Goal: Task Accomplishment & Management: Use online tool/utility

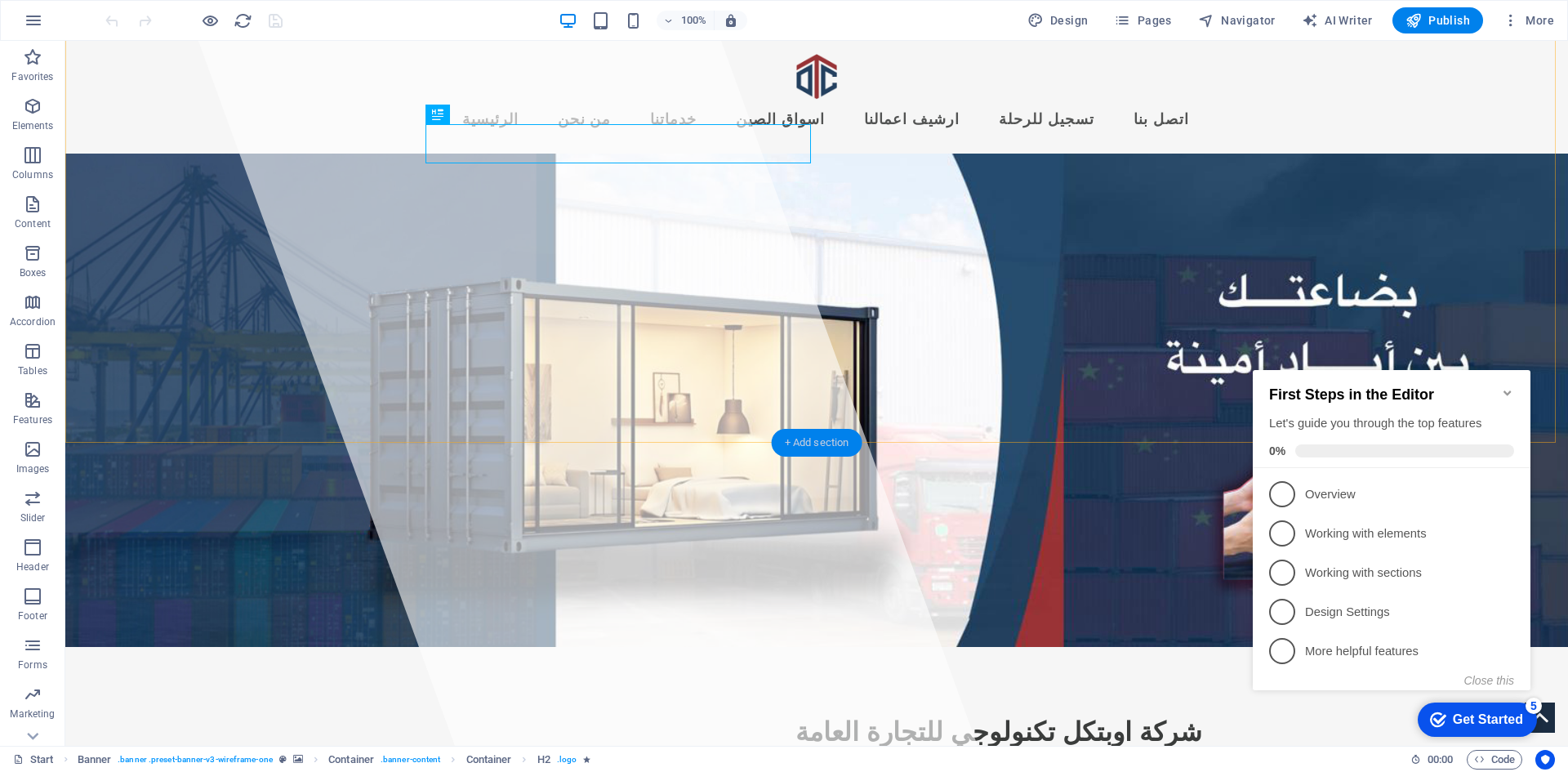
scroll to position [164, 0]
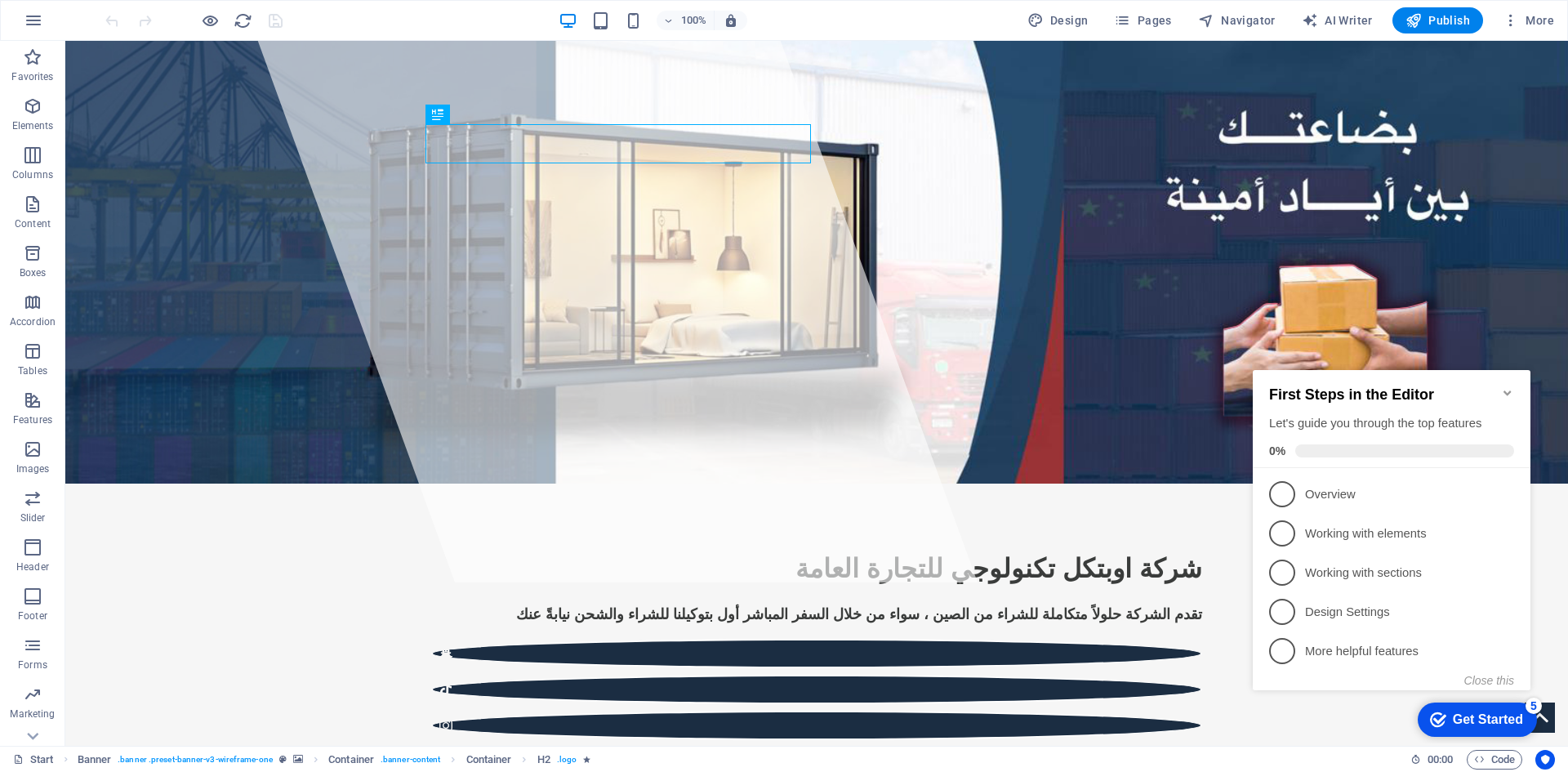
click at [1501, 386] on icon "Minimize checklist" at bounding box center [1507, 393] width 13 height 13
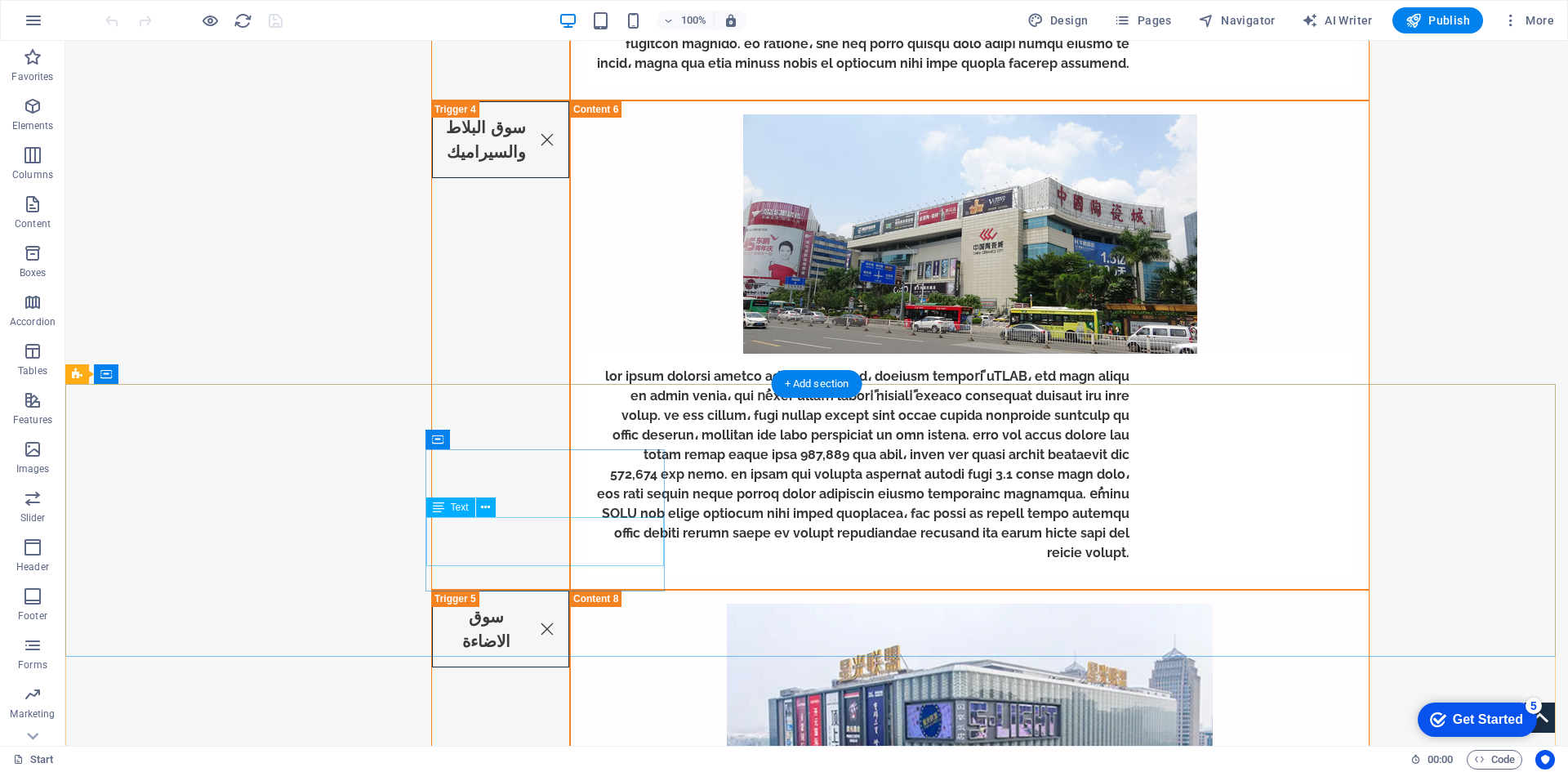
scroll to position [5147, 0]
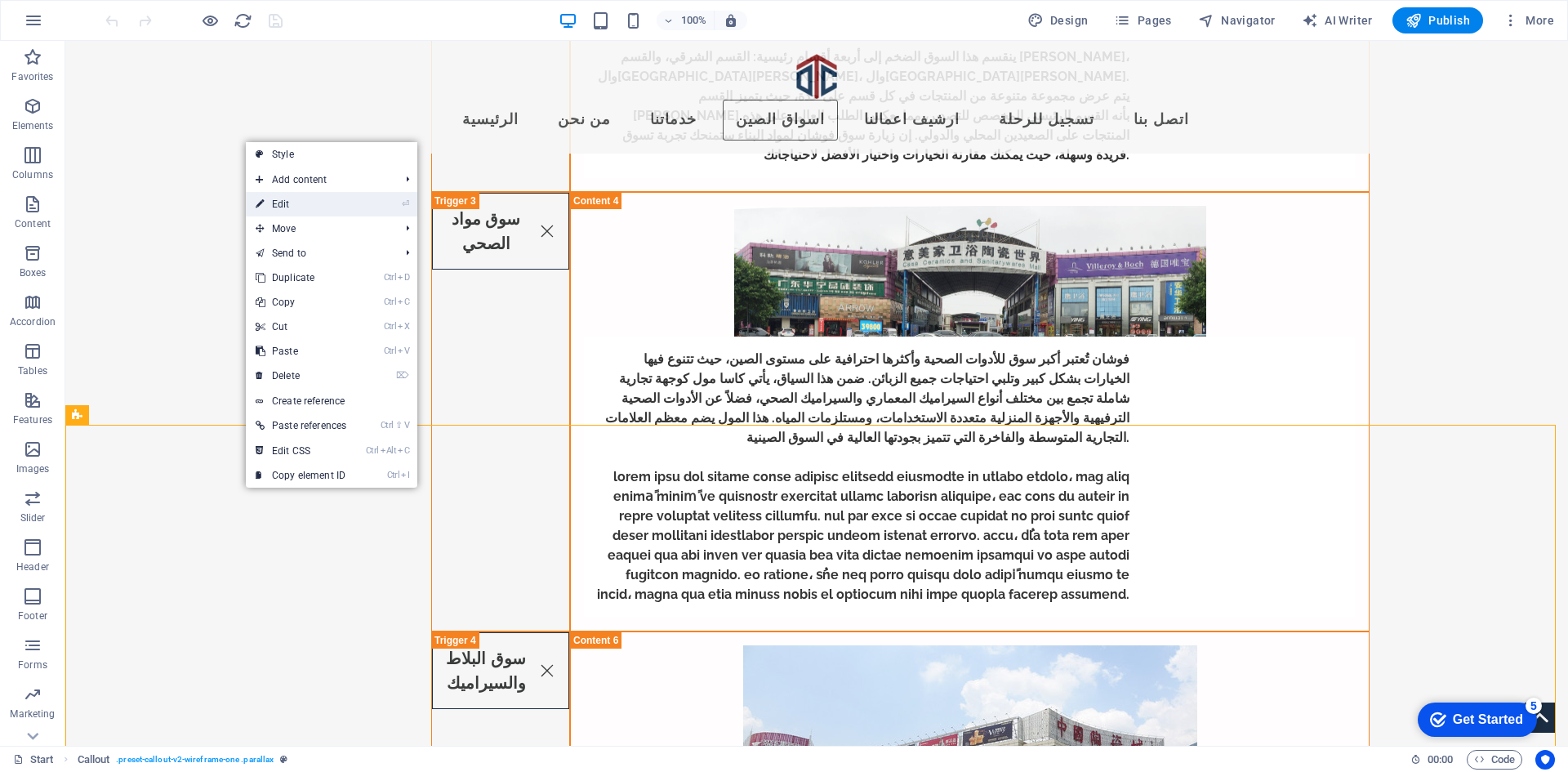
click at [363, 198] on li "⏎ Edit" at bounding box center [331, 204] width 171 height 25
click at [280, 198] on link "⏎ Edit" at bounding box center [301, 204] width 110 height 25
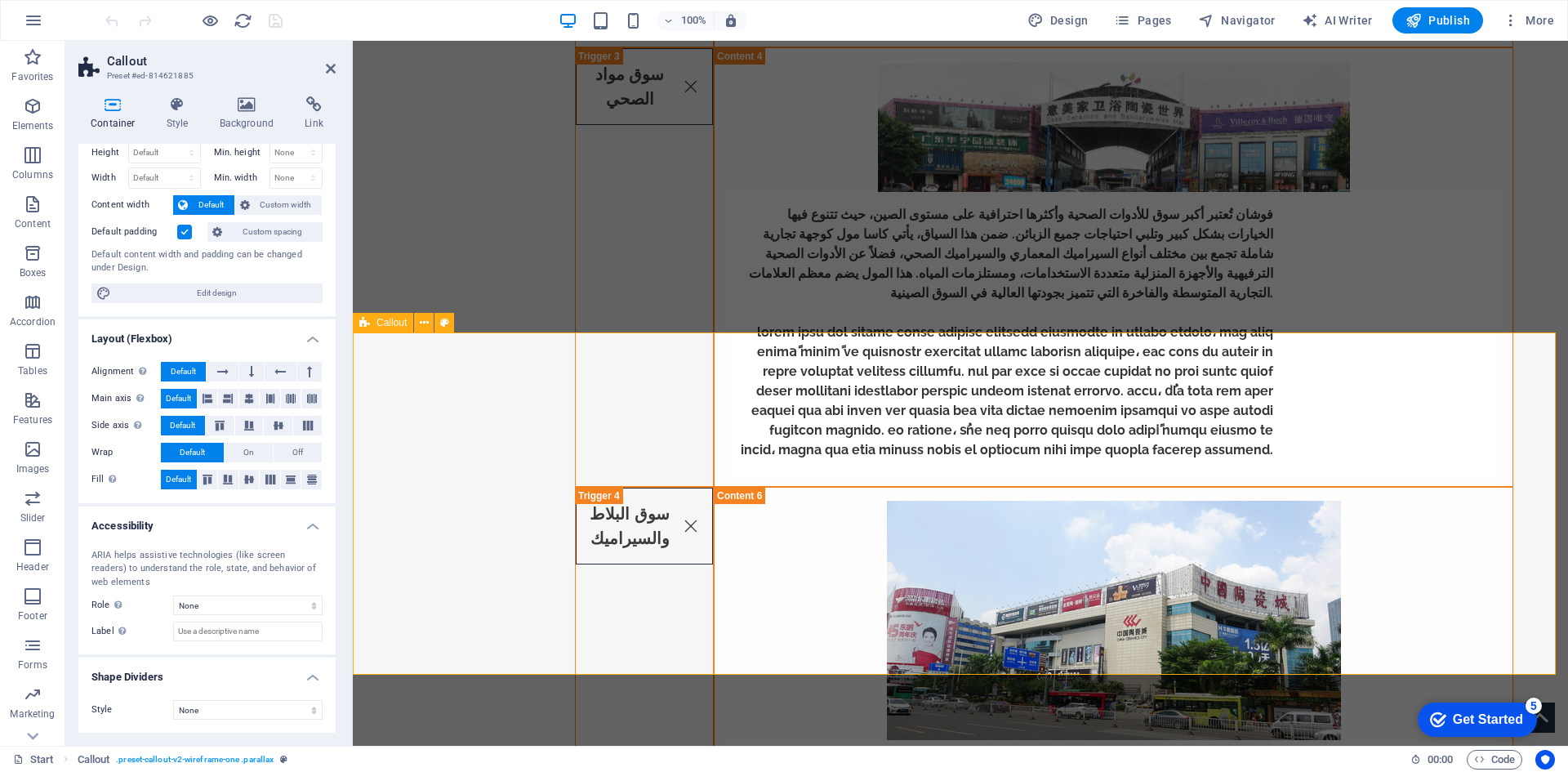
scroll to position [5310, 0]
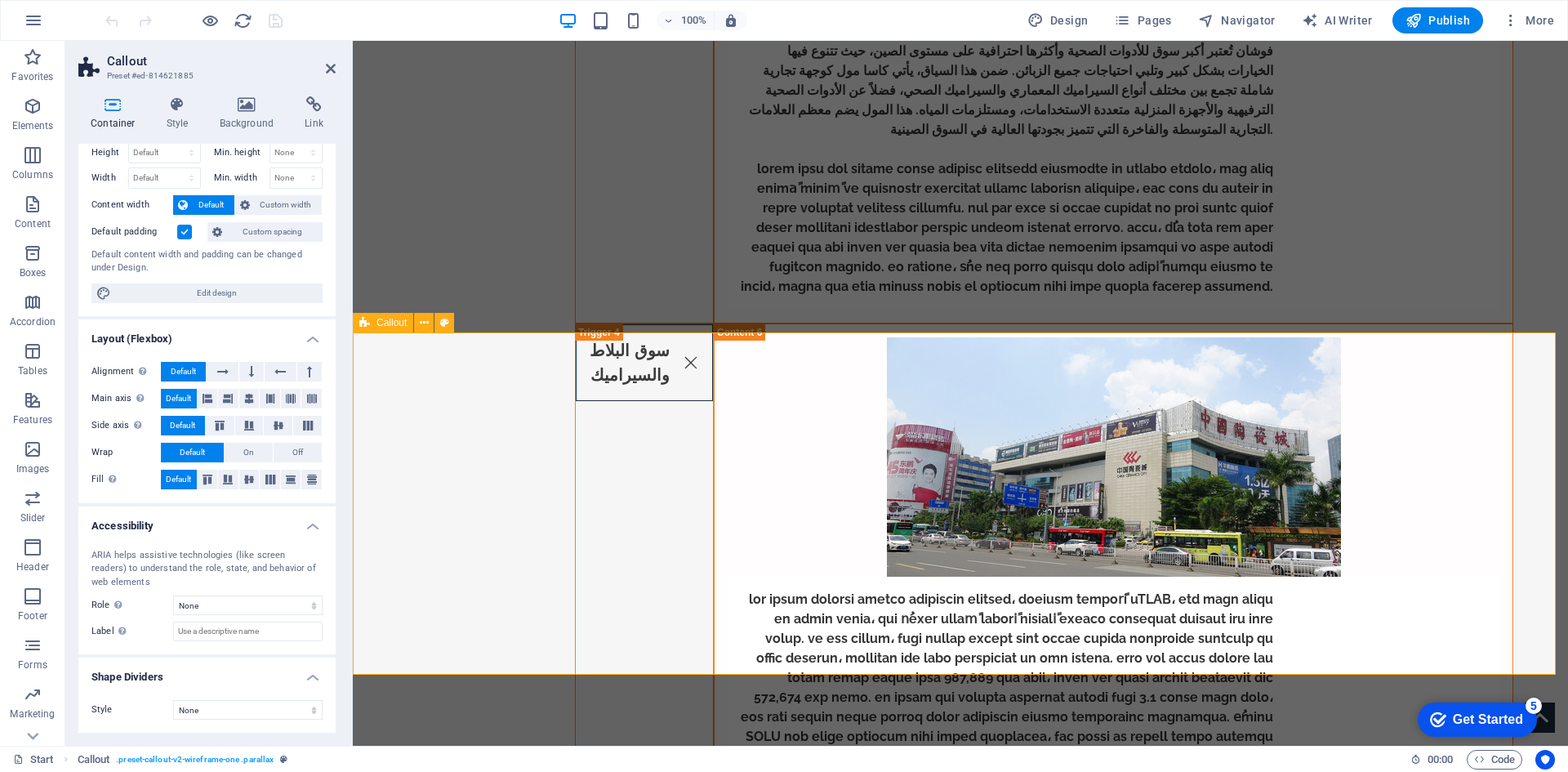
click at [724, 395] on div "Container" at bounding box center [727, 387] width 74 height 19
click at [772, 385] on icon at bounding box center [774, 388] width 9 height 17
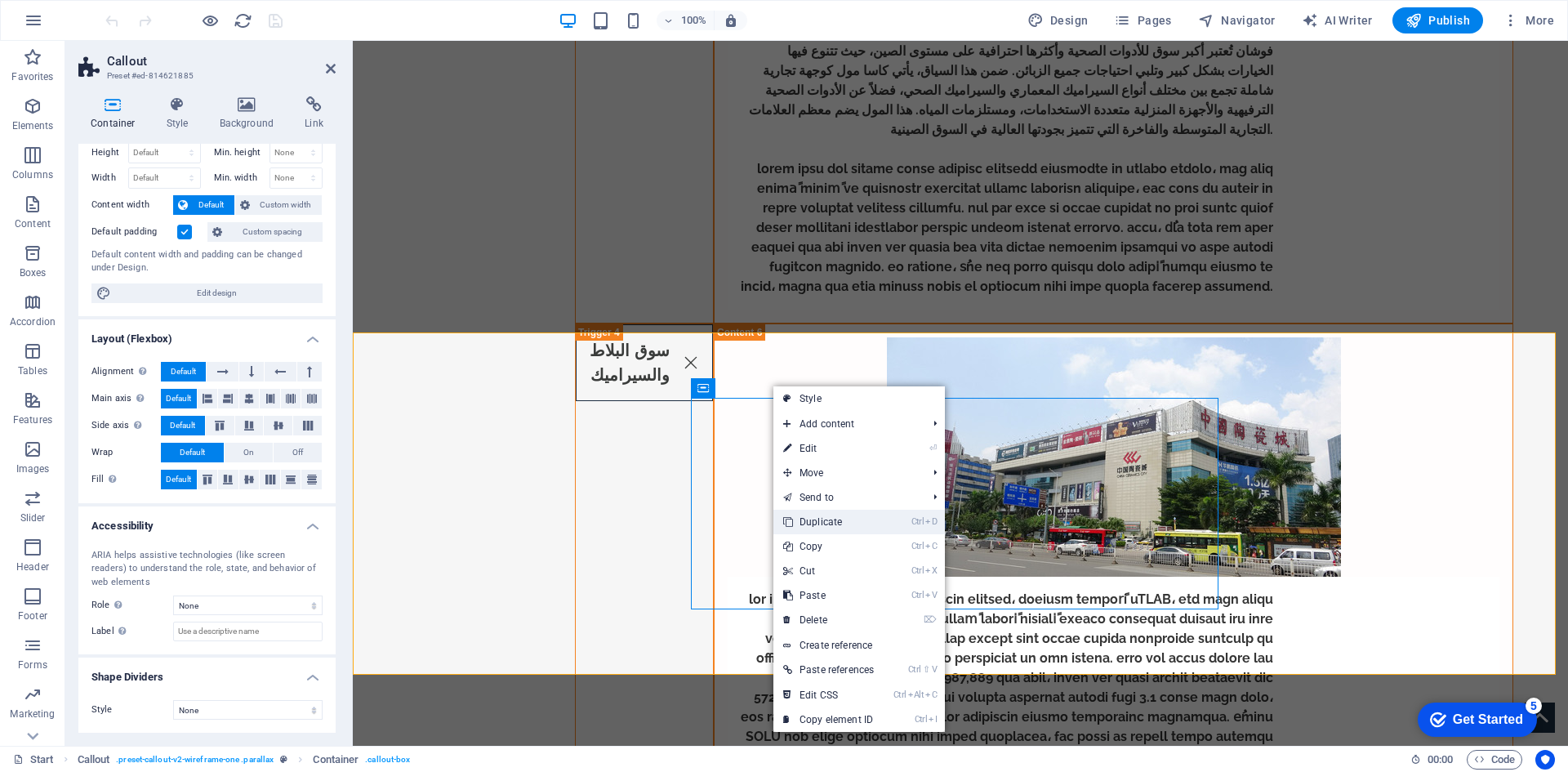
click at [805, 521] on link "Ctrl D Duplicate" at bounding box center [829, 522] width 110 height 25
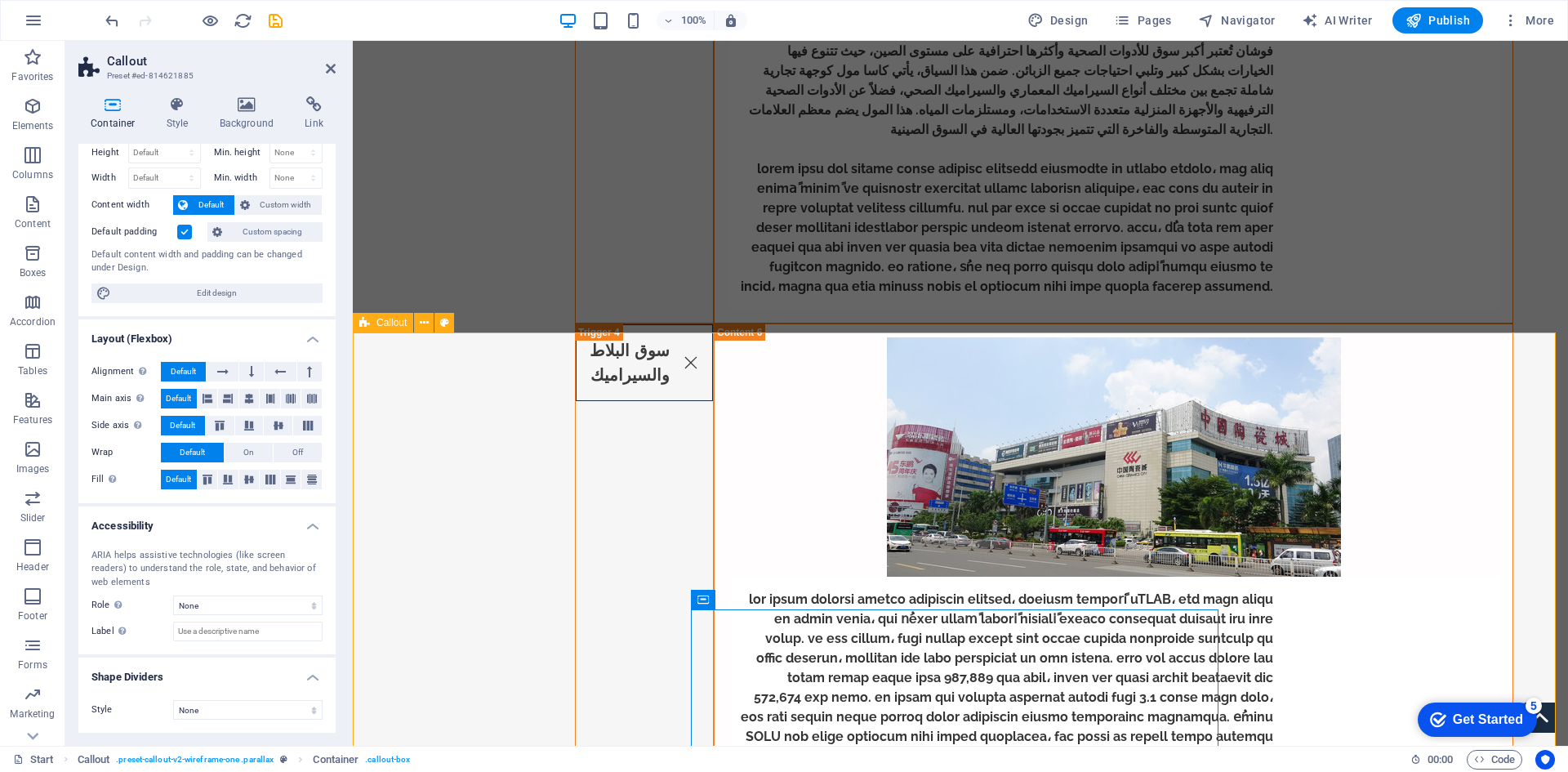
click at [427, 318] on icon at bounding box center [424, 323] width 9 height 17
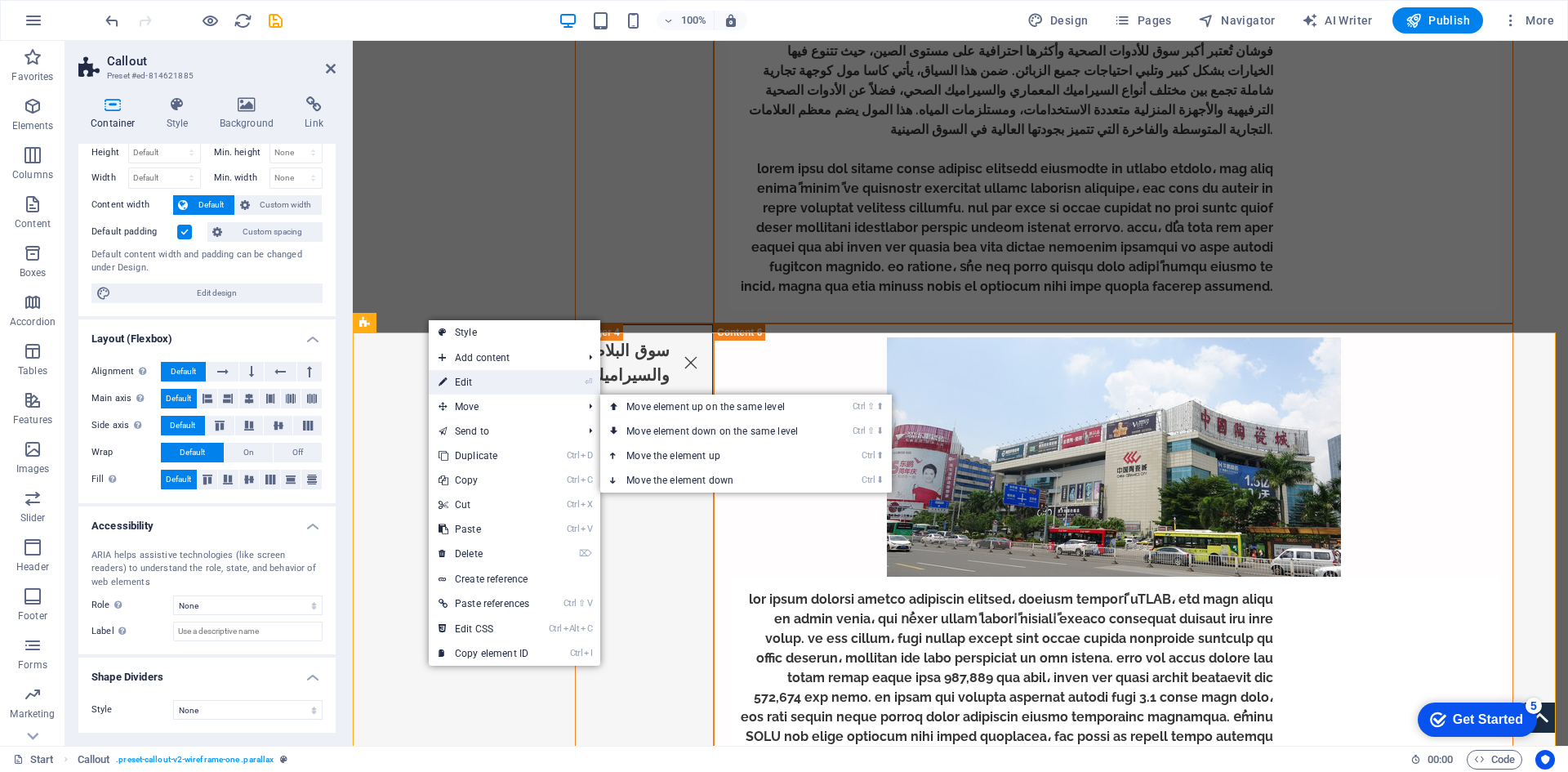
click at [488, 374] on link "⏎ Edit" at bounding box center [484, 382] width 110 height 25
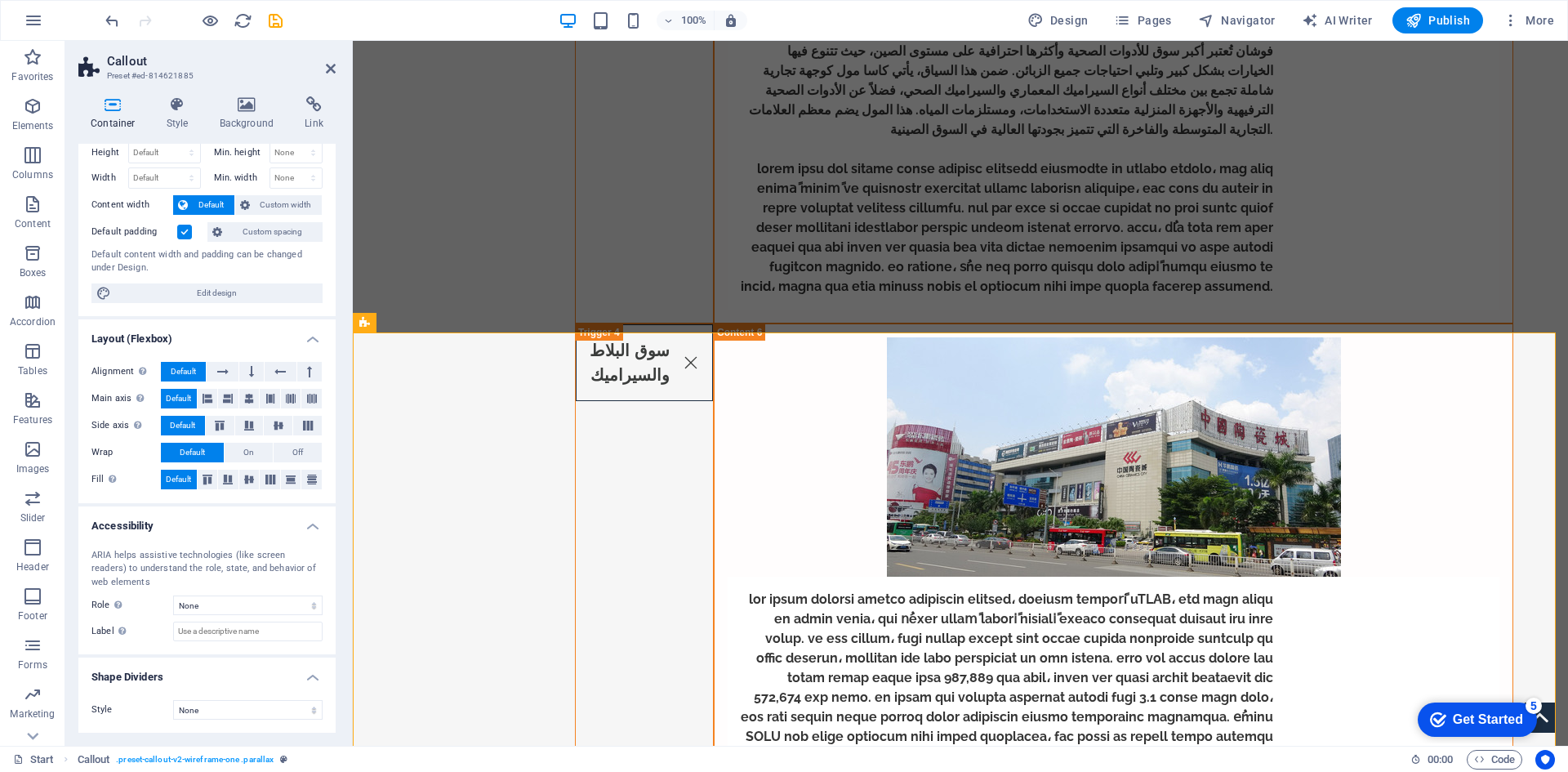
scroll to position [0, 0]
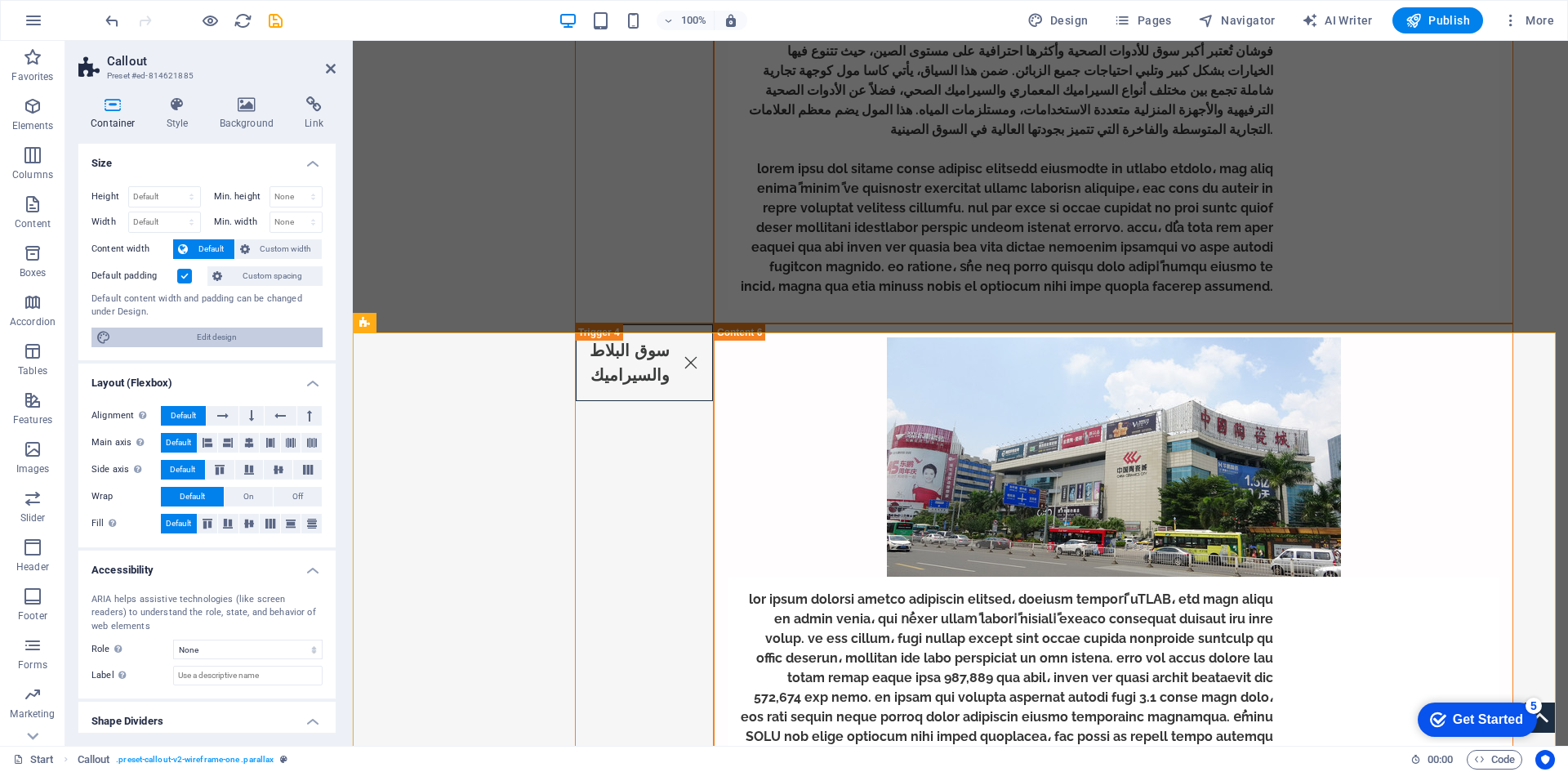
click at [228, 334] on span "Edit design" at bounding box center [216, 337] width 201 height 19
select select "px"
select select "600"
select select "px"
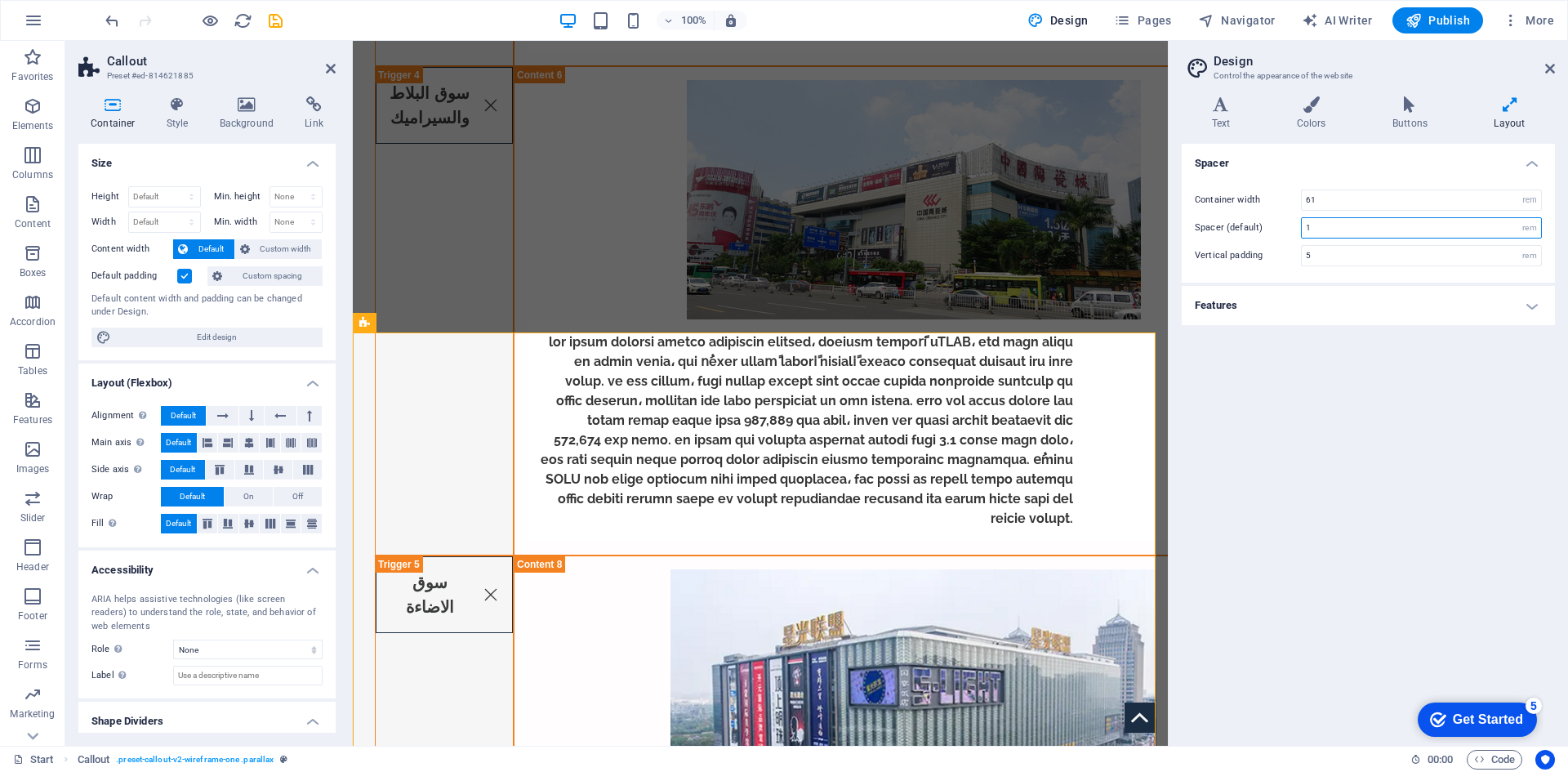
click at [1397, 225] on input "1" at bounding box center [1421, 227] width 239 height 19
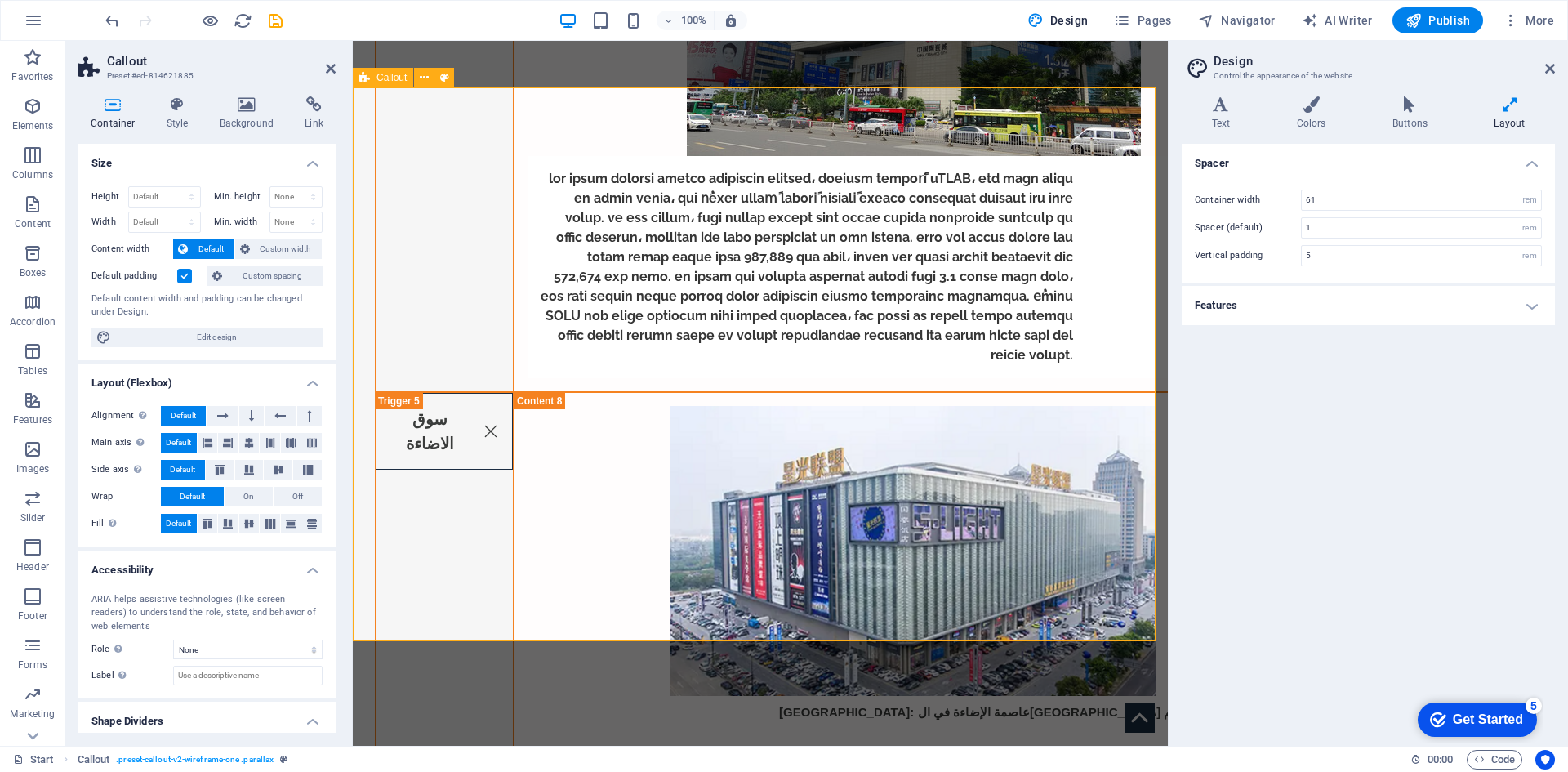
scroll to position [5556, 0]
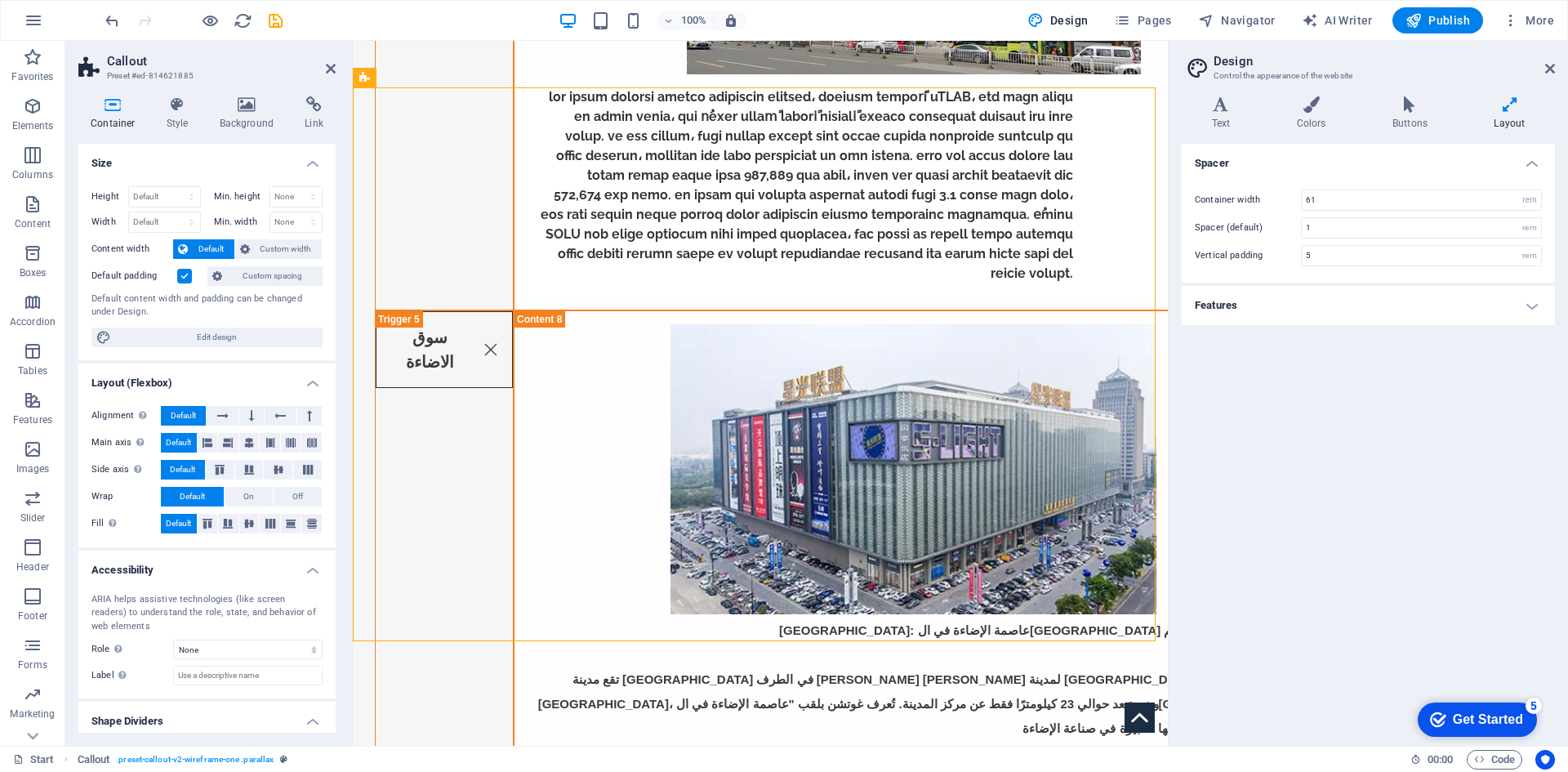
drag, startPoint x: 445, startPoint y: 171, endPoint x: 730, endPoint y: 420, distance: 378.5
drag, startPoint x: 732, startPoint y: 119, endPoint x: 382, endPoint y: 76, distance: 352.6
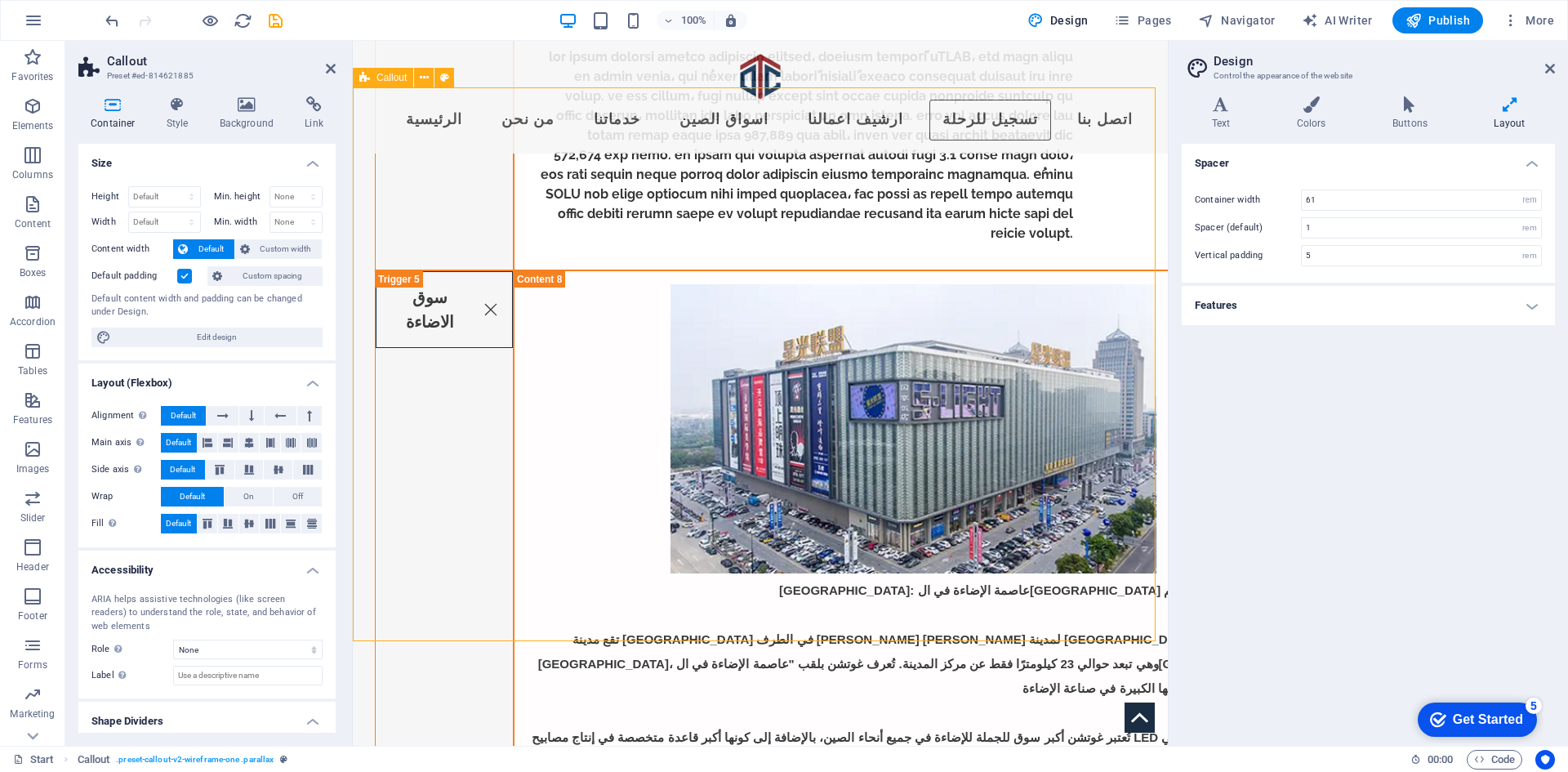
scroll to position [5539, 0]
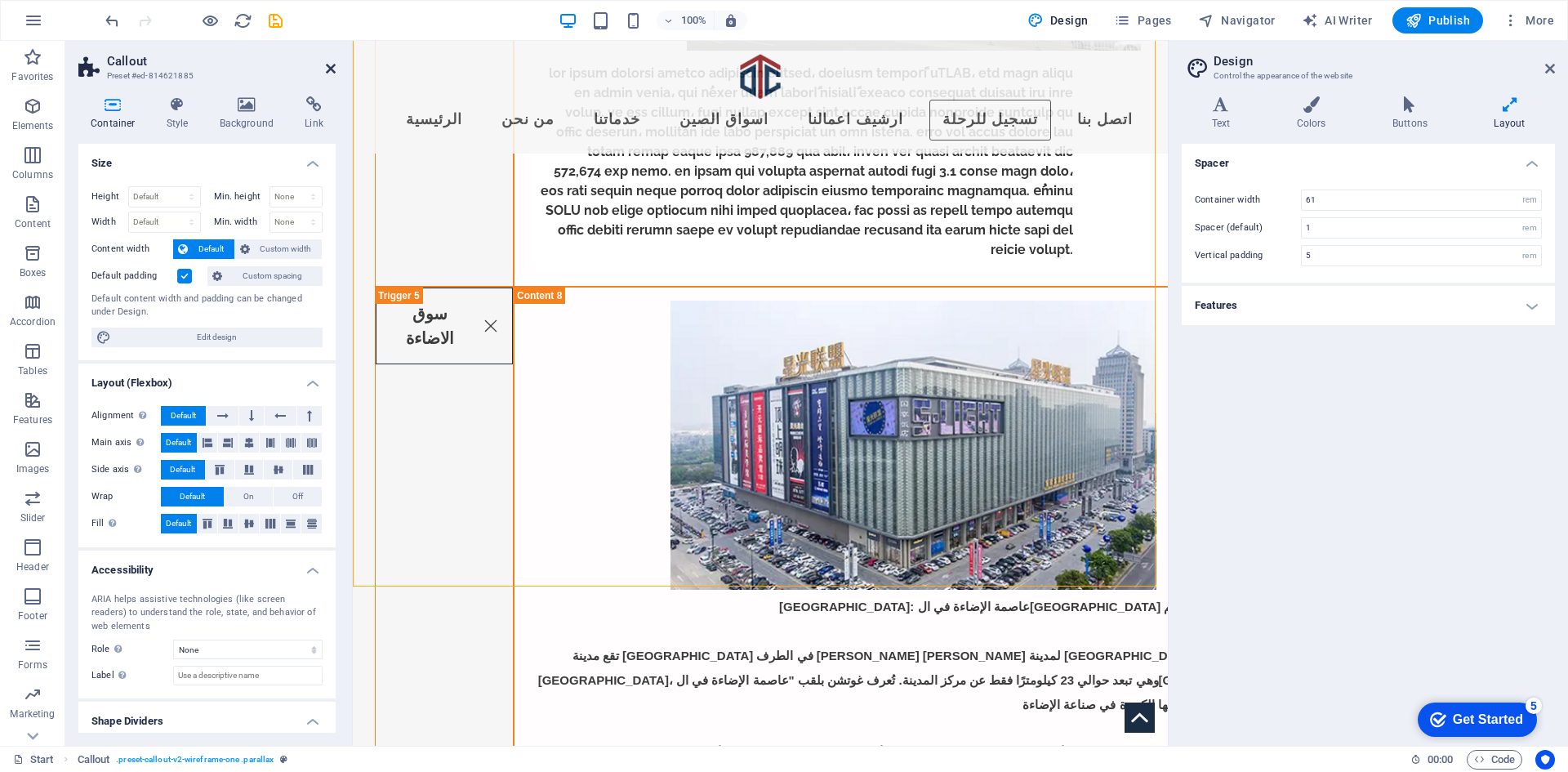
click at [328, 63] on icon at bounding box center [330, 68] width 10 height 13
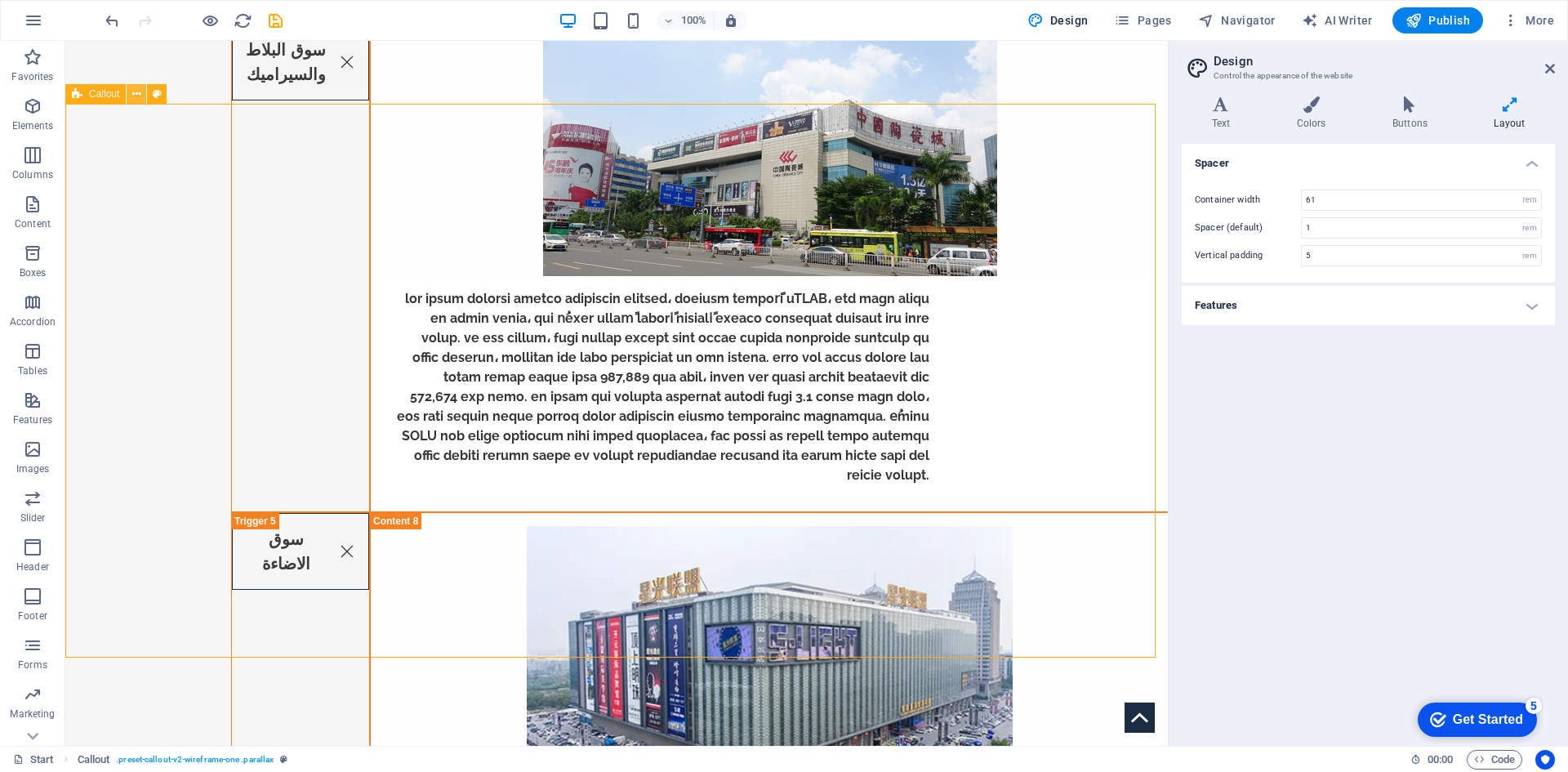
click at [139, 90] on icon at bounding box center [137, 94] width 9 height 17
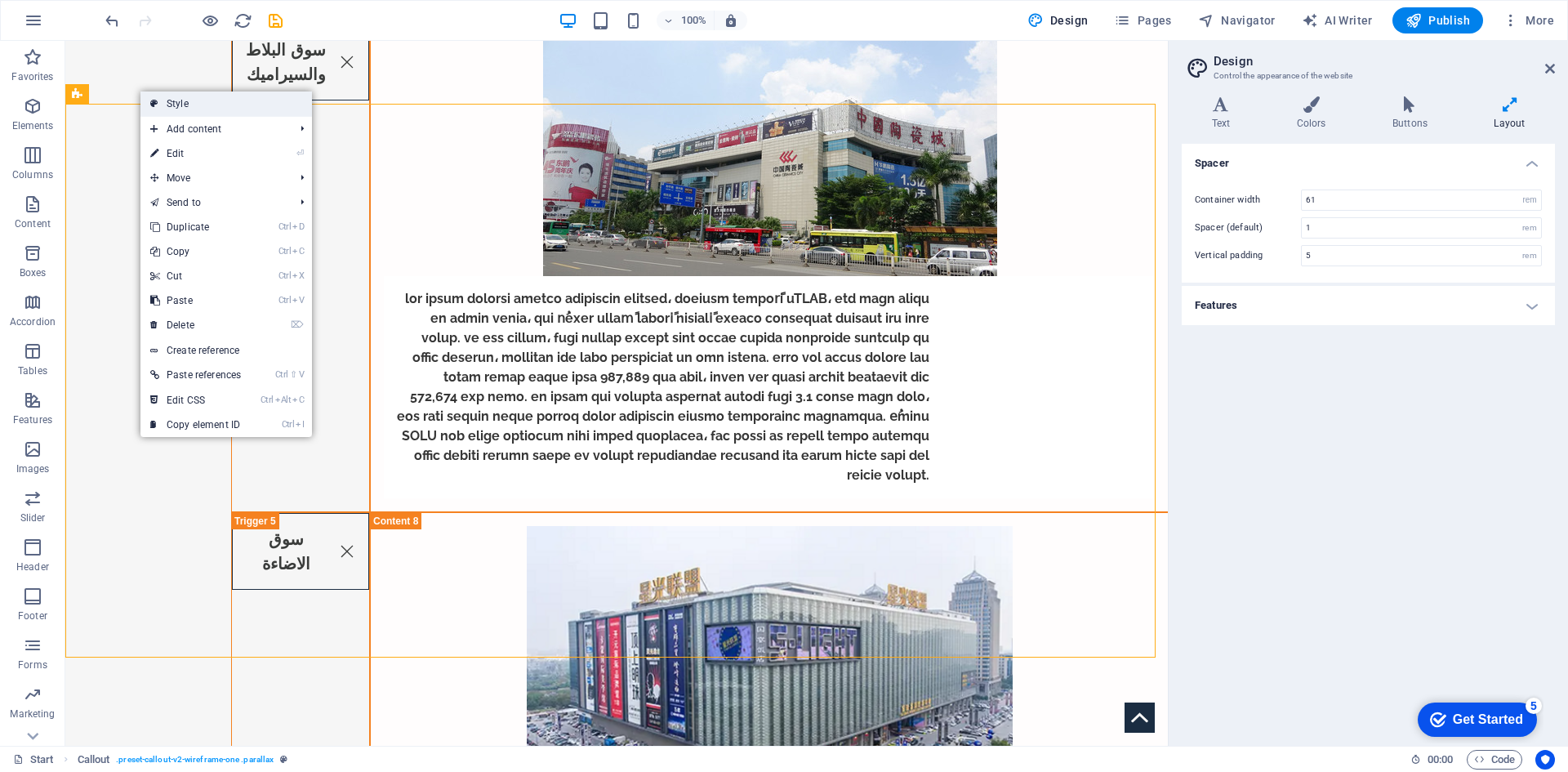
click at [149, 98] on link "Style" at bounding box center [226, 103] width 171 height 25
select select "rem"
select select "px"
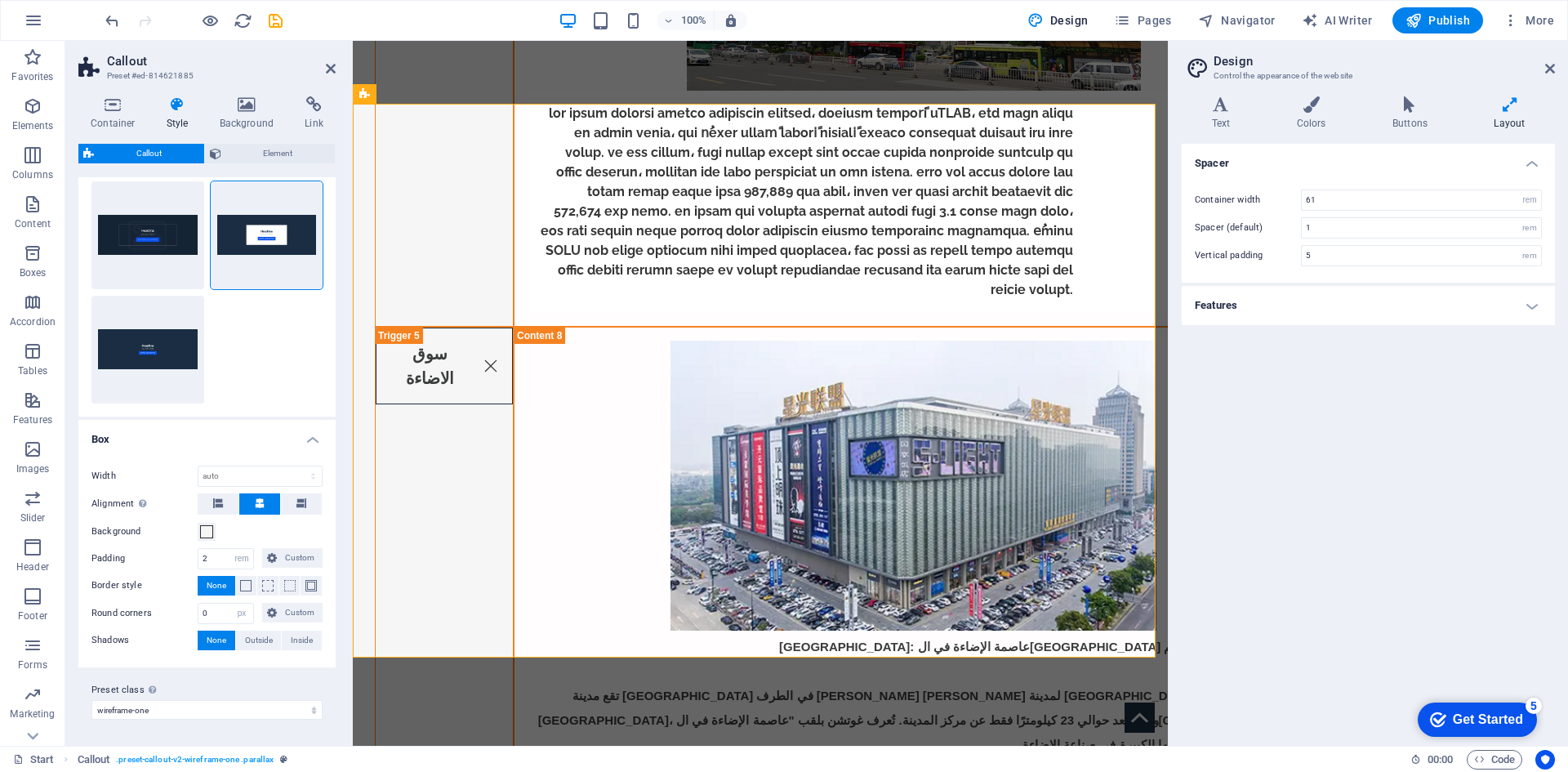
scroll to position [0, 0]
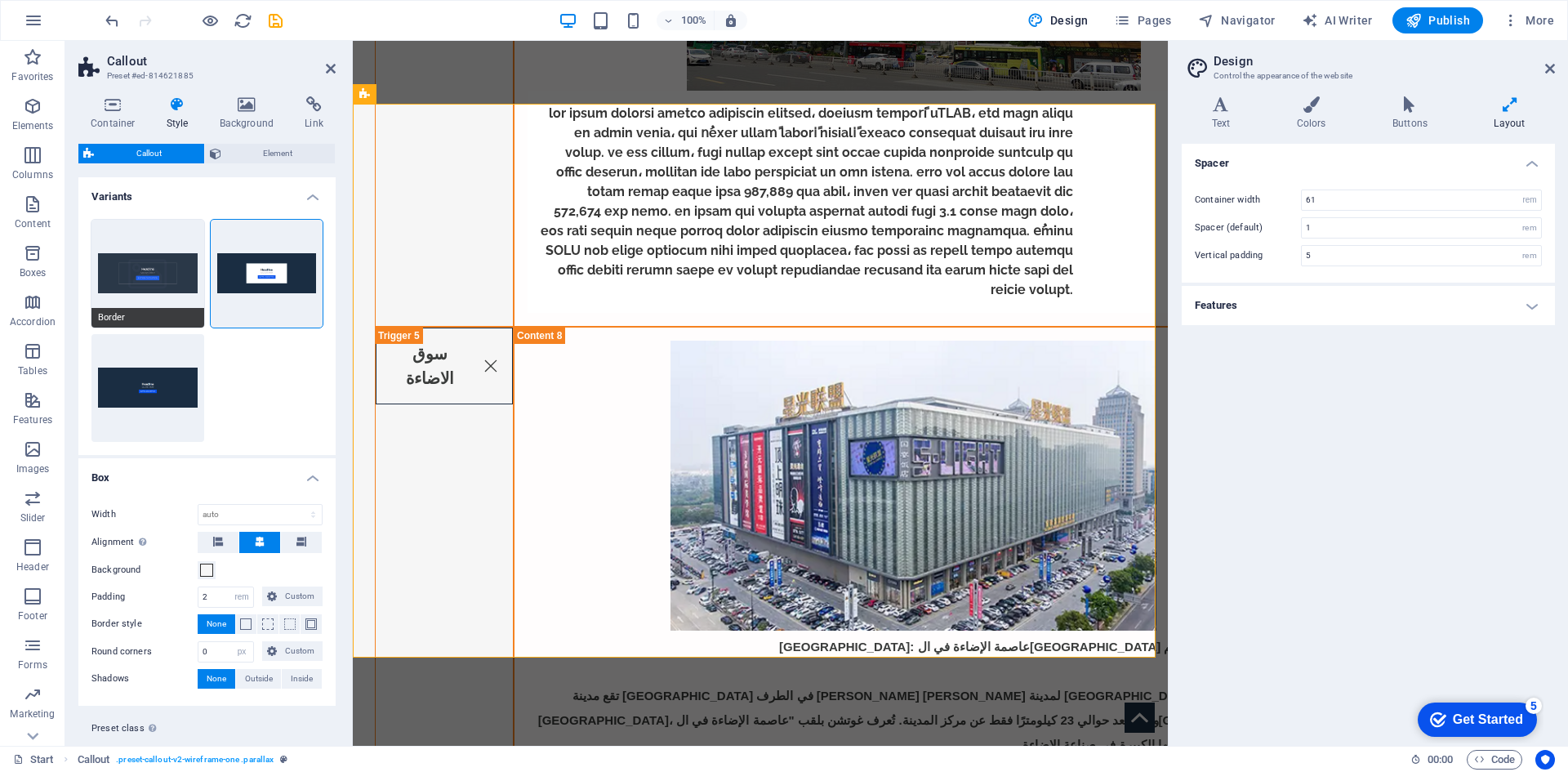
click at [168, 267] on button "Border" at bounding box center [147, 273] width 113 height 108
select select "DISABLED_OPTION_VALUE"
type input "2"
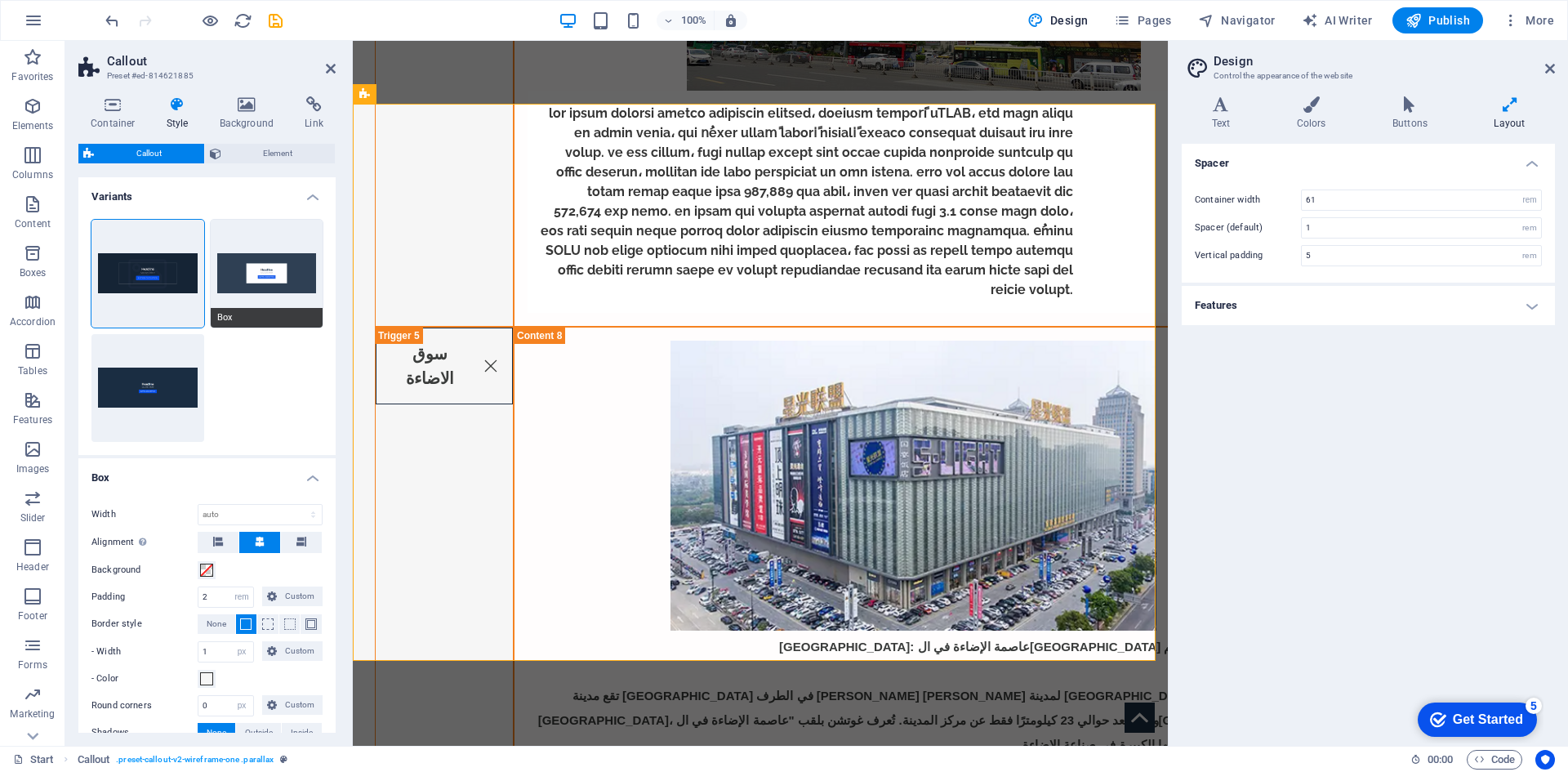
click at [254, 249] on button "Box" at bounding box center [267, 273] width 113 height 108
select select "DISABLED_OPTION_VALUE"
type input "2"
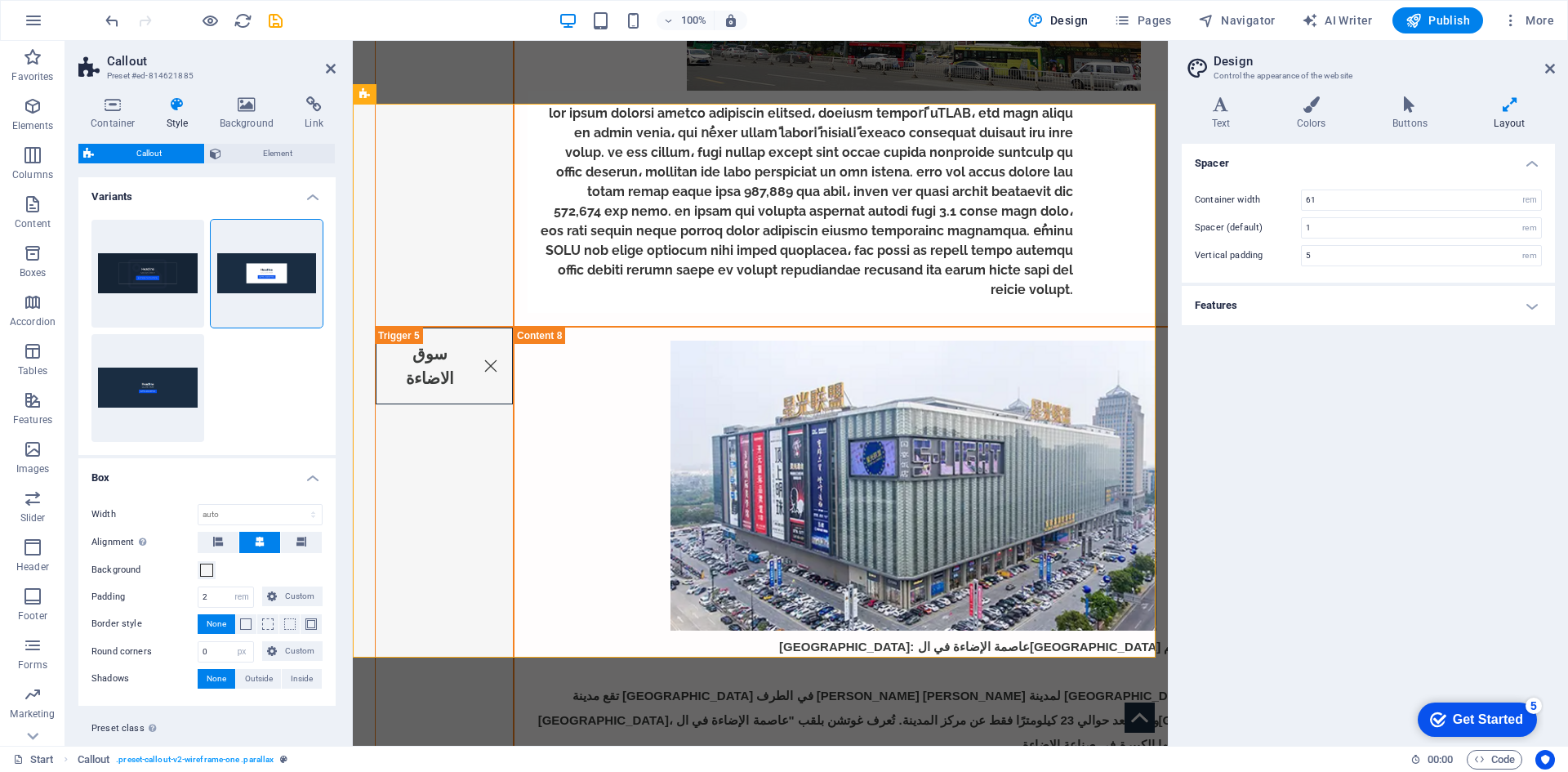
scroll to position [39, 0]
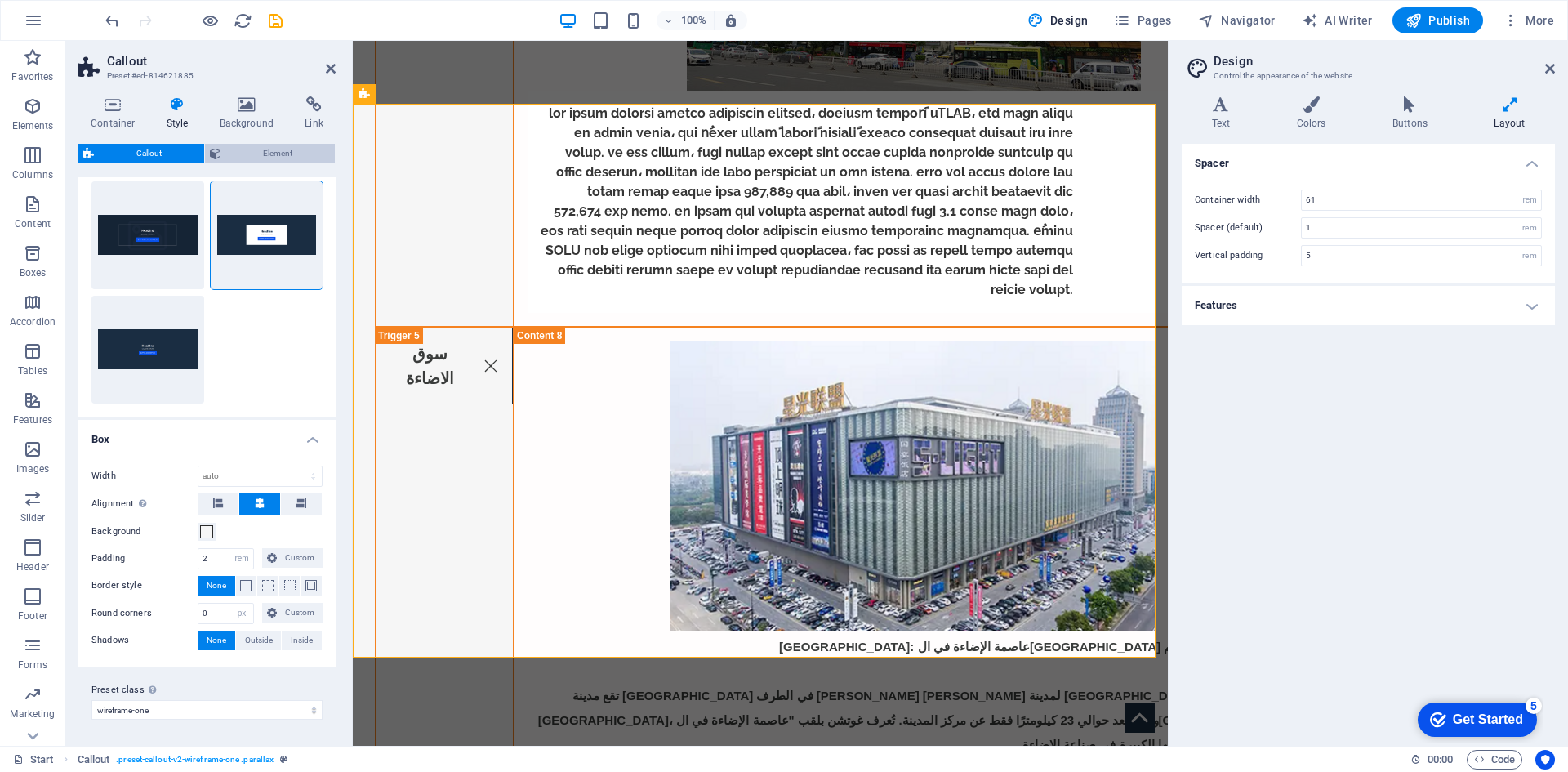
click at [302, 155] on span "Element" at bounding box center [279, 153] width 105 height 19
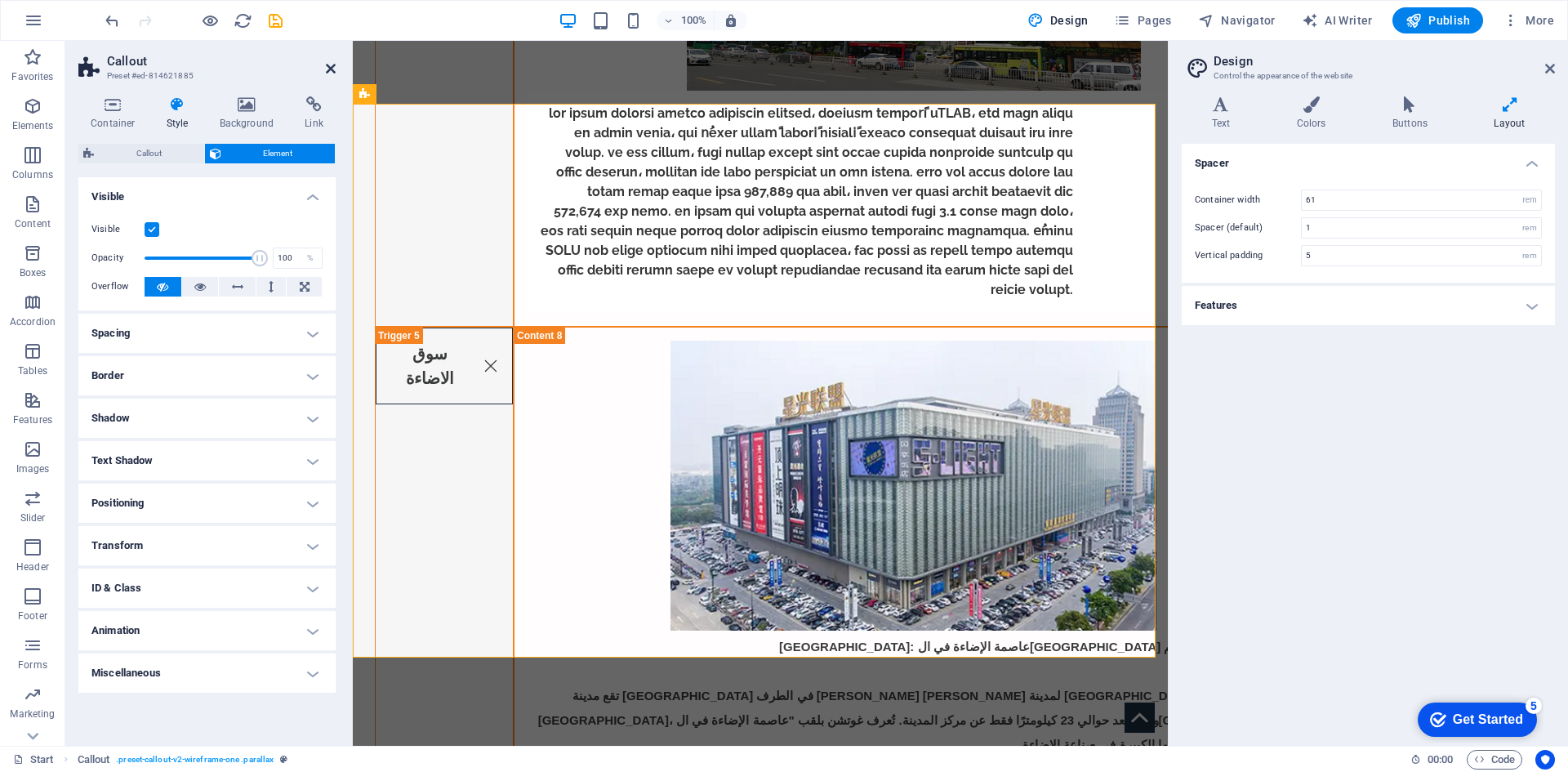
click at [331, 67] on icon at bounding box center [330, 68] width 10 height 13
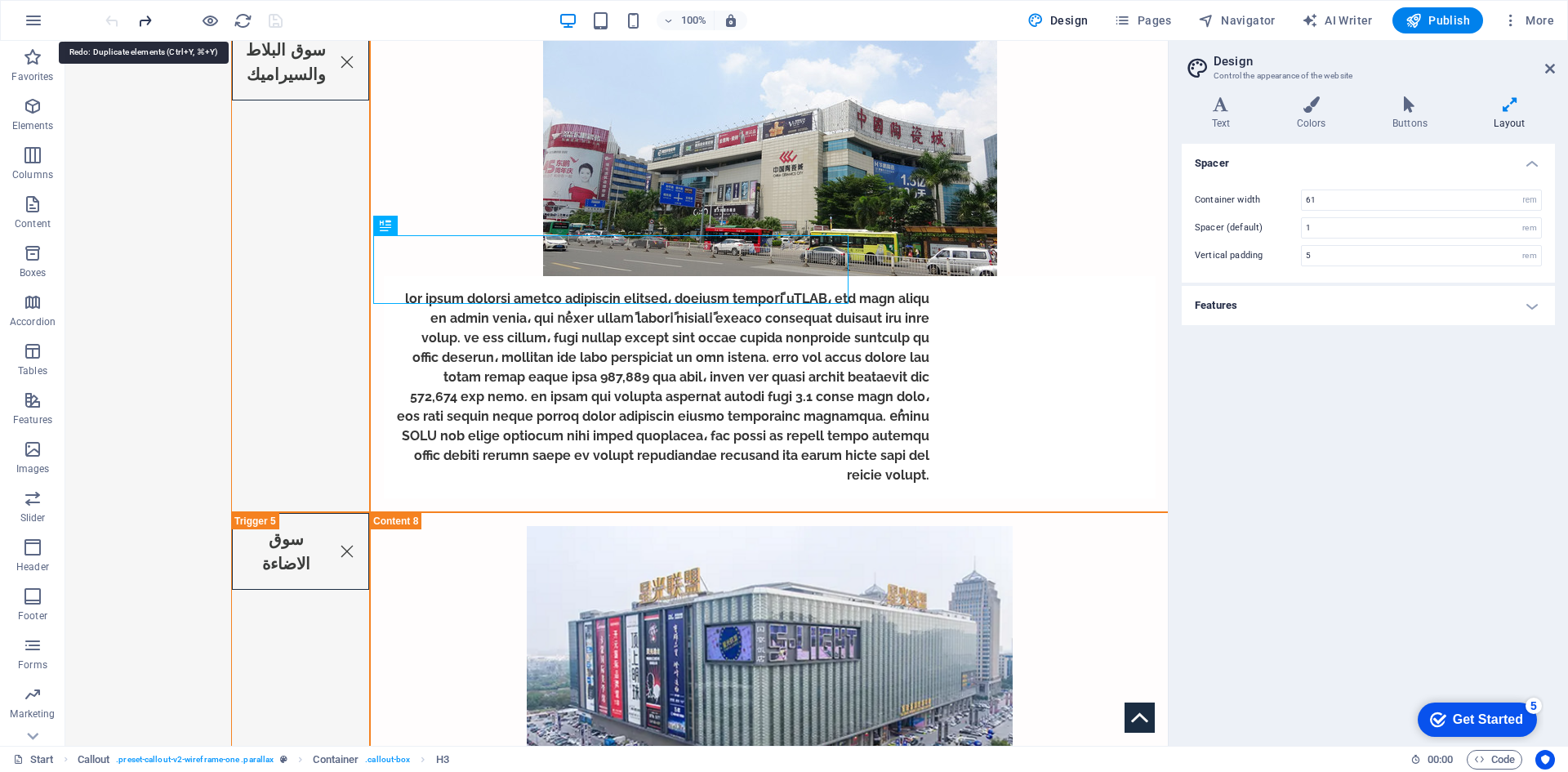
click at [149, 24] on icon "redo" at bounding box center [144, 20] width 18 height 18
click at [149, 25] on icon "redo" at bounding box center [144, 20] width 18 height 18
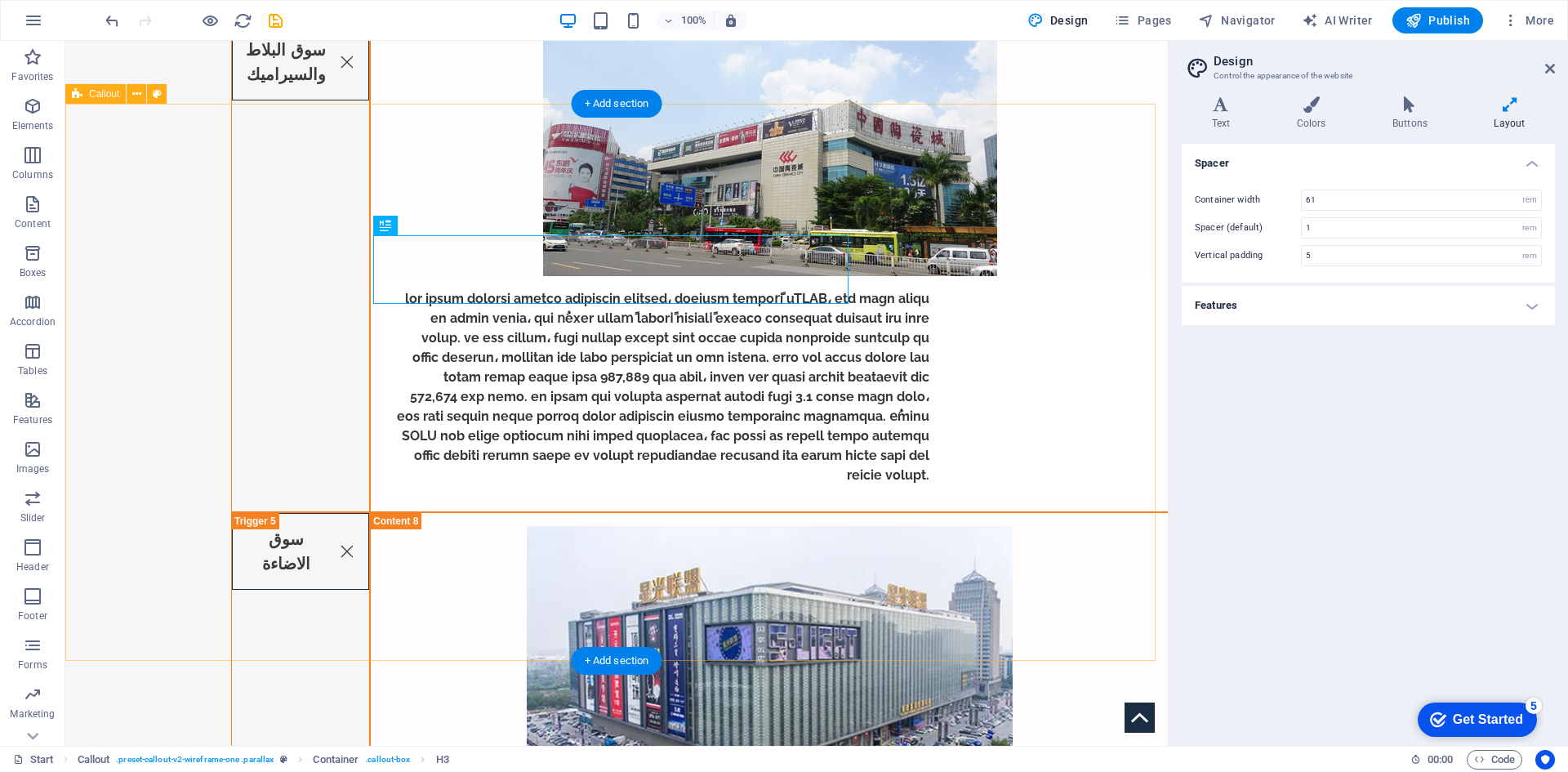
drag, startPoint x: 209, startPoint y: 345, endPoint x: 210, endPoint y: 284, distance: 61.0
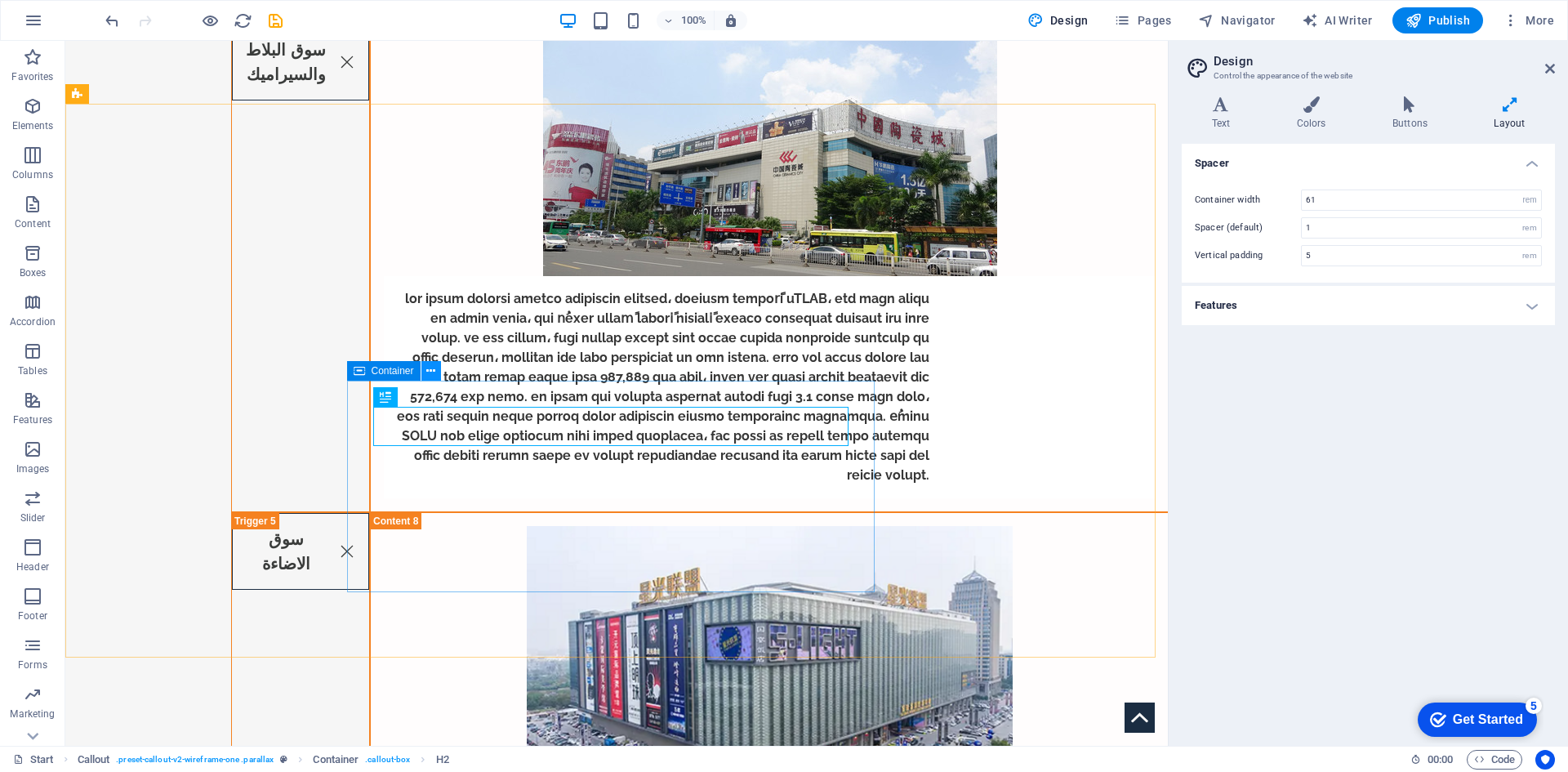
click at [435, 368] on icon at bounding box center [430, 371] width 9 height 17
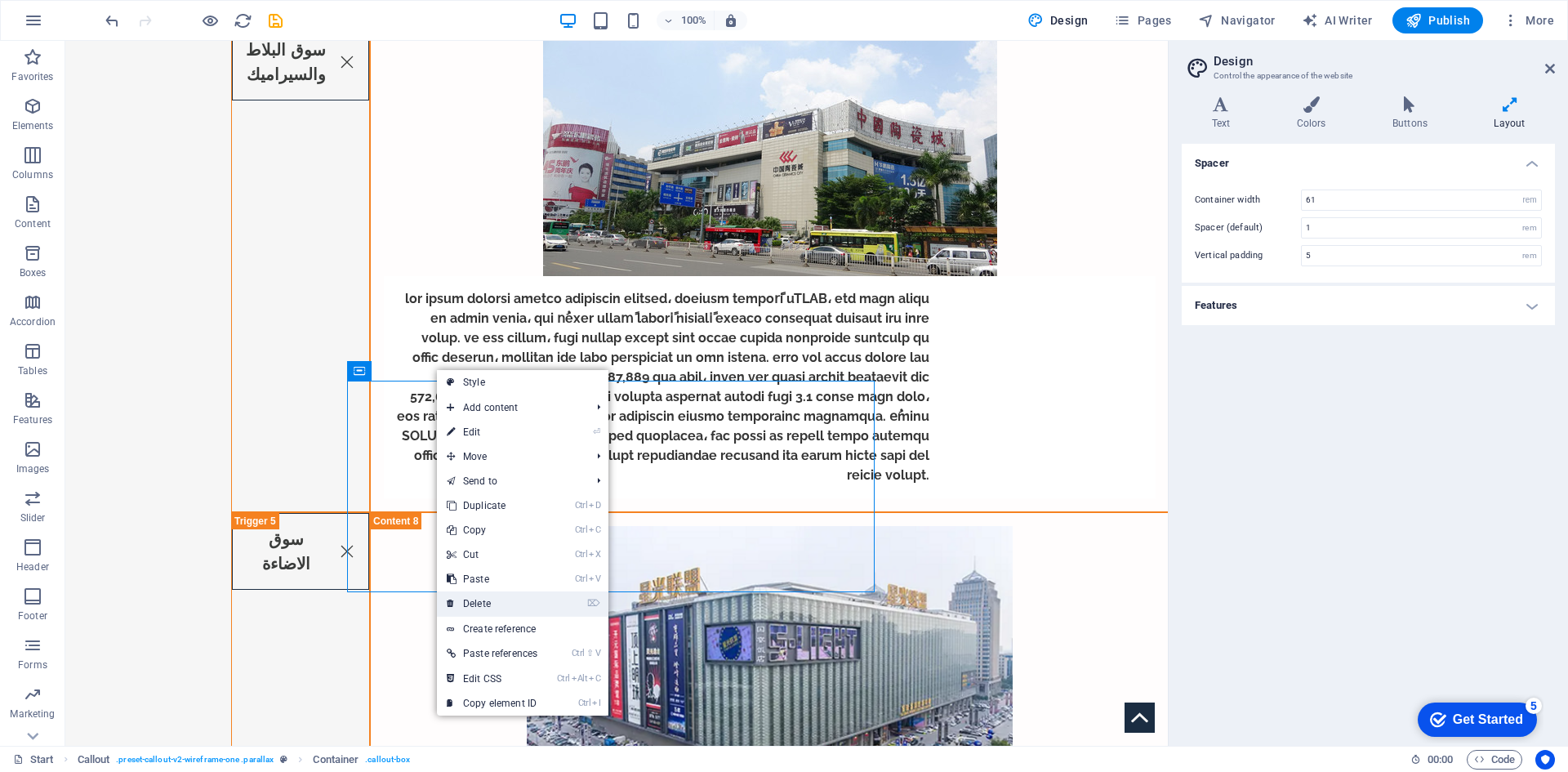
click at [488, 605] on link "⌦ Delete" at bounding box center [492, 604] width 110 height 25
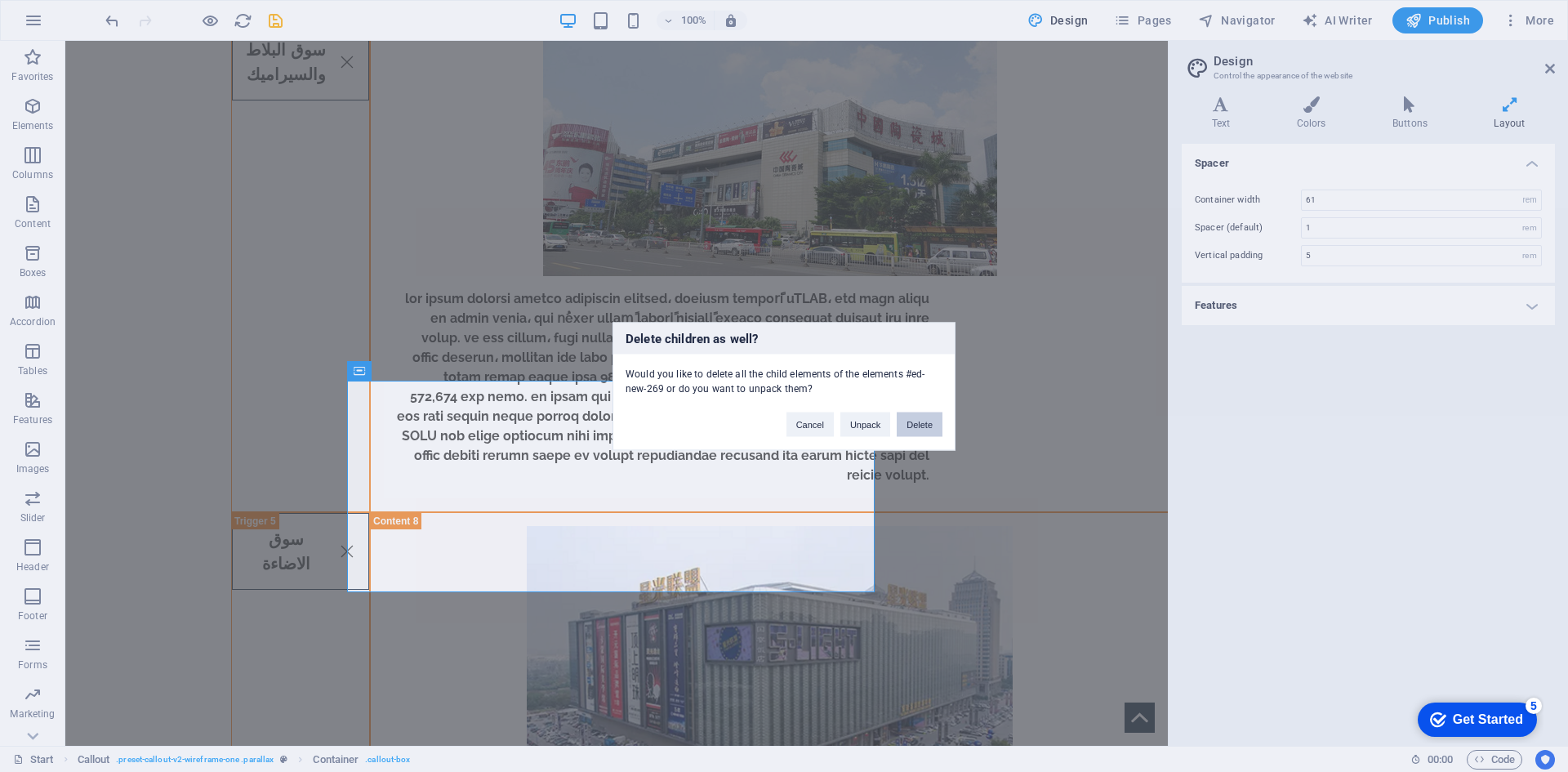
click at [919, 423] on button "Delete" at bounding box center [920, 423] width 46 height 25
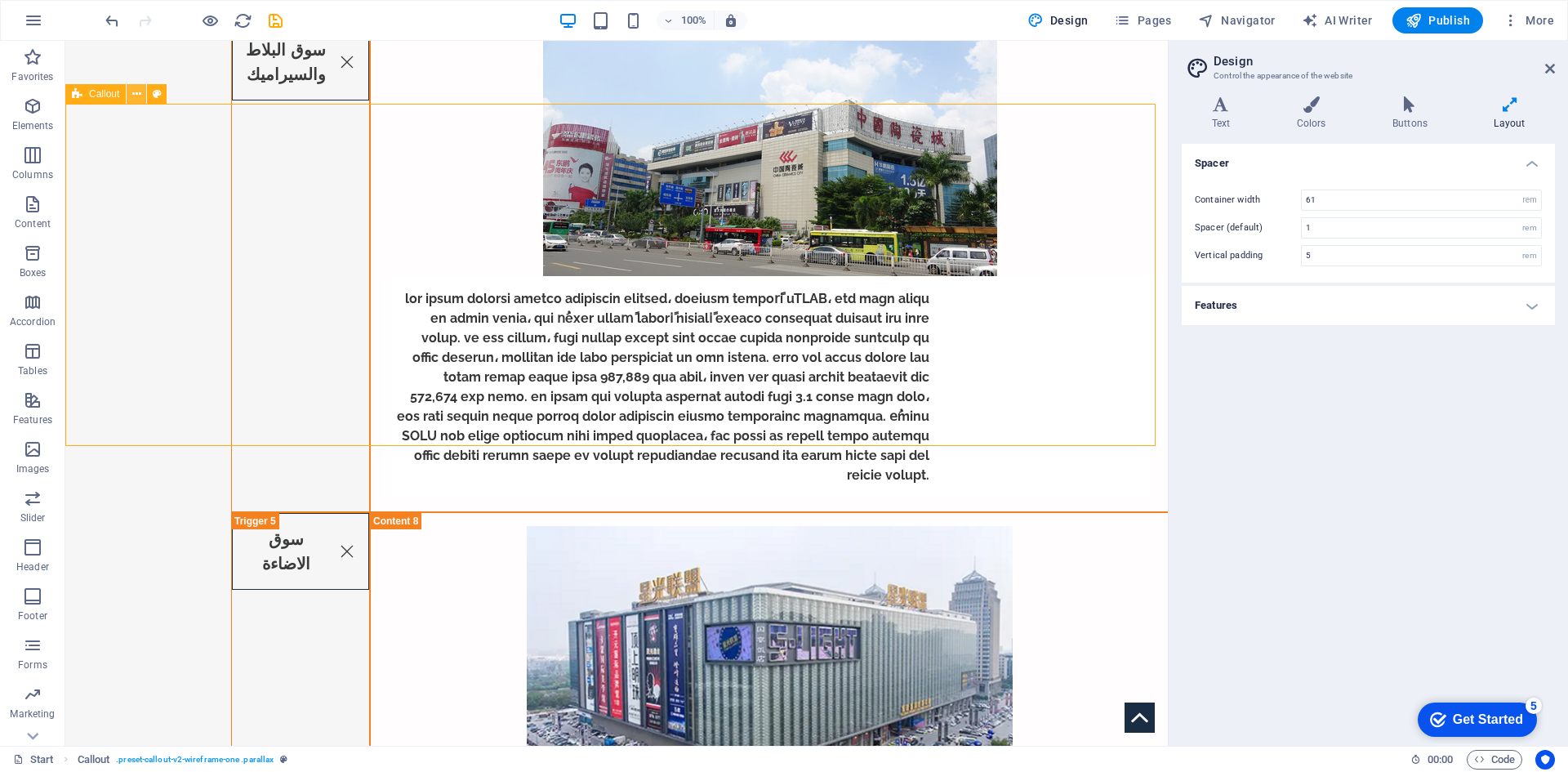
click at [138, 94] on icon at bounding box center [137, 94] width 9 height 17
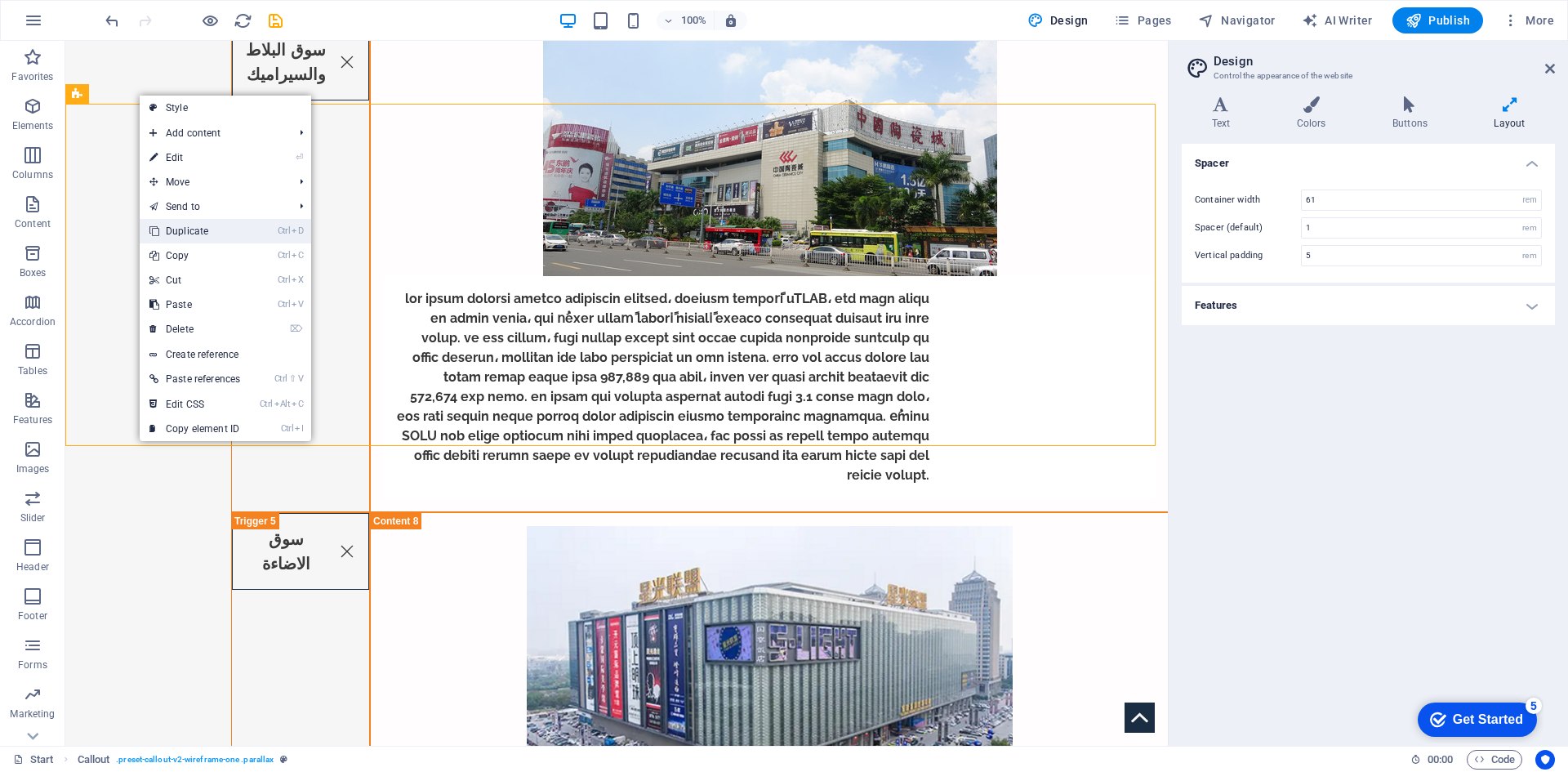
click at [216, 219] on link "Ctrl D Duplicate" at bounding box center [195, 231] width 110 height 25
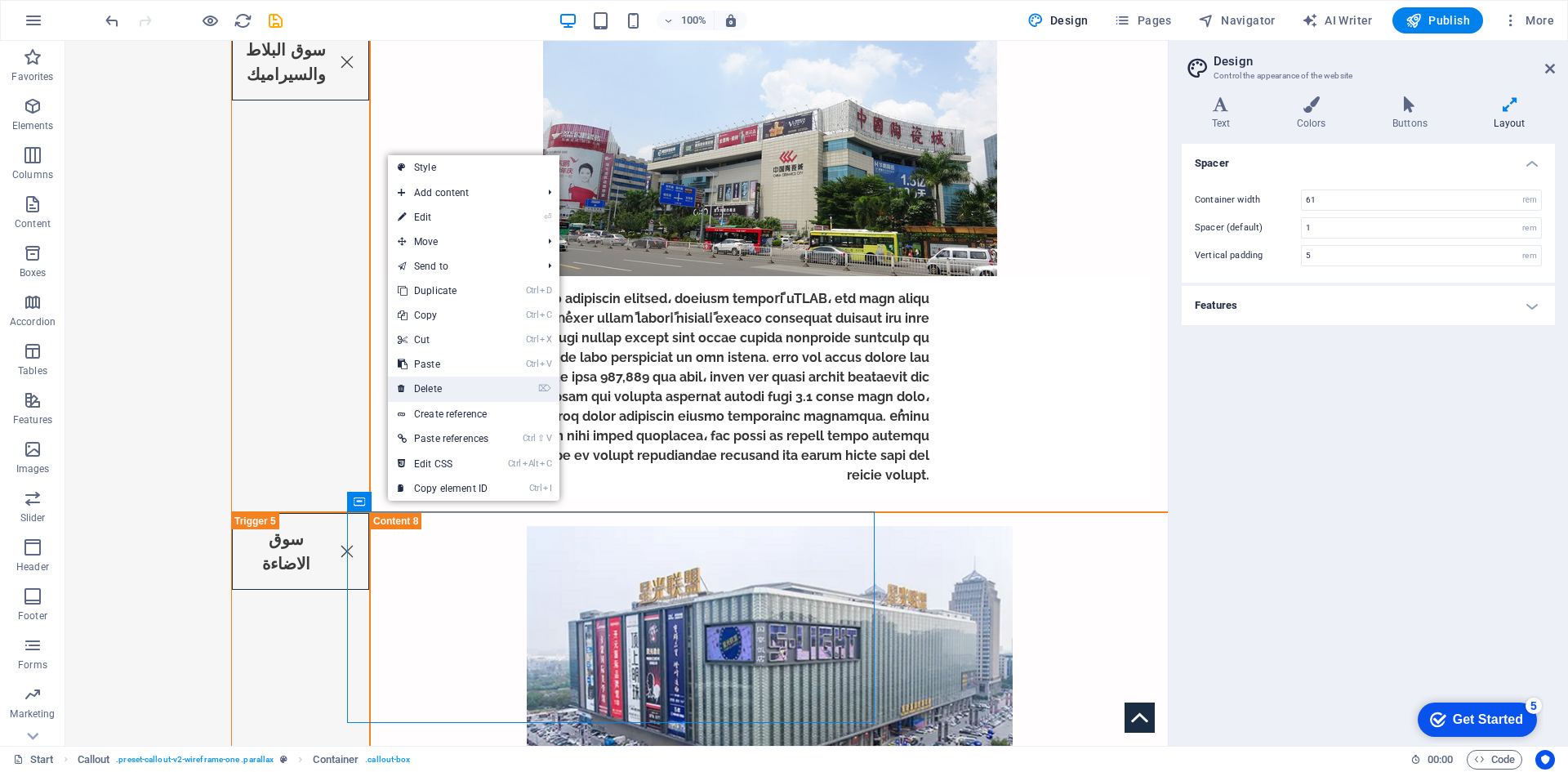
click at [474, 386] on link "⌦ Delete" at bounding box center [443, 388] width 110 height 25
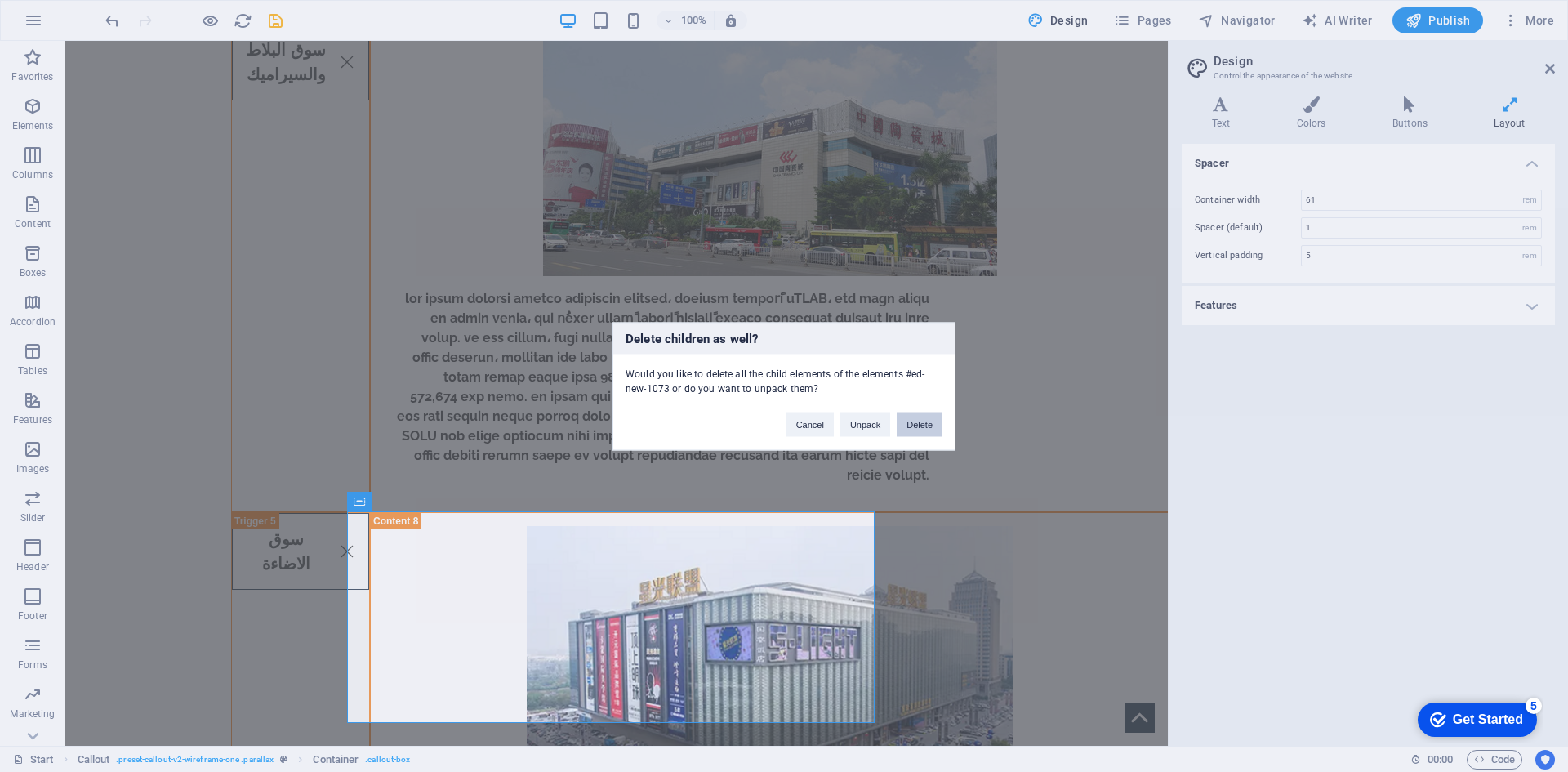
click at [922, 429] on button "Delete" at bounding box center [920, 423] width 46 height 25
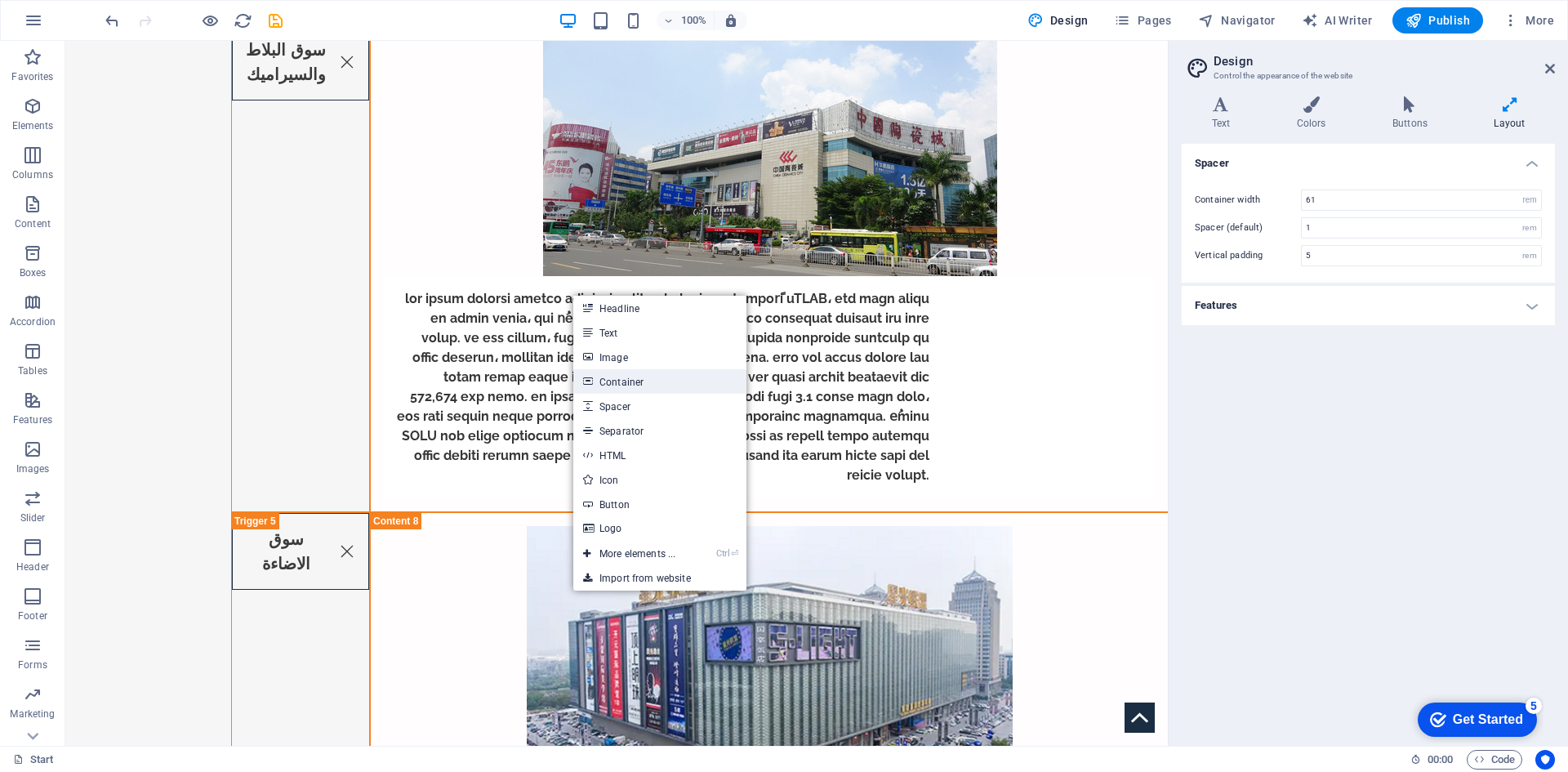
click at [692, 384] on link "Container" at bounding box center [659, 381] width 173 height 25
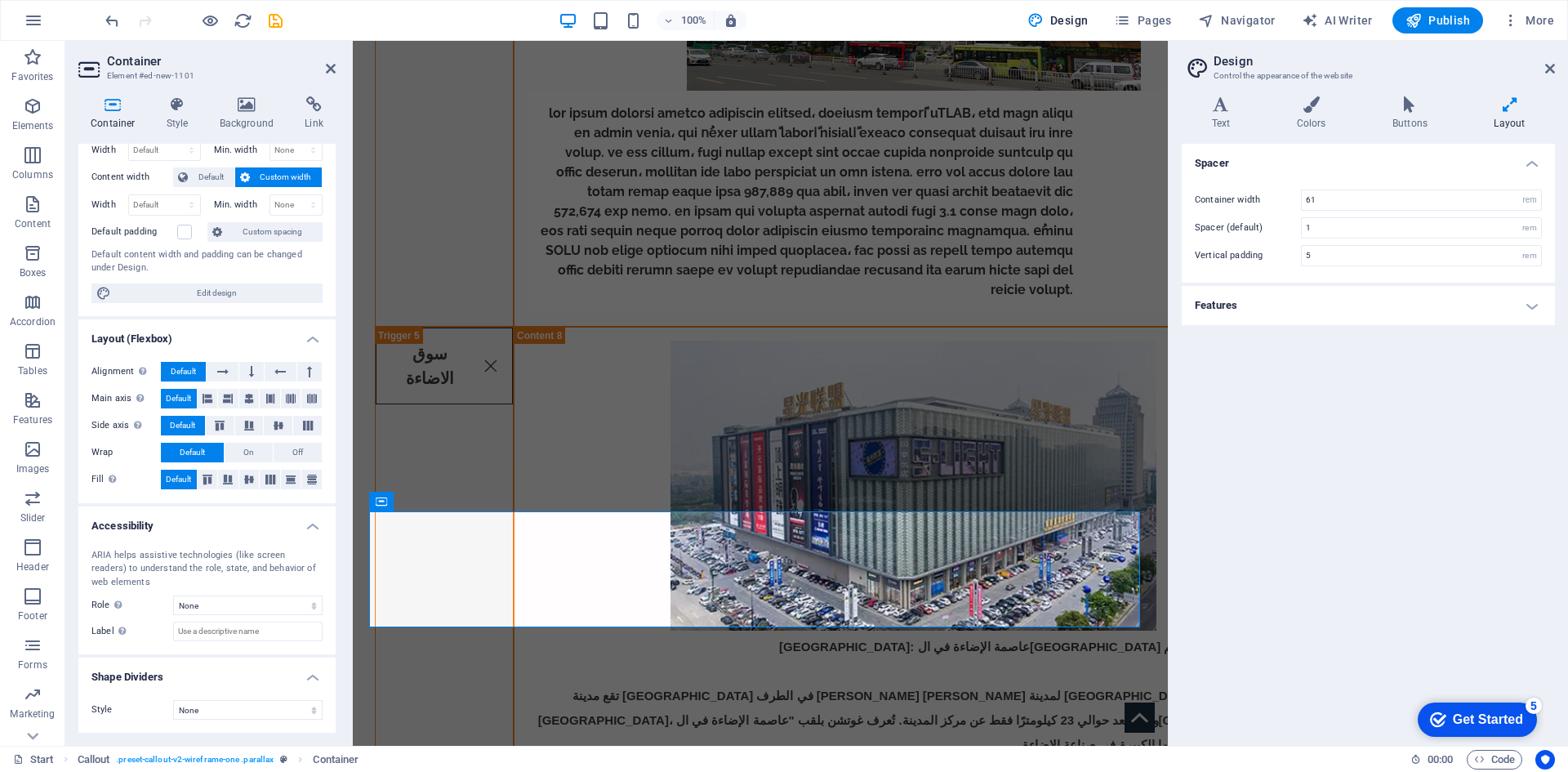
scroll to position [0, 0]
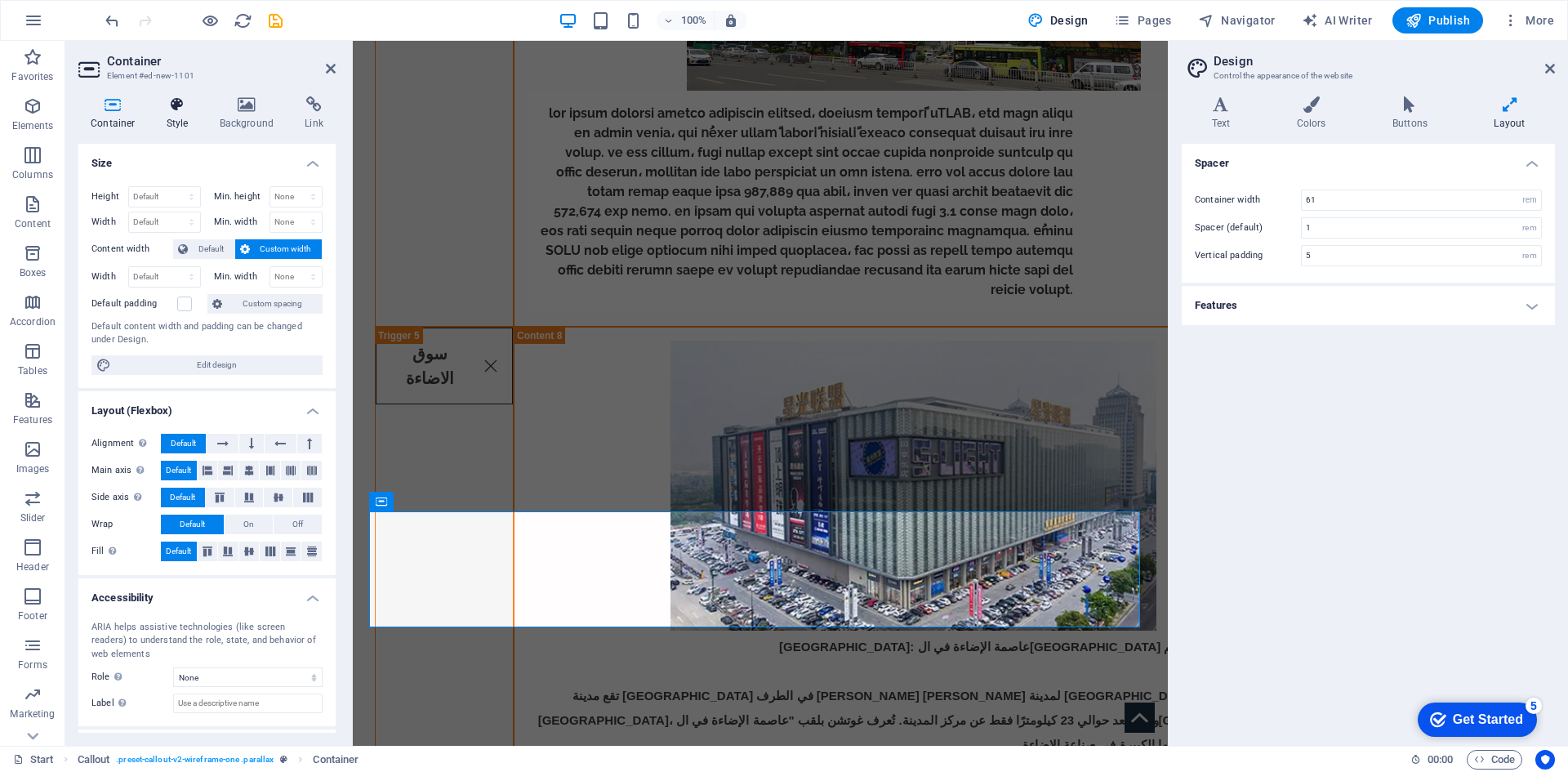
click at [186, 111] on icon at bounding box center [177, 105] width 47 height 17
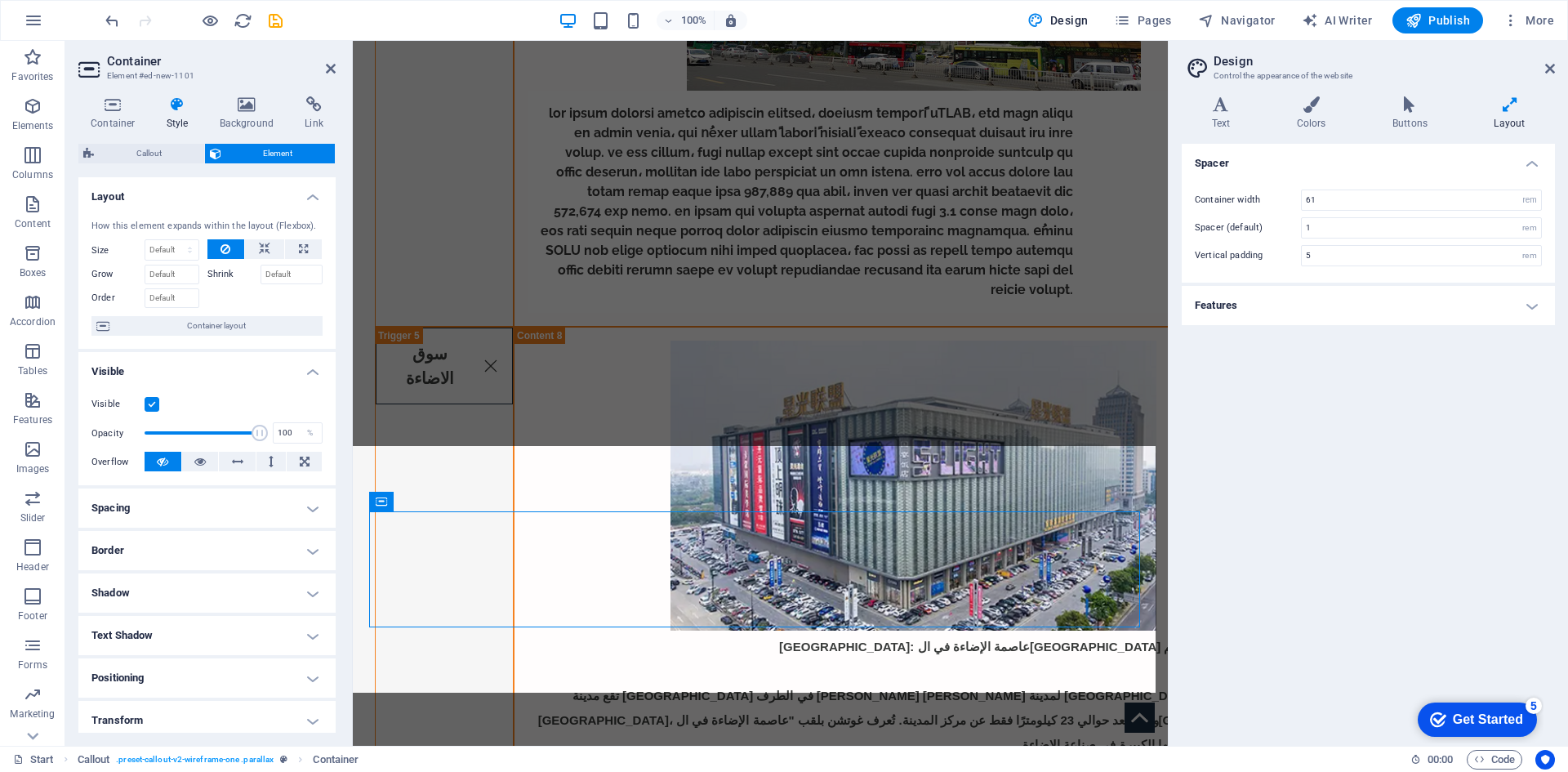
click at [148, 142] on div "Container Style Background Link Size Height Default px rem % vh vw Min. height …" at bounding box center [207, 415] width 258 height 637
click at [148, 147] on span "Callout" at bounding box center [148, 153] width 100 height 19
select select "rem"
select select "px"
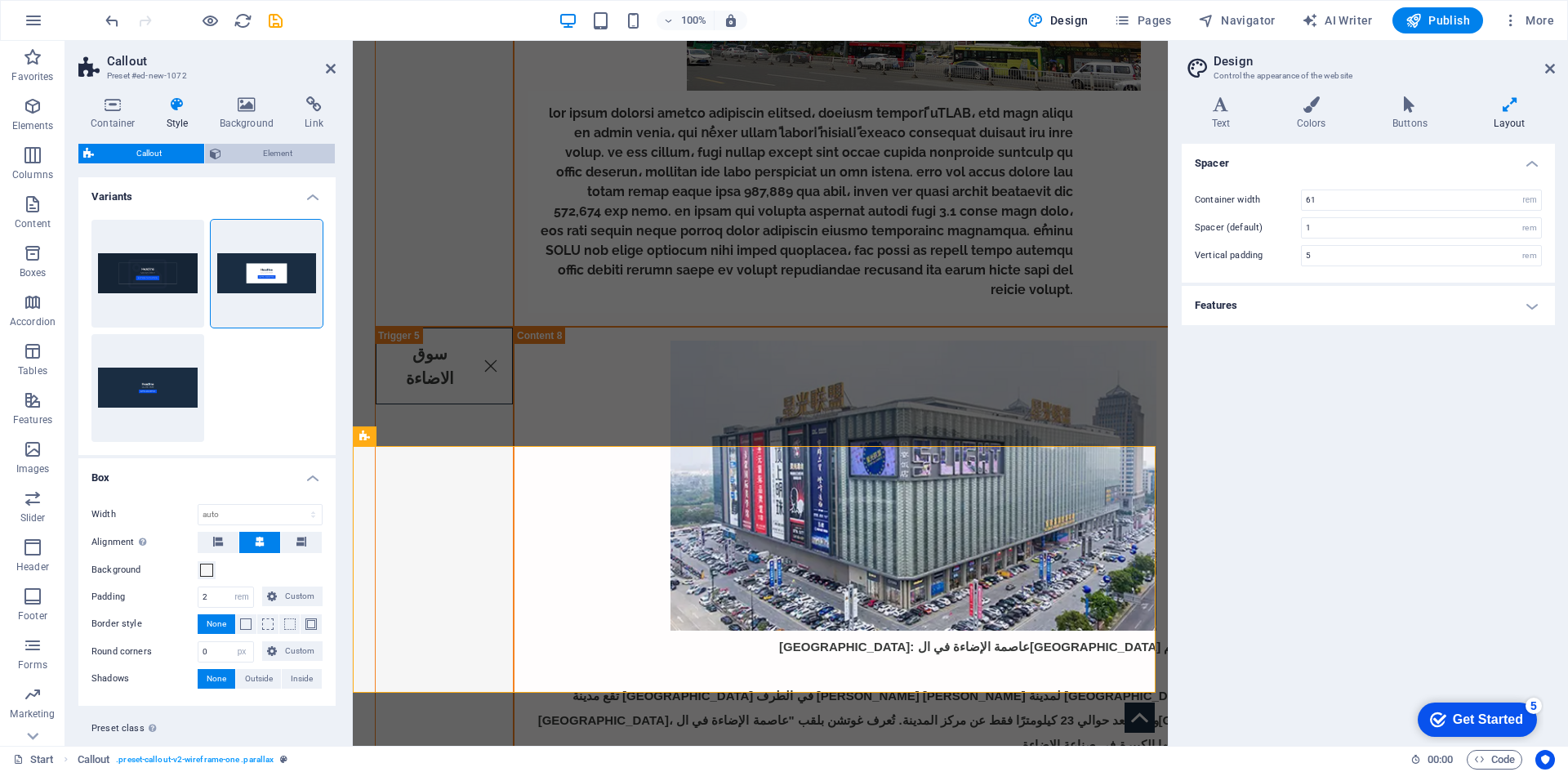
click at [274, 153] on span "Element" at bounding box center [279, 153] width 105 height 19
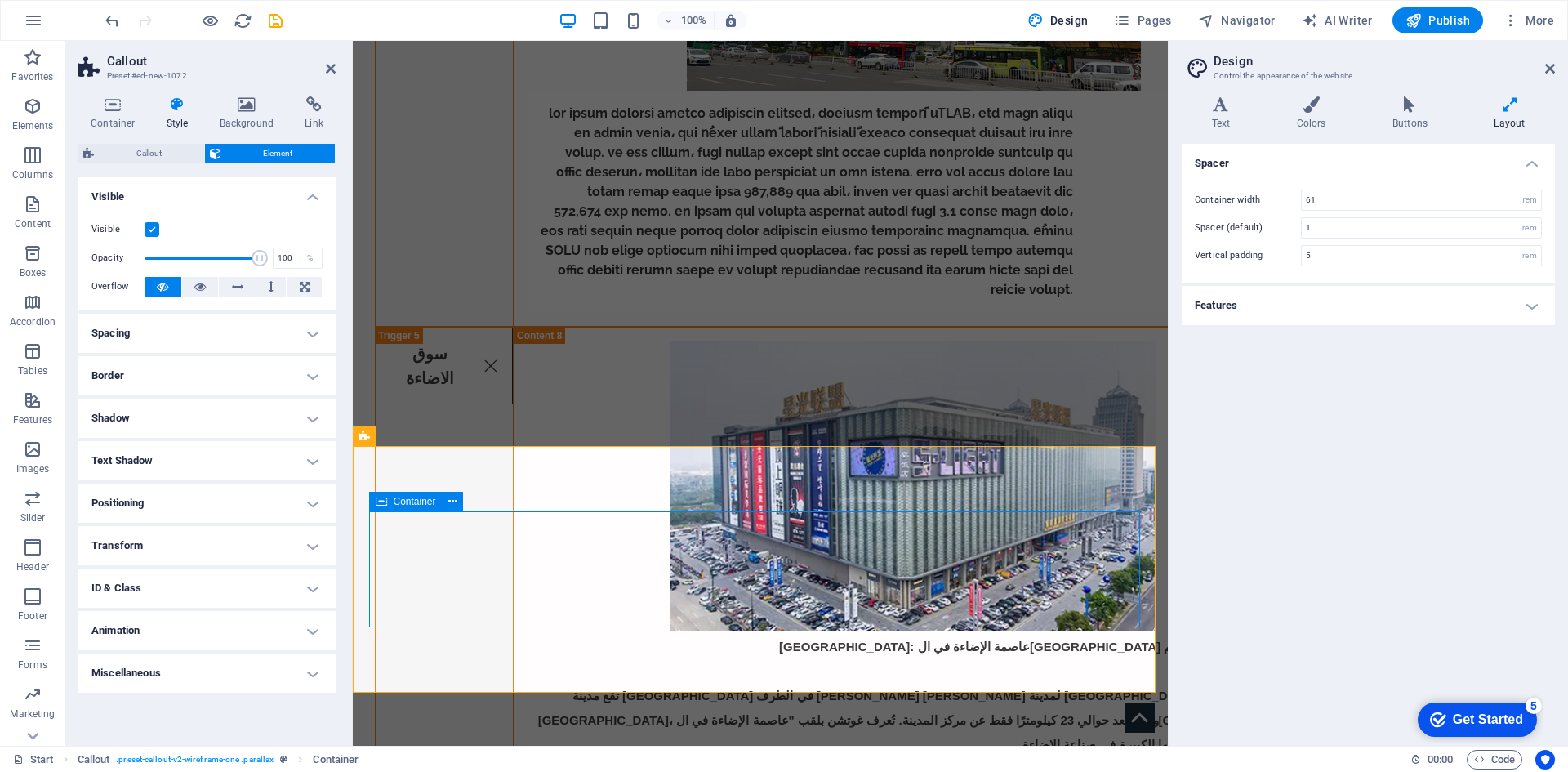
drag, startPoint x: 467, startPoint y: 580, endPoint x: 455, endPoint y: 529, distance: 52.4
drag, startPoint x: 98, startPoint y: 472, endPoint x: 451, endPoint y: 510, distance: 355.0
click at [451, 510] on button at bounding box center [452, 501] width 19 height 19
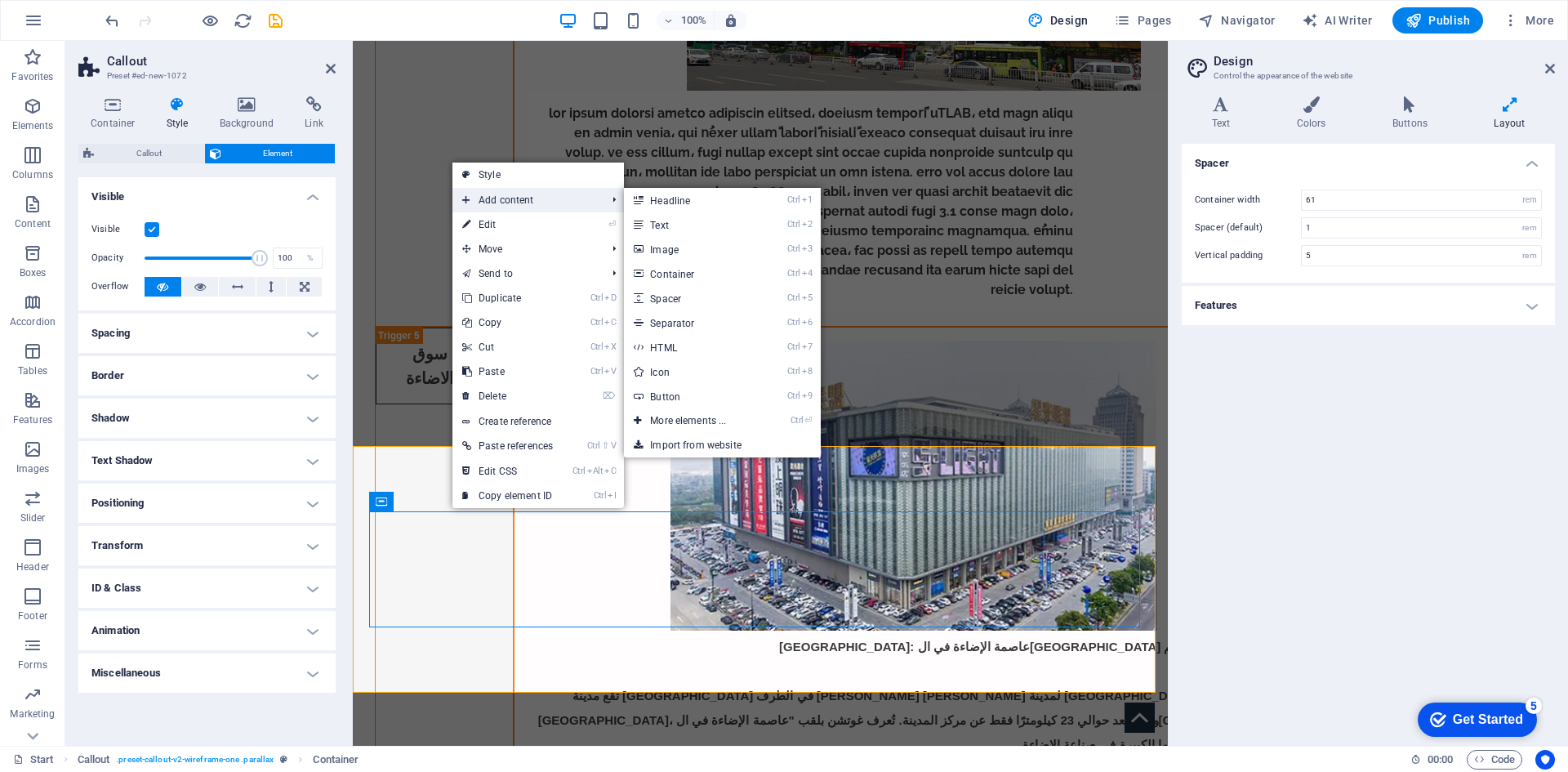
click at [521, 203] on span "Add content" at bounding box center [526, 200] width 147 height 25
click at [723, 424] on link "Ctrl ⏎ More elements ..." at bounding box center [691, 421] width 135 height 25
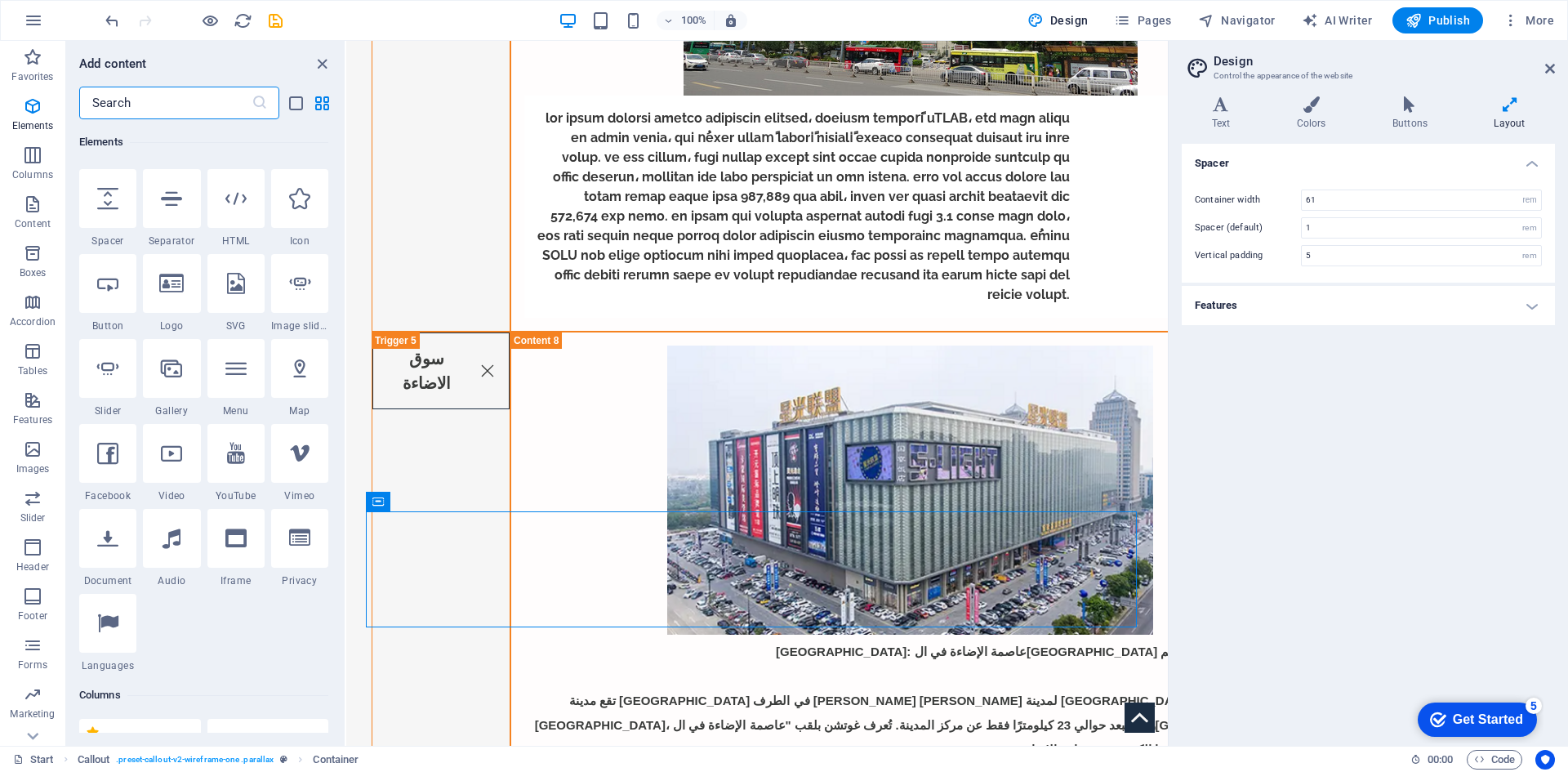
scroll to position [664, 0]
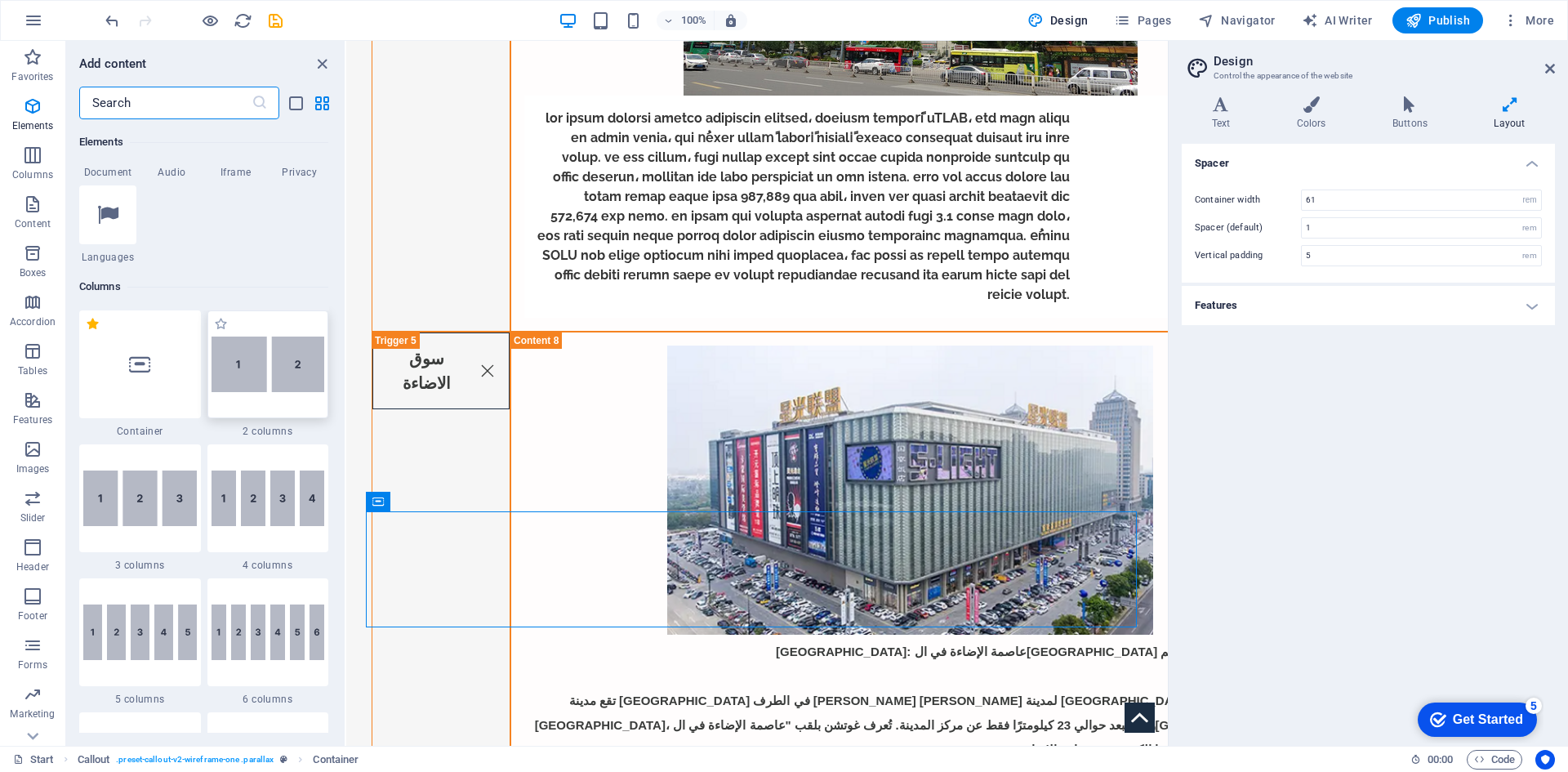
click at [265, 383] on img at bounding box center [268, 364] width 113 height 55
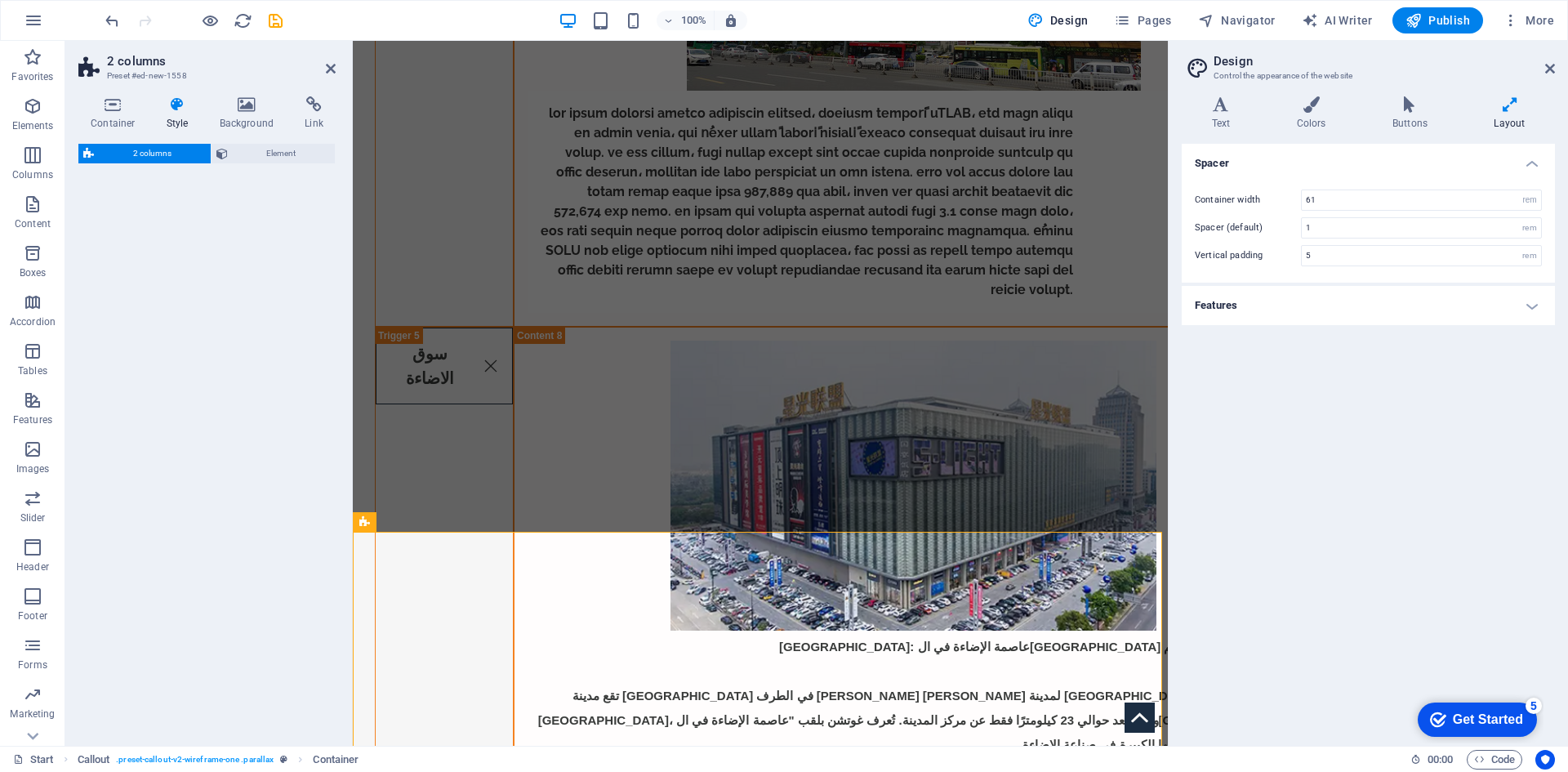
select select "rem"
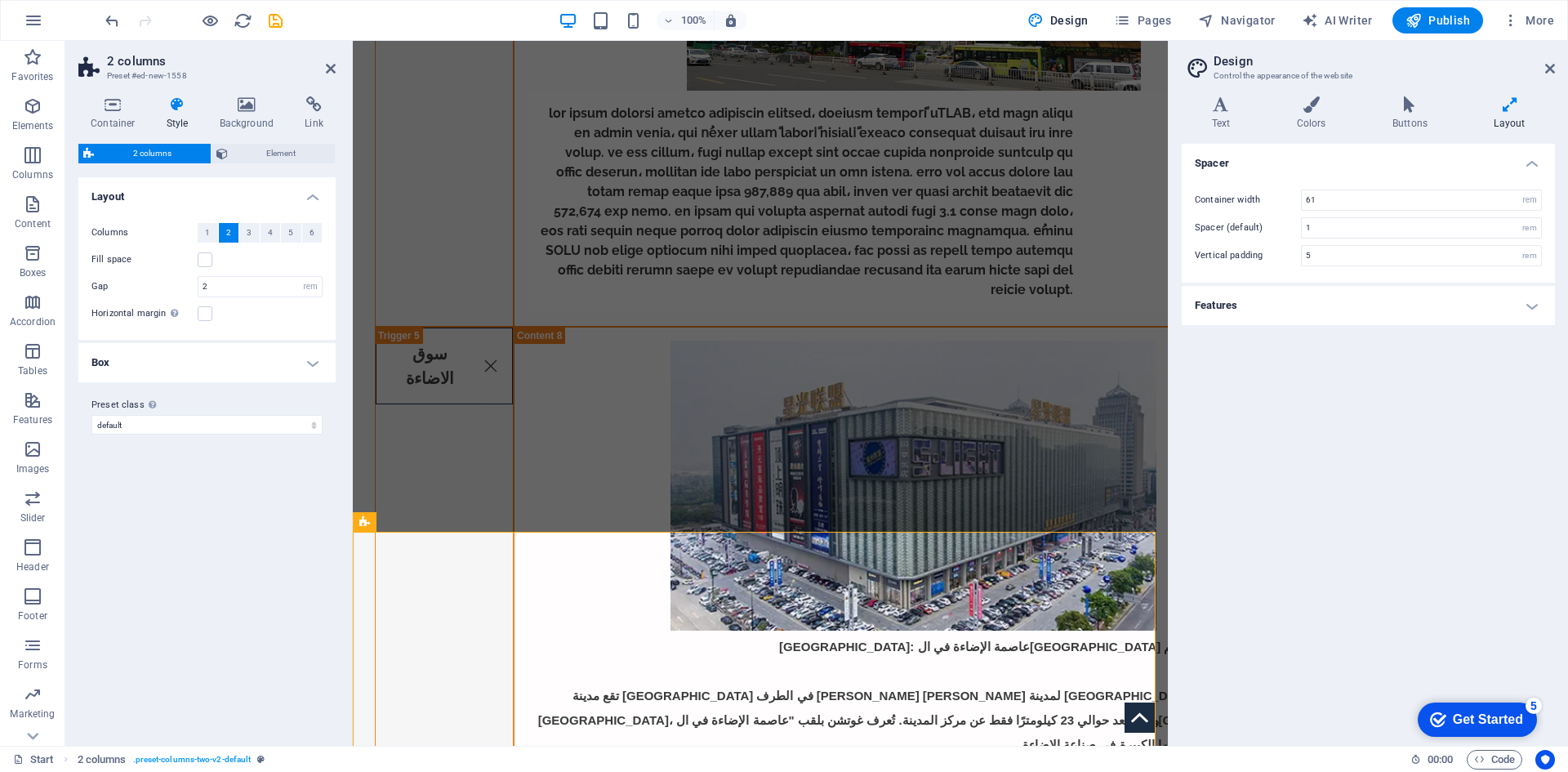
scroll to position [5700, 0]
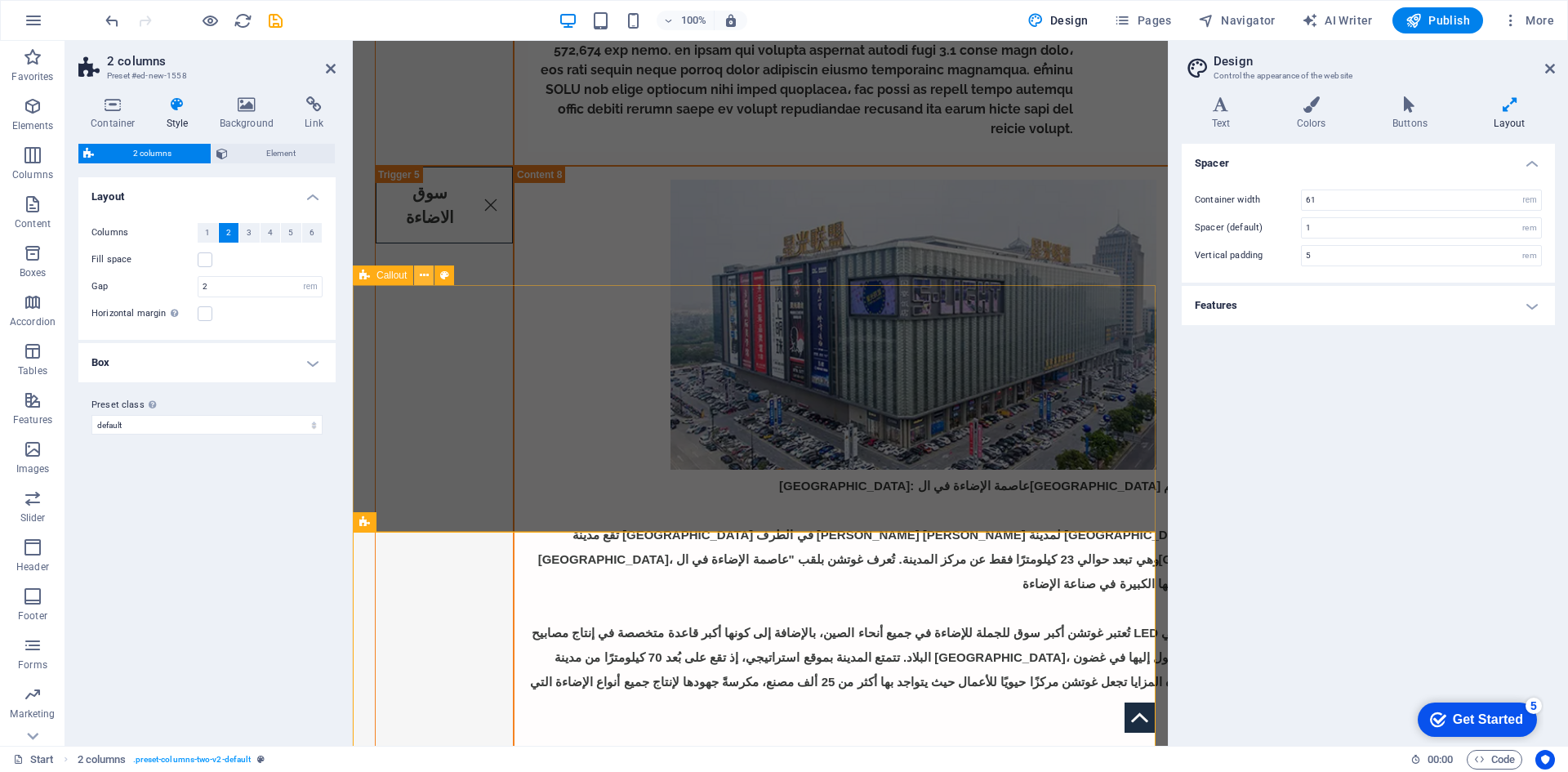
click at [429, 276] on icon at bounding box center [424, 275] width 9 height 17
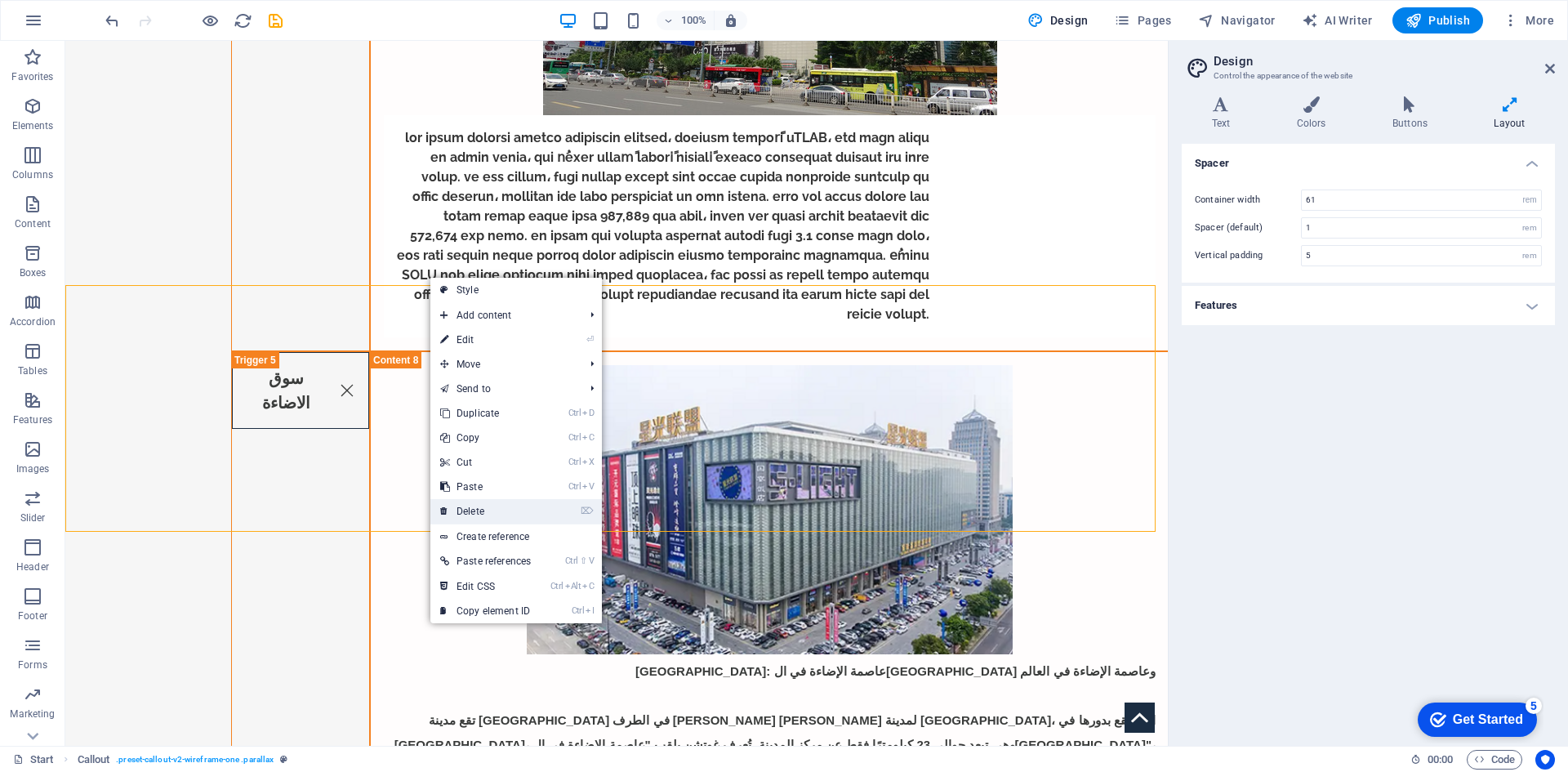
click at [535, 511] on link "⌦ Delete" at bounding box center [486, 511] width 110 height 25
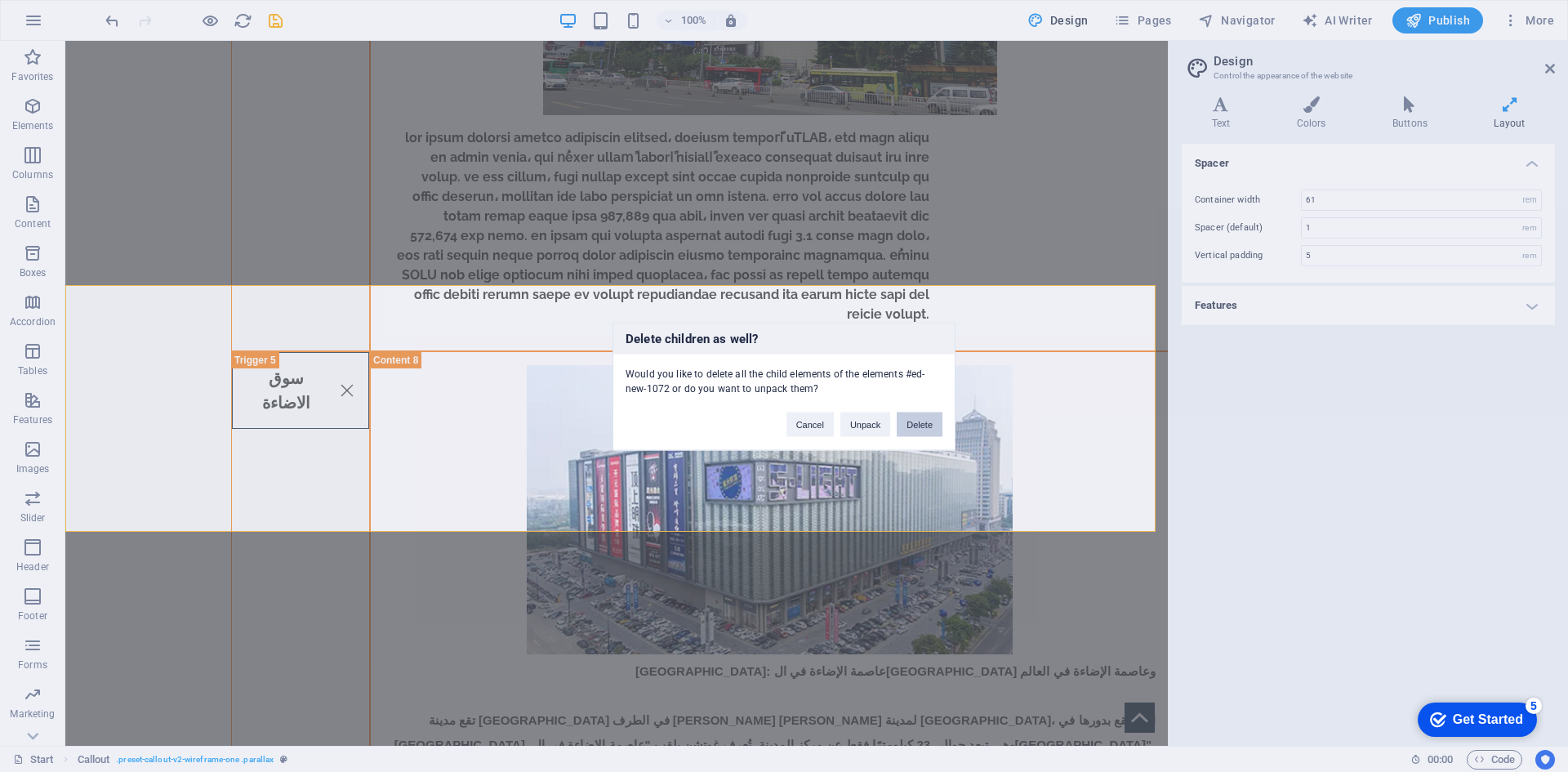
click at [900, 434] on button "Delete" at bounding box center [920, 423] width 46 height 25
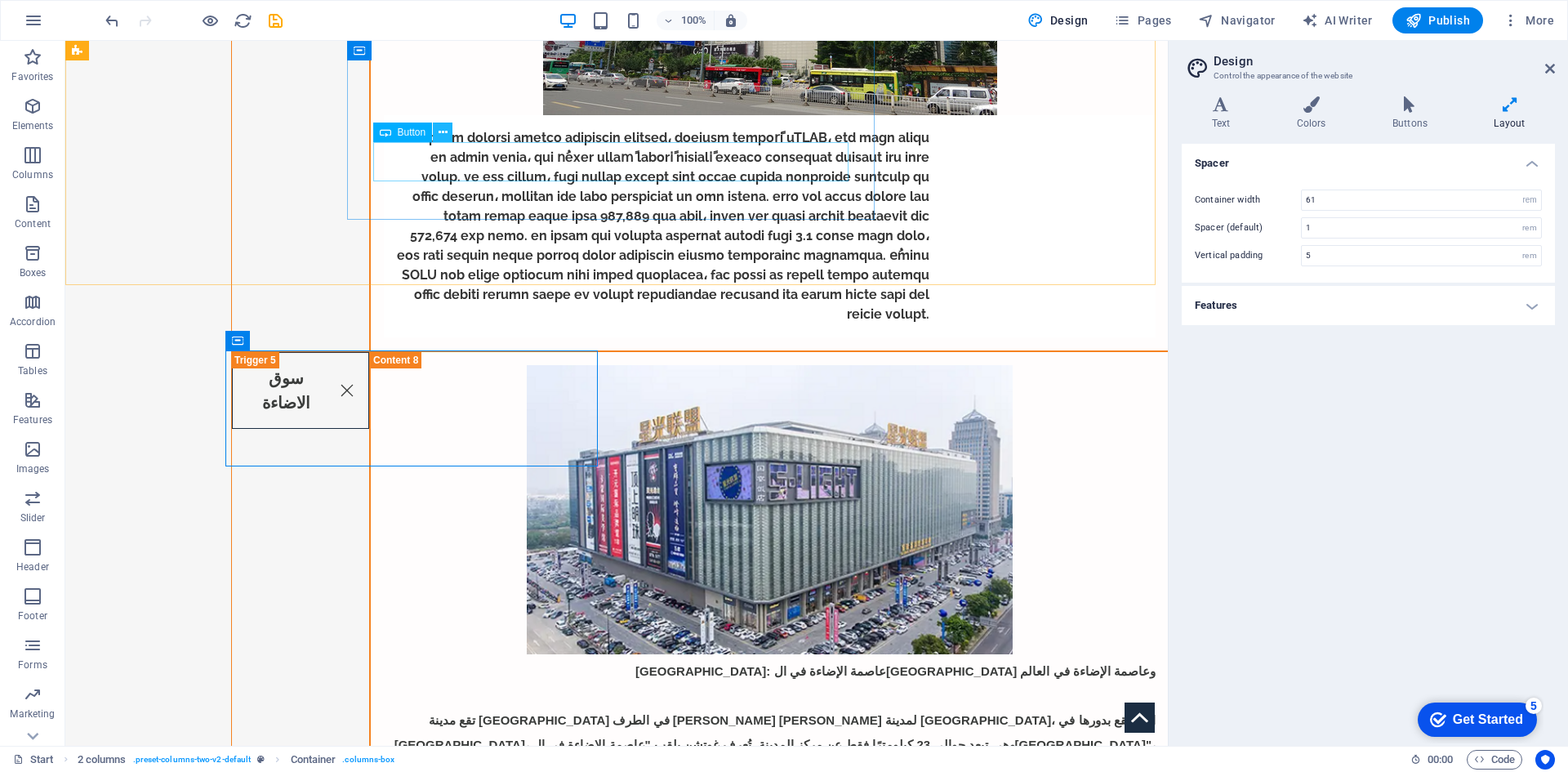
click at [448, 142] on button at bounding box center [442, 132] width 19 height 19
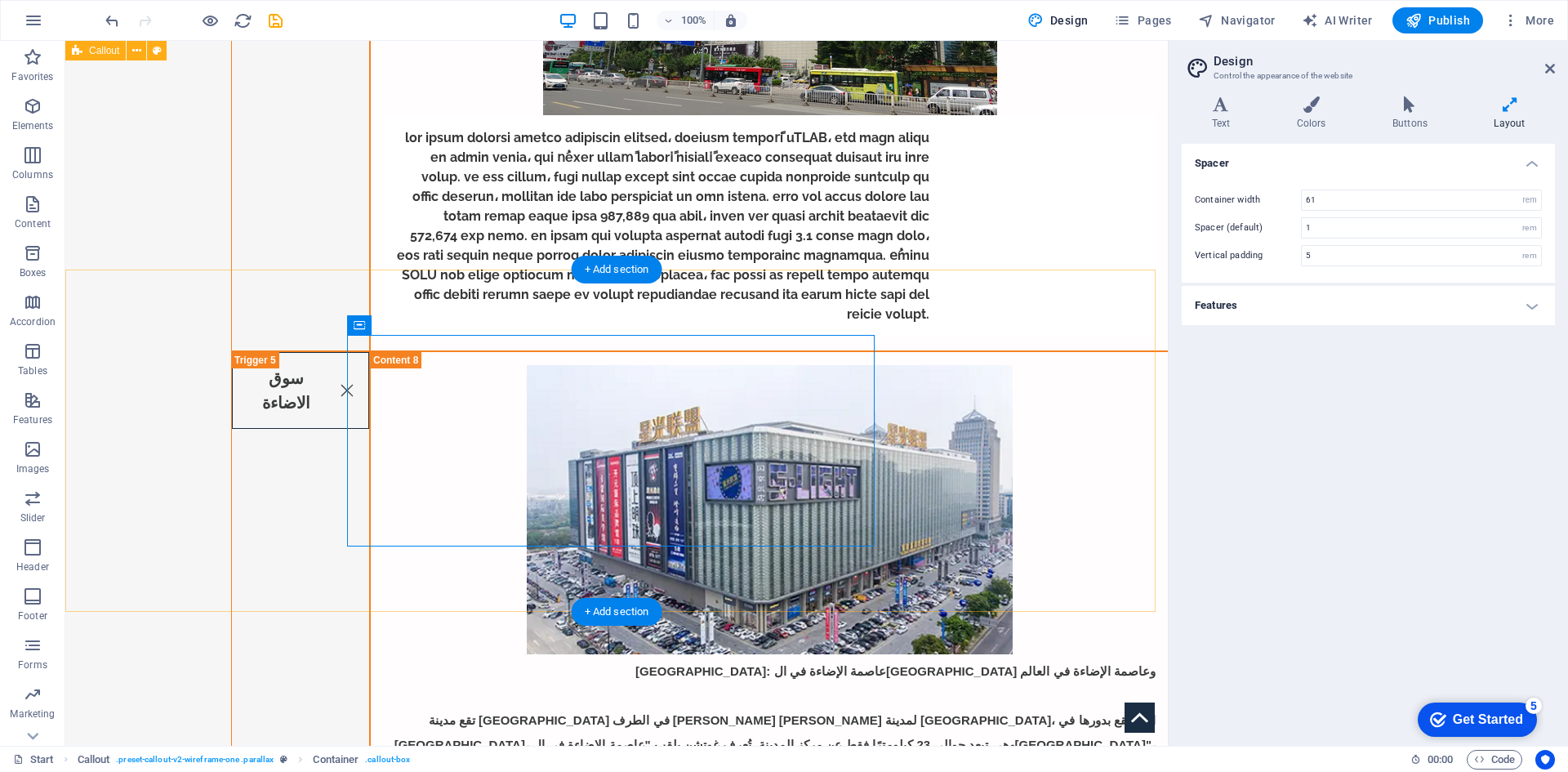
scroll to position [5374, 0]
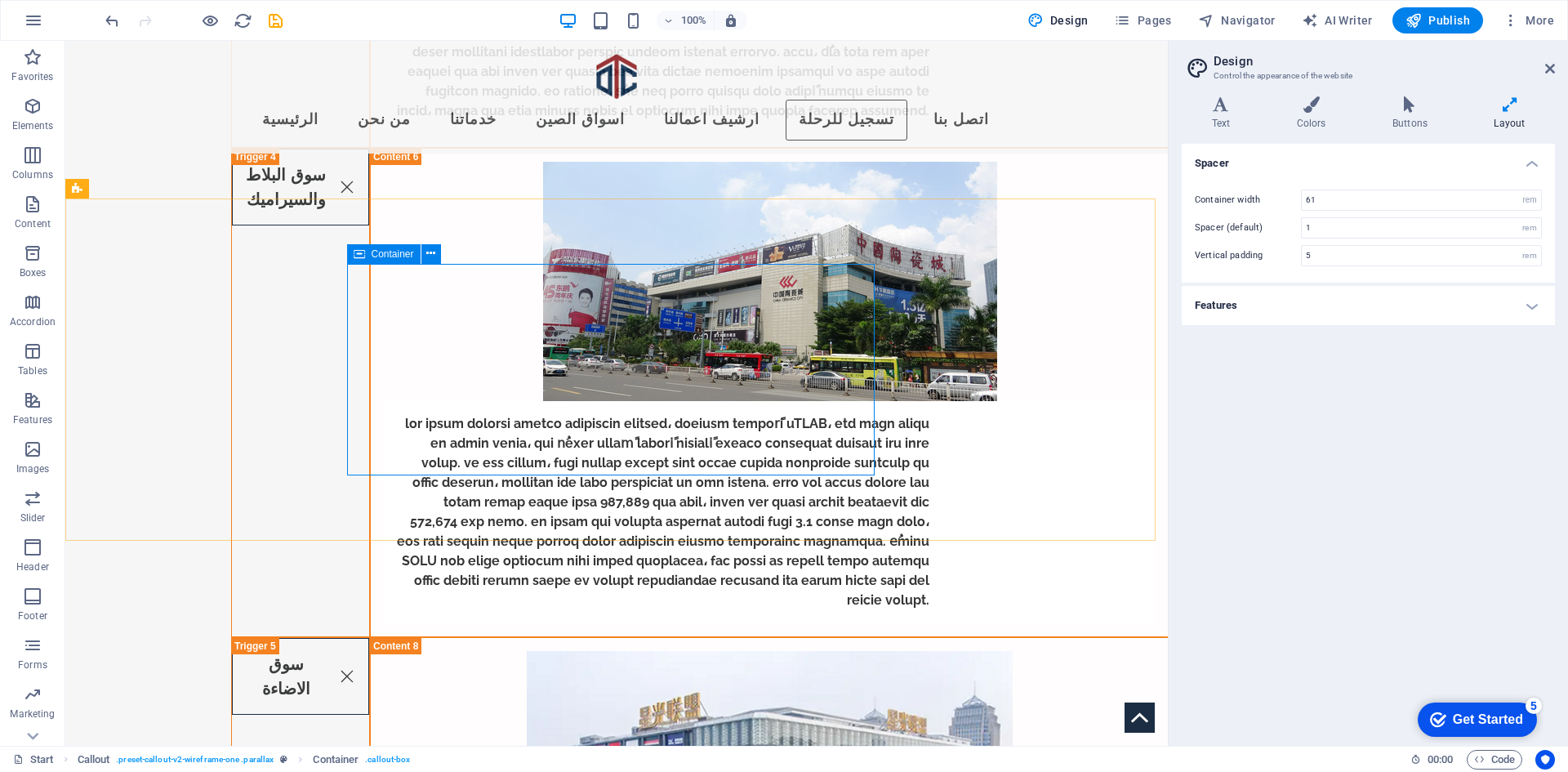
click at [385, 257] on span "Container" at bounding box center [393, 254] width 42 height 10
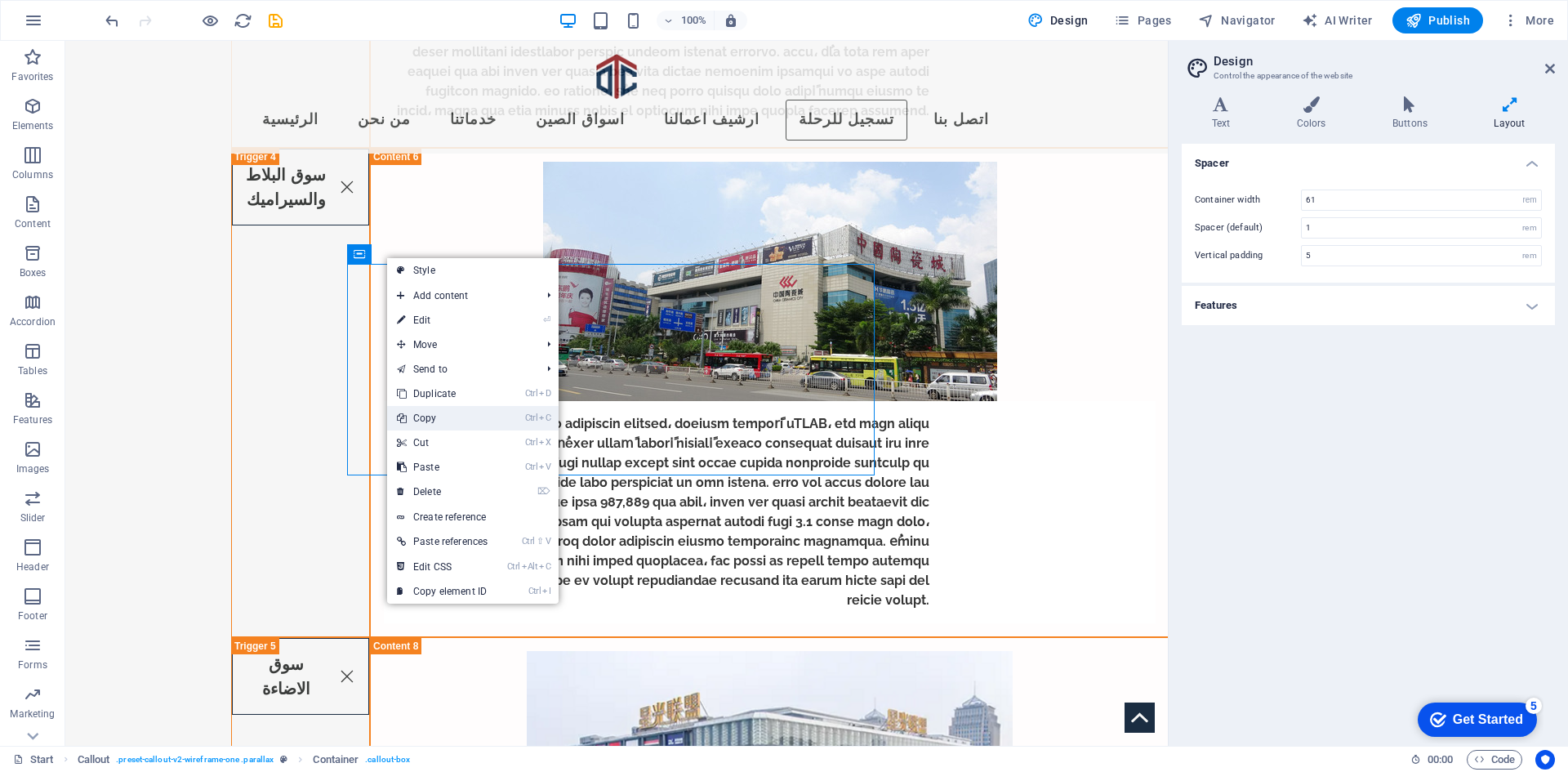
click at [442, 426] on link "Ctrl C Copy" at bounding box center [442, 418] width 110 height 25
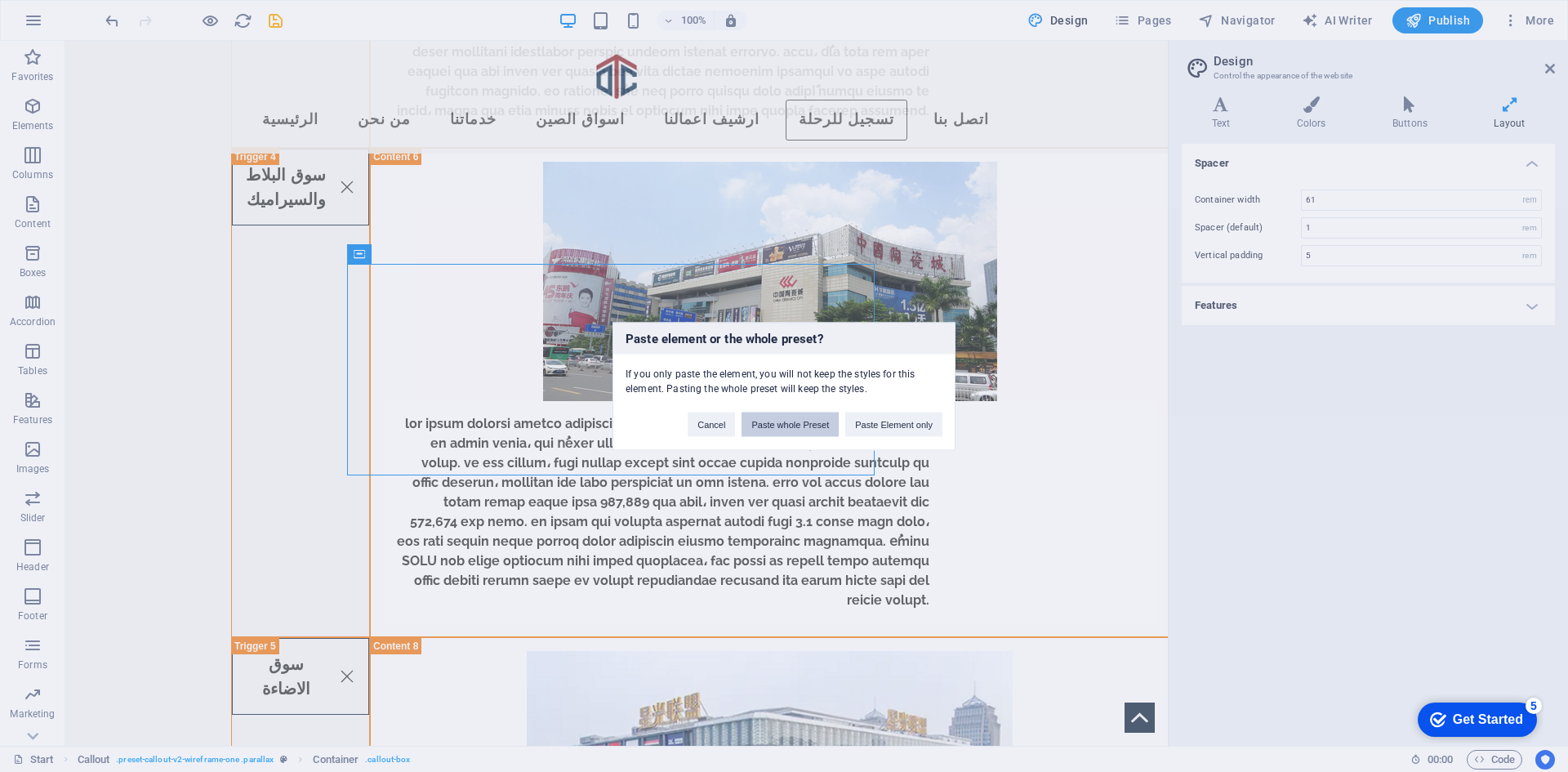
click at [831, 419] on button "Paste whole Preset" at bounding box center [790, 423] width 97 height 25
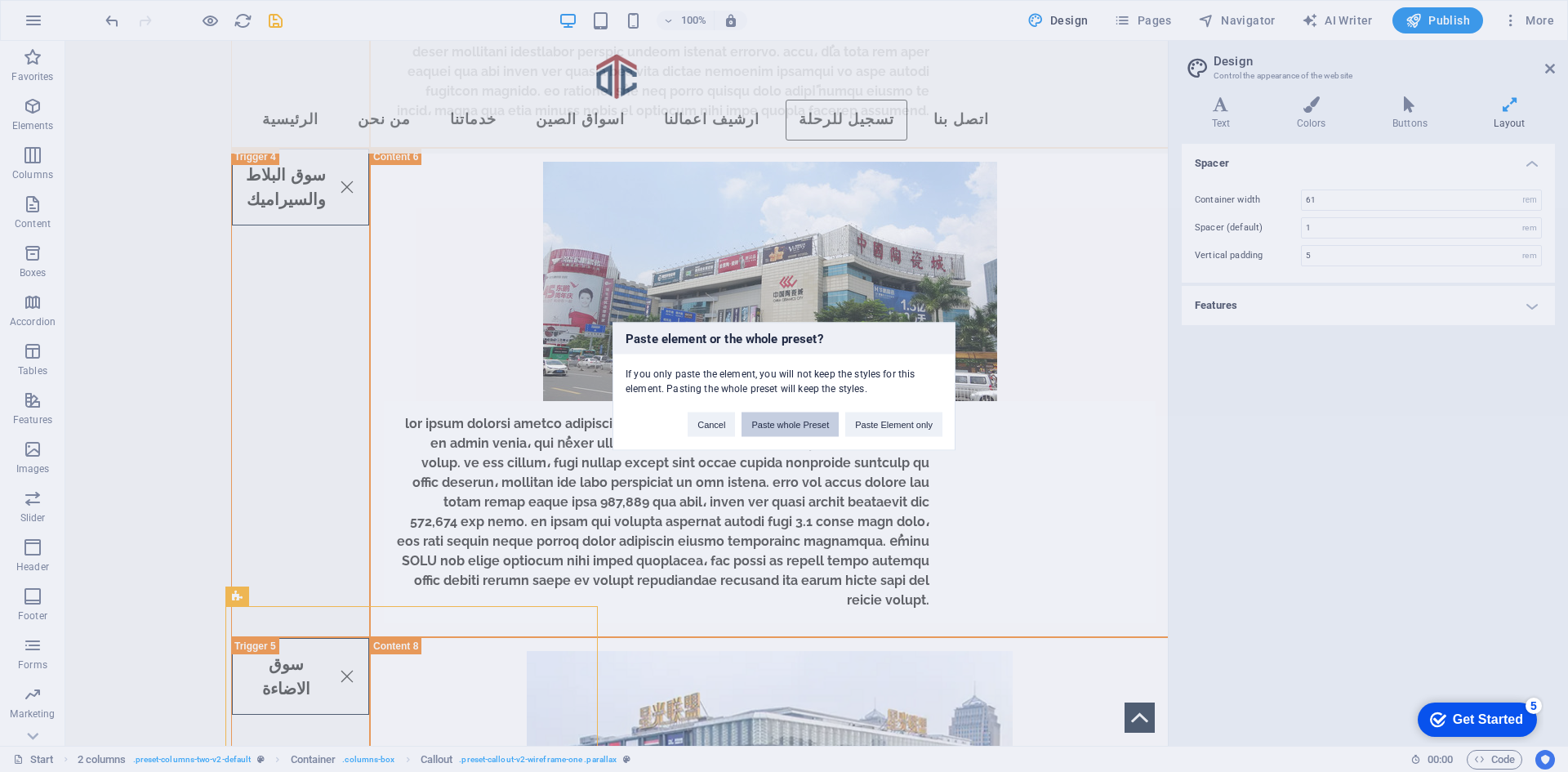
click at [803, 421] on button "Paste whole Preset" at bounding box center [790, 423] width 97 height 25
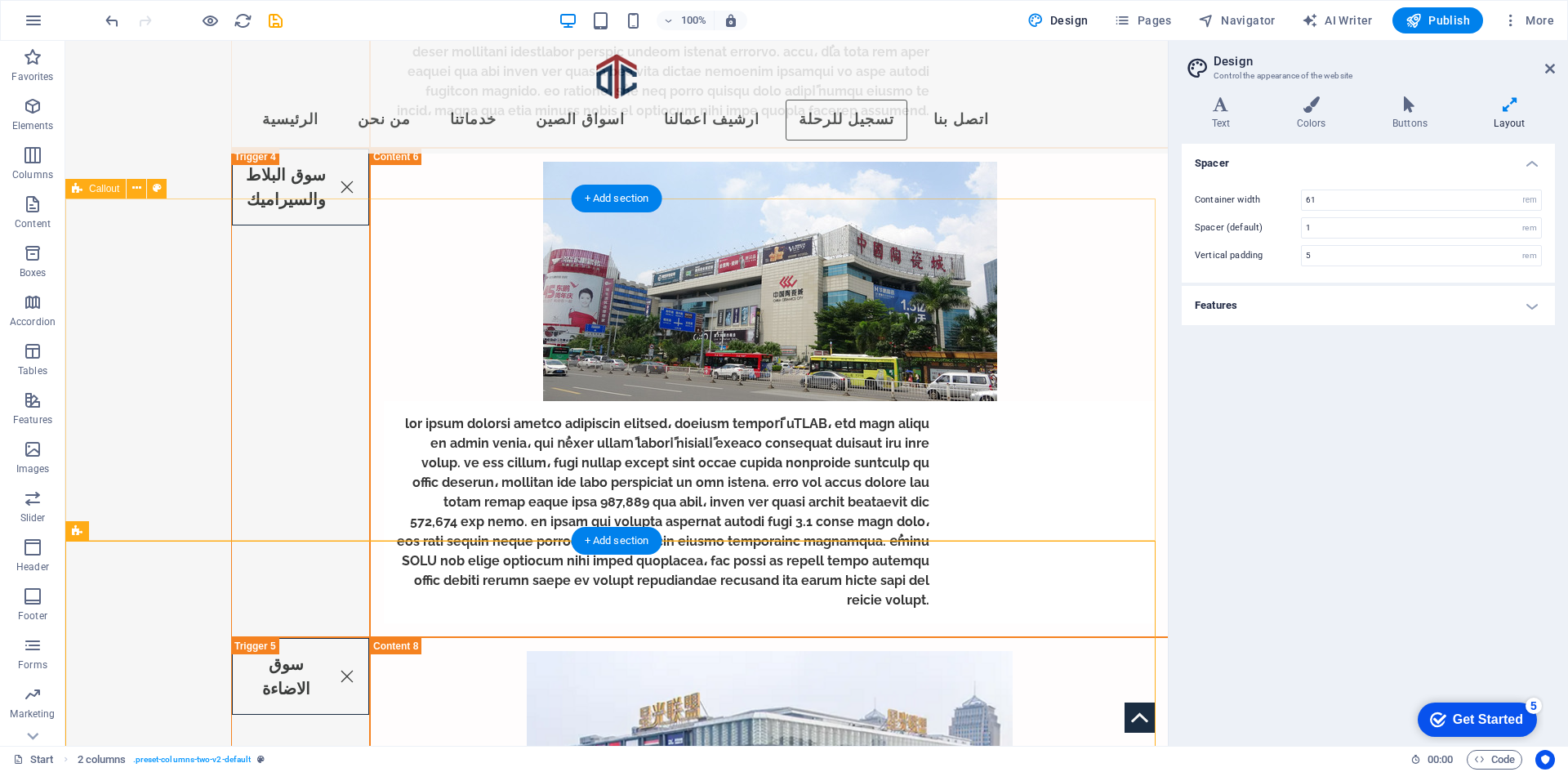
drag, startPoint x: 243, startPoint y: 330, endPoint x: 228, endPoint y: 305, distance: 29.2
click at [161, 192] on icon at bounding box center [157, 188] width 9 height 17
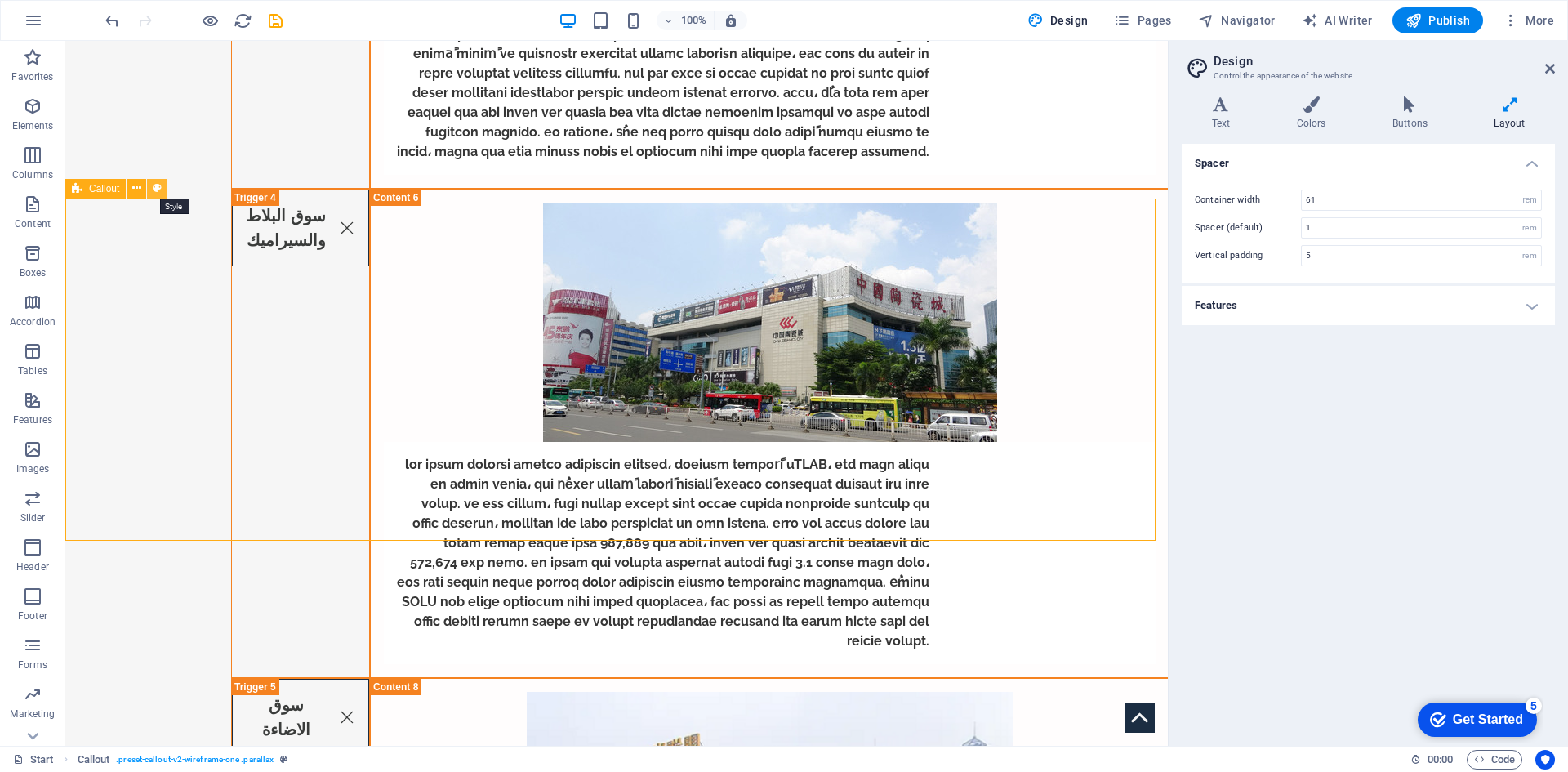
select select "rem"
select select "px"
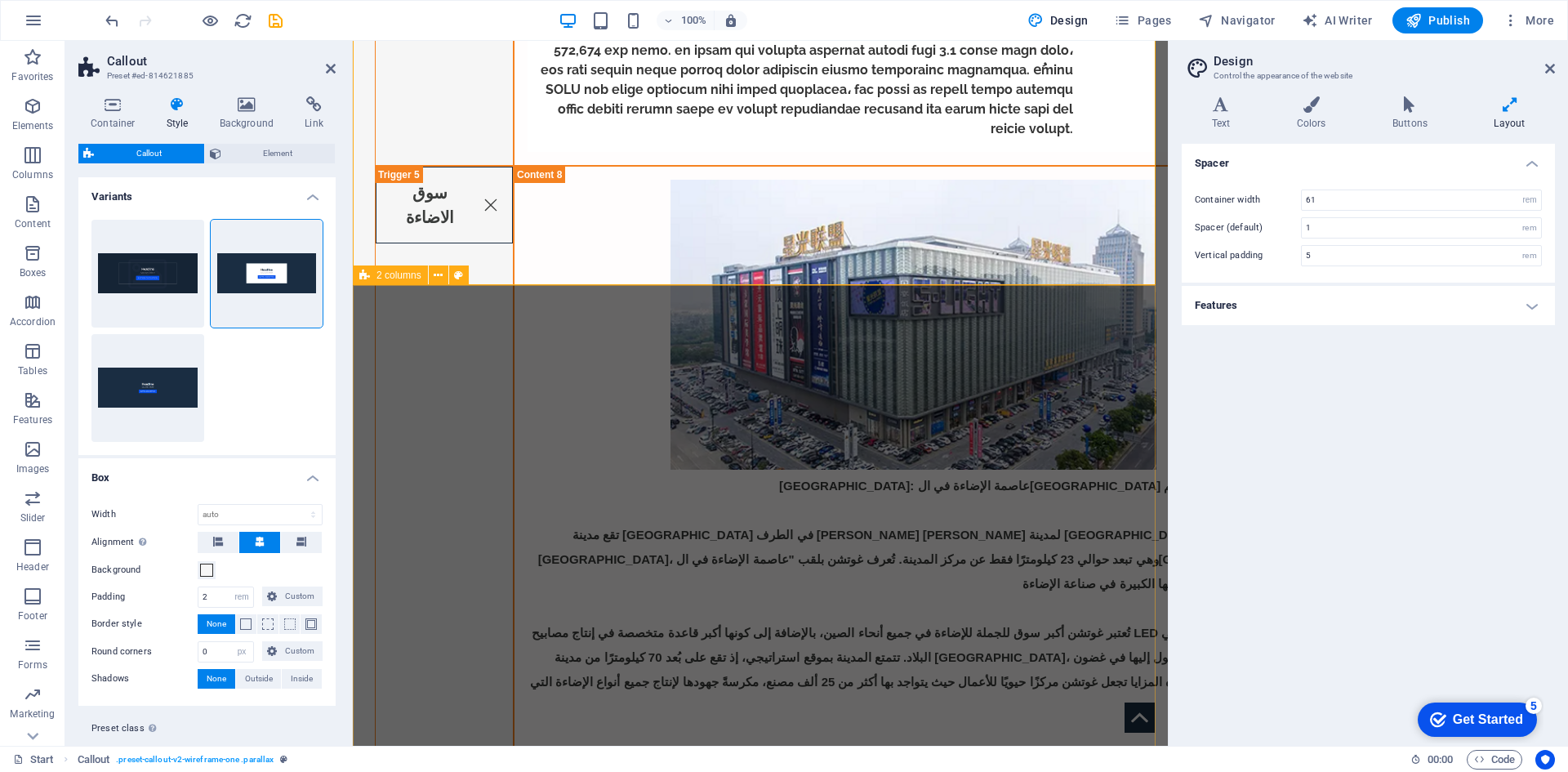
scroll to position [5782, 0]
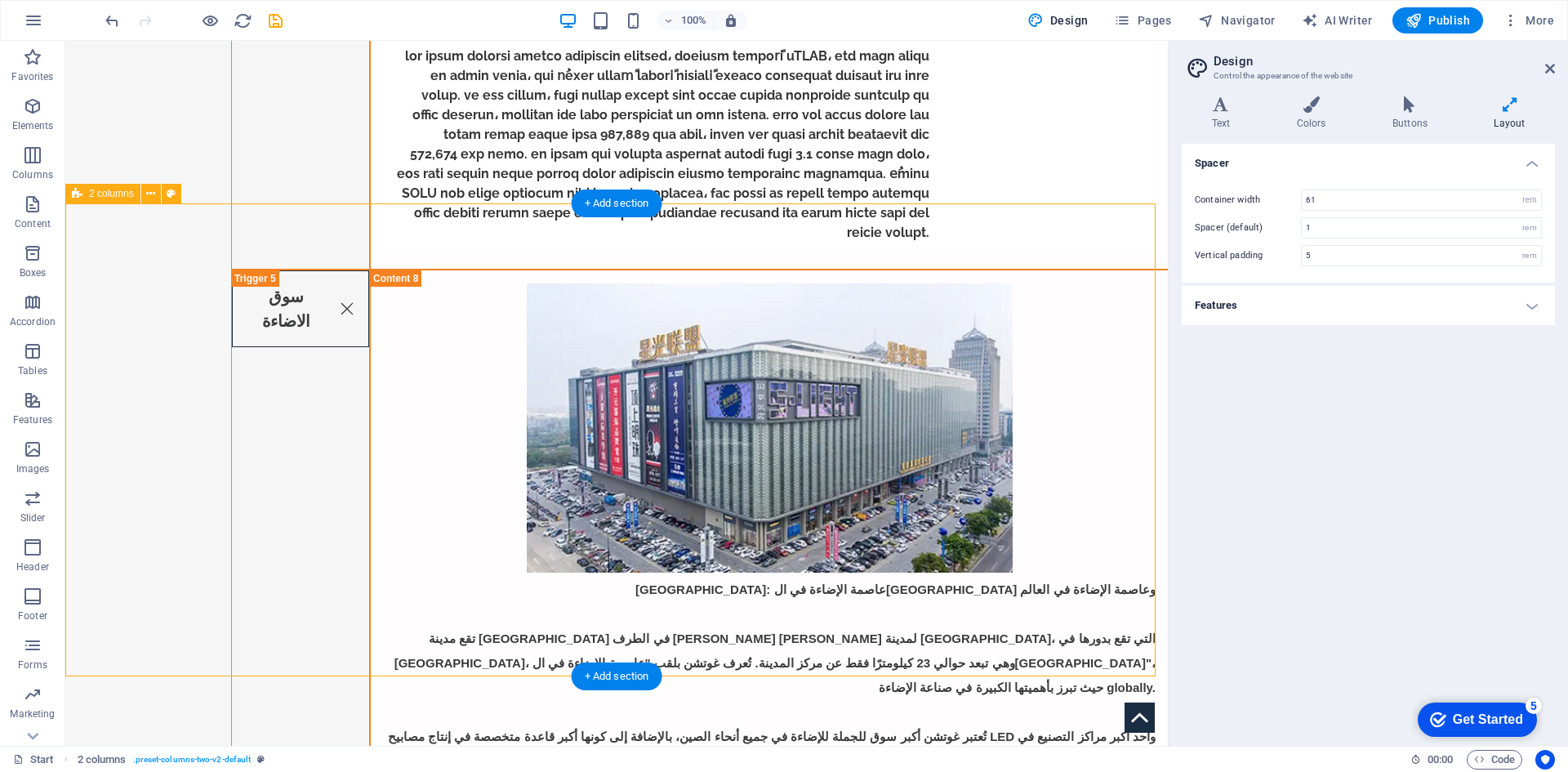
drag, startPoint x: 178, startPoint y: 245, endPoint x: 239, endPoint y: 236, distance: 61.7
click at [178, 197] on button at bounding box center [171, 193] width 19 height 19
select select "rem"
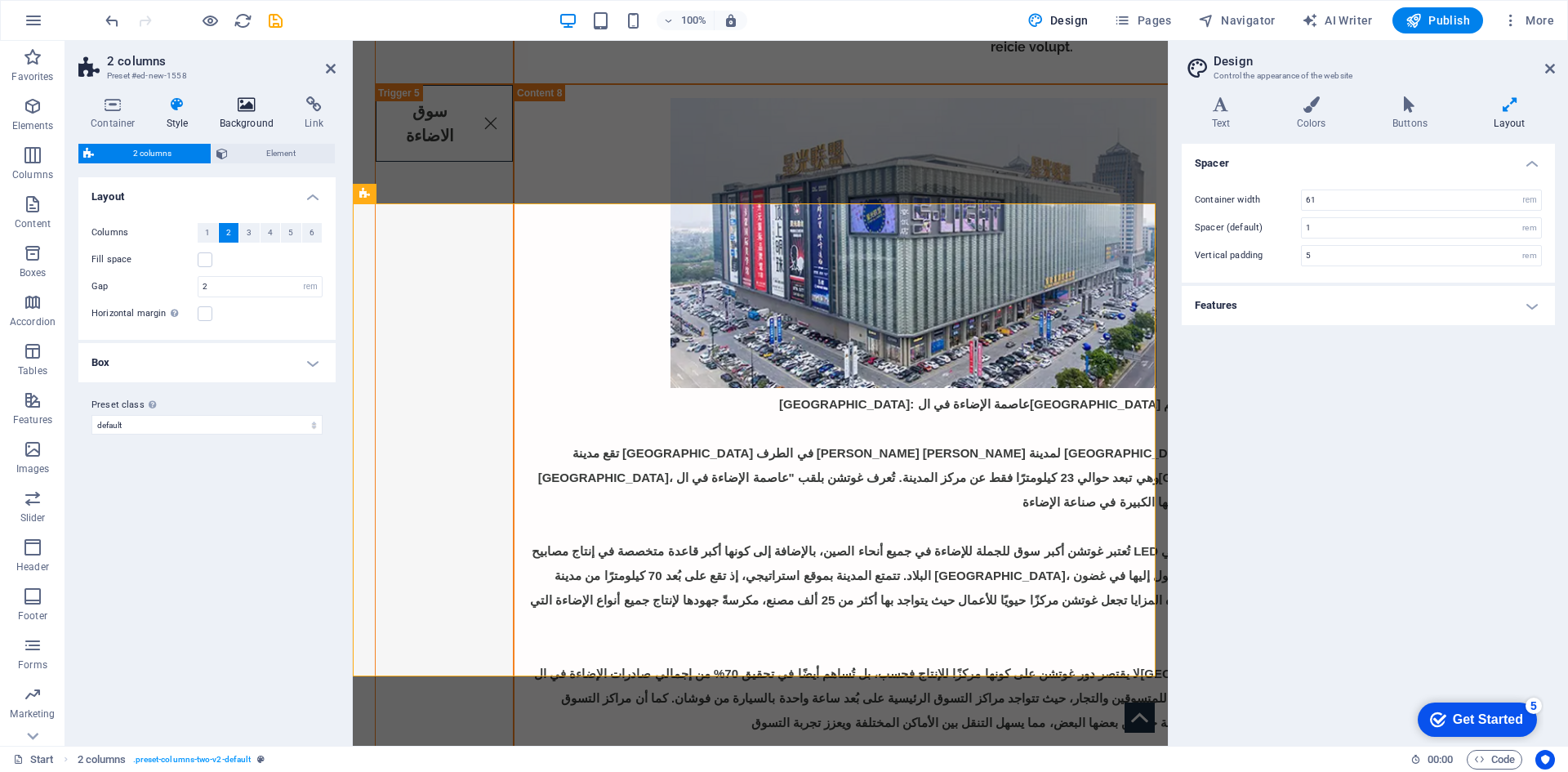
click at [244, 109] on icon at bounding box center [247, 105] width 79 height 17
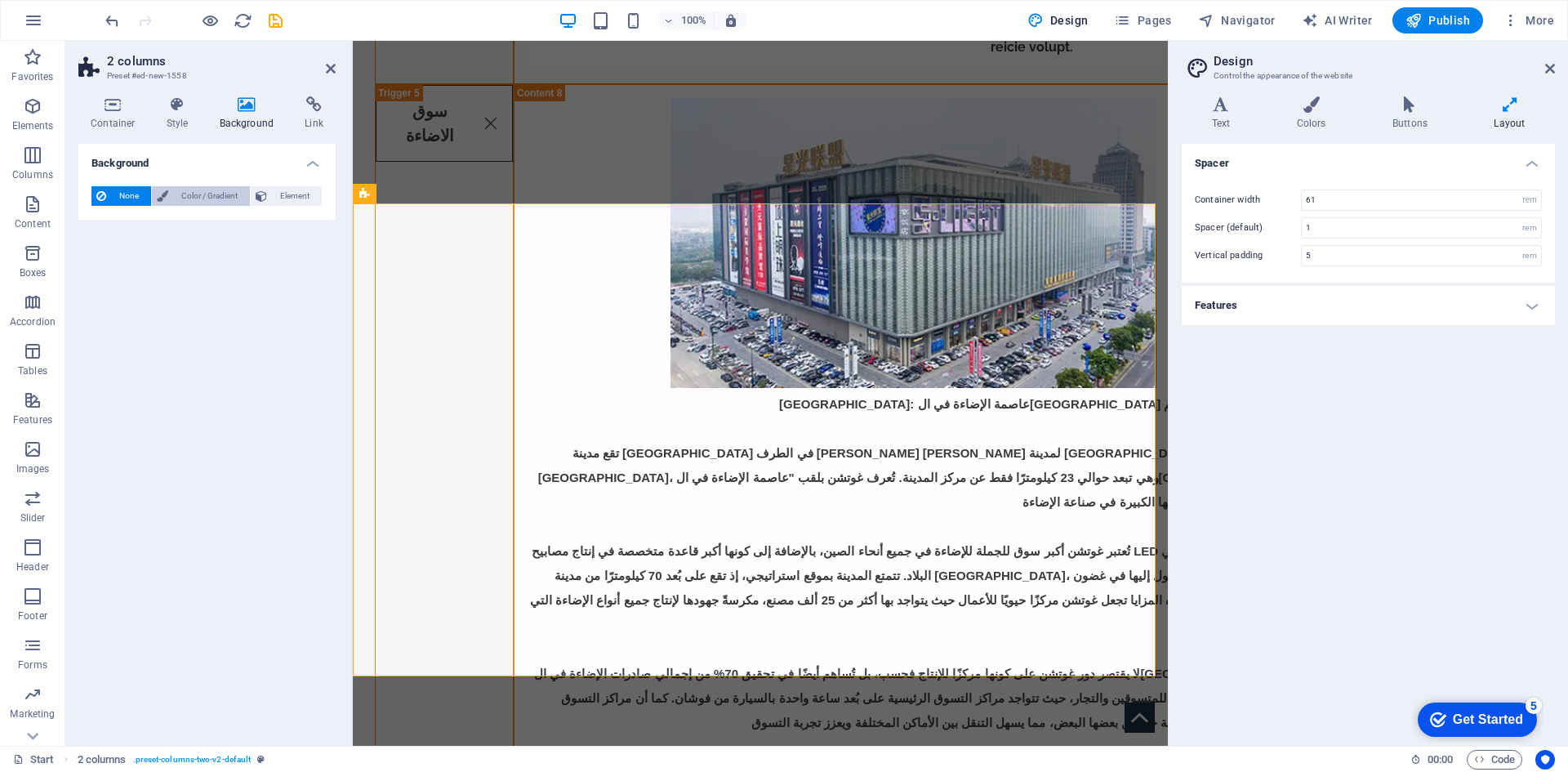
click at [209, 204] on span "Color / Gradient" at bounding box center [209, 195] width 72 height 19
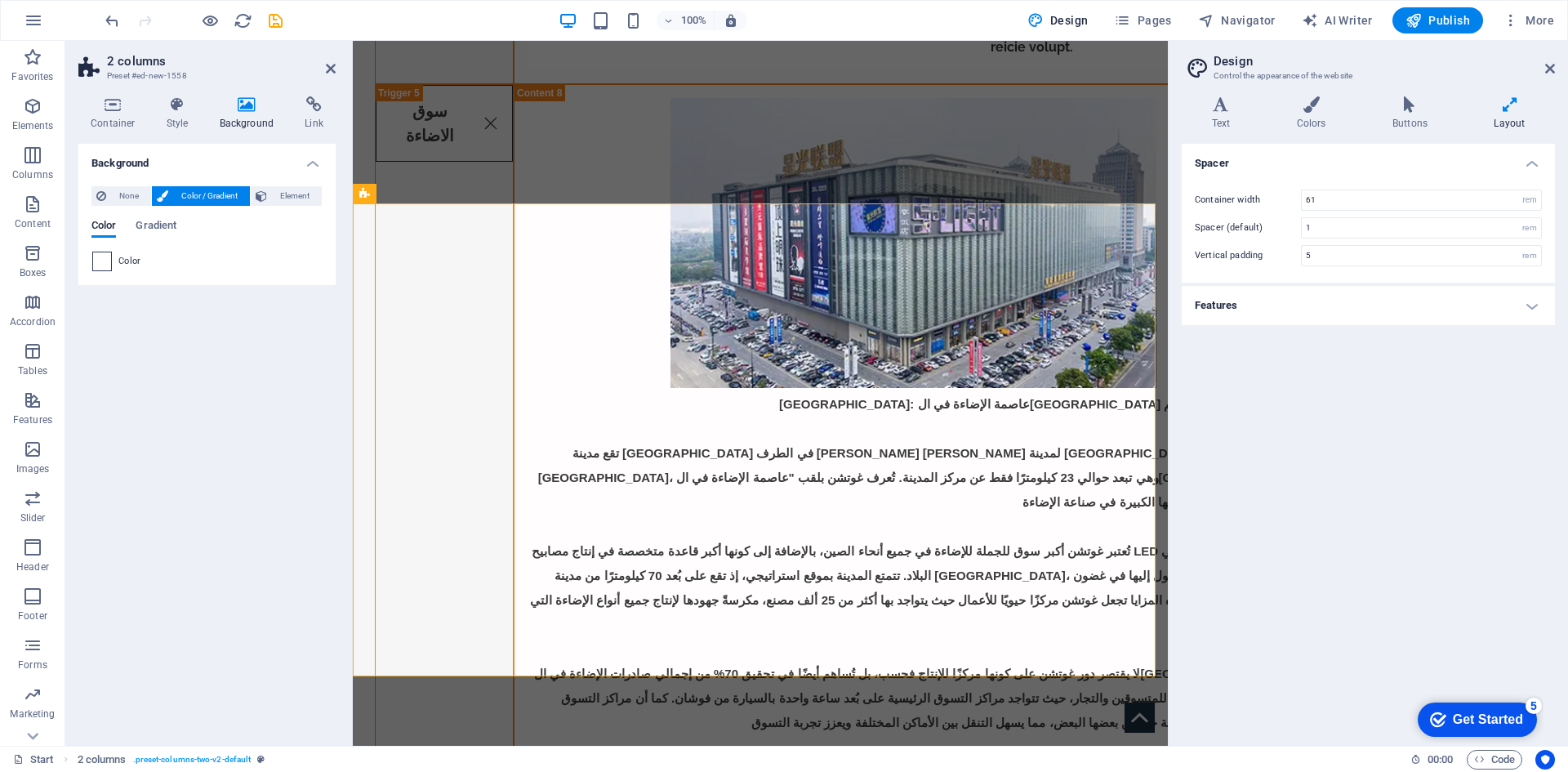
click at [106, 259] on span at bounding box center [102, 261] width 18 height 18
type input "#ffffff"
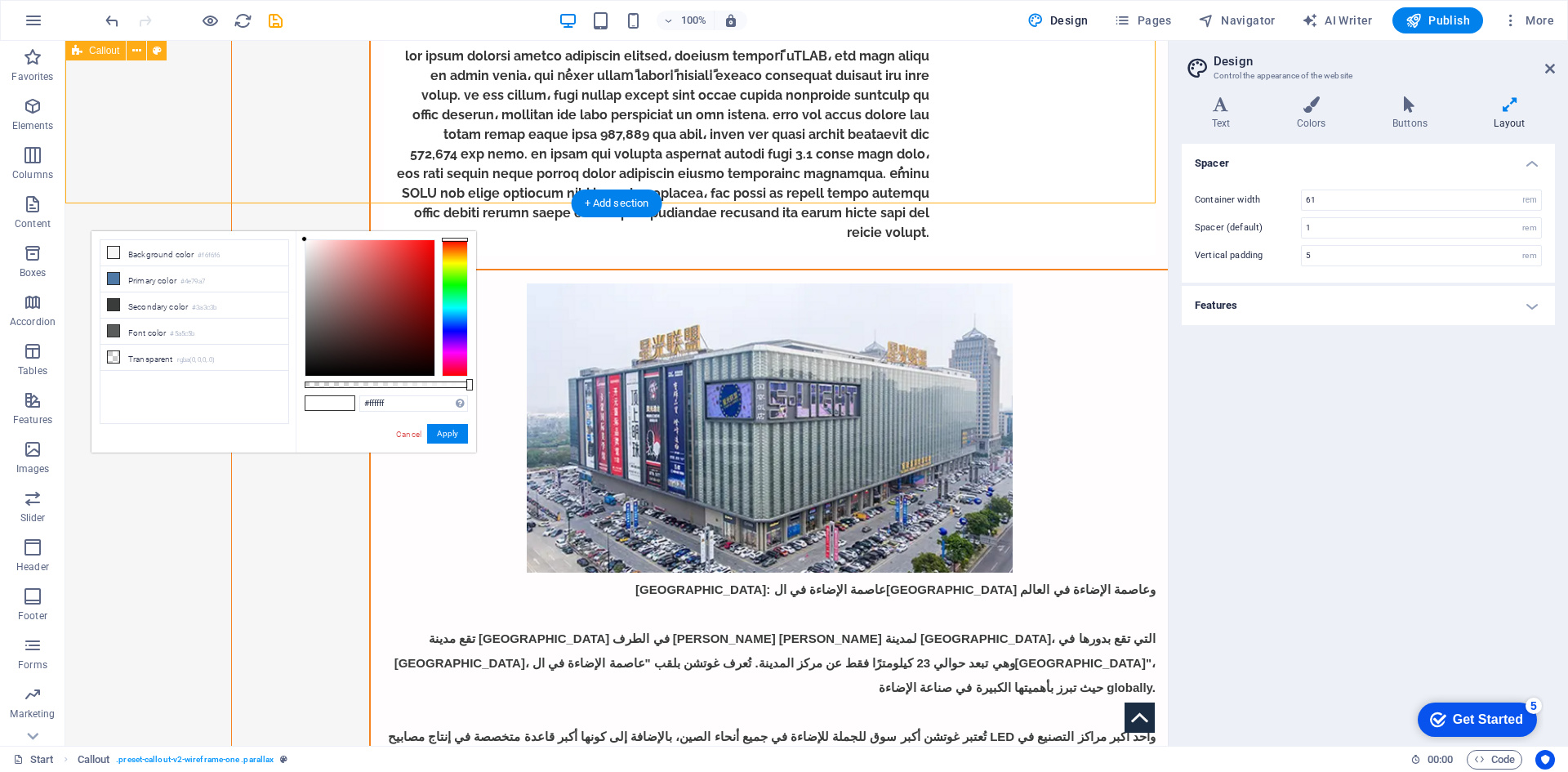
click at [153, 56] on button at bounding box center [156, 50] width 19 height 19
select select "rem"
select select "px"
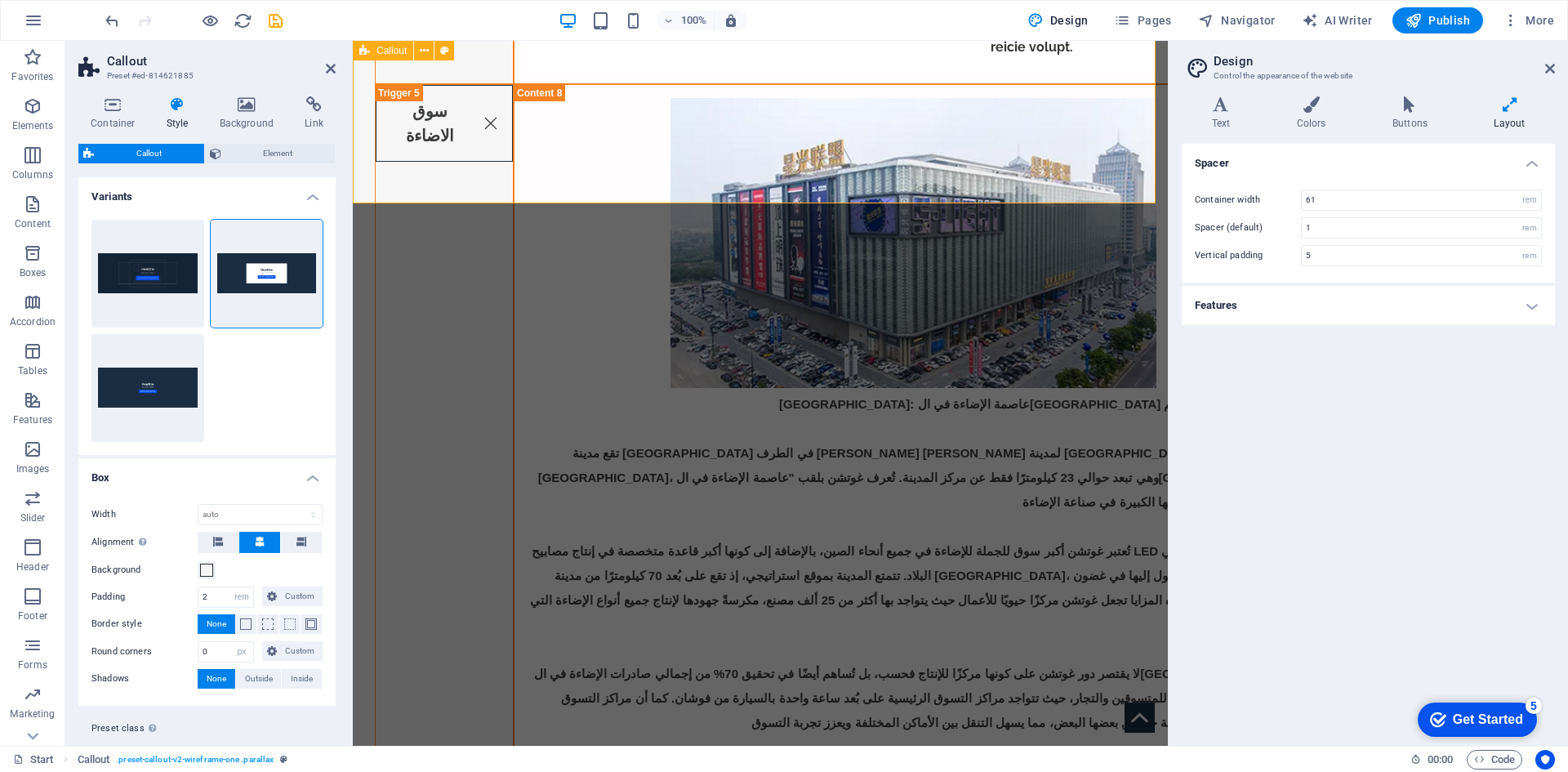
click at [441, 51] on button at bounding box center [443, 50] width 19 height 19
click at [259, 155] on span "Element" at bounding box center [279, 153] width 105 height 19
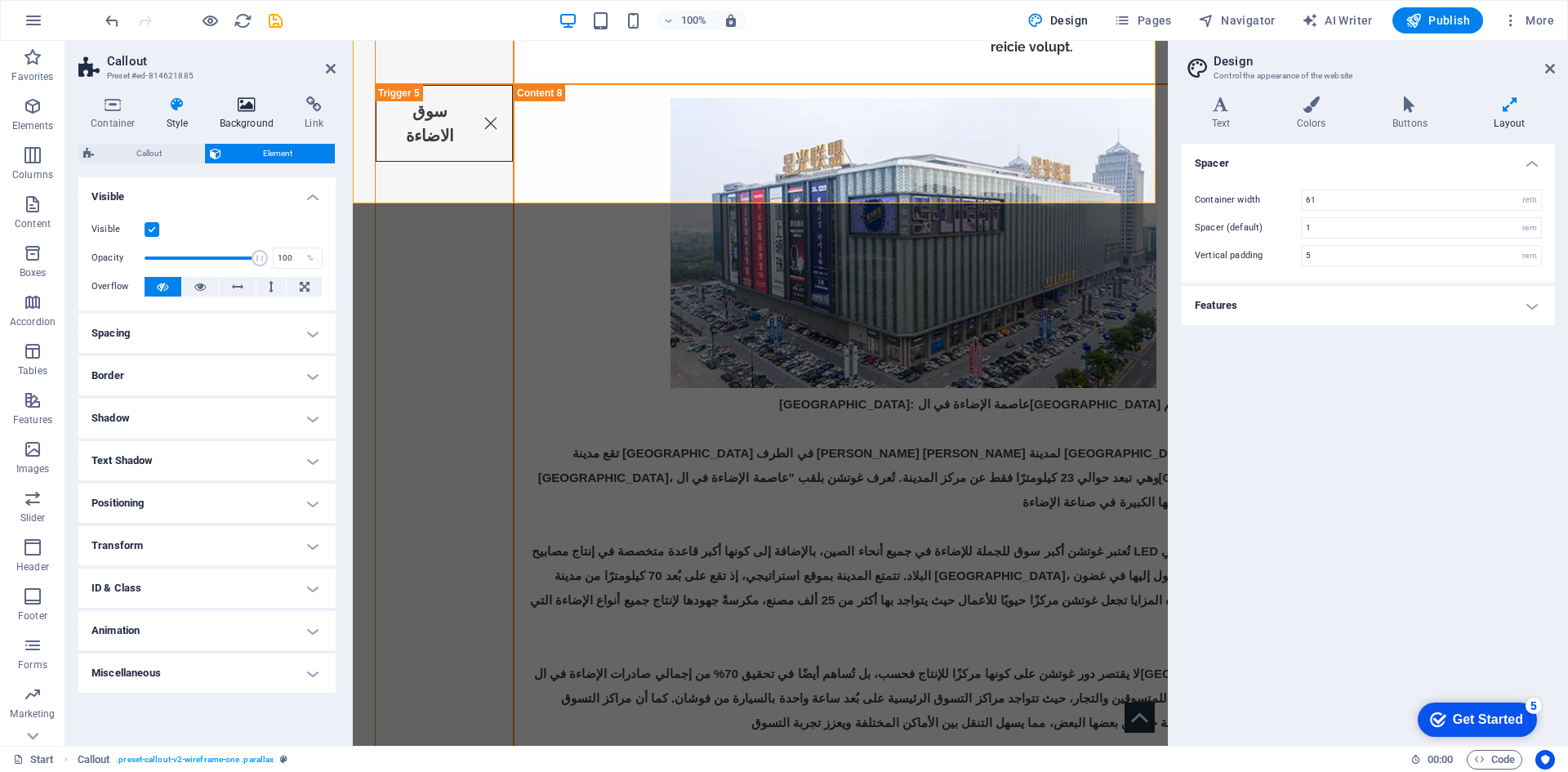
click at [246, 120] on h4 "Background" at bounding box center [250, 113] width 86 height 34
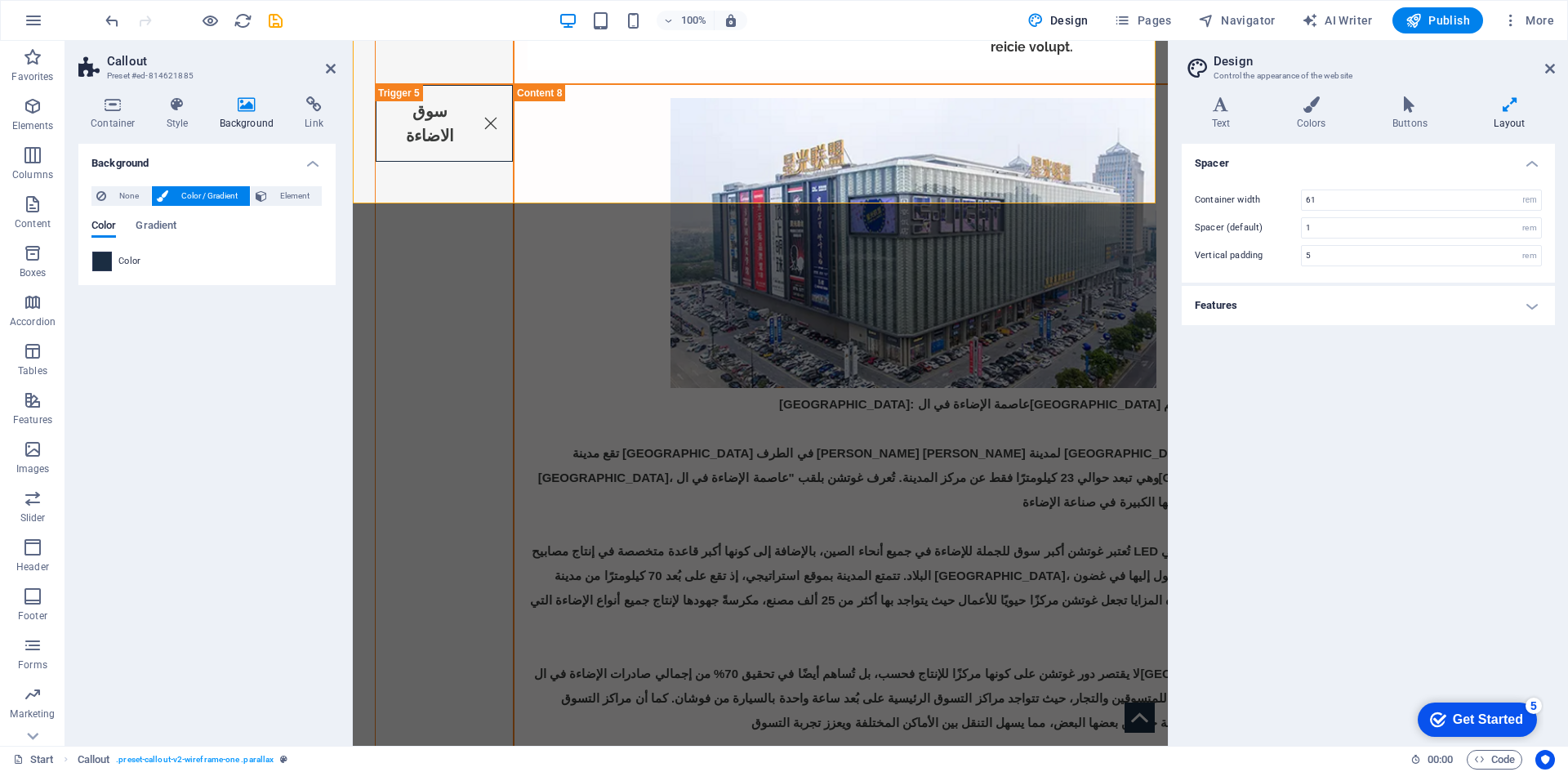
click at [94, 266] on span at bounding box center [102, 261] width 18 height 18
type input "#1b2d42"
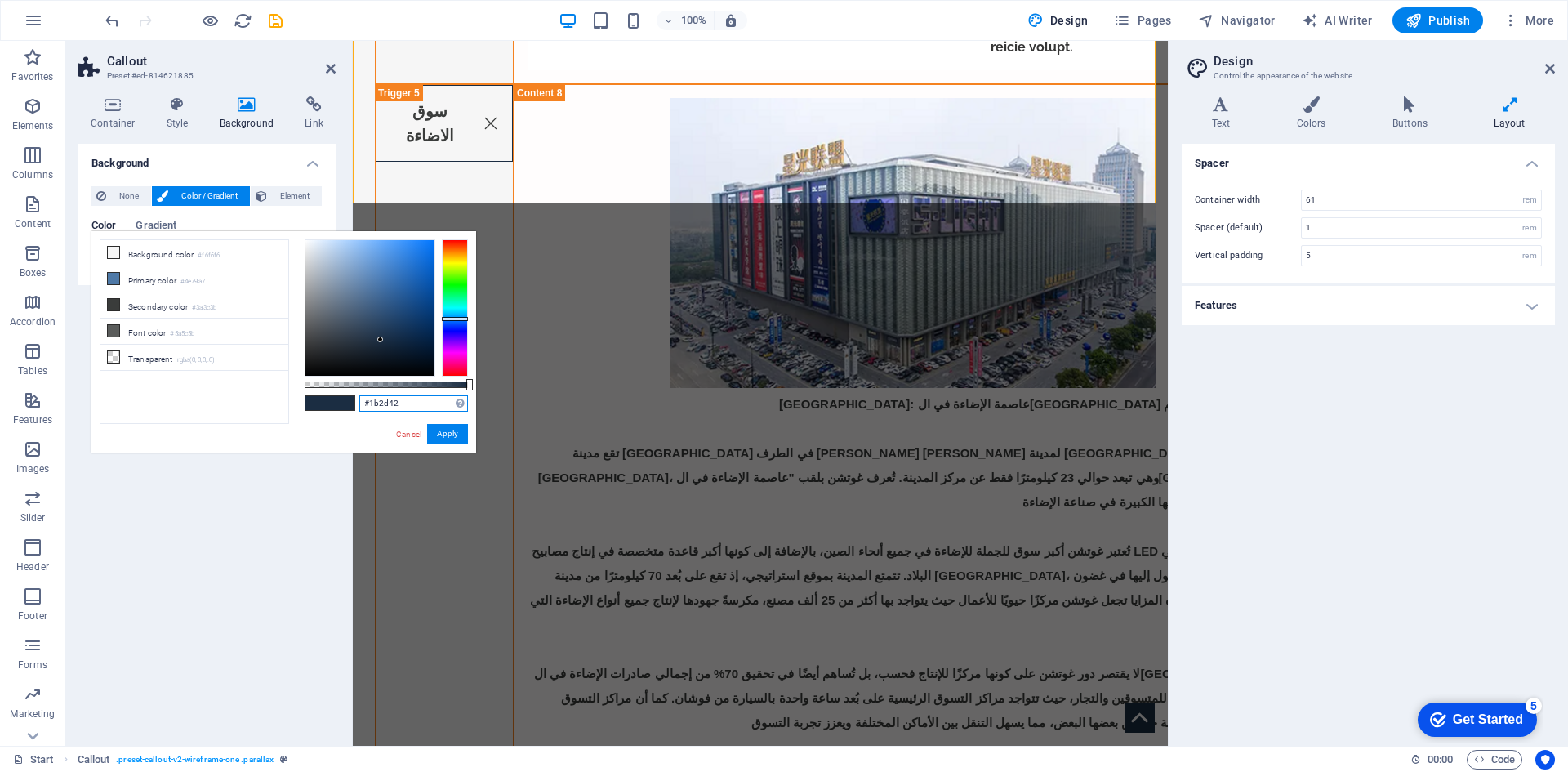
click at [384, 407] on input "#1b2d42" at bounding box center [414, 404] width 109 height 17
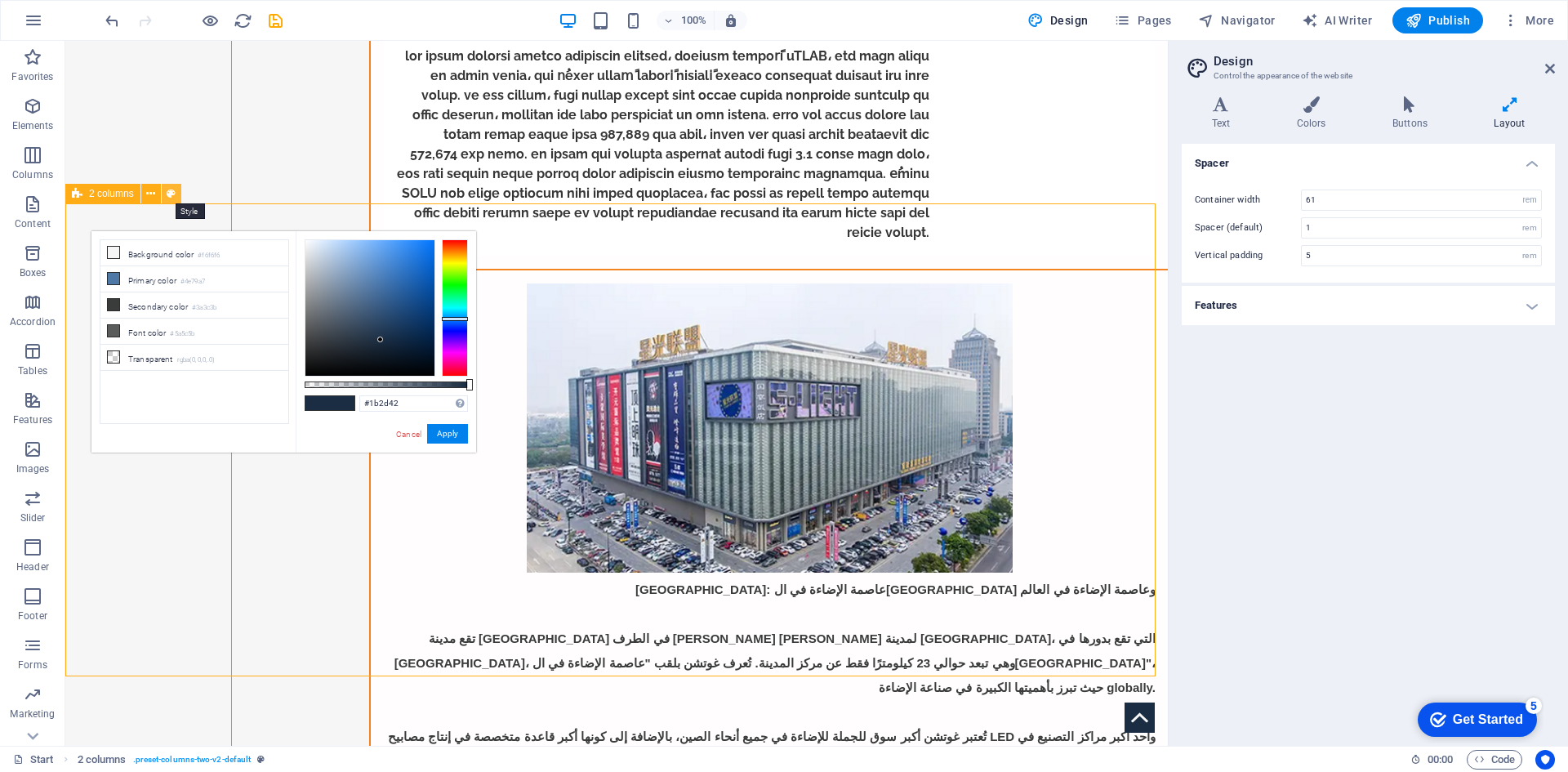
click at [175, 201] on icon at bounding box center [171, 194] width 9 height 17
select select "rem"
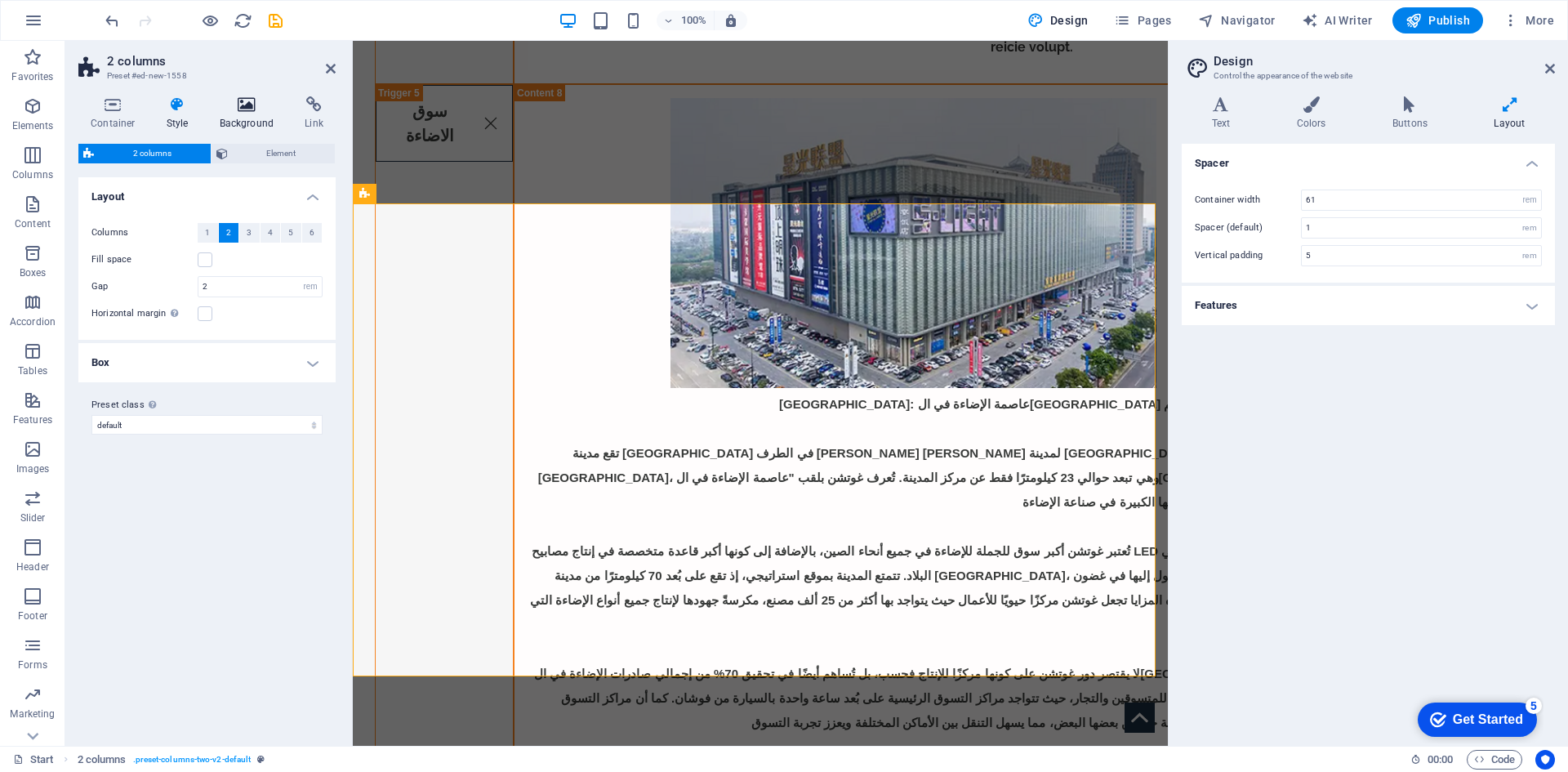
drag, startPoint x: 264, startPoint y: 152, endPoint x: 255, endPoint y: 125, distance: 28.5
click at [260, 137] on div "Container Style Background Link Size Height Default px rem % vh vw Min. height …" at bounding box center [207, 415] width 258 height 637
click at [255, 125] on h4 "Background" at bounding box center [250, 113] width 86 height 34
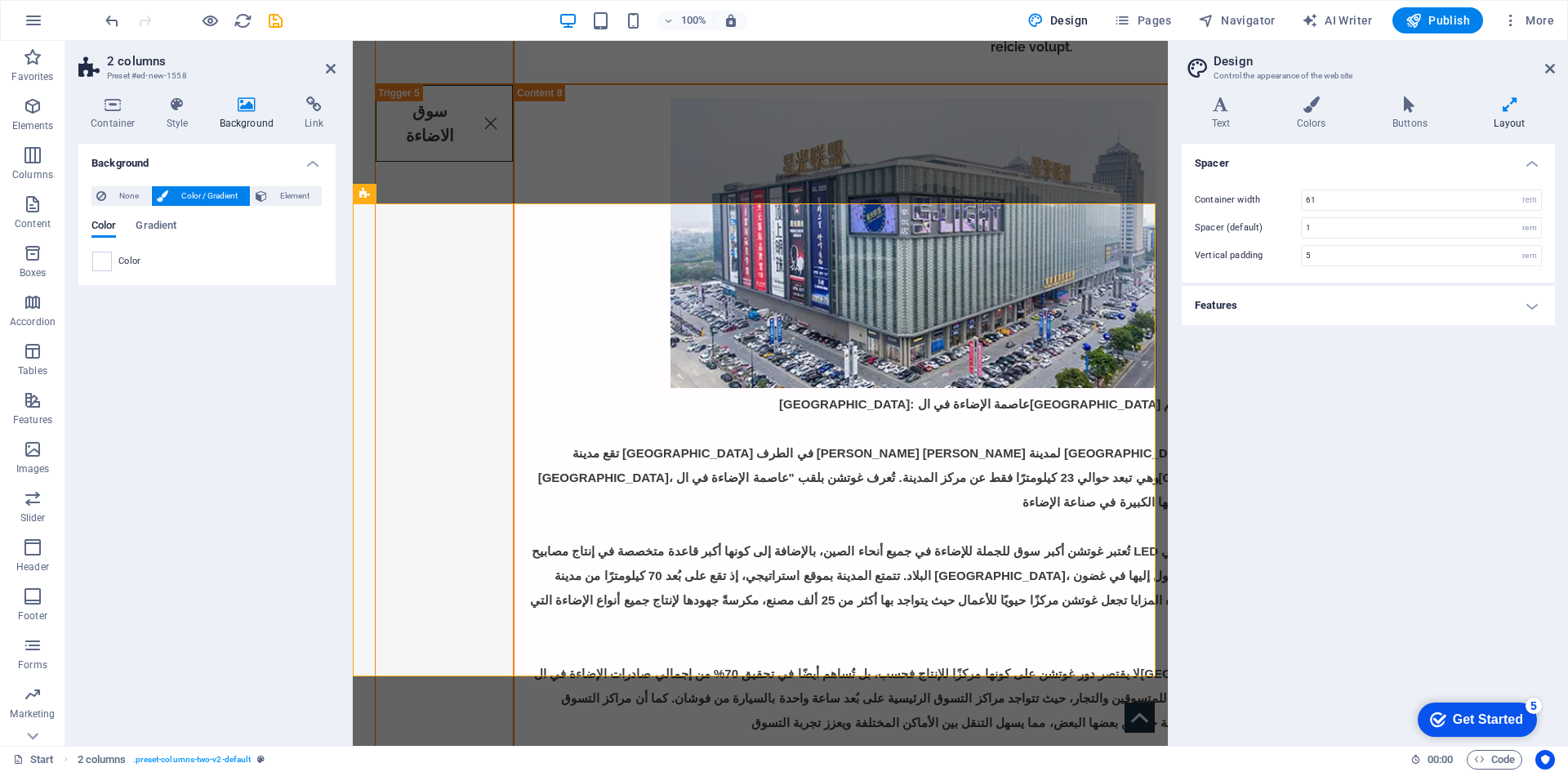
drag, startPoint x: 109, startPoint y: 261, endPoint x: 134, endPoint y: 266, distance: 25.5
click at [110, 261] on span at bounding box center [102, 261] width 18 height 18
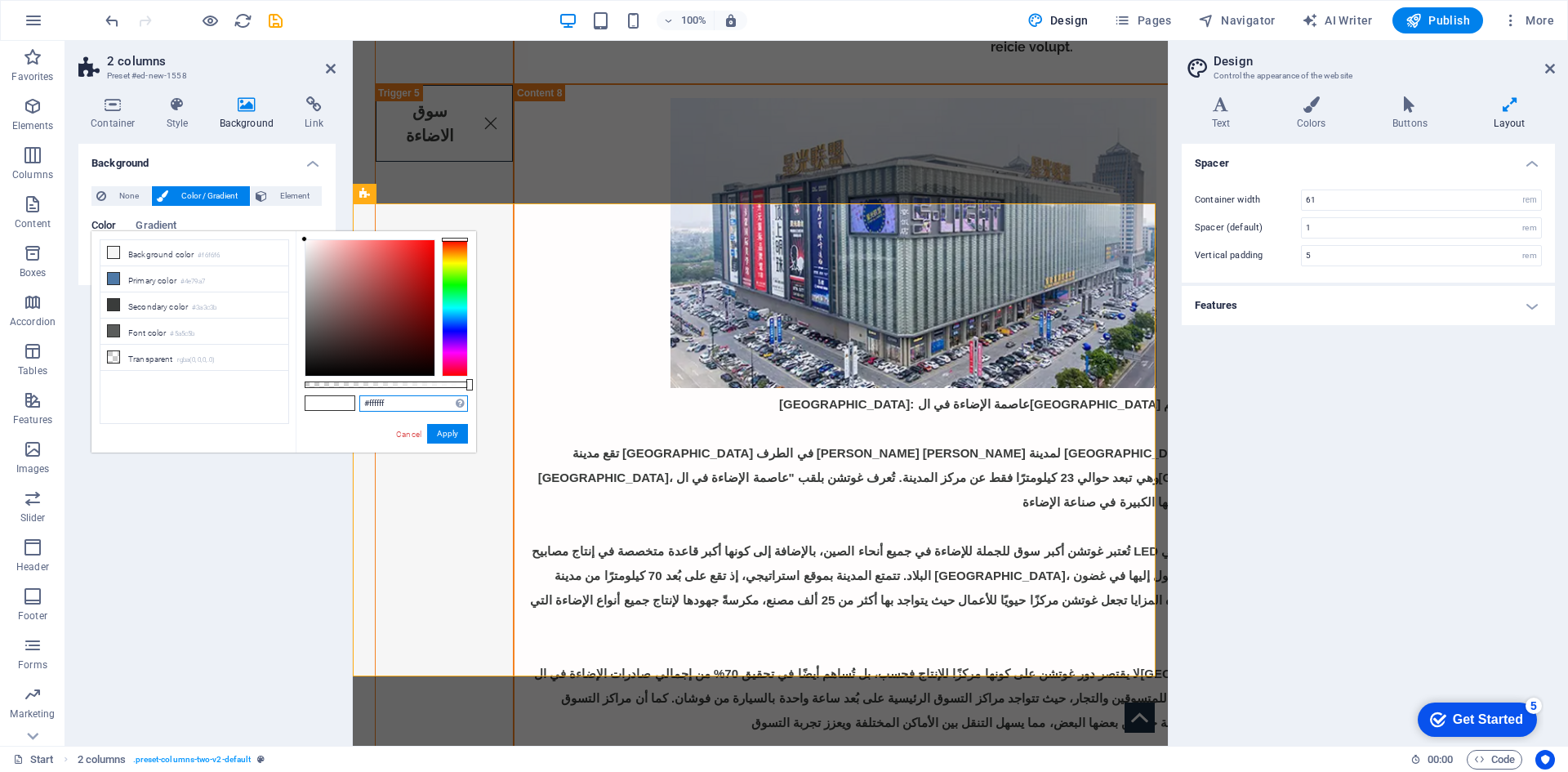
drag, startPoint x: 373, startPoint y: 396, endPoint x: 329, endPoint y: 390, distance: 44.4
click at [329, 390] on div "#ffffff Supported formats #0852ed rgb(8, 82, 237) rgba(8, 82, 237, 90%) hsv(221…" at bounding box center [385, 460] width 180 height 458
paste input "1b2d42"
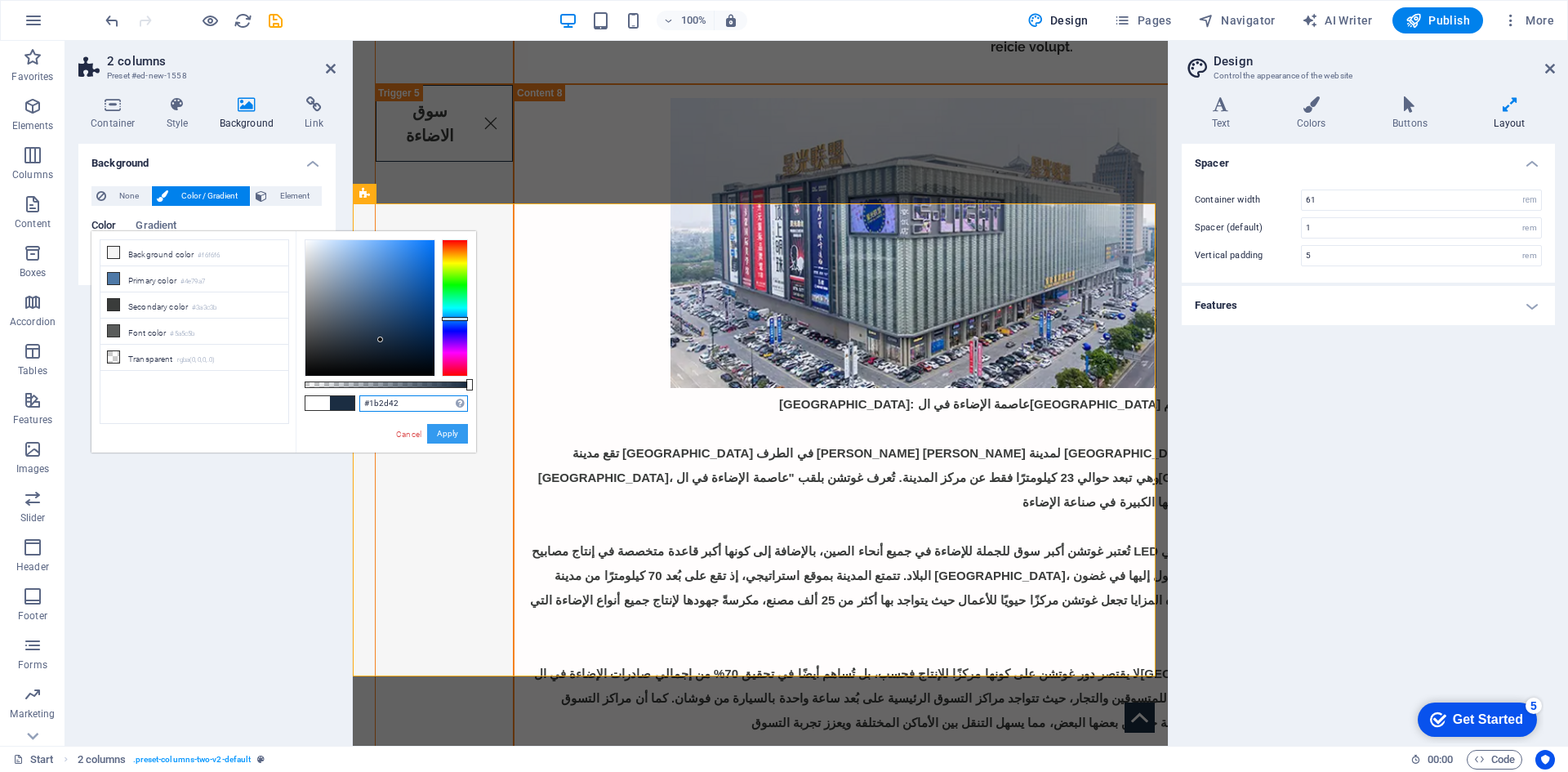
type input "#1b2d42"
click at [454, 431] on button "Apply" at bounding box center [447, 433] width 40 height 19
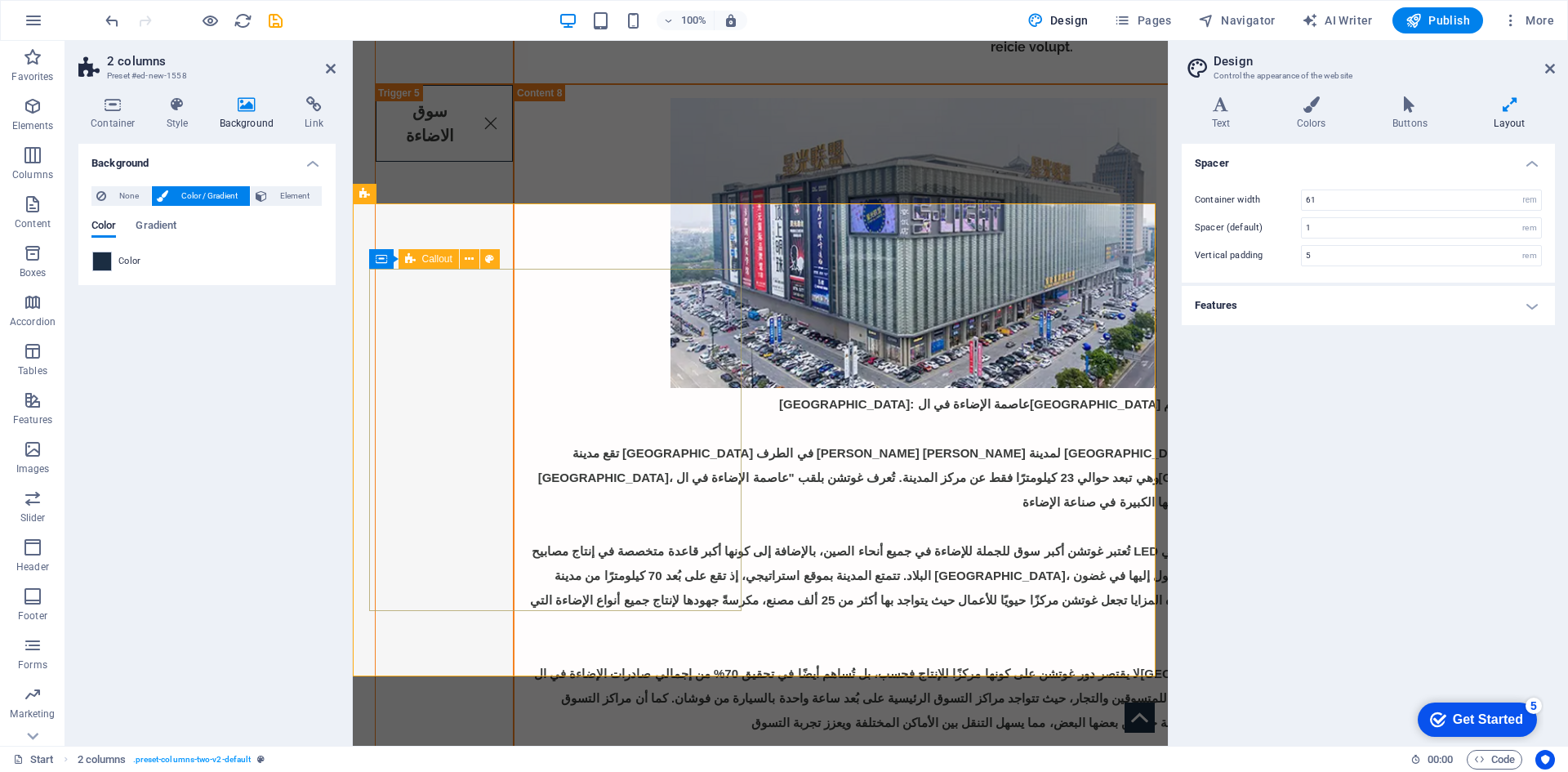
click at [331, 69] on icon at bounding box center [330, 68] width 10 height 13
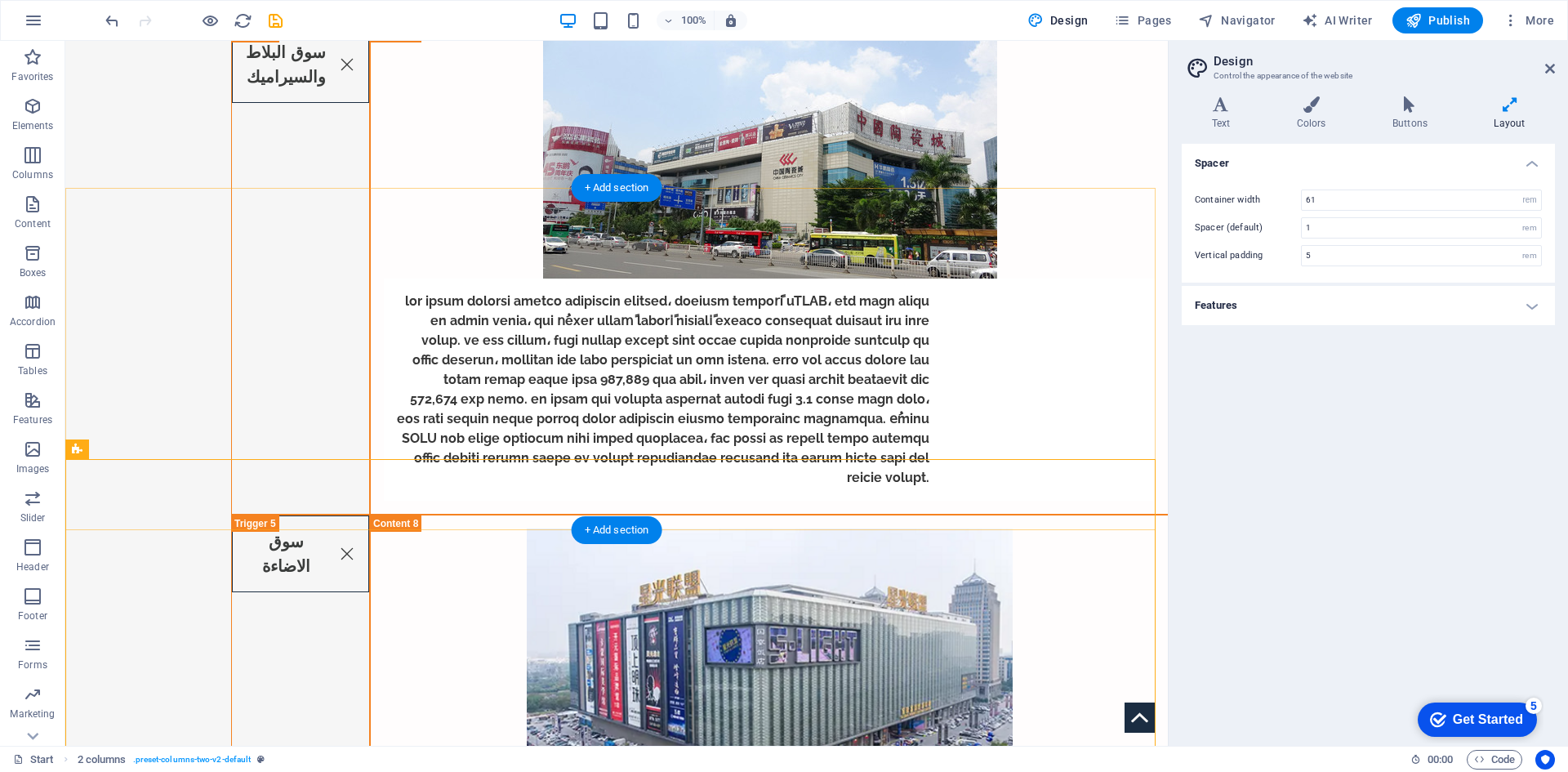
scroll to position [5700, 0]
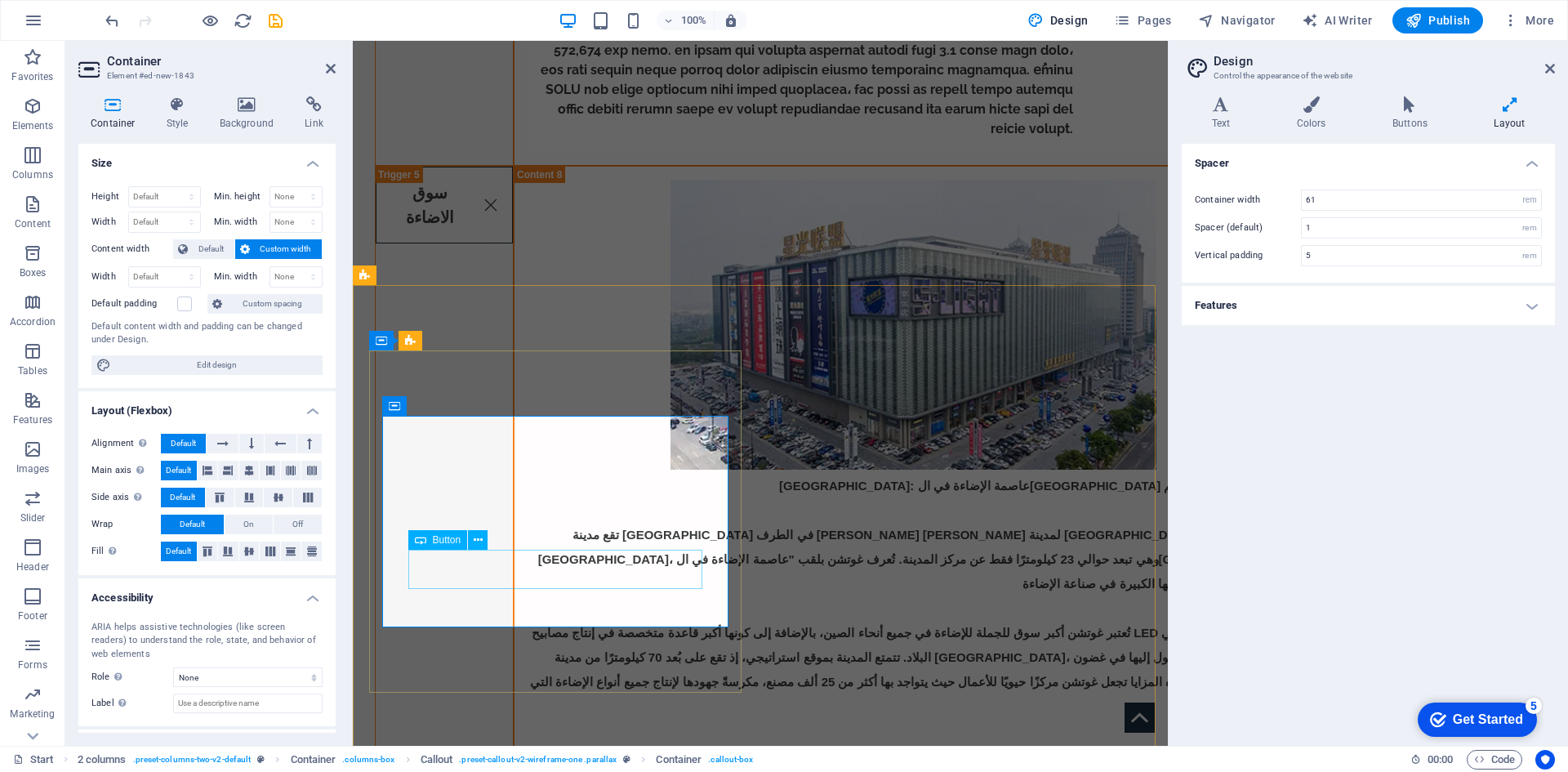
select select
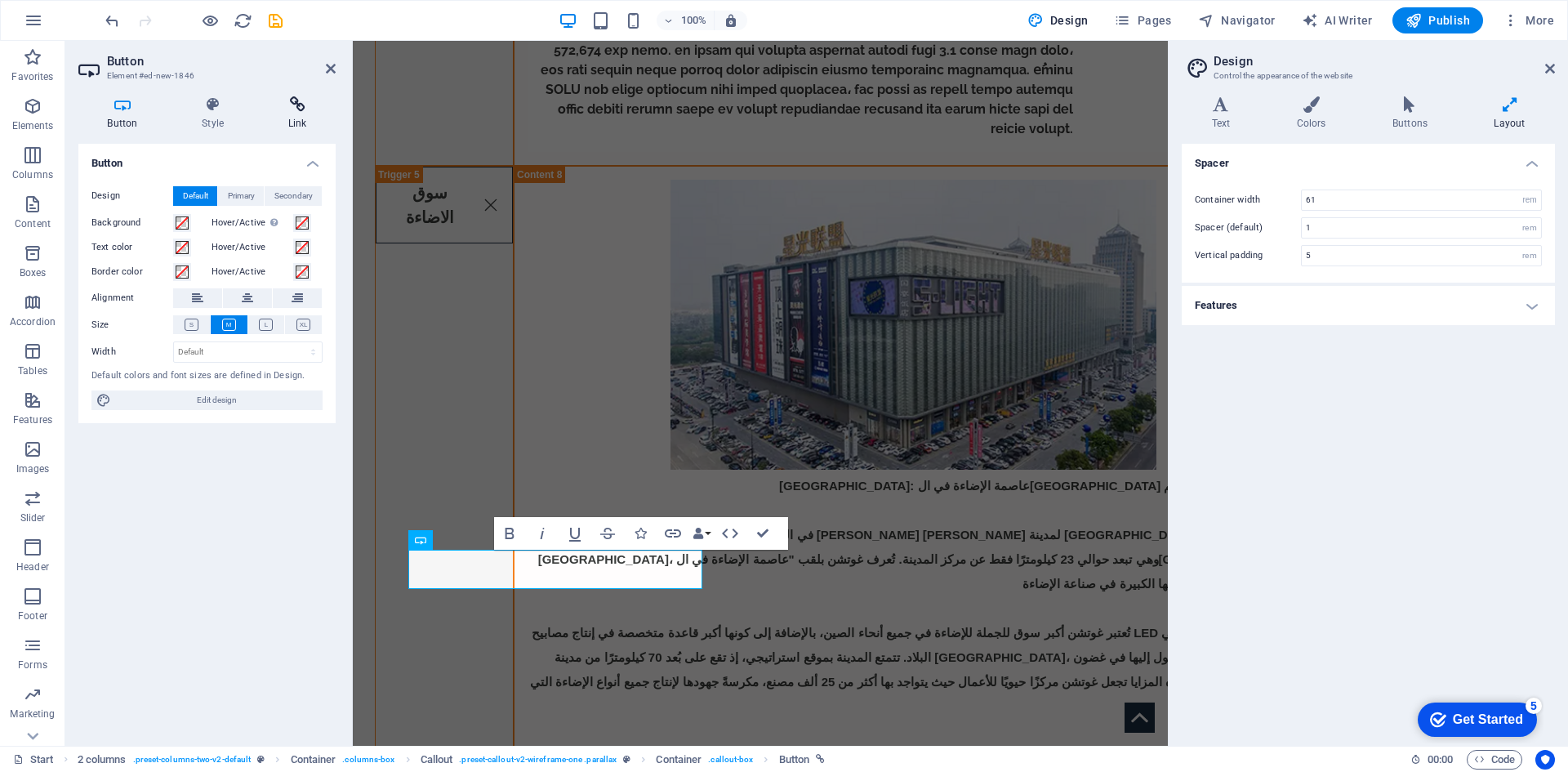
click at [309, 105] on icon at bounding box center [296, 105] width 76 height 17
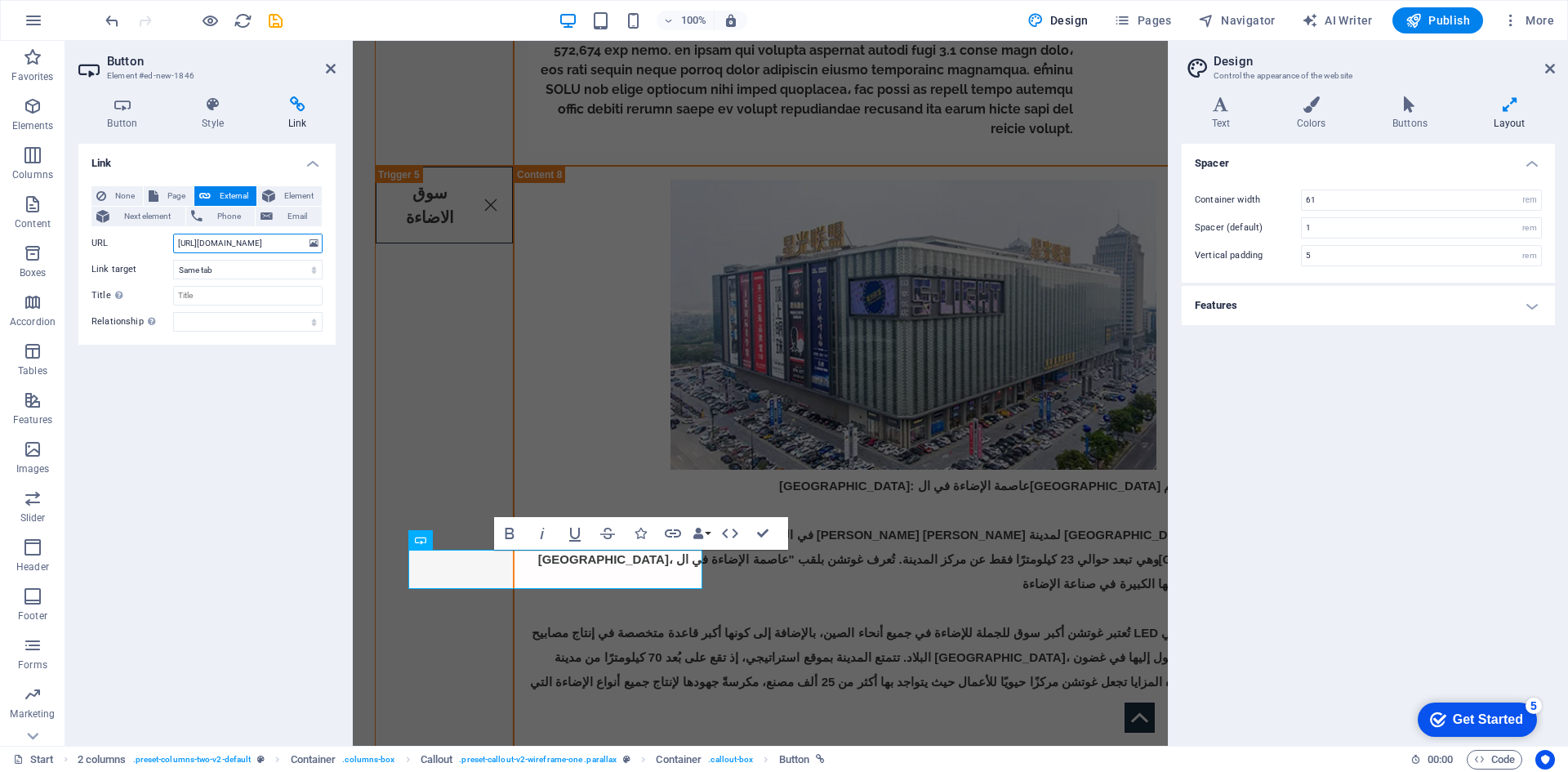
click at [276, 251] on input "https://reg.otc.com.kw/" at bounding box center [247, 243] width 149 height 19
drag, startPoint x: 287, startPoint y: 244, endPoint x: 56, endPoint y: 258, distance: 231.4
click at [56, 258] on section "Favorites Elements Columns Content Boxes Accordion Tables Features Images Slide…" at bounding box center [584, 393] width 1168 height 705
paste input "catalog.aspx"
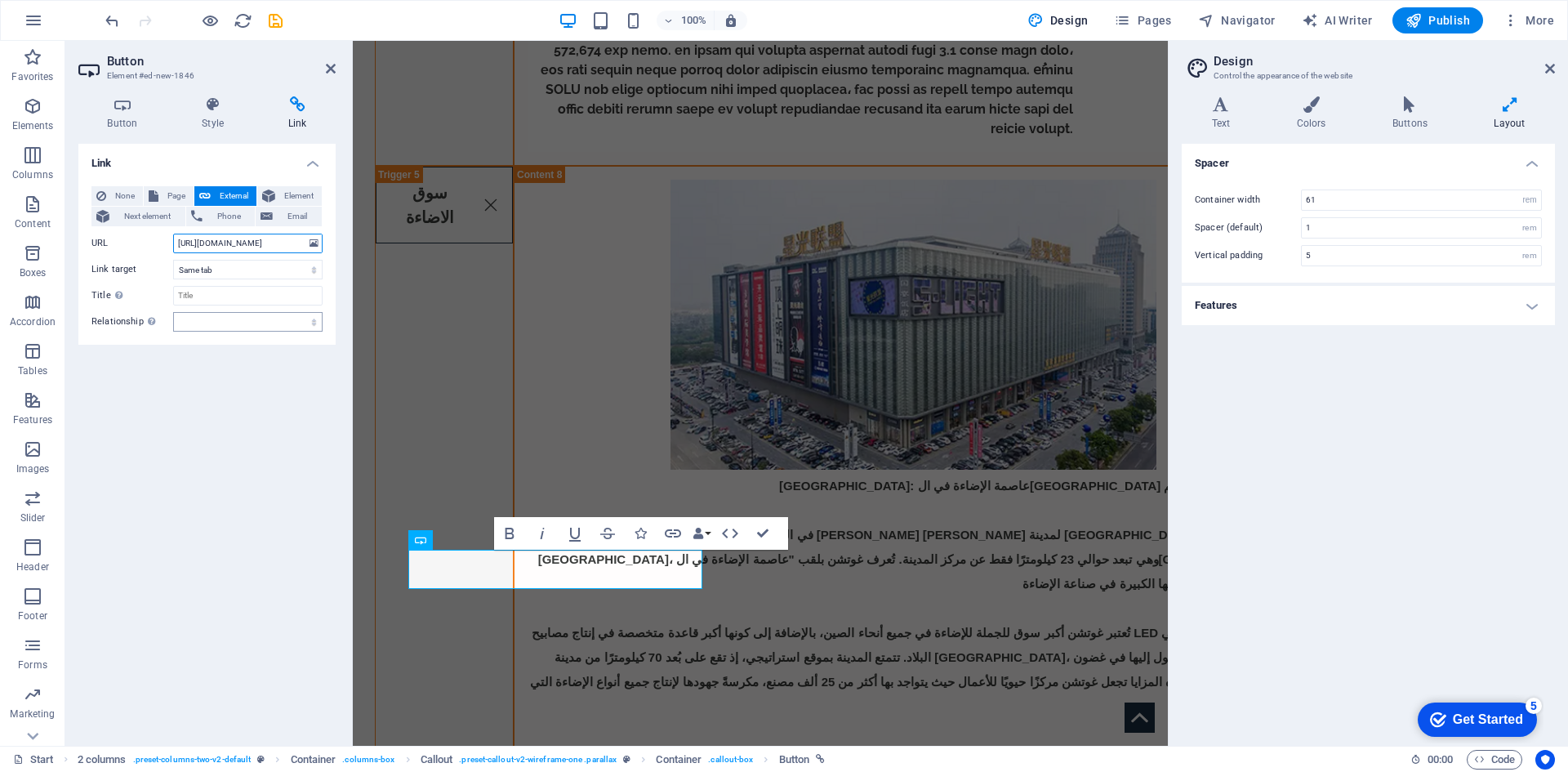
type input "[URL][DOMAIN_NAME]"
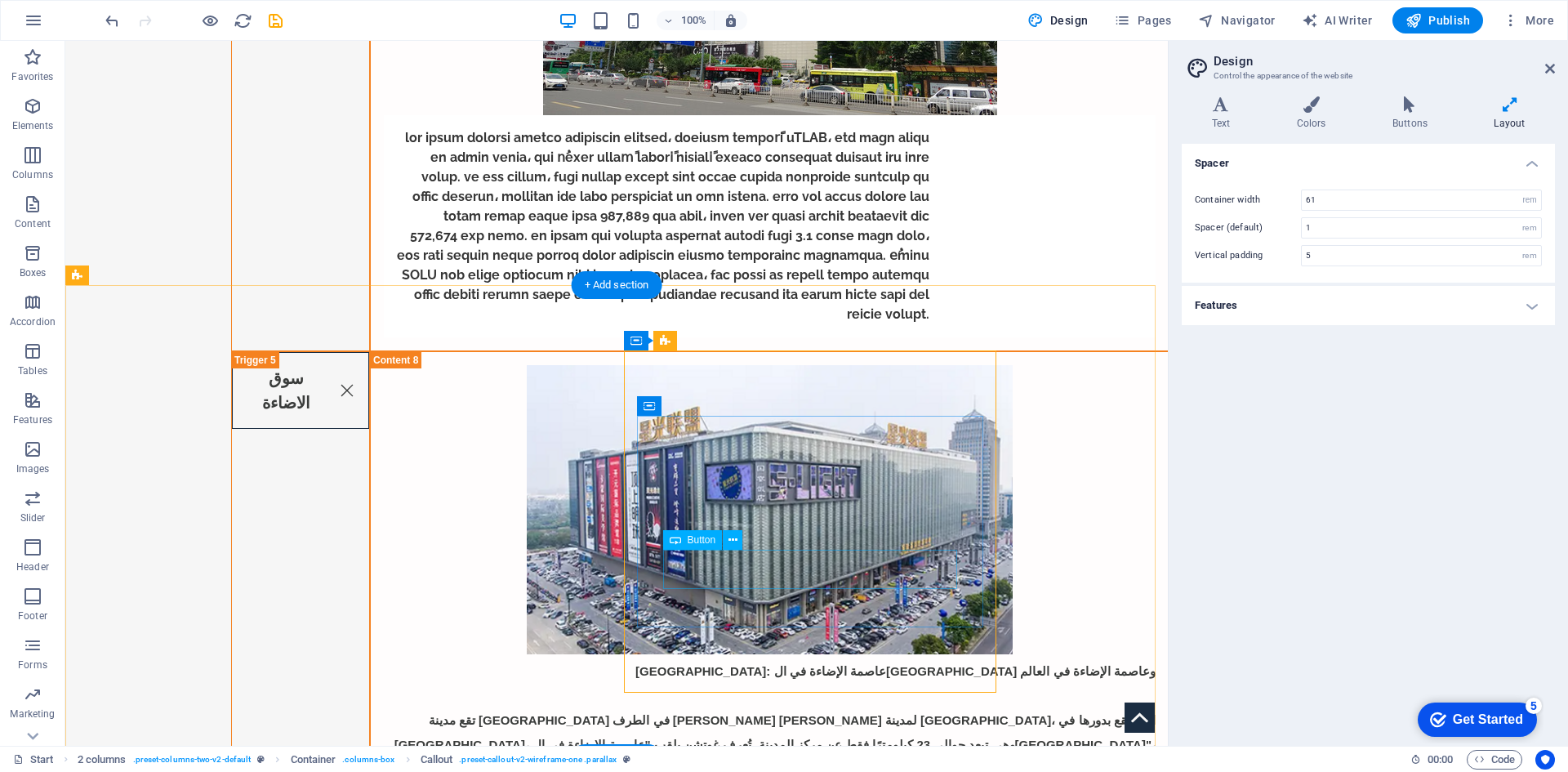
drag, startPoint x: 857, startPoint y: 578, endPoint x: 572, endPoint y: 577, distance: 285.0
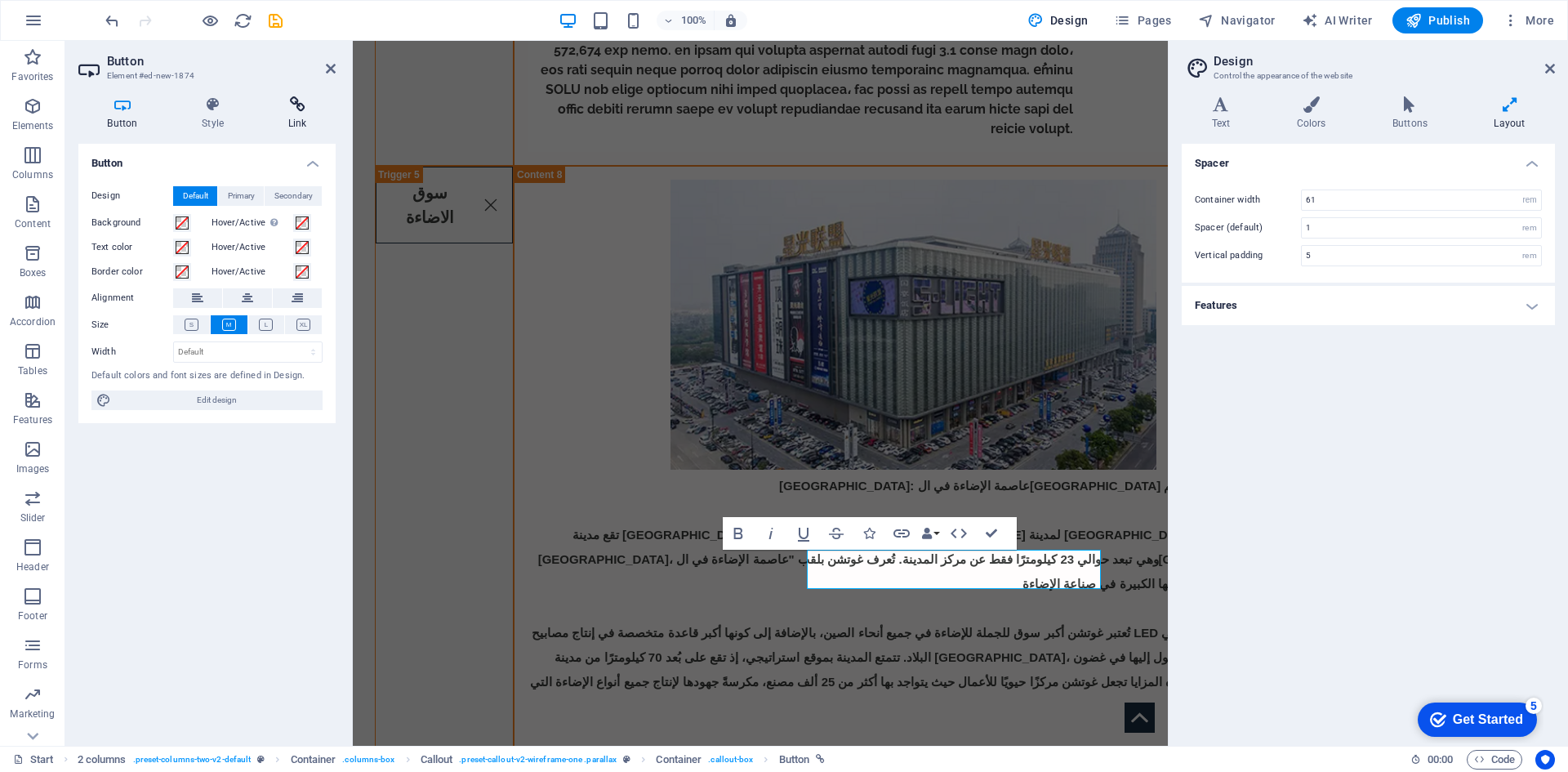
click at [292, 110] on icon at bounding box center [296, 105] width 76 height 17
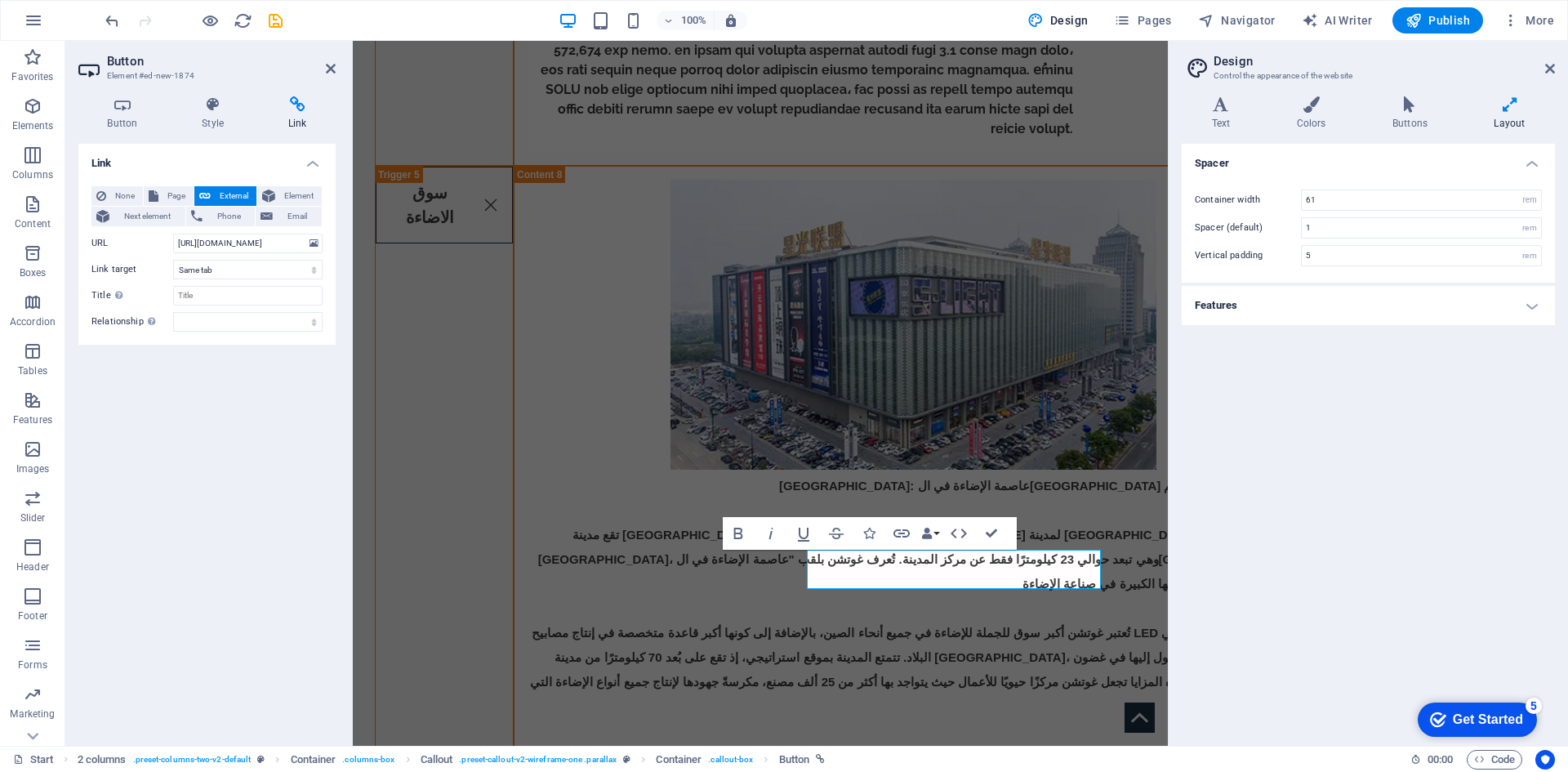
click at [189, 539] on div "Link None Page External Element Next element Phone Email Page Start Legal Notic…" at bounding box center [207, 438] width 258 height 589
click at [189, 538] on div "Link None Page External Element Next element Phone Email Page Start Legal Notic…" at bounding box center [207, 438] width 258 height 589
click at [193, 100] on h6 "Open preview website" at bounding box center [224, 101] width 109 height 19
click at [273, 20] on icon "save" at bounding box center [275, 20] width 18 height 18
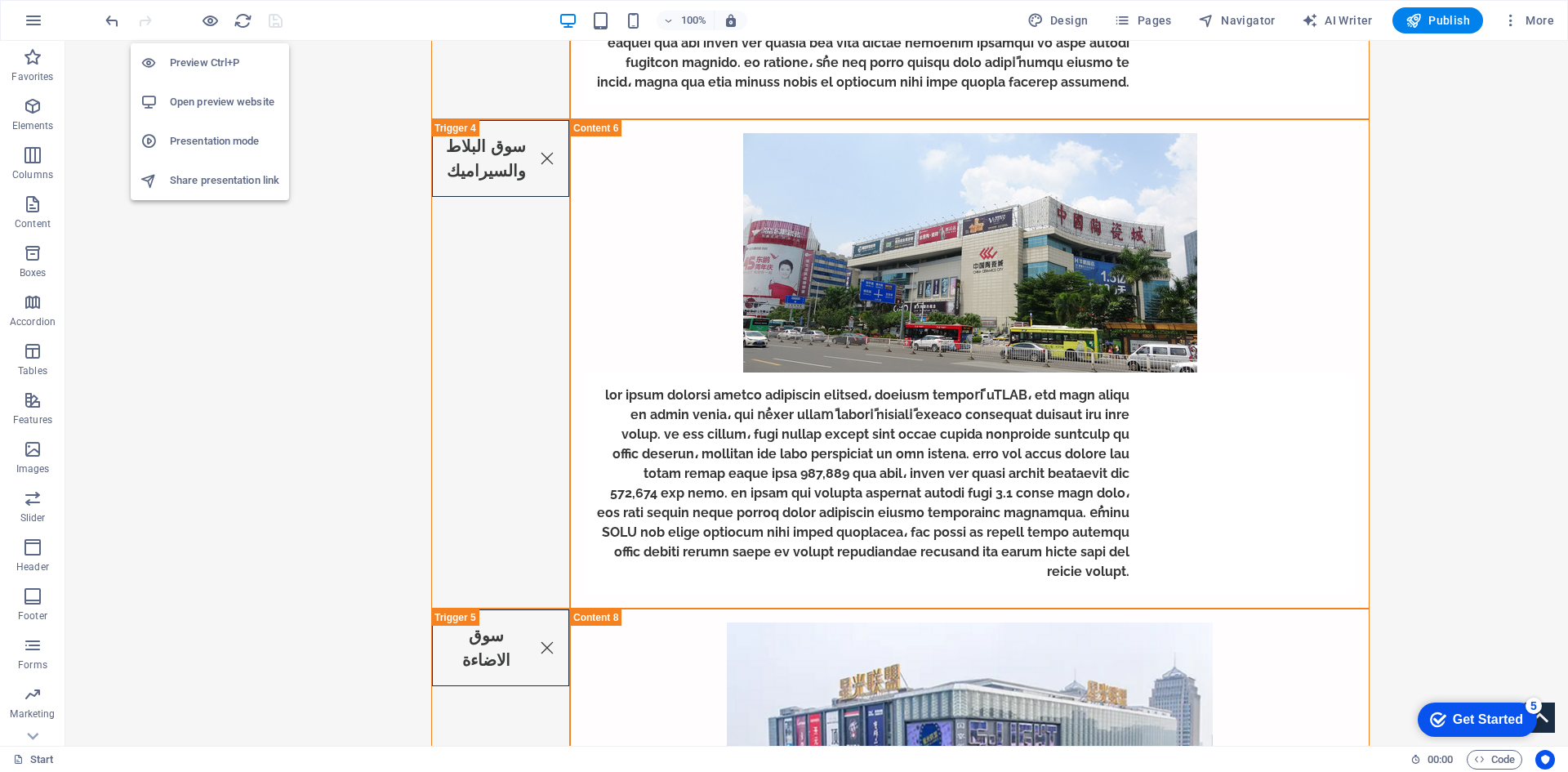
click at [188, 98] on h6 "Open preview website" at bounding box center [224, 101] width 109 height 19
click at [191, 56] on h6 "Preview Ctrl+P" at bounding box center [224, 63] width 109 height 19
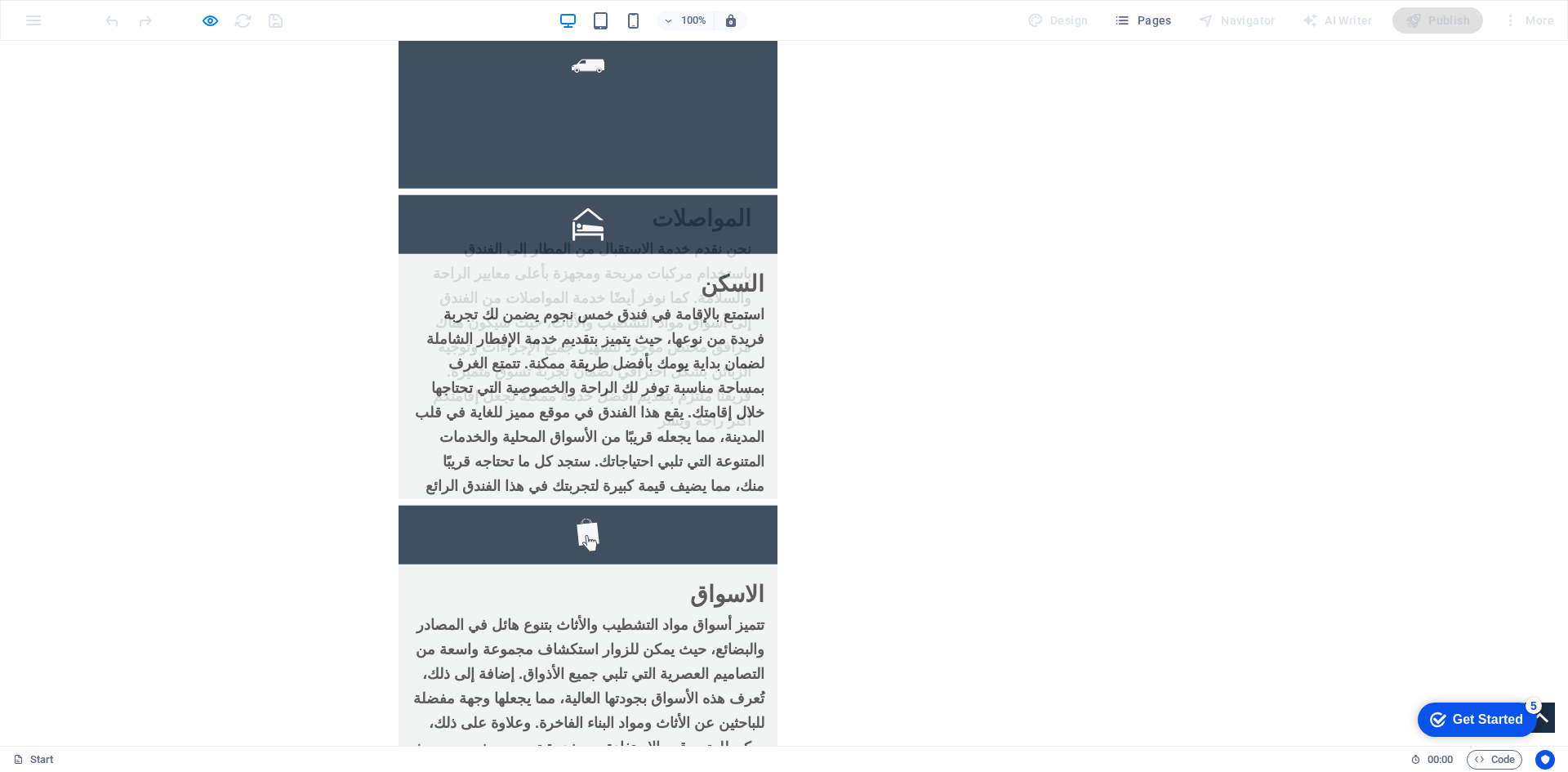
scroll to position [3181, 0]
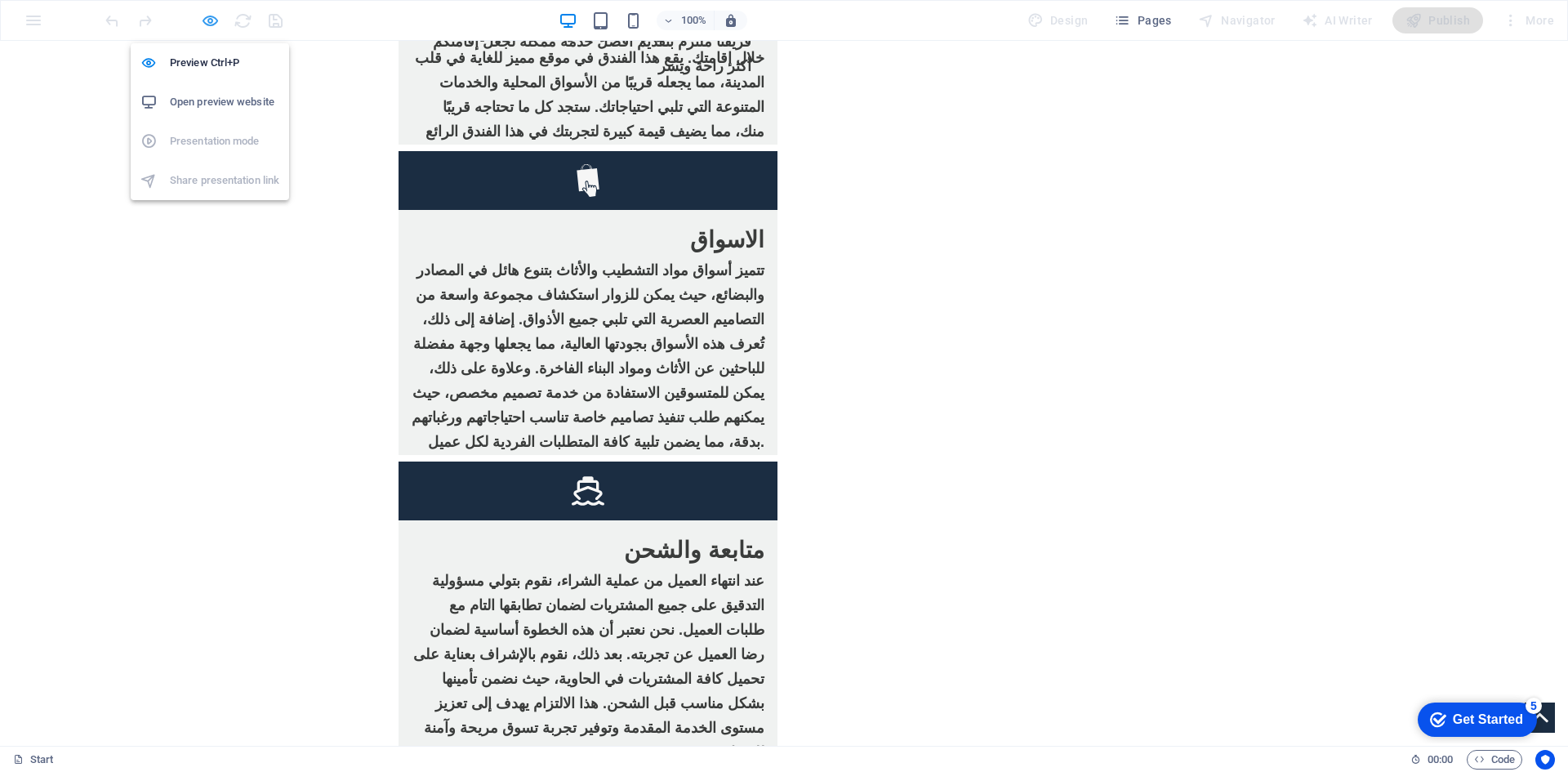
click at [204, 18] on icon "button" at bounding box center [210, 20] width 18 height 18
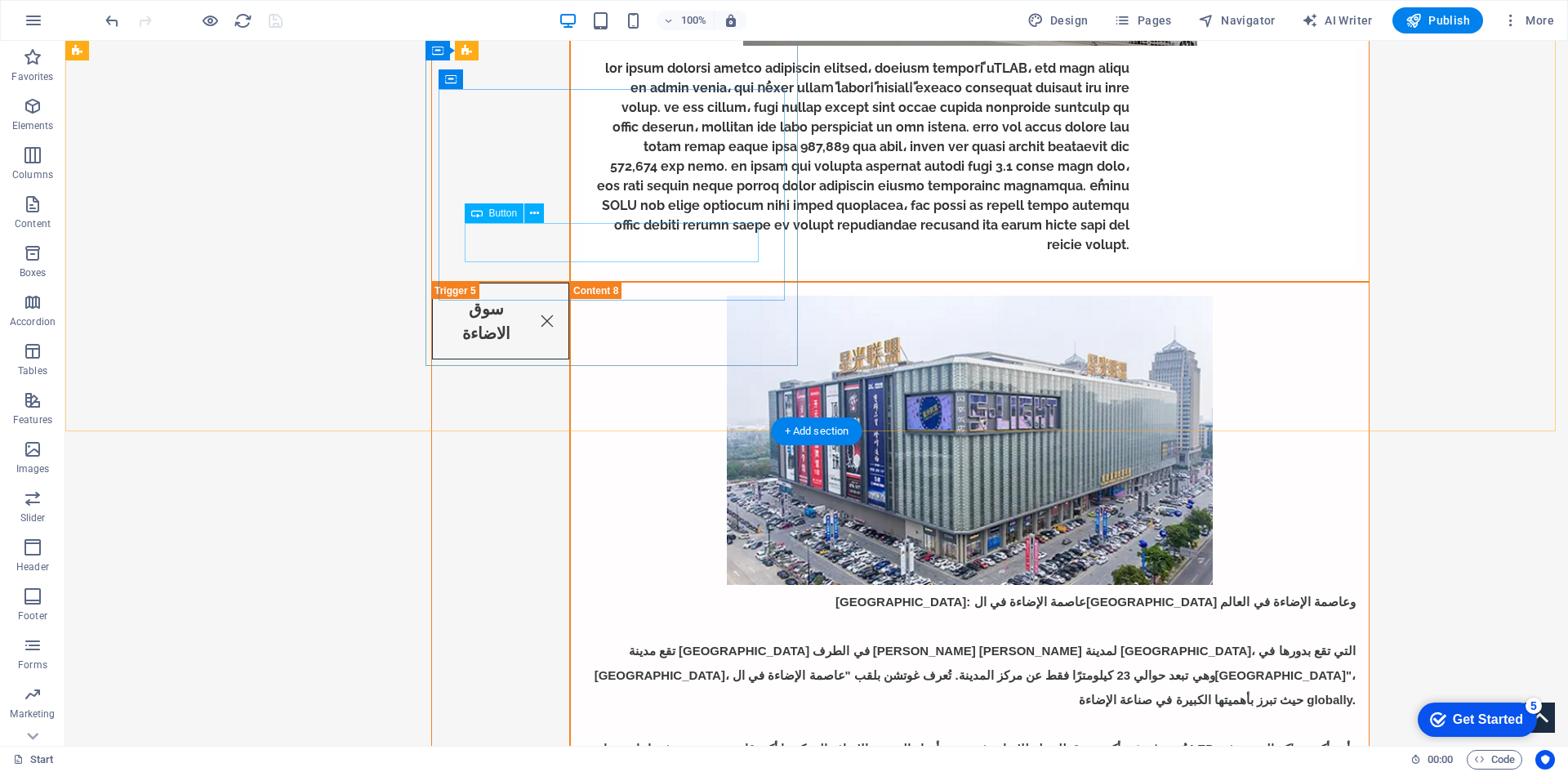
select select
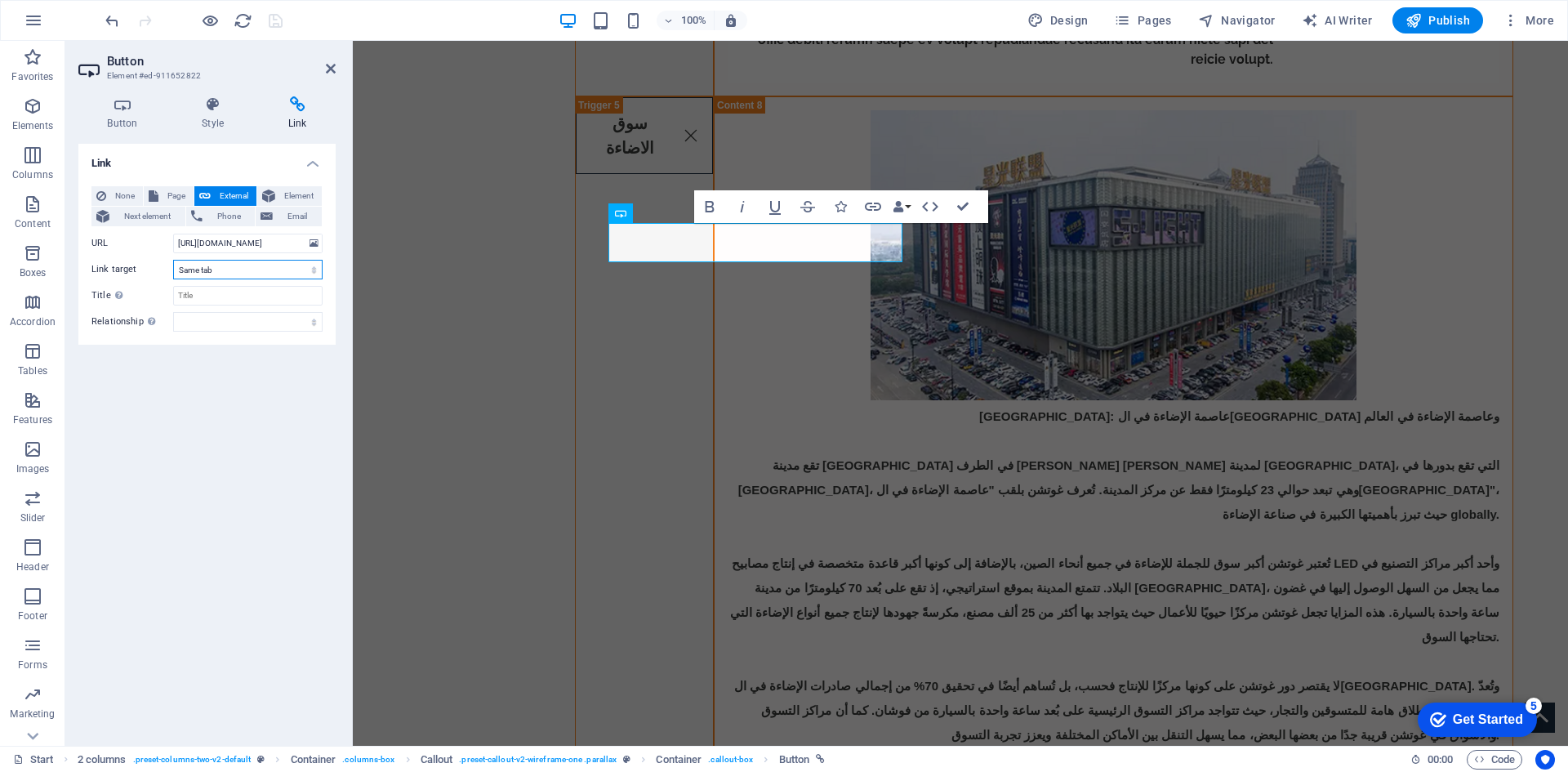
click at [239, 278] on select "New tab Same tab Overlay" at bounding box center [247, 269] width 149 height 19
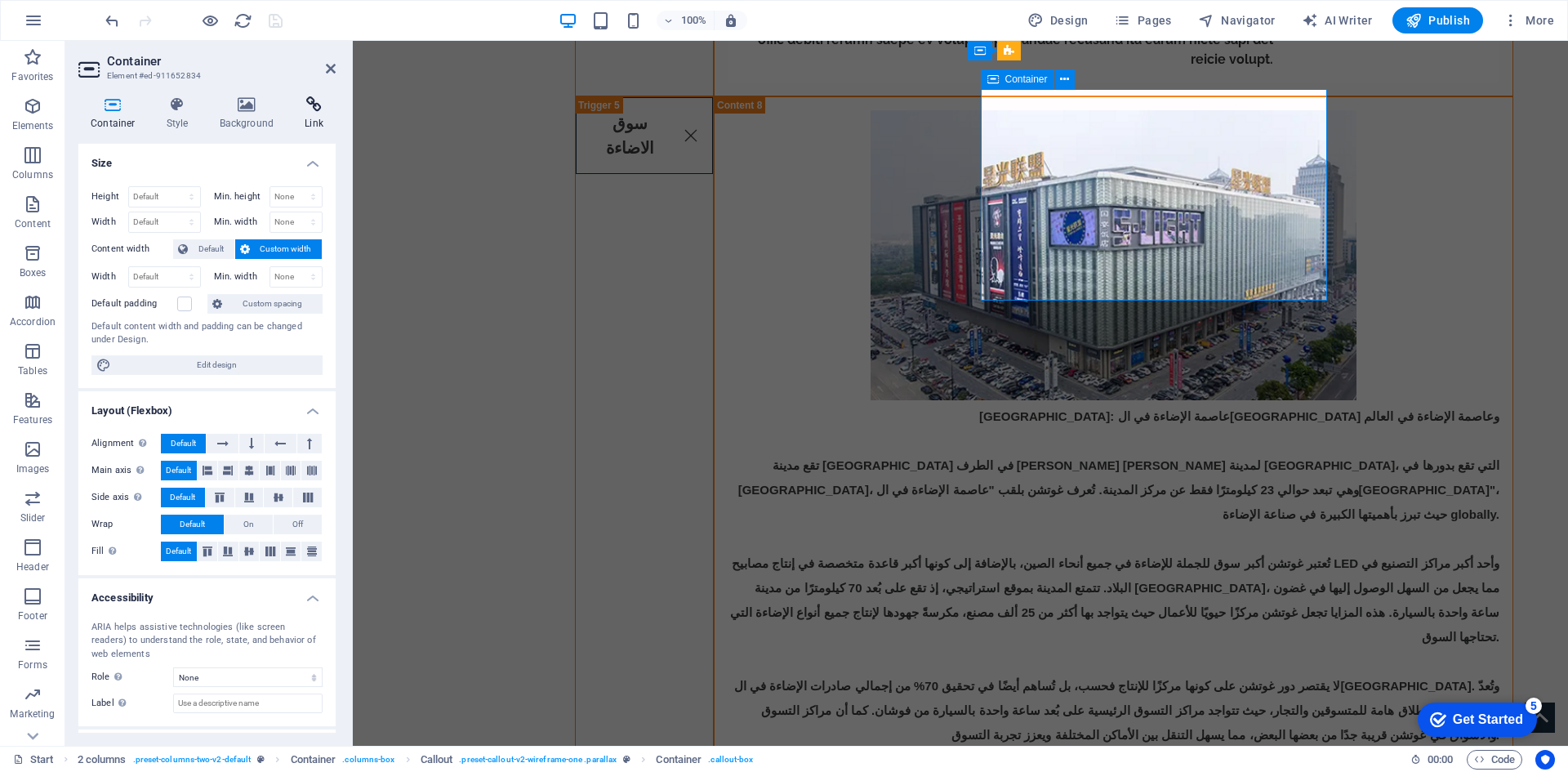
click at [315, 113] on h4 "Link" at bounding box center [314, 113] width 43 height 34
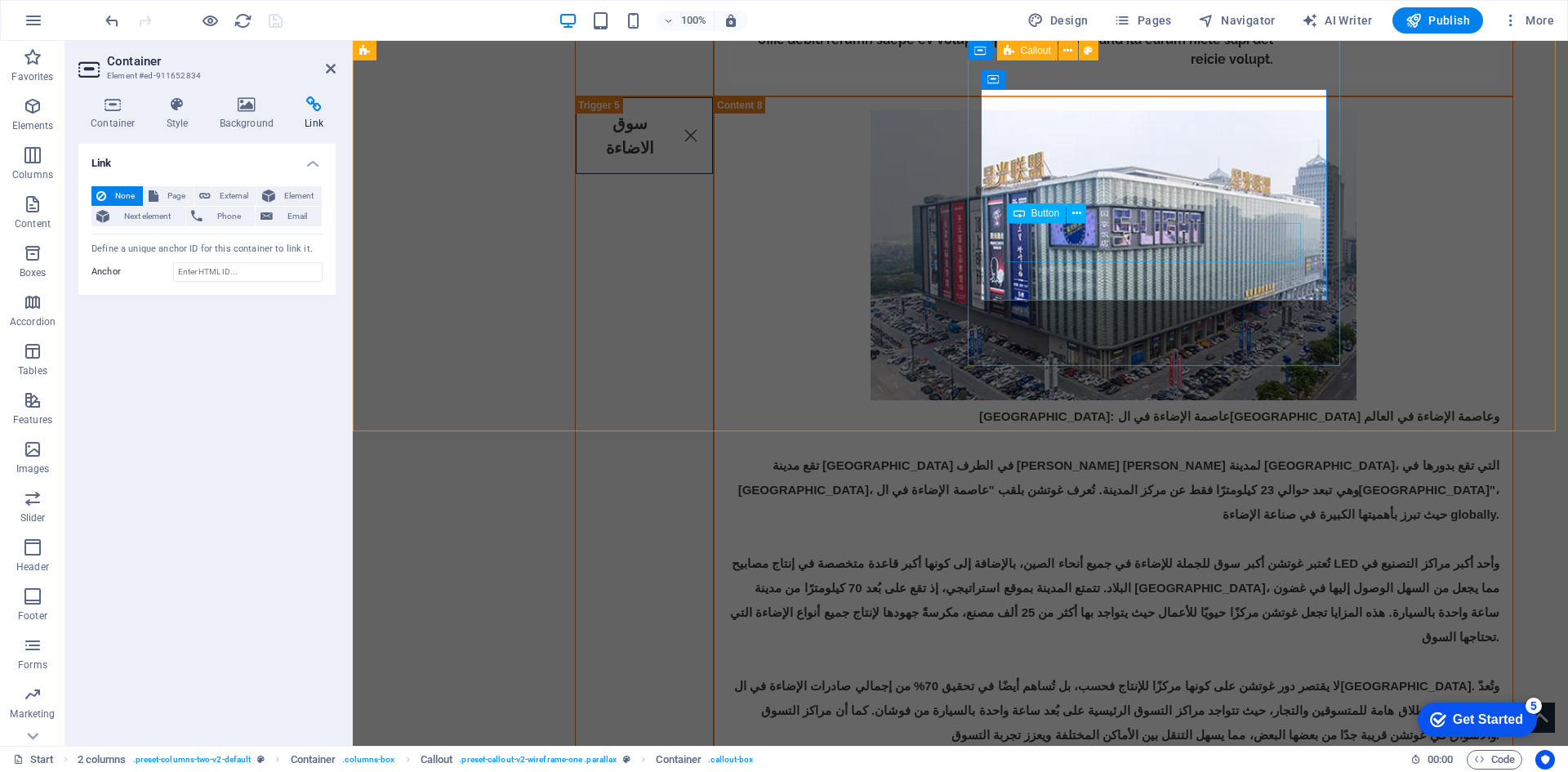
select select
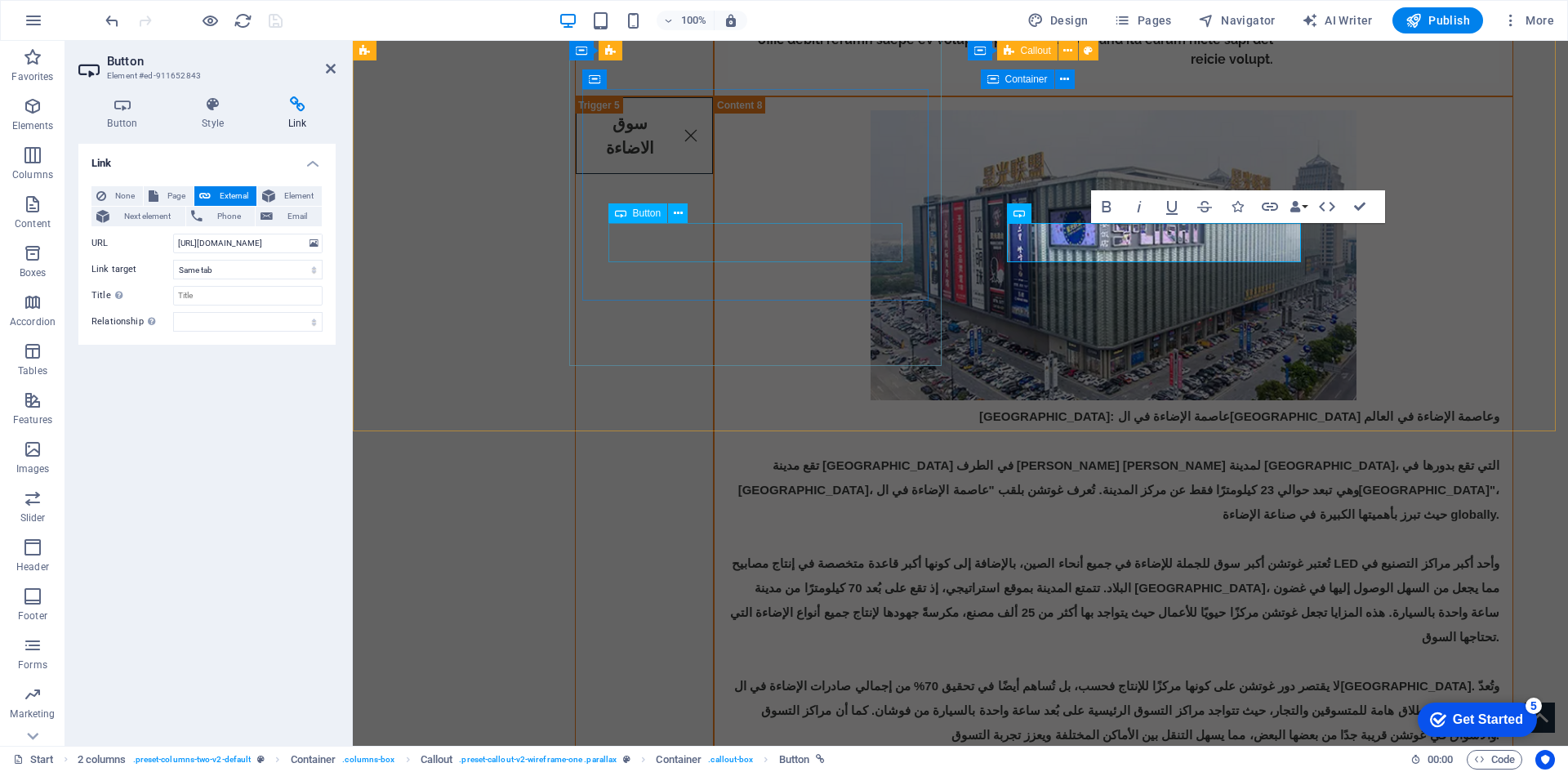
drag, startPoint x: 744, startPoint y: 239, endPoint x: 1033, endPoint y: 239, distance: 289.0
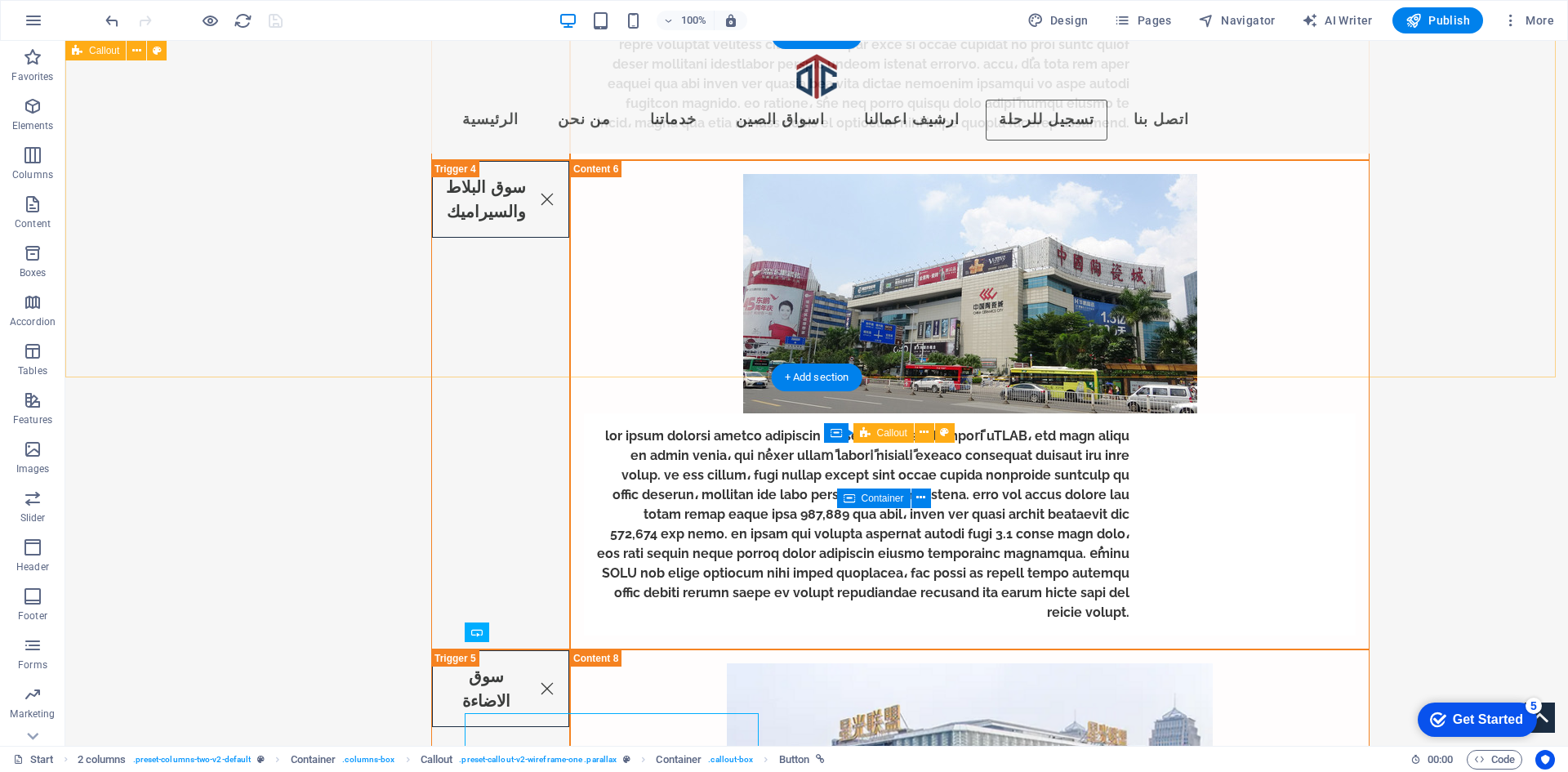
scroll to position [5537, 0]
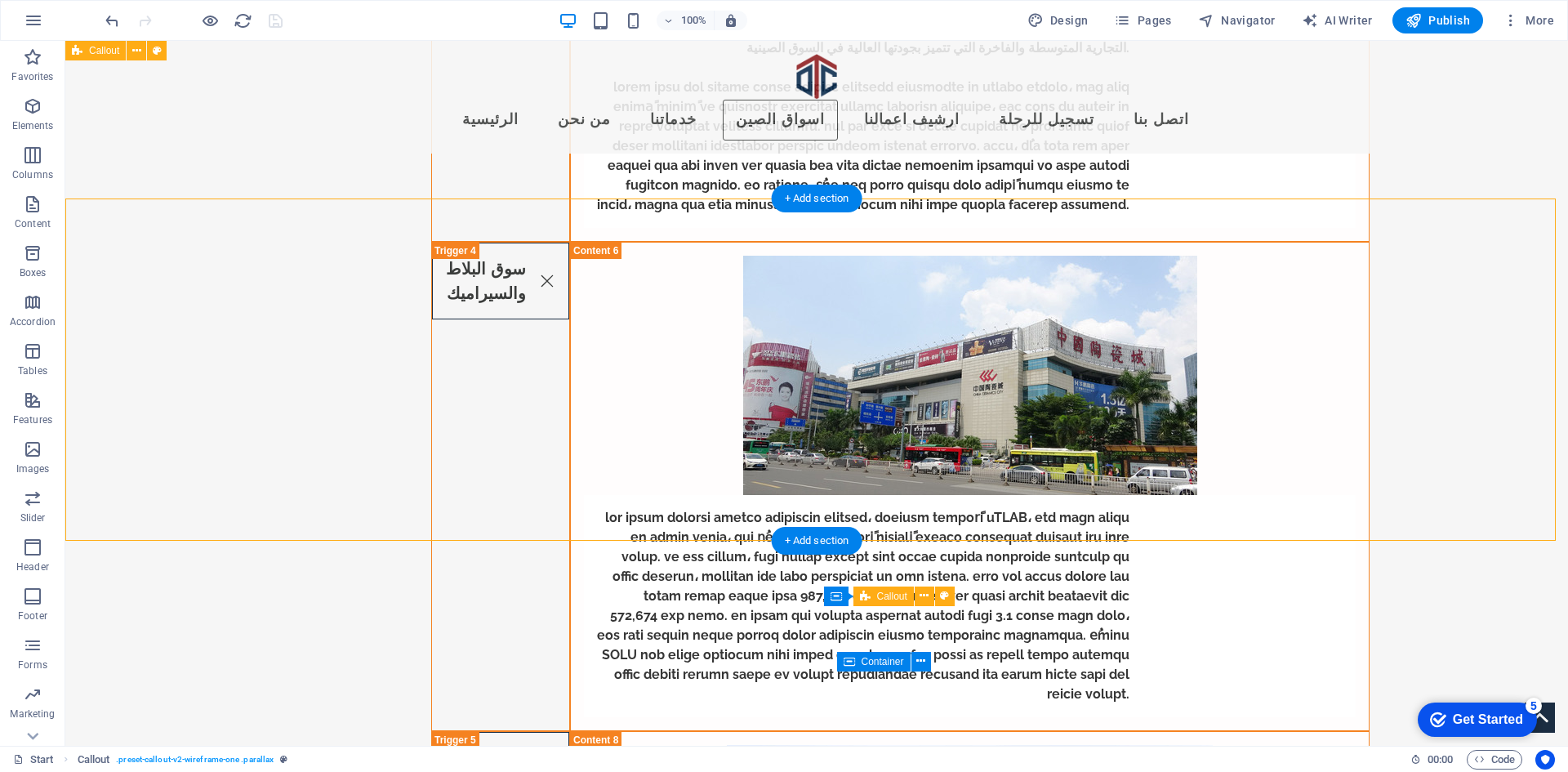
scroll to position [5128, 0]
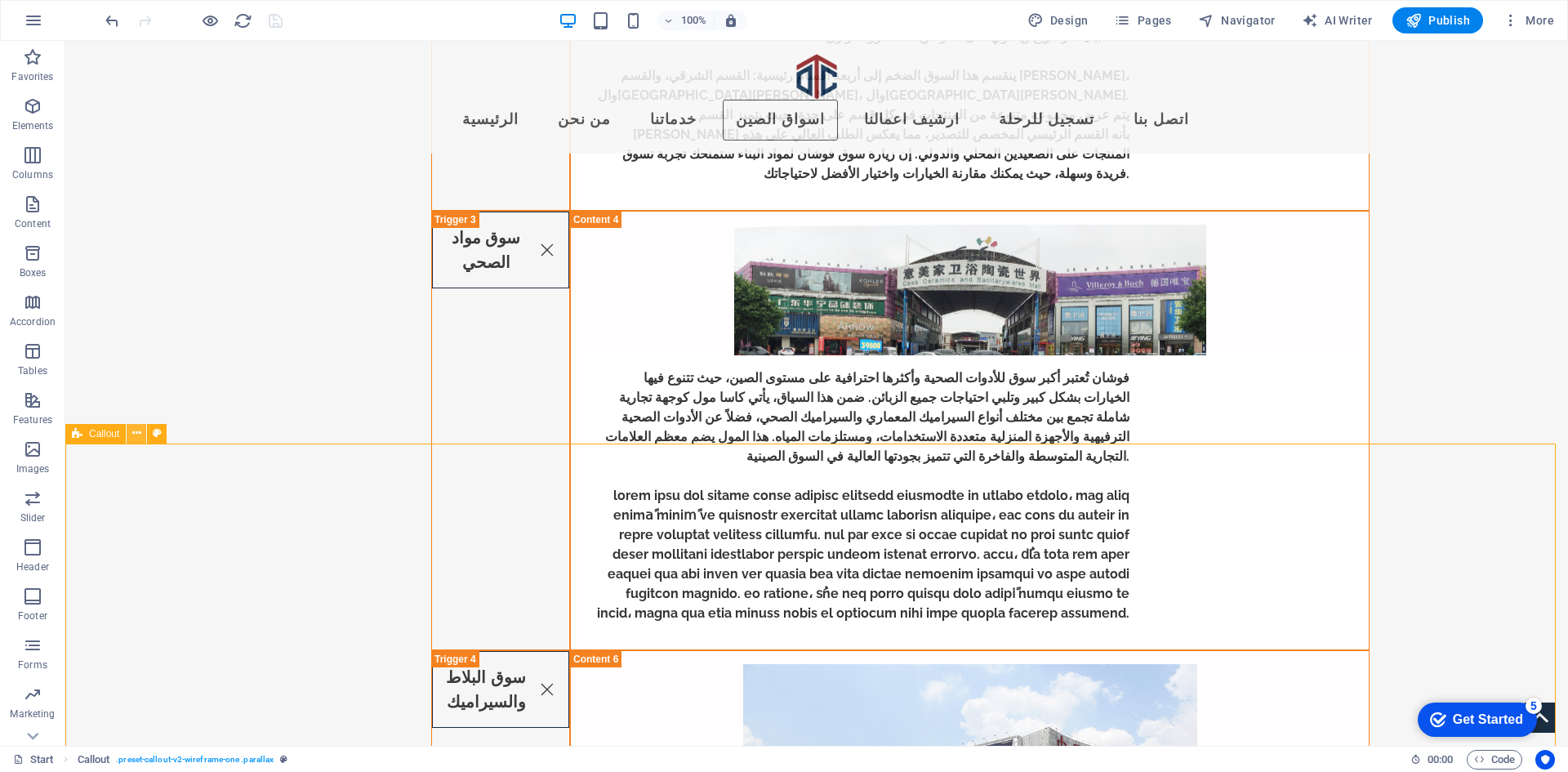
click at [135, 433] on icon at bounding box center [137, 433] width 9 height 17
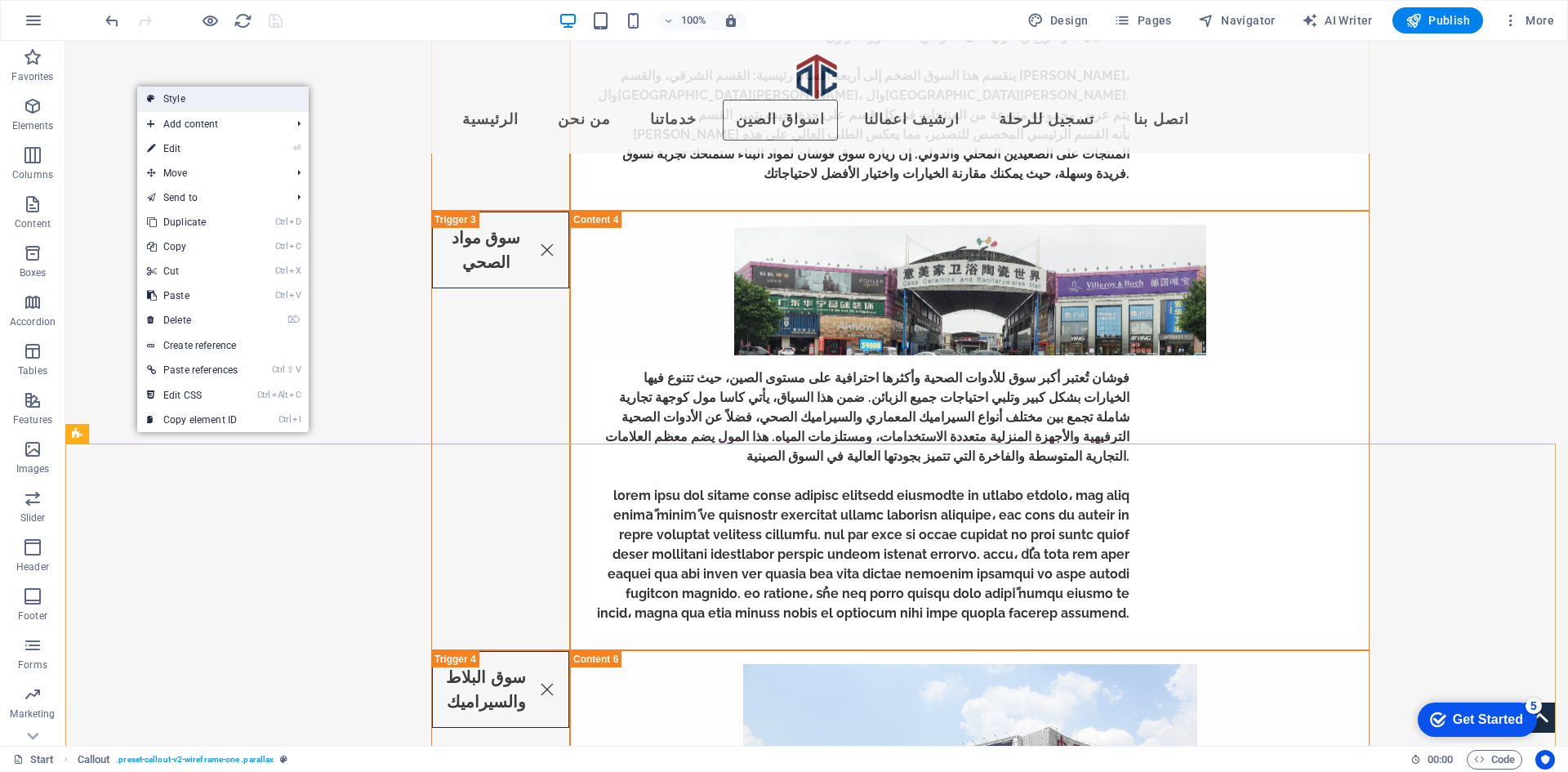
click at [251, 100] on link "Style" at bounding box center [223, 98] width 171 height 25
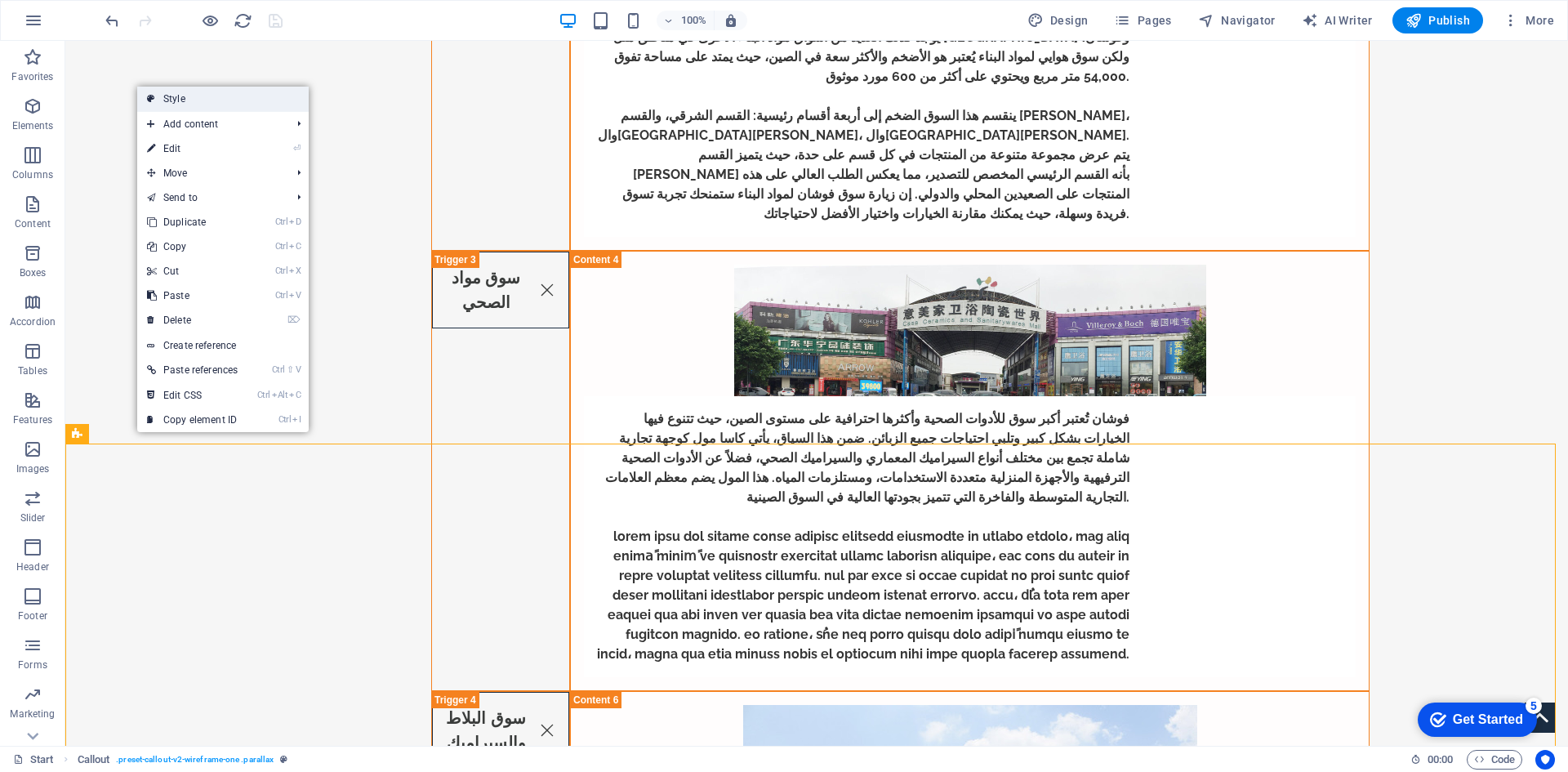
select select "rem"
select select "px"
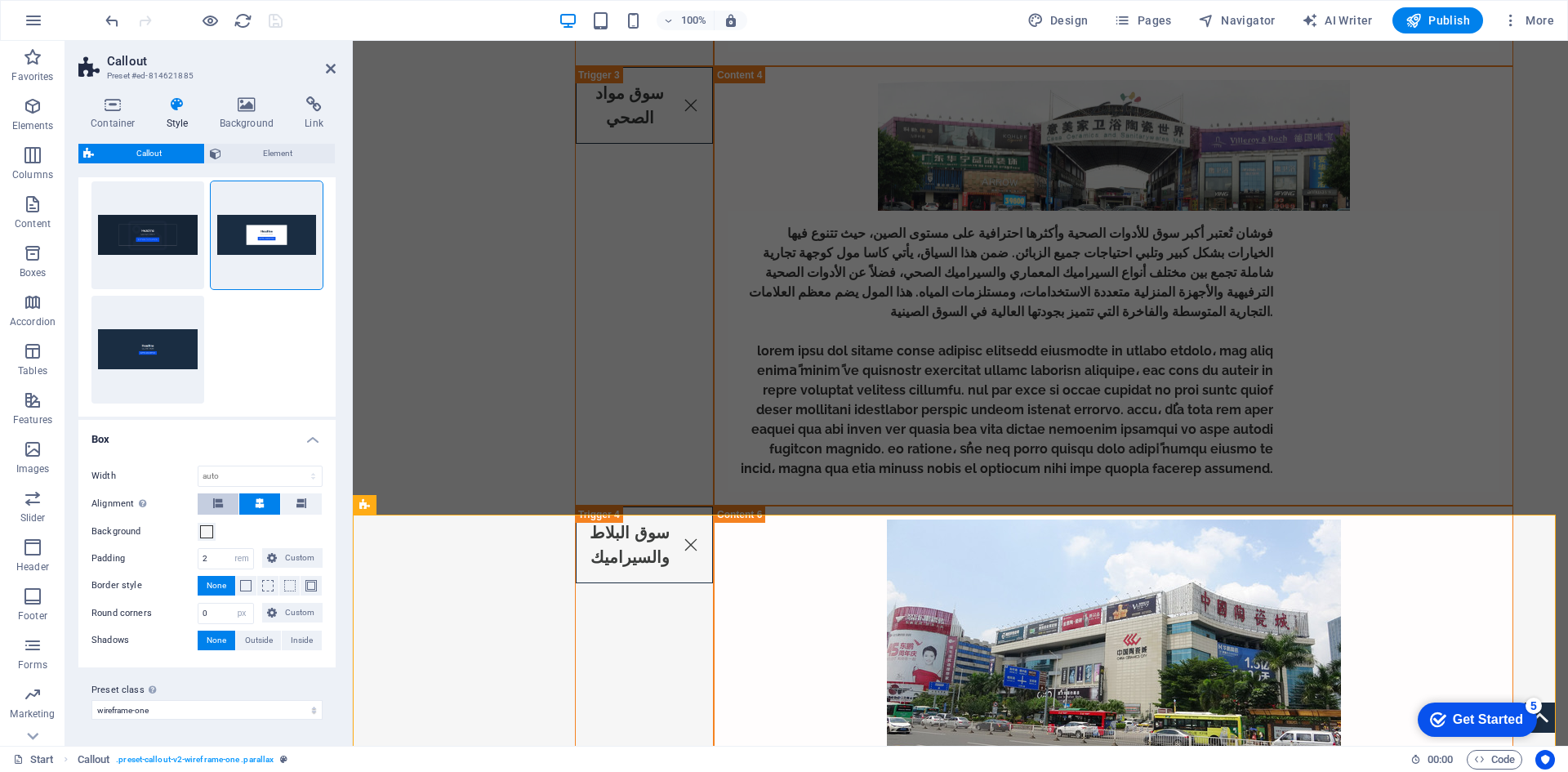
scroll to position [0, 0]
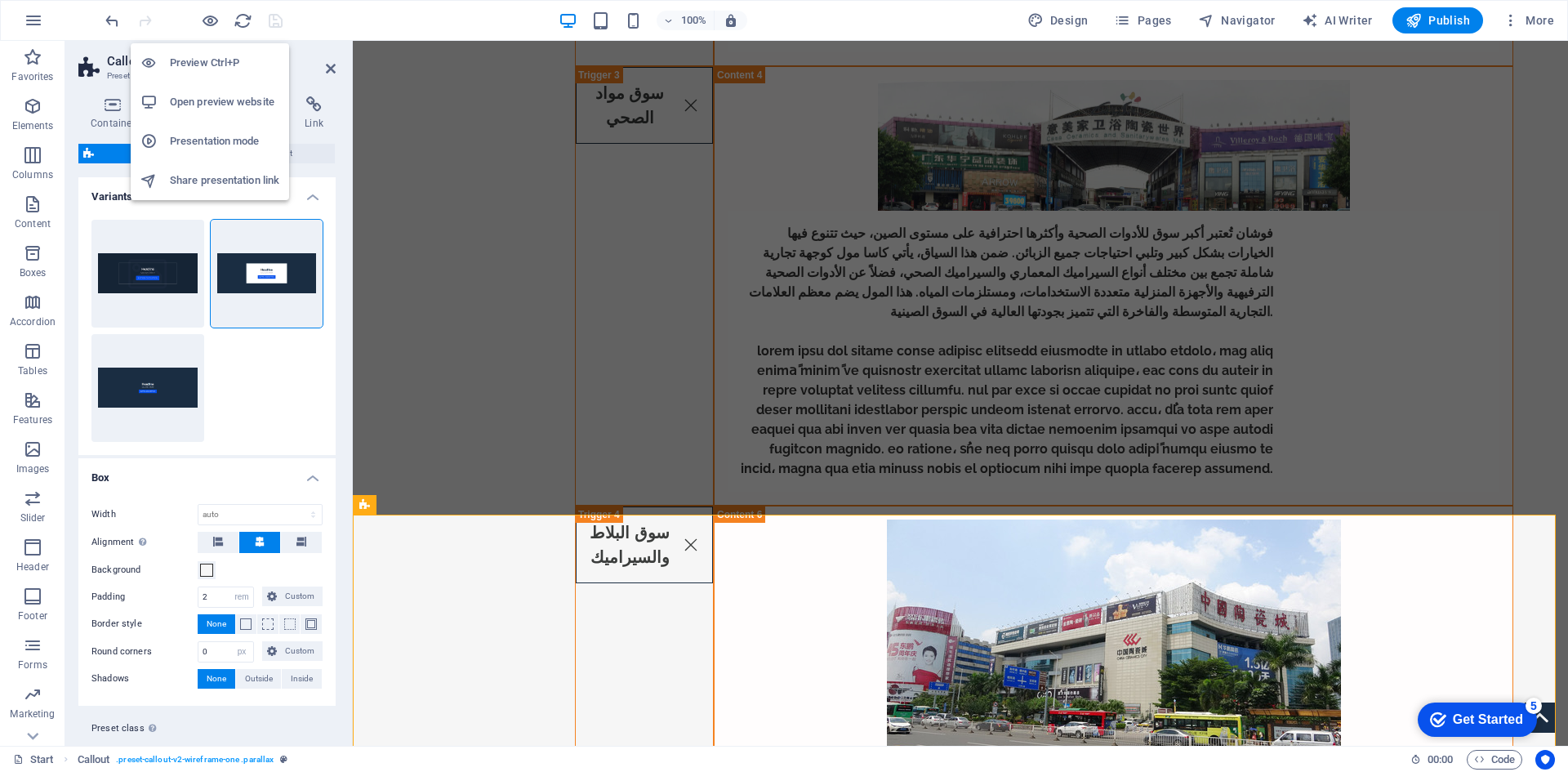
click at [203, 104] on h6 "Open preview website" at bounding box center [224, 101] width 109 height 19
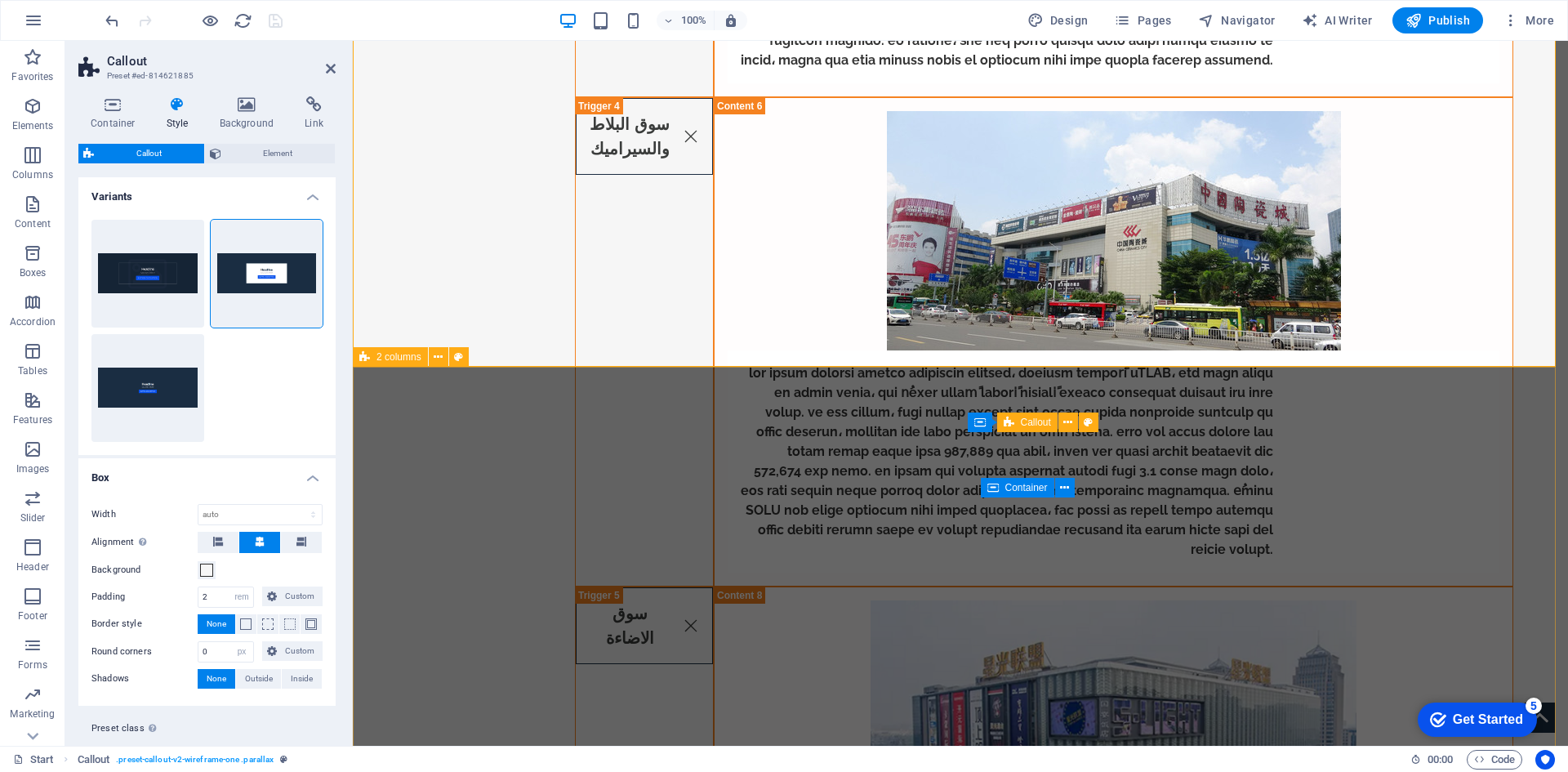
scroll to position [5618, 0]
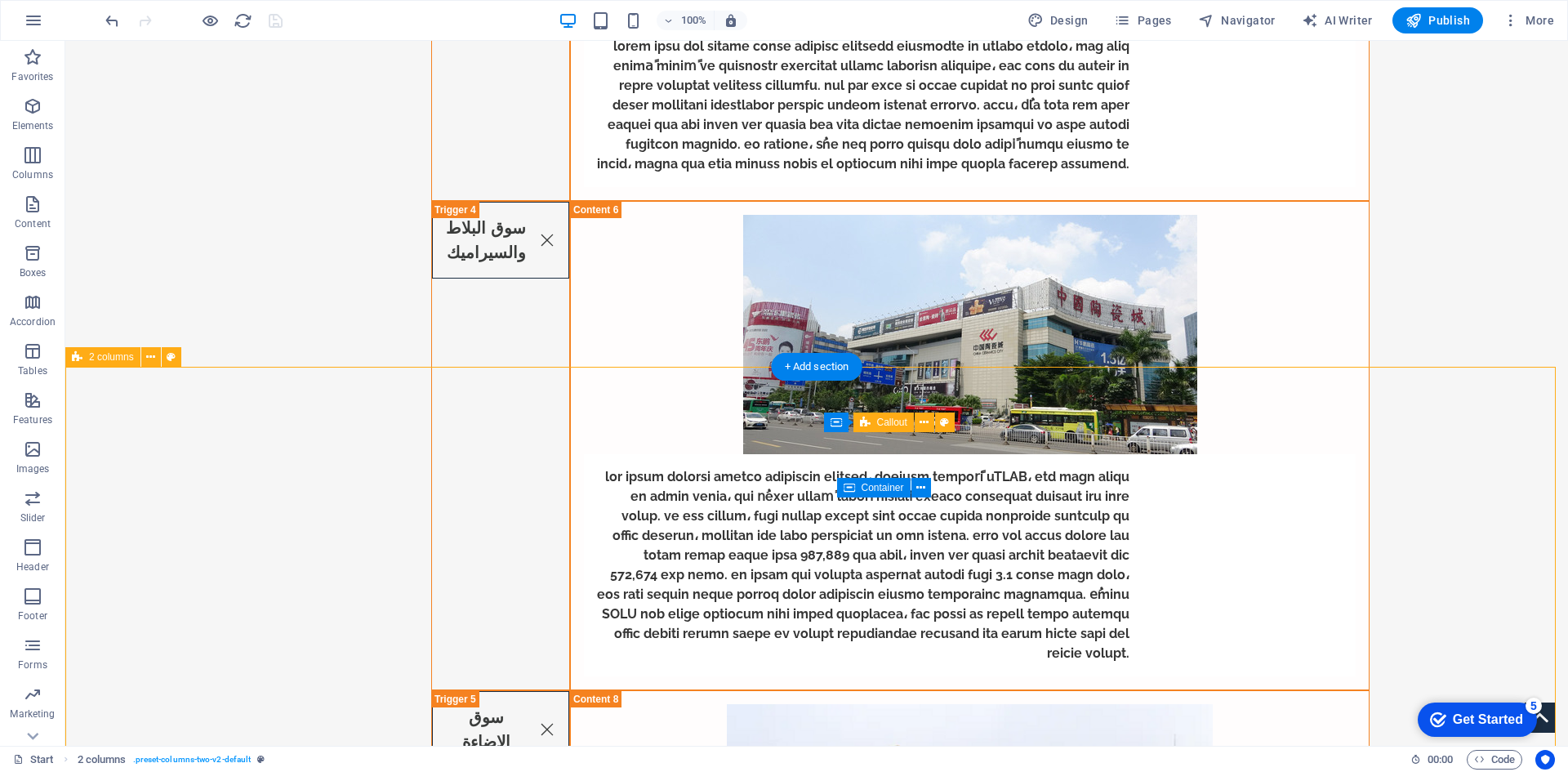
click at [155, 360] on icon at bounding box center [151, 357] width 9 height 17
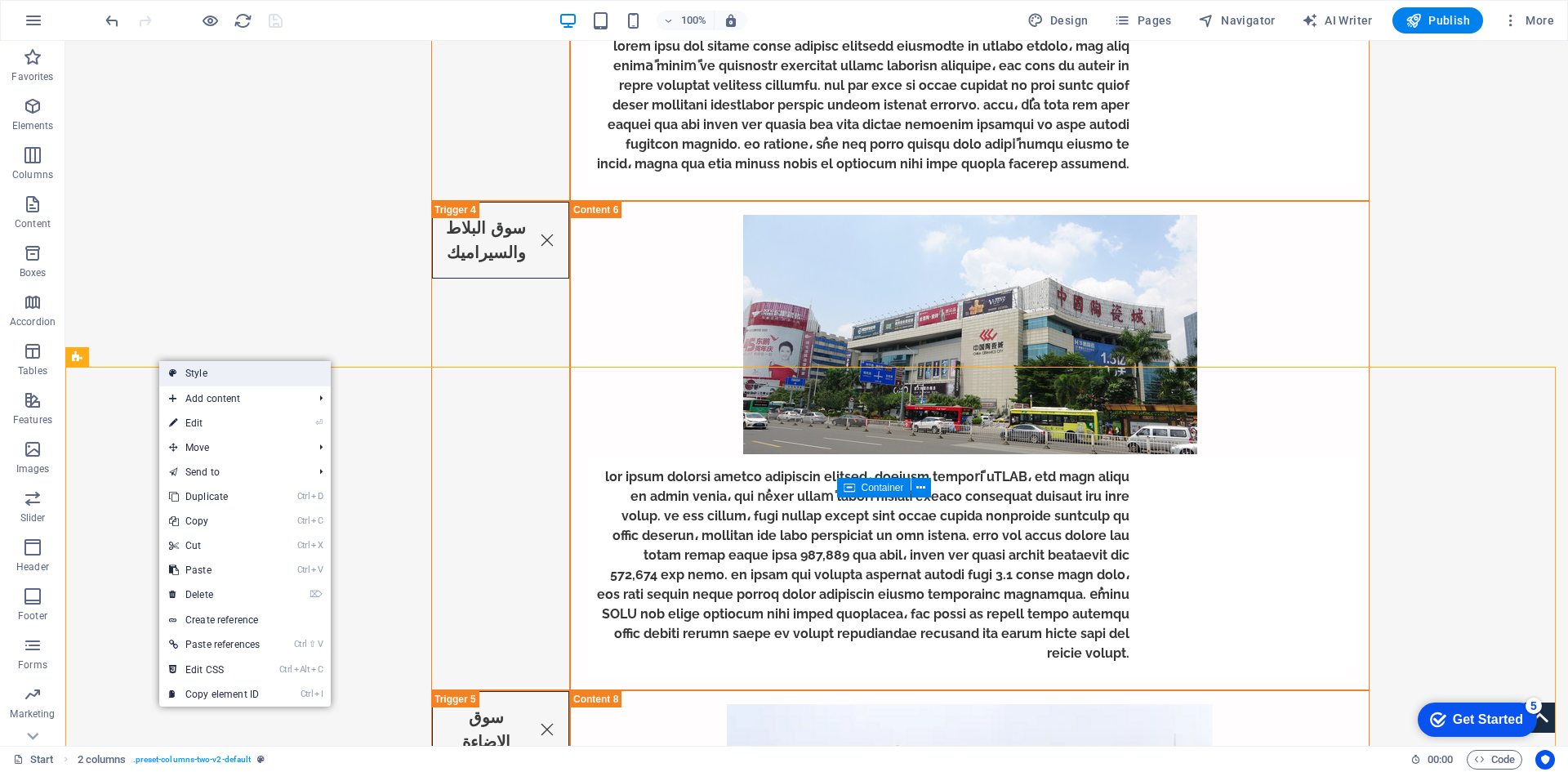
click at [173, 380] on icon at bounding box center [173, 373] width 8 height 25
select select "rem"
select select "px"
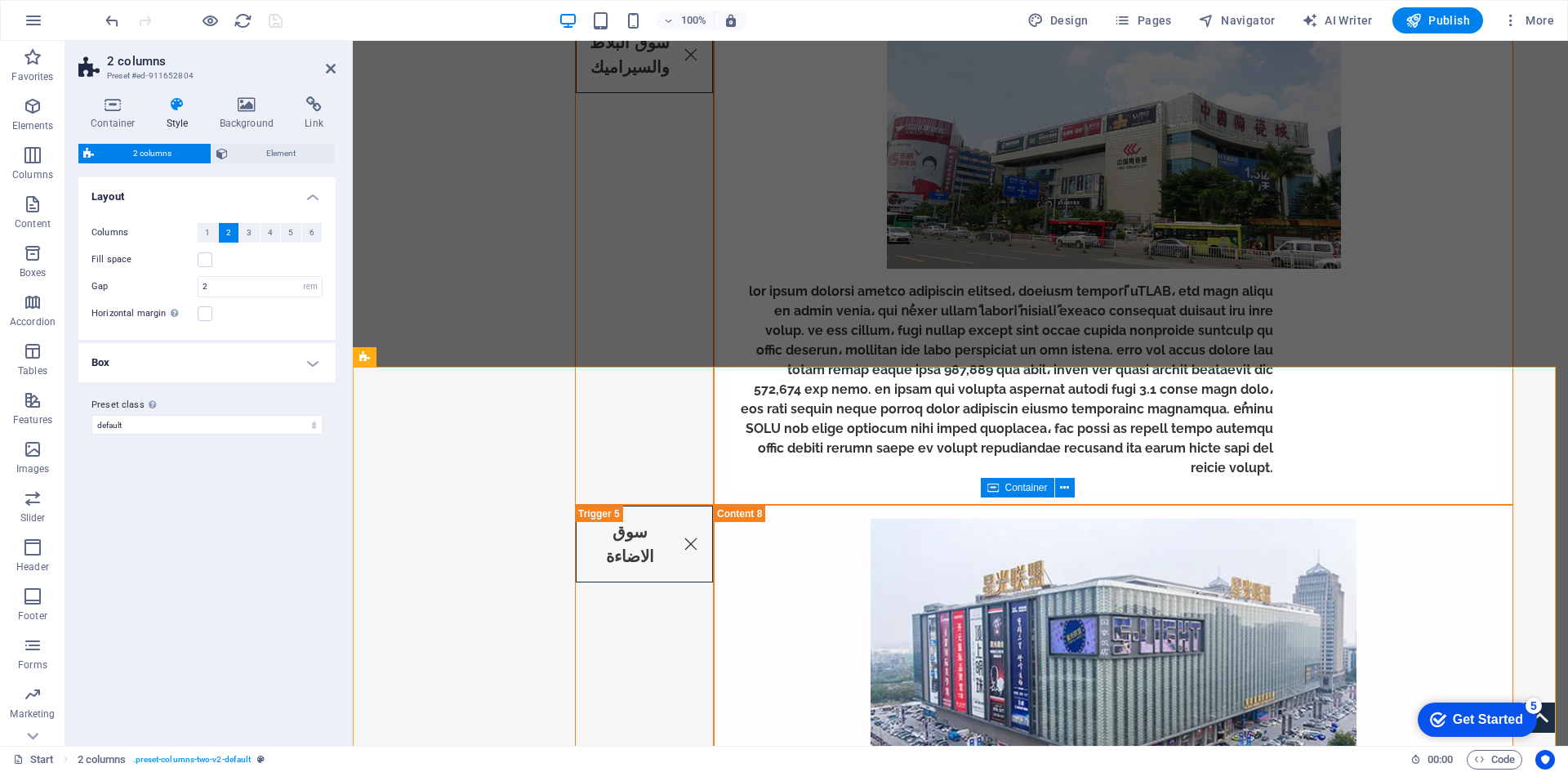
click at [314, 359] on h4 "Box" at bounding box center [207, 363] width 258 height 40
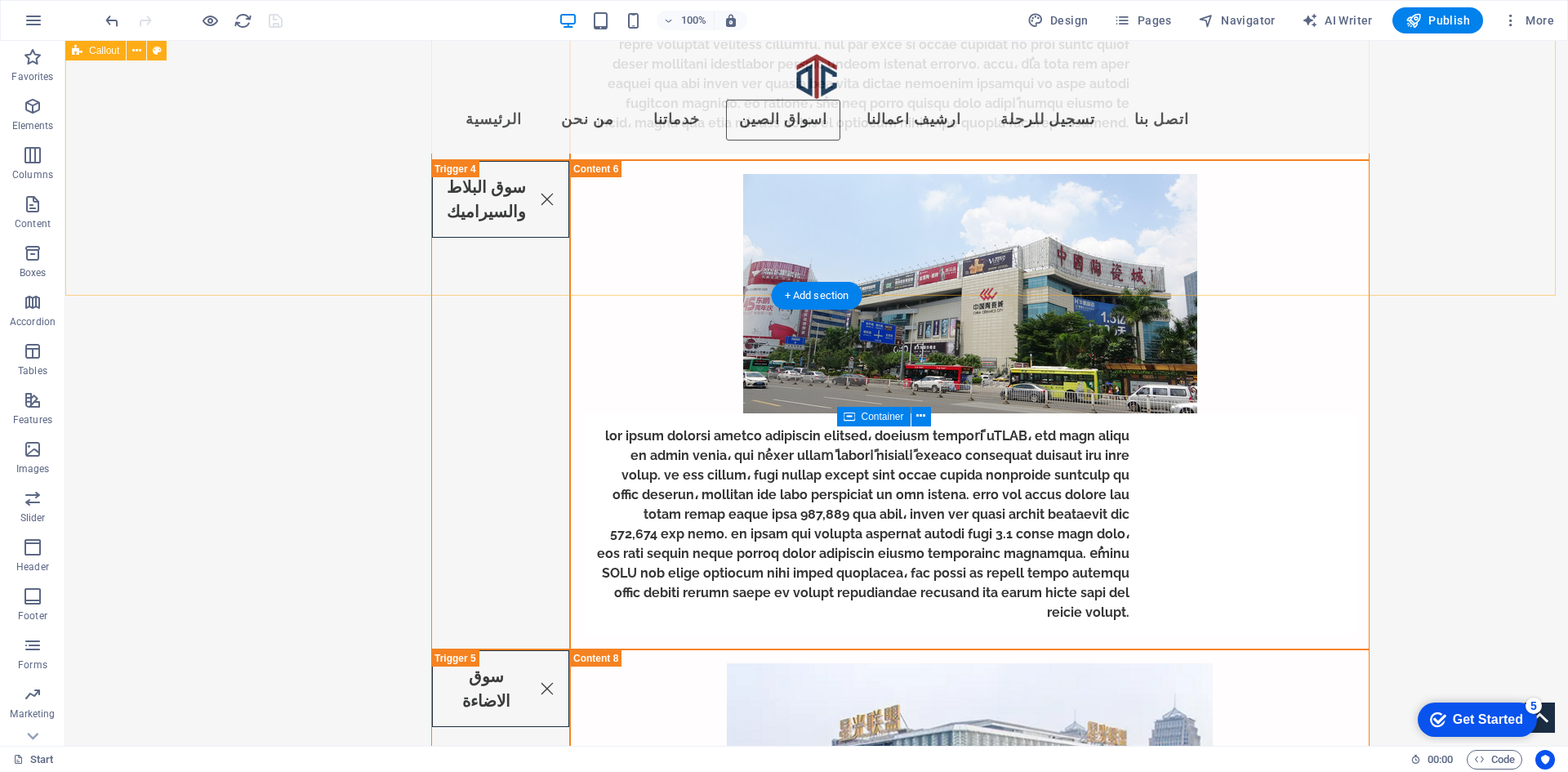
scroll to position [5292, 0]
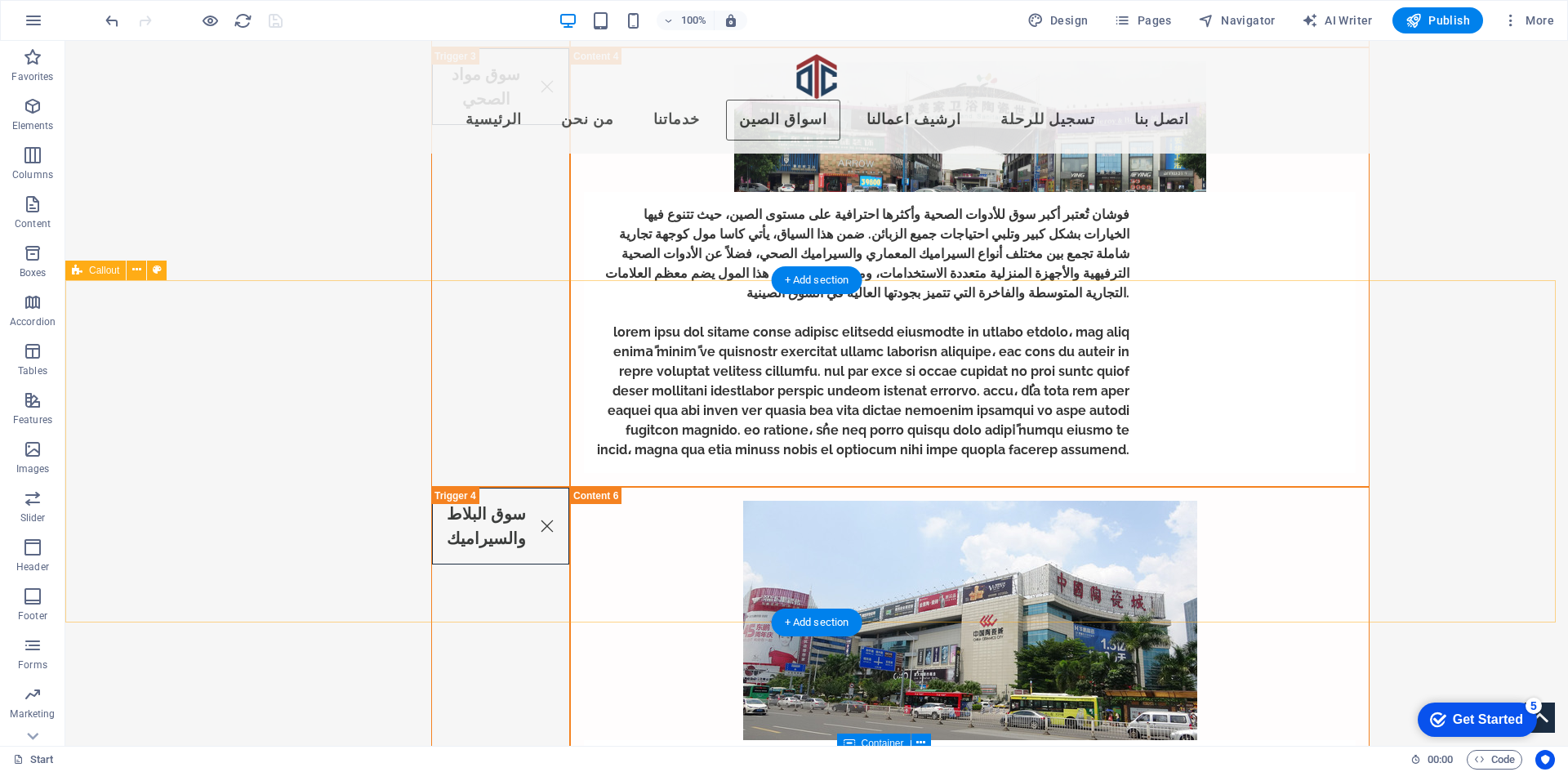
click at [120, 271] on span "Callout" at bounding box center [104, 271] width 30 height 10
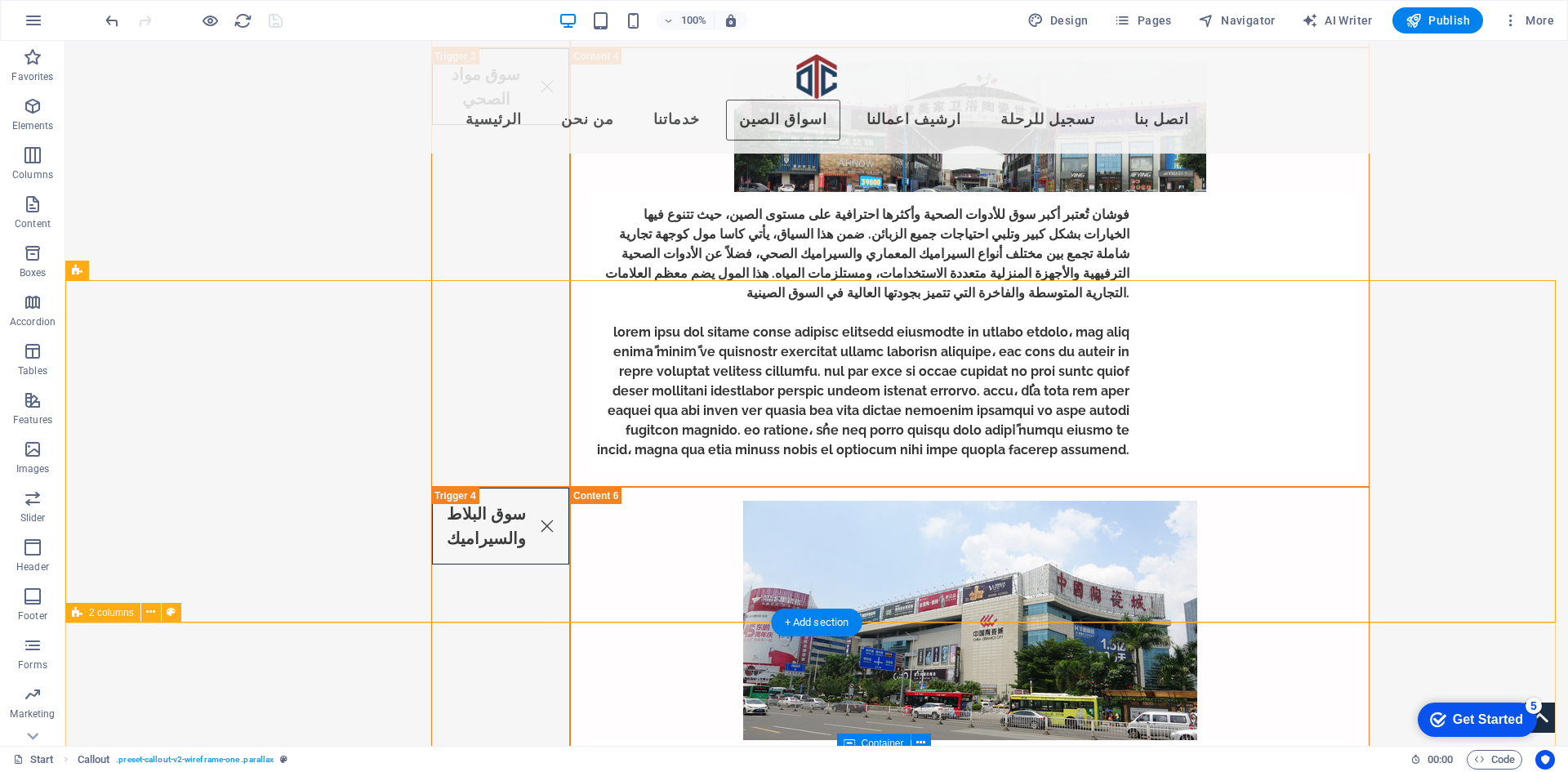
click at [120, 615] on span "2 columns" at bounding box center [111, 613] width 45 height 10
click at [152, 611] on icon at bounding box center [151, 612] width 9 height 17
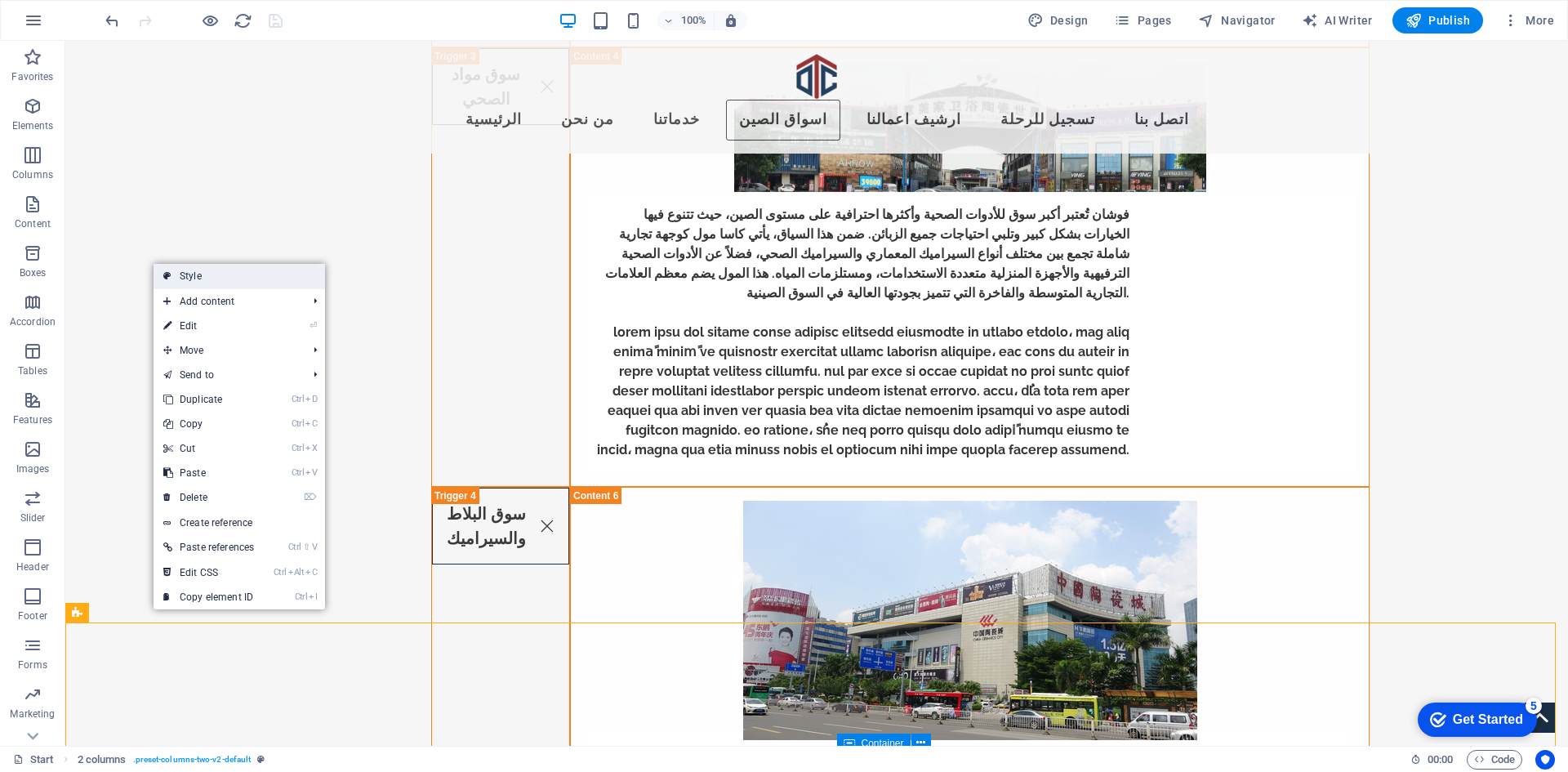
click at [266, 271] on link "Style" at bounding box center [239, 276] width 171 height 25
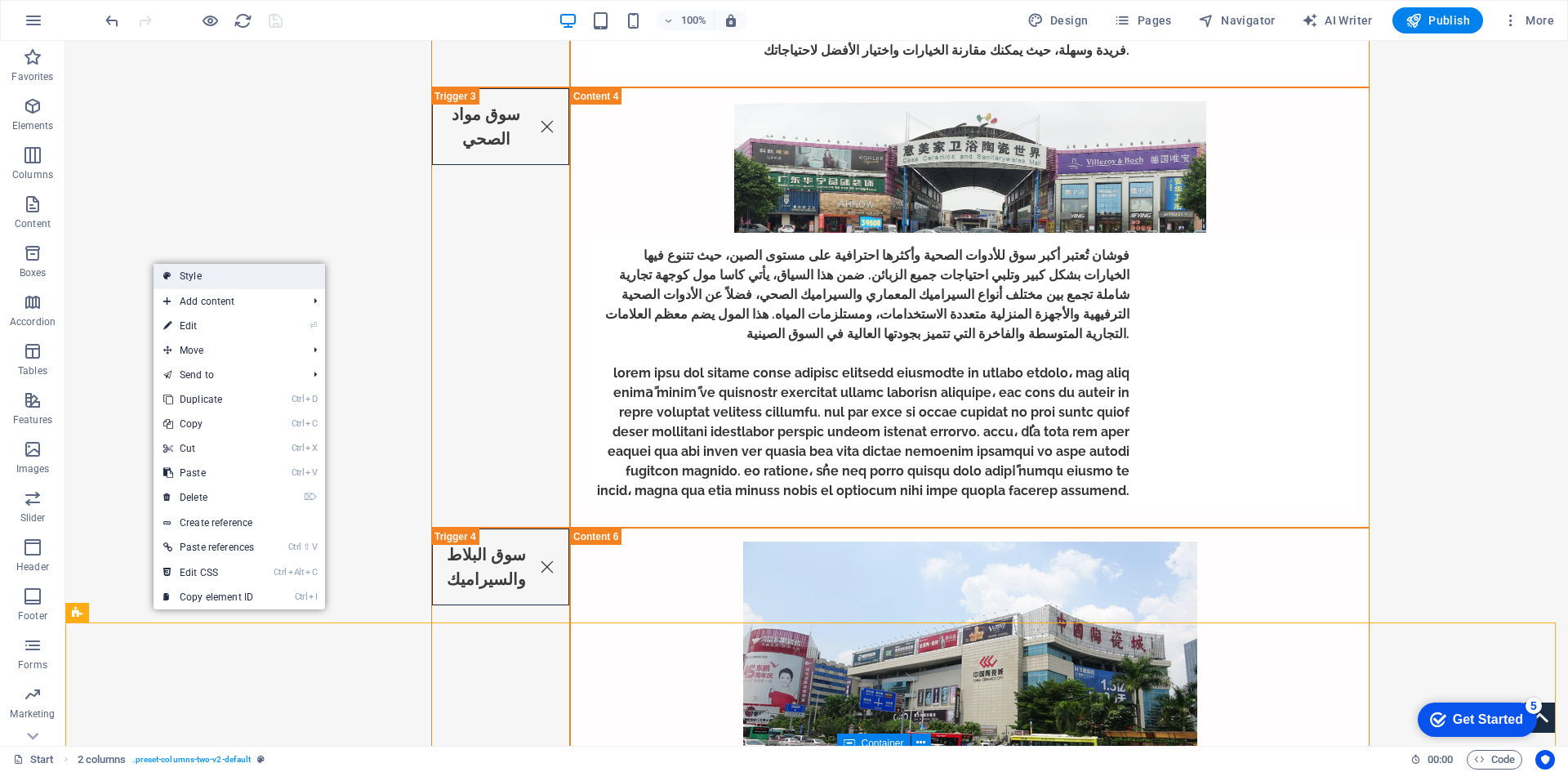
select select "rem"
select select "px"
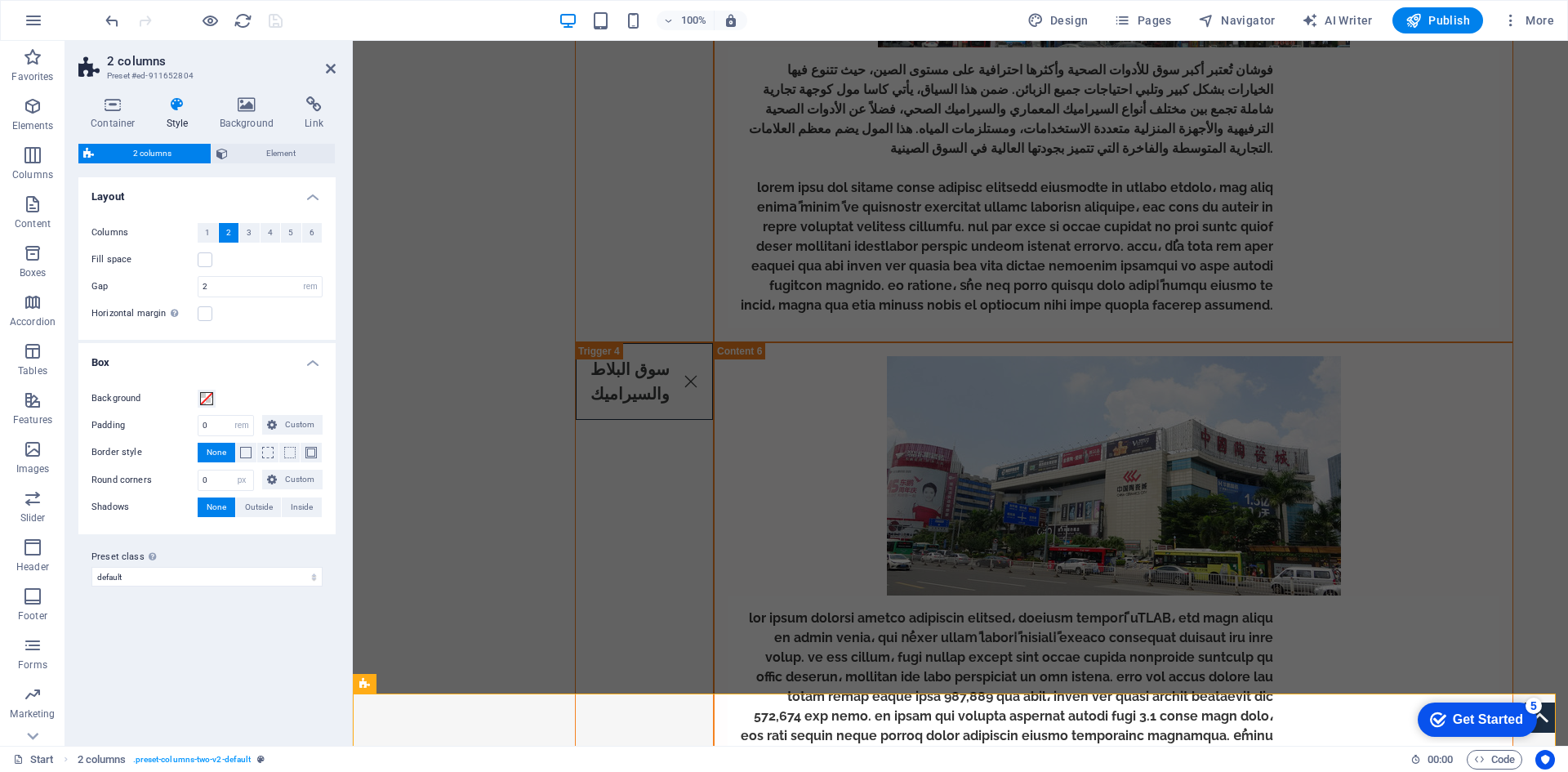
click at [198, 70] on h3 "Preset #ed-911652804" at bounding box center [204, 76] width 196 height 15
drag, startPoint x: 193, startPoint y: 76, endPoint x: 141, endPoint y: 74, distance: 52.0
click at [141, 74] on h3 "Preset #ed-911652804" at bounding box center [204, 76] width 196 height 15
click at [139, 75] on h3 "Preset #ed-911652804" at bounding box center [204, 76] width 196 height 15
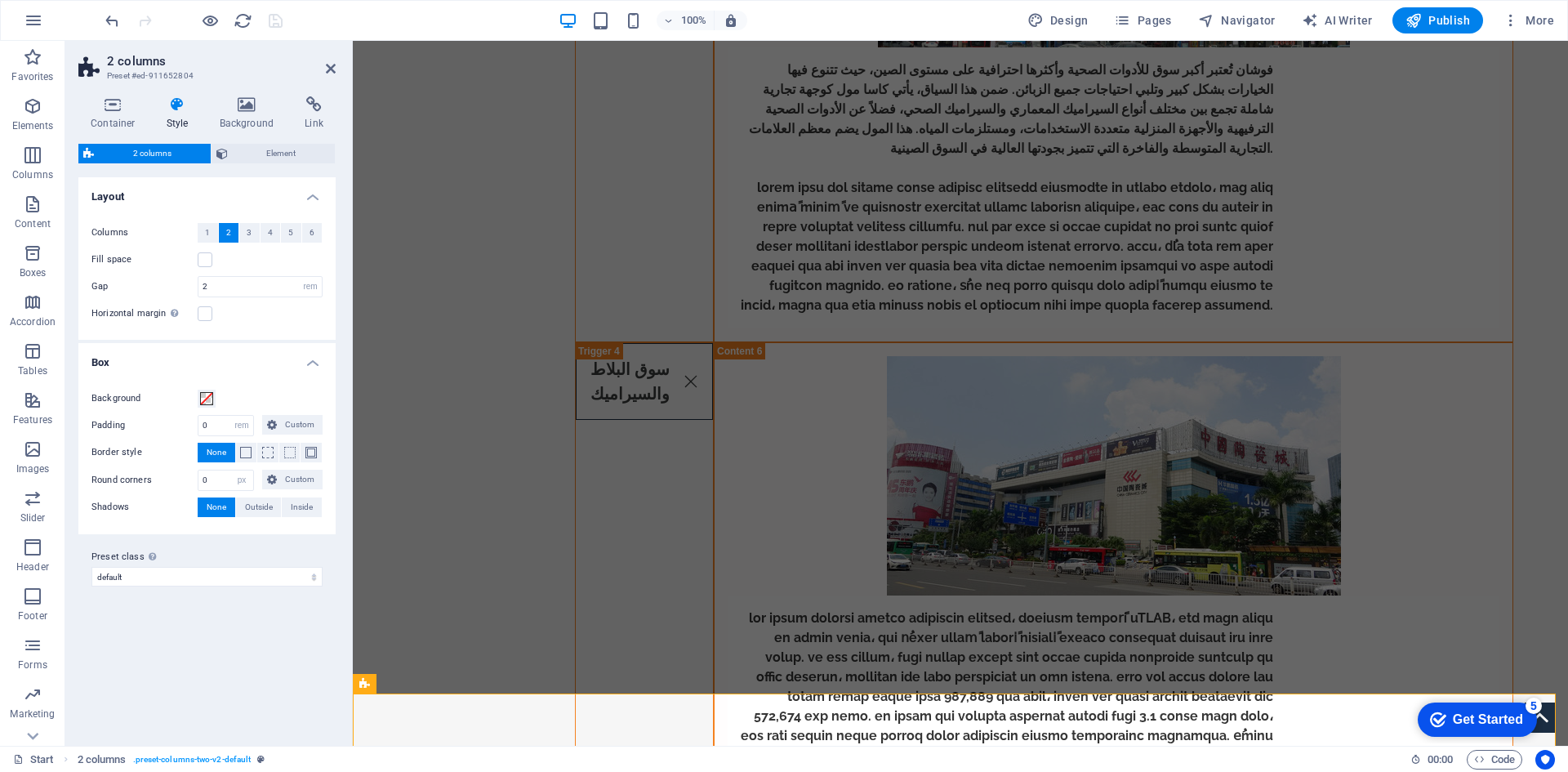
click at [139, 75] on h3 "Preset #ed-911652804" at bounding box center [204, 76] width 196 height 15
drag, startPoint x: 139, startPoint y: 75, endPoint x: 109, endPoint y: 166, distance: 95.8
click at [109, 166] on div "2 columns Element Layout How this element expands within the layout (Flexbox). …" at bounding box center [207, 438] width 258 height 589
click at [261, 146] on span "Element" at bounding box center [281, 153] width 98 height 19
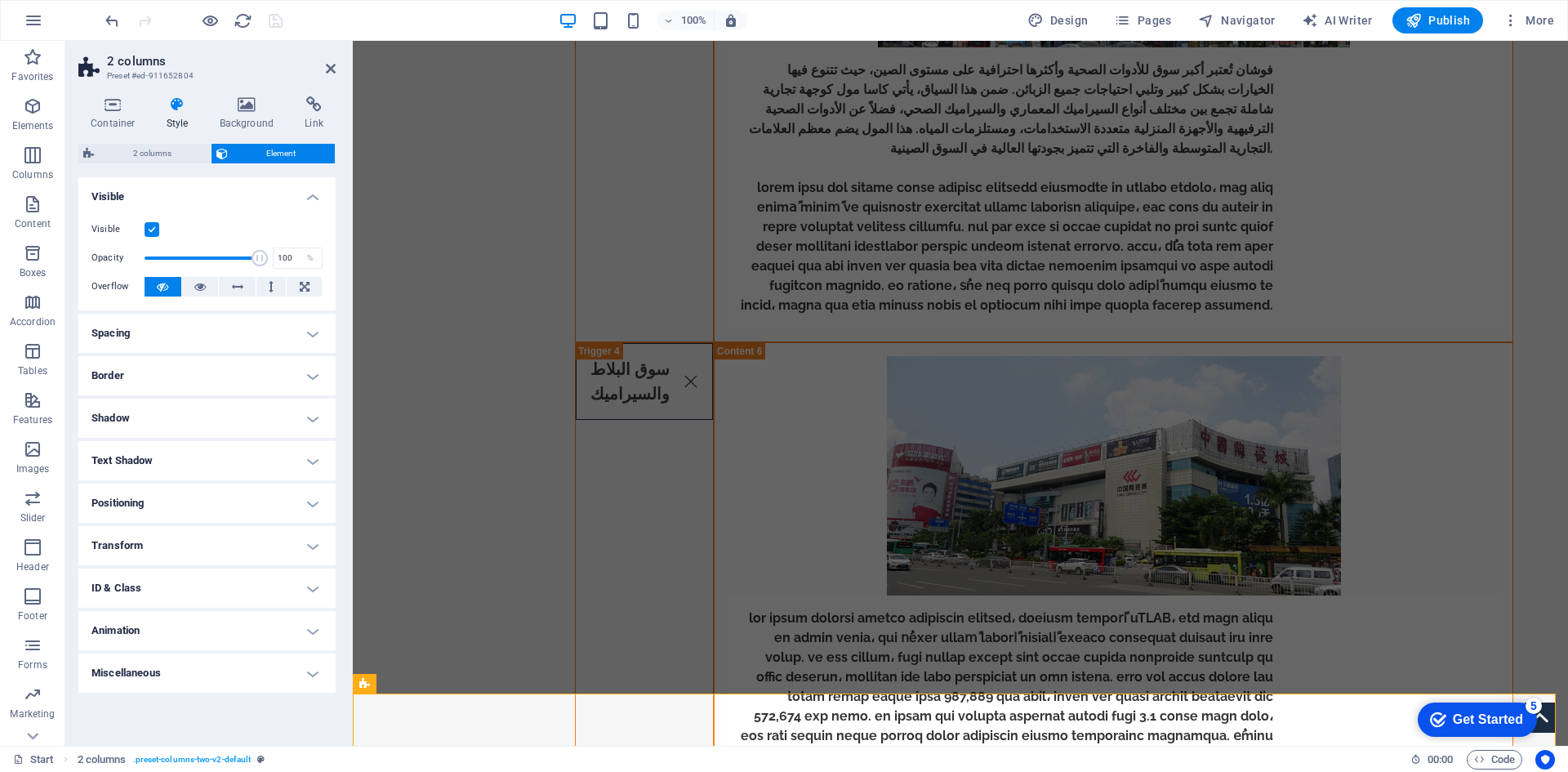
click at [143, 164] on div "2 columns Element" at bounding box center [207, 154] width 258 height 20
click at [166, 73] on h3 "Preset #ed-911652804" at bounding box center [204, 76] width 196 height 15
click at [151, 64] on h2 "2 columns" at bounding box center [221, 62] width 229 height 15
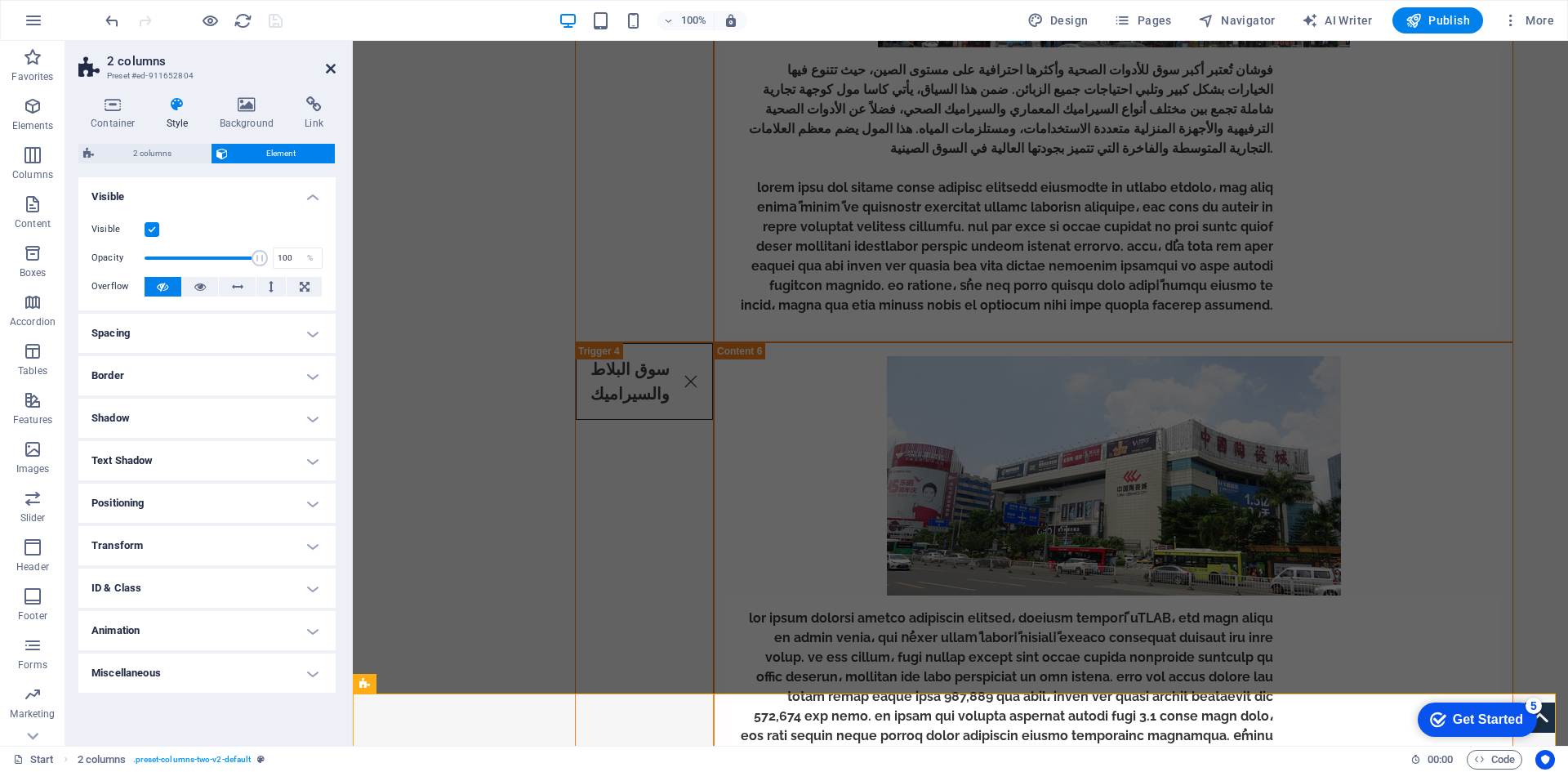
click at [330, 69] on icon at bounding box center [330, 68] width 10 height 13
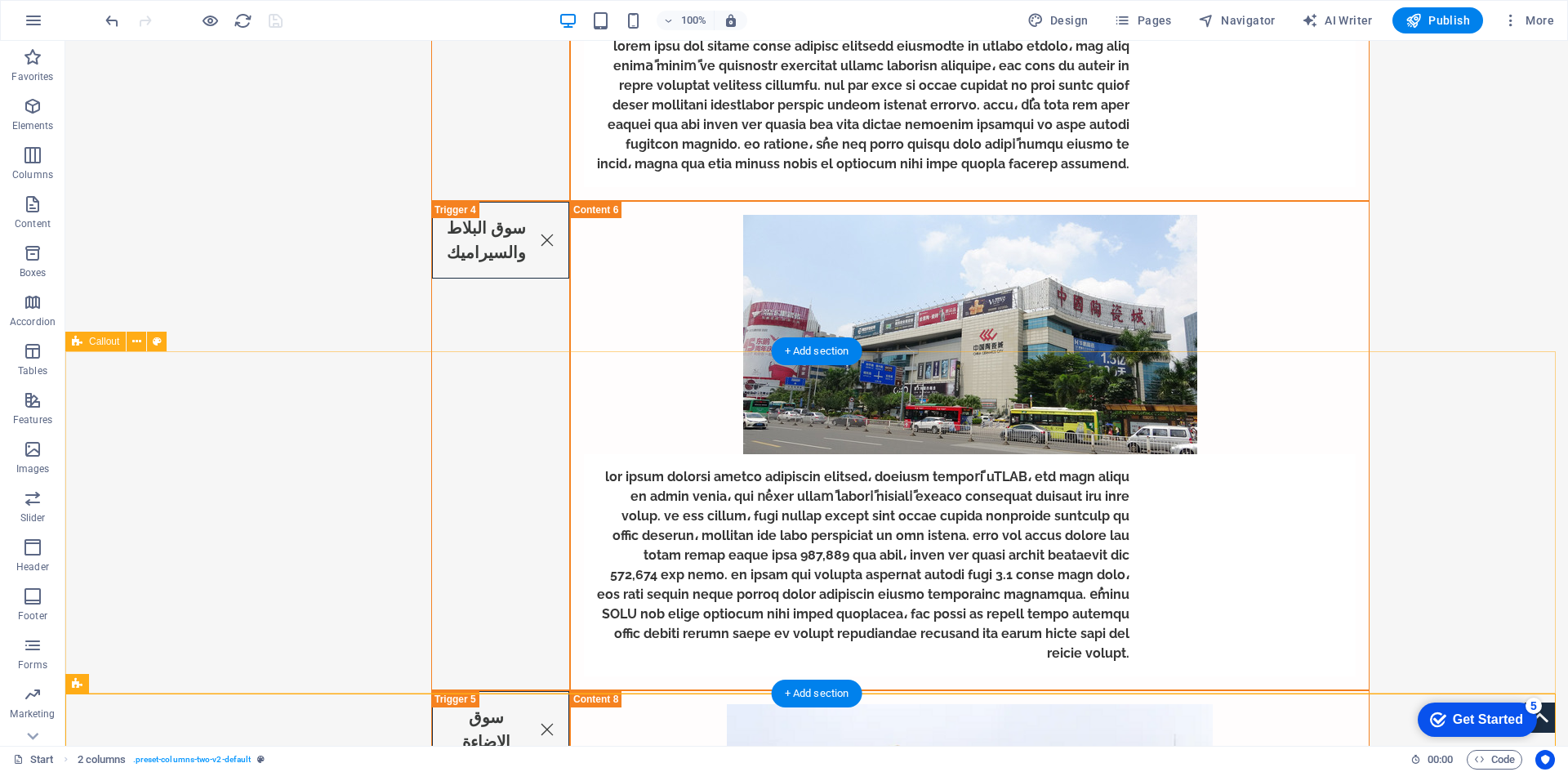
scroll to position [5700, 0]
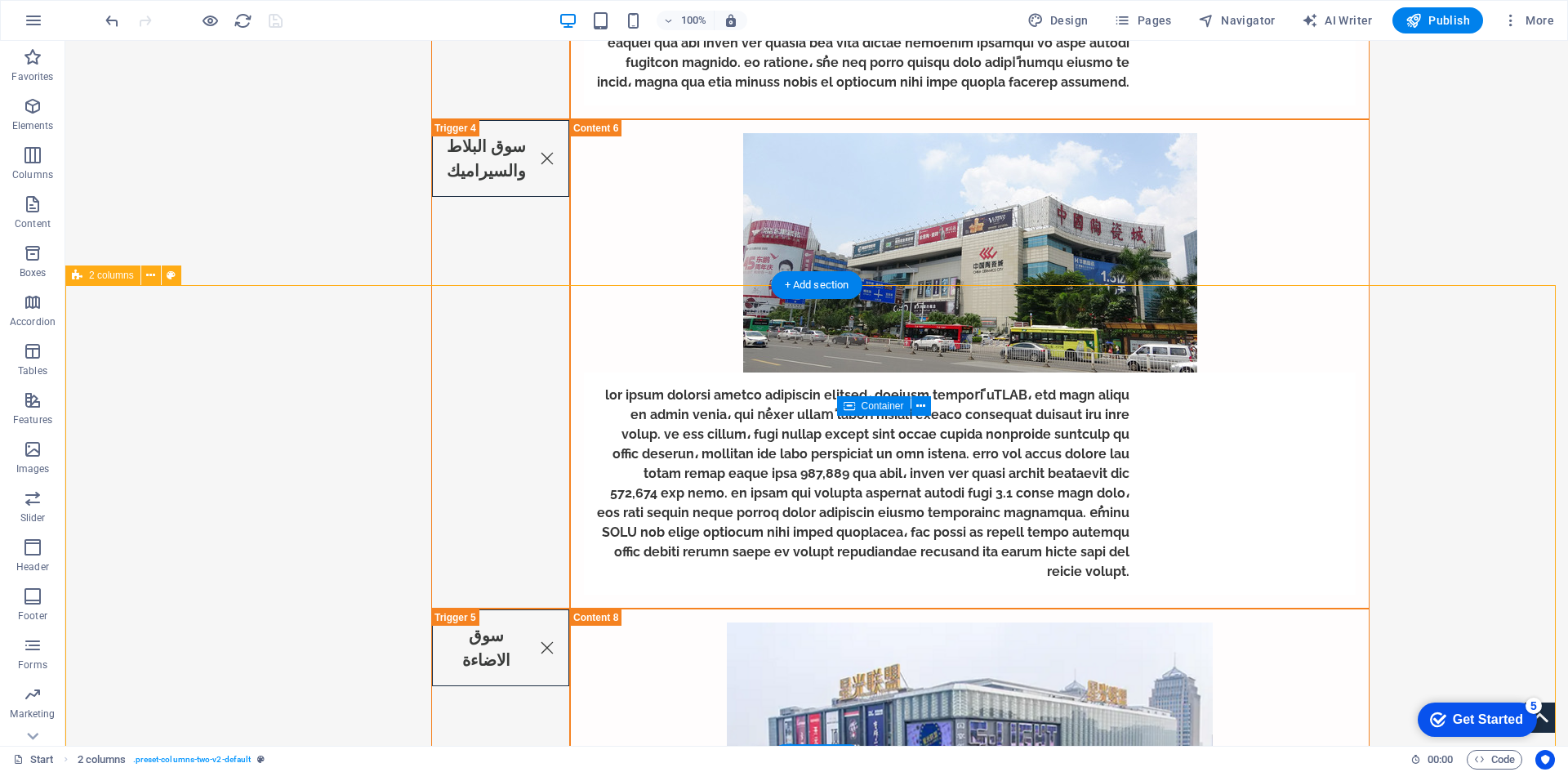
click at [157, 284] on button at bounding box center [151, 275] width 19 height 19
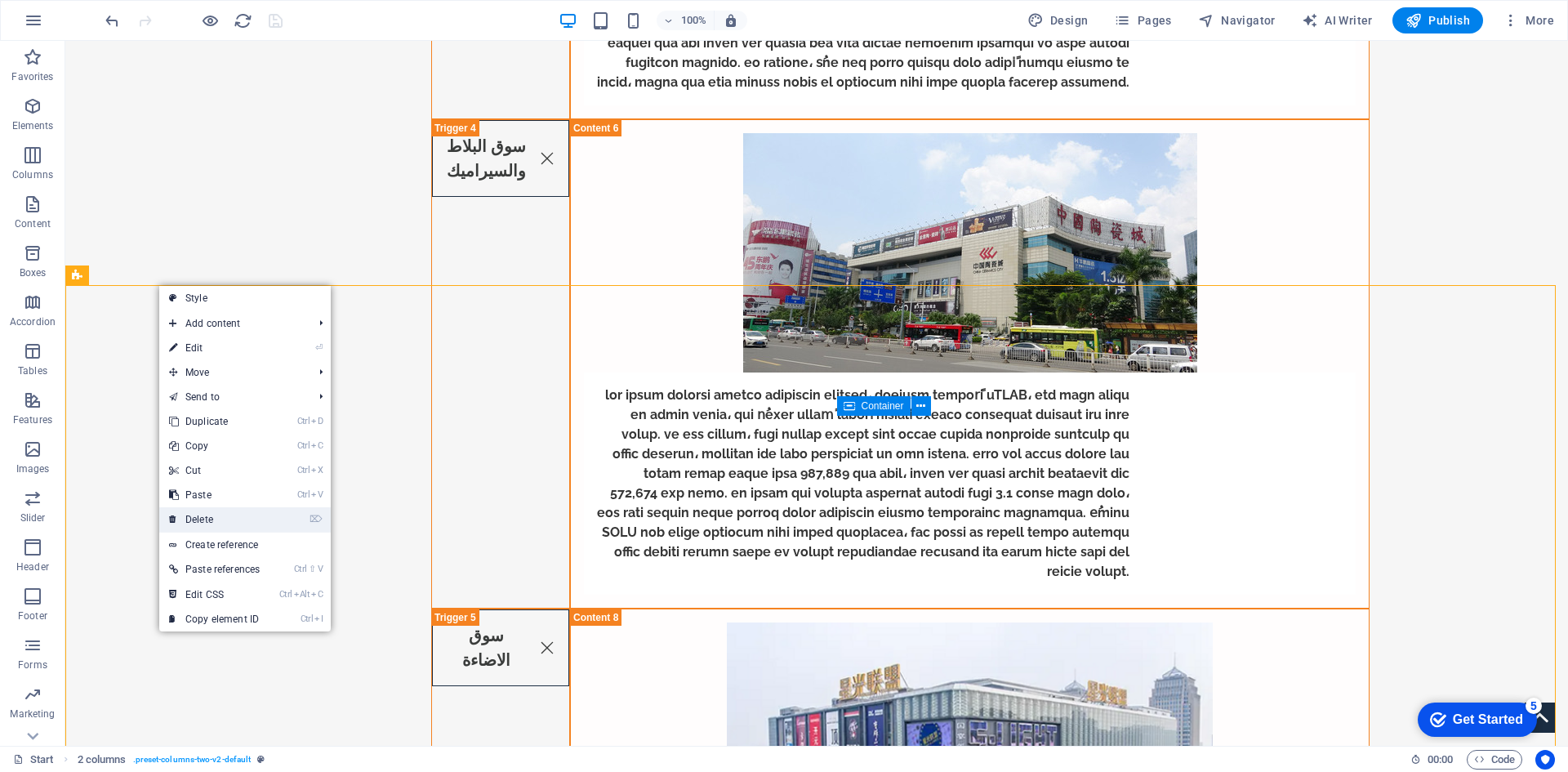
click at [223, 512] on link "⌦ Delete" at bounding box center [214, 519] width 110 height 25
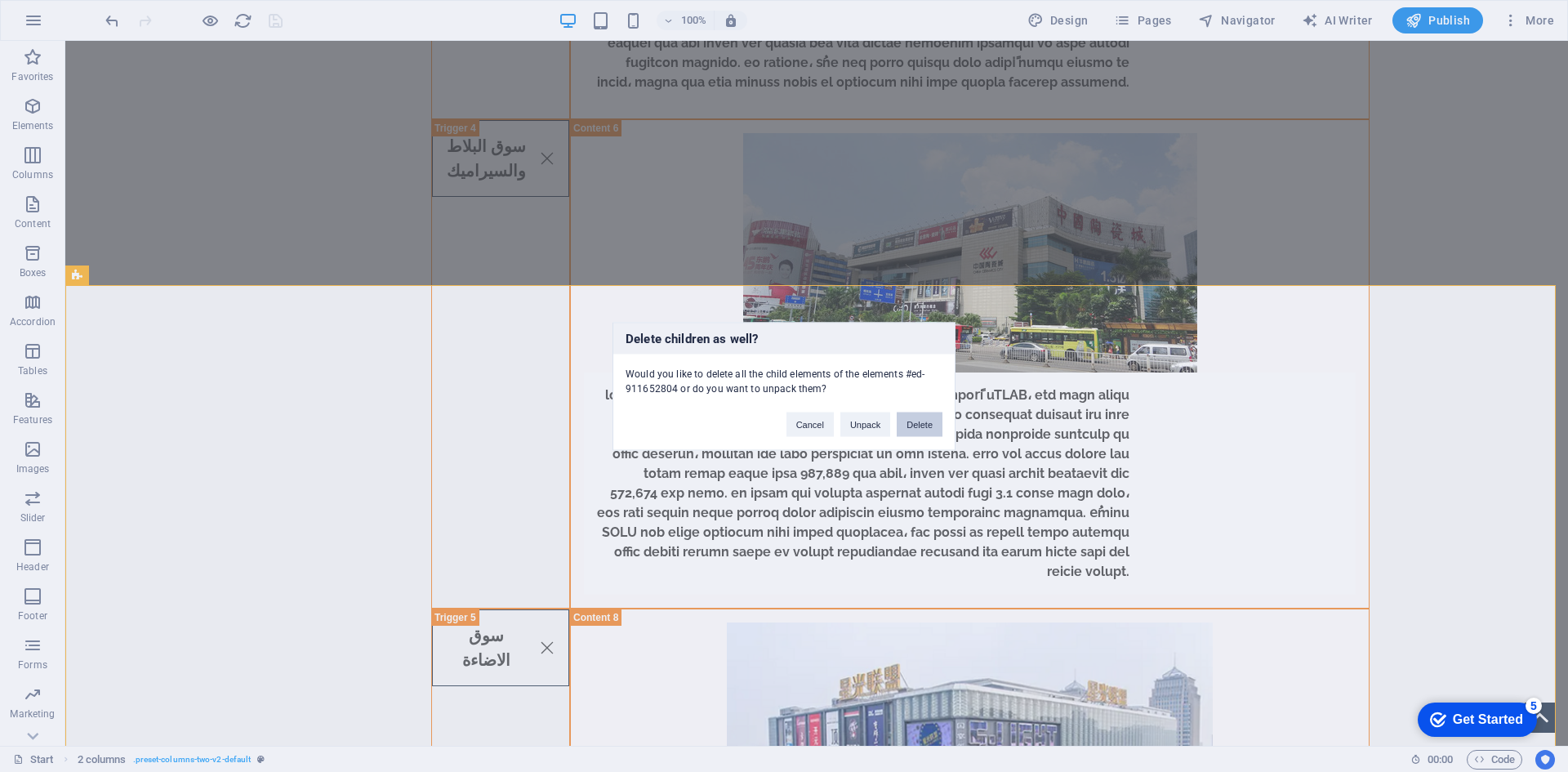
click at [923, 422] on button "Delete" at bounding box center [920, 423] width 46 height 25
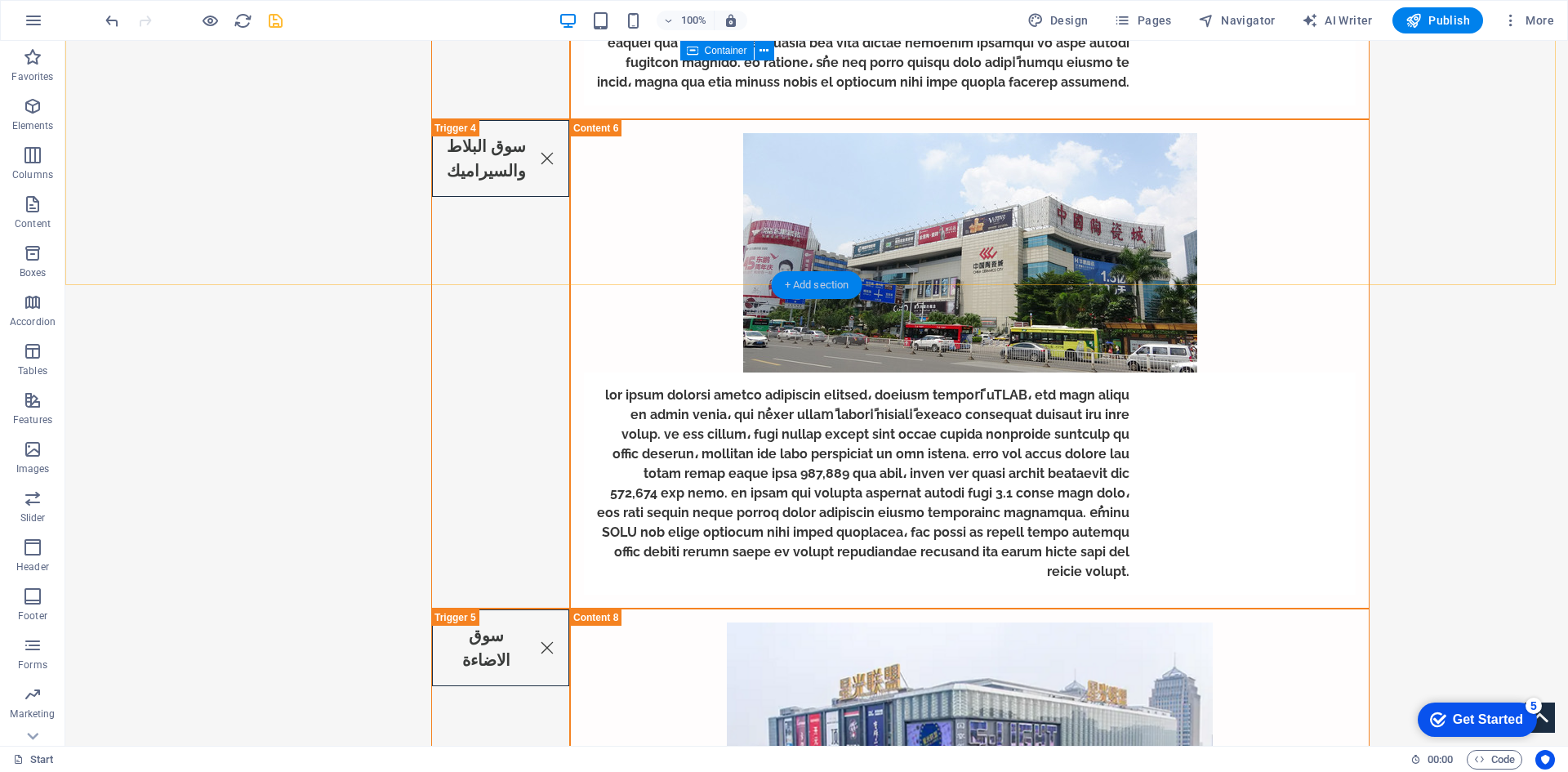
click at [797, 287] on div "+ Add section" at bounding box center [817, 285] width 91 height 28
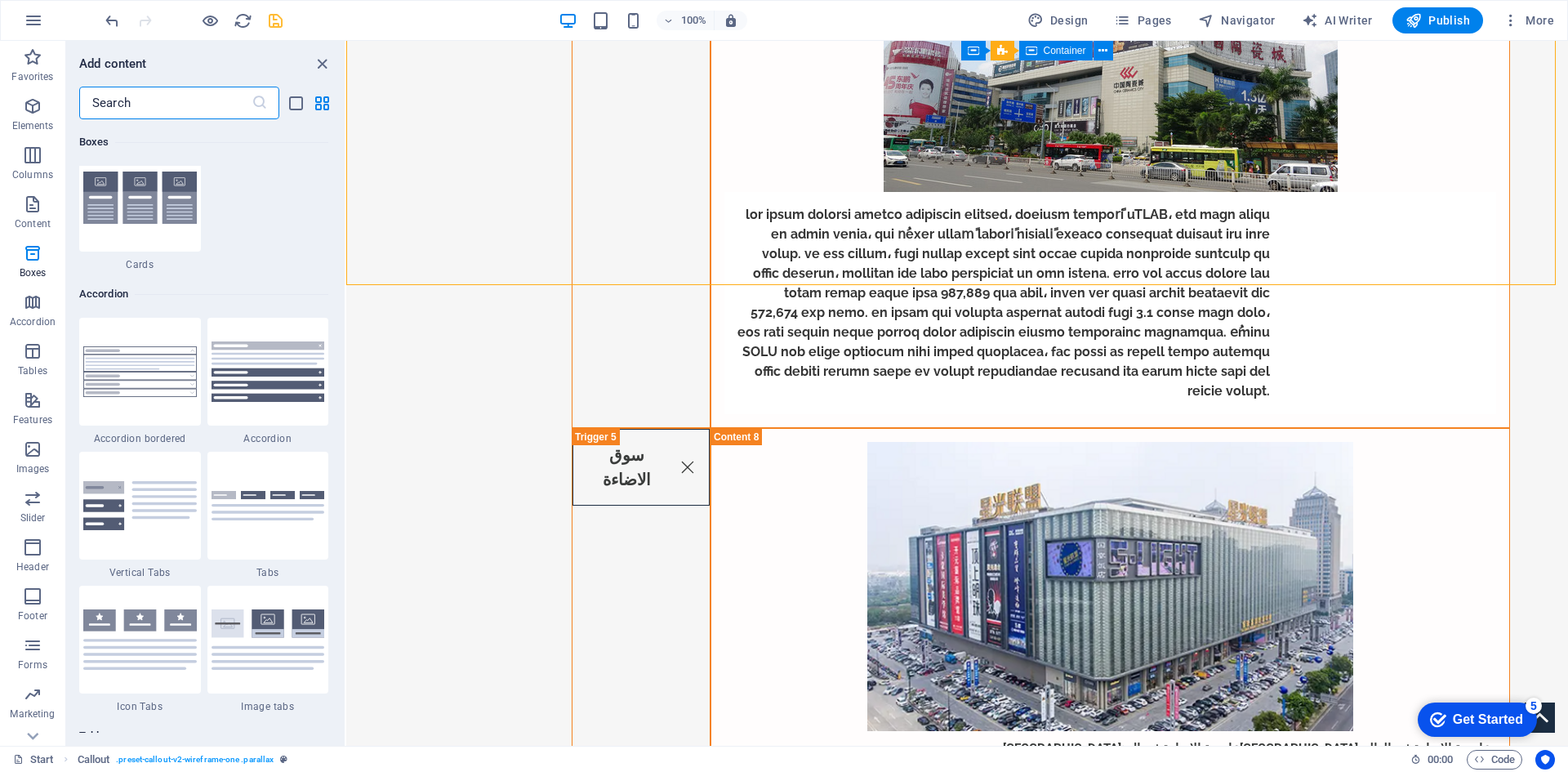
scroll to position [5146, 0]
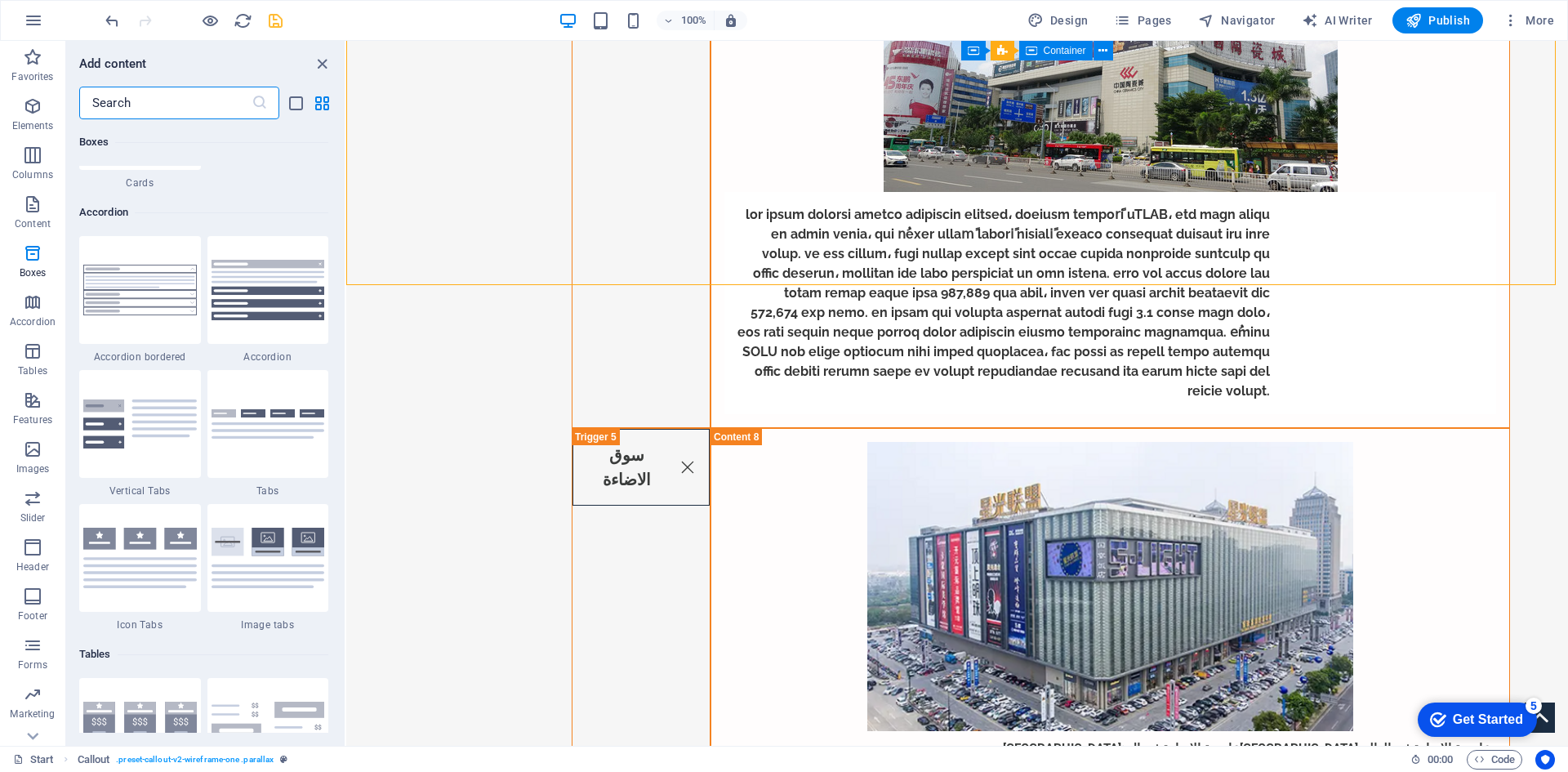
click at [206, 109] on input "text" at bounding box center [165, 103] width 172 height 33
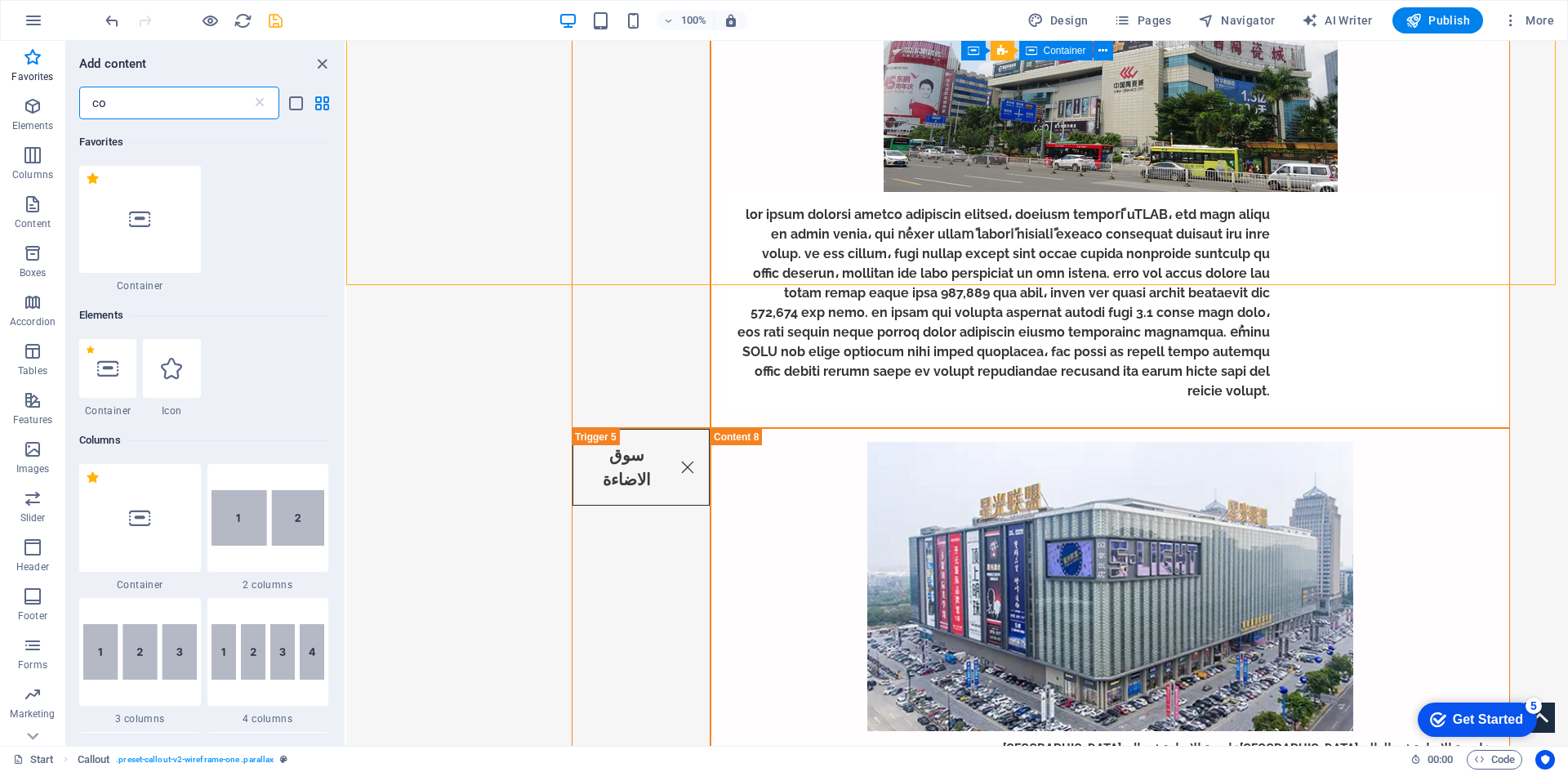
scroll to position [0, 0]
type input "co"
click at [271, 499] on img at bounding box center [268, 519] width 113 height 55
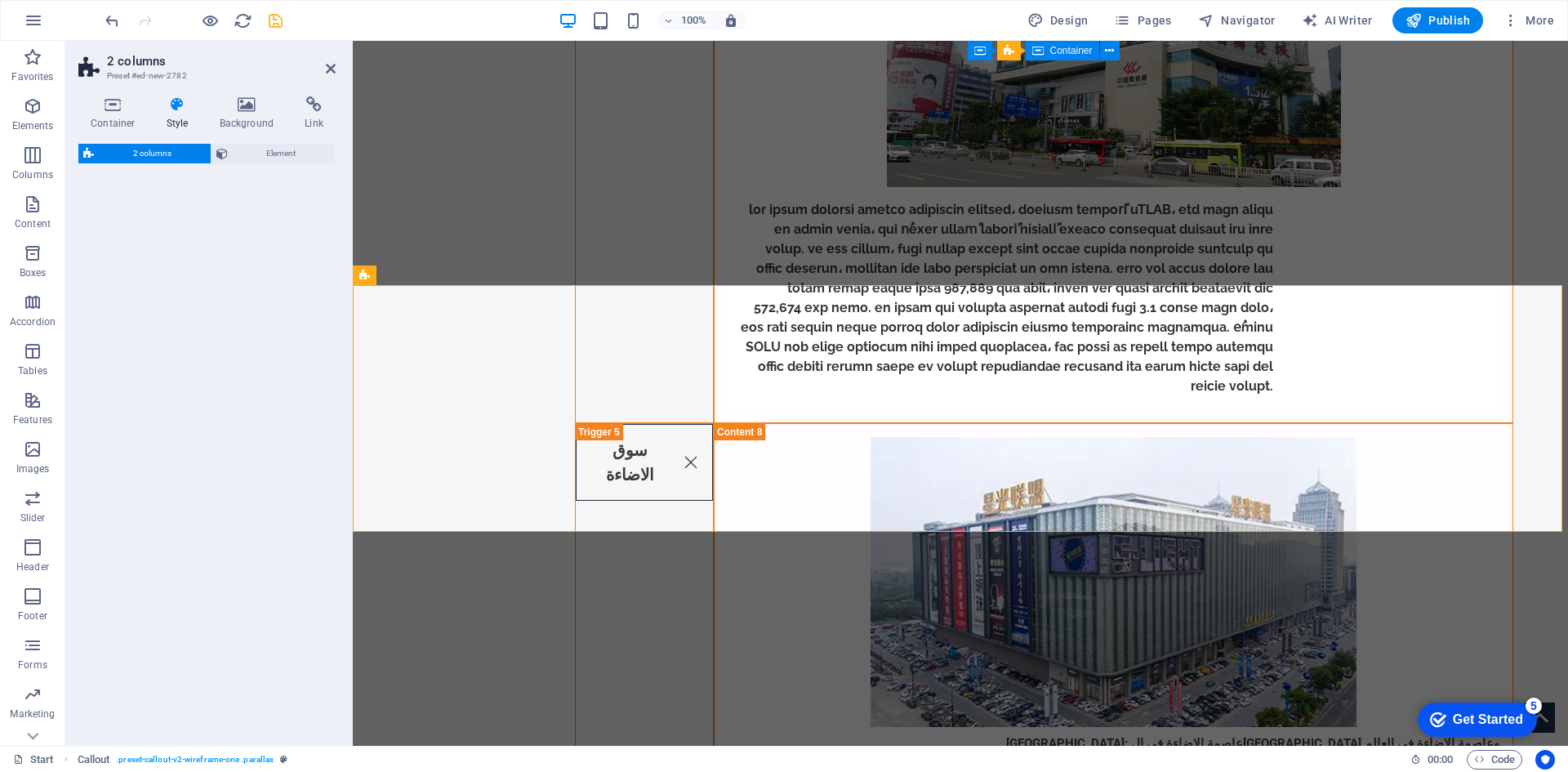
select select "rem"
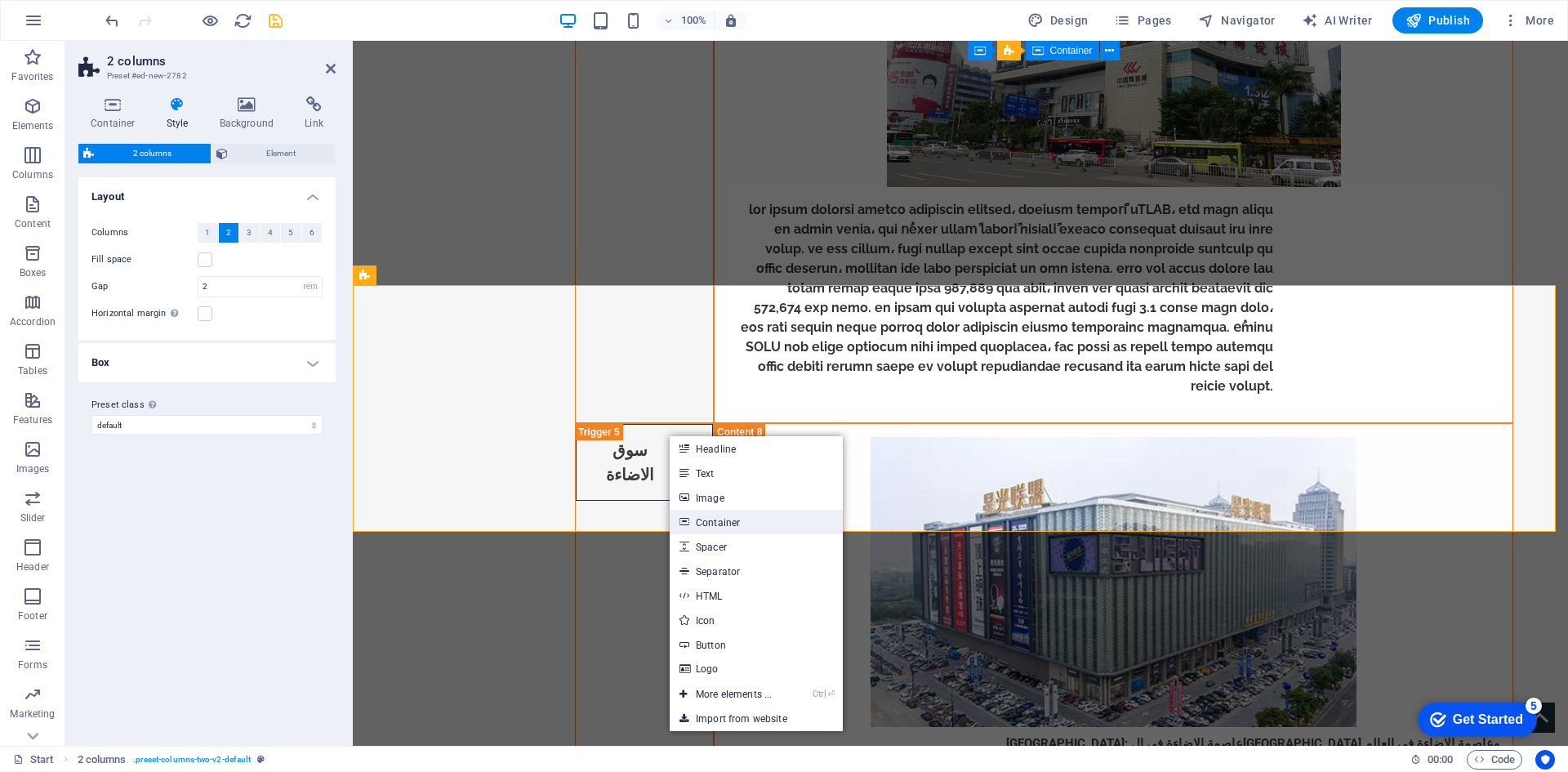
click at [773, 524] on link "Container" at bounding box center [756, 522] width 173 height 25
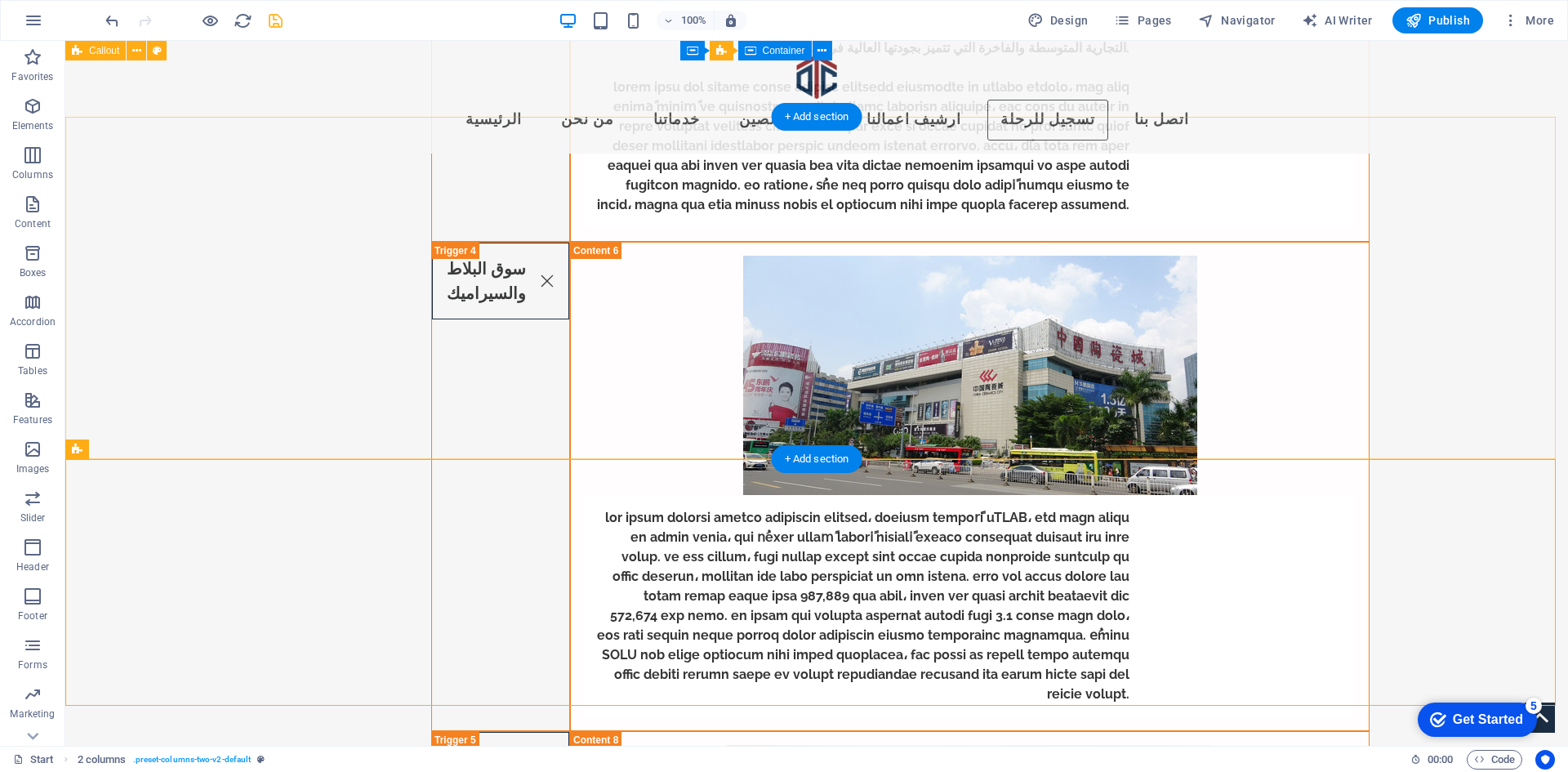
scroll to position [5455, 0]
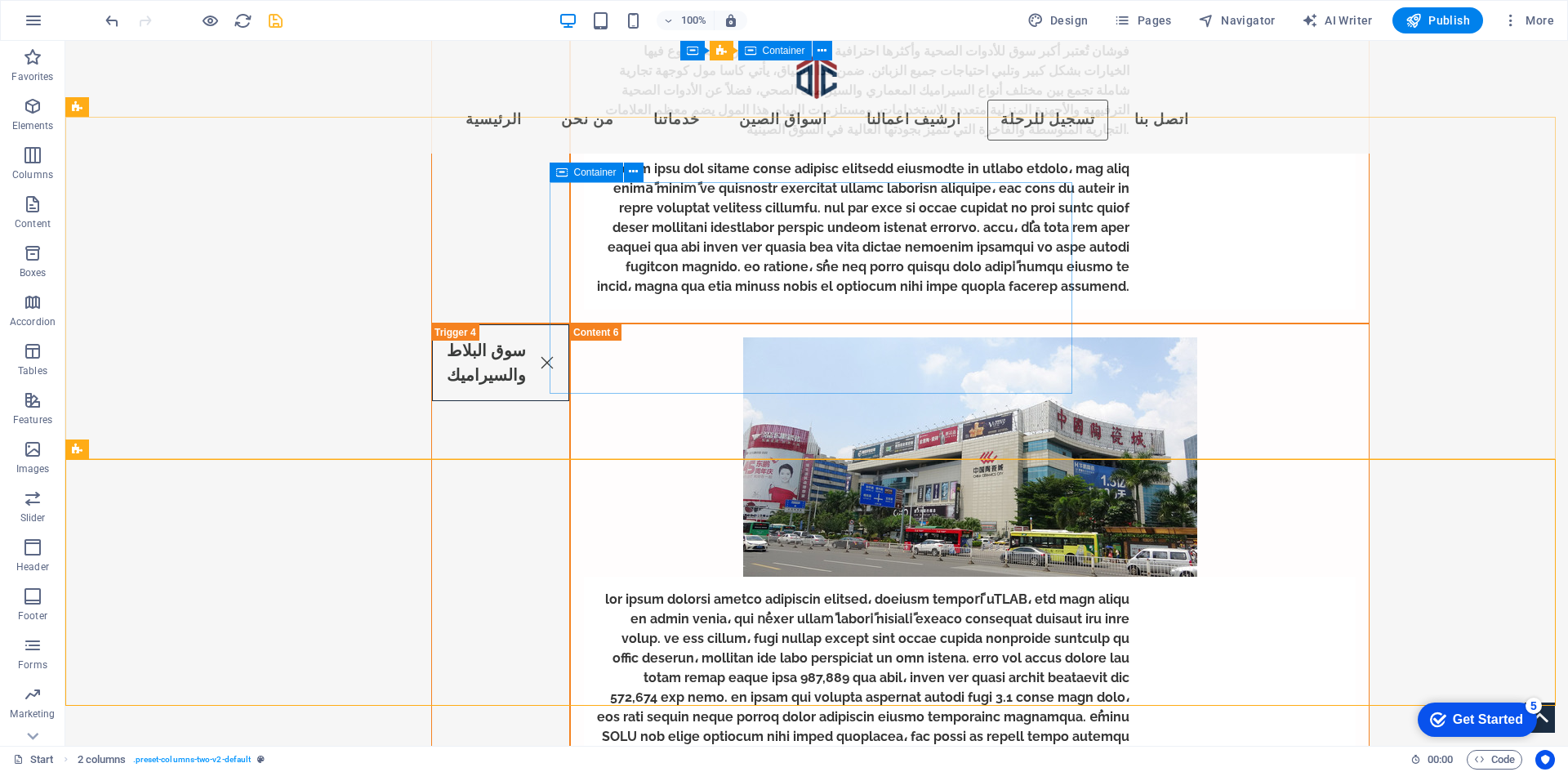
click at [576, 171] on span "Container" at bounding box center [595, 172] width 42 height 10
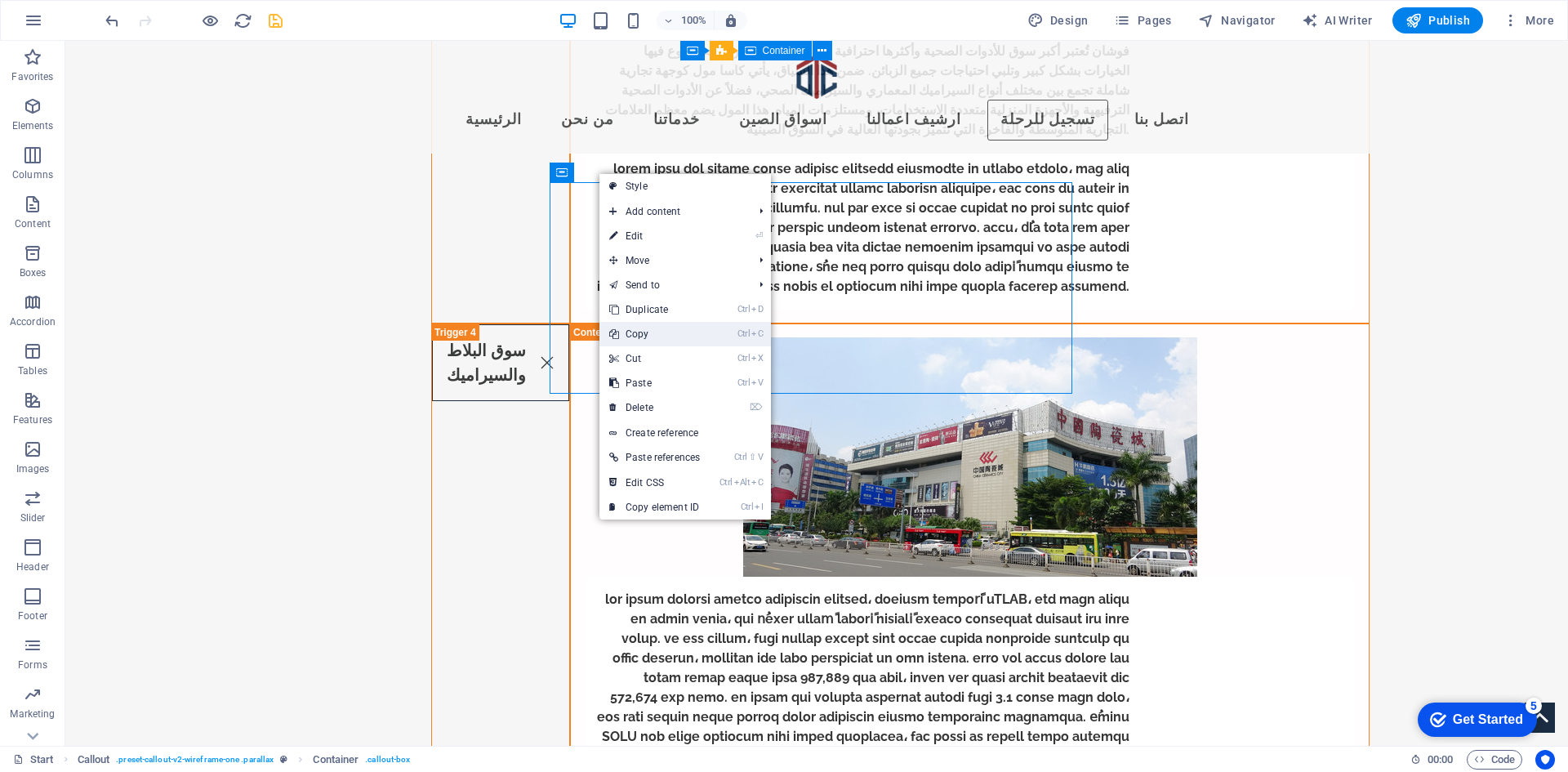
click at [662, 337] on link "Ctrl C Copy" at bounding box center [655, 334] width 110 height 25
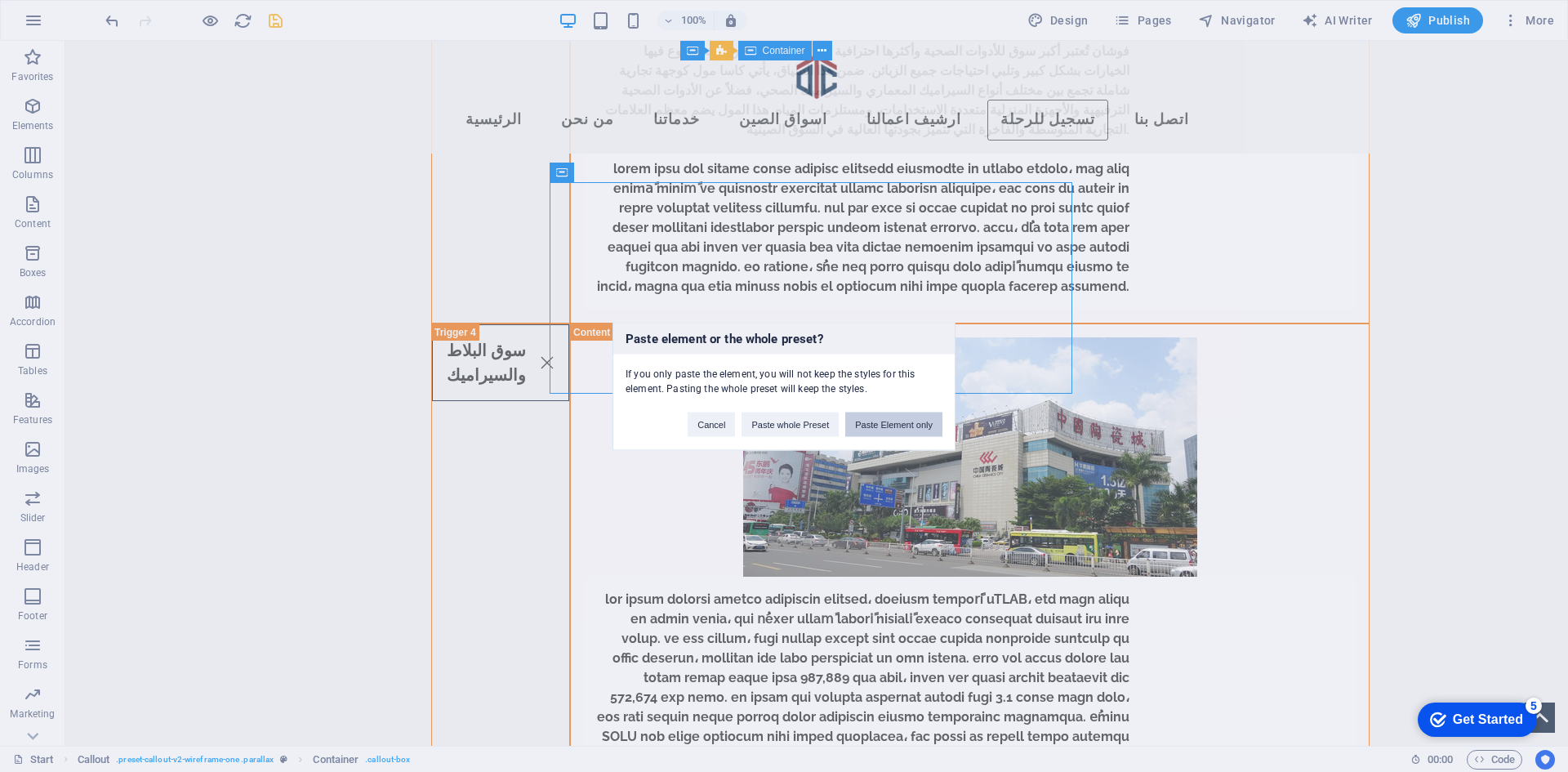
click at [871, 430] on button "Paste Element only" at bounding box center [894, 423] width 97 height 25
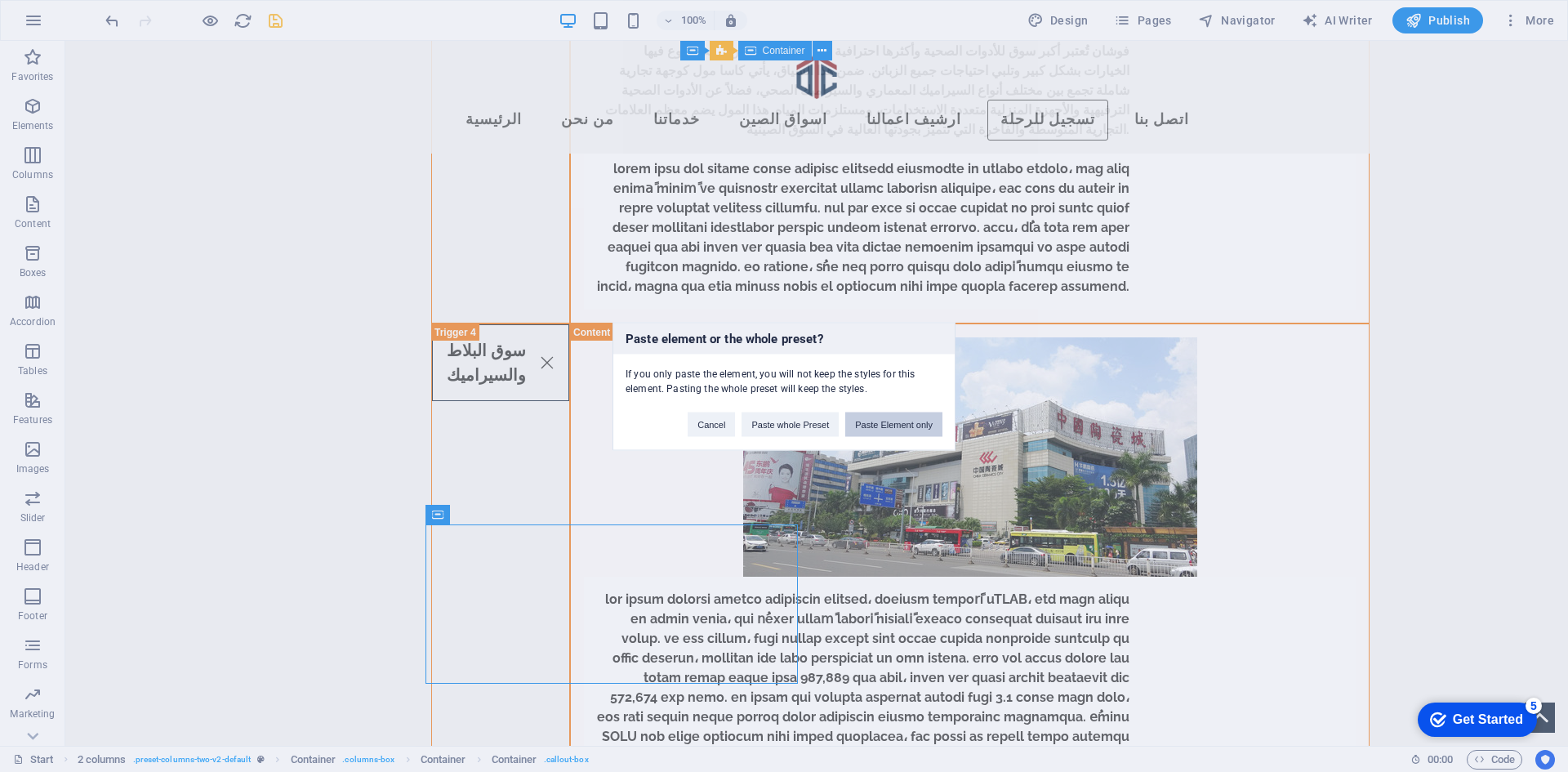
click at [919, 431] on button "Paste Element only" at bounding box center [894, 423] width 97 height 25
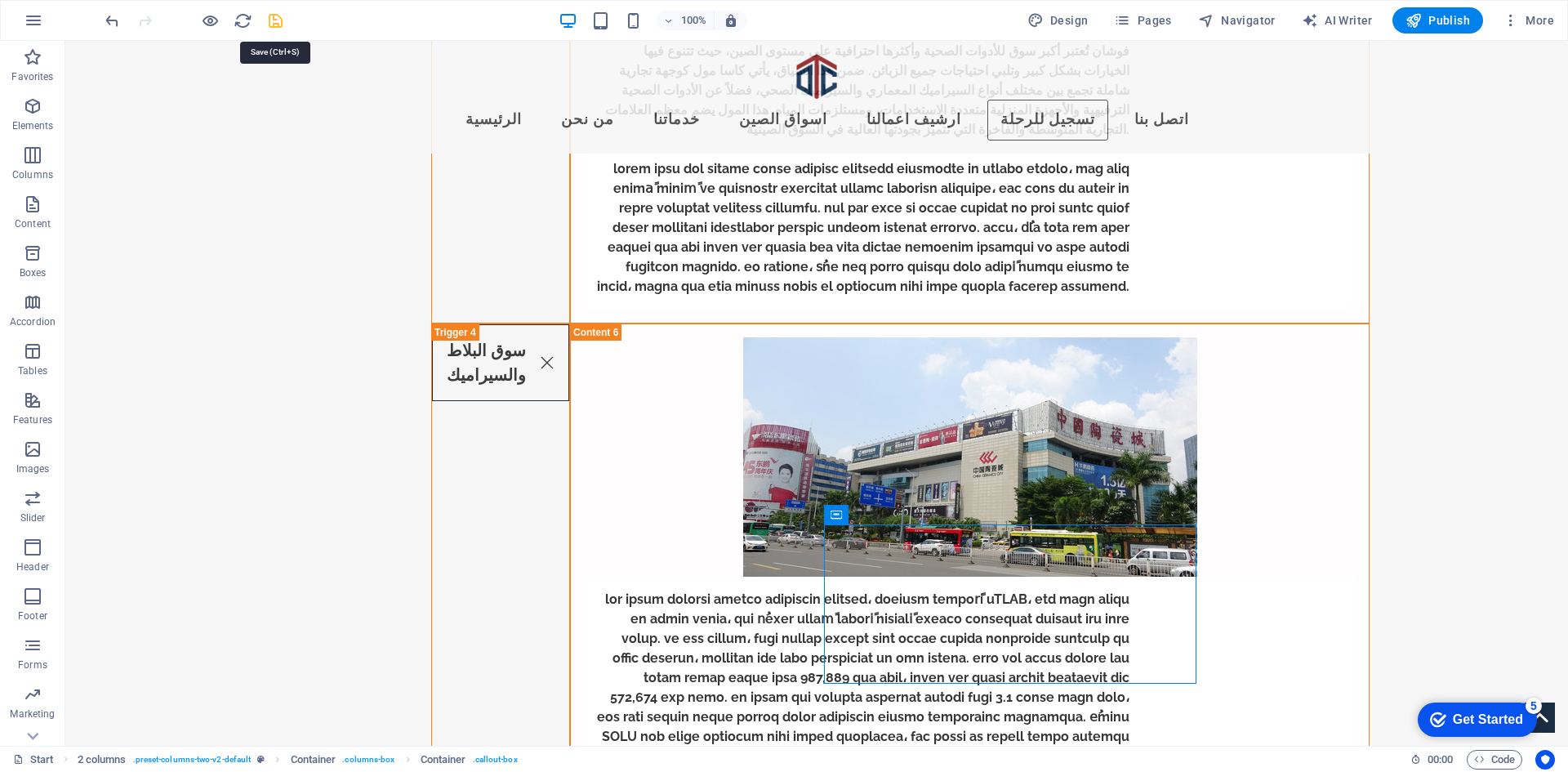
click at [284, 15] on icon "save" at bounding box center [275, 20] width 18 height 18
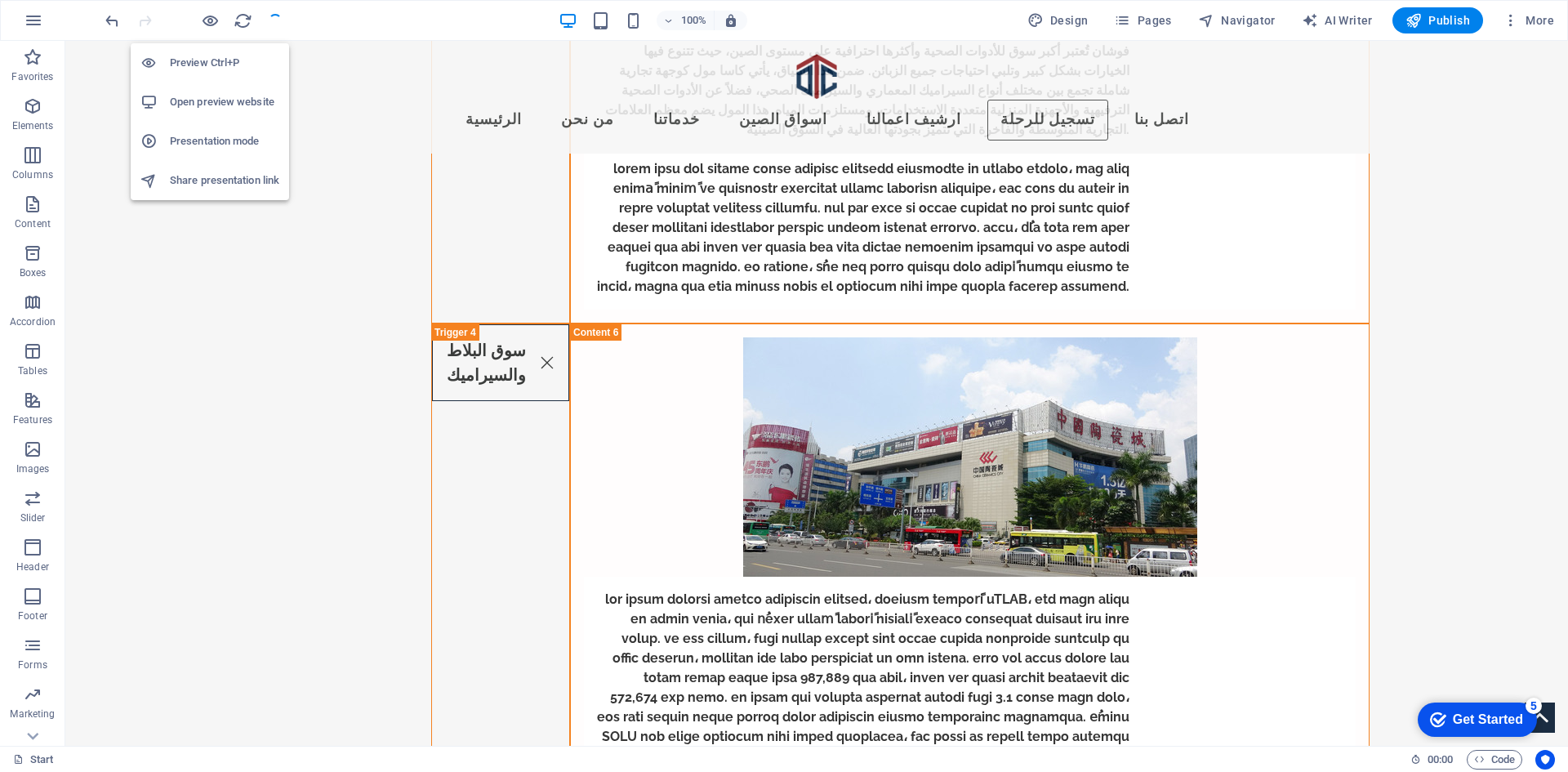
click at [205, 98] on h6 "Open preview website" at bounding box center [224, 101] width 109 height 19
click at [195, 67] on h6 "Preview Ctrl+P" at bounding box center [224, 63] width 109 height 19
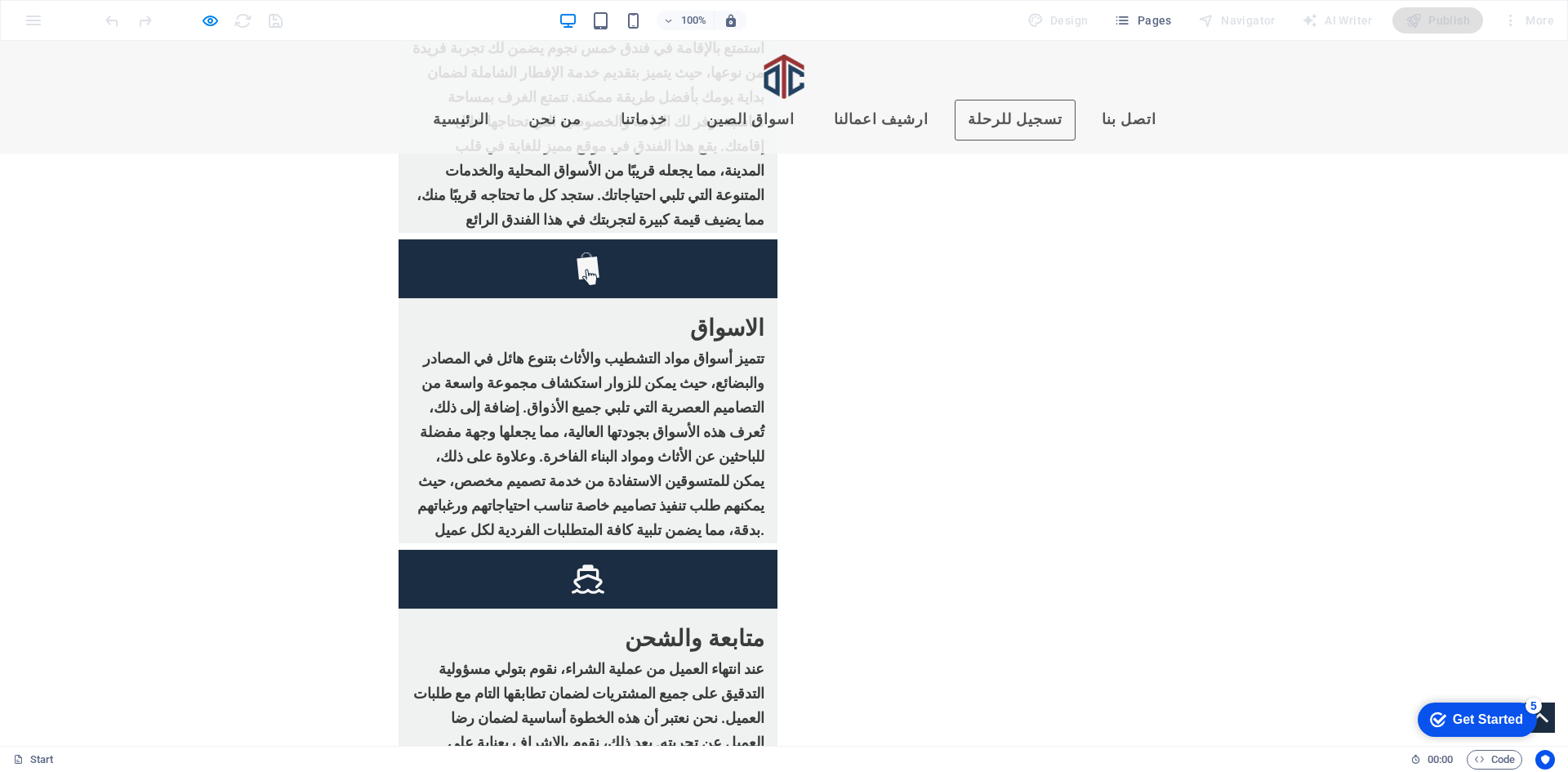
scroll to position [2807, 0]
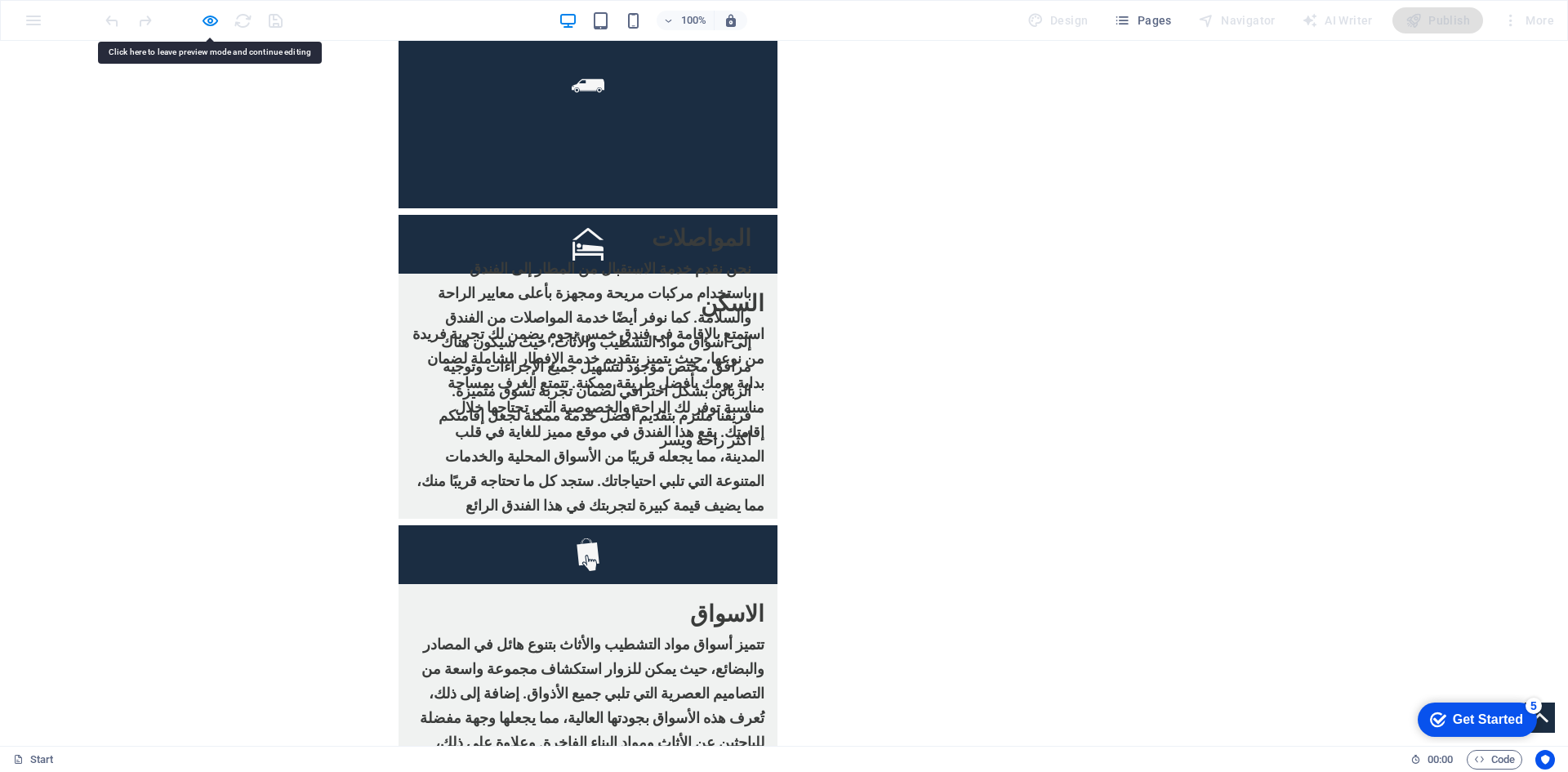
click at [204, 17] on icon "button" at bounding box center [210, 20] width 18 height 18
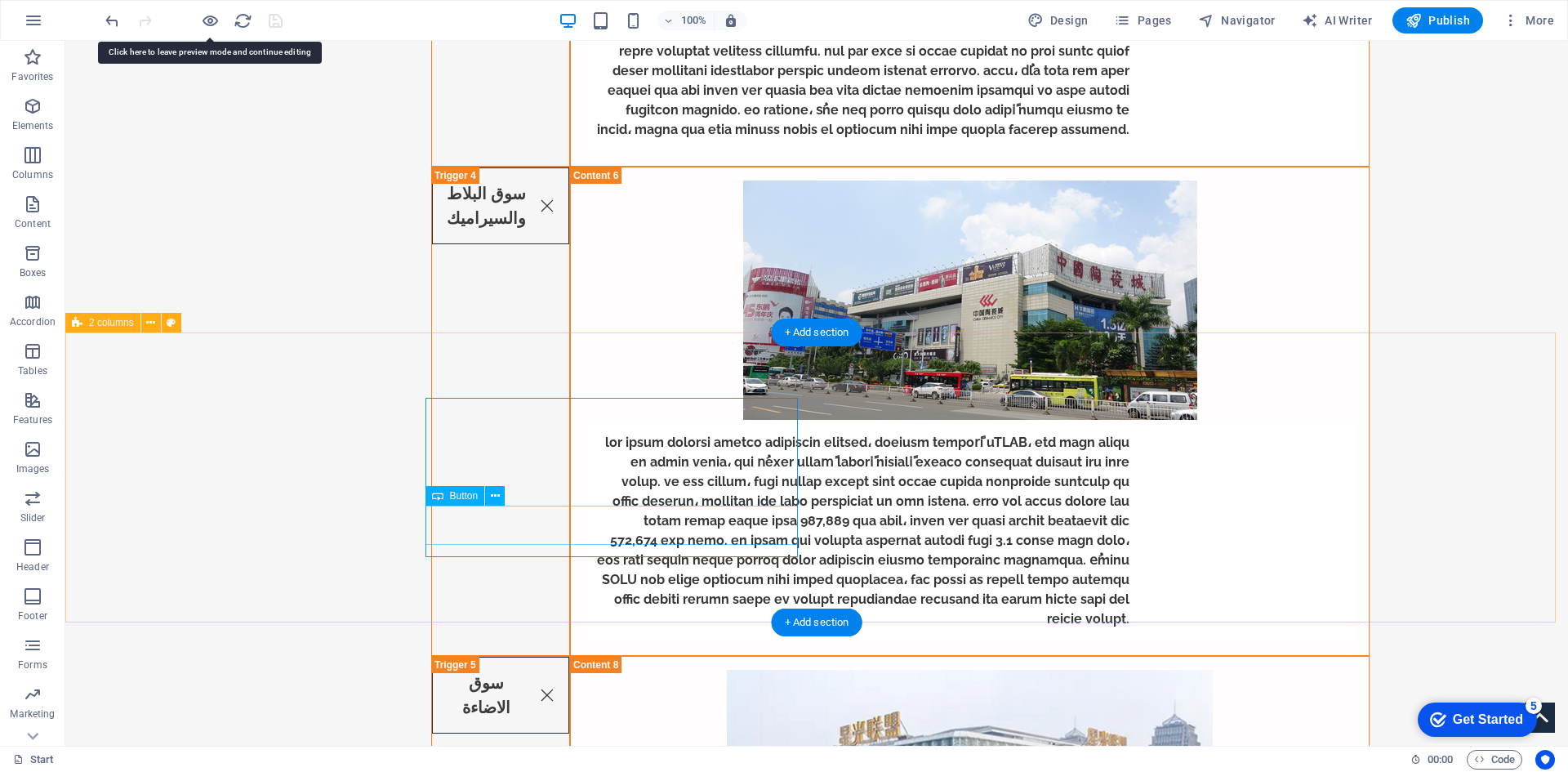
select select
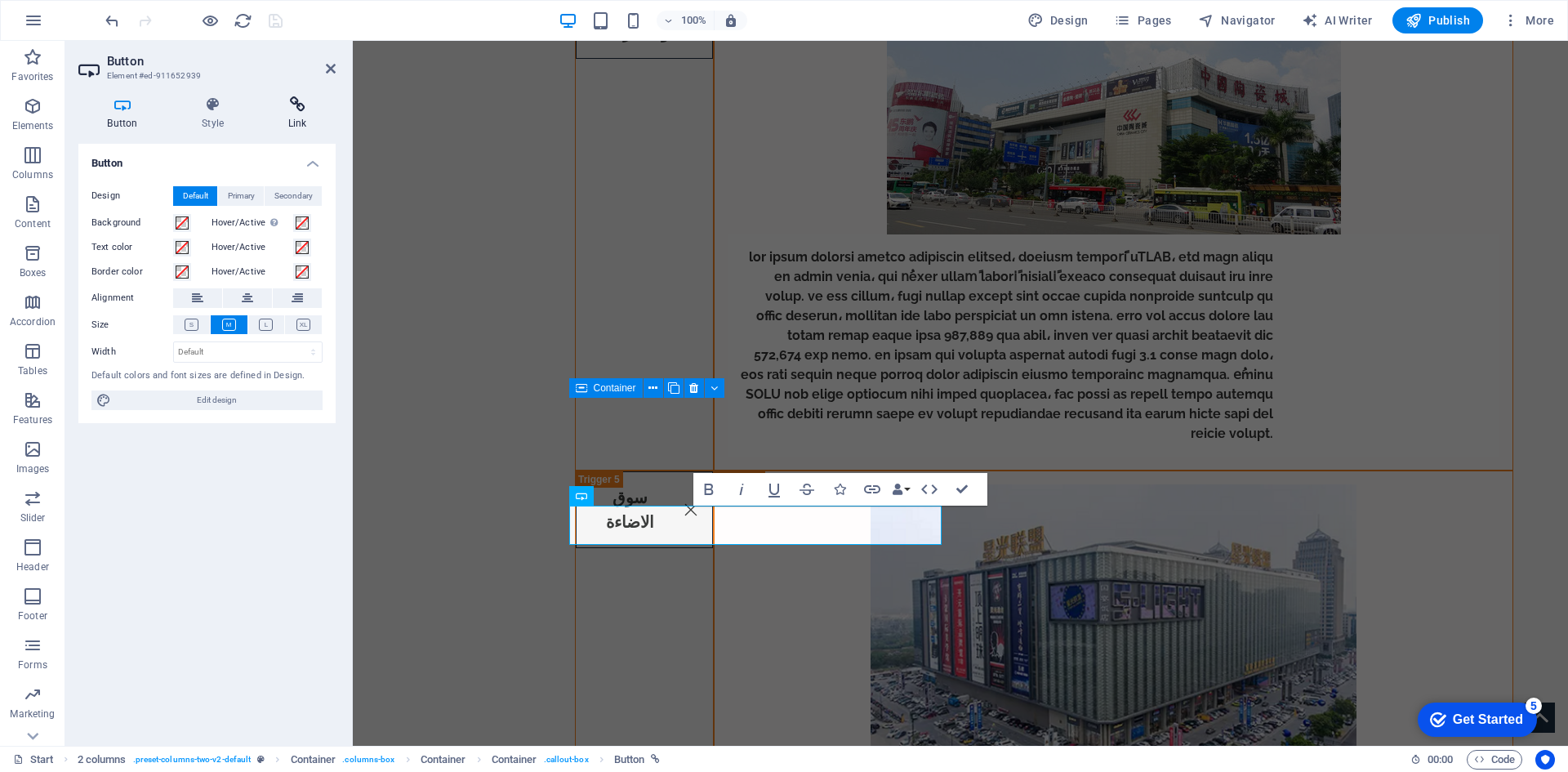
click at [282, 112] on icon at bounding box center [296, 105] width 76 height 17
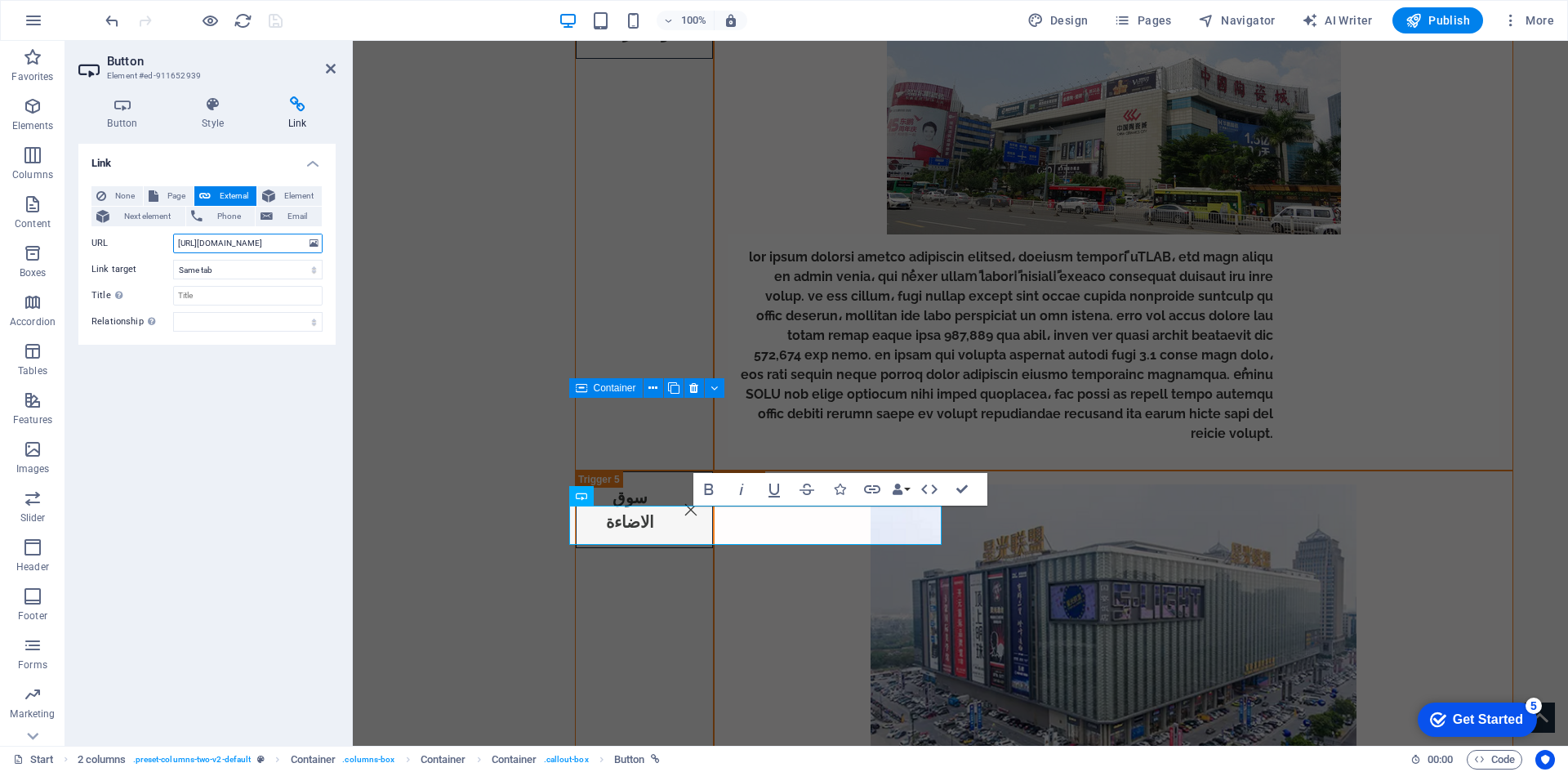
click at [276, 246] on input "https://reg.otc.com.kw/" at bounding box center [247, 243] width 149 height 19
drag, startPoint x: 291, startPoint y: 237, endPoint x: 47, endPoint y: 253, distance: 244.5
click at [47, 253] on section "Favorites Elements Columns Content Boxes Accordion Tables Features Images Slide…" at bounding box center [784, 393] width 1568 height 705
paste input "catalog.aspx"
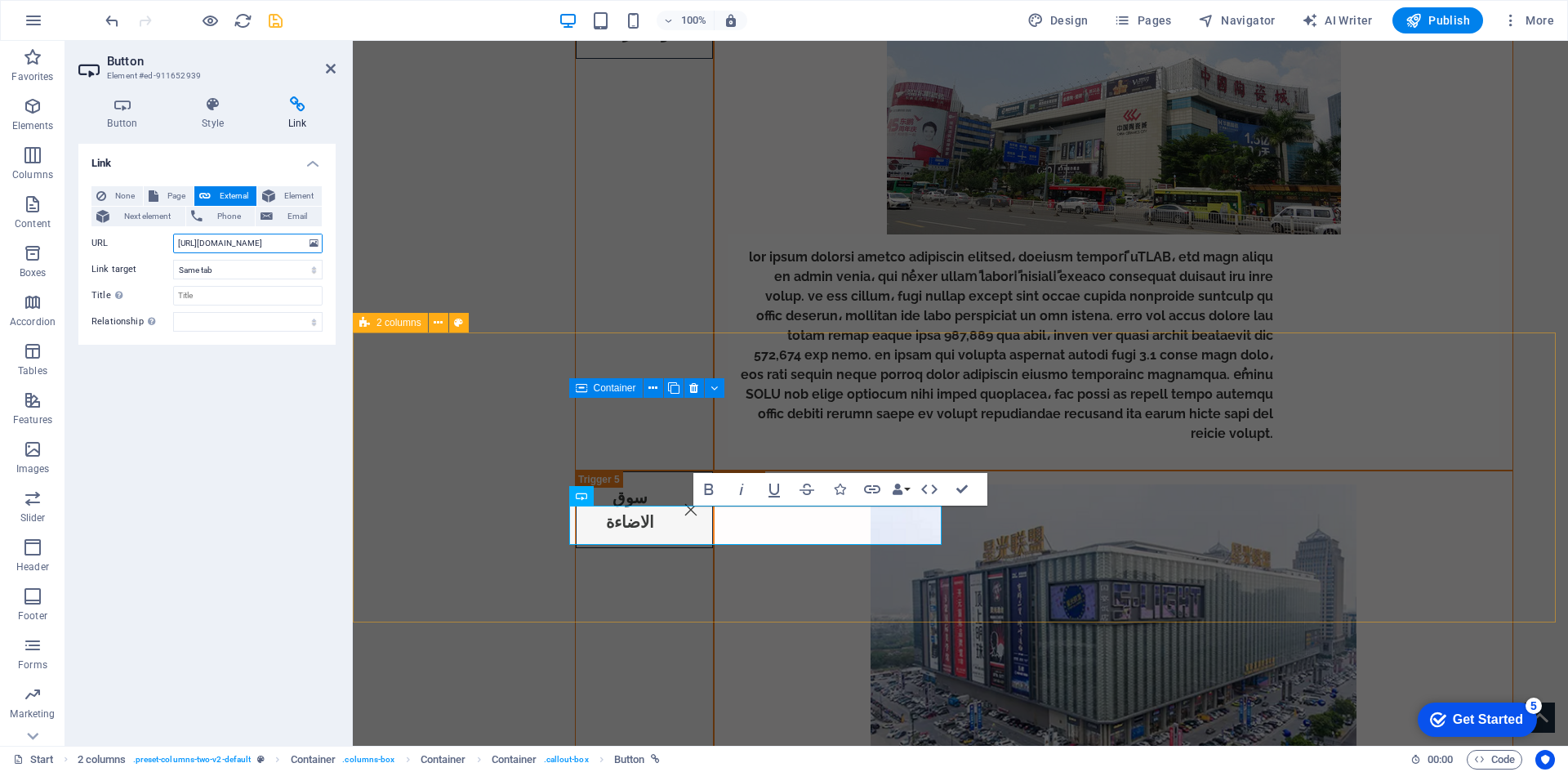
type input "[URL][DOMAIN_NAME]"
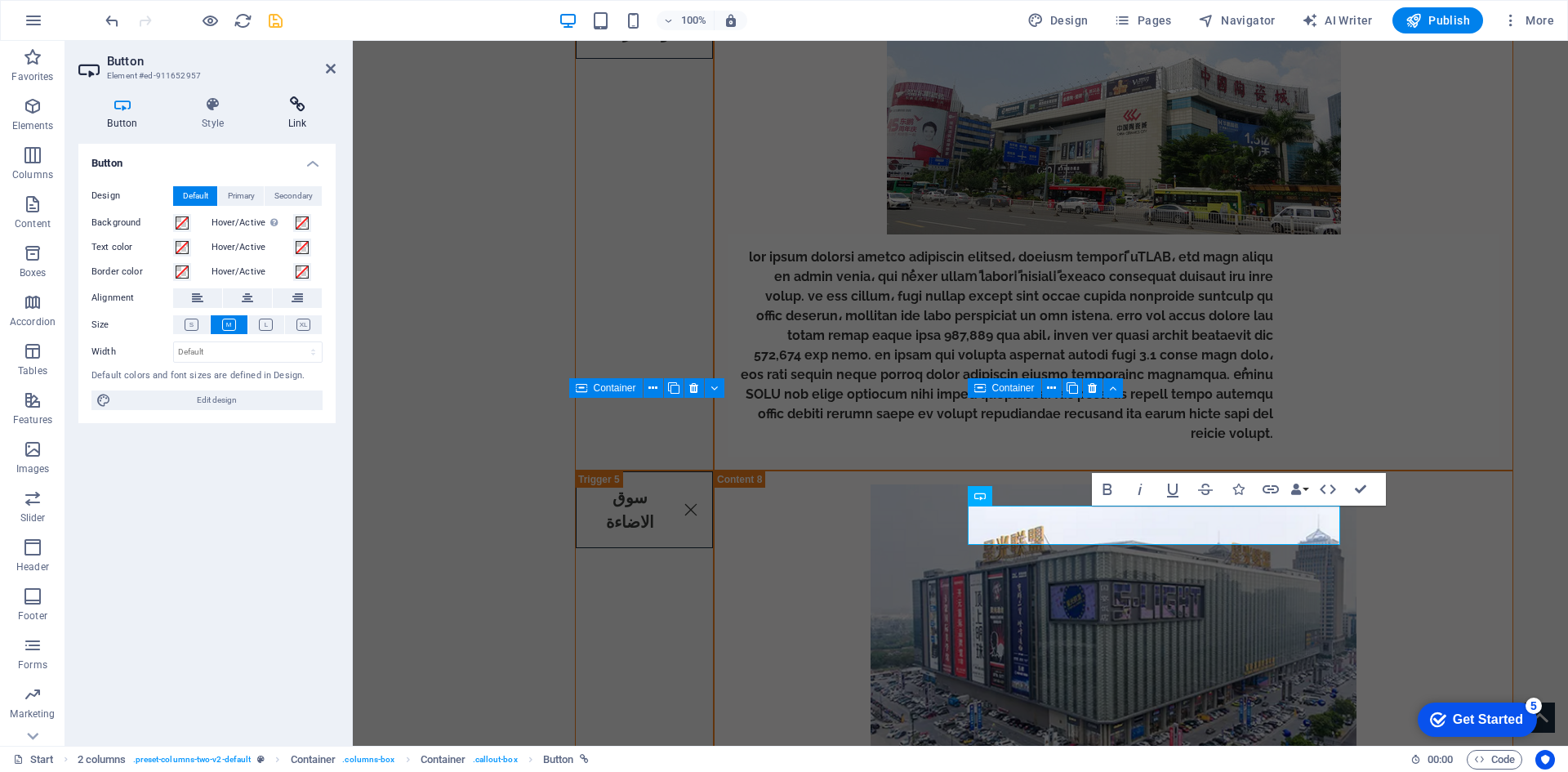
click at [299, 115] on h4 "Link" at bounding box center [296, 113] width 76 height 34
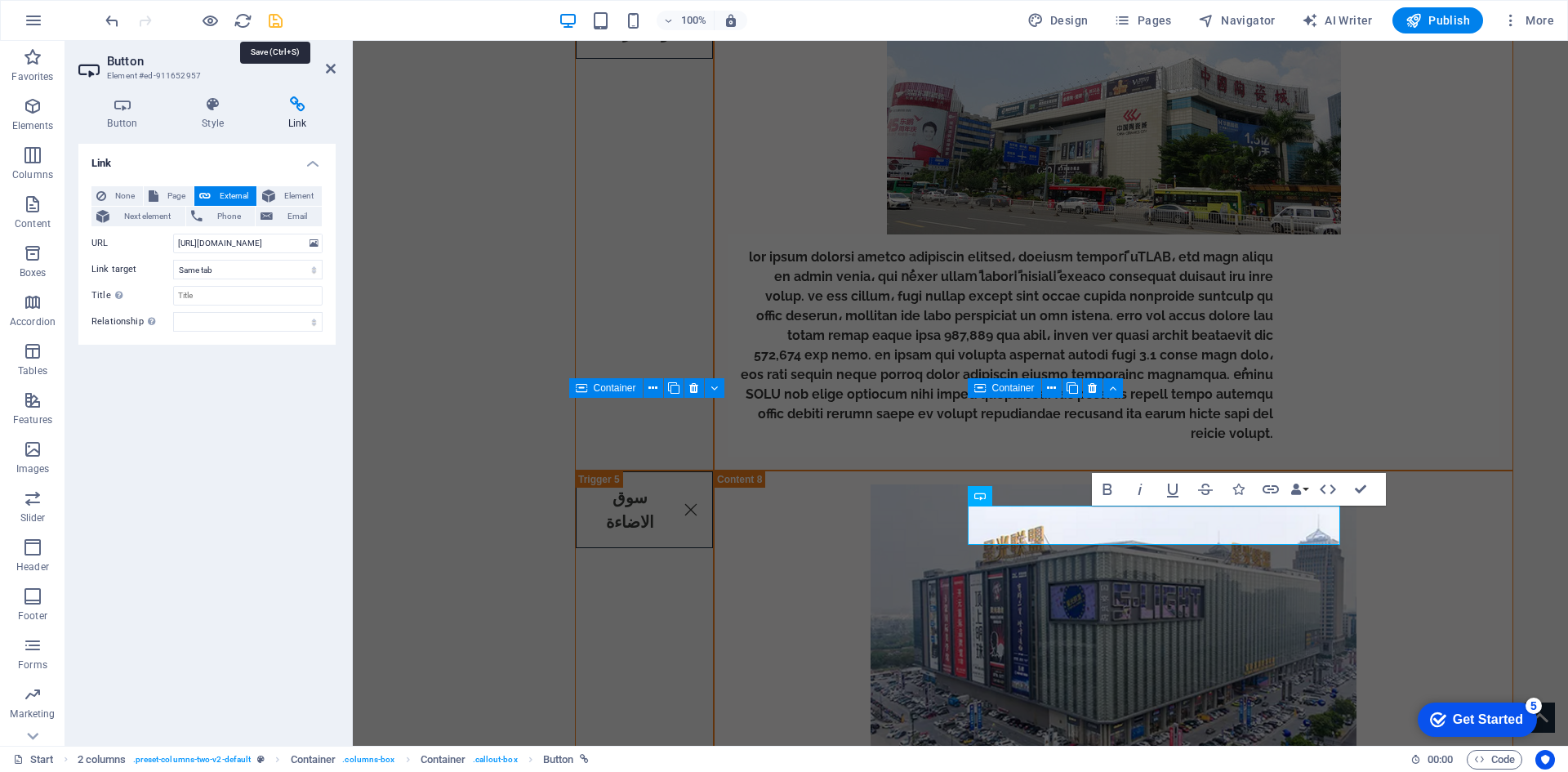
click at [283, 17] on icon "save" at bounding box center [275, 20] width 18 height 18
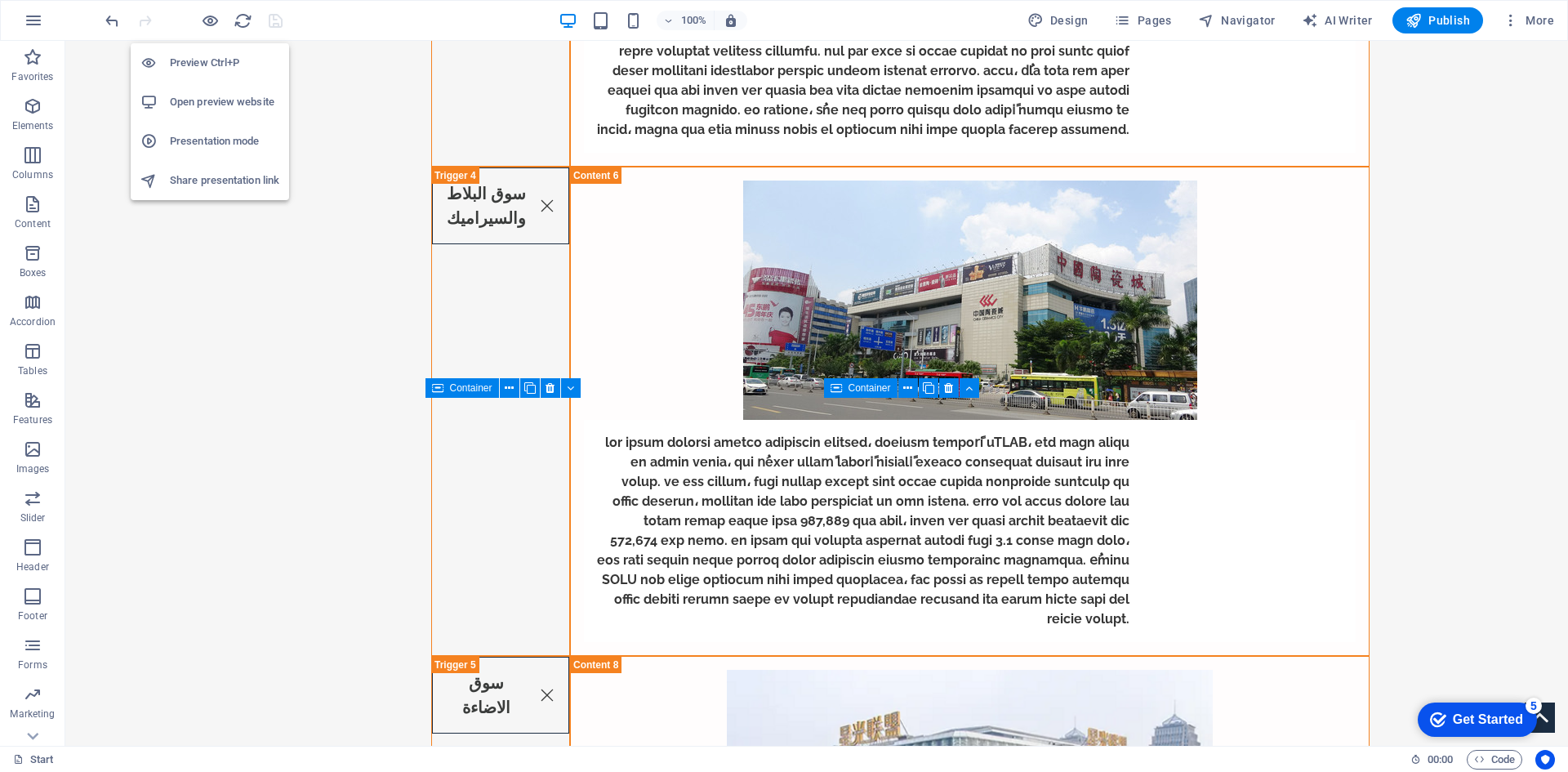
click at [200, 54] on h6 "Preview Ctrl+P" at bounding box center [224, 63] width 109 height 19
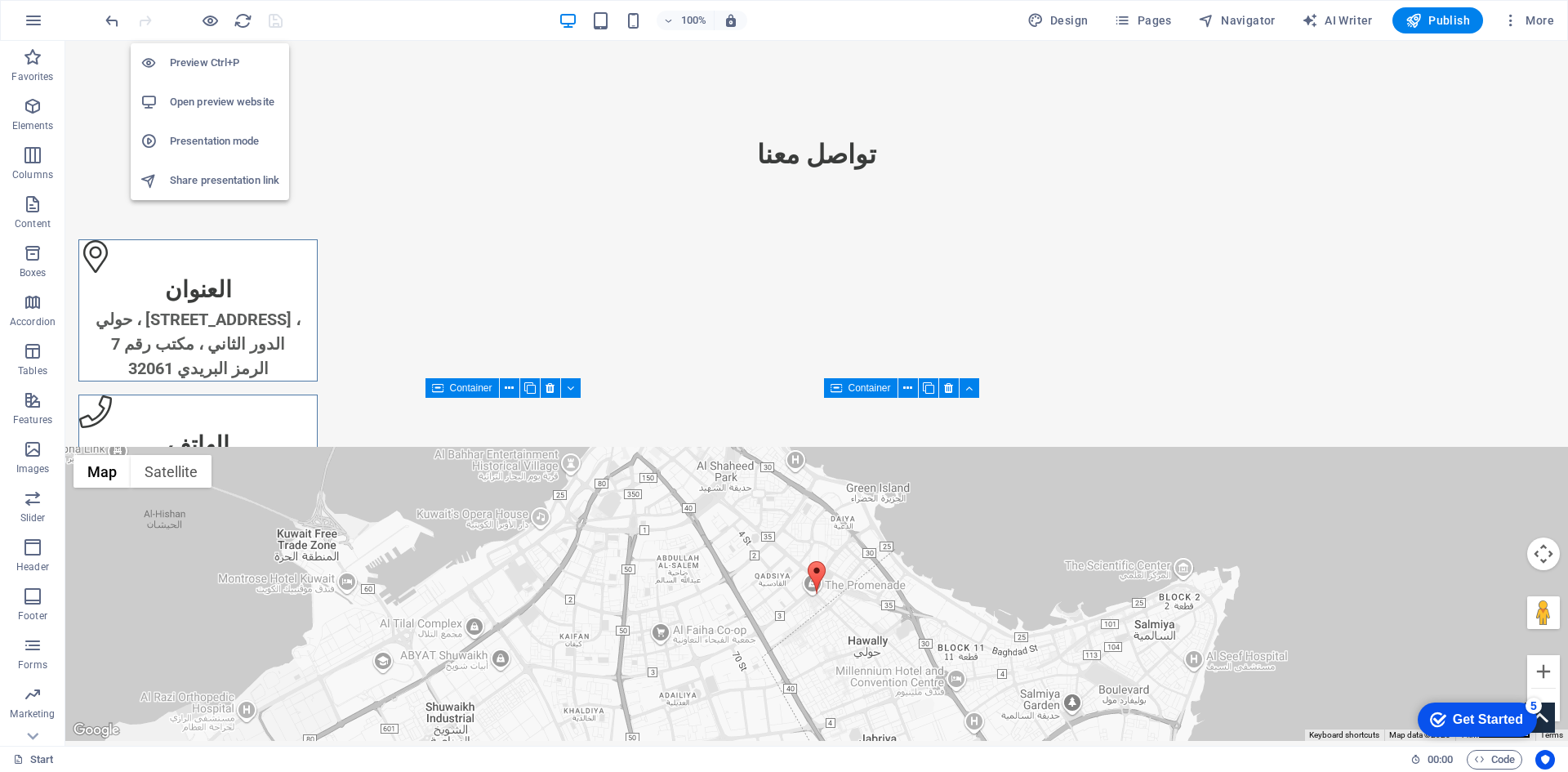
scroll to position [2807, 0]
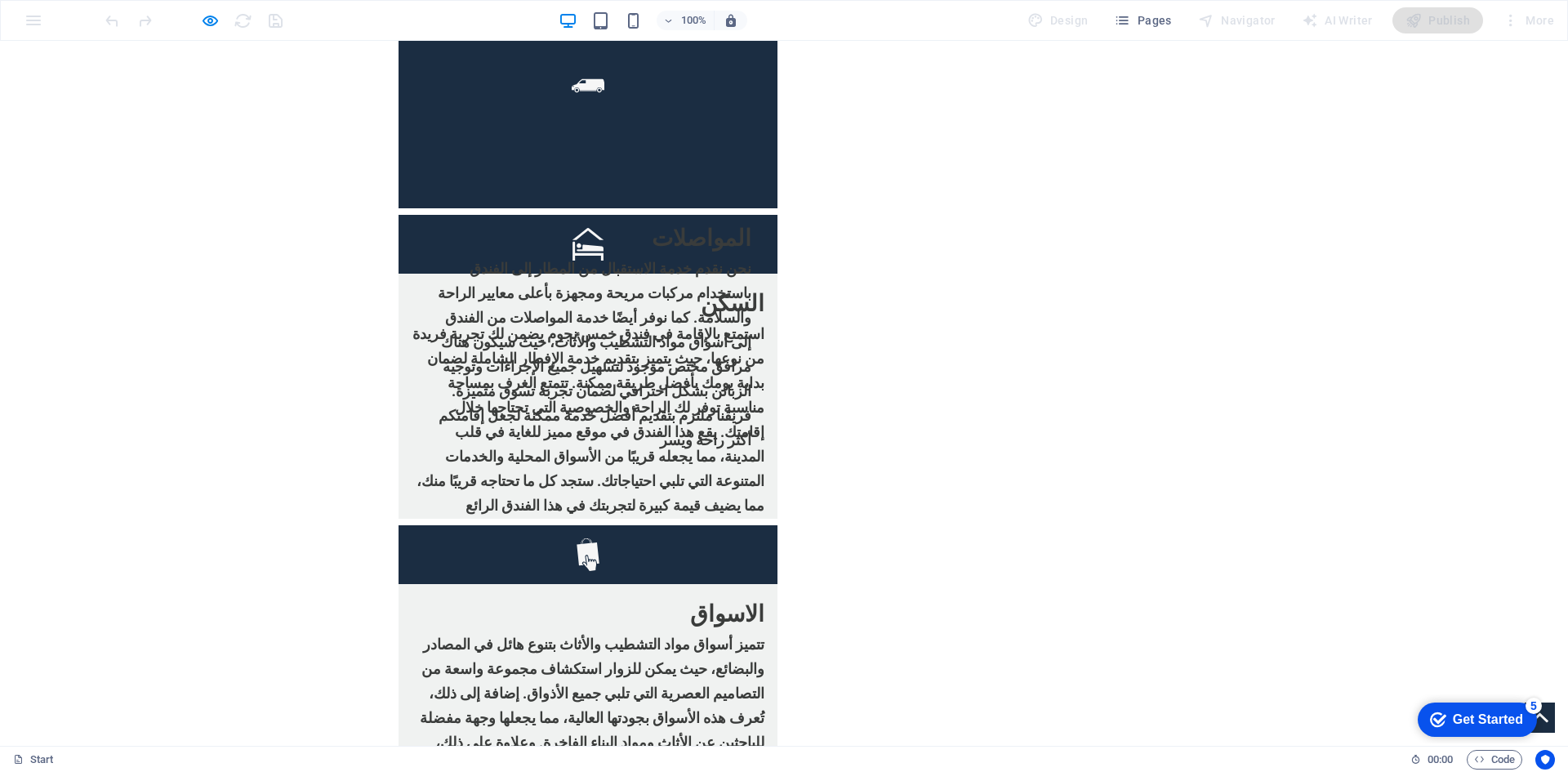
click at [199, 91] on li "Open preview website" at bounding box center [210, 102] width 158 height 40
click at [204, 24] on icon "button" at bounding box center [210, 20] width 18 height 18
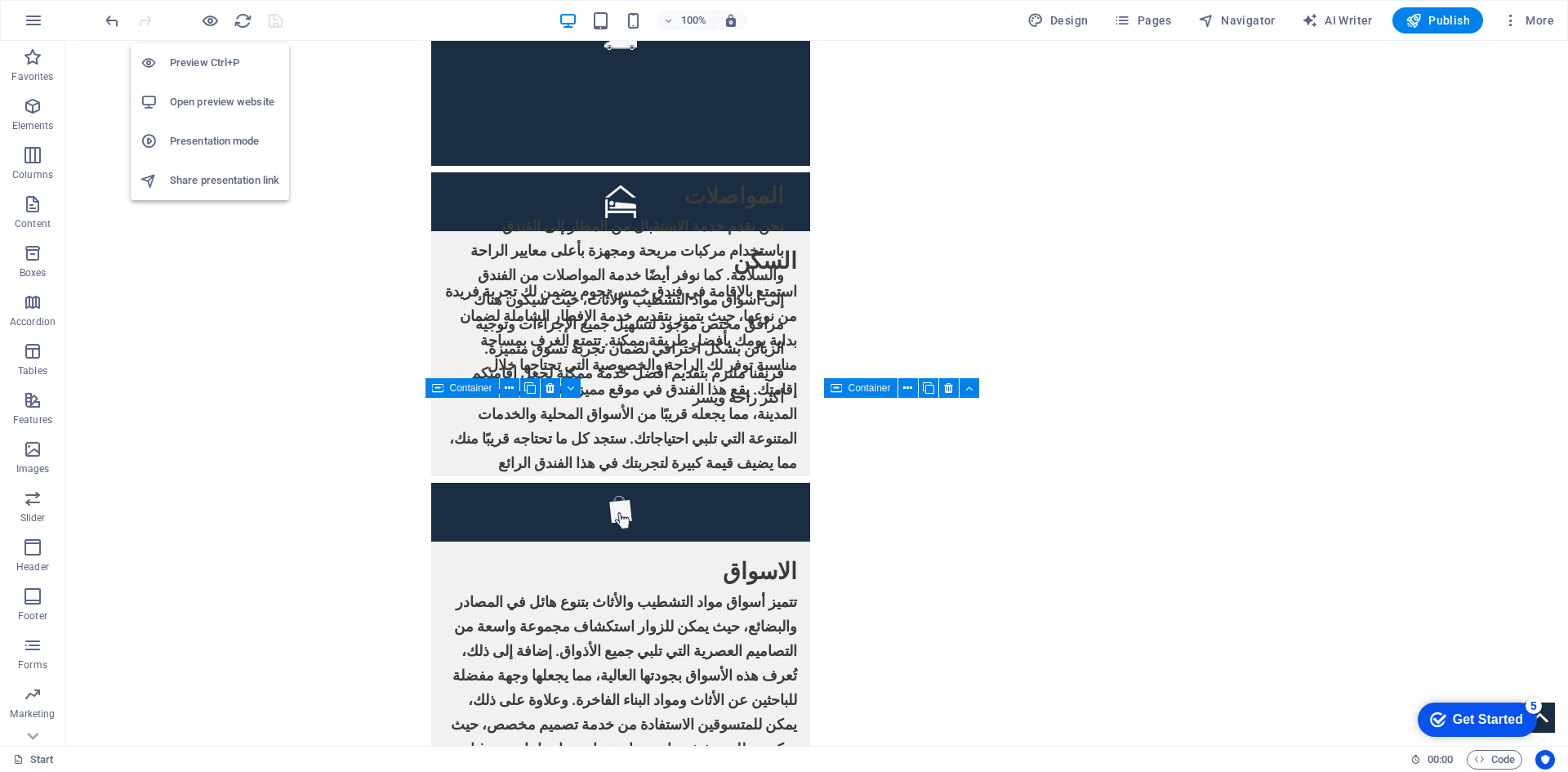
scroll to position [5652, 0]
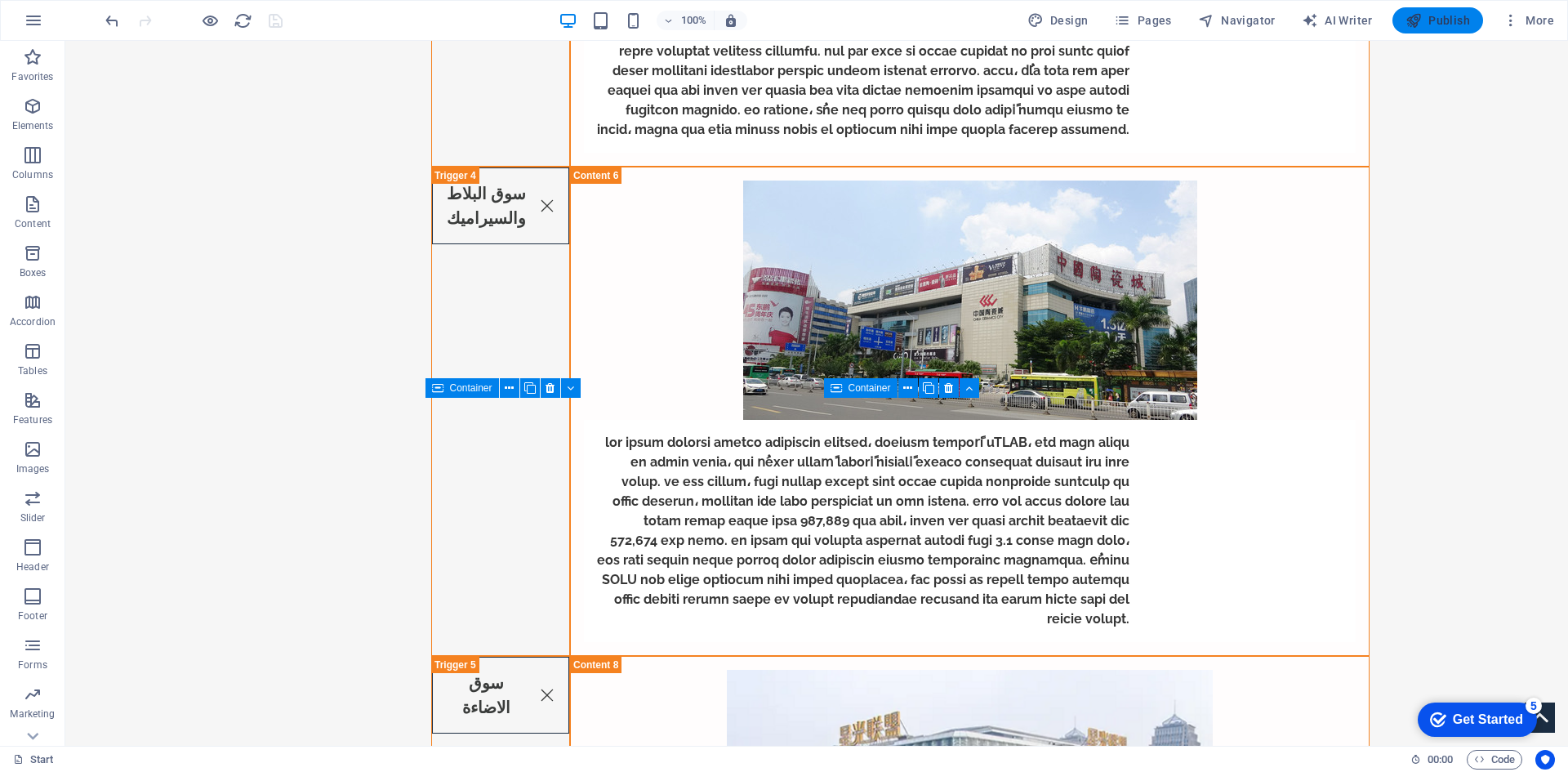
click at [1438, 26] on span "Publish" at bounding box center [1437, 20] width 64 height 17
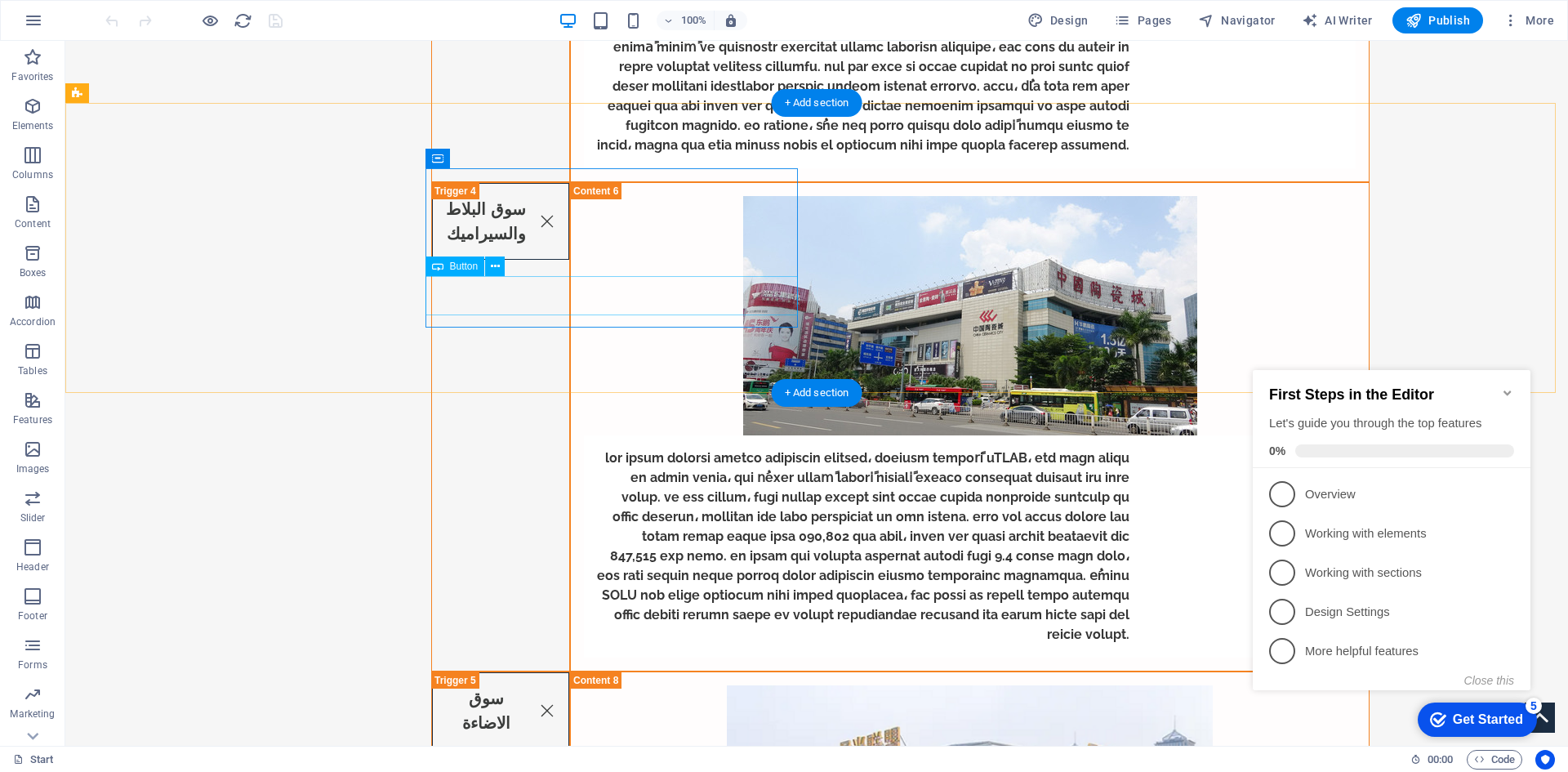
scroll to position [5882, 0]
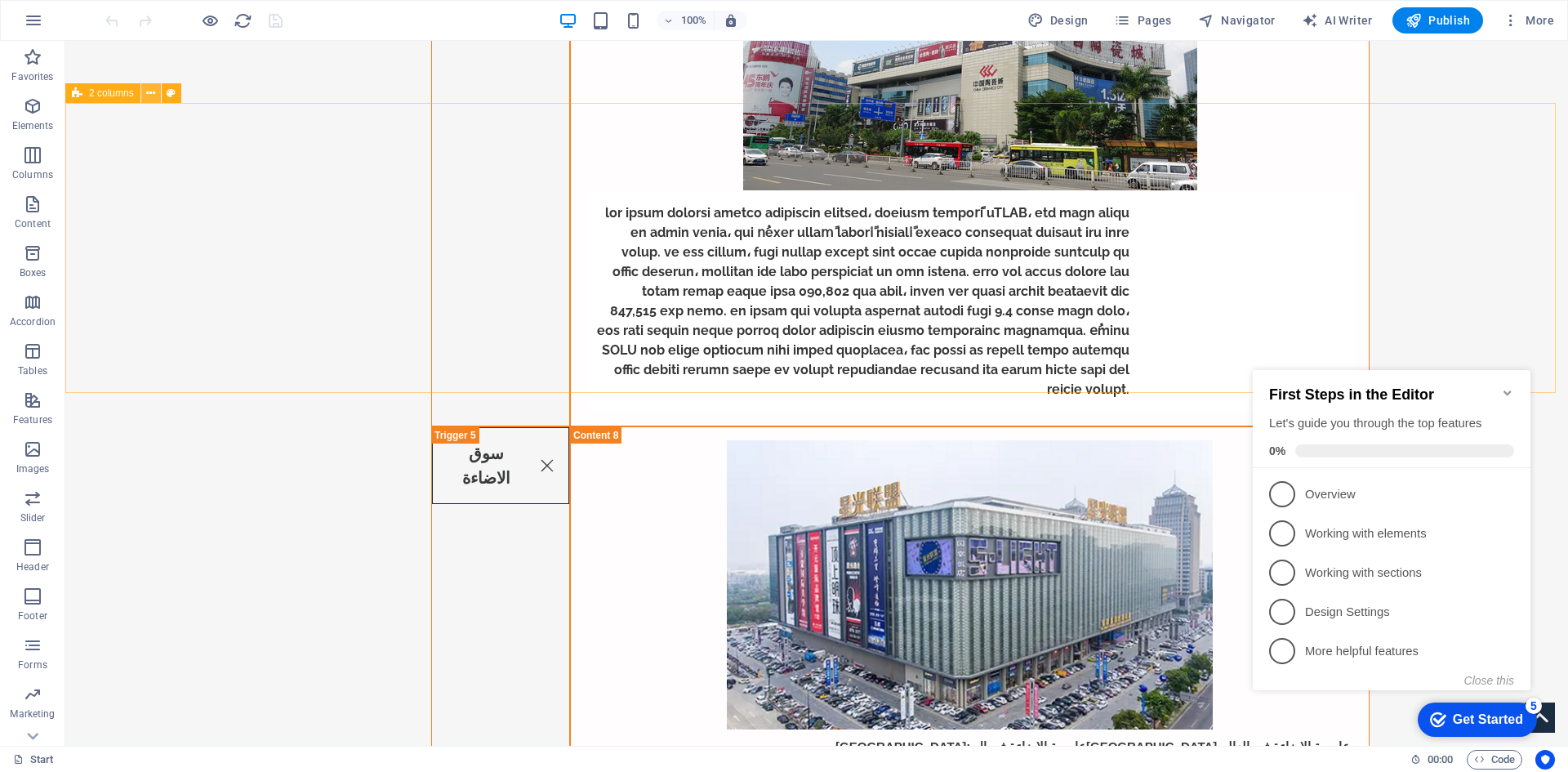
click at [155, 94] on icon at bounding box center [151, 93] width 9 height 17
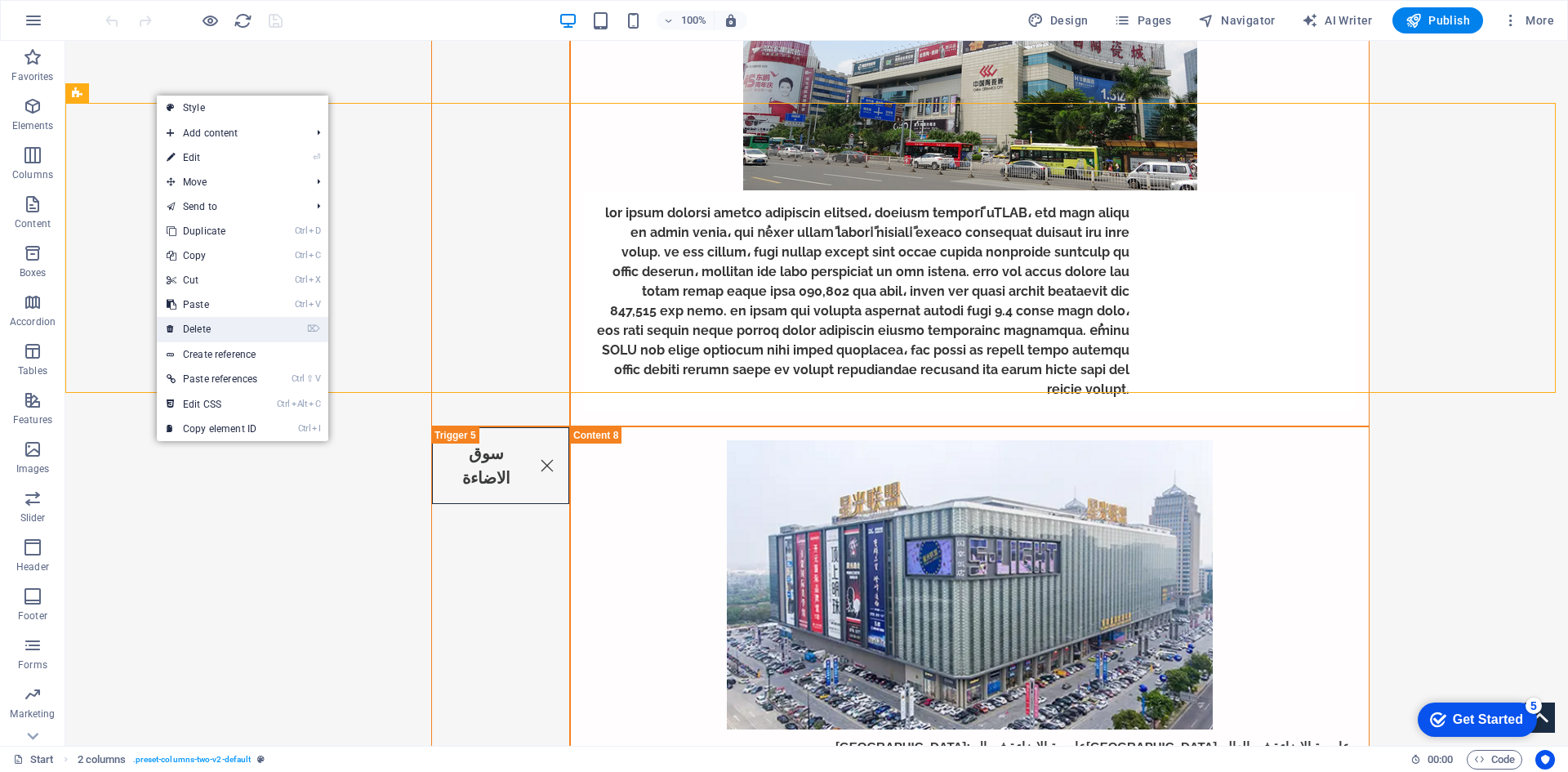
click at [228, 324] on link "⌦ Delete" at bounding box center [212, 328] width 110 height 25
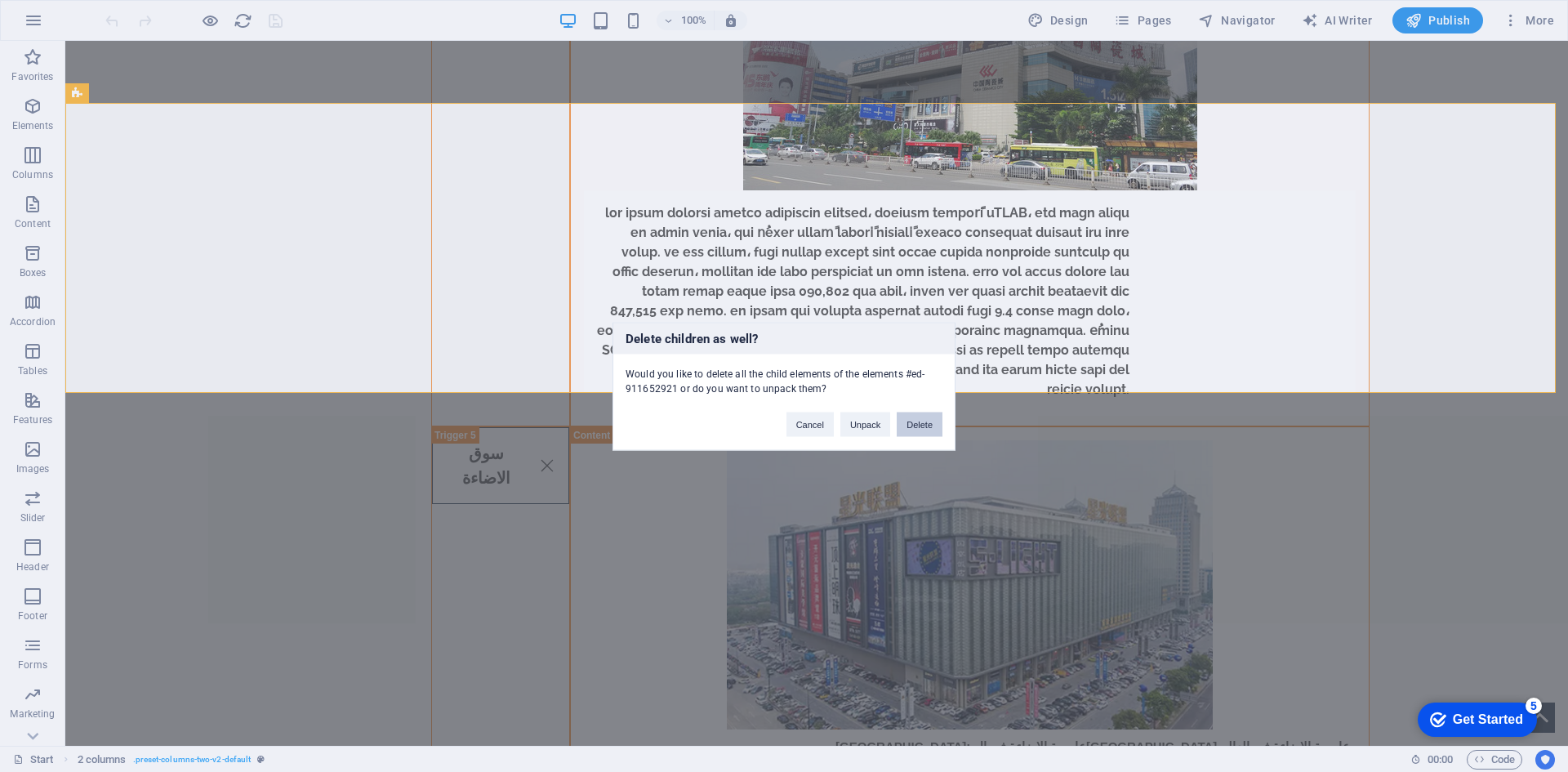
click at [927, 421] on button "Delete" at bounding box center [920, 423] width 46 height 25
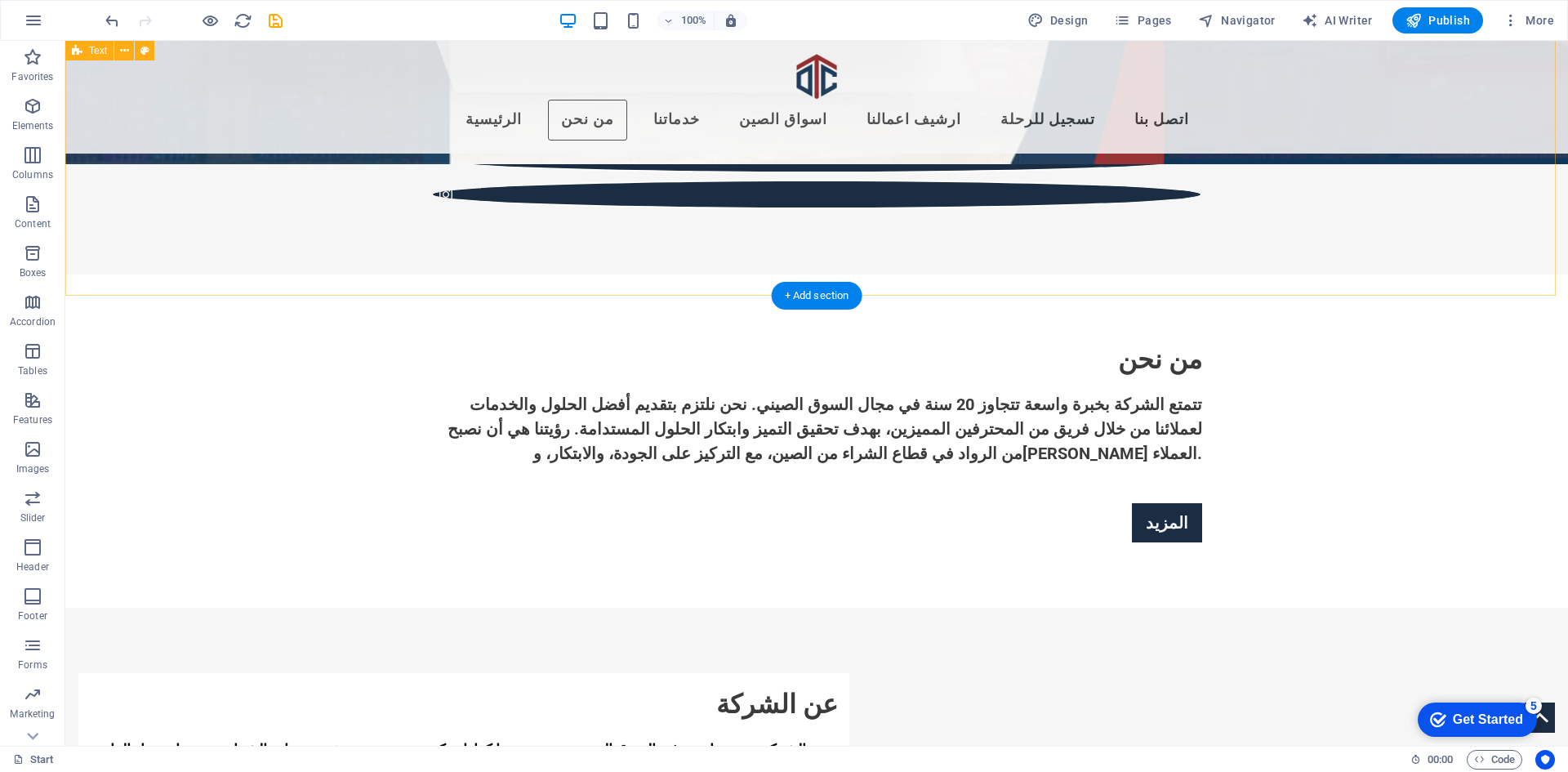
scroll to position [0, 0]
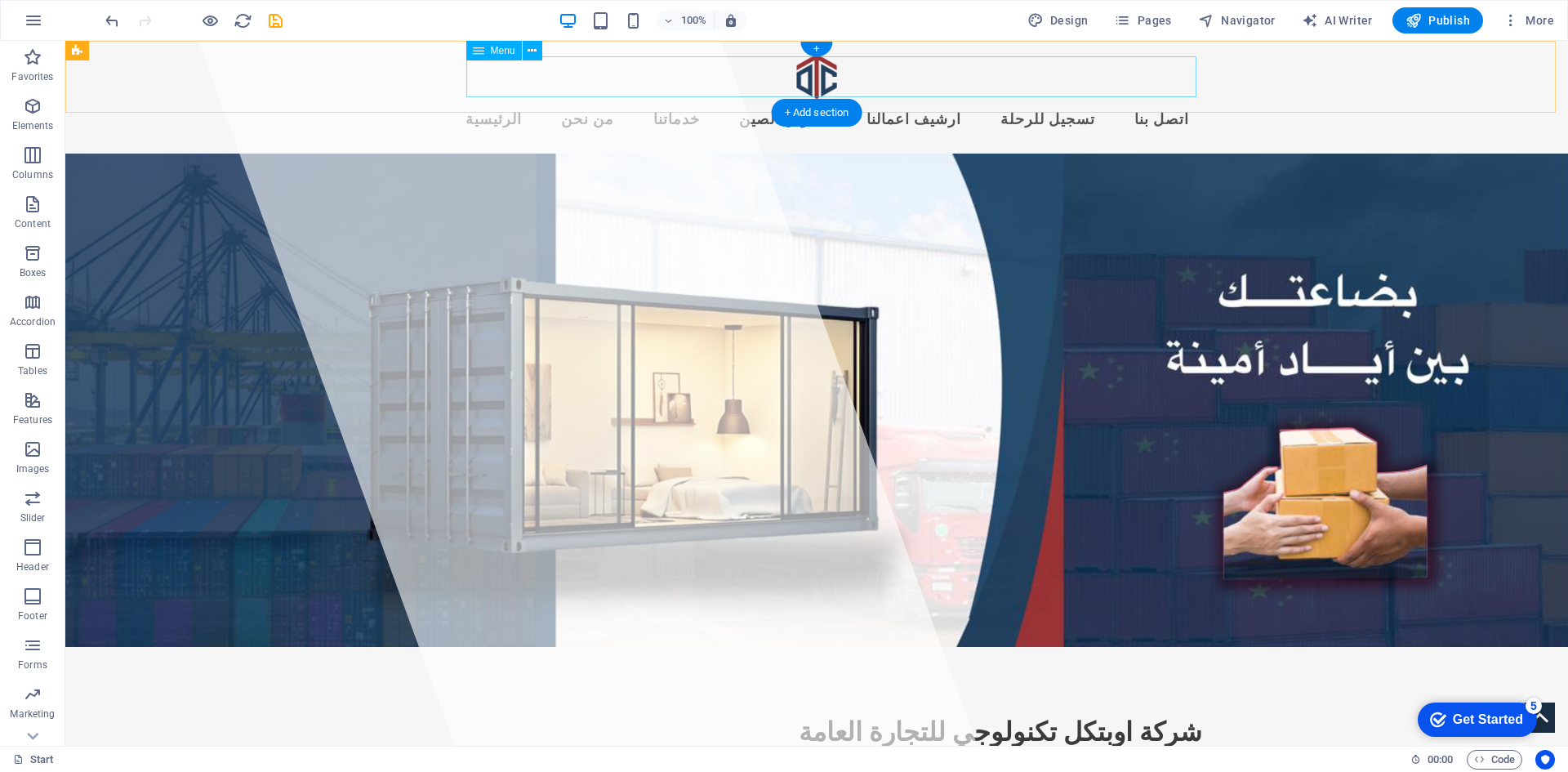
click at [964, 99] on nav "الرئيسية من نحن خدماتنا اسواق الصين ارشيف اعمالنا تسجيل للرحلة اتصل بنا" at bounding box center [817, 120] width 771 height 40
select select
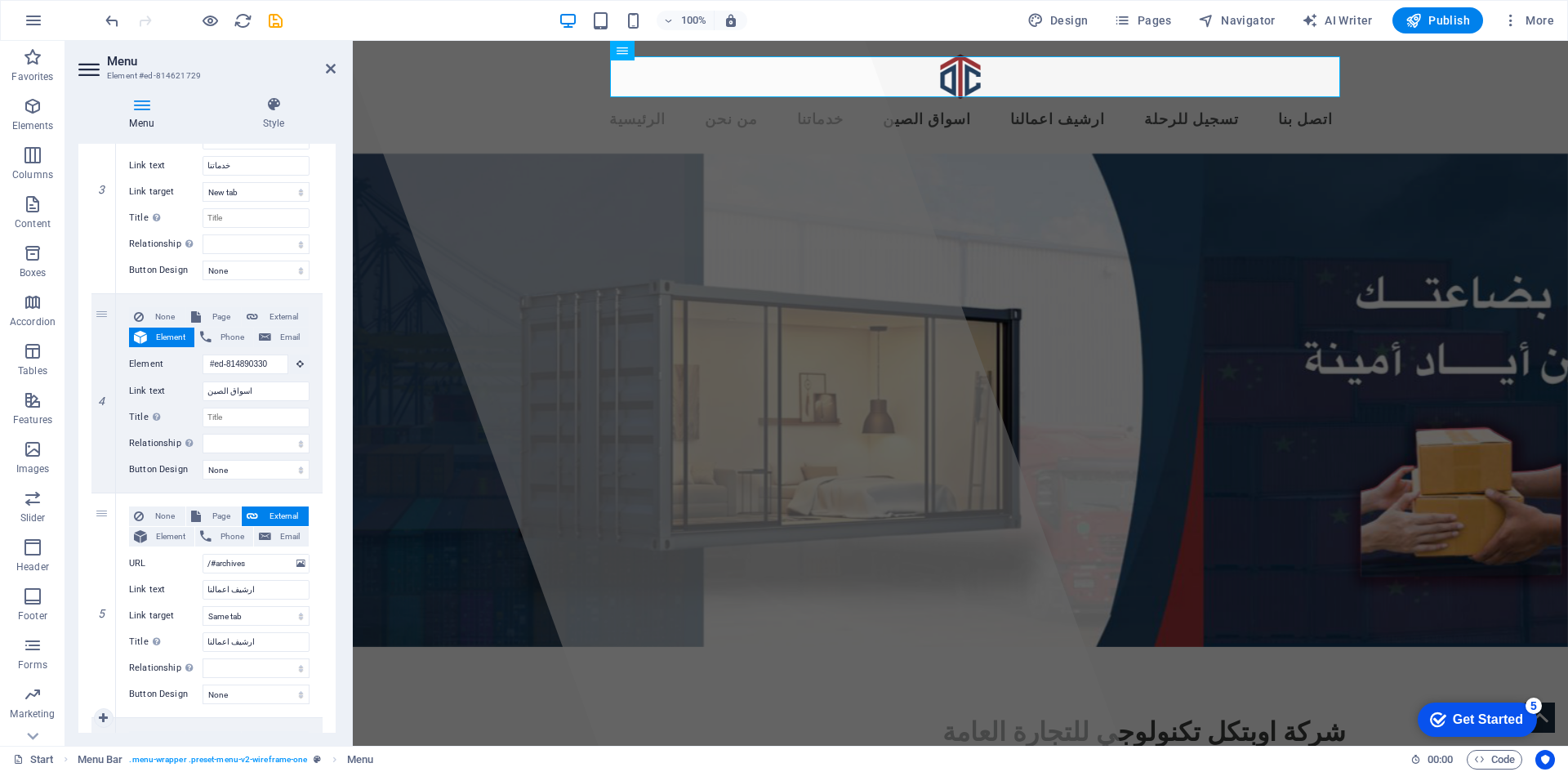
scroll to position [1082, 0]
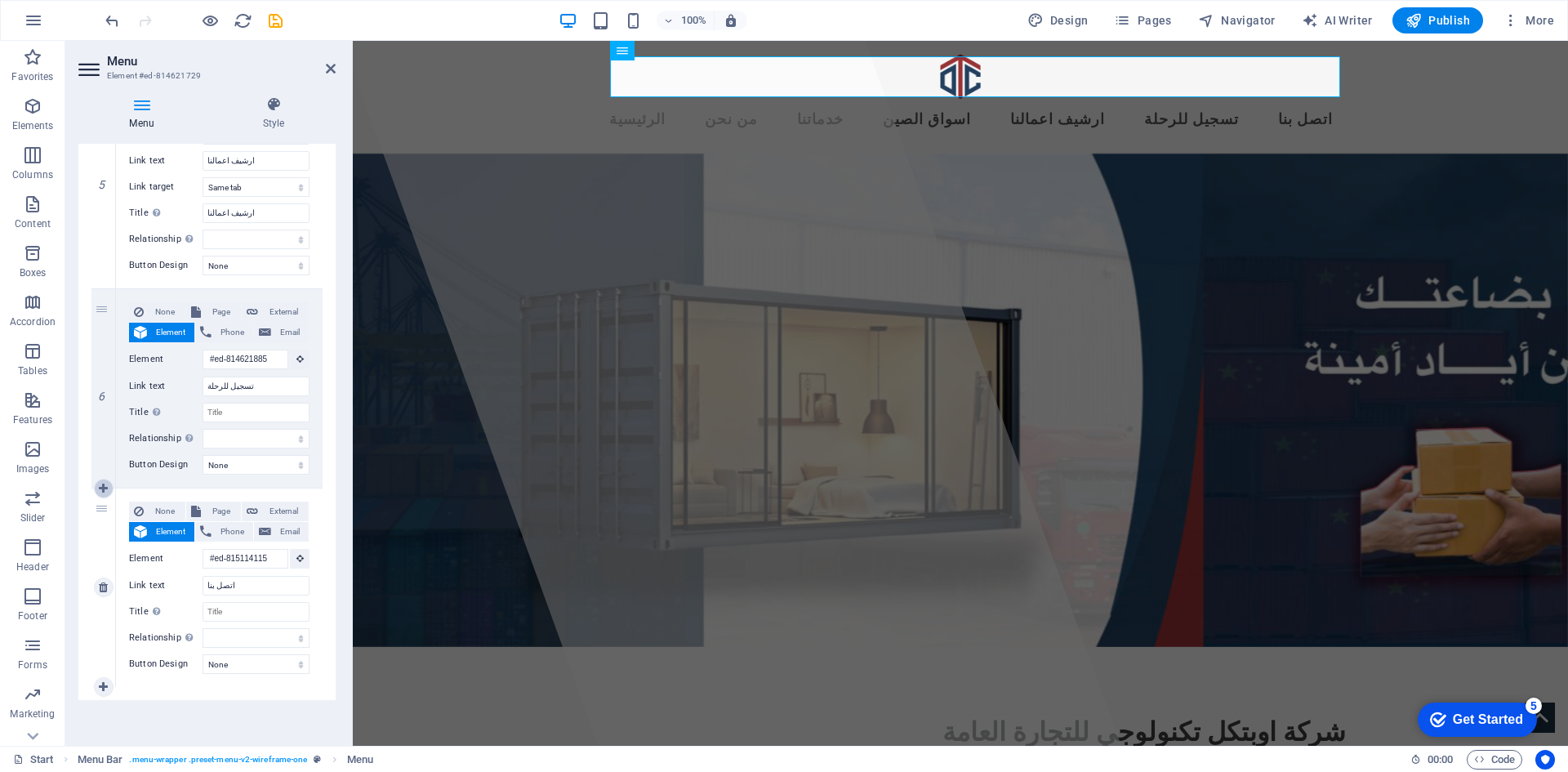
click at [106, 487] on icon at bounding box center [103, 489] width 9 height 11
select select
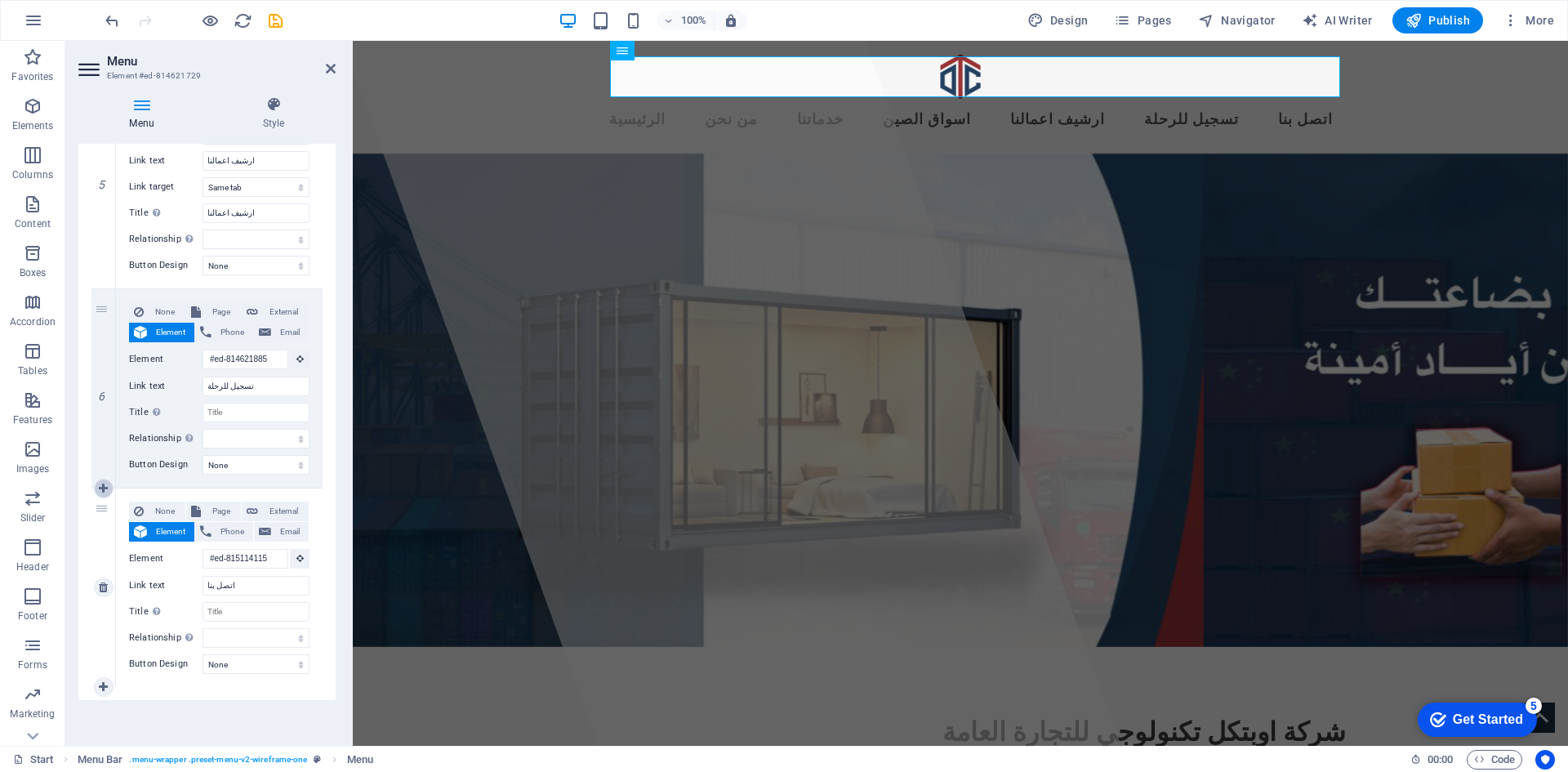
select select
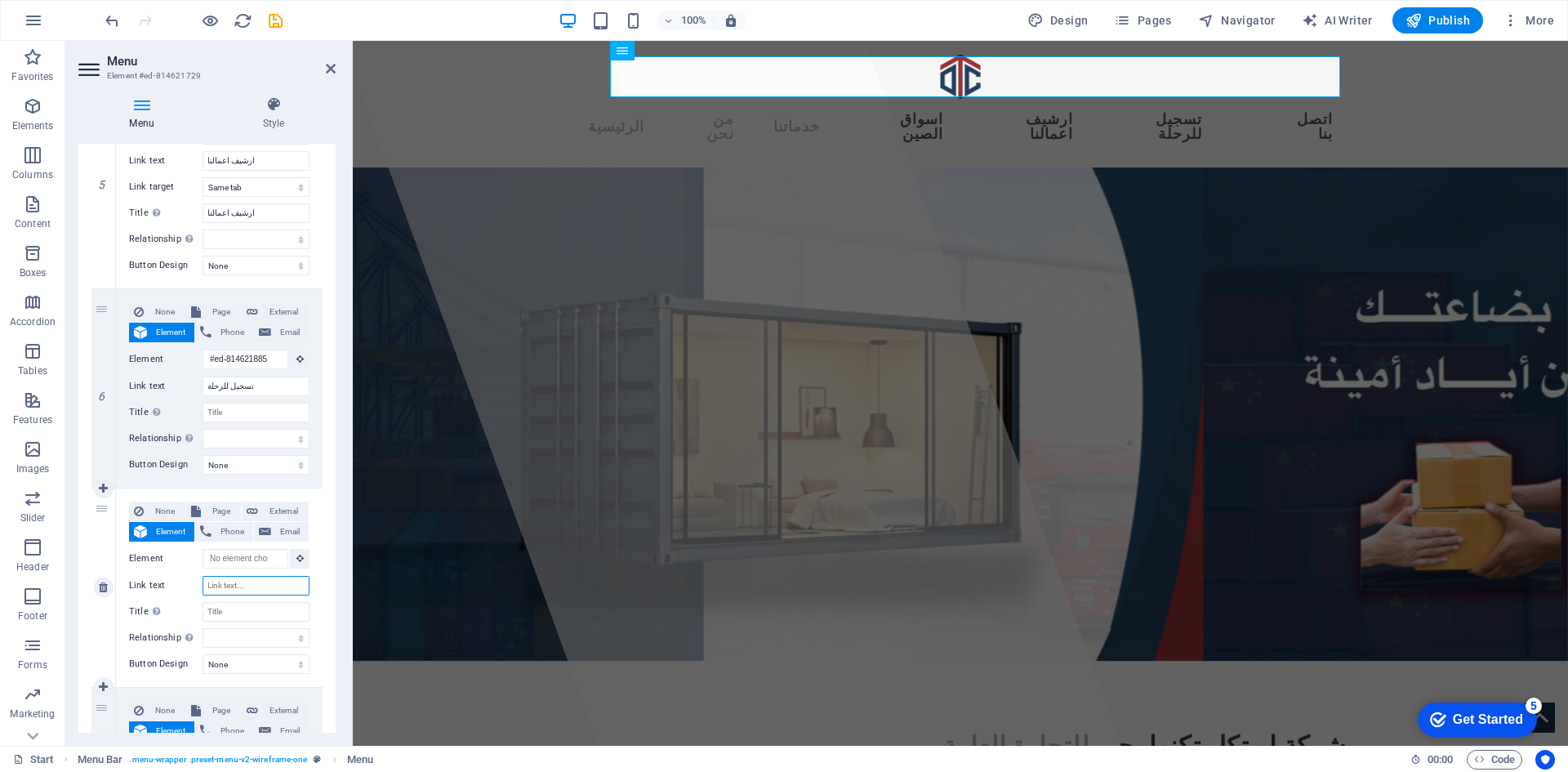
click at [244, 581] on input "Link text" at bounding box center [256, 585] width 107 height 19
type input ";jh"
select select
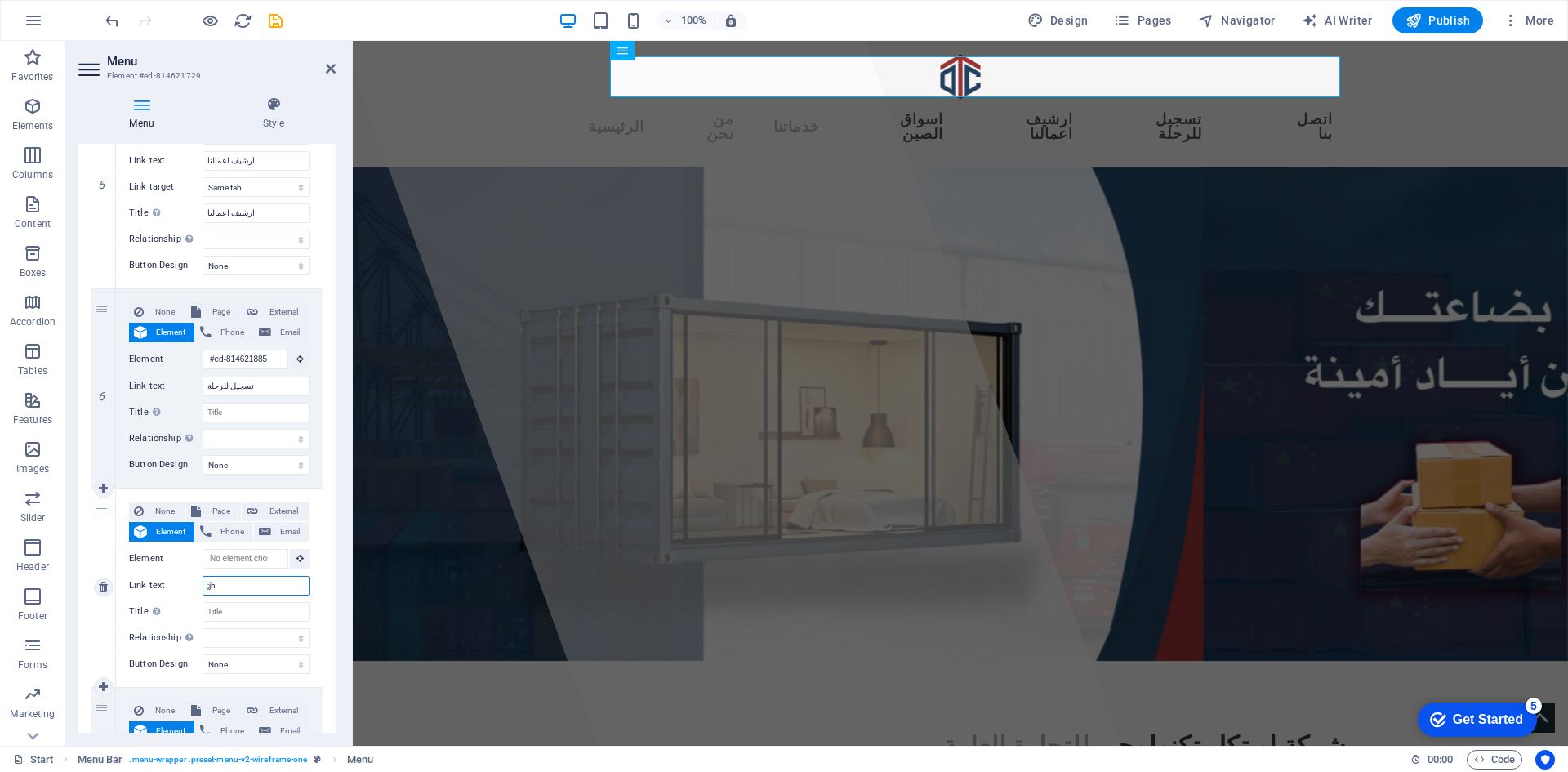
select select
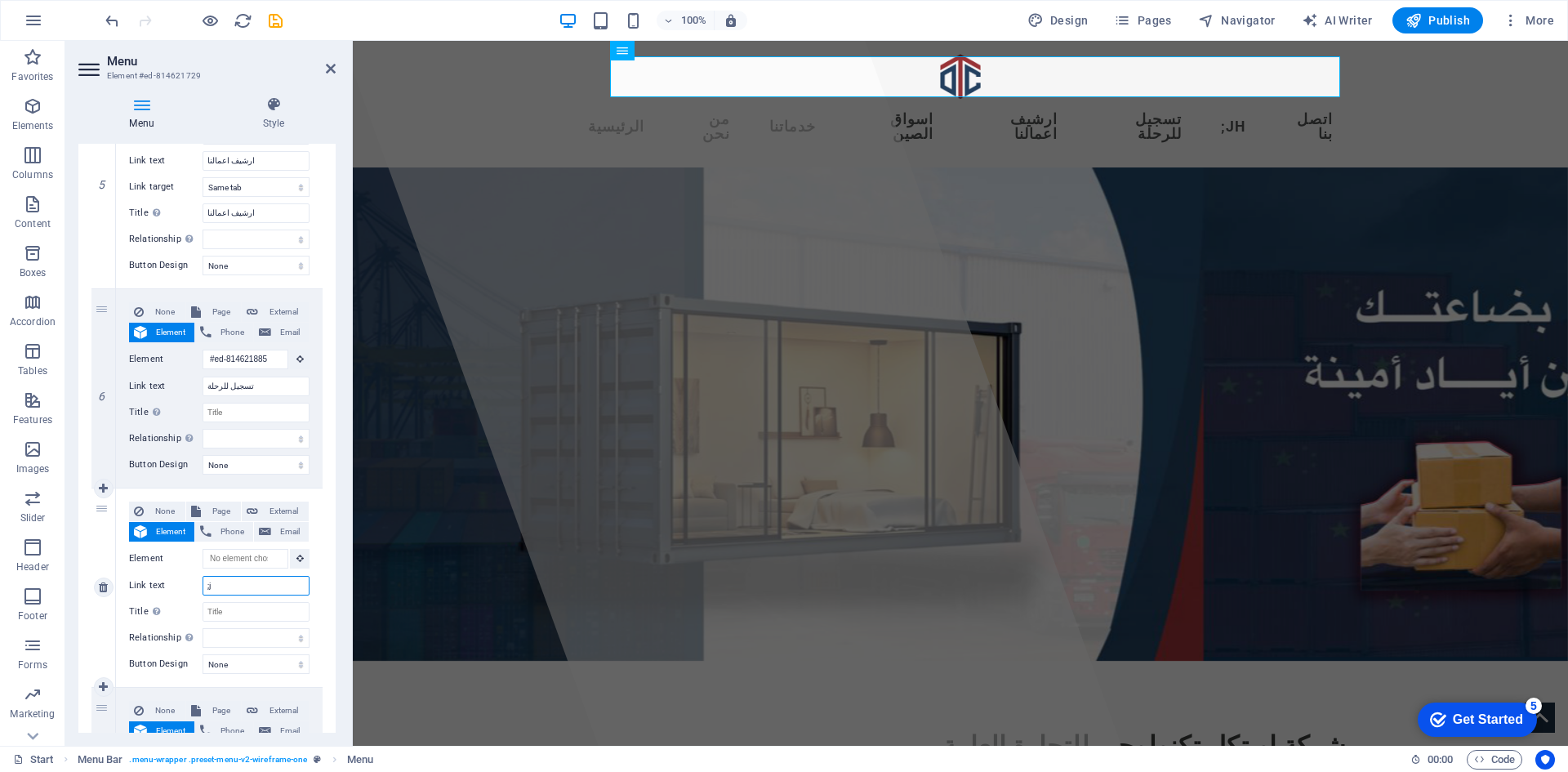
type input ";"
select select
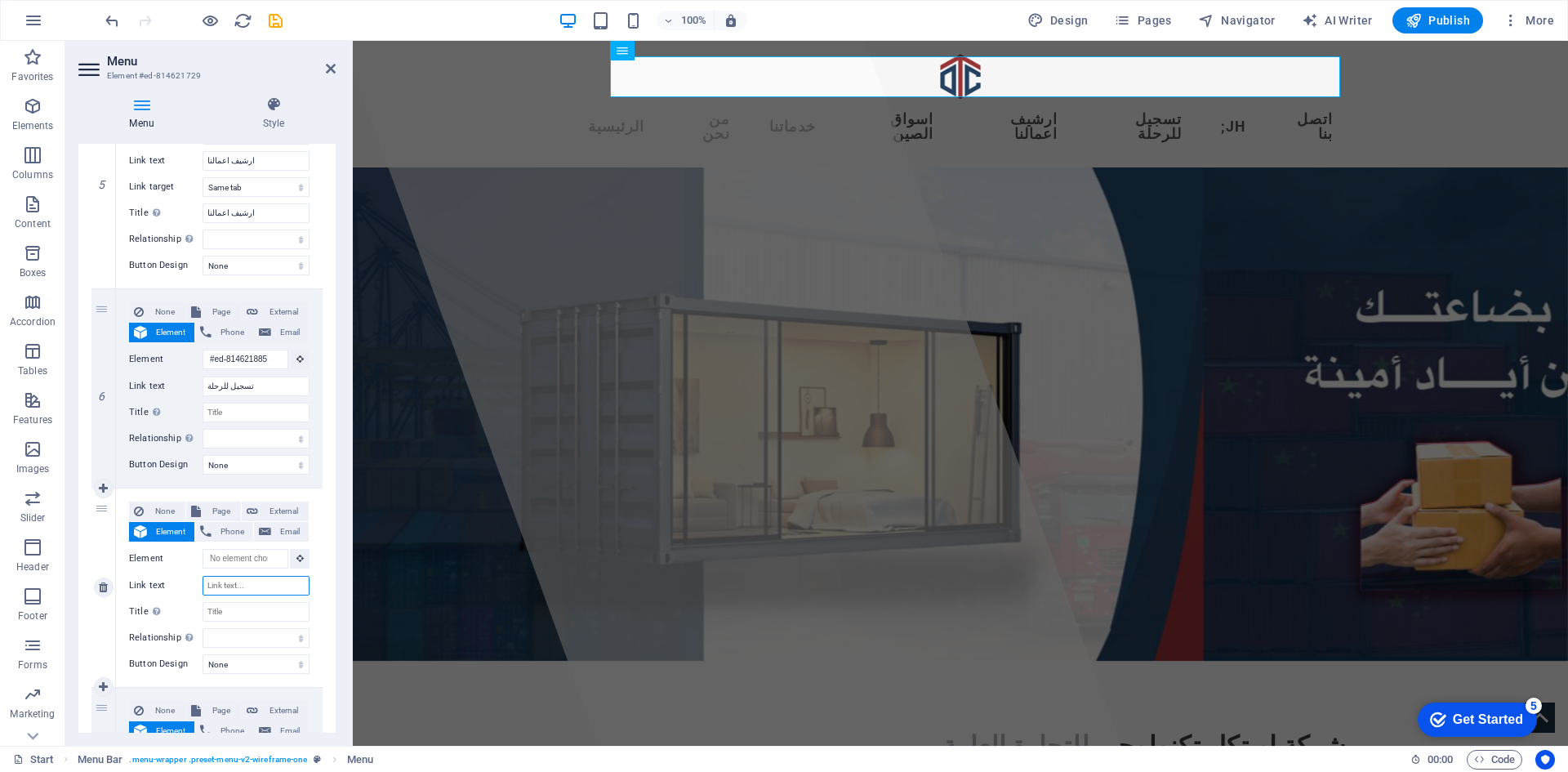
select select
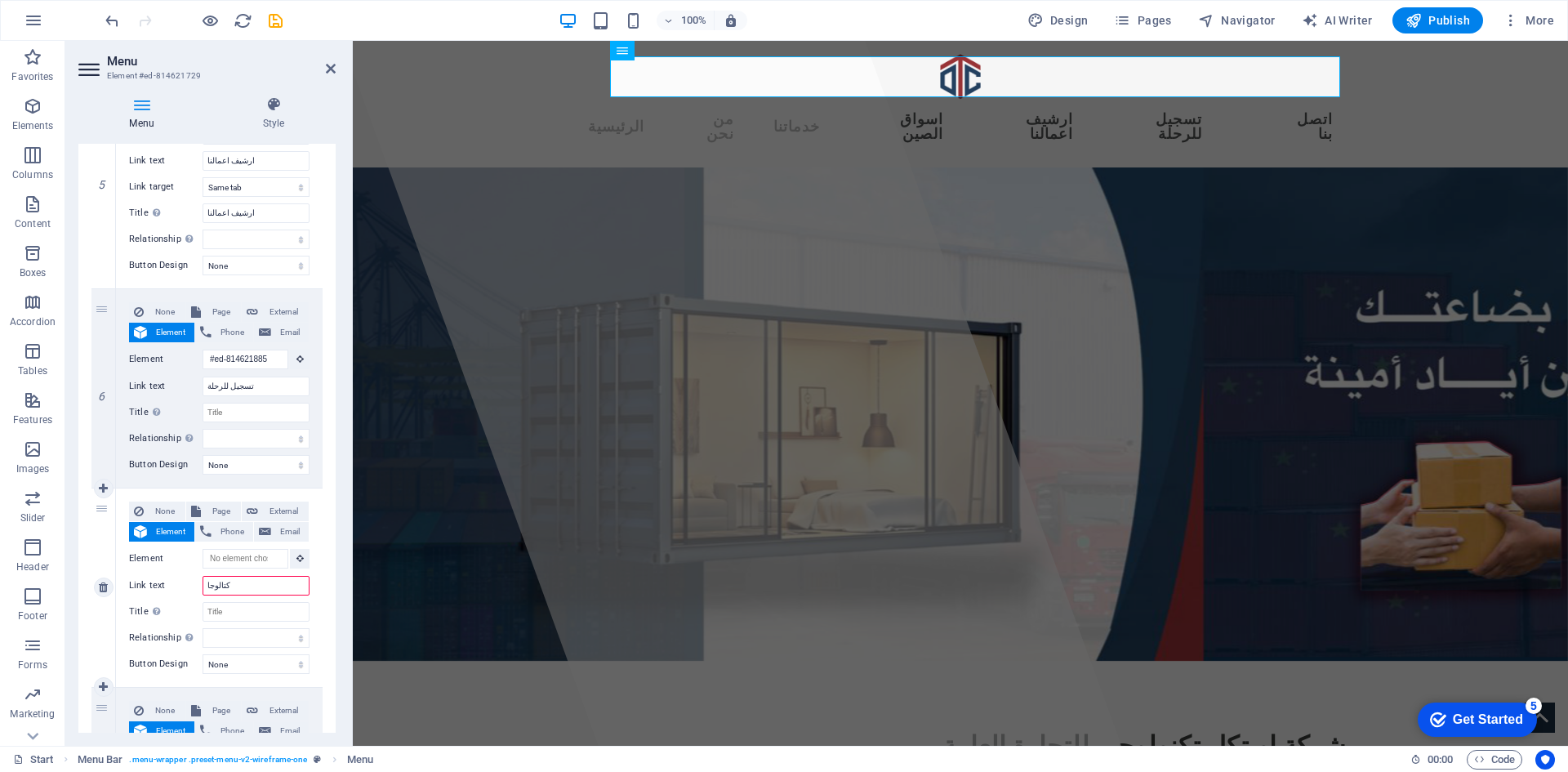
type input "كتالوجات"
select select
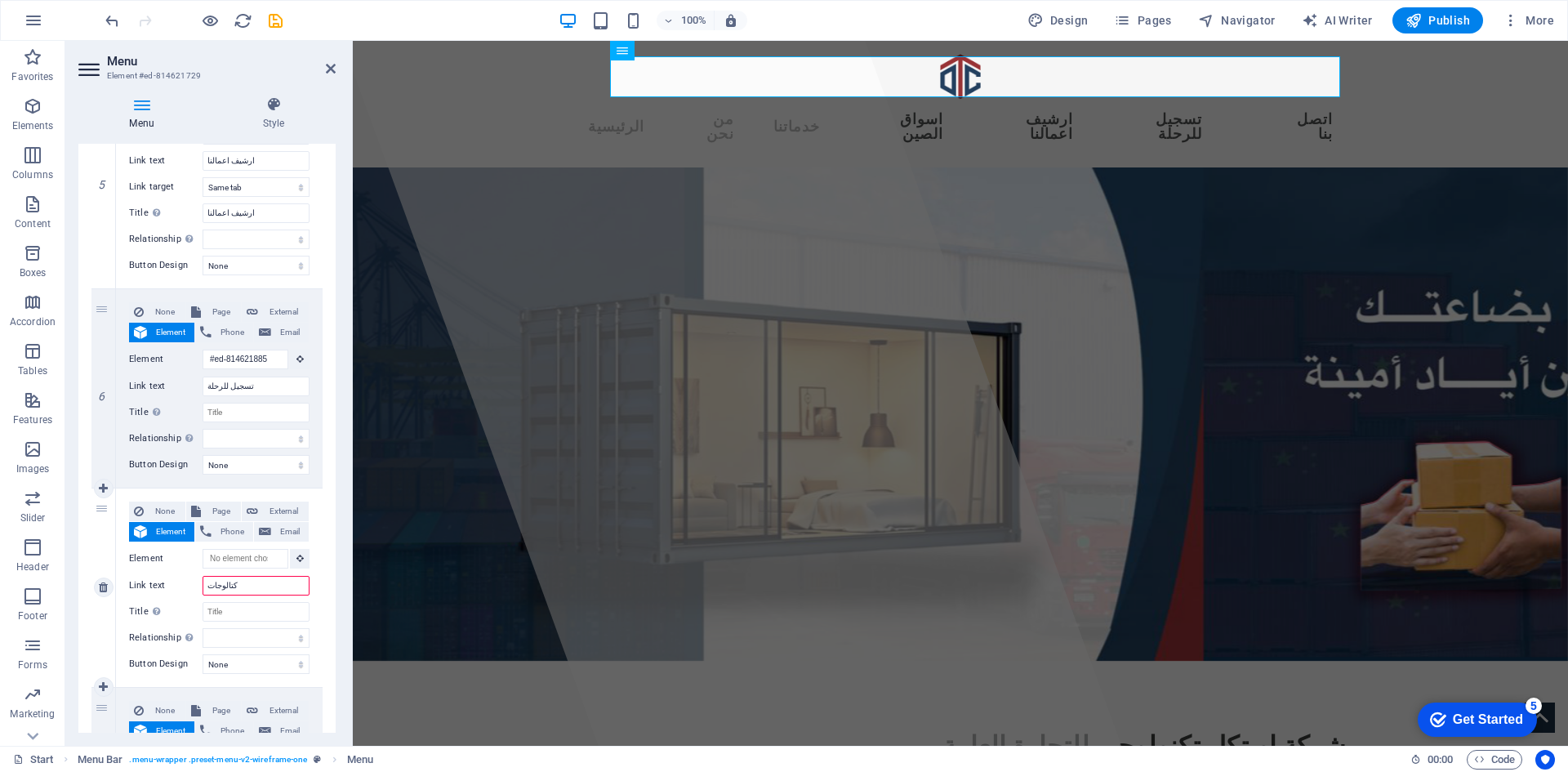
select select
type input "كتالوجات"
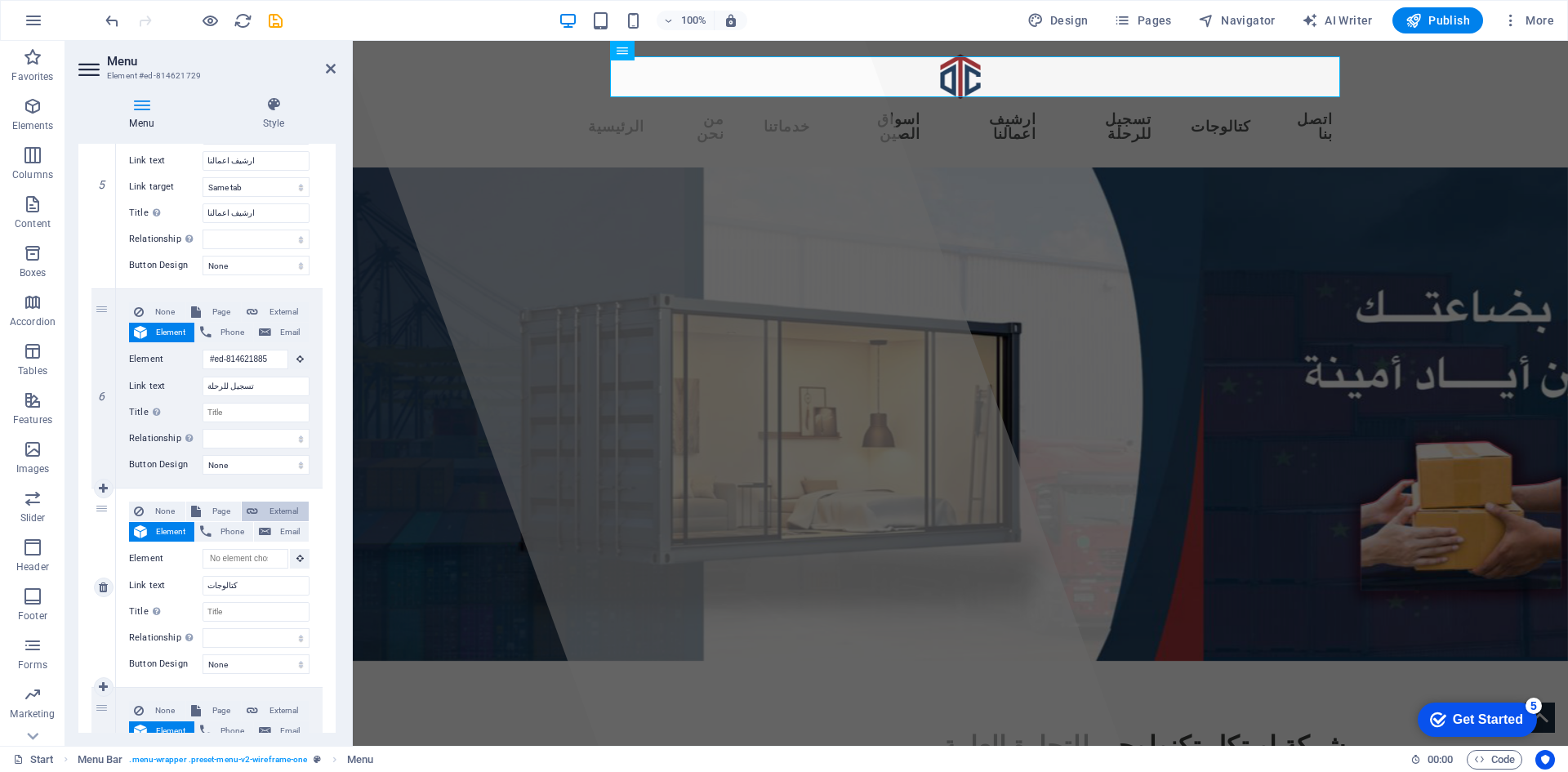
click at [283, 510] on span "External" at bounding box center [283, 511] width 40 height 19
select select
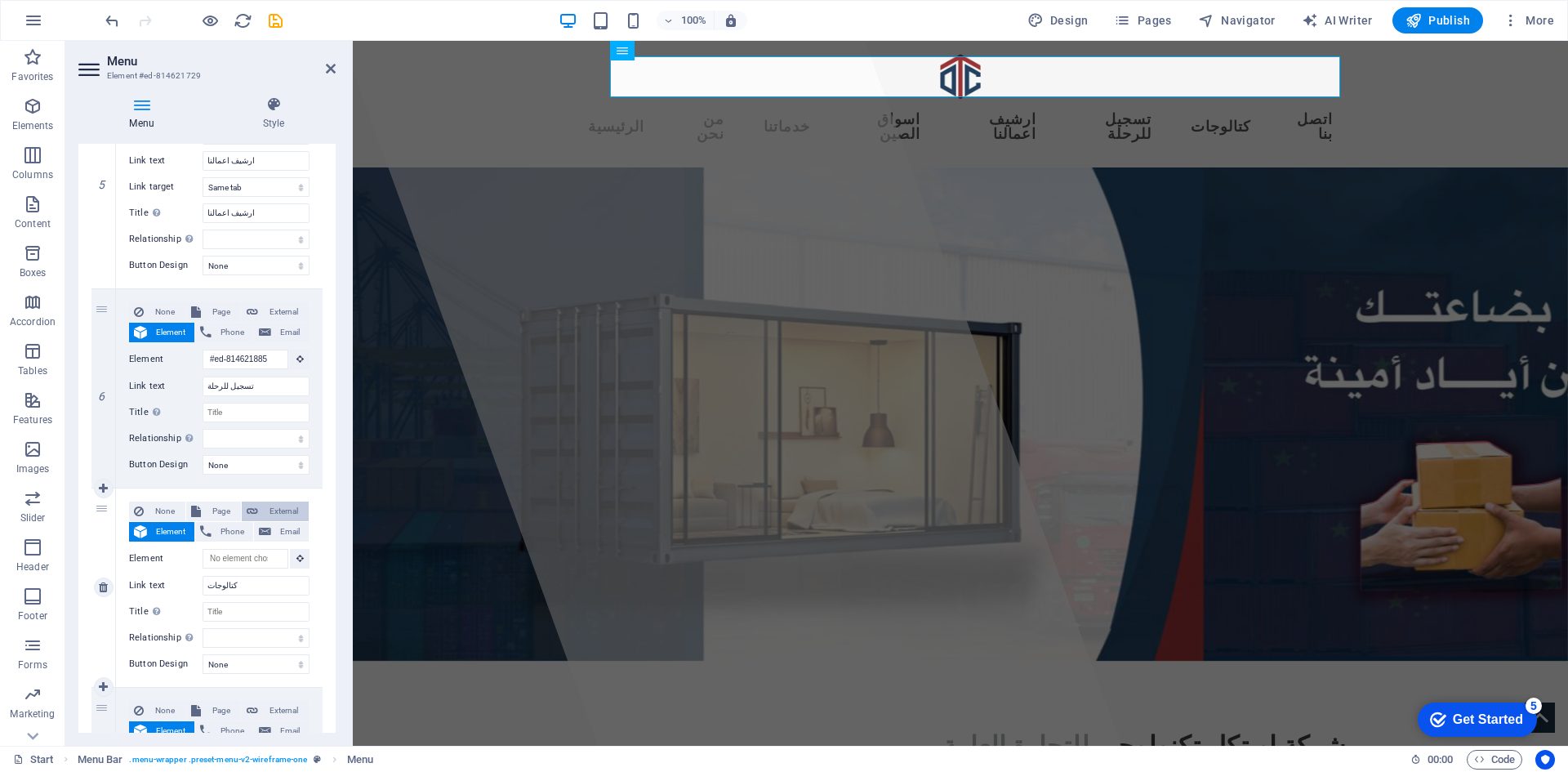
select select
select select "blank"
select select
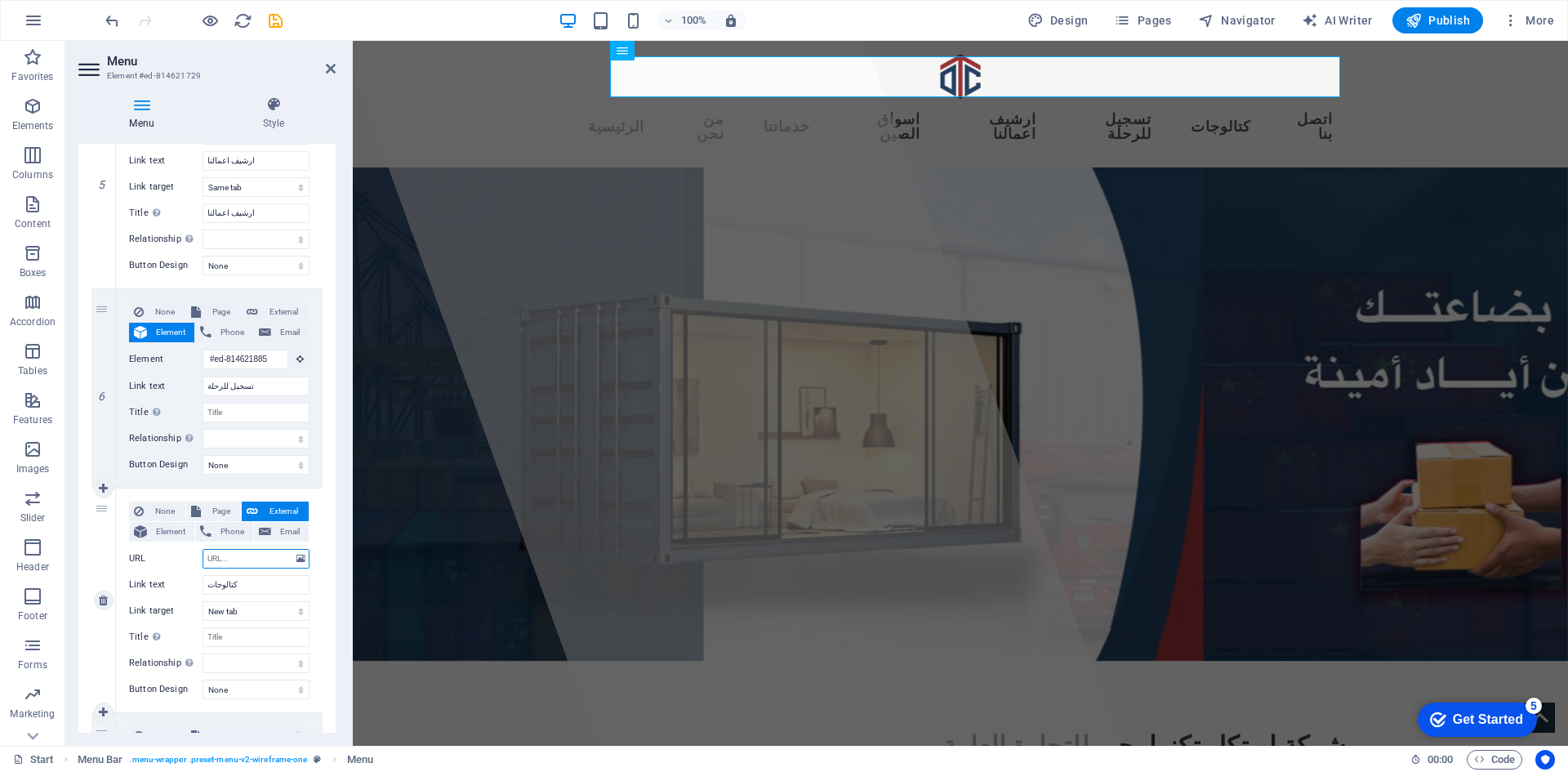
click at [249, 555] on input "URL" at bounding box center [256, 559] width 107 height 19
click at [258, 561] on input "URL" at bounding box center [256, 559] width 107 height 19
paste input "[URL][DOMAIN_NAME]"
type input "[URL][DOMAIN_NAME]"
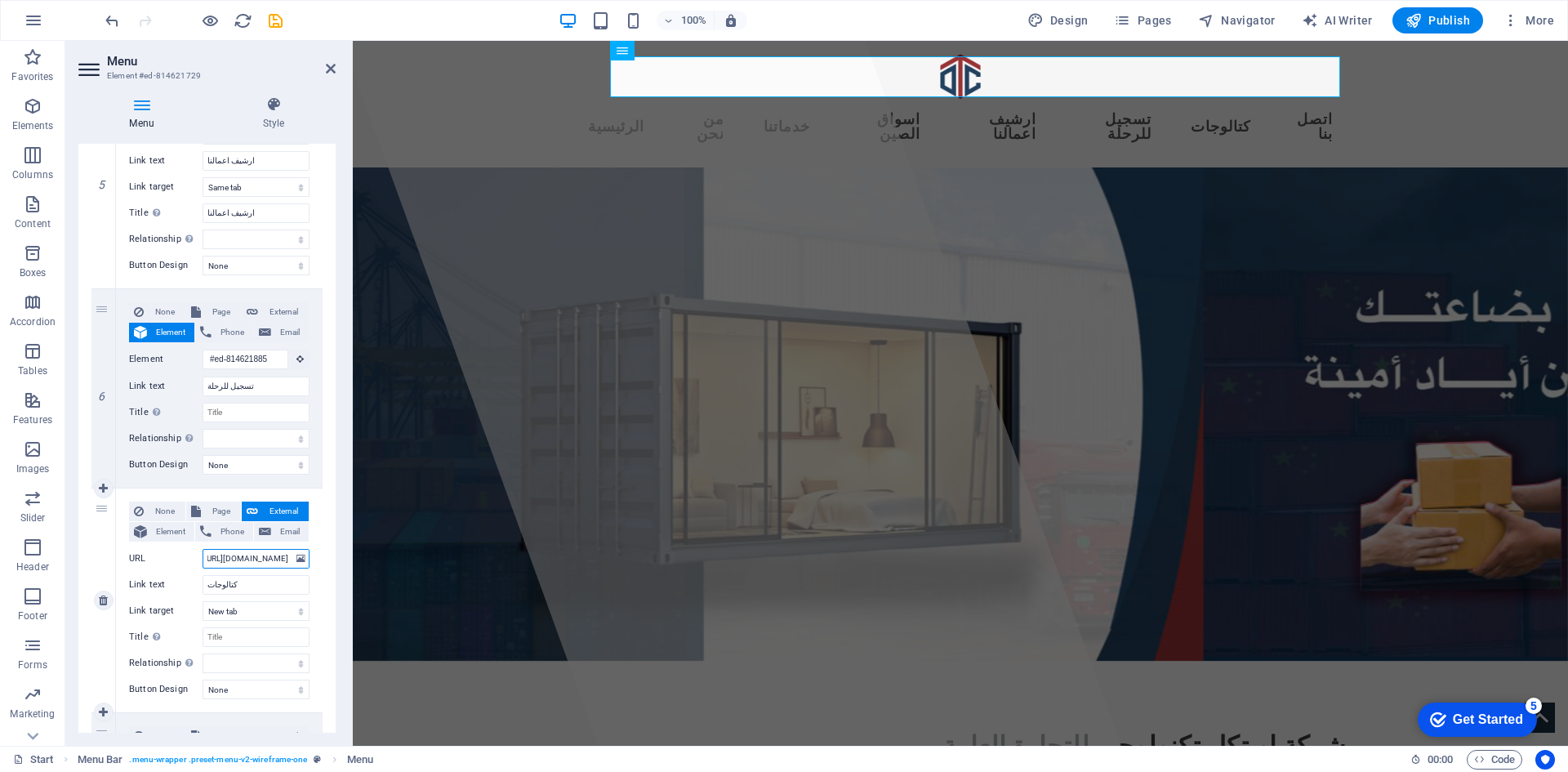
select select
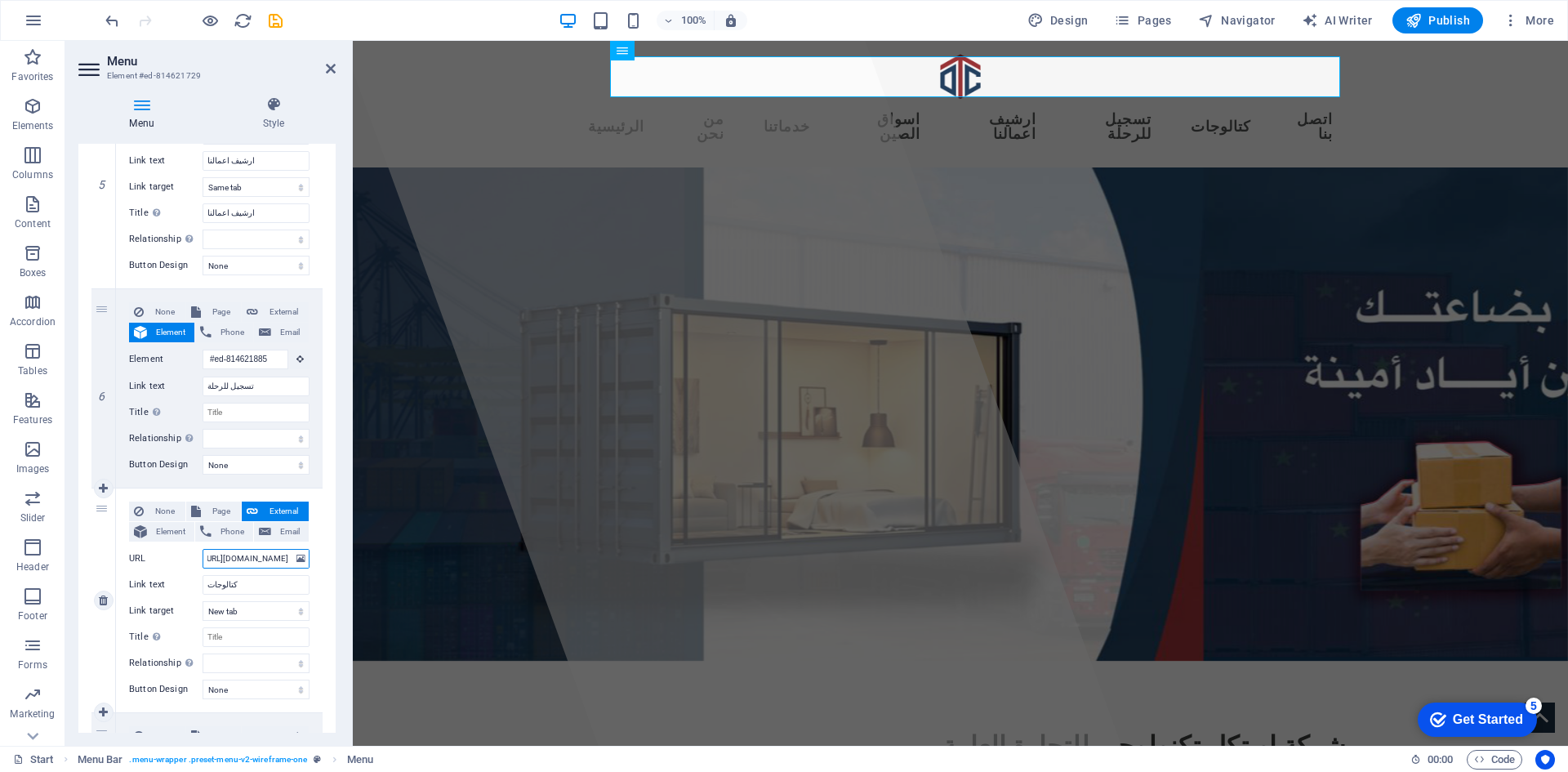
select select
type input "[URL][DOMAIN_NAME]"
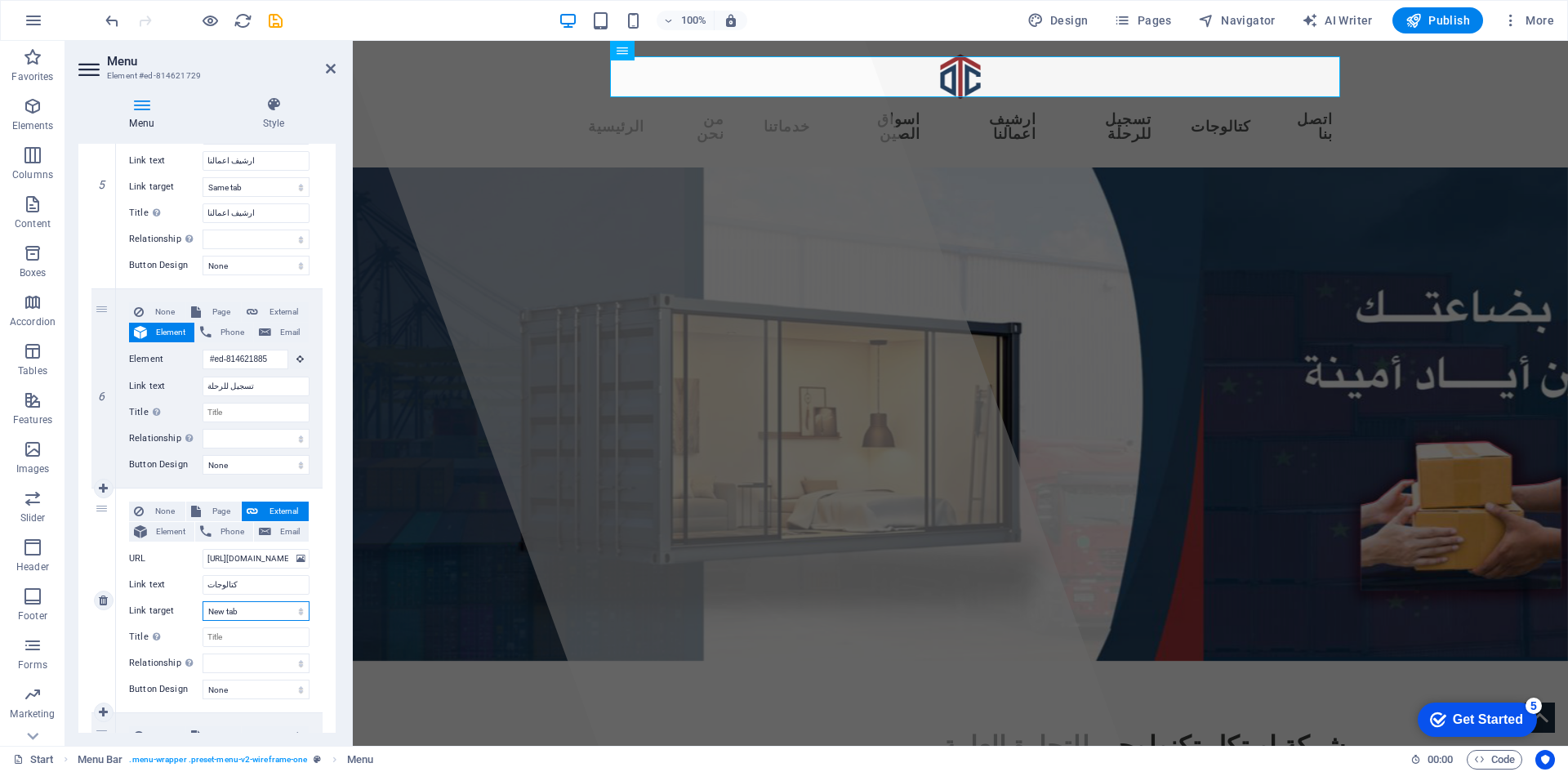
click at [248, 611] on select "New tab Same tab Overlay" at bounding box center [256, 610] width 107 height 19
select select
click at [202, 601] on select "New tab Same tab Overlay" at bounding box center [256, 610] width 107 height 19
select select
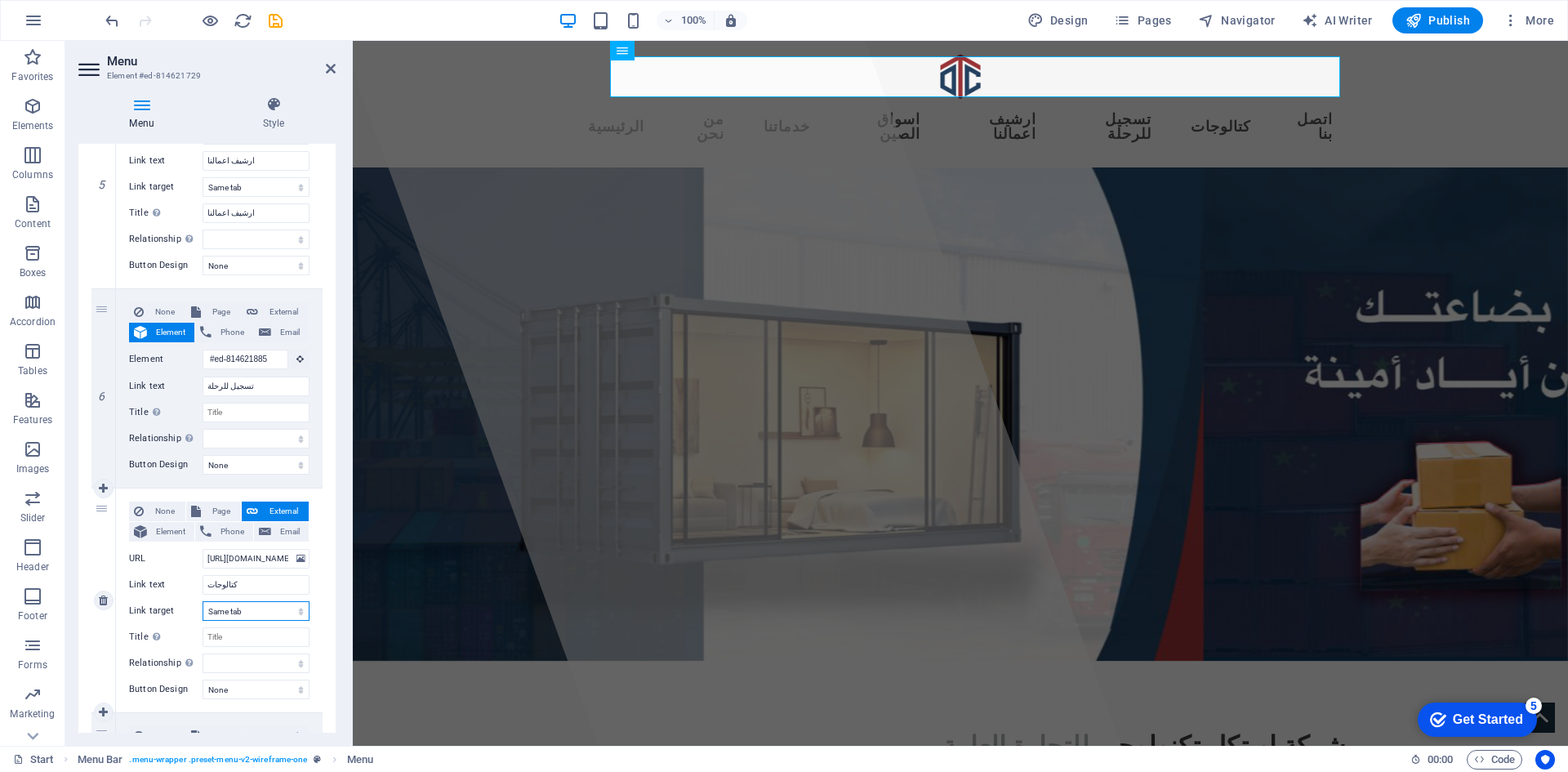
select select
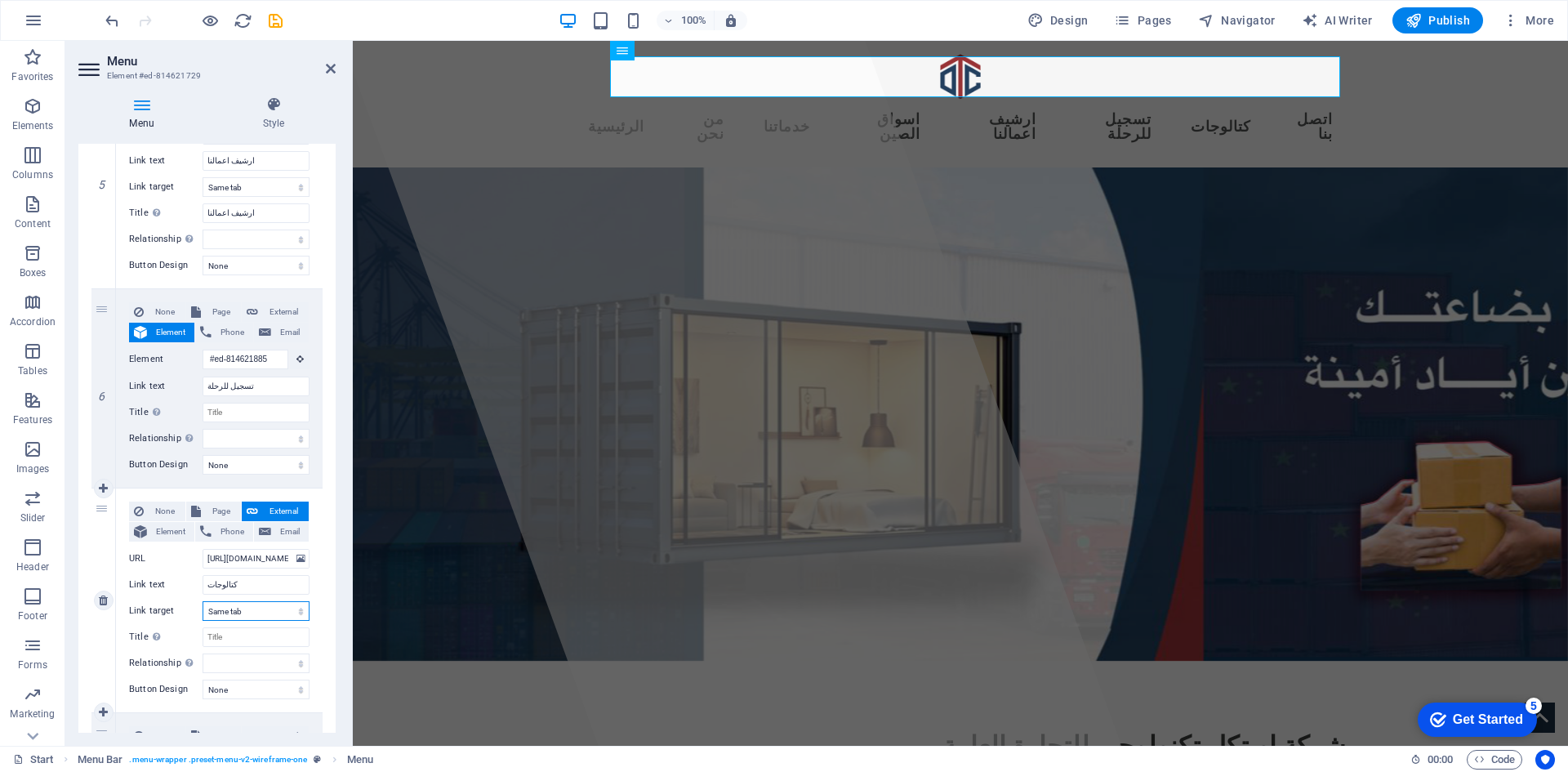
select select
click at [276, 17] on icon "save" at bounding box center [275, 20] width 18 height 18
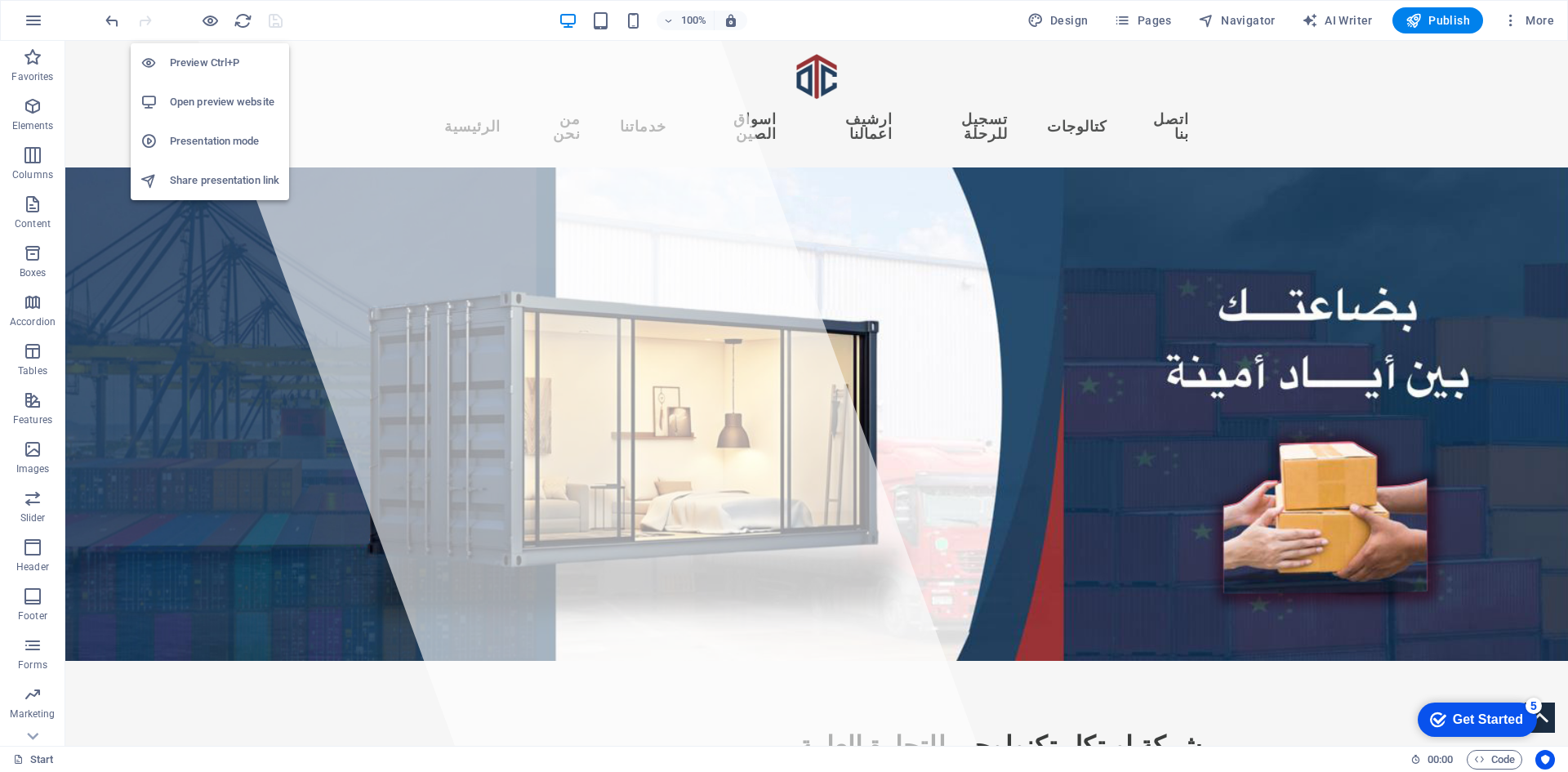
click at [194, 60] on h6 "Preview Ctrl+P" at bounding box center [224, 63] width 109 height 19
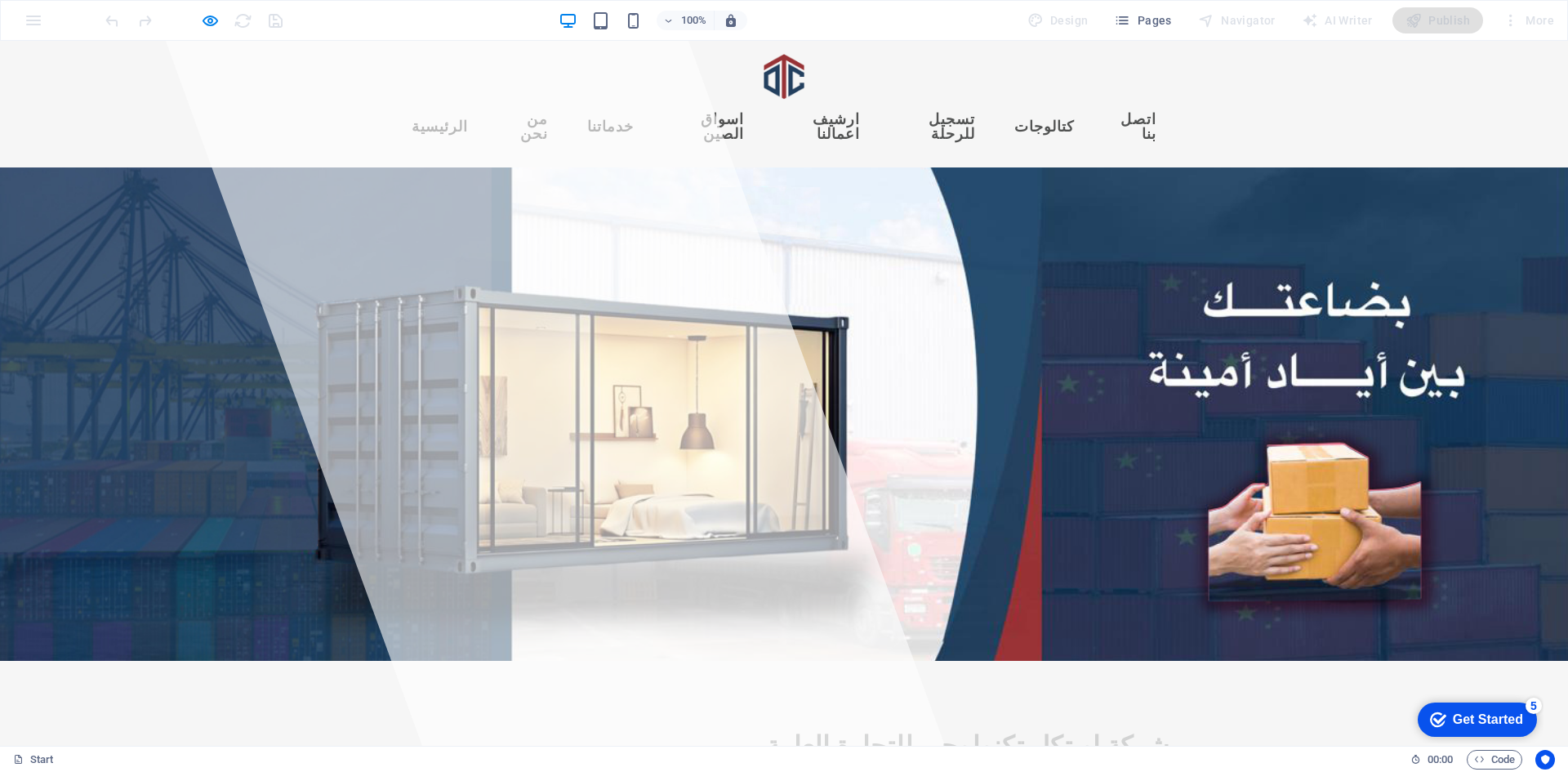
click at [1036, 107] on link "كتالوجات" at bounding box center [1045, 127] width 86 height 40
click at [217, 17] on icon "button" at bounding box center [210, 20] width 18 height 18
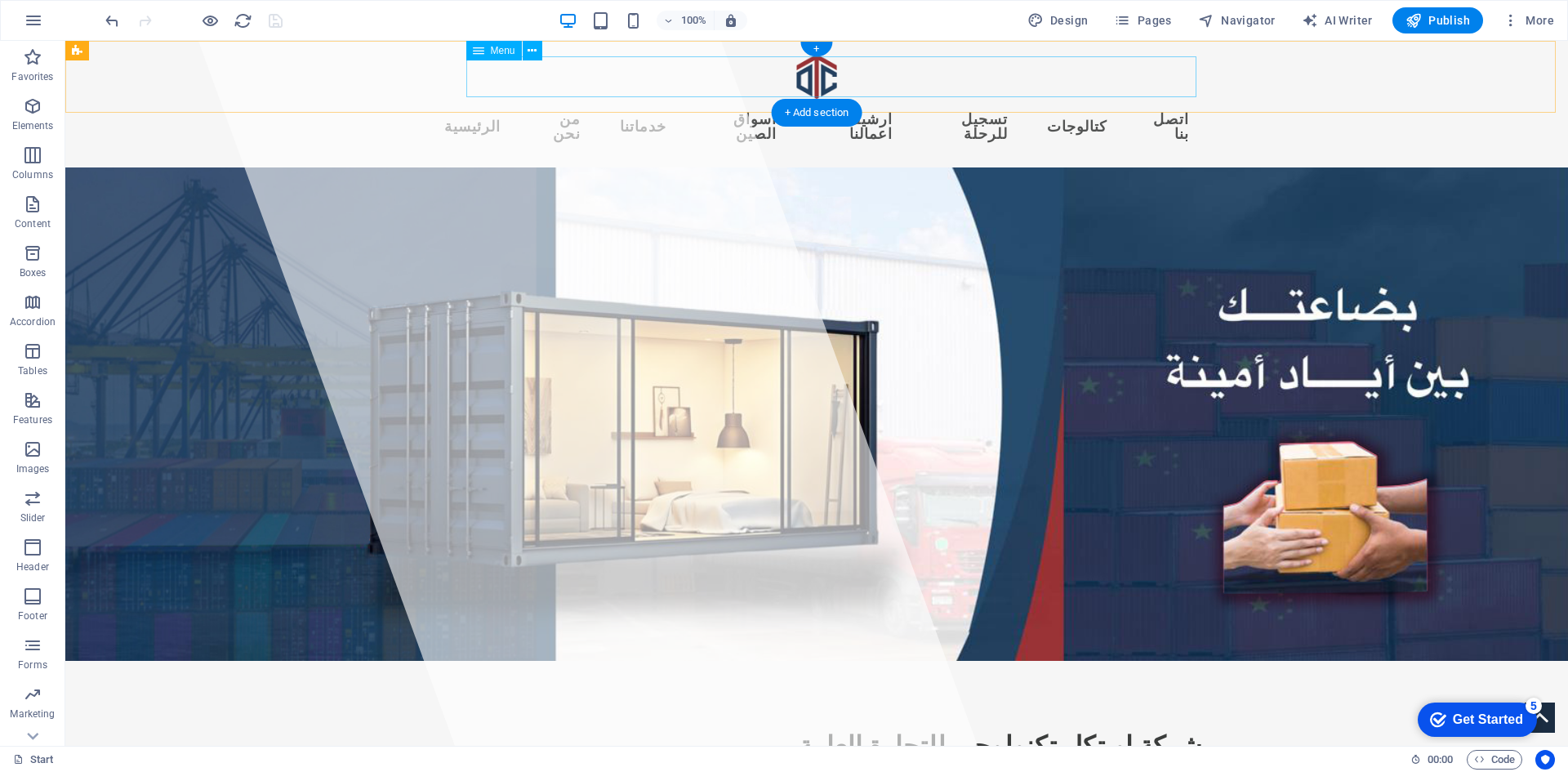
click at [1094, 99] on nav "الرئيسية من نحن خدماتنا اسواق الصين ارشيف اعمالنا تسجيل للرحلة كتالوجات اتصل بنا" at bounding box center [817, 126] width 771 height 54
select select
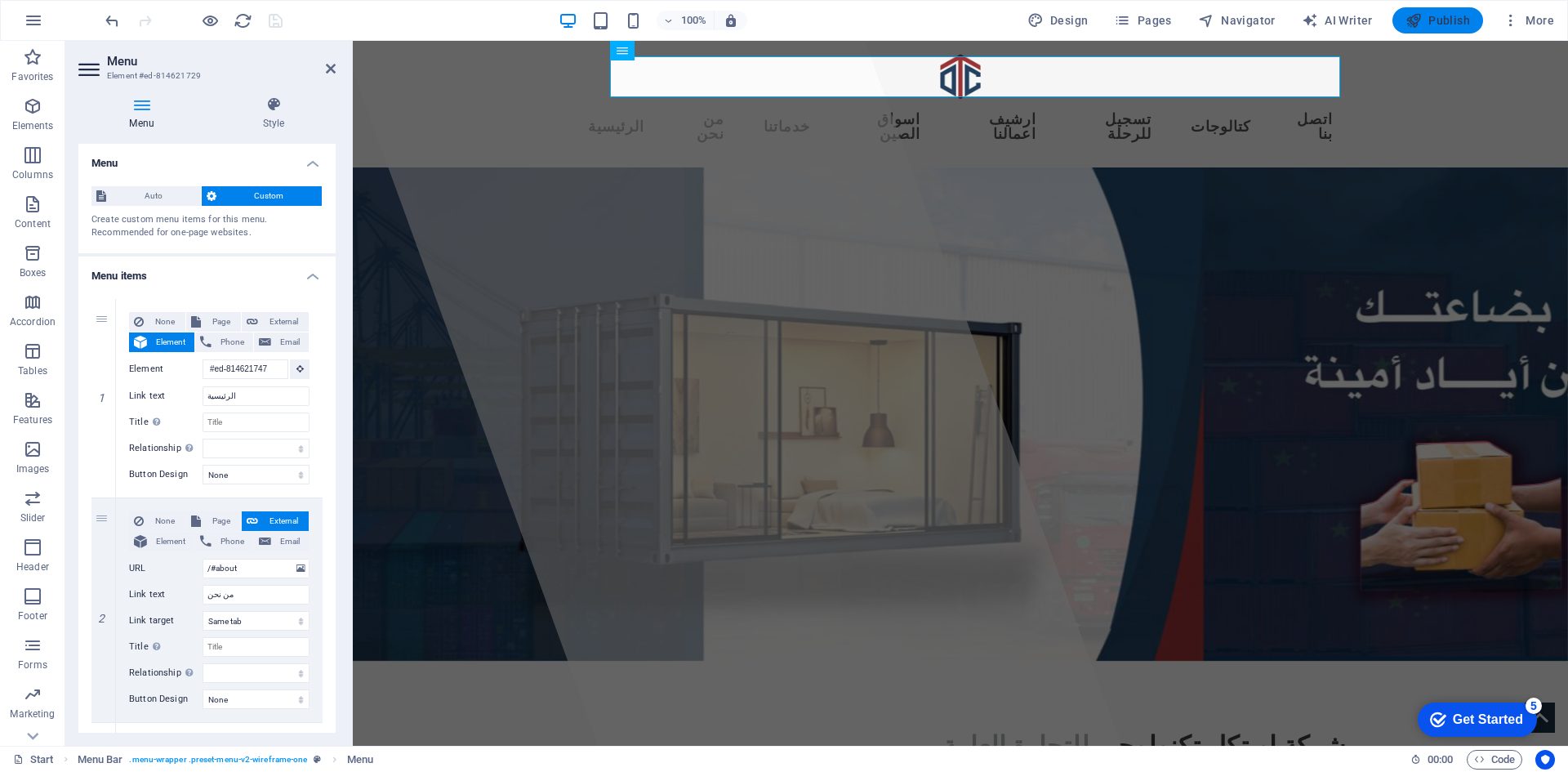
click at [1432, 17] on span "Publish" at bounding box center [1437, 20] width 64 height 17
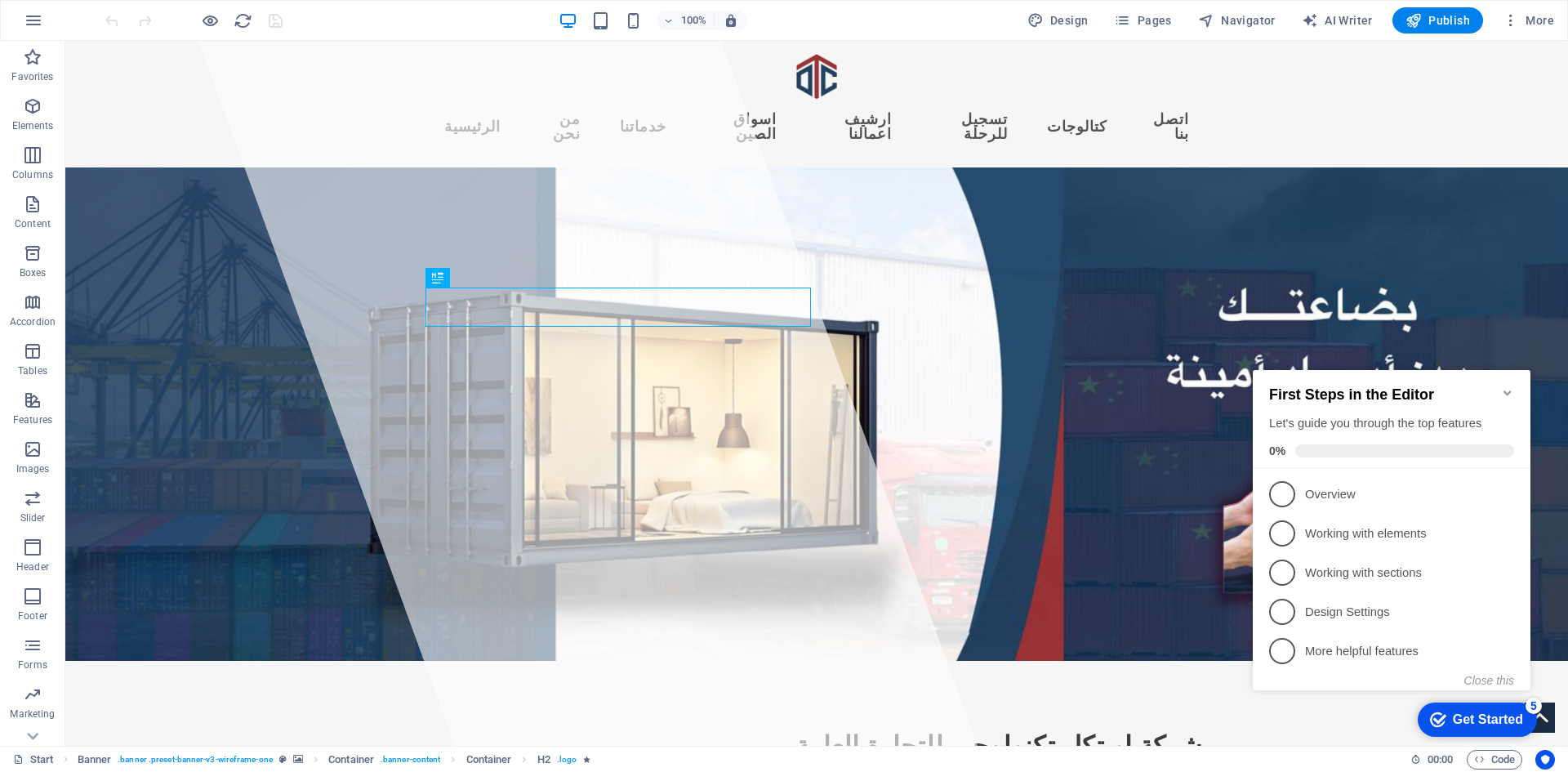
click at [1514, 382] on div "First Steps in the Editor Let's guide you through the top features 0%" at bounding box center [1391, 419] width 278 height 98
click at [1506, 389] on icon "Minimize checklist" at bounding box center [1507, 393] width 13 height 13
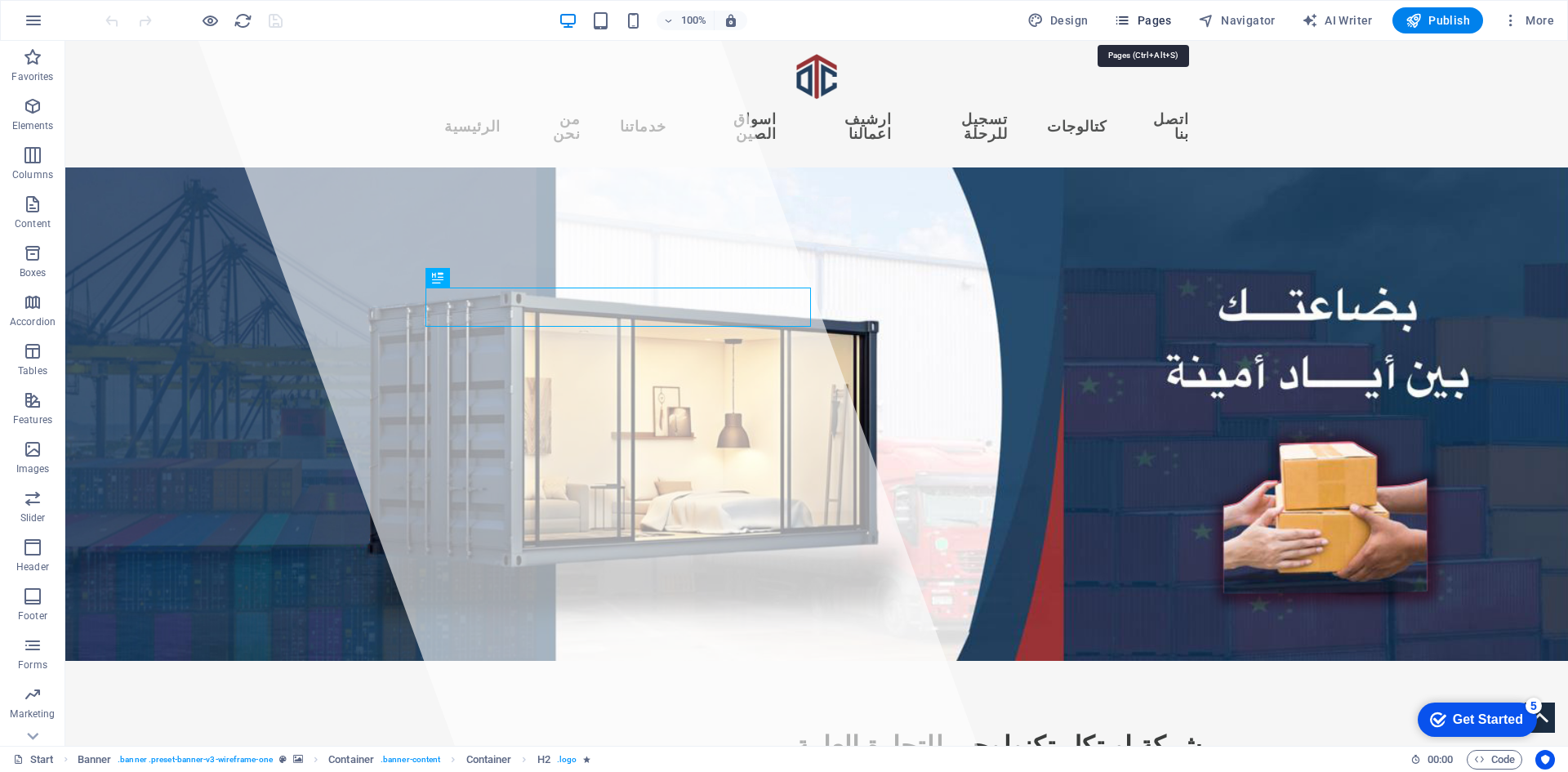
click at [1154, 18] on span "Pages" at bounding box center [1142, 20] width 57 height 17
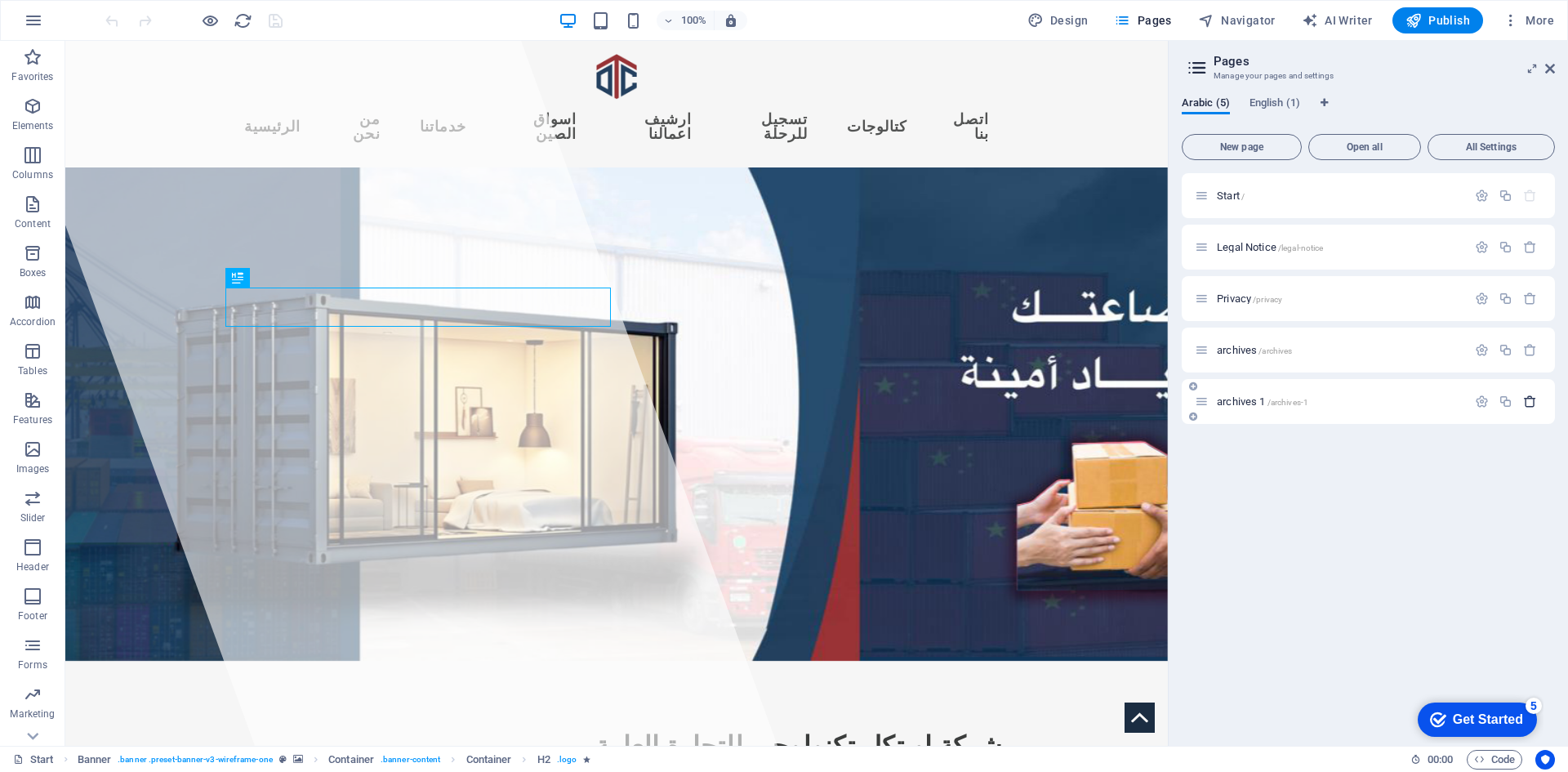
click at [1535, 405] on icon "button" at bounding box center [1529, 401] width 14 height 14
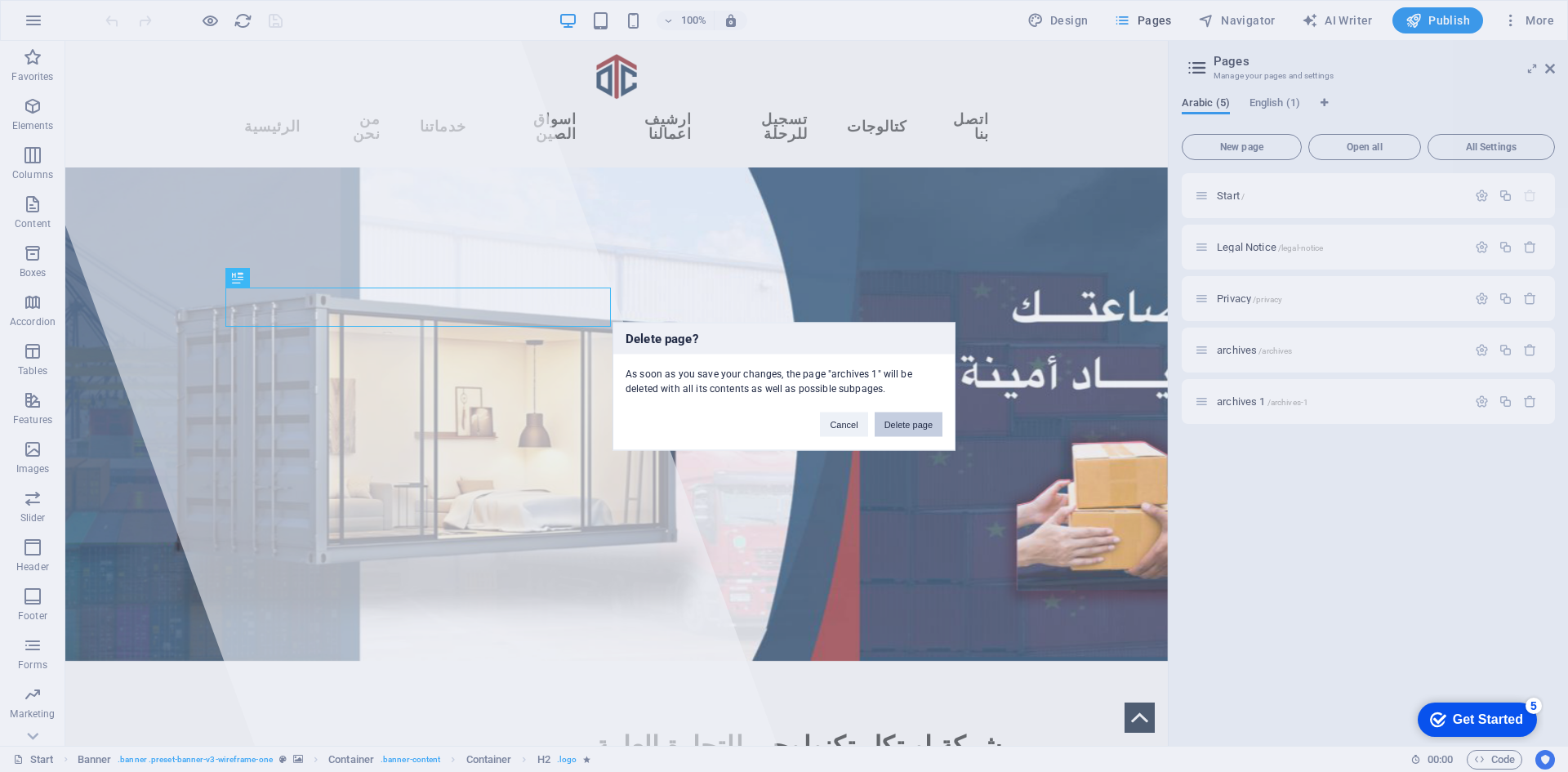
click at [909, 431] on button "Delete page" at bounding box center [909, 423] width 68 height 25
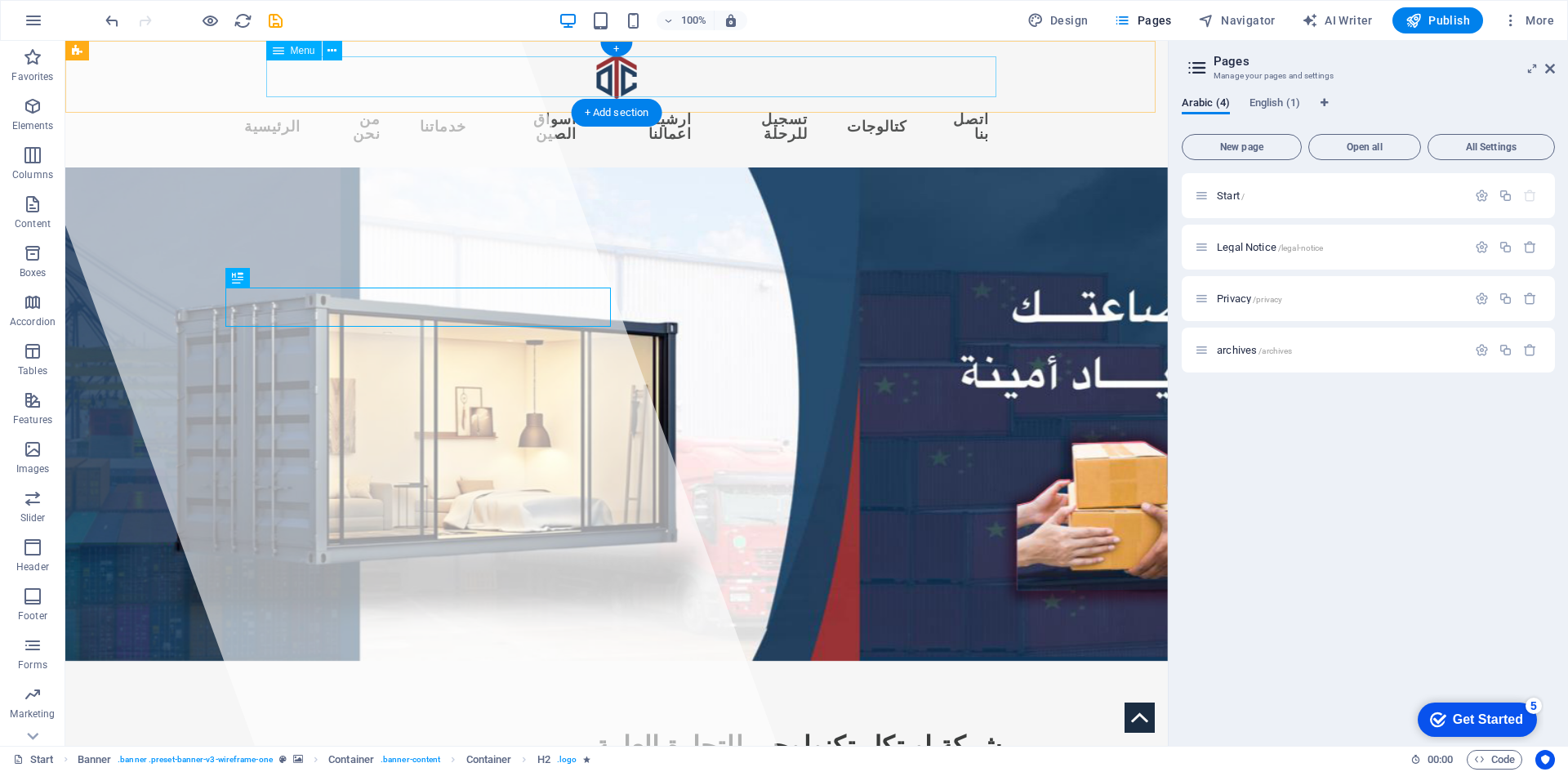
click at [885, 99] on nav "الرئيسية من نحن خدماتنا اسواق الصين ارشيف اعمالنا تسجيل للرحلة كتالوجات اتصل بنا" at bounding box center [616, 126] width 771 height 54
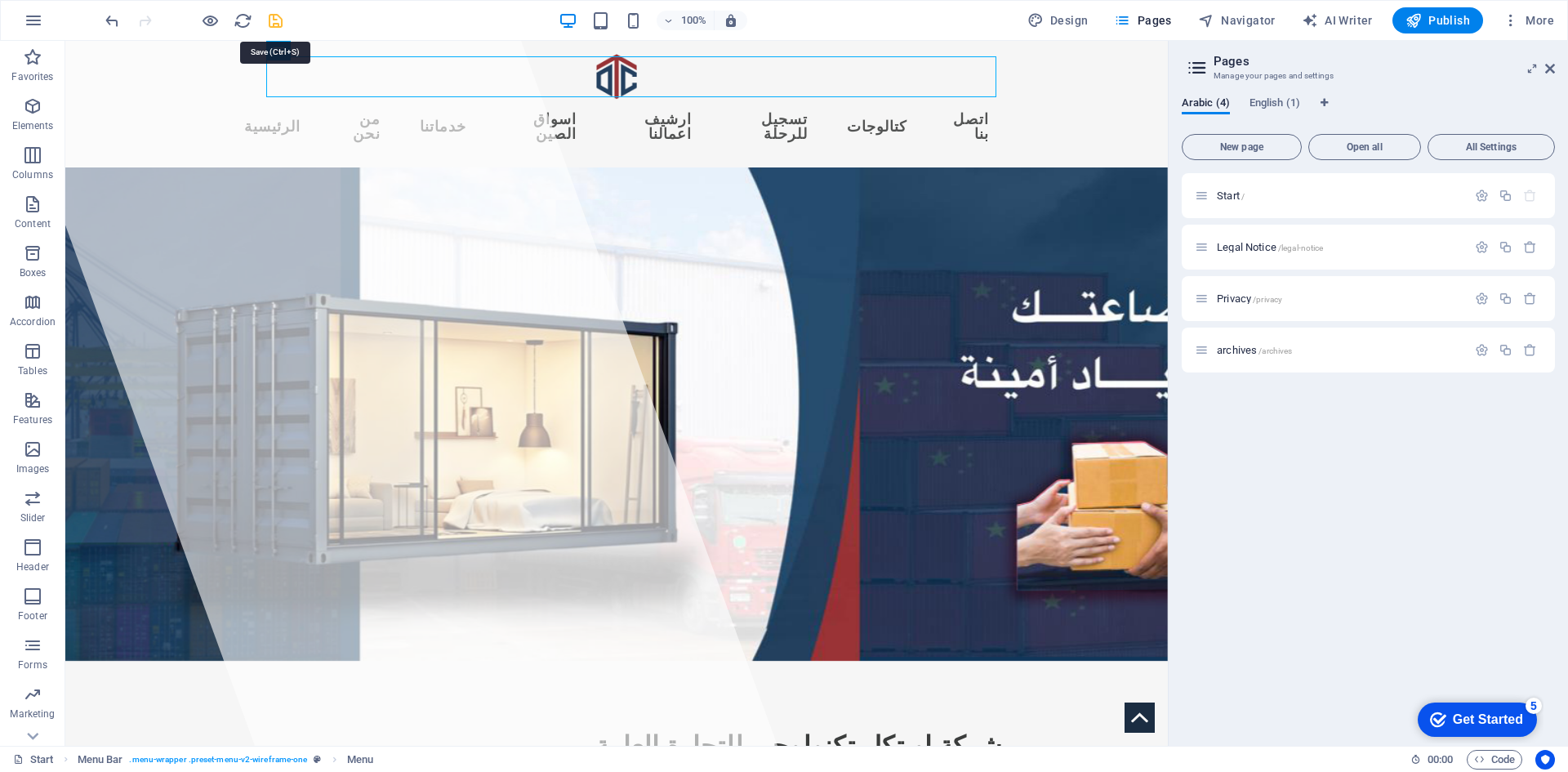
click at [271, 12] on icon "save" at bounding box center [275, 20] width 18 height 18
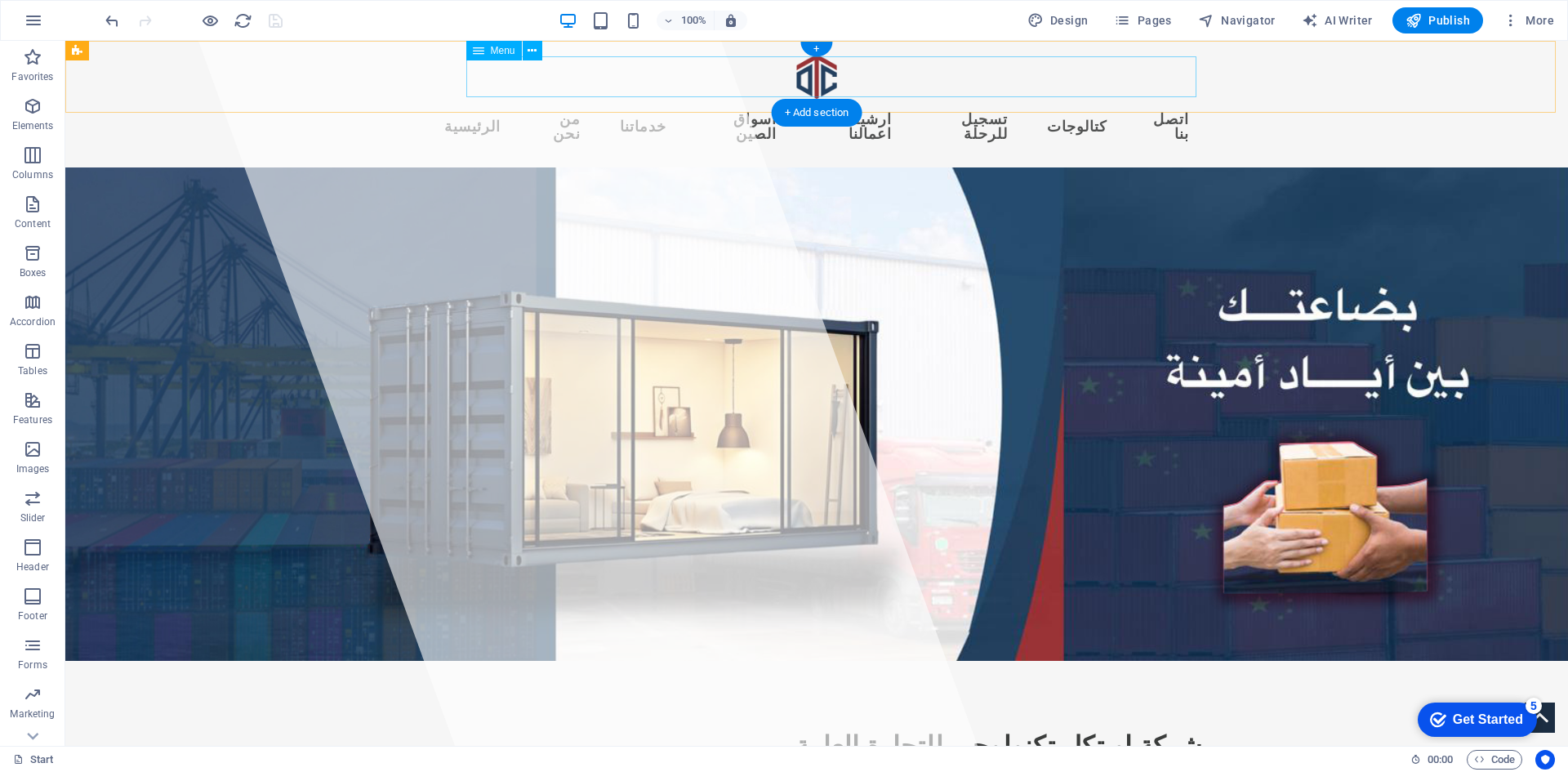
click at [1067, 99] on nav "الرئيسية من نحن خدماتنا اسواق الصين ارشيف اعمالنا تسجيل للرحلة كتالوجات اتصل بنا" at bounding box center [817, 126] width 771 height 54
select select
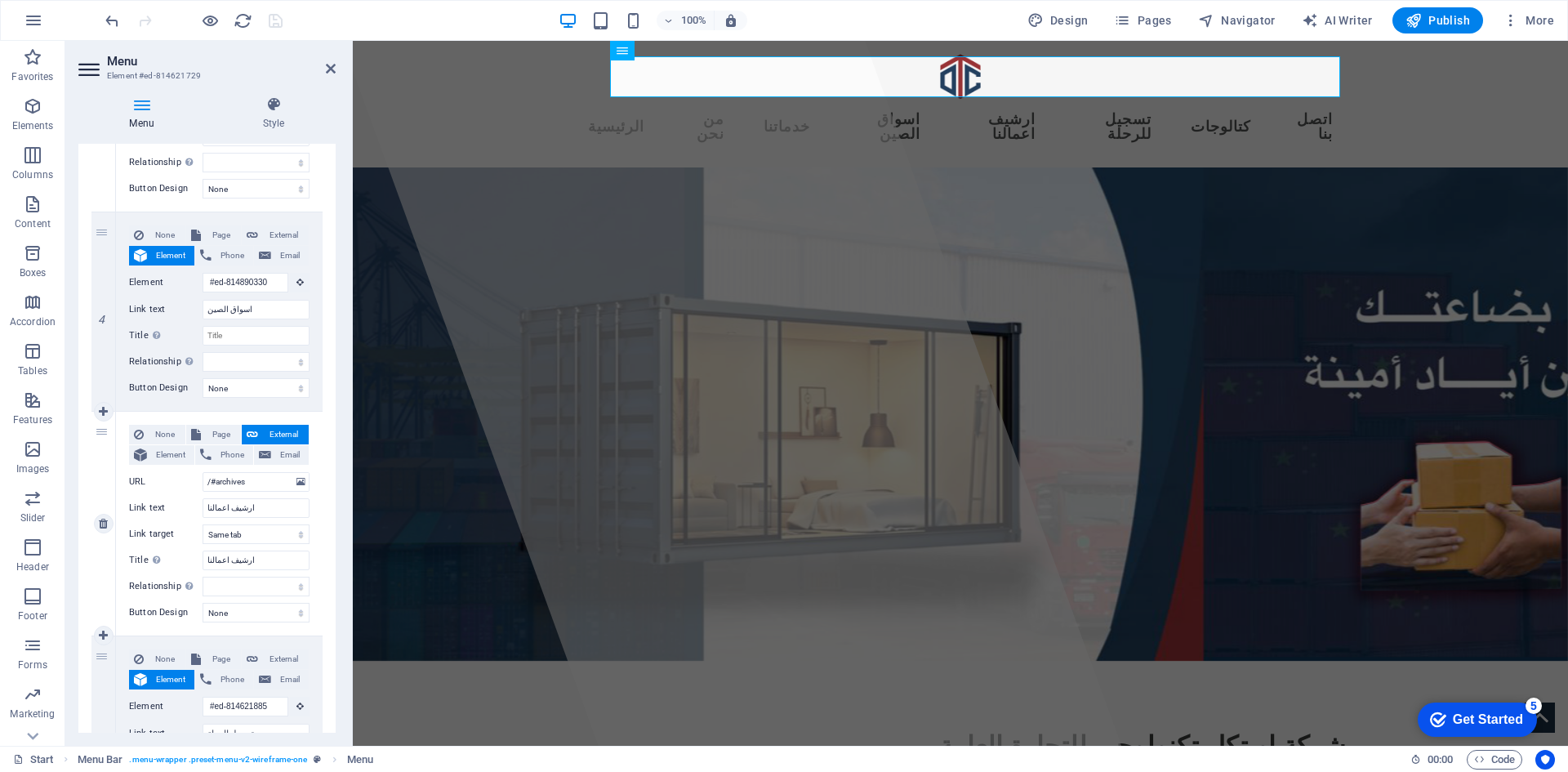
scroll to position [1308, 0]
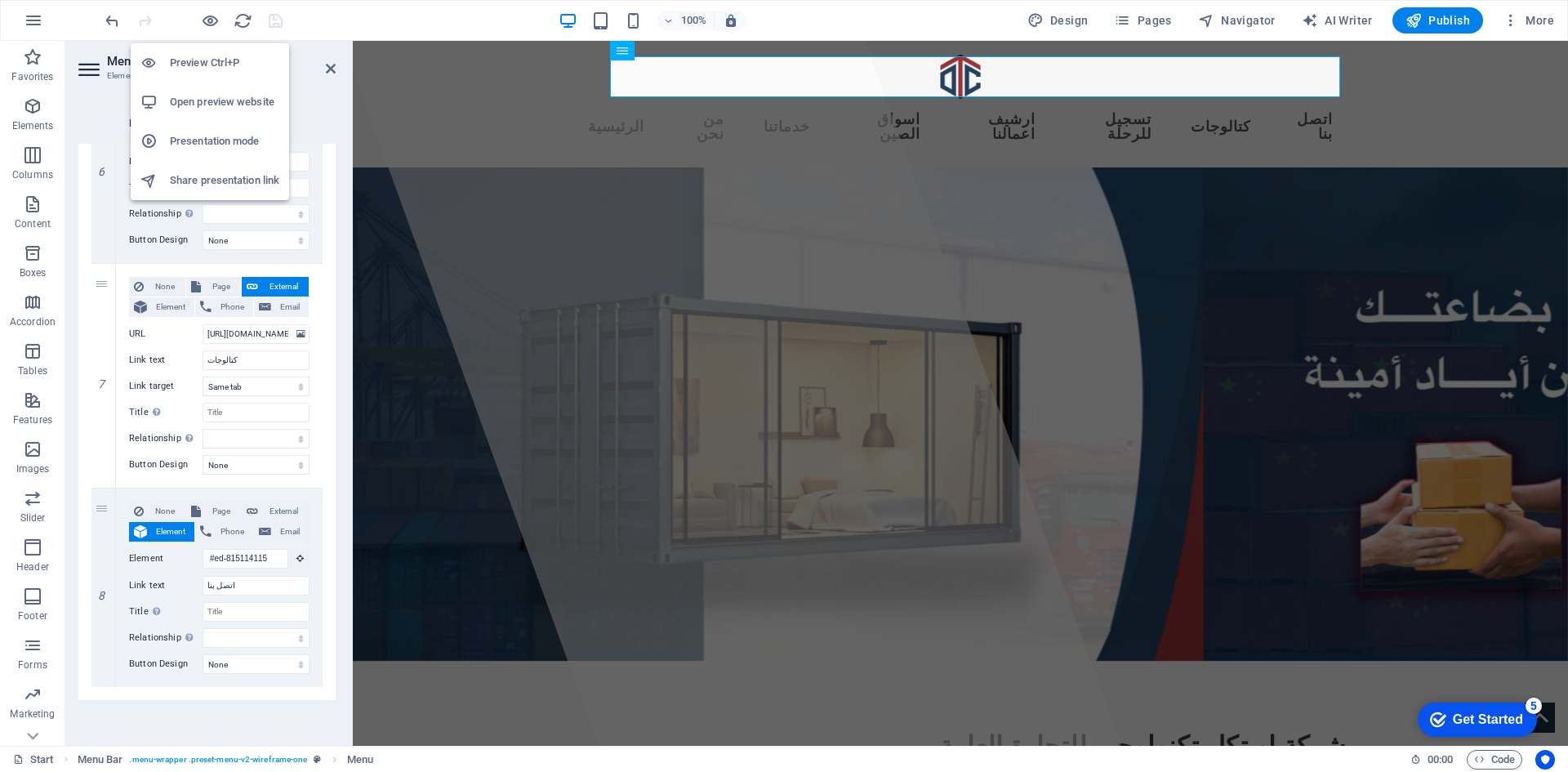
click at [197, 106] on h6 "Open preview website" at bounding box center [224, 101] width 109 height 19
click at [46, 18] on button "button" at bounding box center [33, 20] width 40 height 40
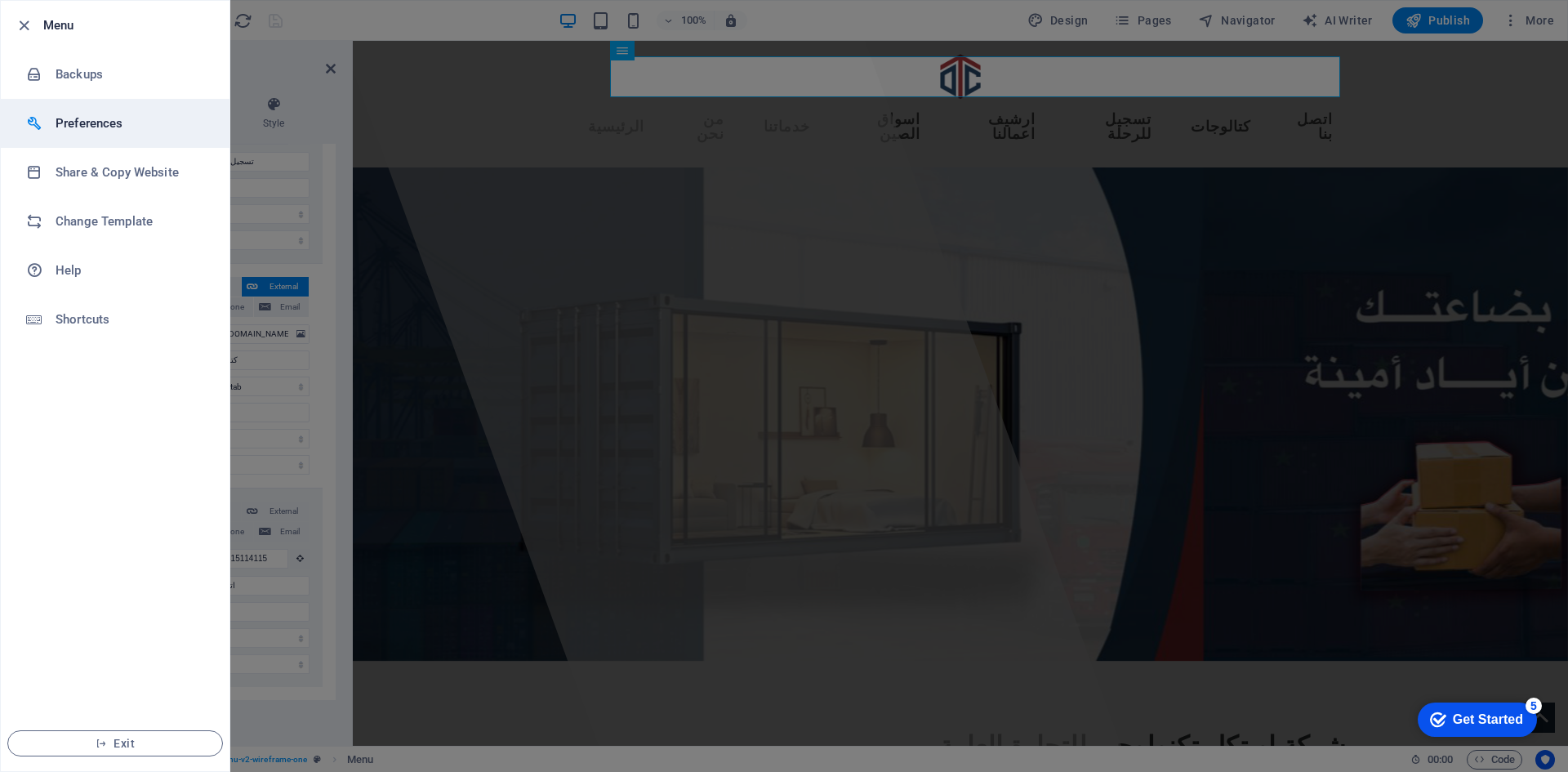
click at [103, 120] on h6 "Preferences" at bounding box center [131, 122] width 151 height 19
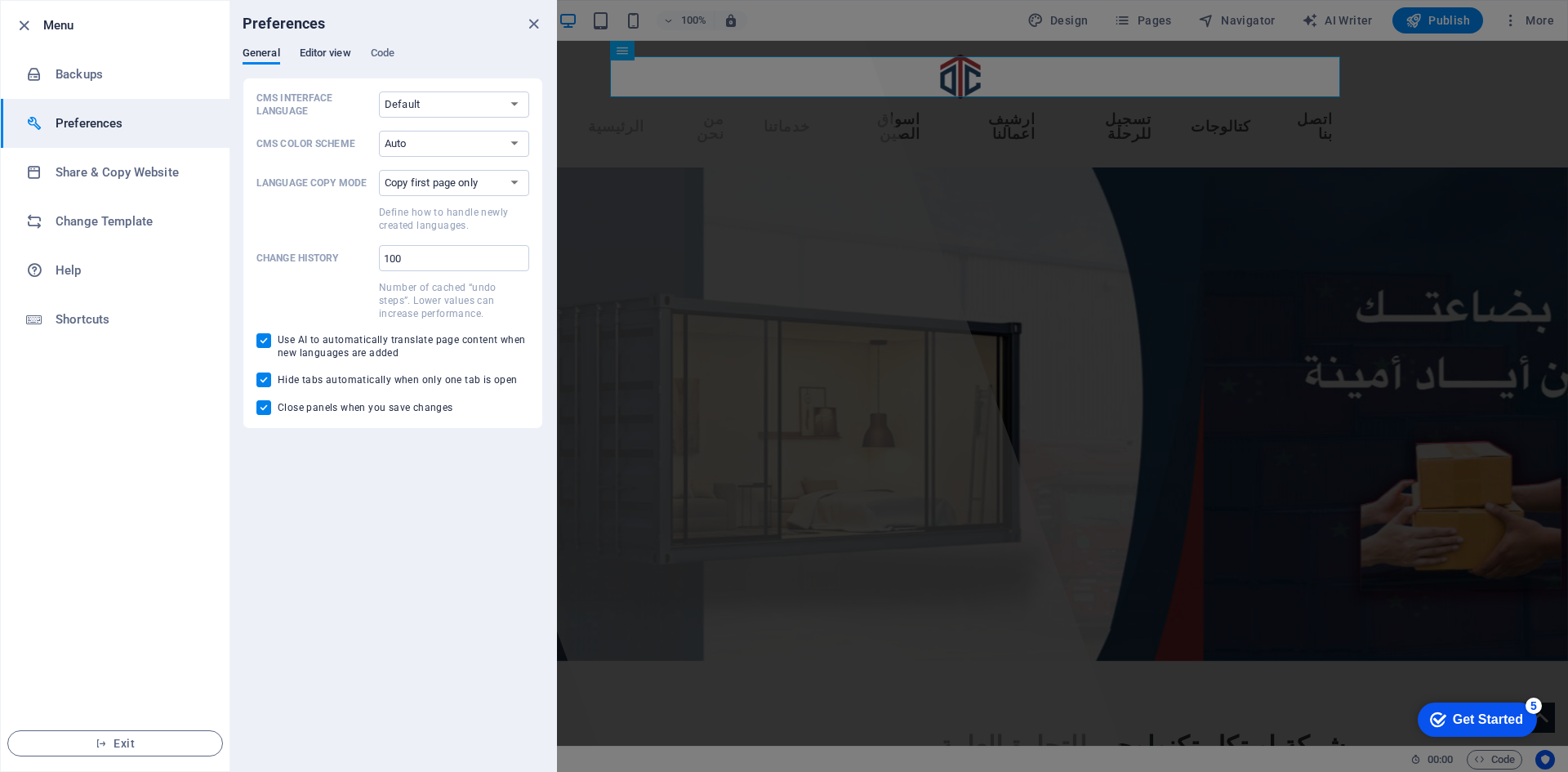
click at [325, 49] on span "Editor view" at bounding box center [326, 54] width 52 height 23
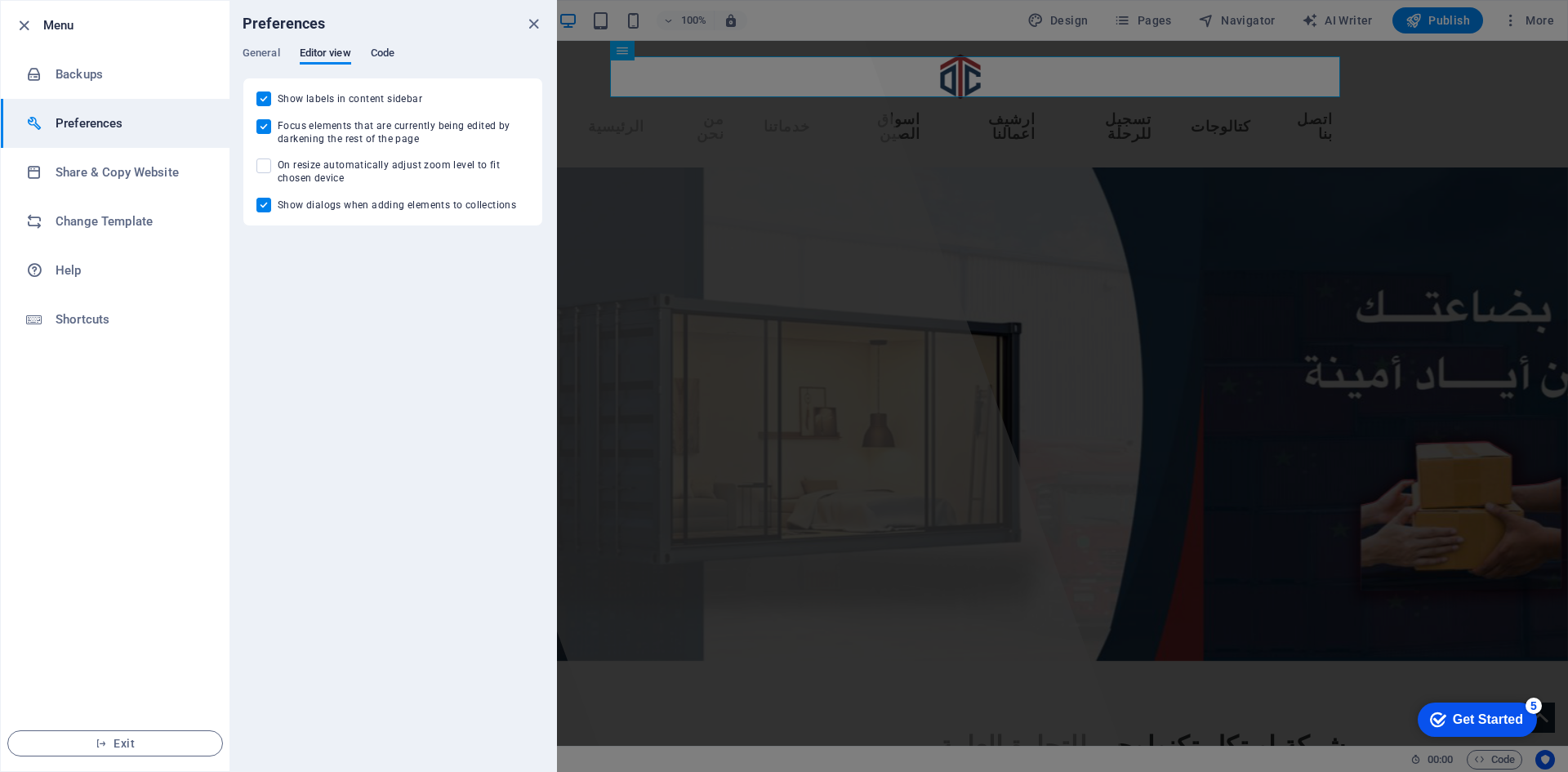
click at [371, 52] on span "Code" at bounding box center [383, 54] width 24 height 23
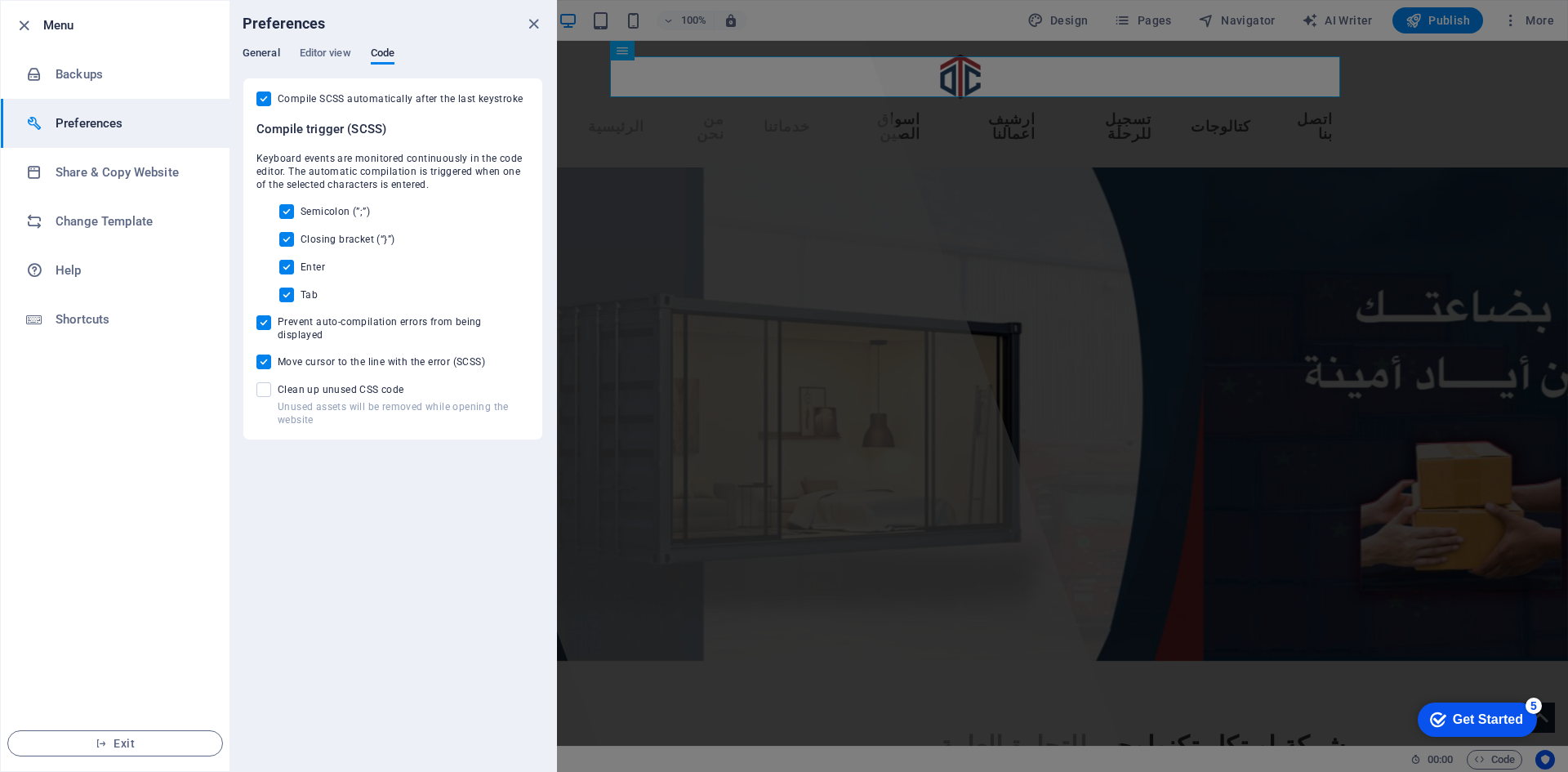
click at [259, 47] on span "General" at bounding box center [261, 54] width 38 height 23
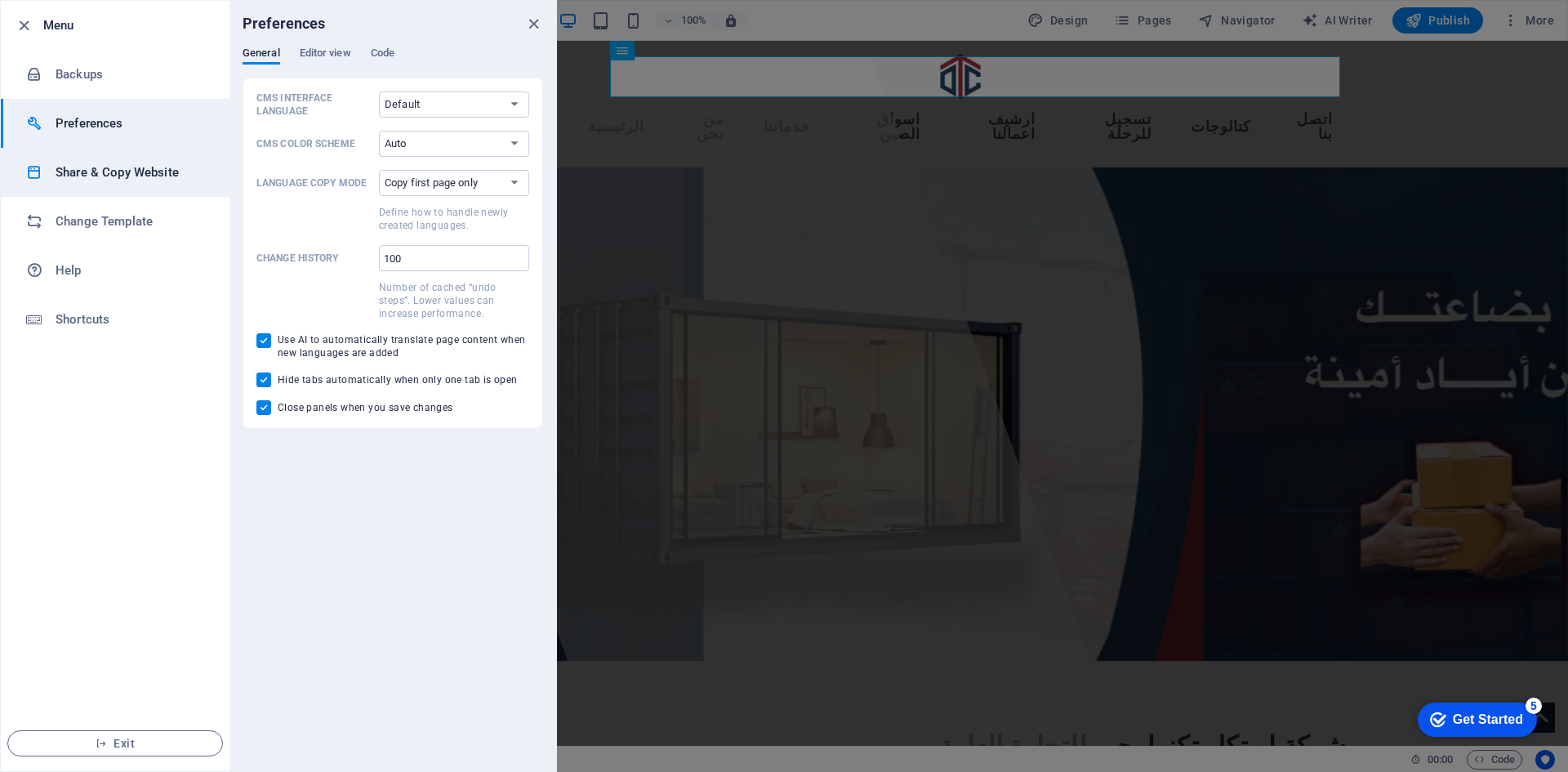
click at [120, 167] on h6 "Share & Copy Website" at bounding box center [131, 172] width 151 height 19
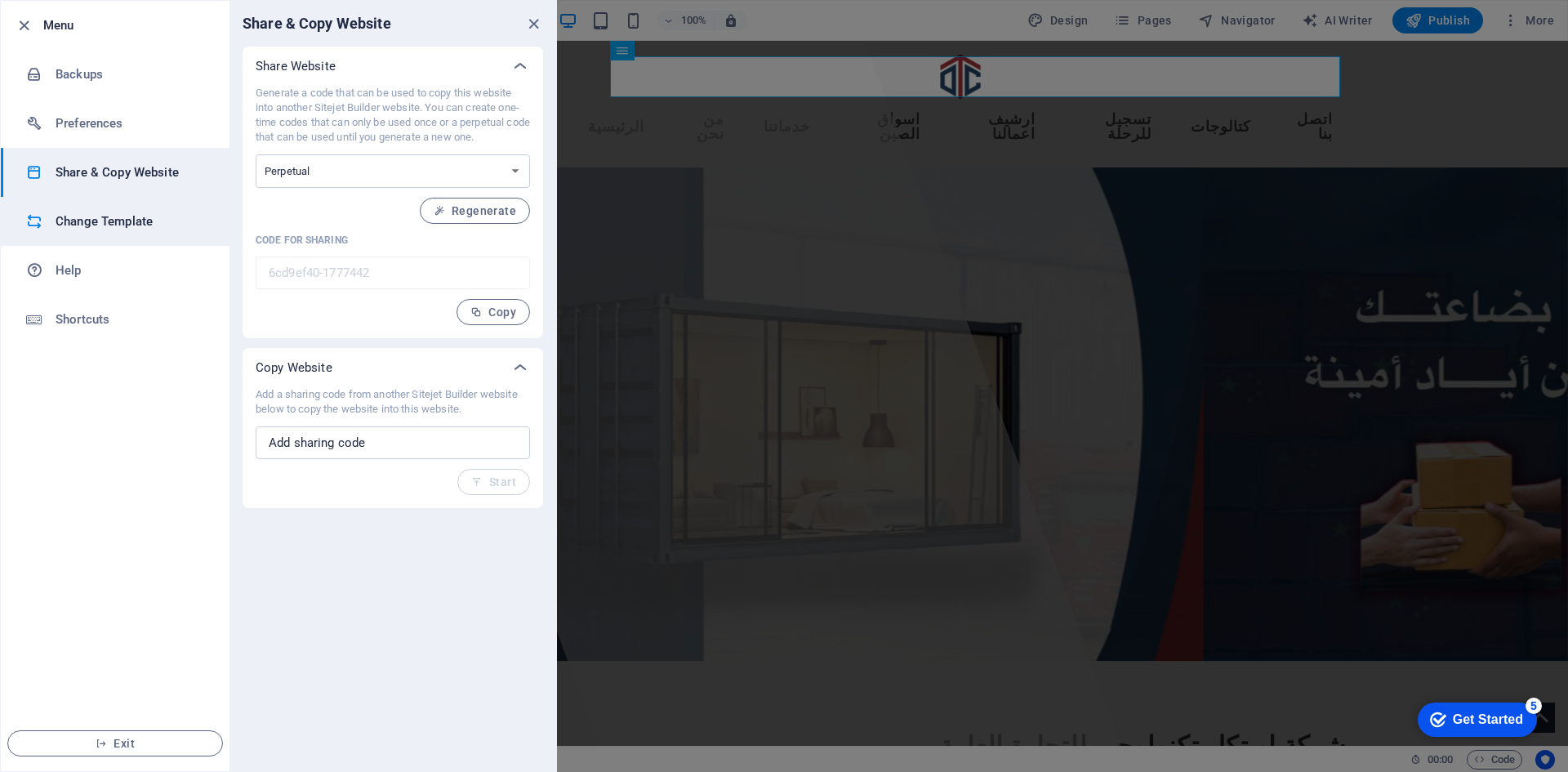
click at [115, 232] on li "Change Template" at bounding box center [115, 221] width 229 height 49
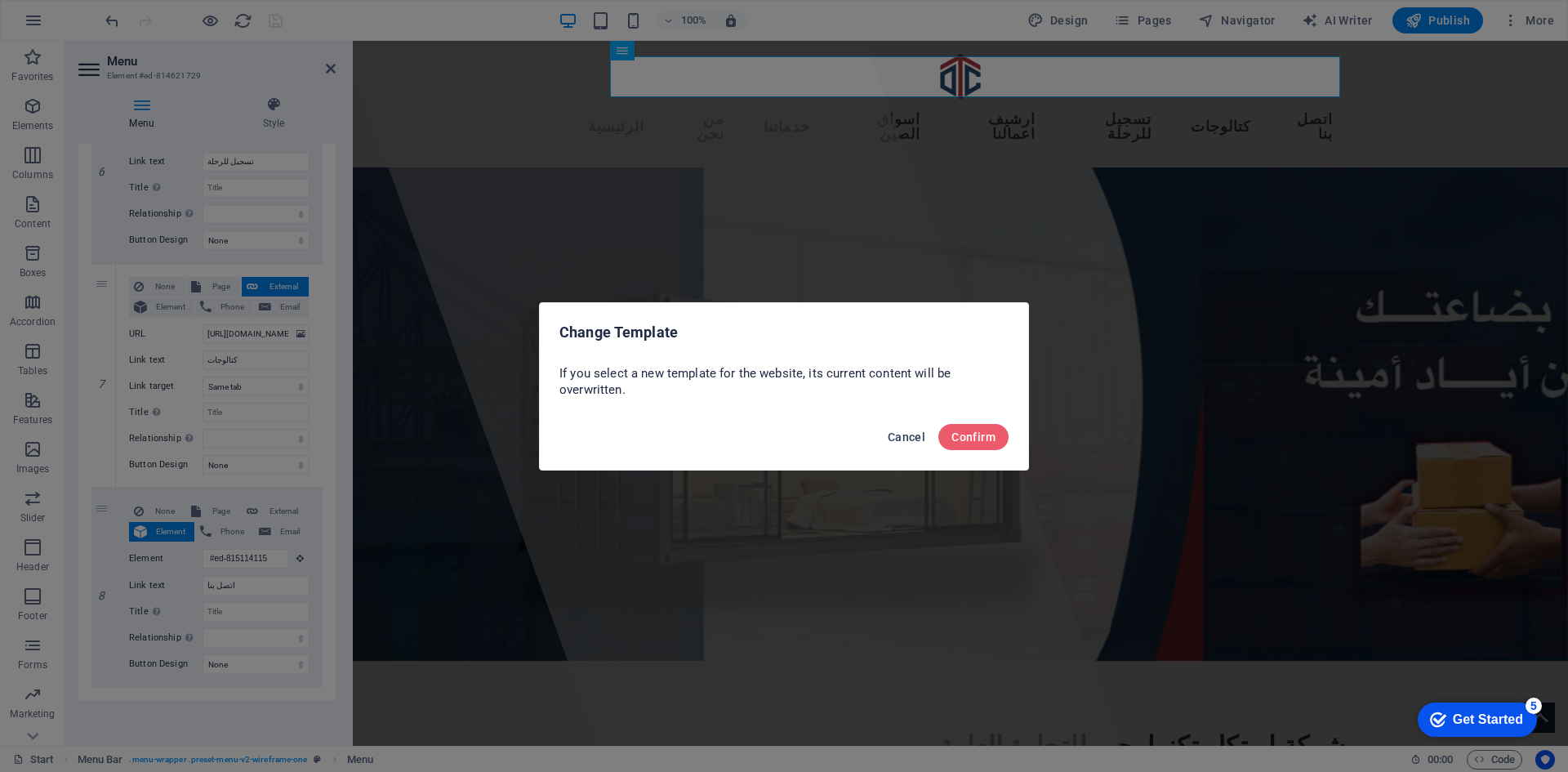
click at [904, 444] on button "Cancel" at bounding box center [906, 437] width 51 height 26
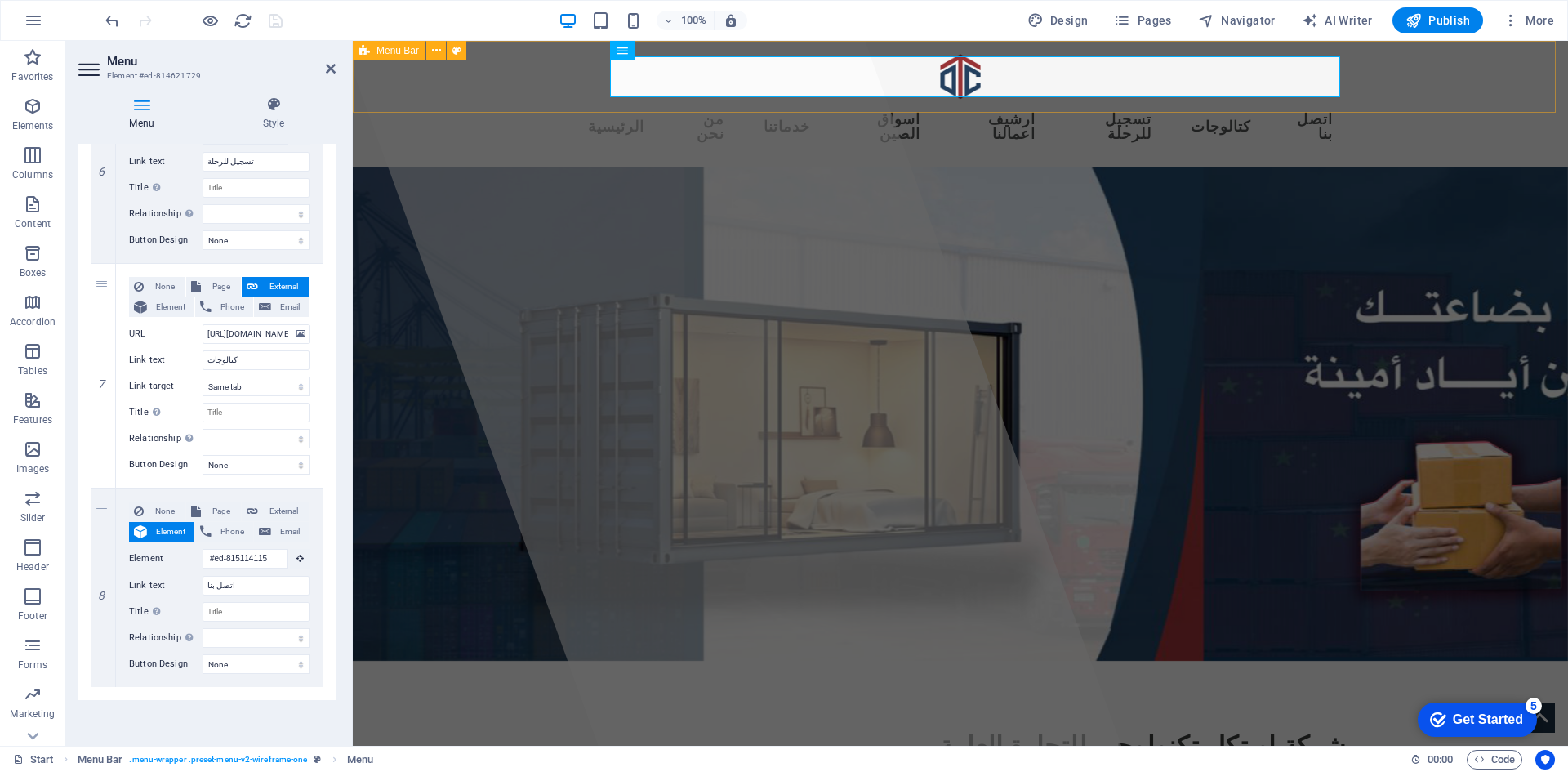
click at [1394, 69] on div "الرئيسية من نحن خدماتنا اسواق الصين ارشيف اعمالنا تسجيل للرحلة كتالوجات اتصل بنا" at bounding box center [960, 104] width 1215 height 127
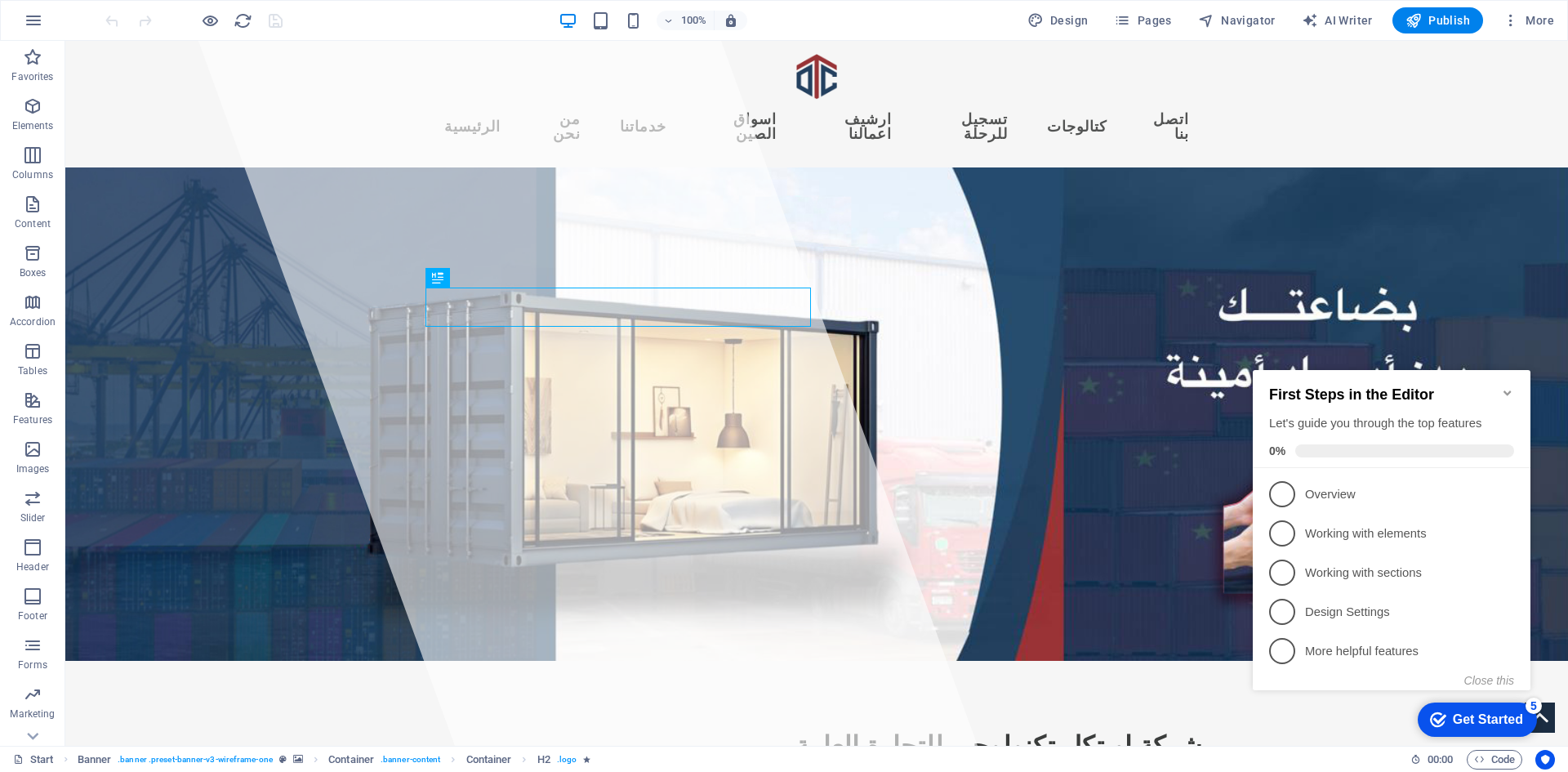
click at [1503, 386] on icon "Minimize checklist" at bounding box center [1507, 393] width 13 height 13
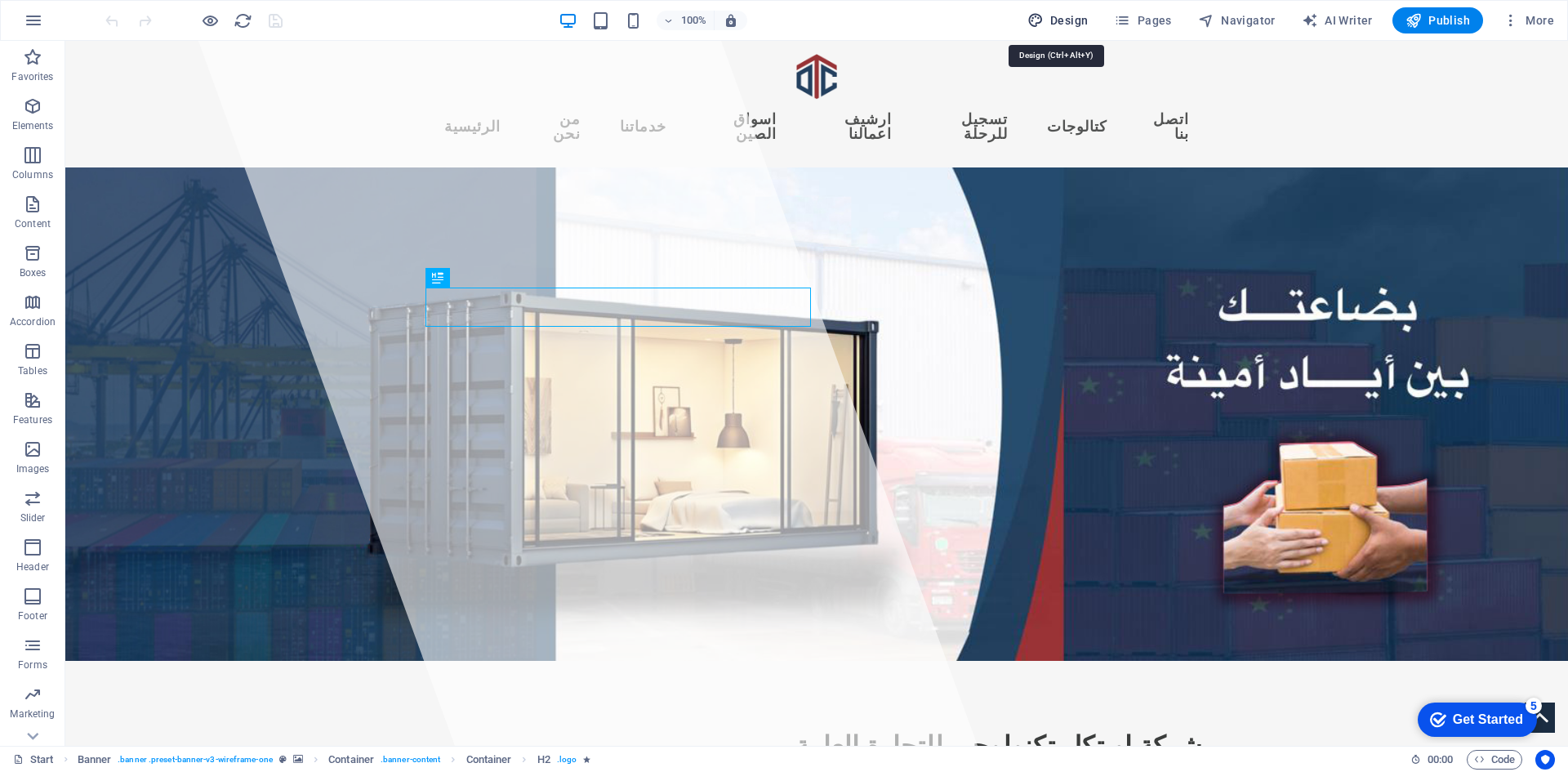
click at [1072, 22] on span "Design" at bounding box center [1058, 20] width 62 height 17
select select "px"
select select "600"
select select "px"
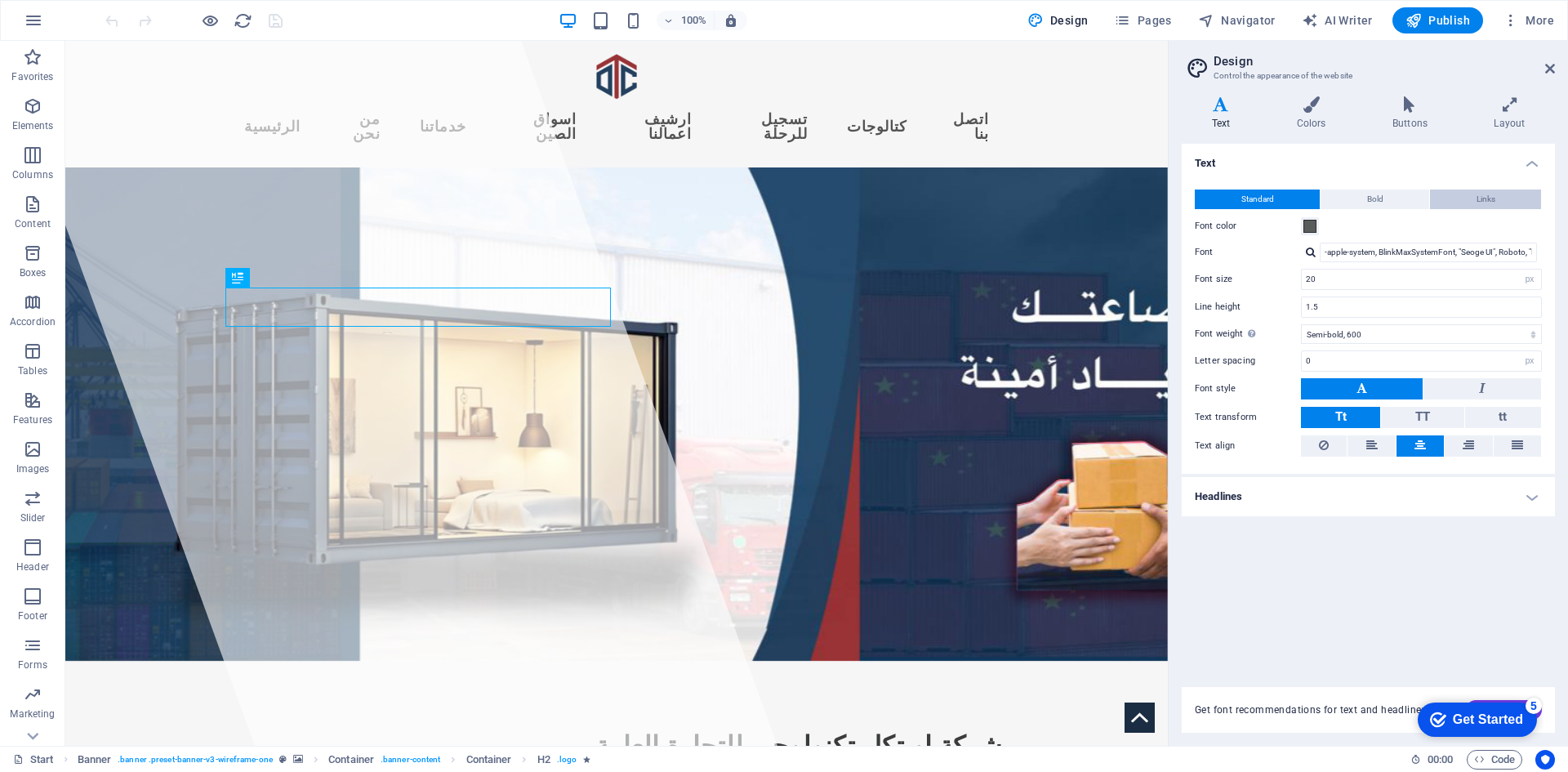
click at [1443, 197] on button "Links" at bounding box center [1485, 199] width 111 height 19
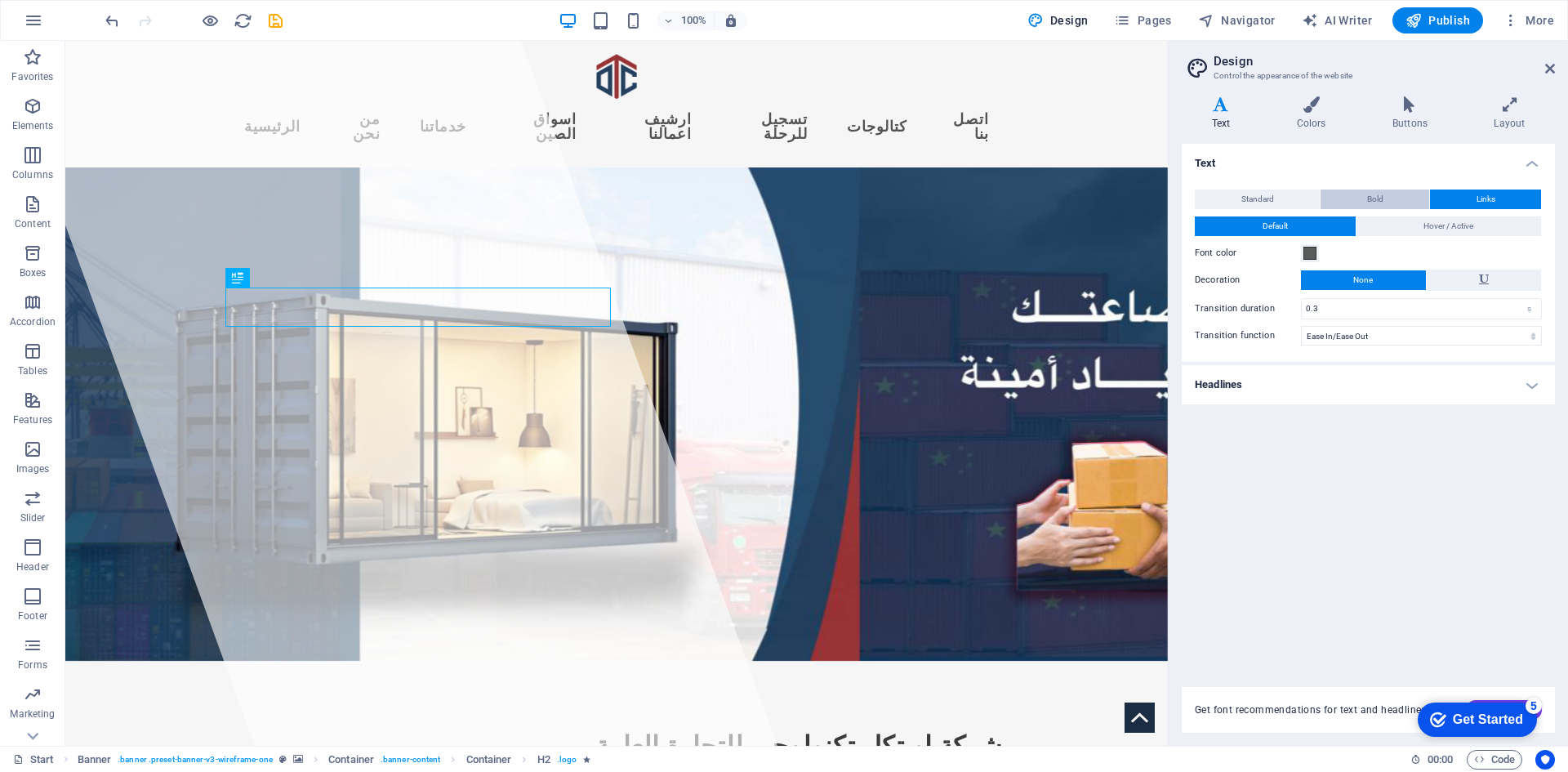
click at [1394, 204] on button "Bold" at bounding box center [1375, 199] width 109 height 19
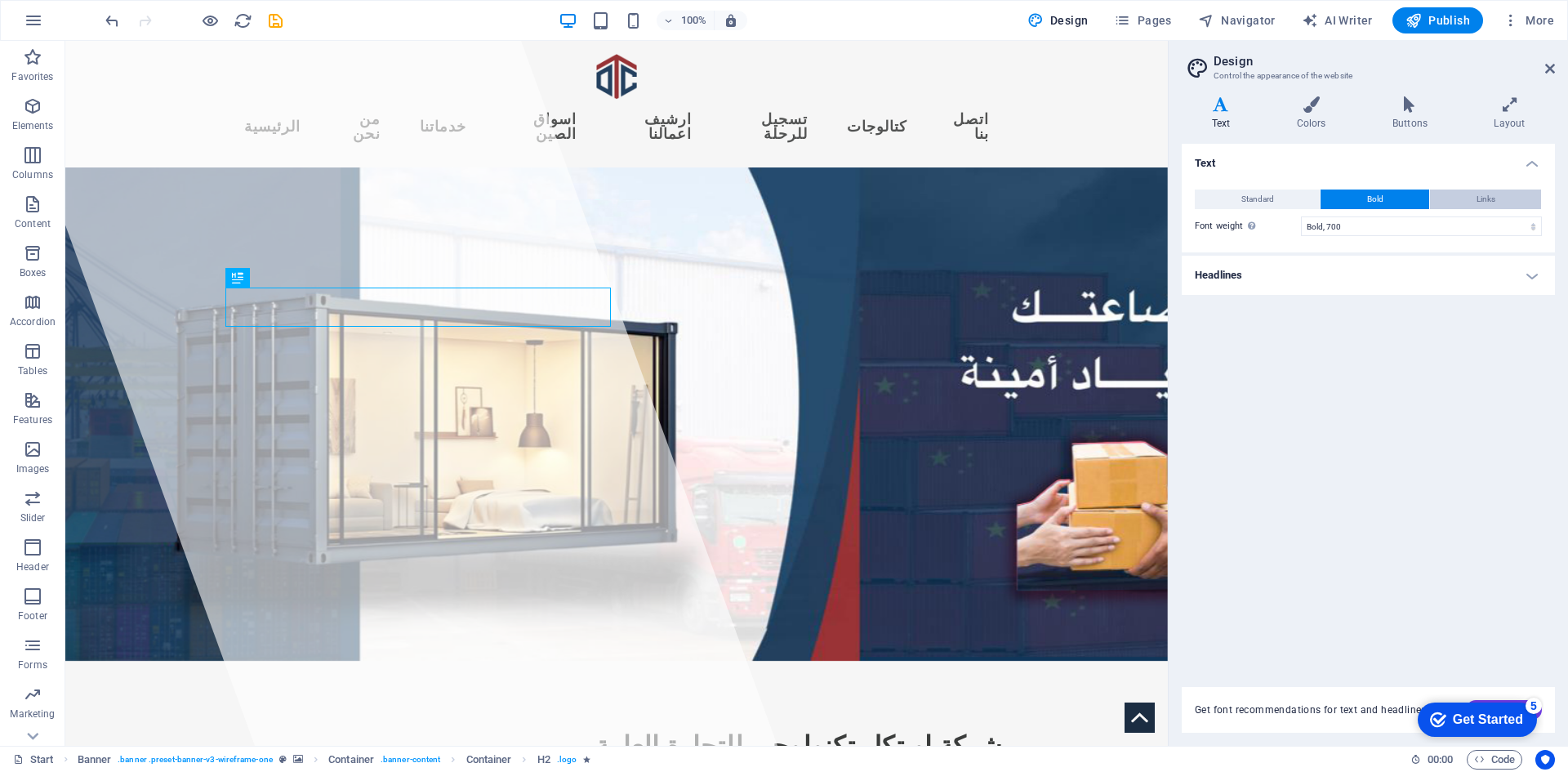
click at [1447, 195] on button "Links" at bounding box center [1485, 199] width 111 height 19
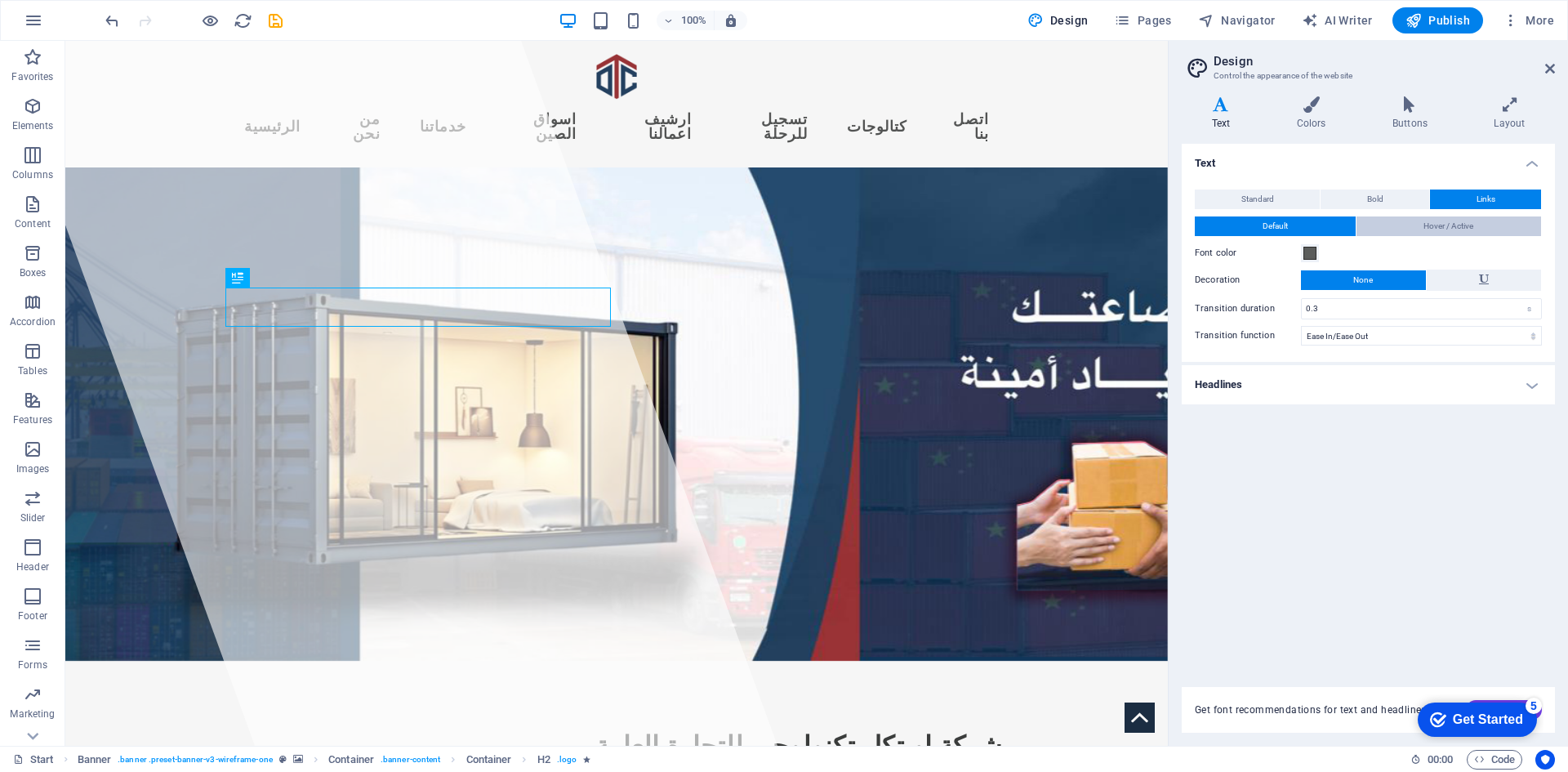
click at [1439, 229] on span "Hover / Active" at bounding box center [1448, 225] width 50 height 19
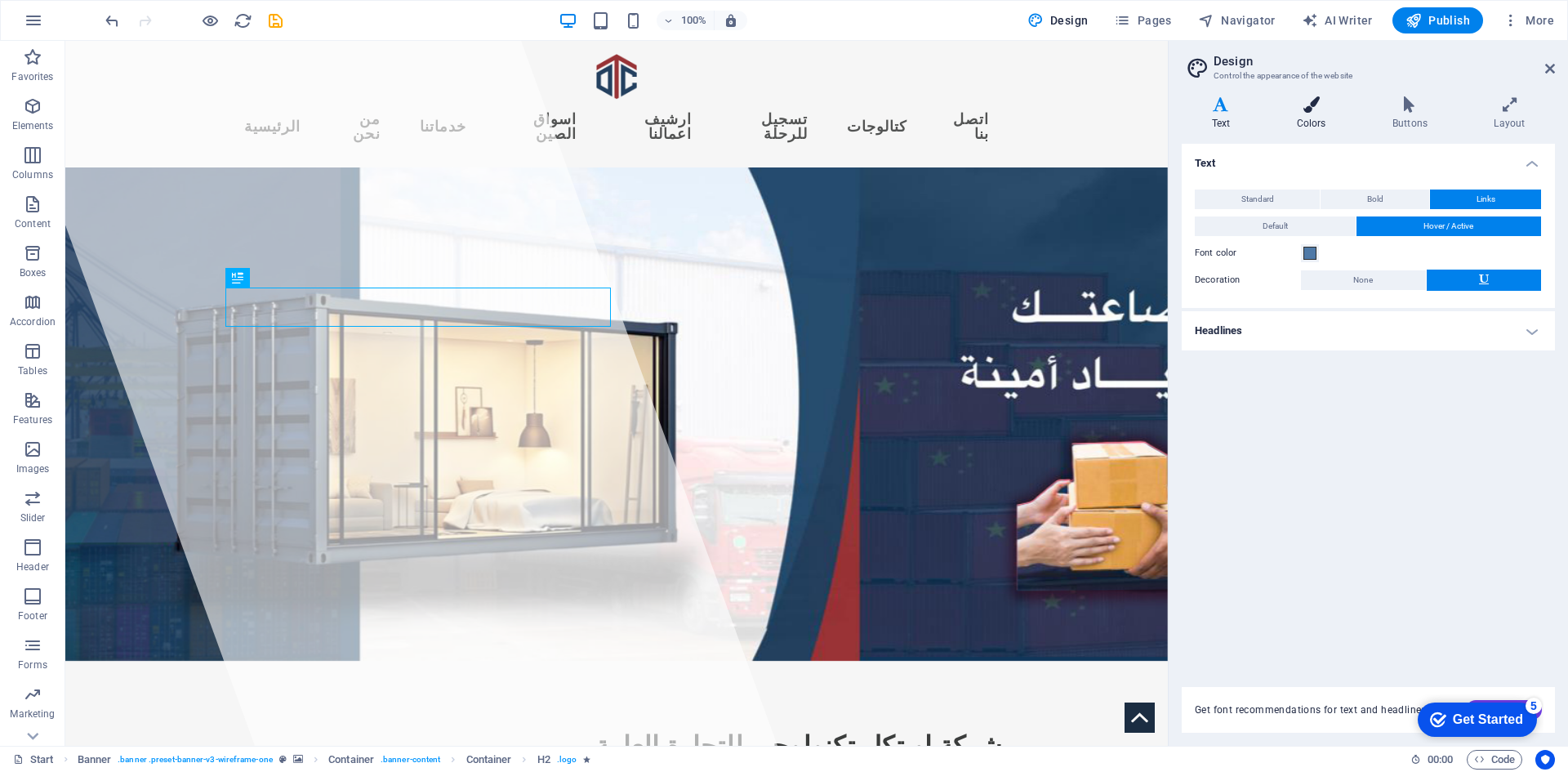
click at [1301, 112] on icon at bounding box center [1310, 105] width 89 height 17
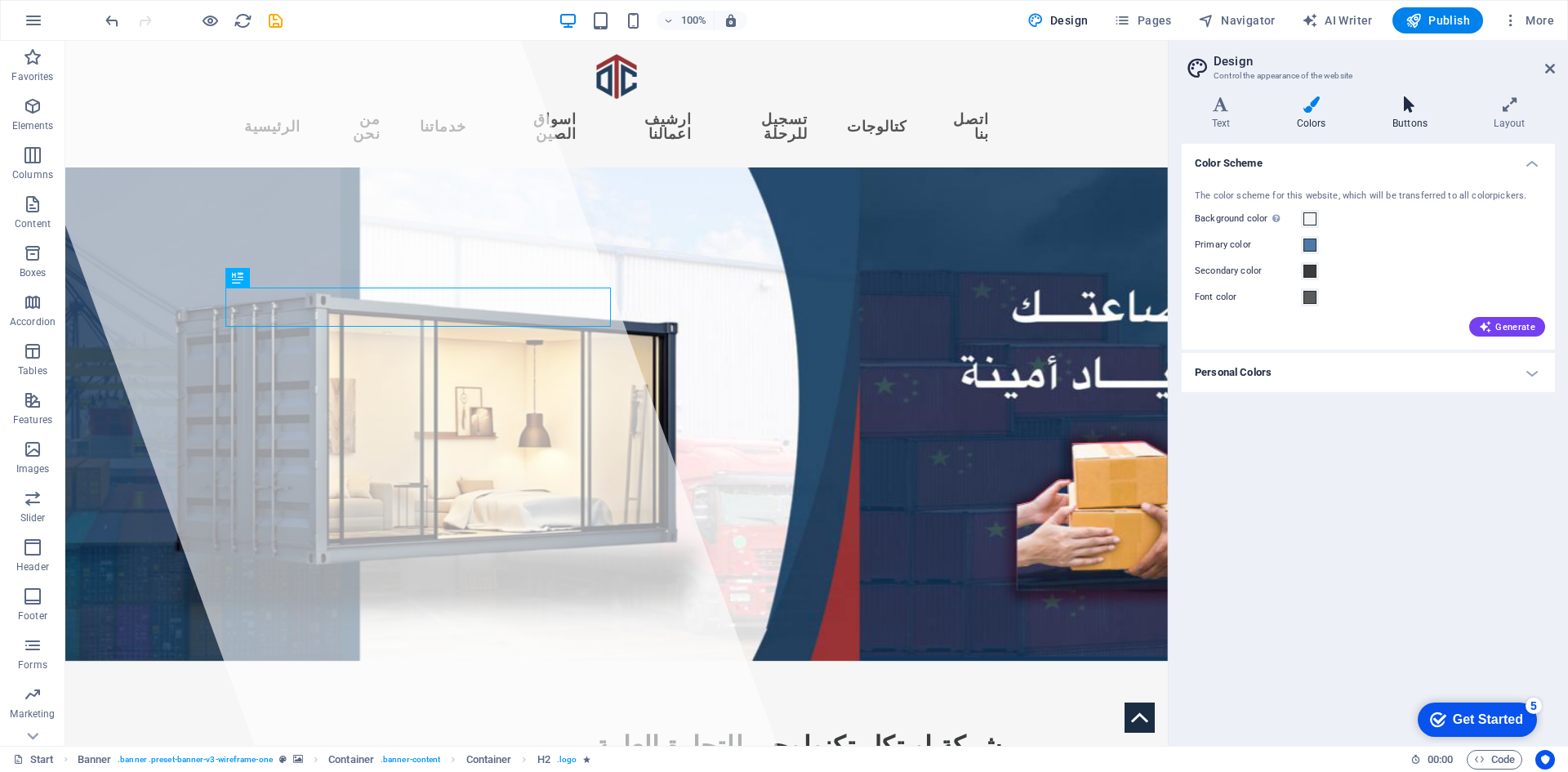
click at [1402, 101] on icon at bounding box center [1409, 105] width 95 height 17
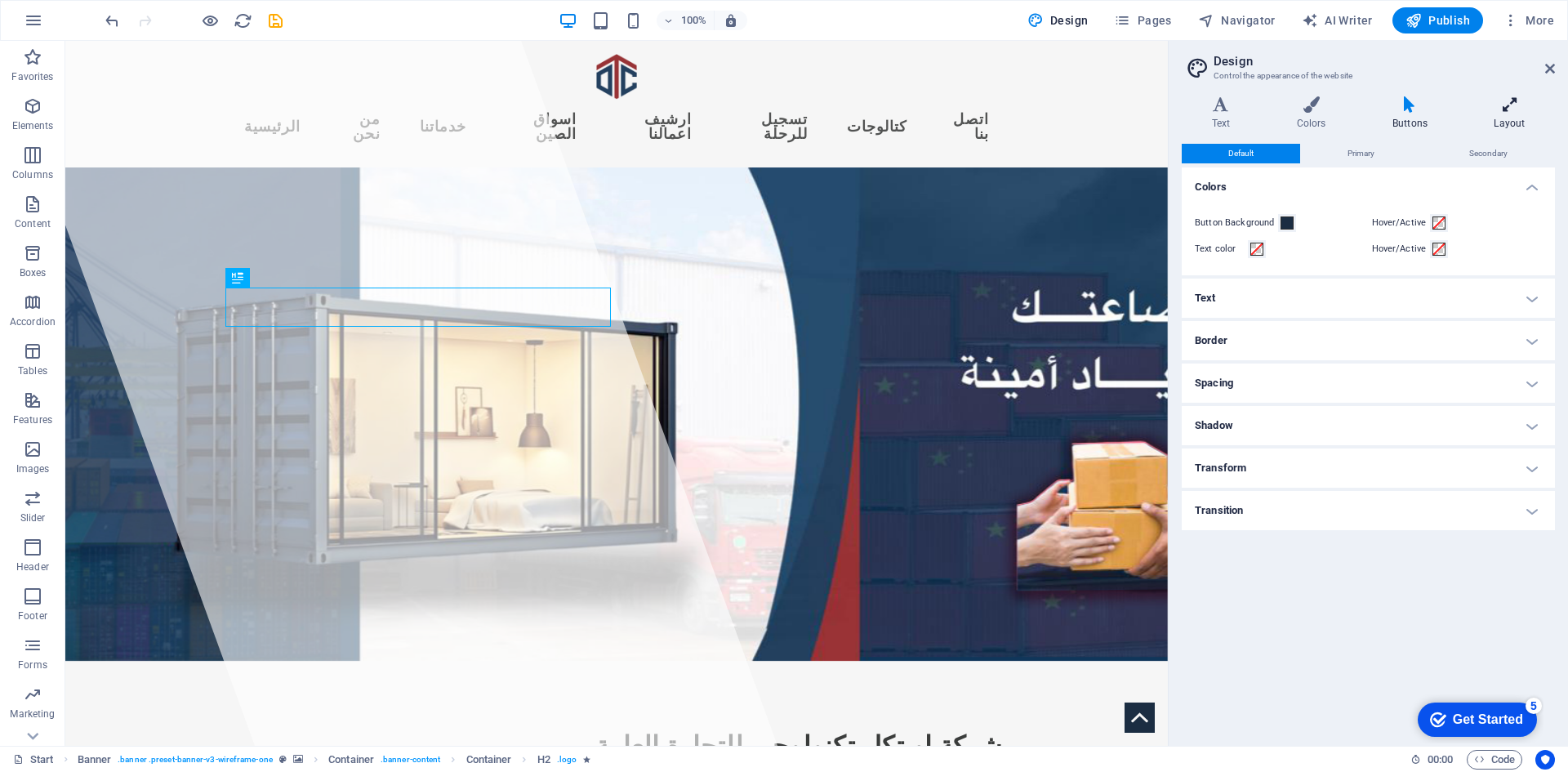
click at [1506, 99] on icon at bounding box center [1509, 105] width 91 height 17
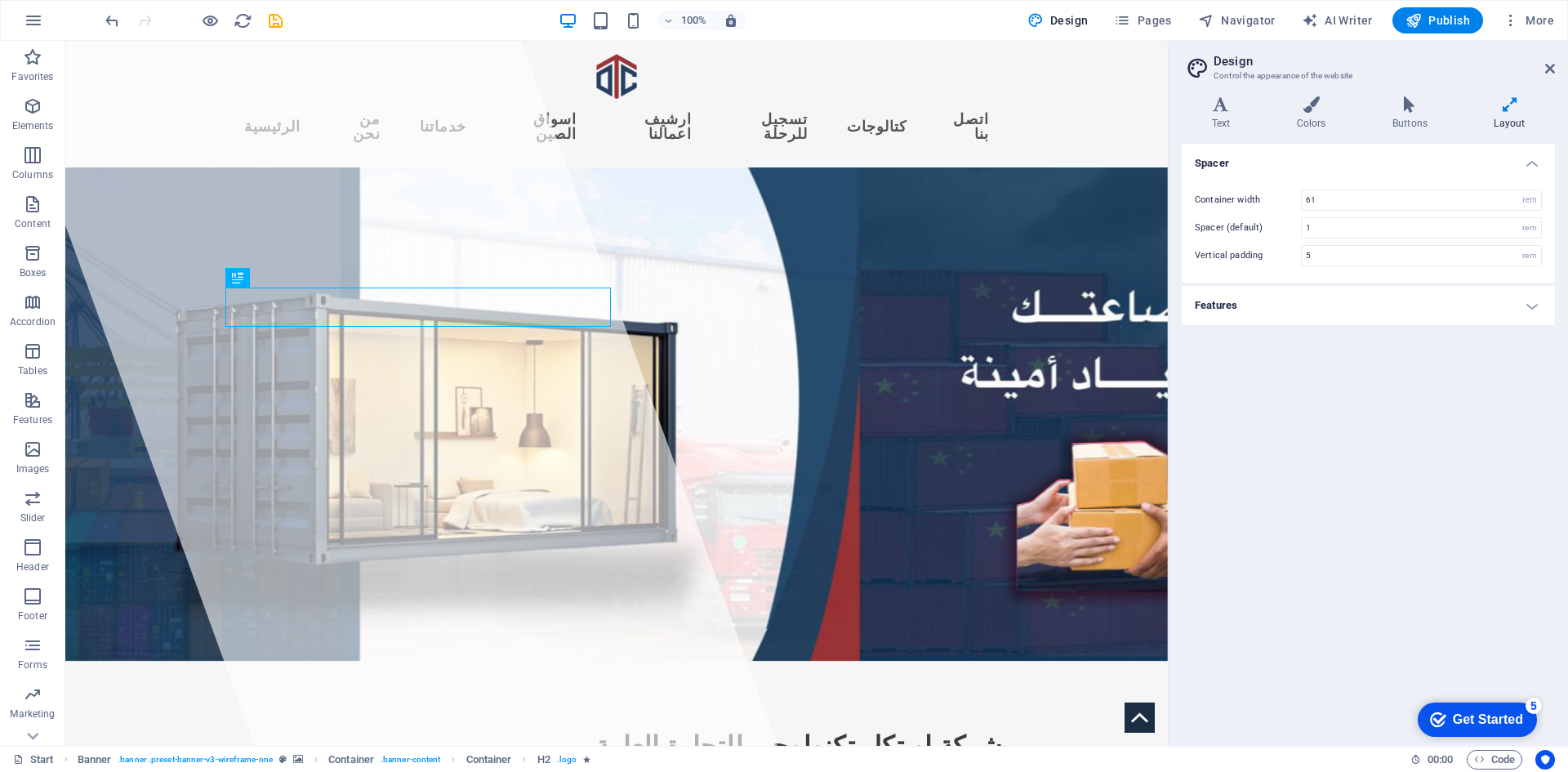
click at [1555, 66] on aside "Design Control the appearance of the website Variants Text Colors Buttons Layou…" at bounding box center [1368, 393] width 400 height 705
click at [1540, 70] on header "Design Control the appearance of the website" at bounding box center [1369, 62] width 370 height 42
click at [1545, 70] on icon at bounding box center [1550, 68] width 10 height 13
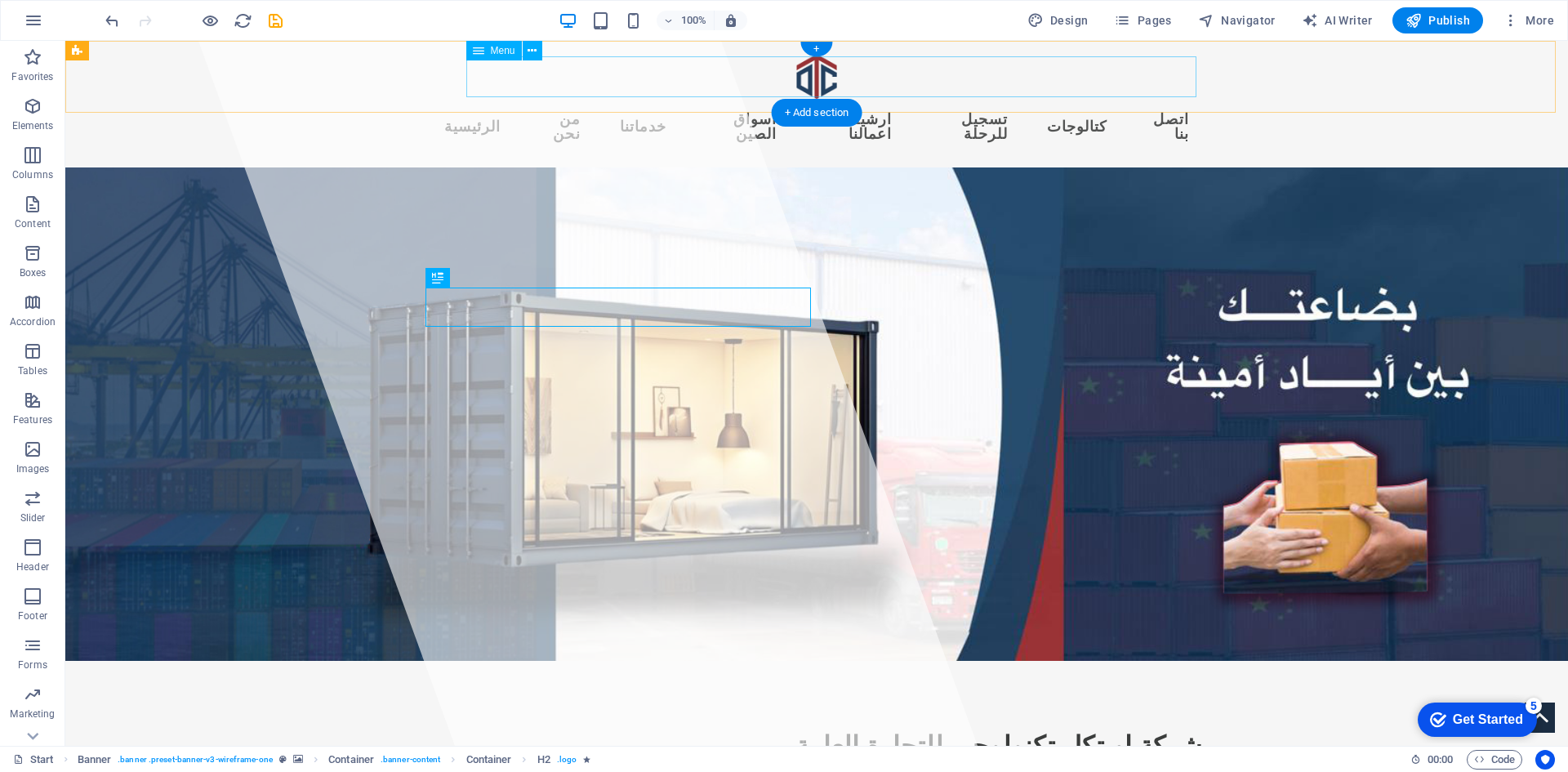
click at [1093, 99] on nav "الرئيسية من نحن خدماتنا اسواق الصين ارشيف اعمالنا تسجيل للرحلة كتالوجات اتصل بنا" at bounding box center [817, 126] width 771 height 54
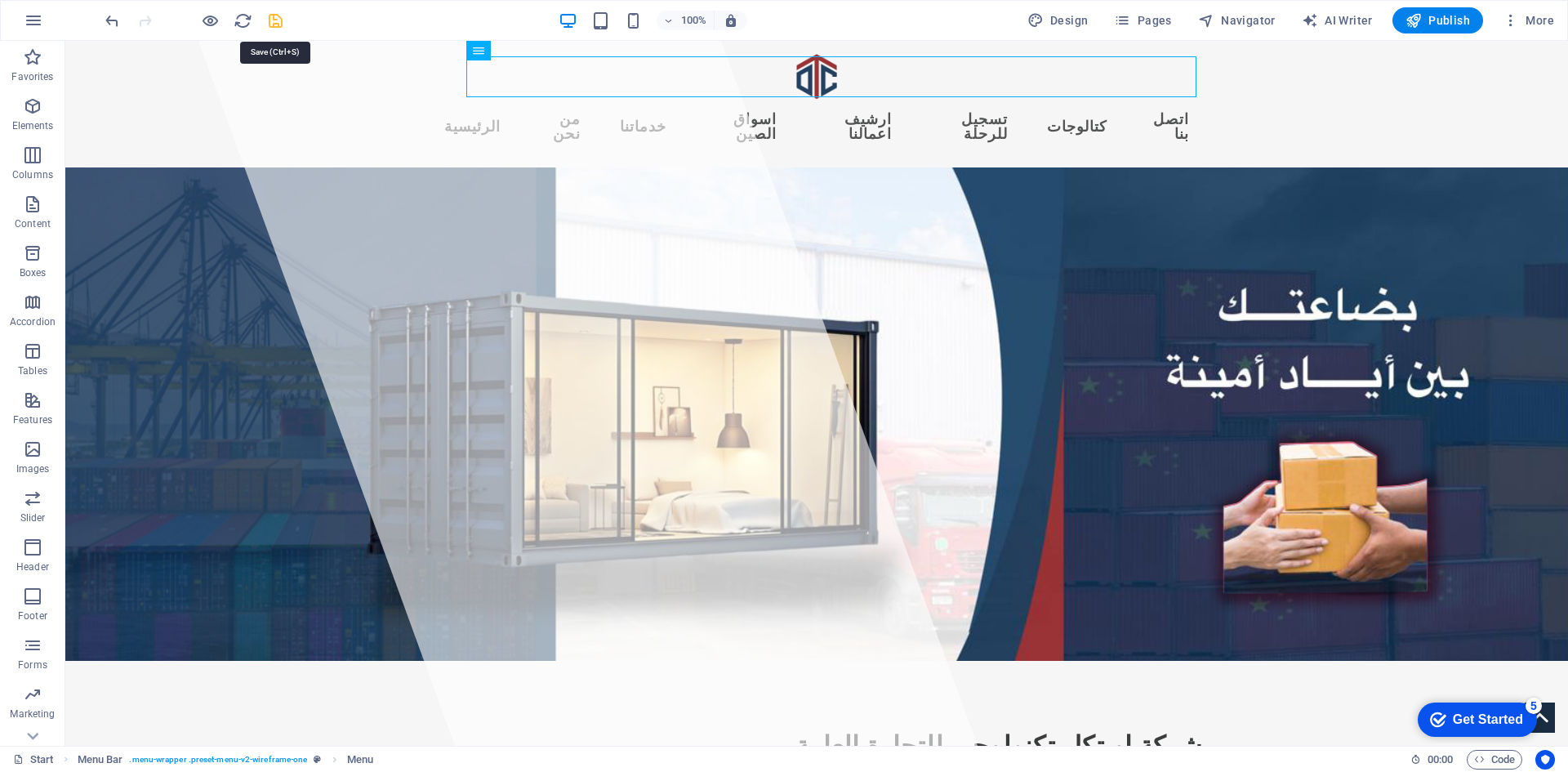
click at [281, 22] on icon "save" at bounding box center [275, 20] width 18 height 18
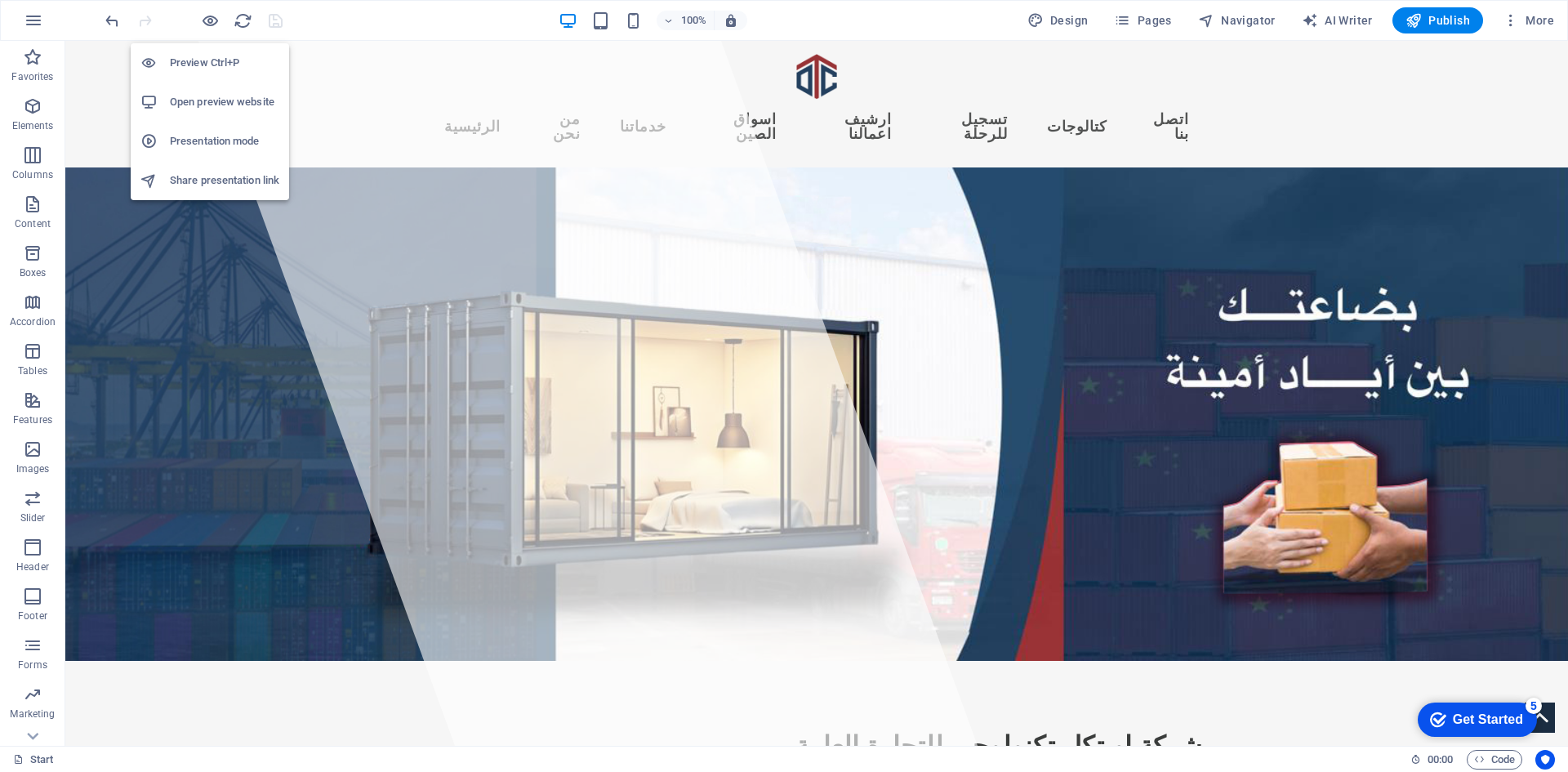
click at [212, 58] on h6 "Preview Ctrl+P" at bounding box center [224, 63] width 109 height 19
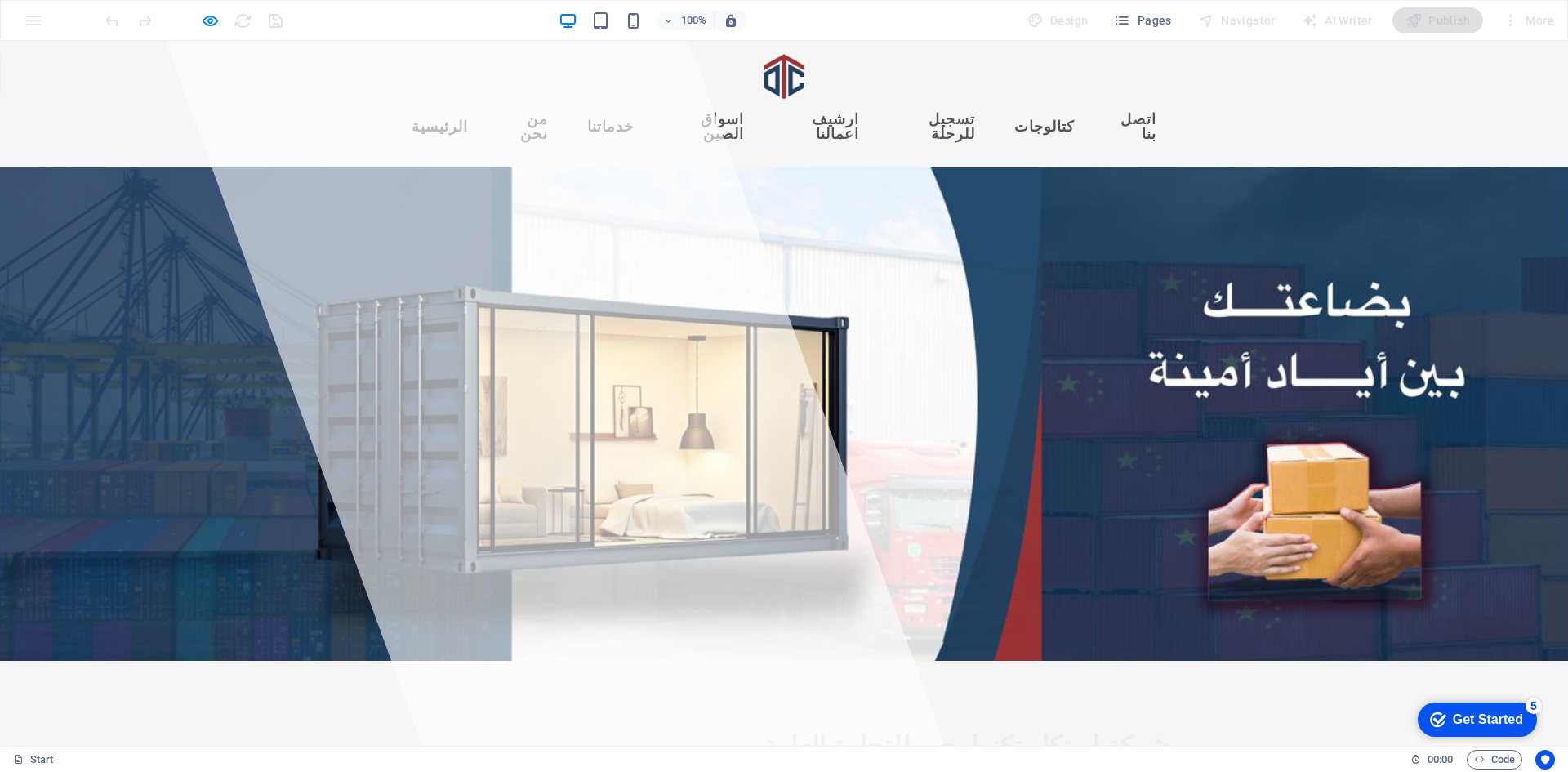
click at [1055, 107] on link "كتالوجات" at bounding box center [1045, 127] width 86 height 40
click at [950, 99] on link "تسجيل للرحلة" at bounding box center [935, 126] width 102 height 54
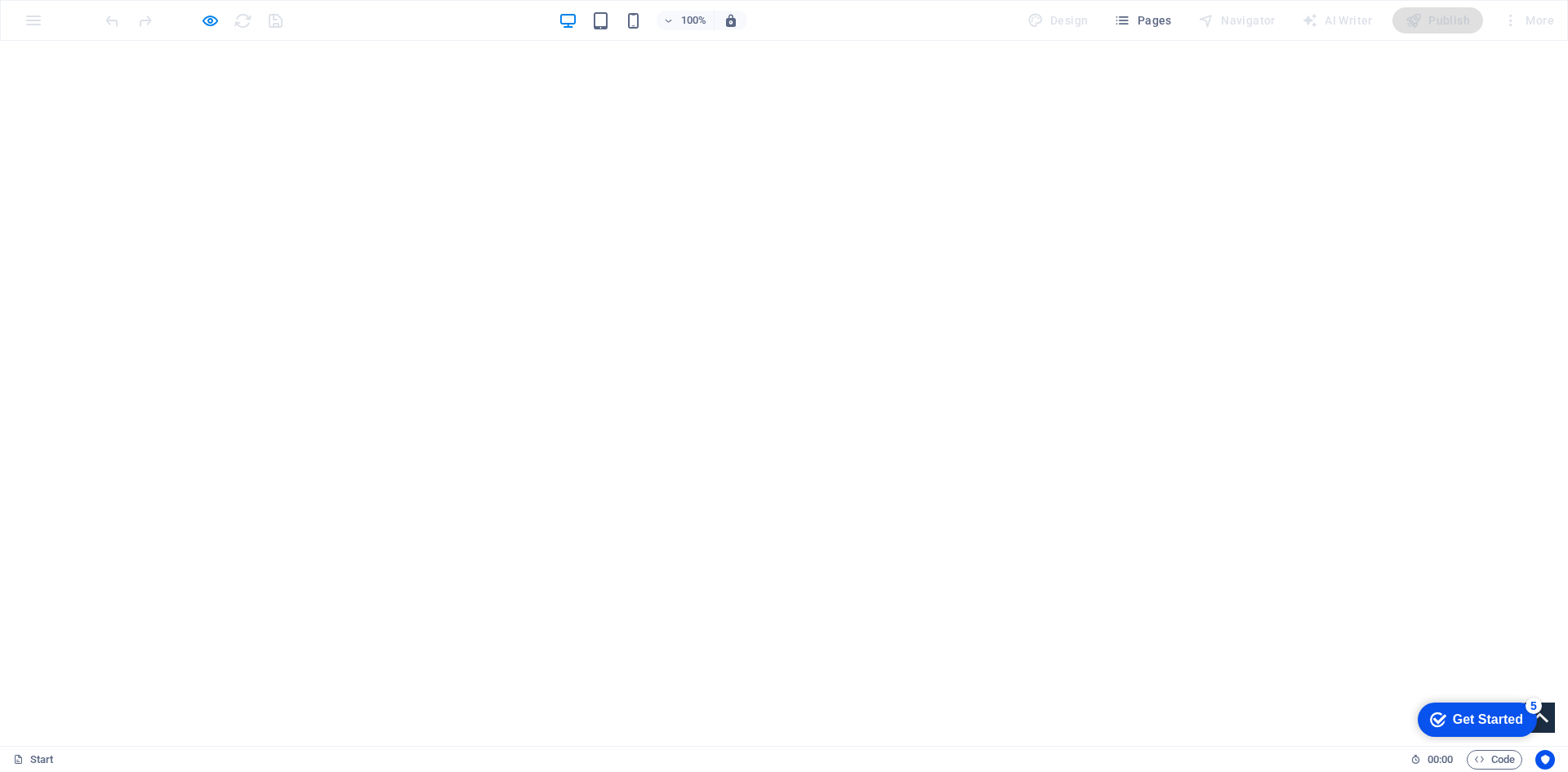
scroll to position [2757, 0]
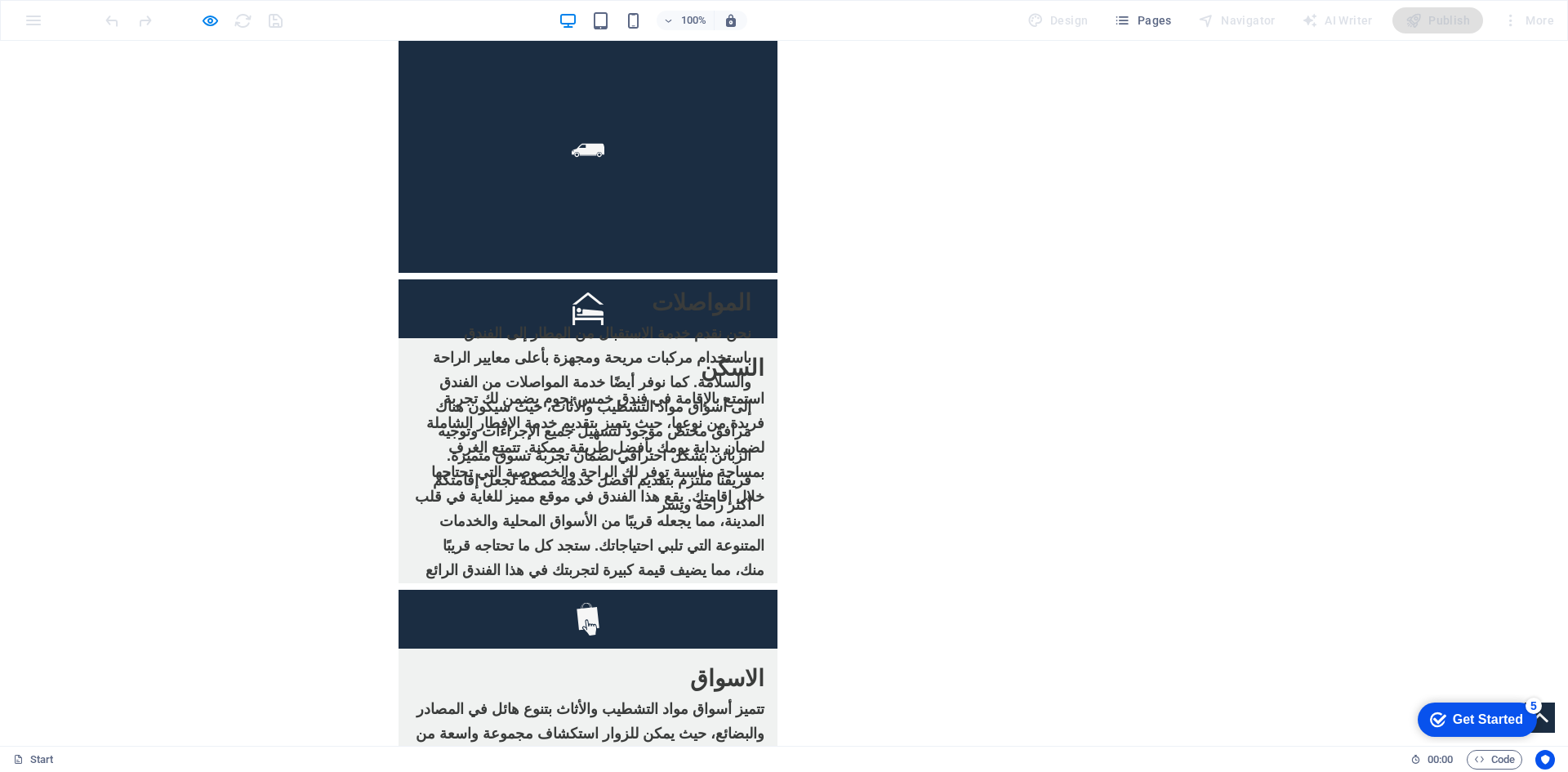
click at [1540, 725] on div "checkmark Get Started 5 First Steps in the Editor Let's guide you through the t…" at bounding box center [1474, 719] width 138 height 49
click at [1539, 726] on div "checkmark Get Started 5 First Steps in the Editor Let's guide you through the t…" at bounding box center [1474, 719] width 138 height 49
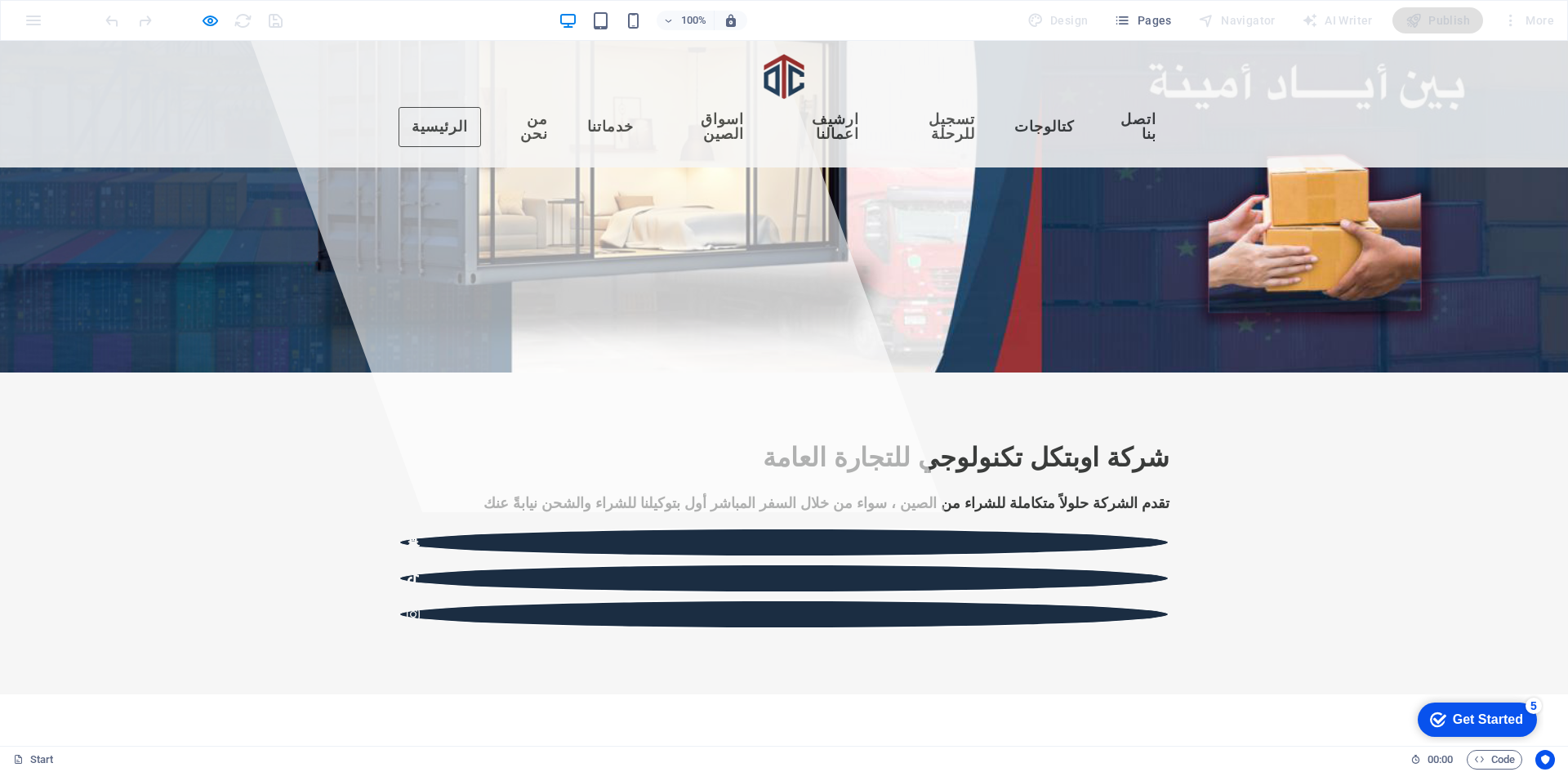
scroll to position [0, 0]
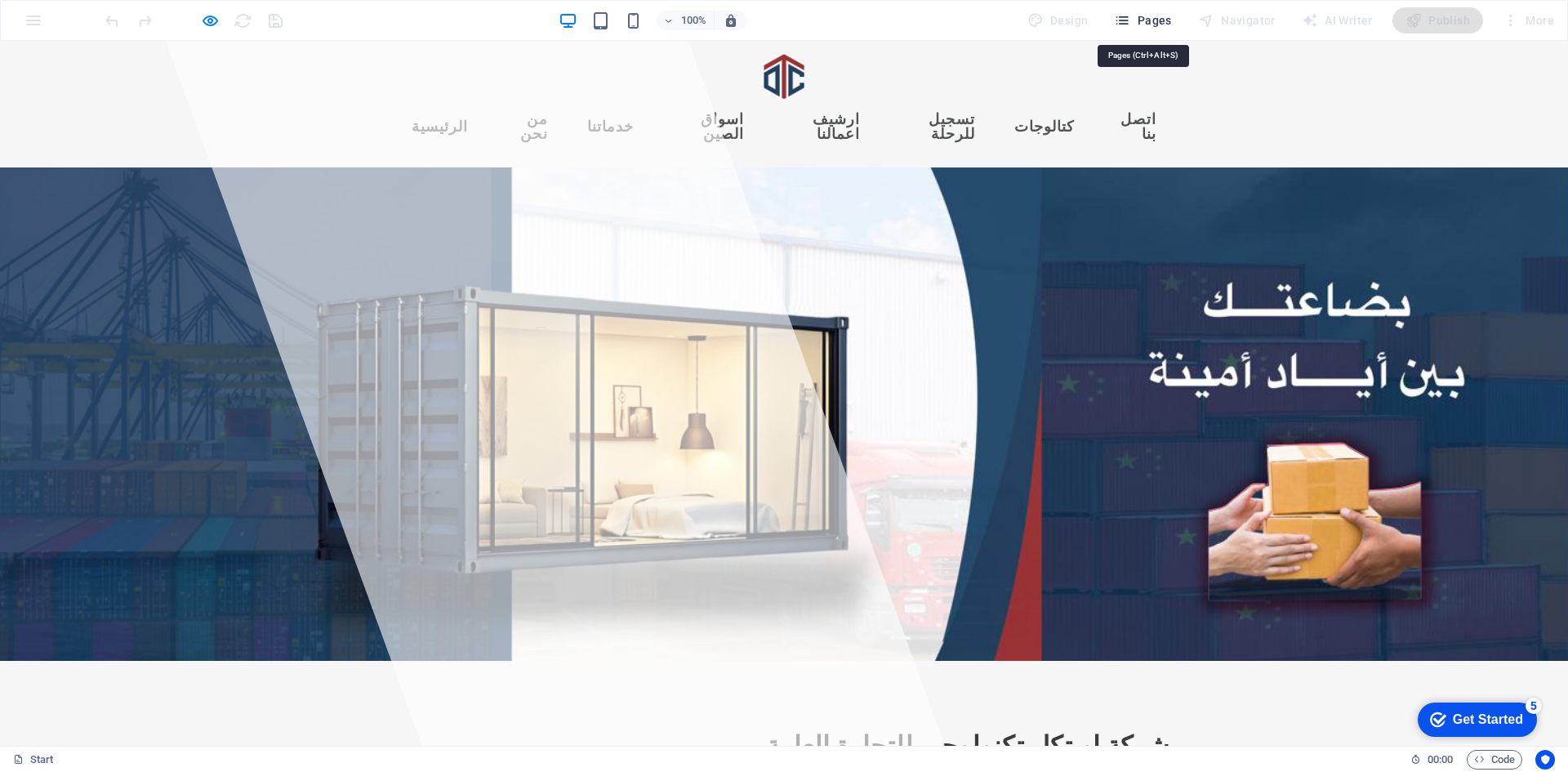
click at [1122, 23] on icon "button" at bounding box center [1122, 20] width 17 height 17
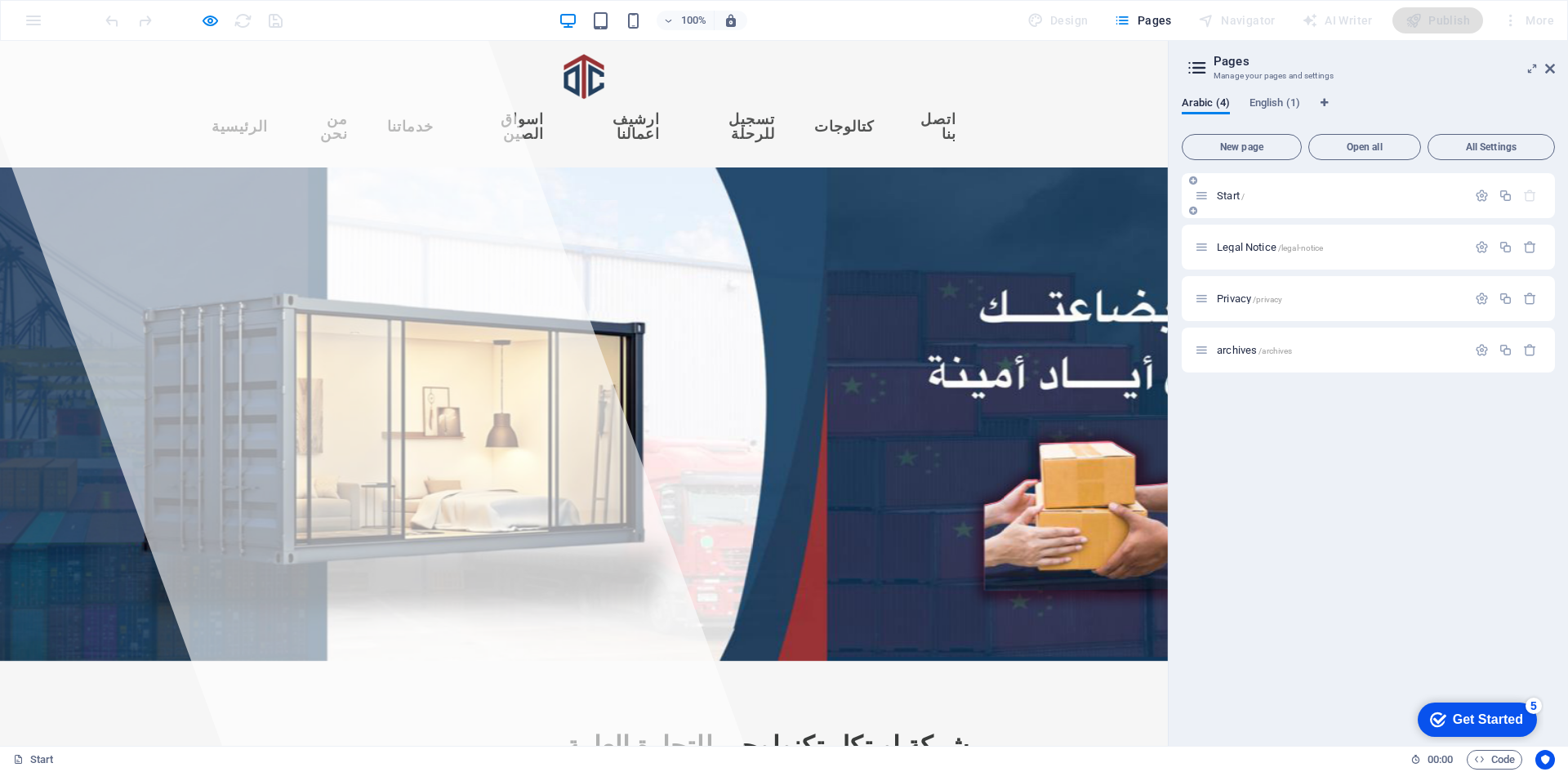
click at [1281, 196] on p "Start /" at bounding box center [1339, 196] width 245 height 11
click at [1480, 193] on icon "button" at bounding box center [1482, 195] width 14 height 14
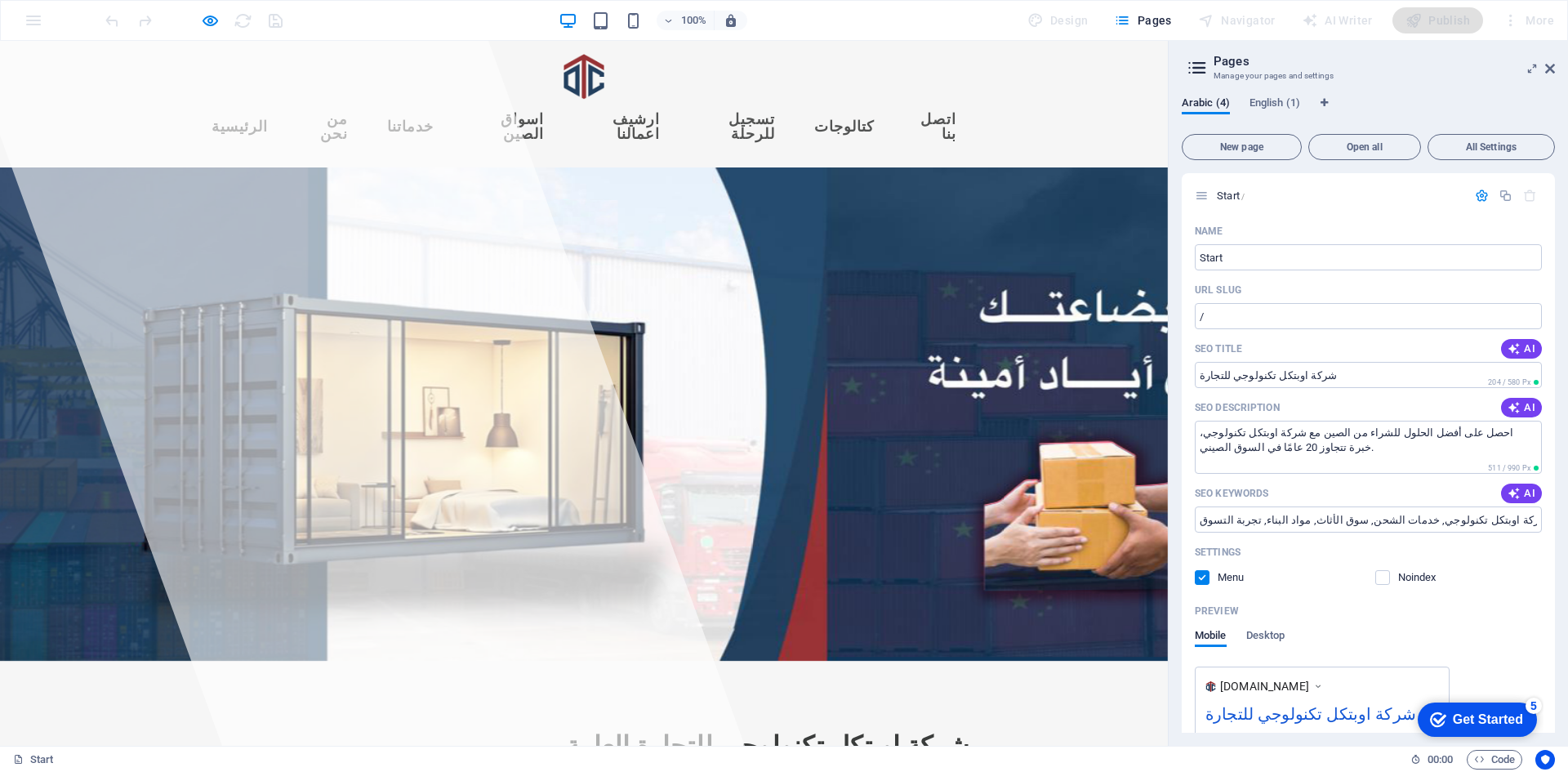
click at [850, 107] on link "كتالوجات" at bounding box center [844, 127] width 86 height 40
click at [208, 100] on h6 "Open preview website" at bounding box center [224, 101] width 109 height 19
click at [1549, 70] on icon at bounding box center [1550, 68] width 10 height 13
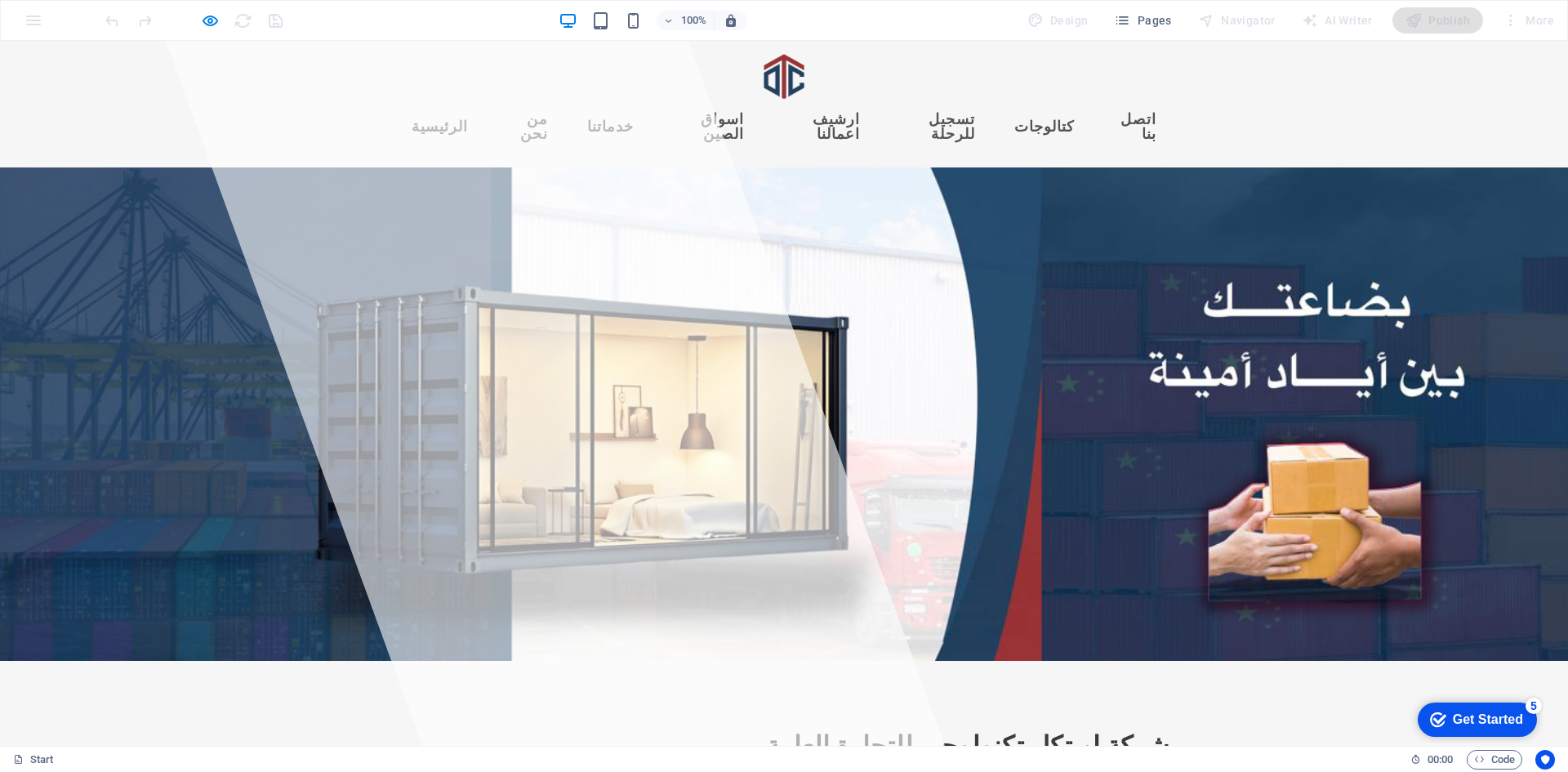
click at [1038, 107] on link "كتالوجات" at bounding box center [1045, 127] width 86 height 40
click at [216, 18] on icon "button" at bounding box center [210, 20] width 18 height 18
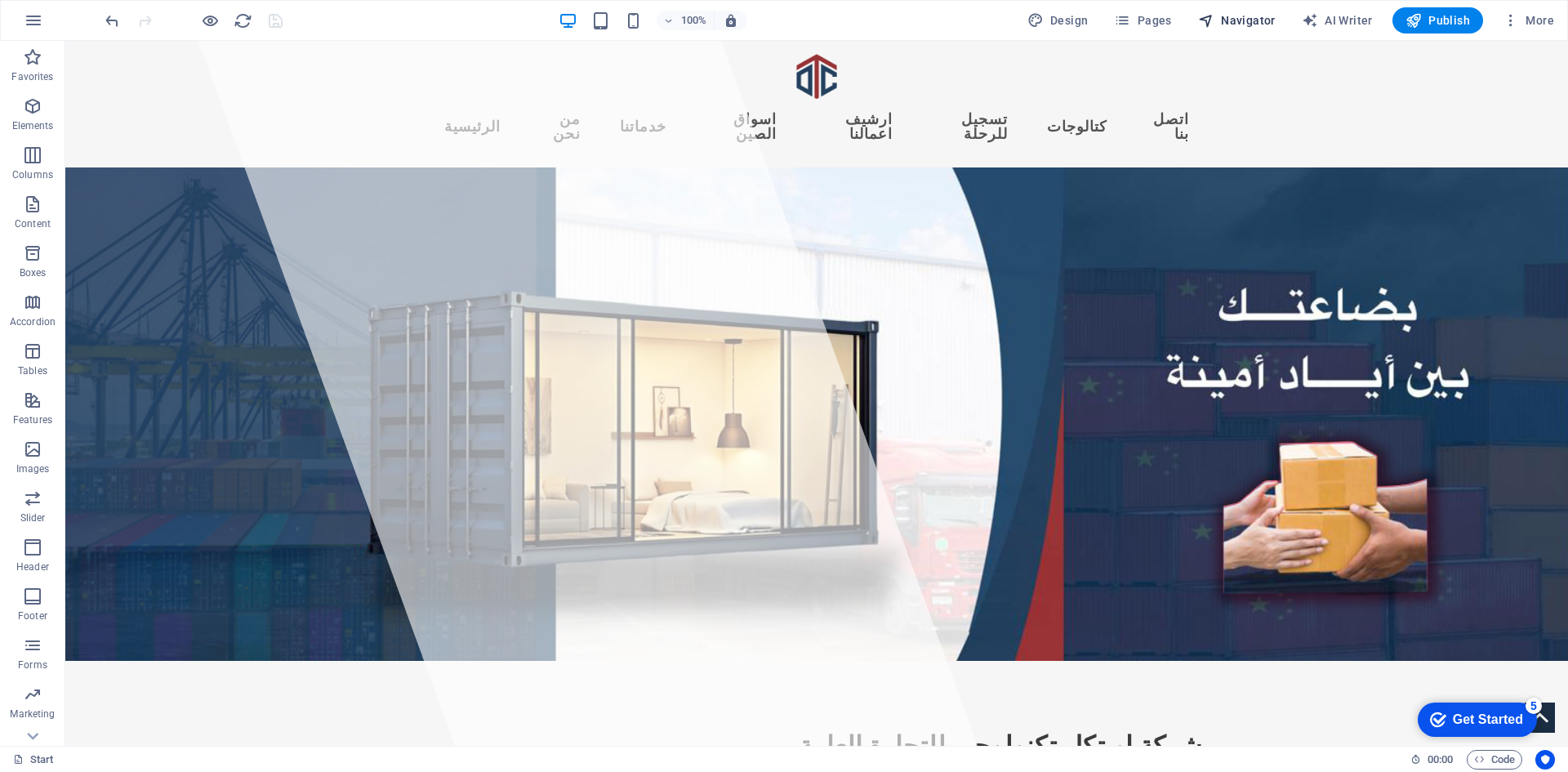
click at [1267, 23] on span "Navigator" at bounding box center [1237, 20] width 77 height 17
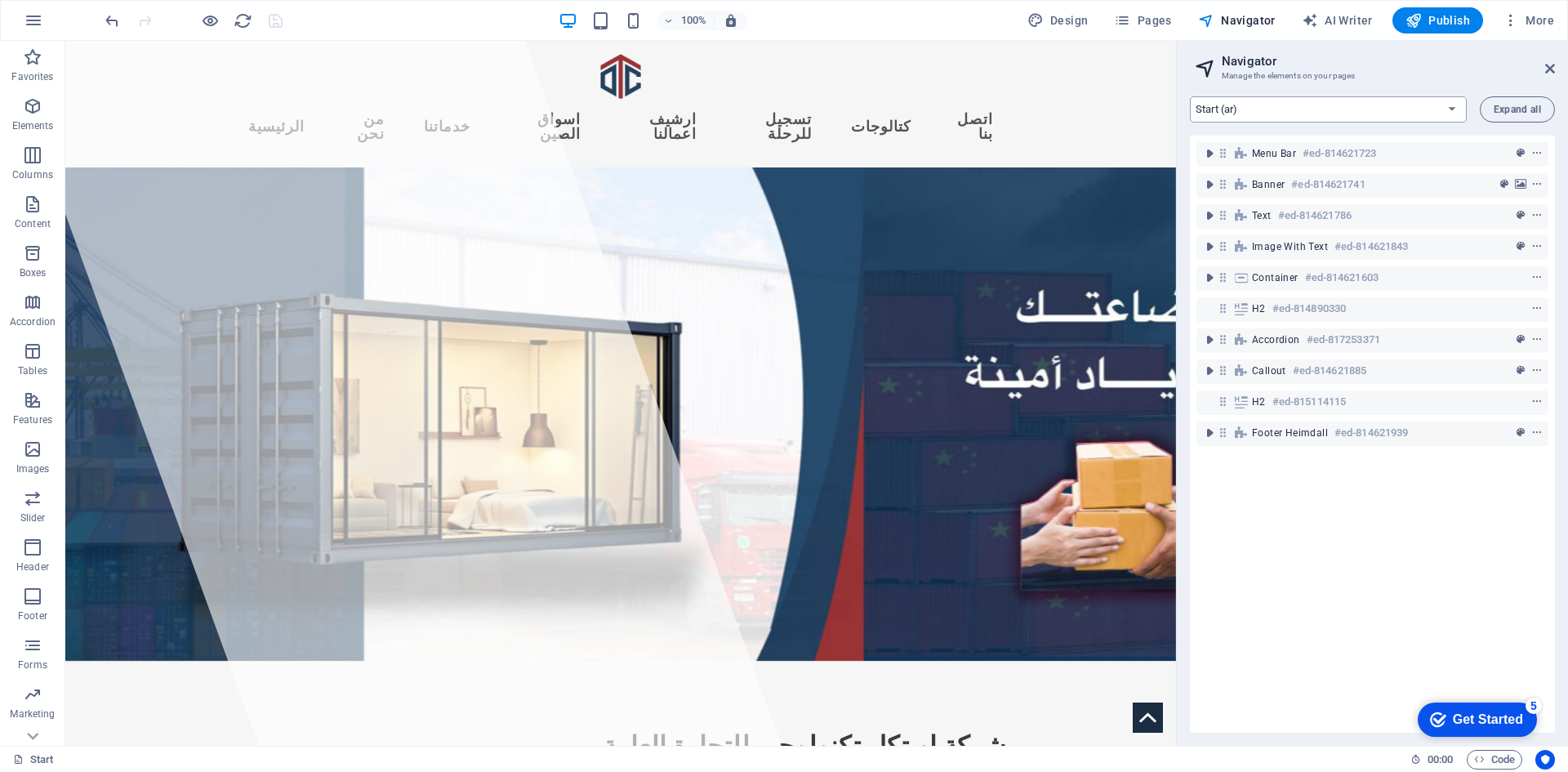
click at [1362, 104] on select "Start (ar) Legal Notice (ar) Privacy (ar) archives (ar) Start (en)" at bounding box center [1328, 109] width 277 height 26
select select "15763228-ar"
click at [1190, 97] on select "Start (ar) Legal Notice (ar) Privacy (ar) archives (ar) Start (en)" at bounding box center [1328, 109] width 277 height 26
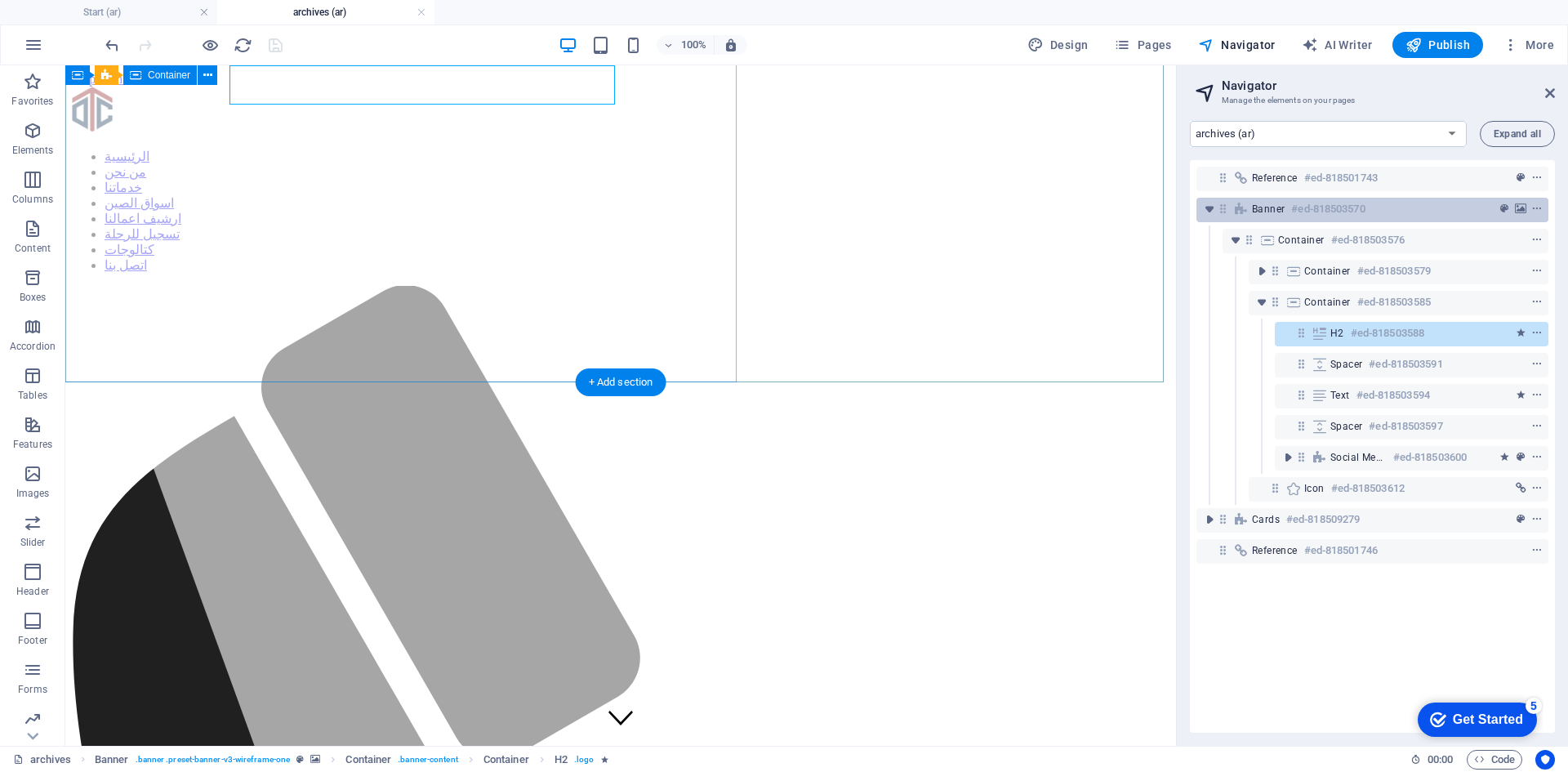
scroll to position [245, 0]
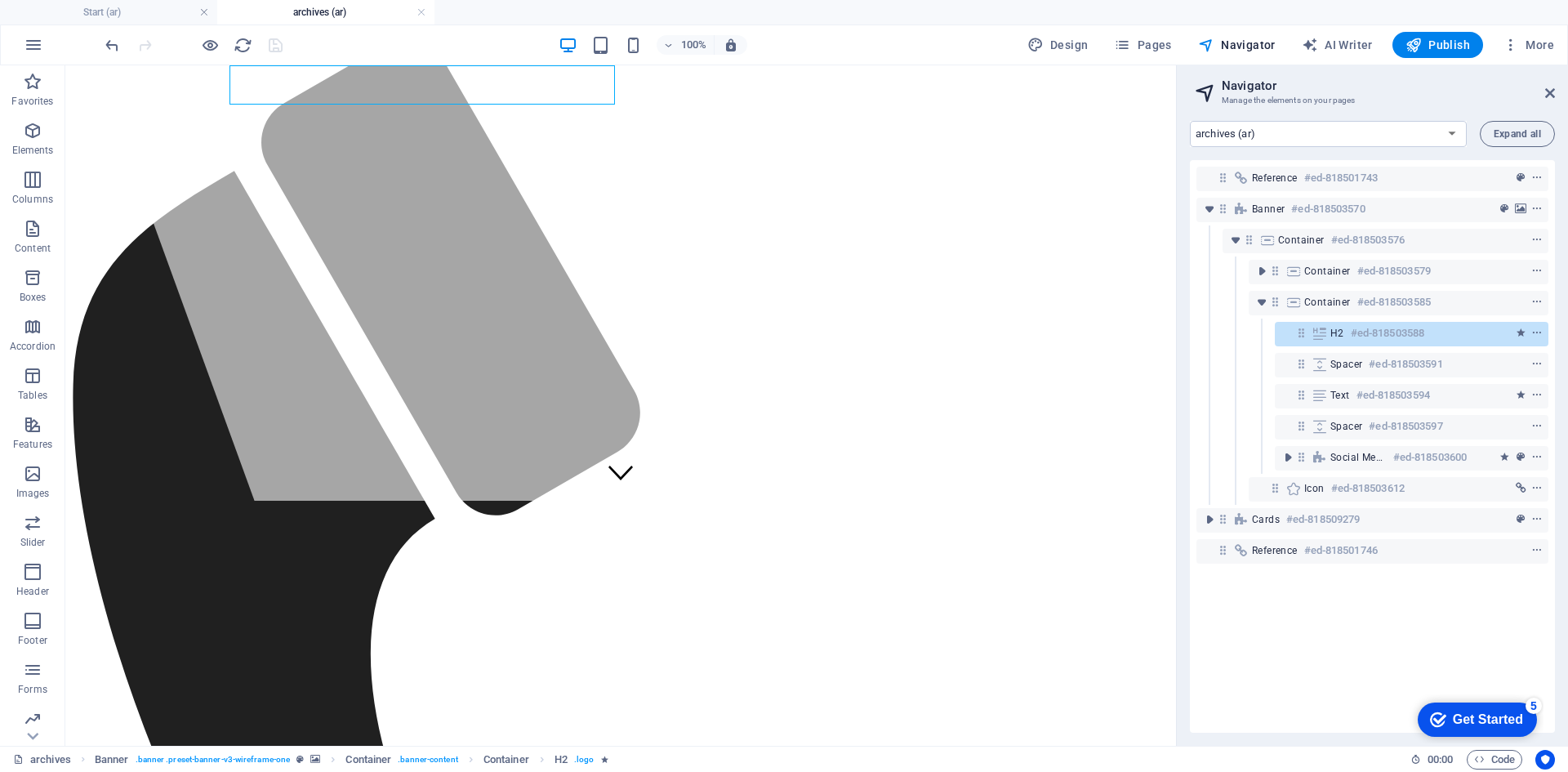
click at [1479, 141] on div "Start (ar) Legal Notice (ar) Privacy (ar) archives (ar) Start (en) Expand all" at bounding box center [1372, 133] width 365 height 26
click at [1491, 135] on button "Expand all" at bounding box center [1517, 133] width 75 height 26
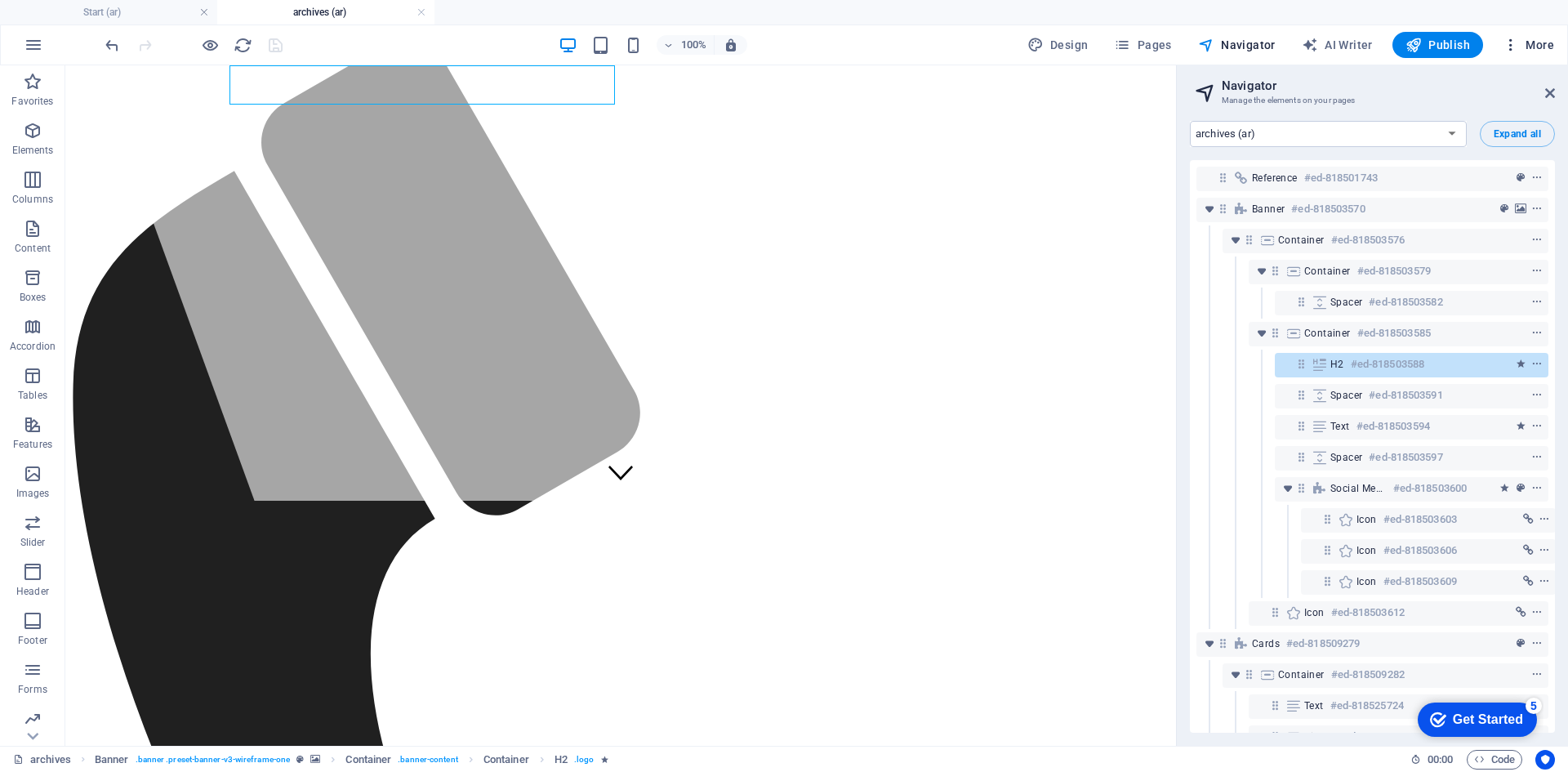
click at [1526, 50] on span "More" at bounding box center [1528, 45] width 52 height 17
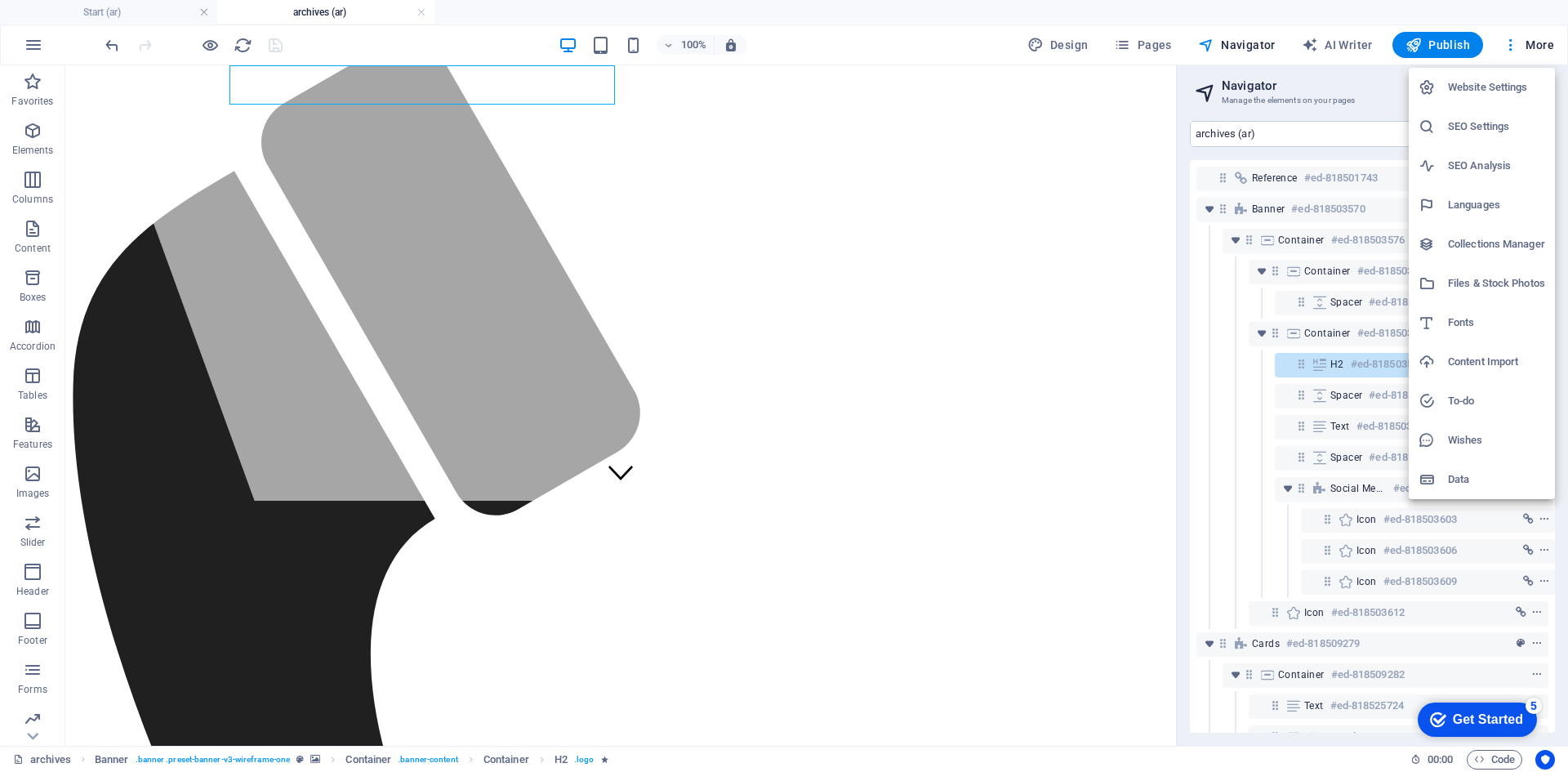
click at [1485, 84] on h6 "Website Settings" at bounding box center [1496, 86] width 97 height 19
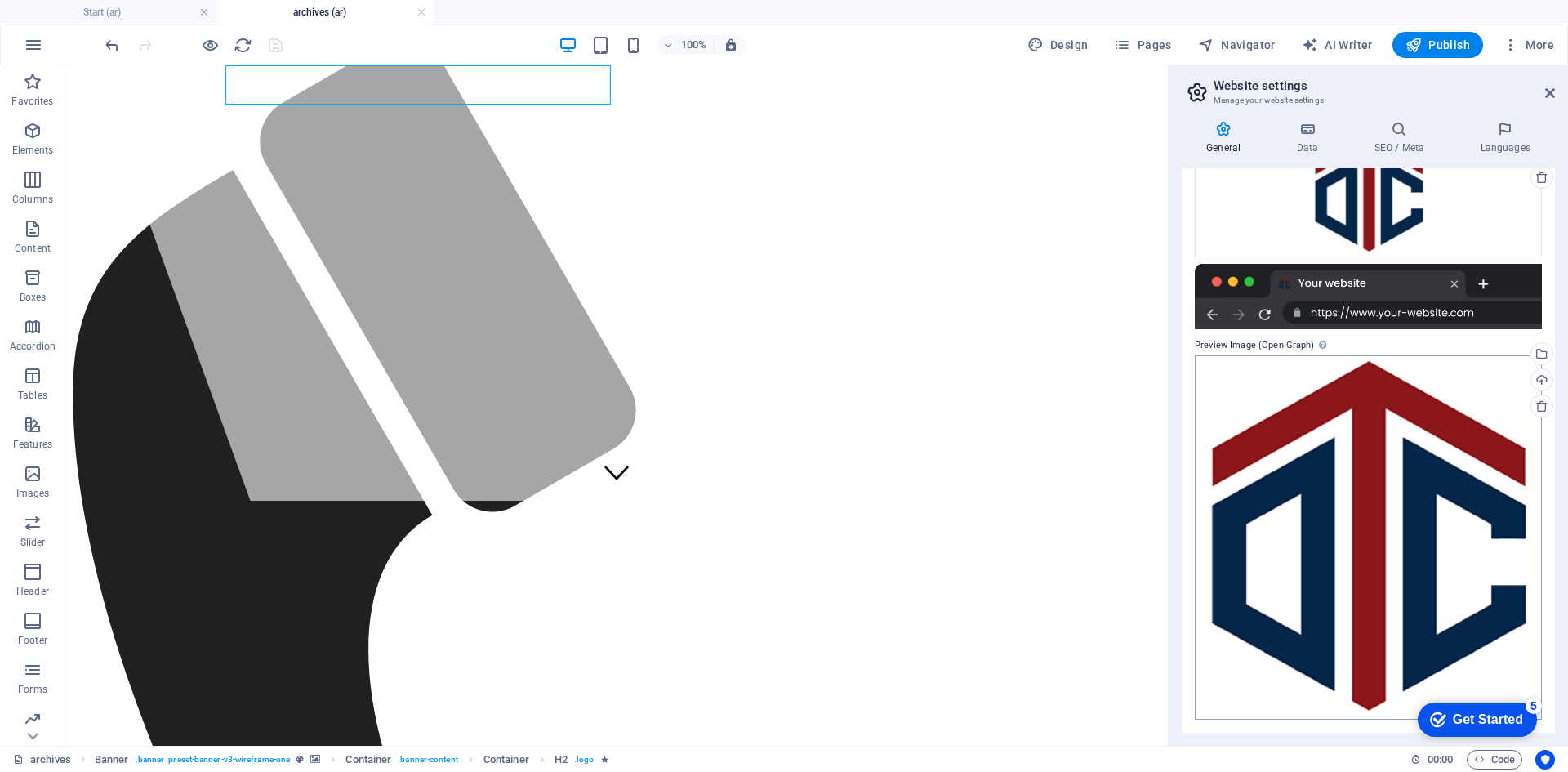
scroll to position [0, 0]
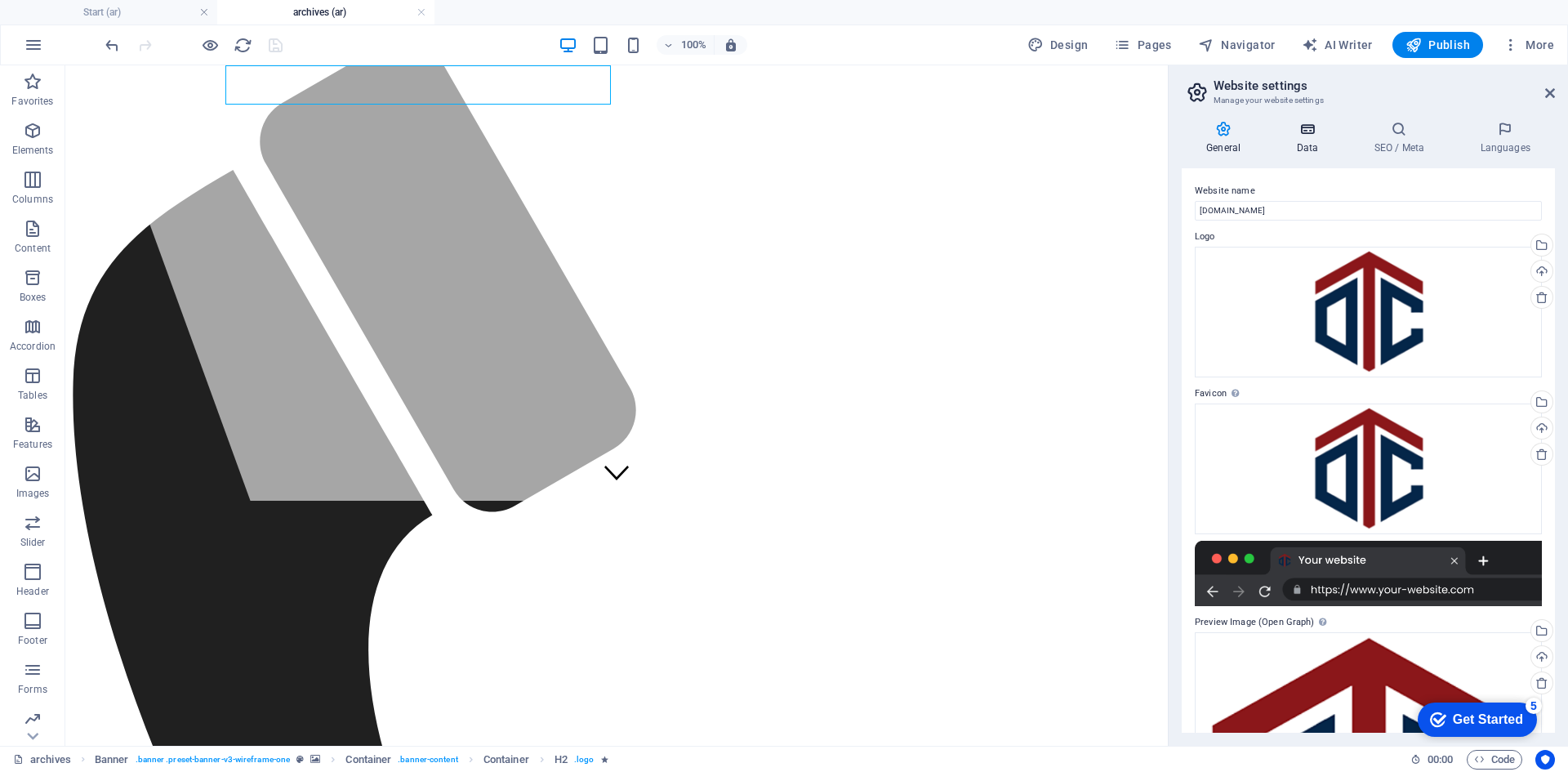
click at [1315, 126] on icon at bounding box center [1306, 129] width 71 height 17
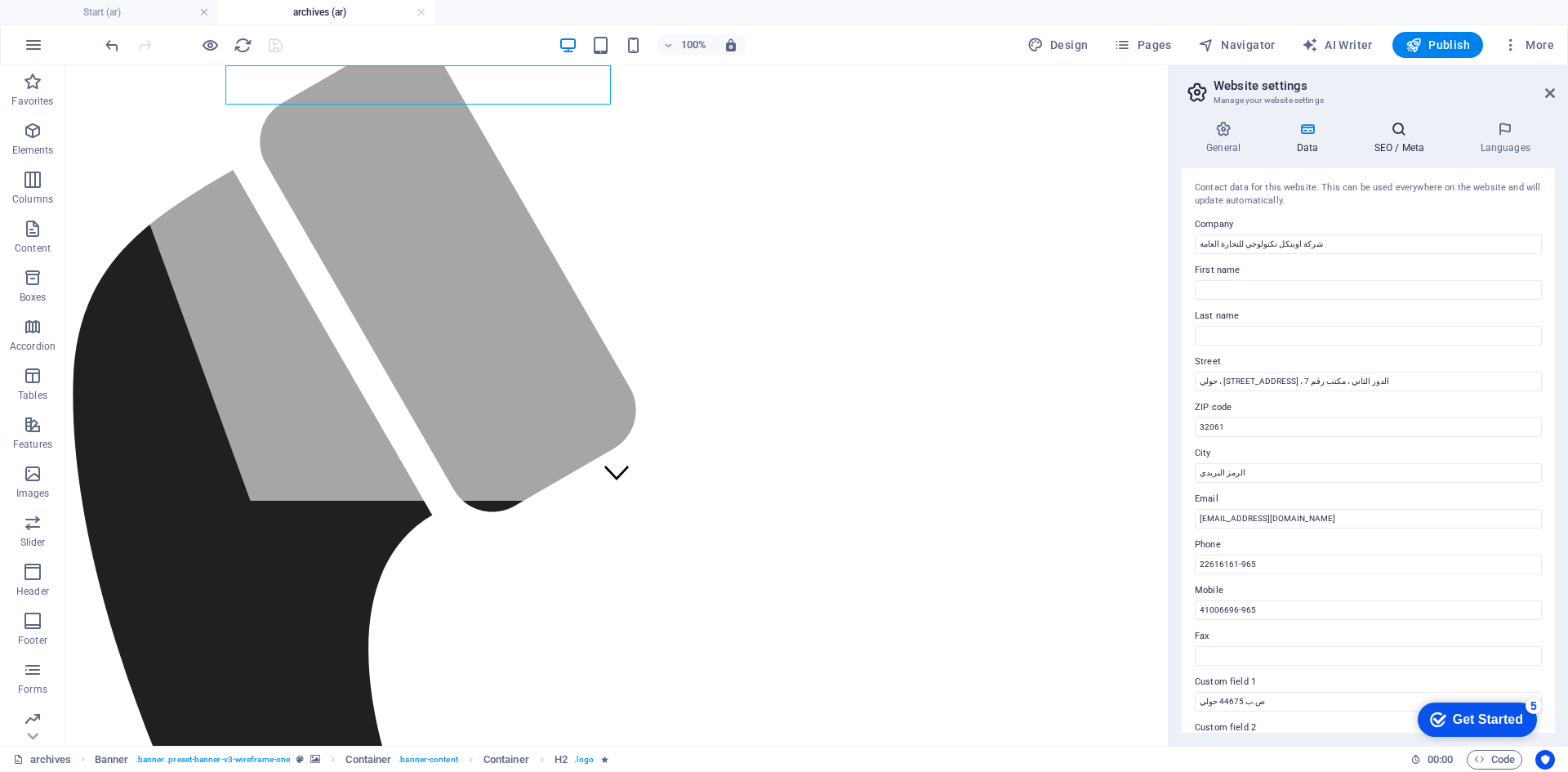
click at [1391, 139] on h4 "SEO / Meta" at bounding box center [1402, 137] width 106 height 34
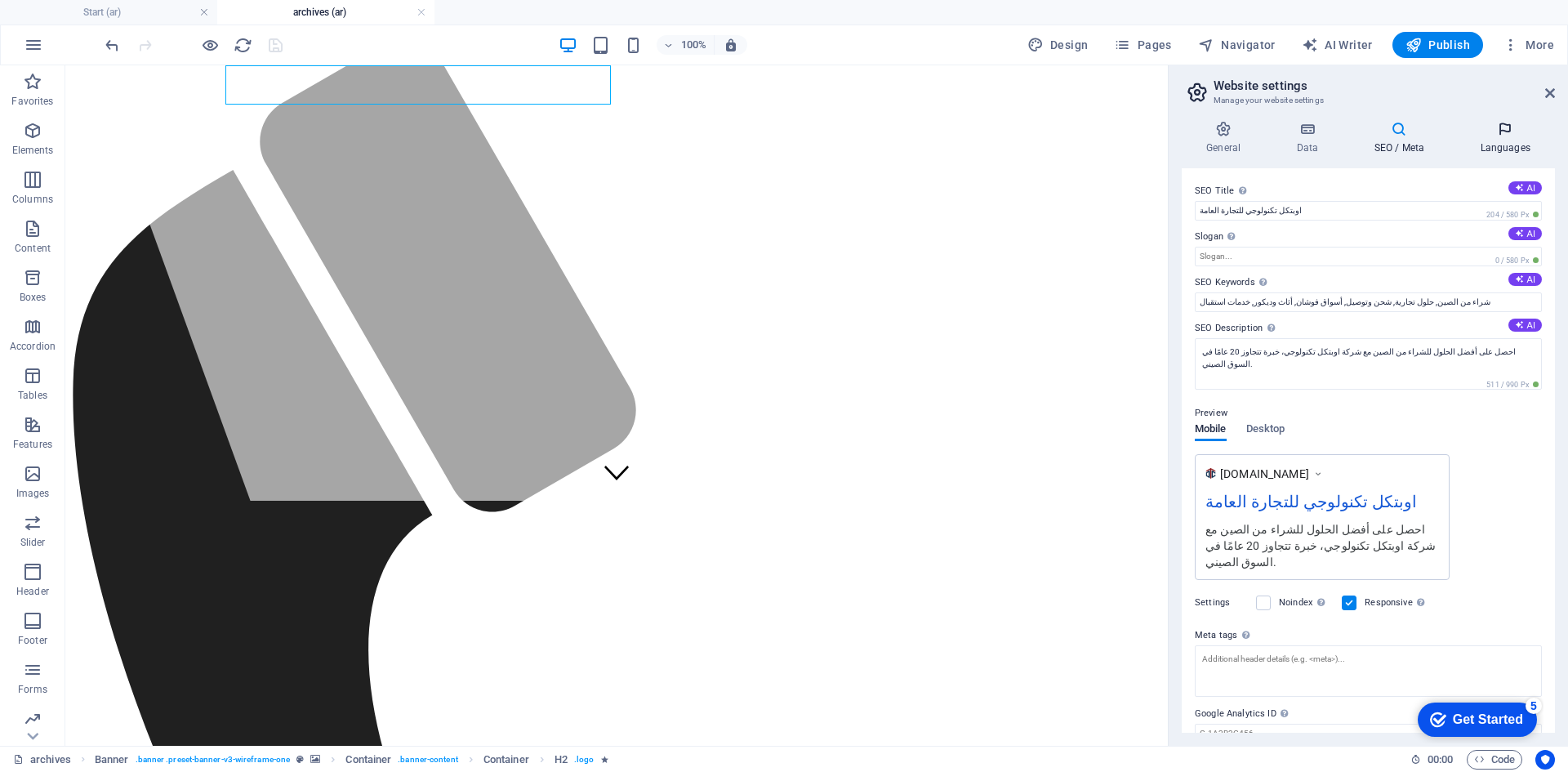
click at [1506, 135] on icon at bounding box center [1505, 129] width 99 height 17
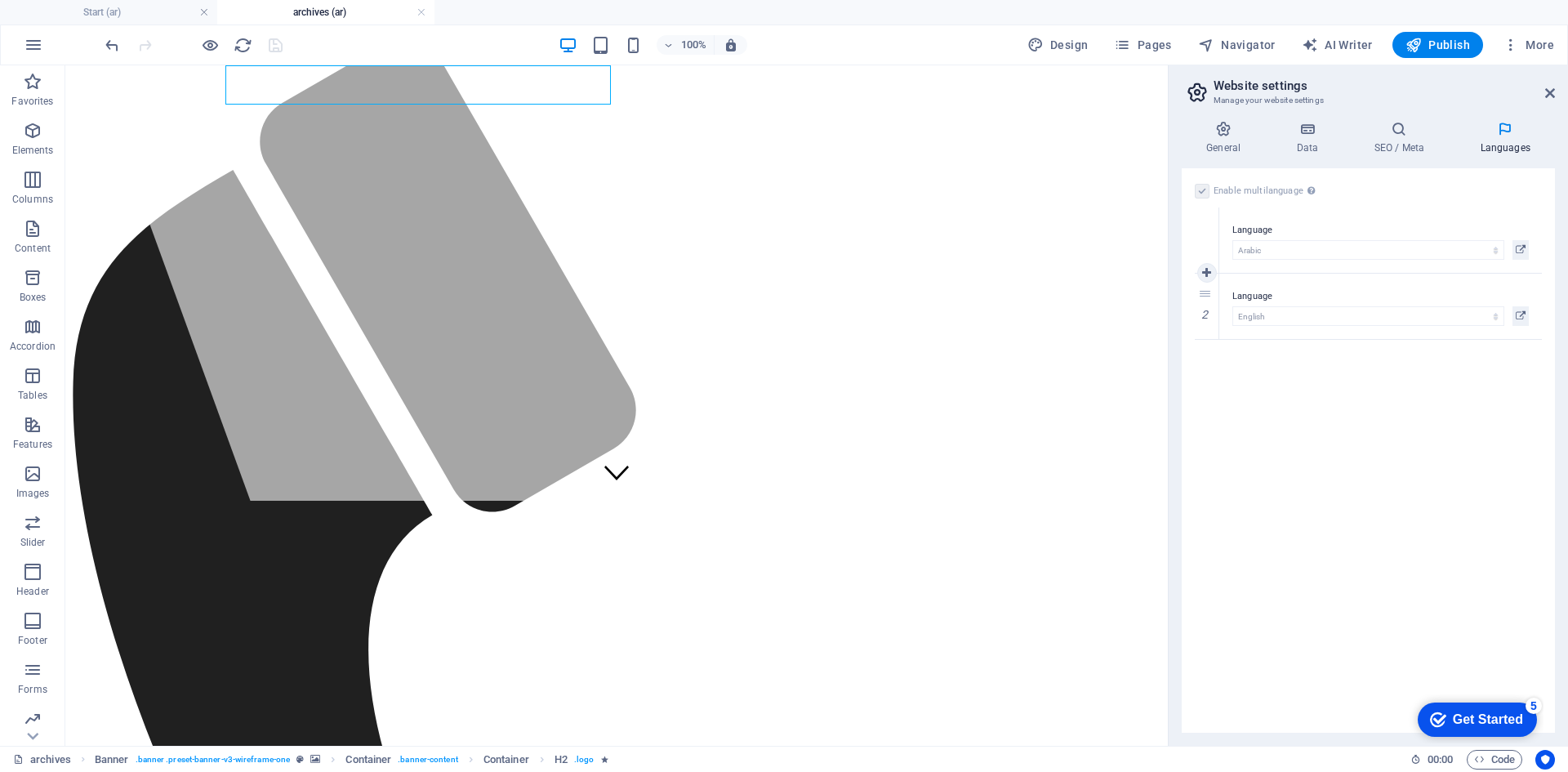
click at [1227, 241] on div "Language Abkhazian Afar Afrikaans Akan Albanian Amharic Arabic Aragonese Armeni…" at bounding box center [1380, 240] width 323 height 65
click at [1199, 190] on label at bounding box center [1202, 191] width 15 height 15
click at [1206, 135] on icon at bounding box center [1223, 129] width 84 height 17
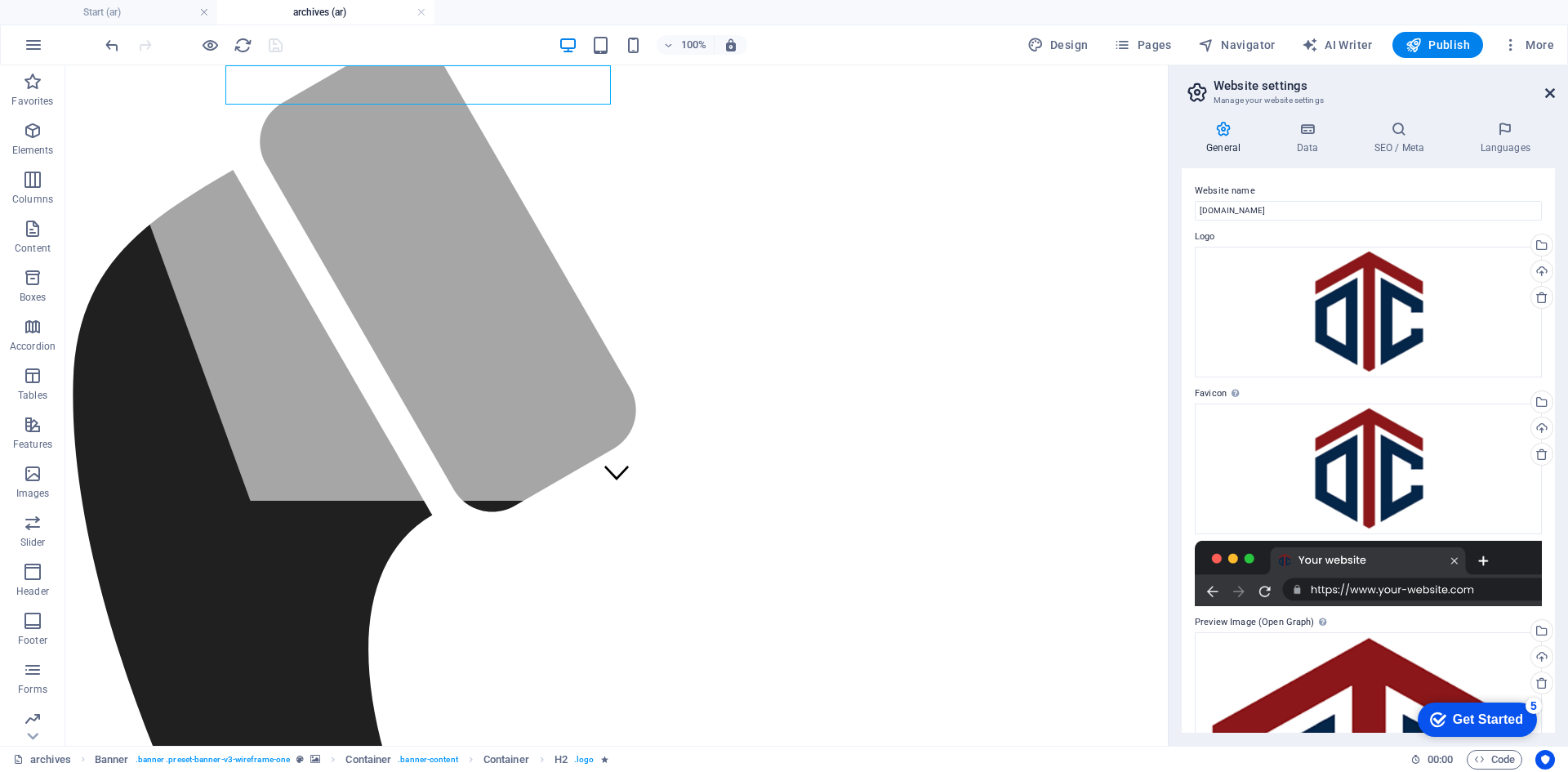
click at [1548, 94] on icon at bounding box center [1550, 93] width 10 height 13
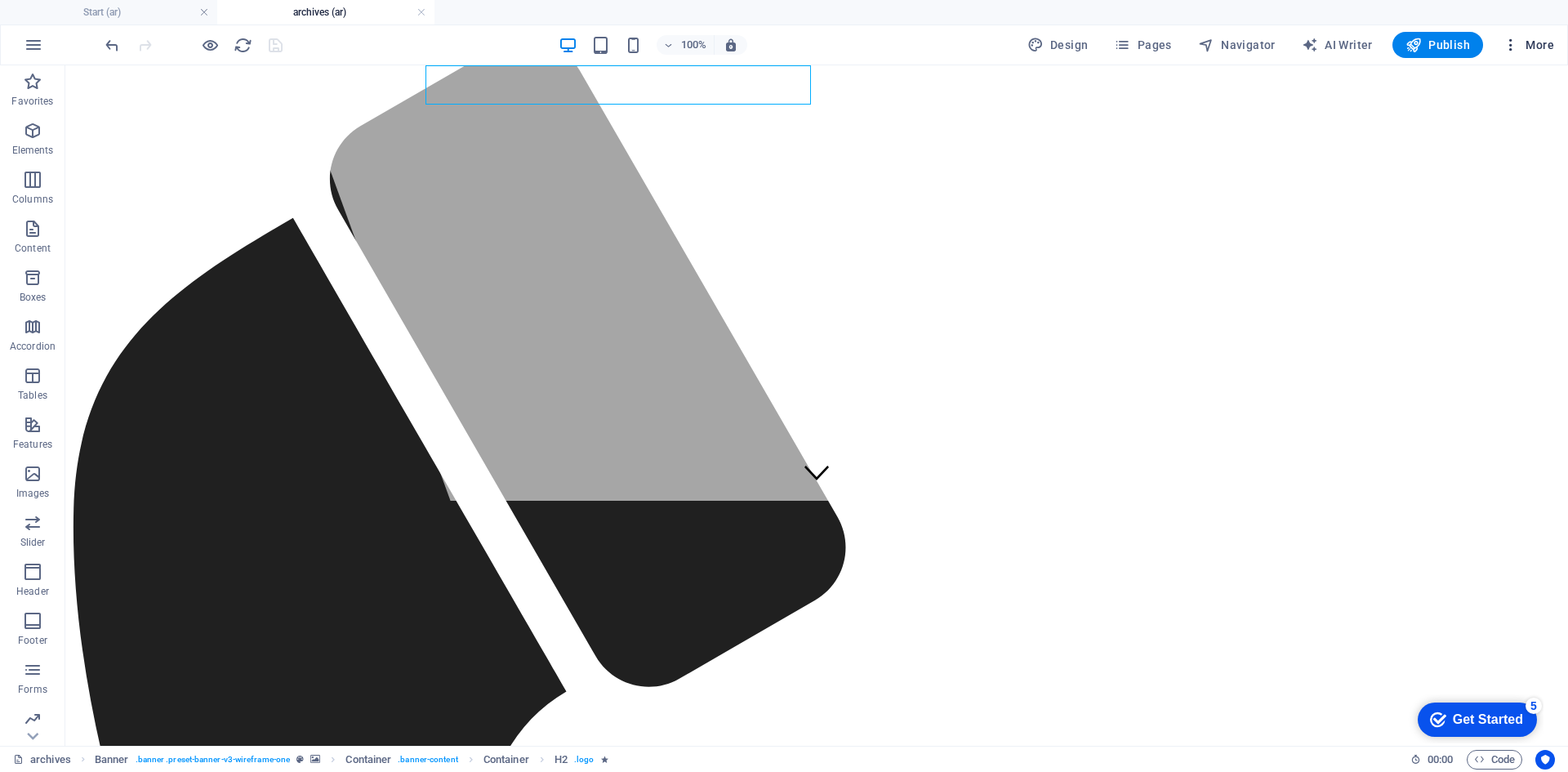
click at [1540, 49] on span "More" at bounding box center [1528, 45] width 52 height 17
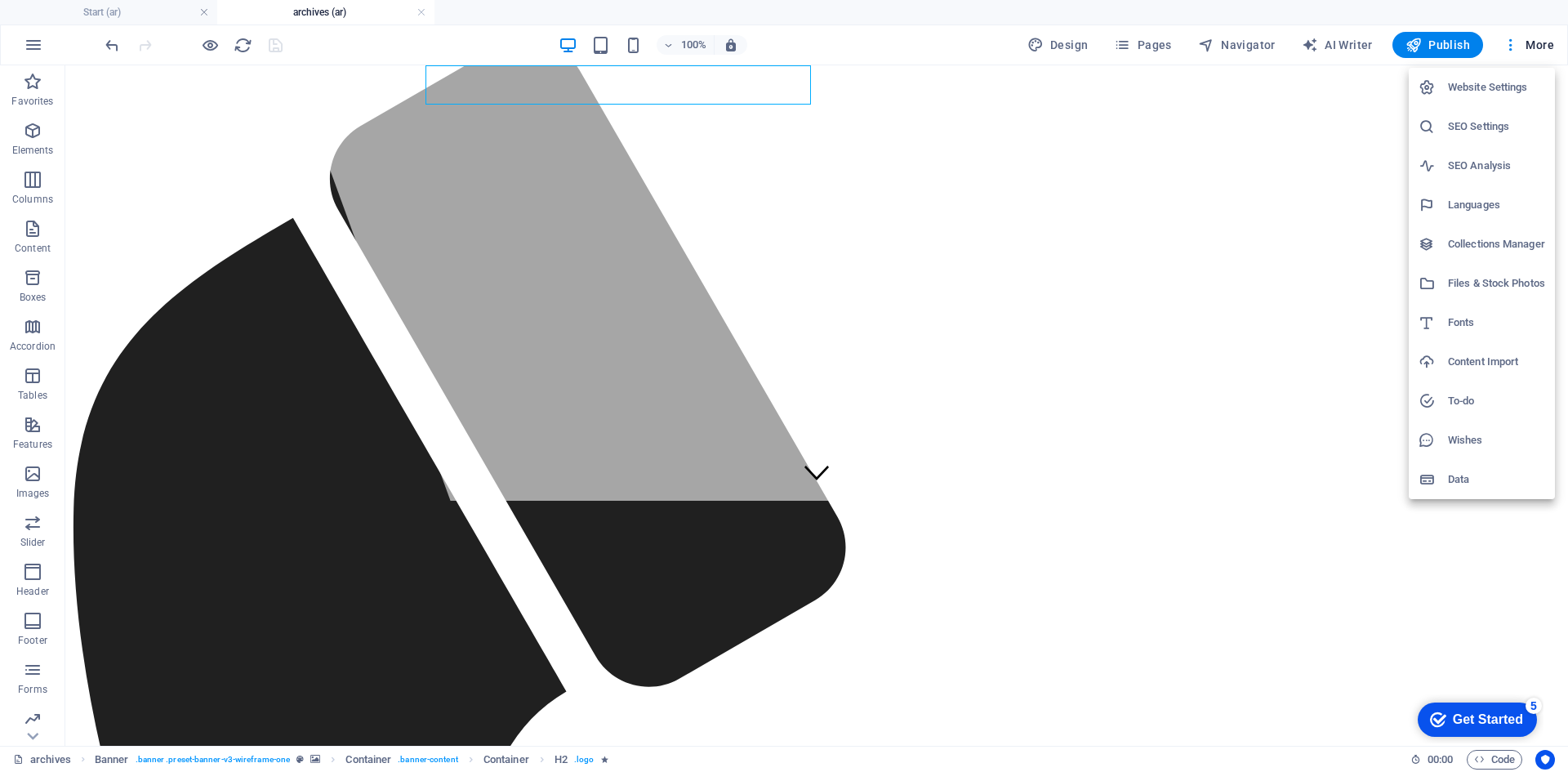
click at [1475, 123] on h6 "SEO Settings" at bounding box center [1496, 126] width 97 height 19
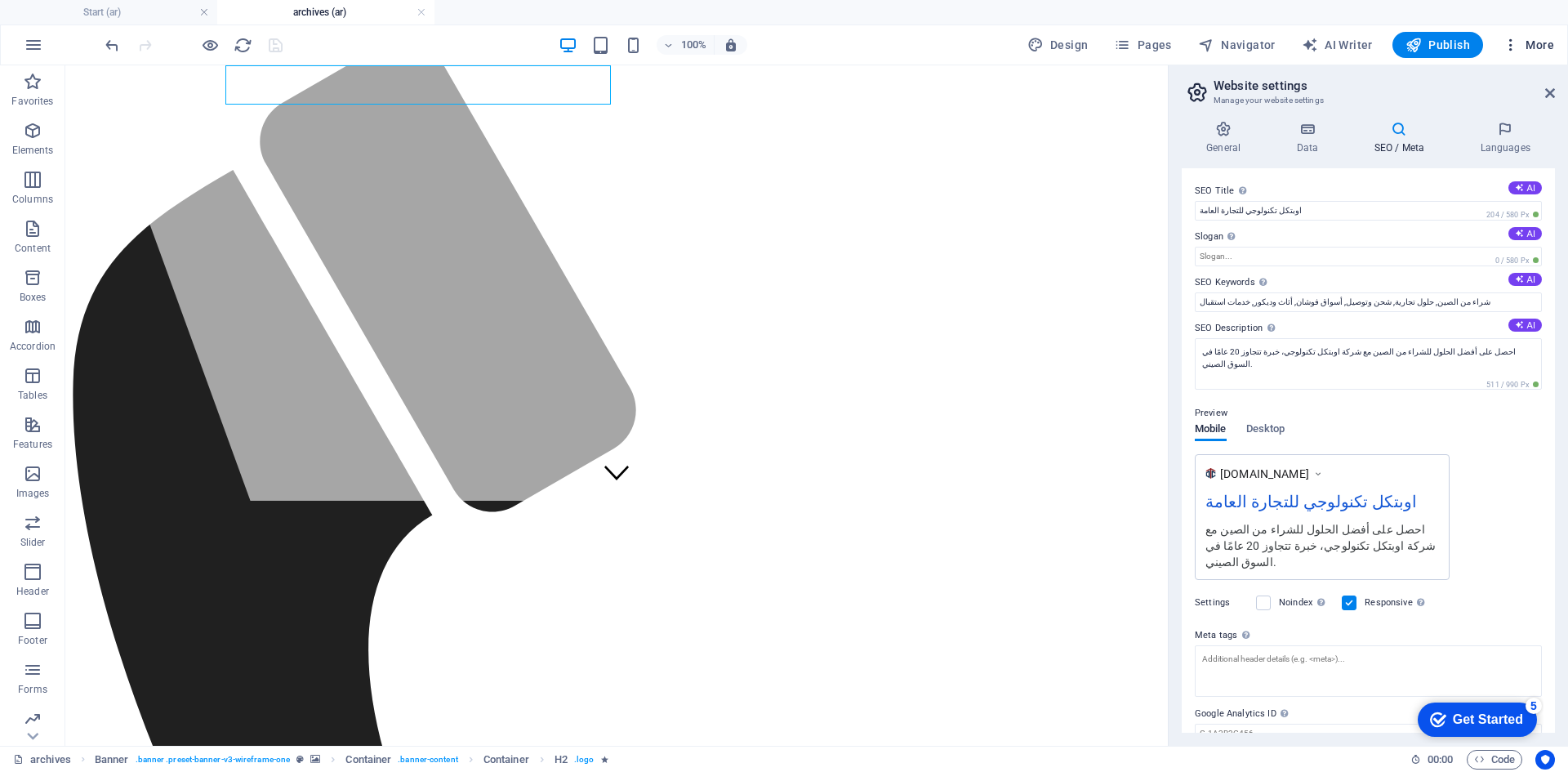
click at [1520, 47] on span "More" at bounding box center [1528, 45] width 52 height 17
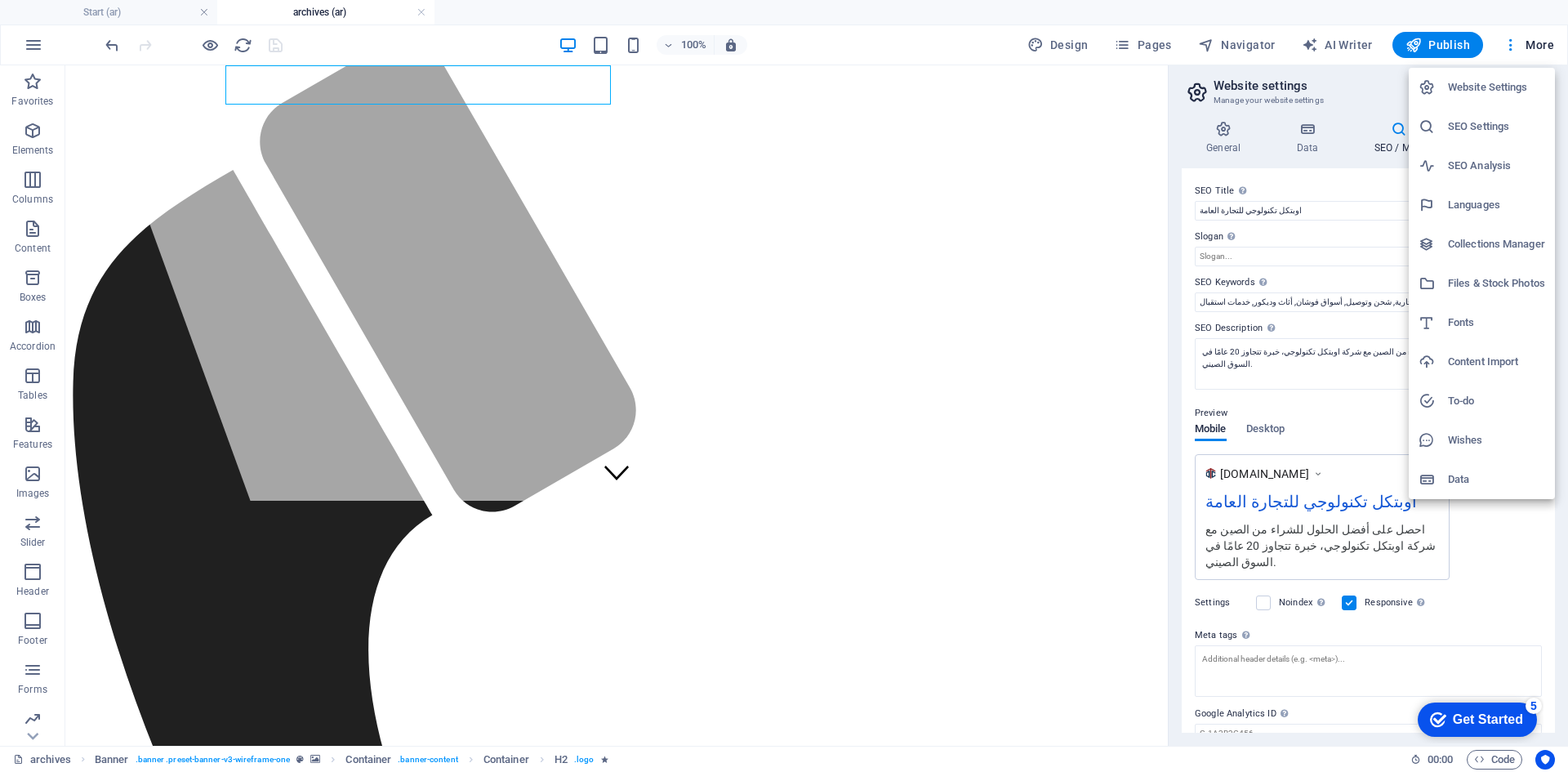
click at [1489, 164] on h6 "SEO Analysis" at bounding box center [1496, 166] width 97 height 19
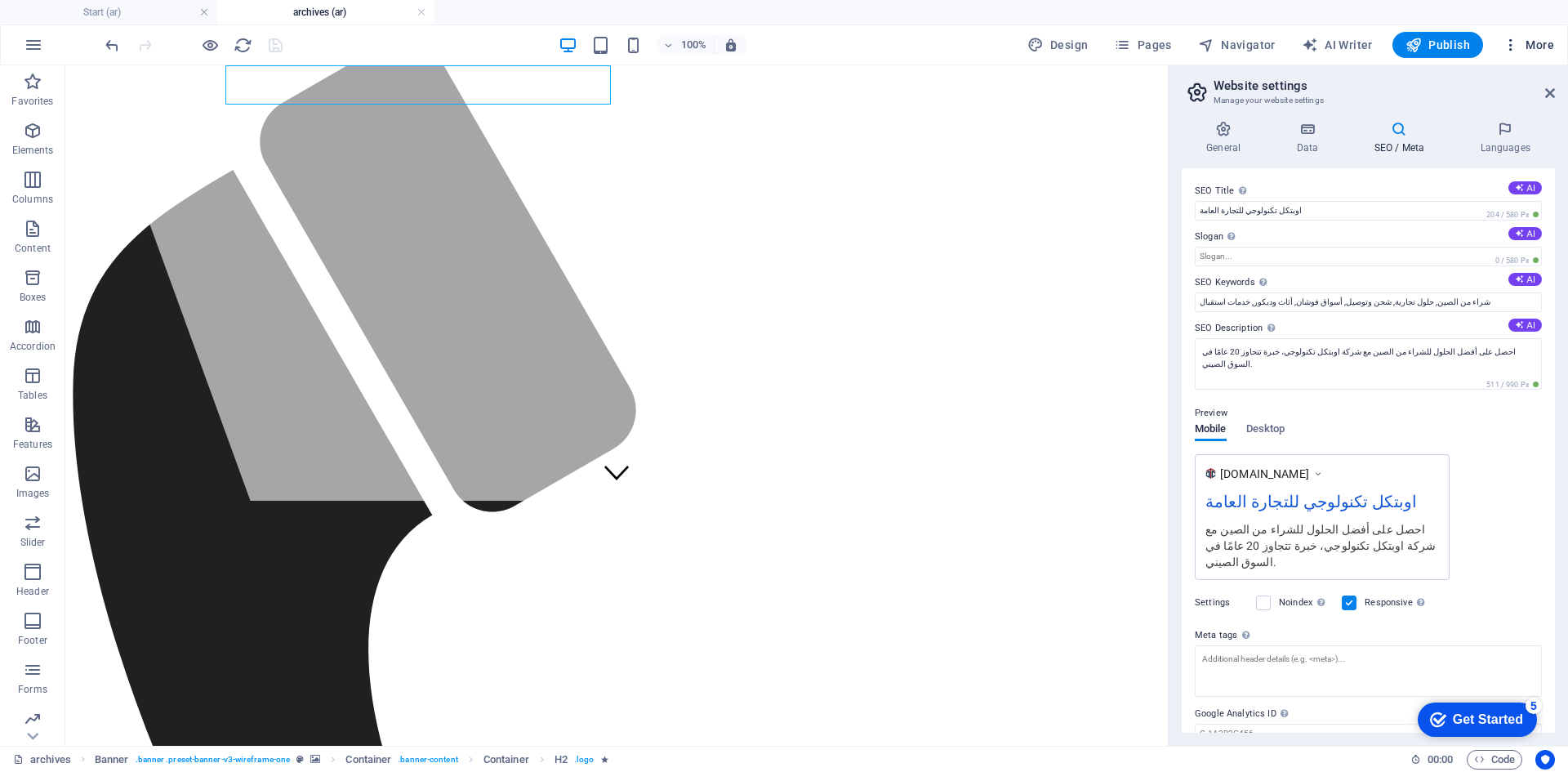
click at [1538, 47] on span "More" at bounding box center [1528, 45] width 52 height 17
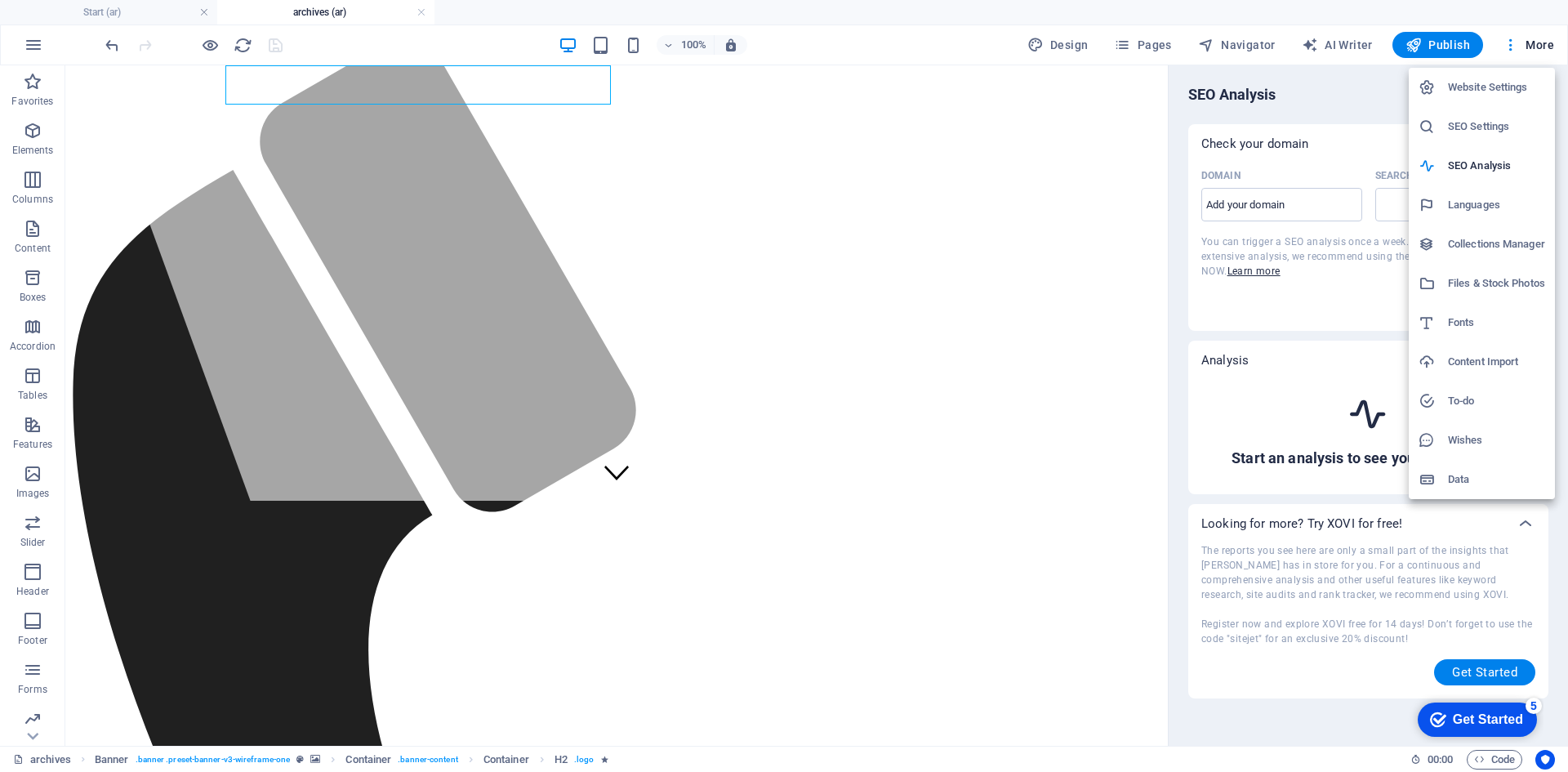
select select "google.com"
click at [1322, 304] on div at bounding box center [784, 386] width 1568 height 772
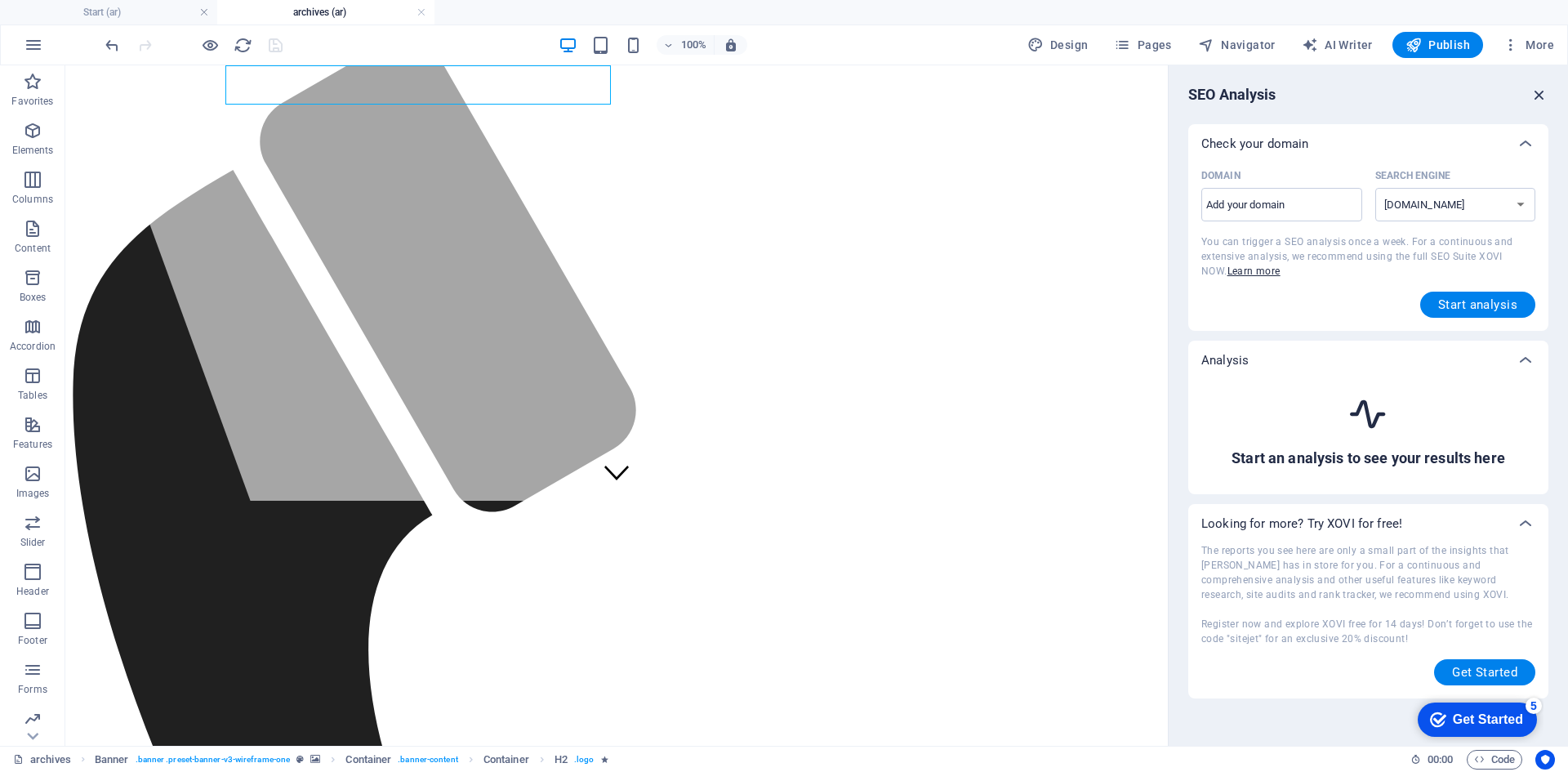
click at [1543, 93] on icon "button" at bounding box center [1539, 95] width 18 height 18
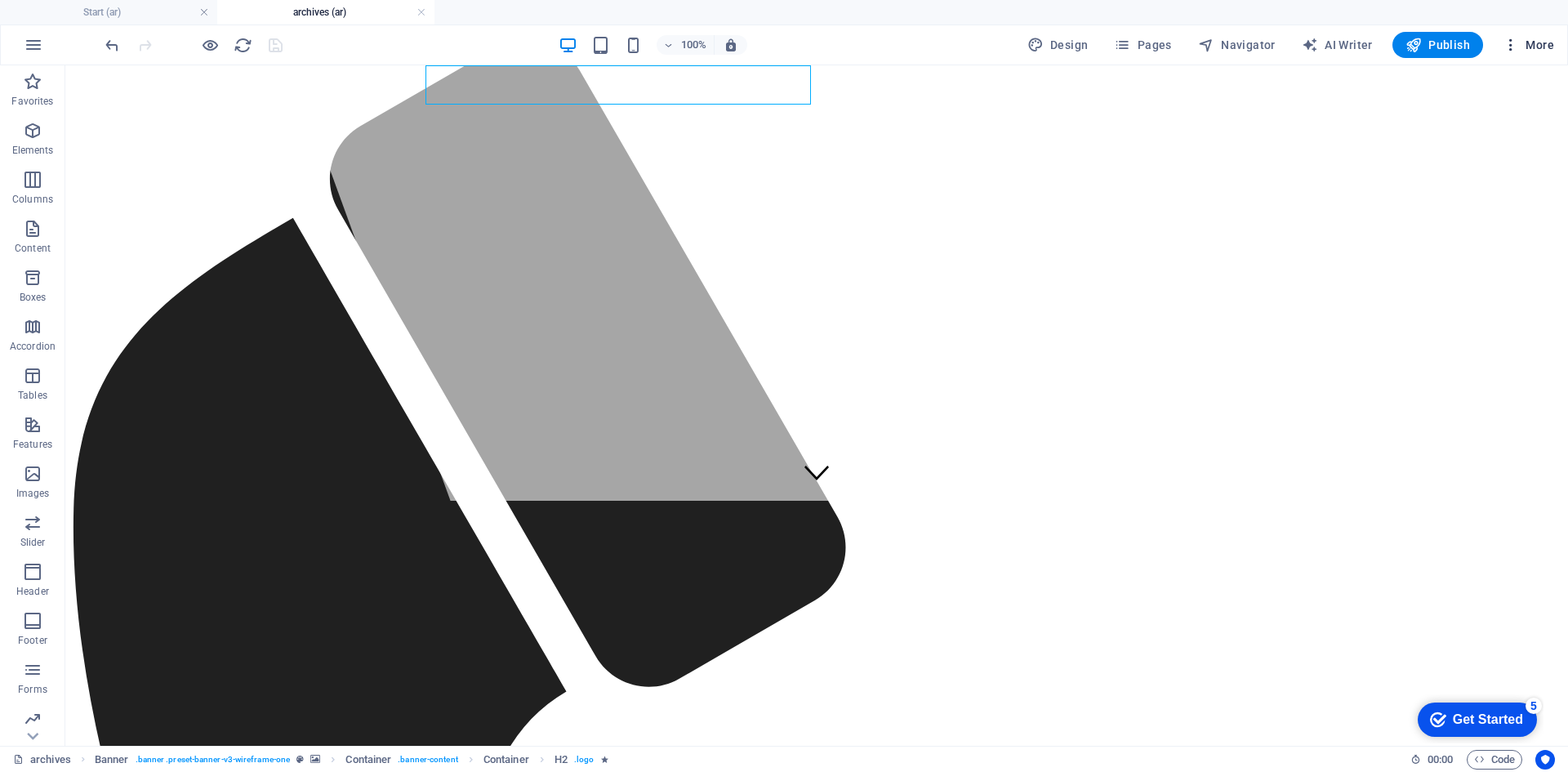
click at [1529, 54] on button "More" at bounding box center [1528, 45] width 64 height 26
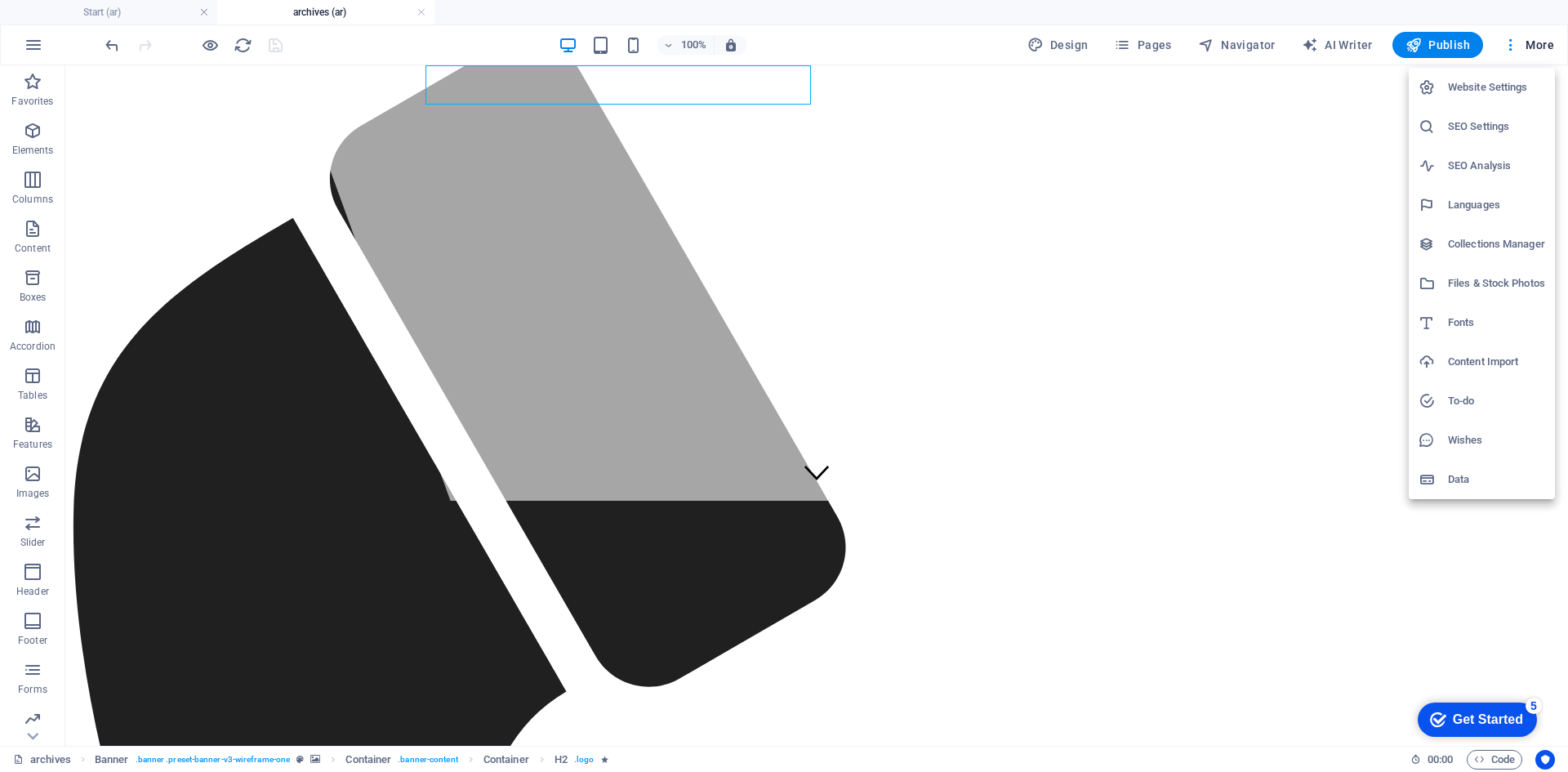
click at [1493, 165] on h6 "SEO Analysis" at bounding box center [1496, 166] width 97 height 19
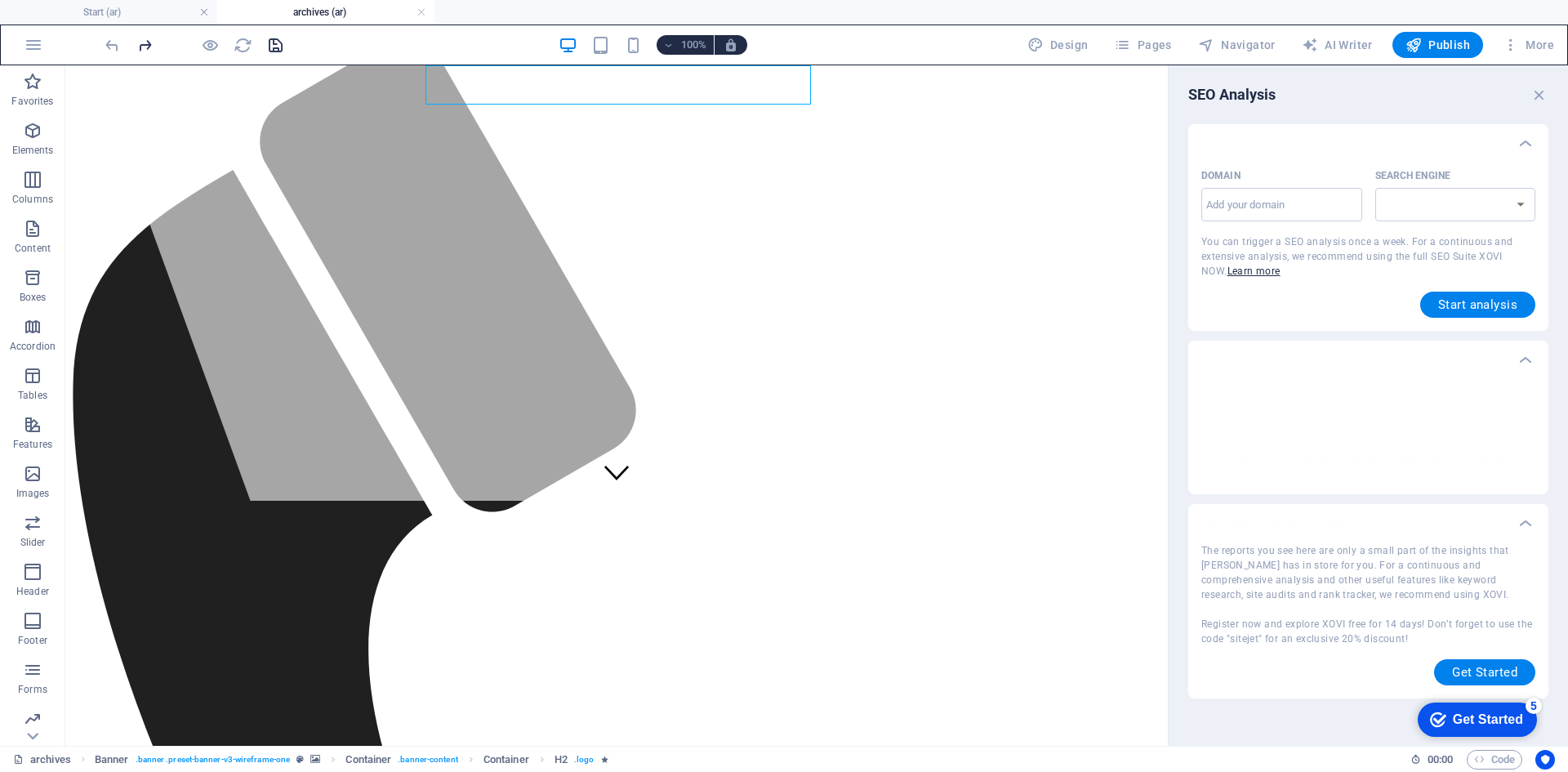
select select "google.com"
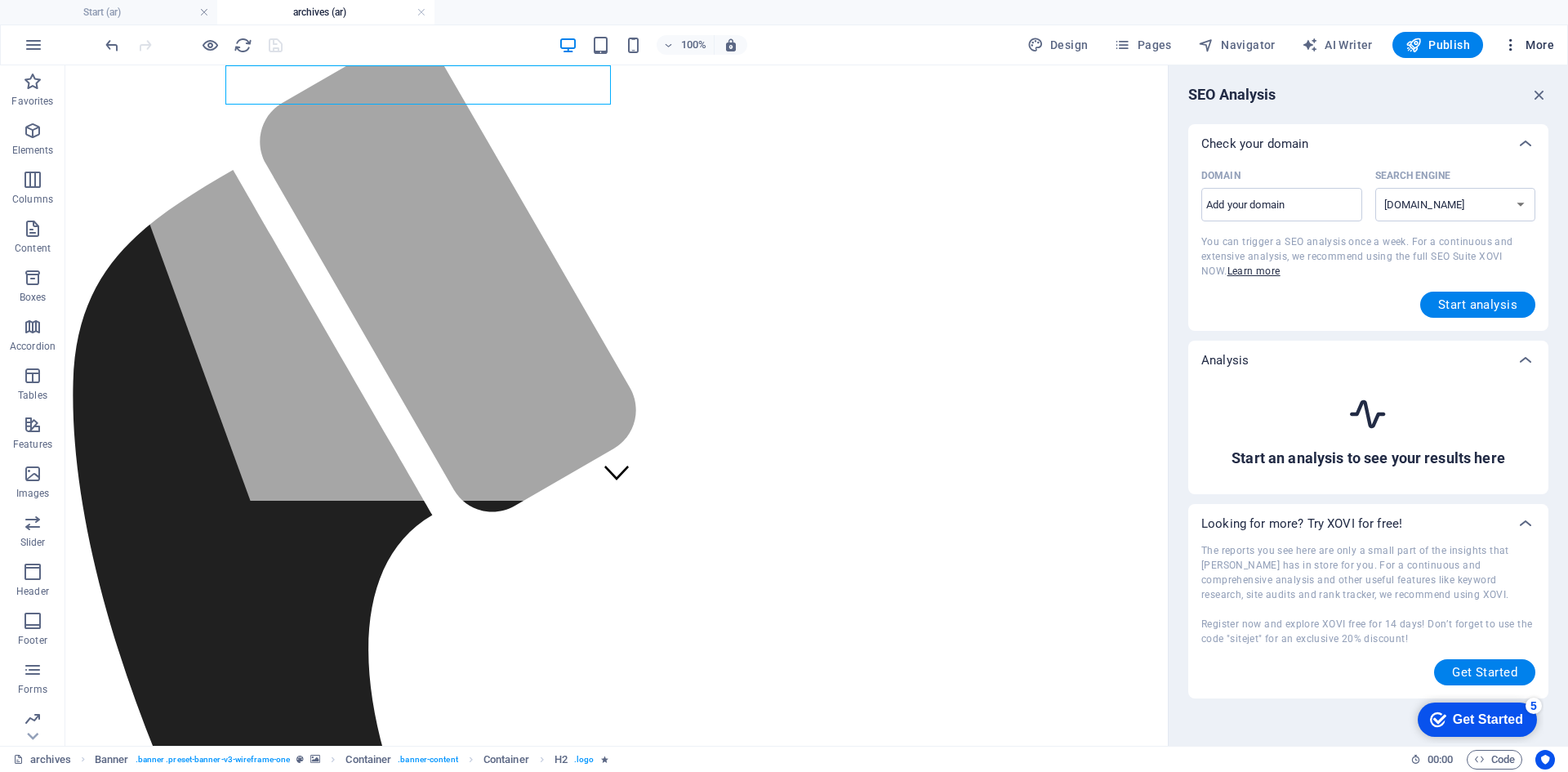
click at [1530, 47] on span "More" at bounding box center [1528, 45] width 52 height 17
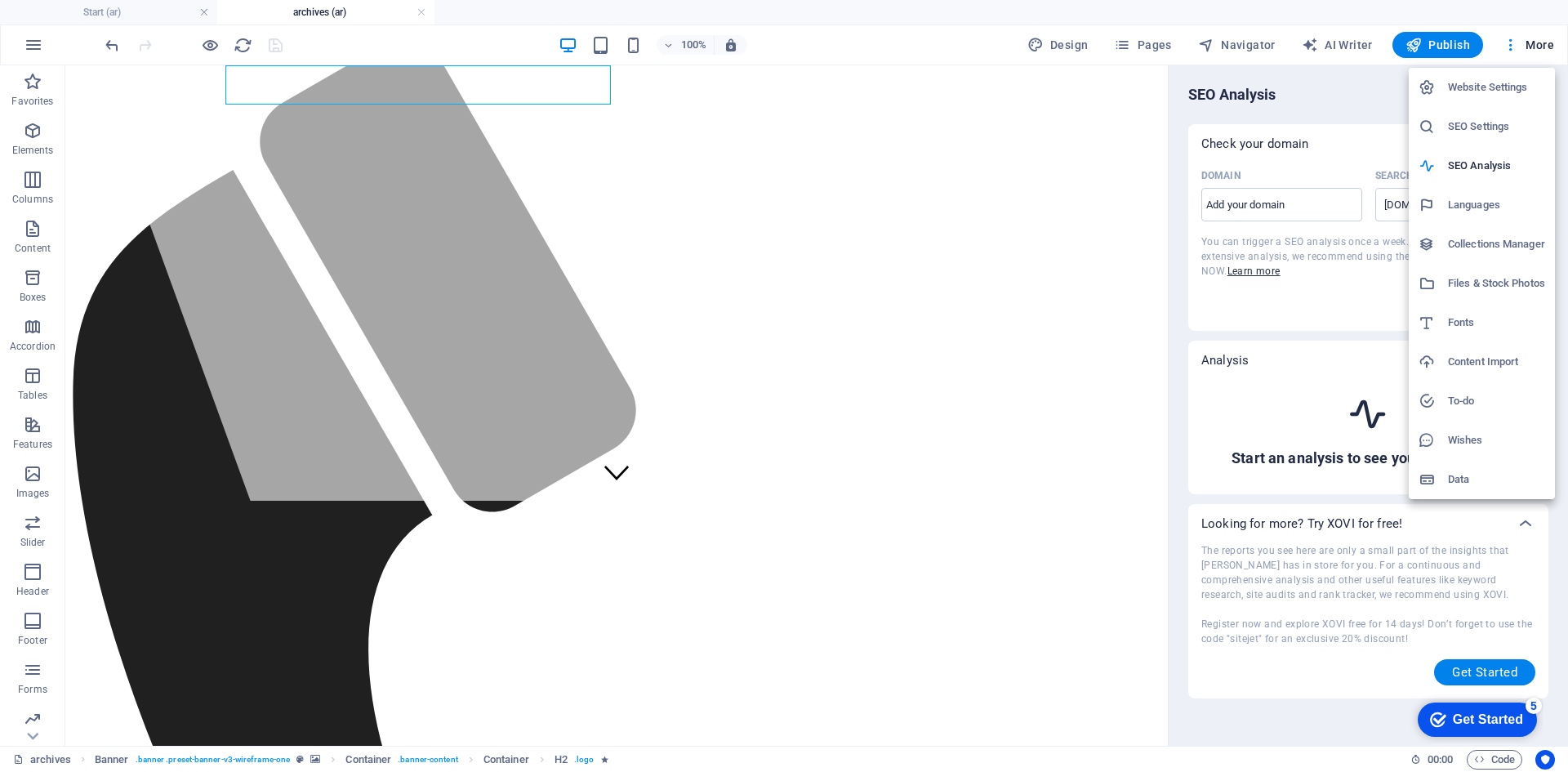
click at [1476, 481] on h6 "Data" at bounding box center [1496, 479] width 97 height 19
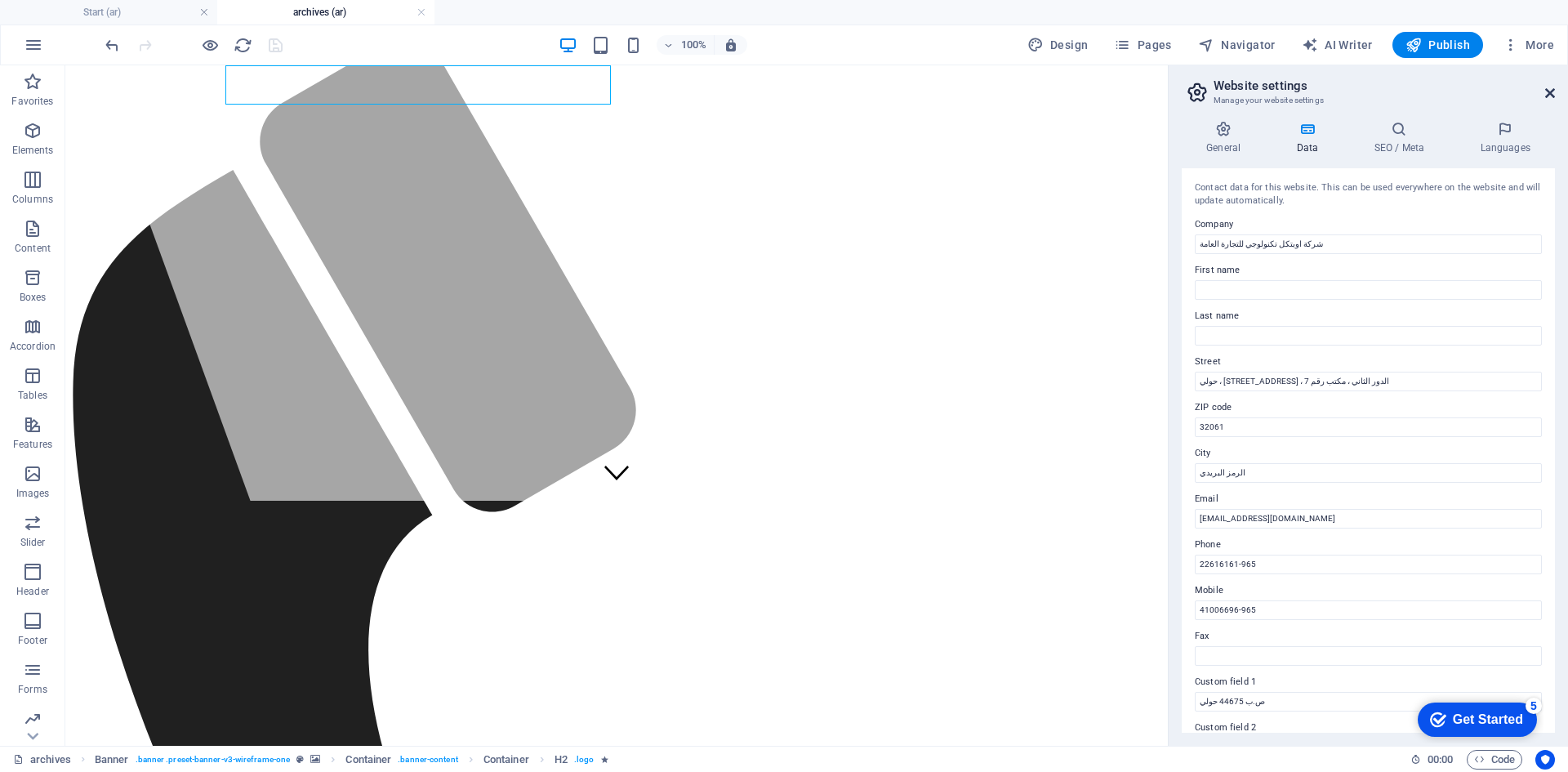
click at [1545, 96] on icon at bounding box center [1550, 93] width 10 height 13
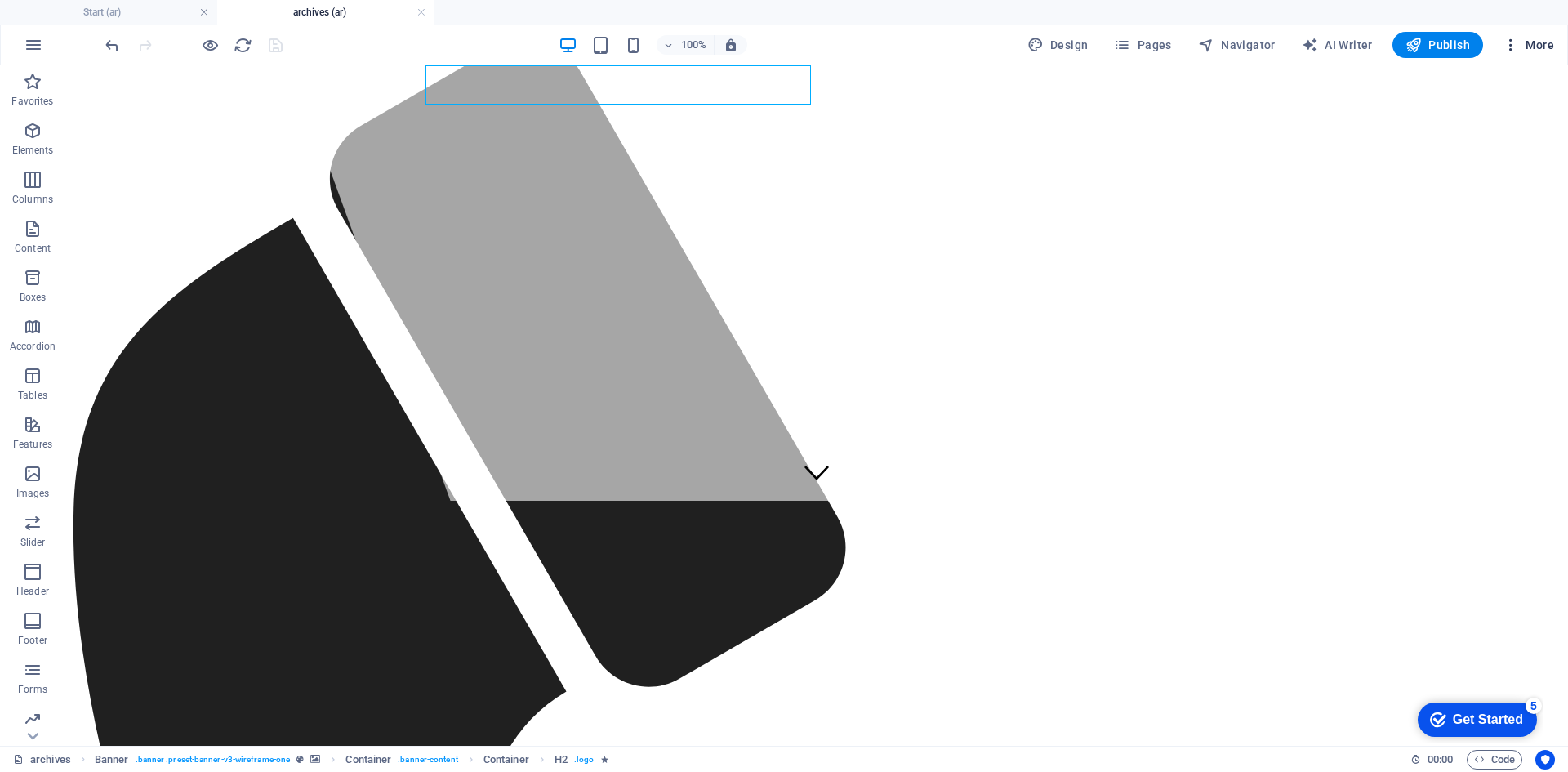
click at [1532, 40] on span "More" at bounding box center [1528, 45] width 52 height 17
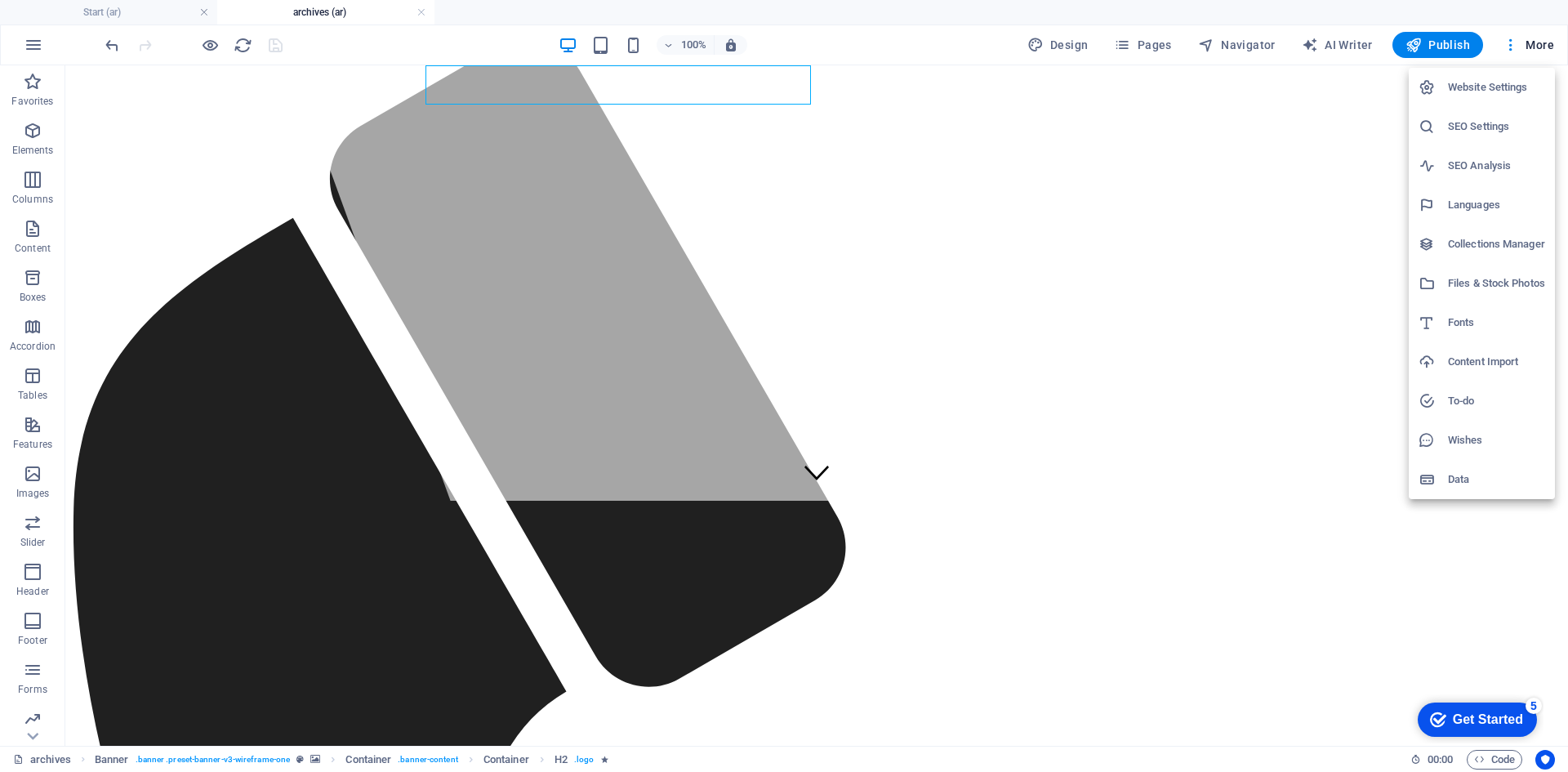
click at [1477, 370] on h6 "Content Import" at bounding box center [1496, 362] width 97 height 19
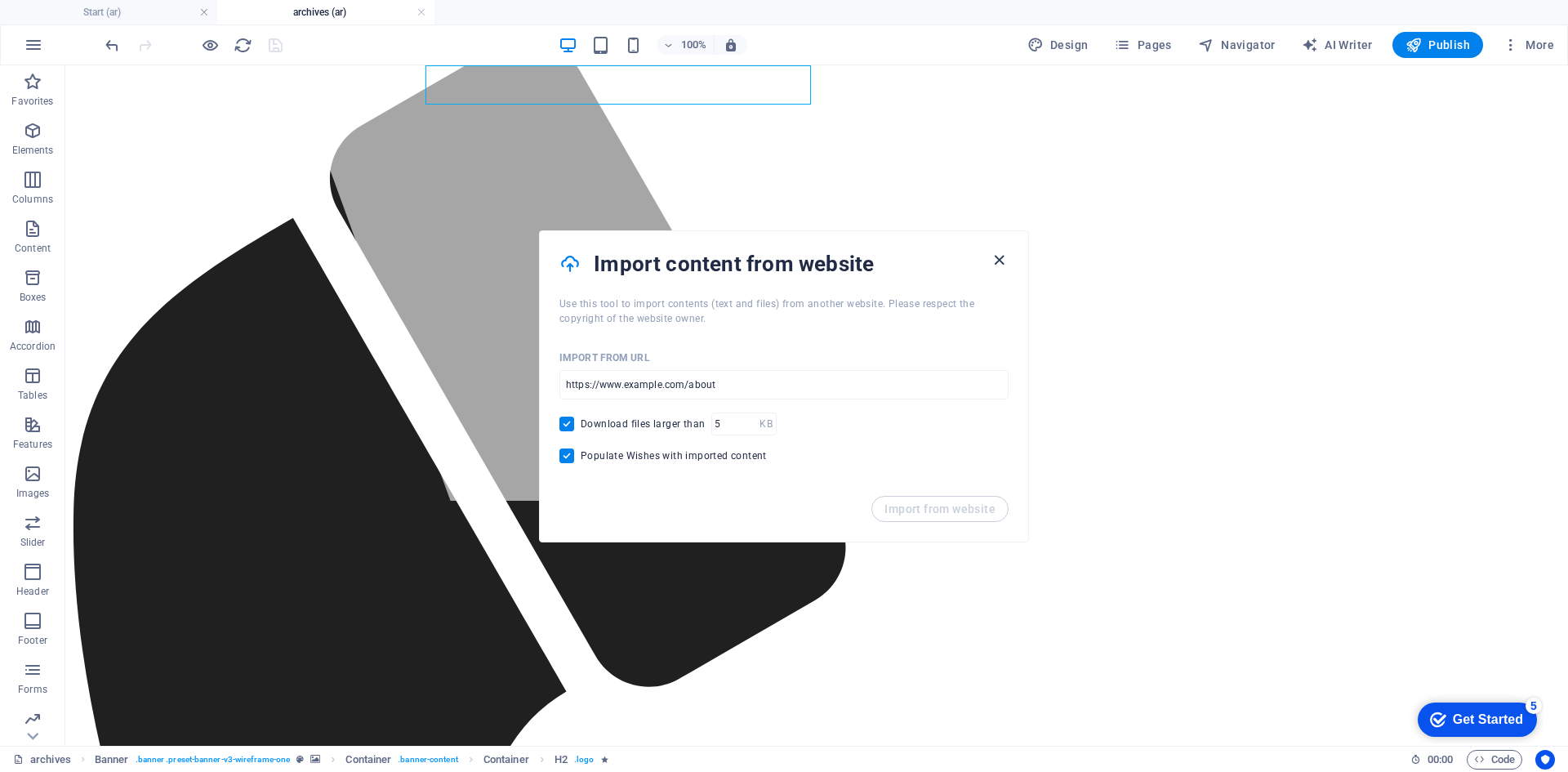
click at [1001, 259] on icon "button" at bounding box center [999, 260] width 18 height 18
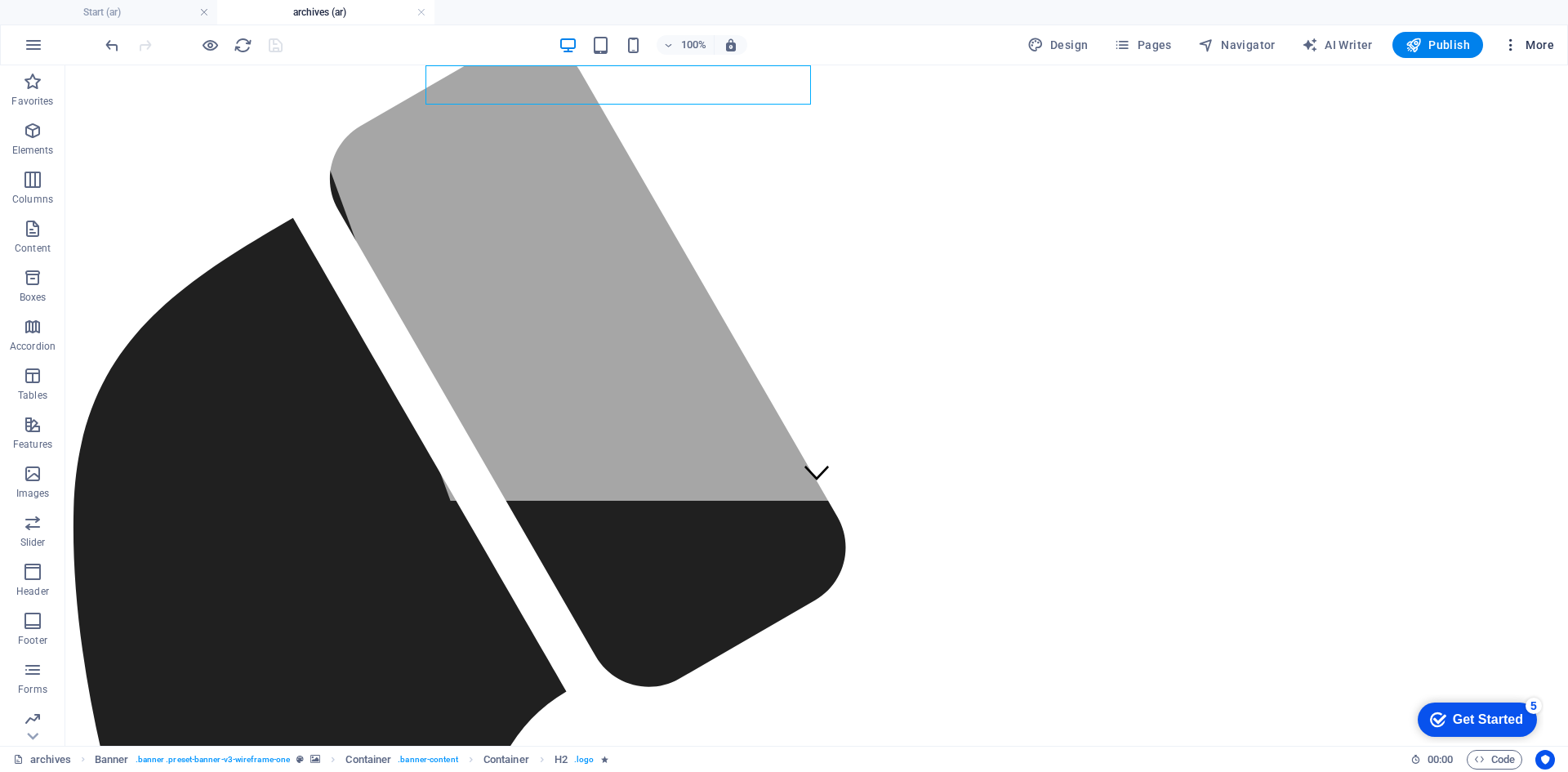
click at [1535, 49] on span "More" at bounding box center [1528, 45] width 52 height 17
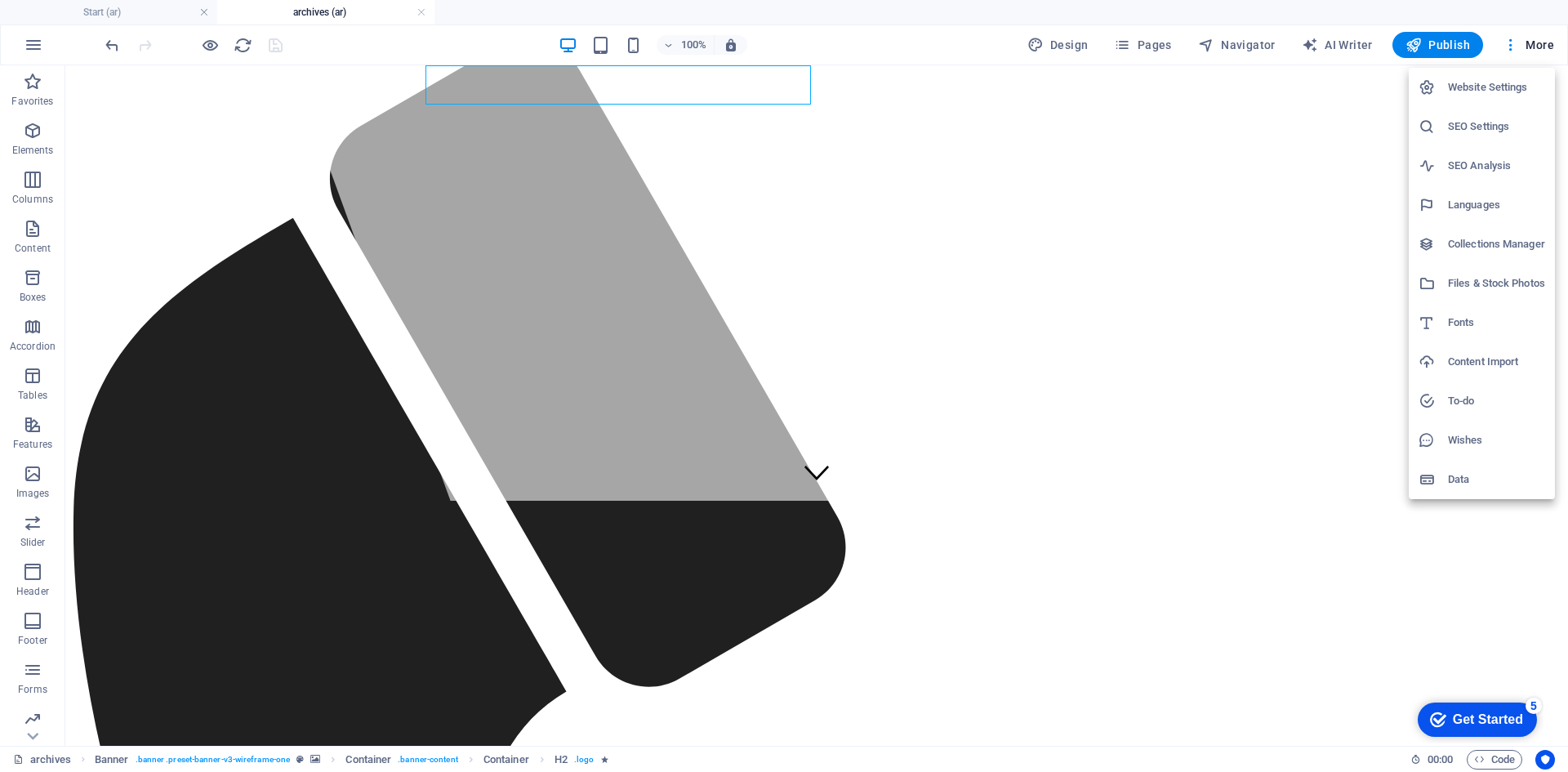
click at [1472, 403] on h6 "To-do" at bounding box center [1496, 400] width 97 height 19
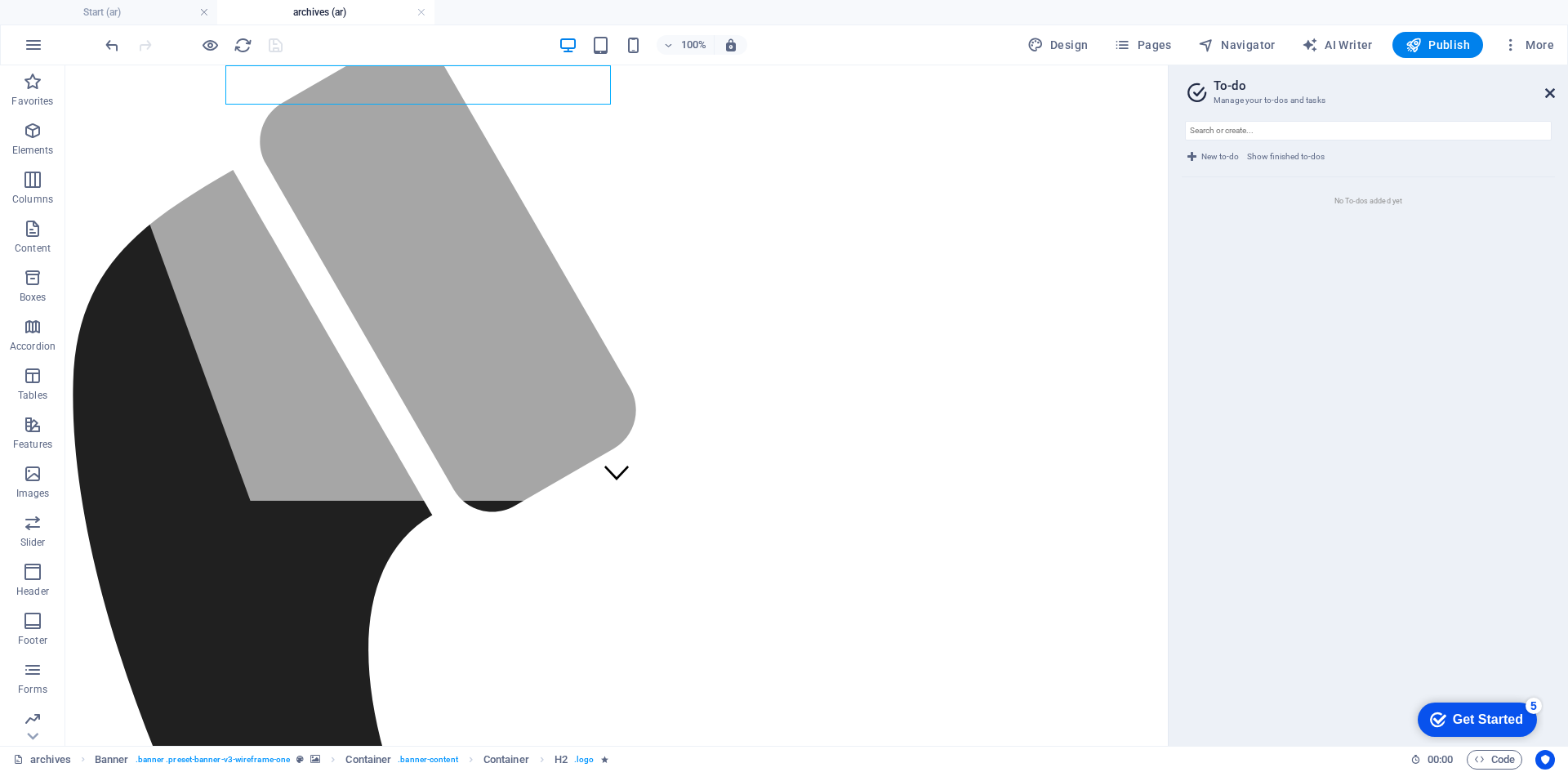
click at [1550, 95] on icon at bounding box center [1550, 93] width 10 height 13
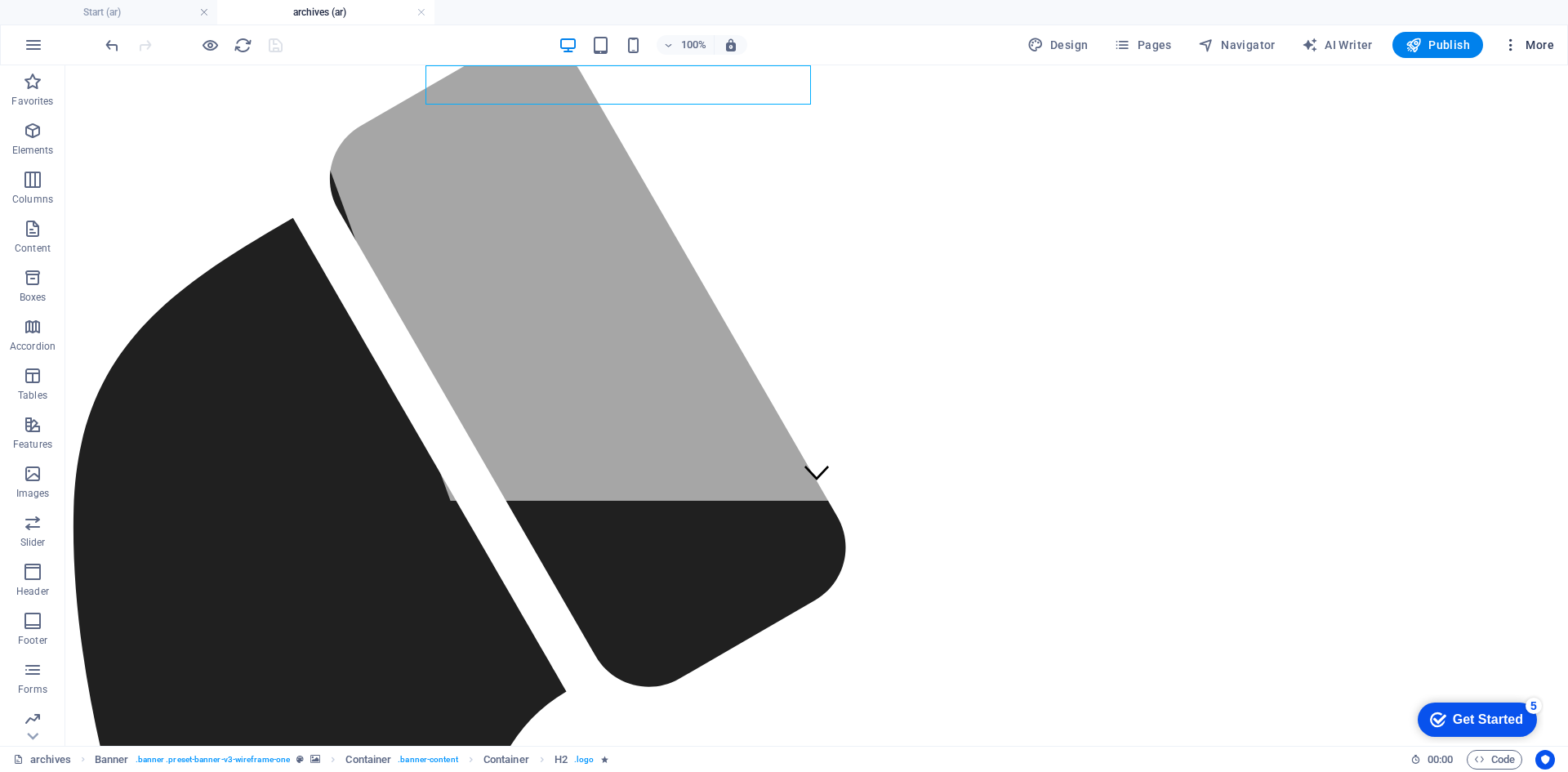
click at [1533, 47] on span "More" at bounding box center [1528, 45] width 52 height 17
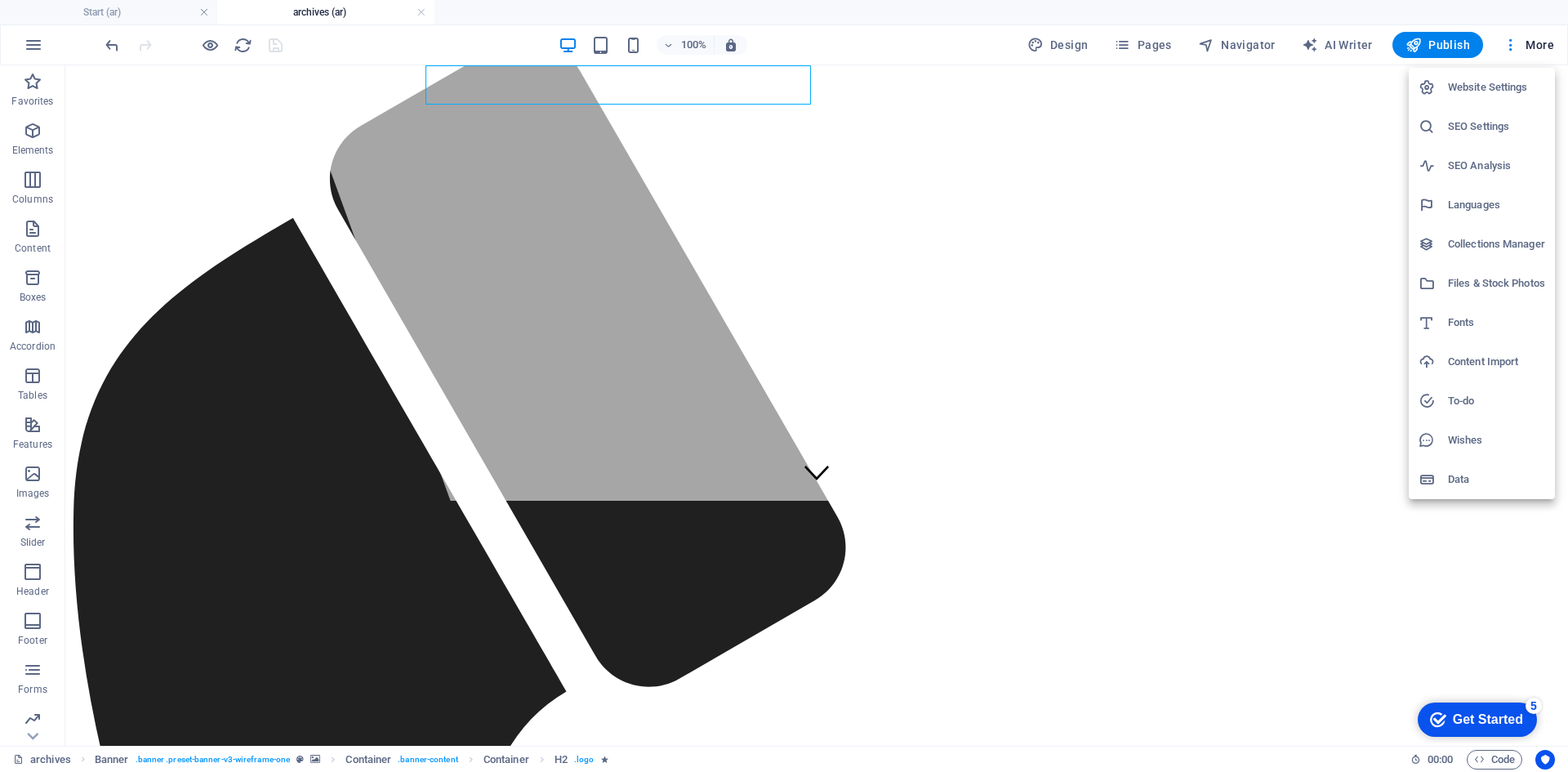
click at [1435, 550] on div at bounding box center [784, 386] width 1568 height 772
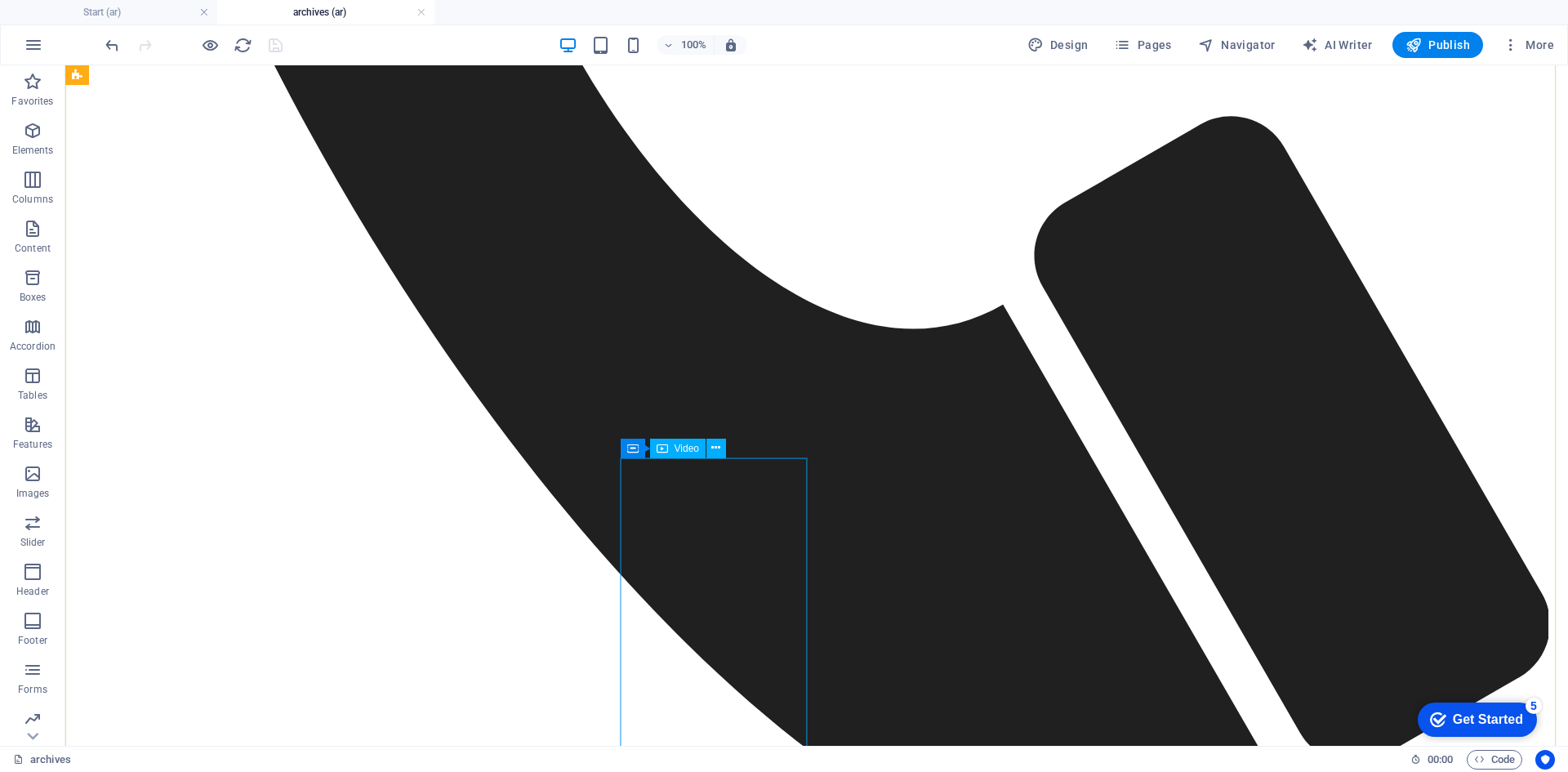
scroll to position [1552, 0]
